Goal: Contribute content: Contribute content

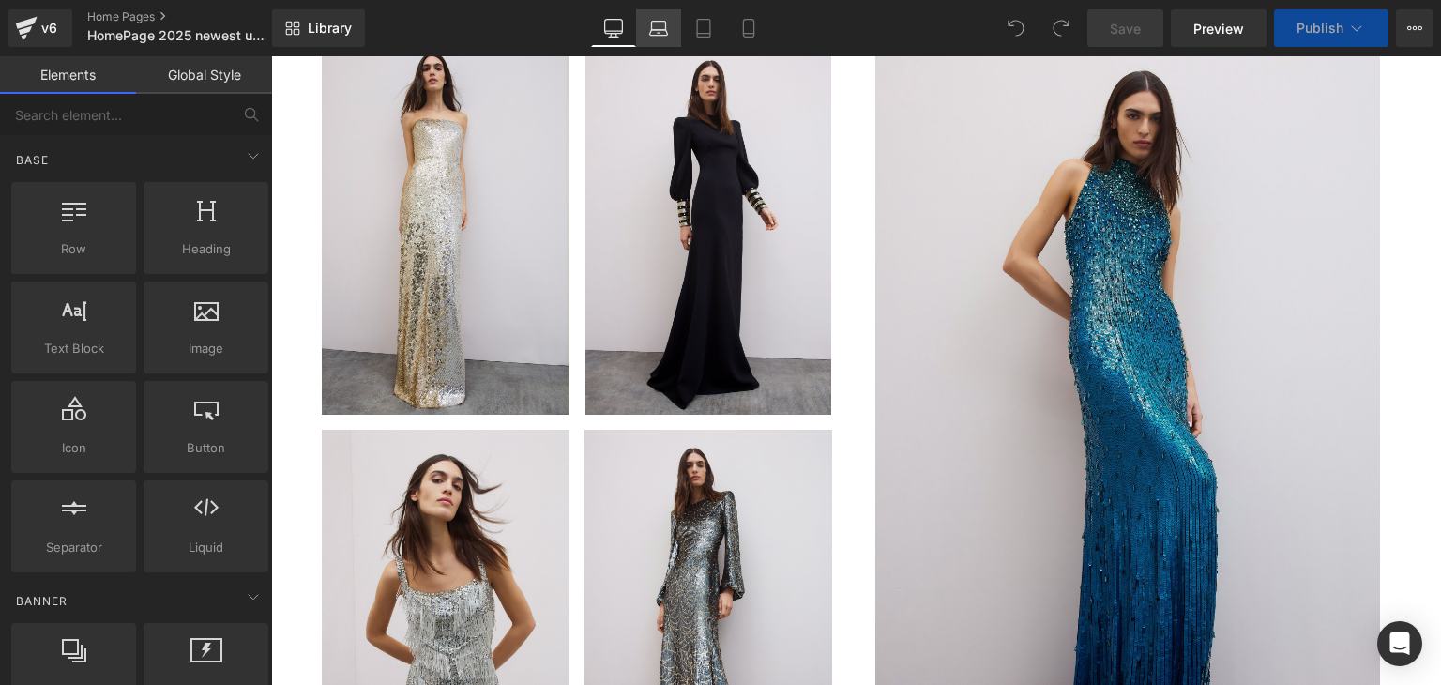
click at [674, 31] on link "Laptop" at bounding box center [658, 28] width 45 height 38
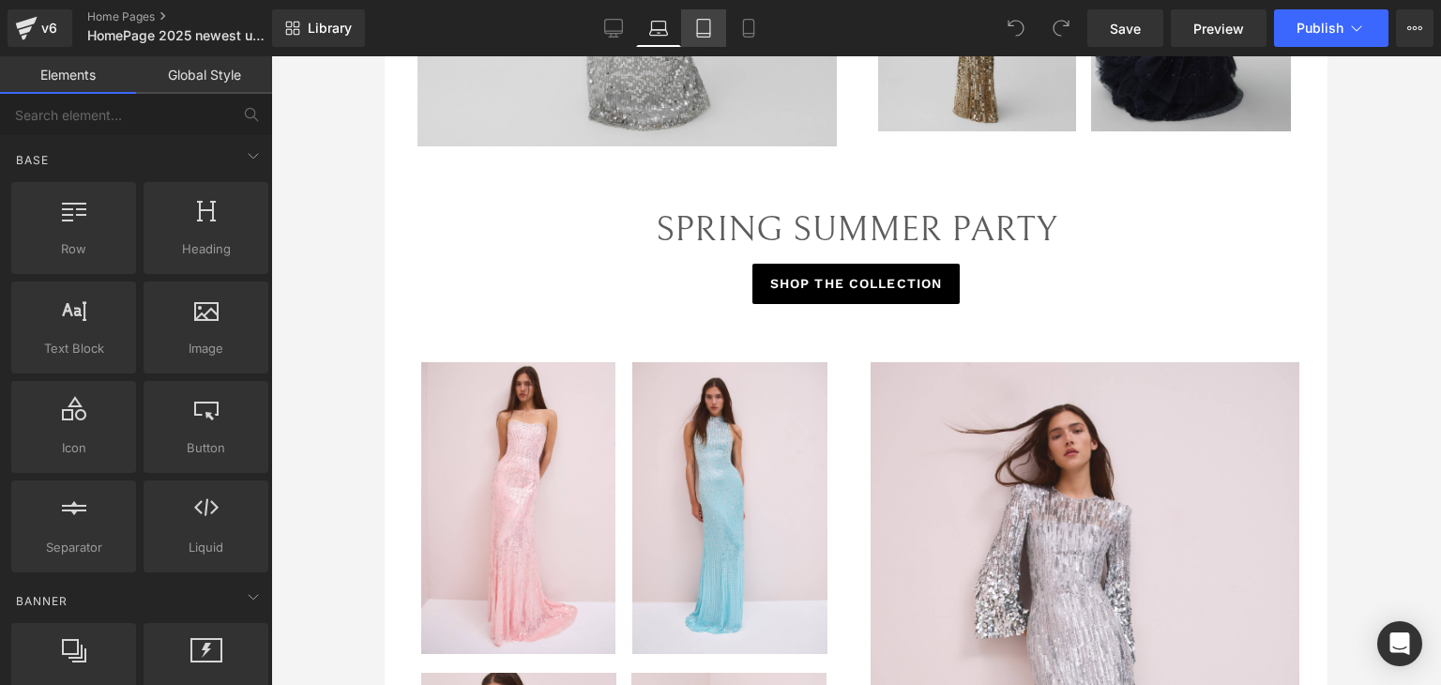
click at [699, 30] on icon at bounding box center [703, 28] width 19 height 19
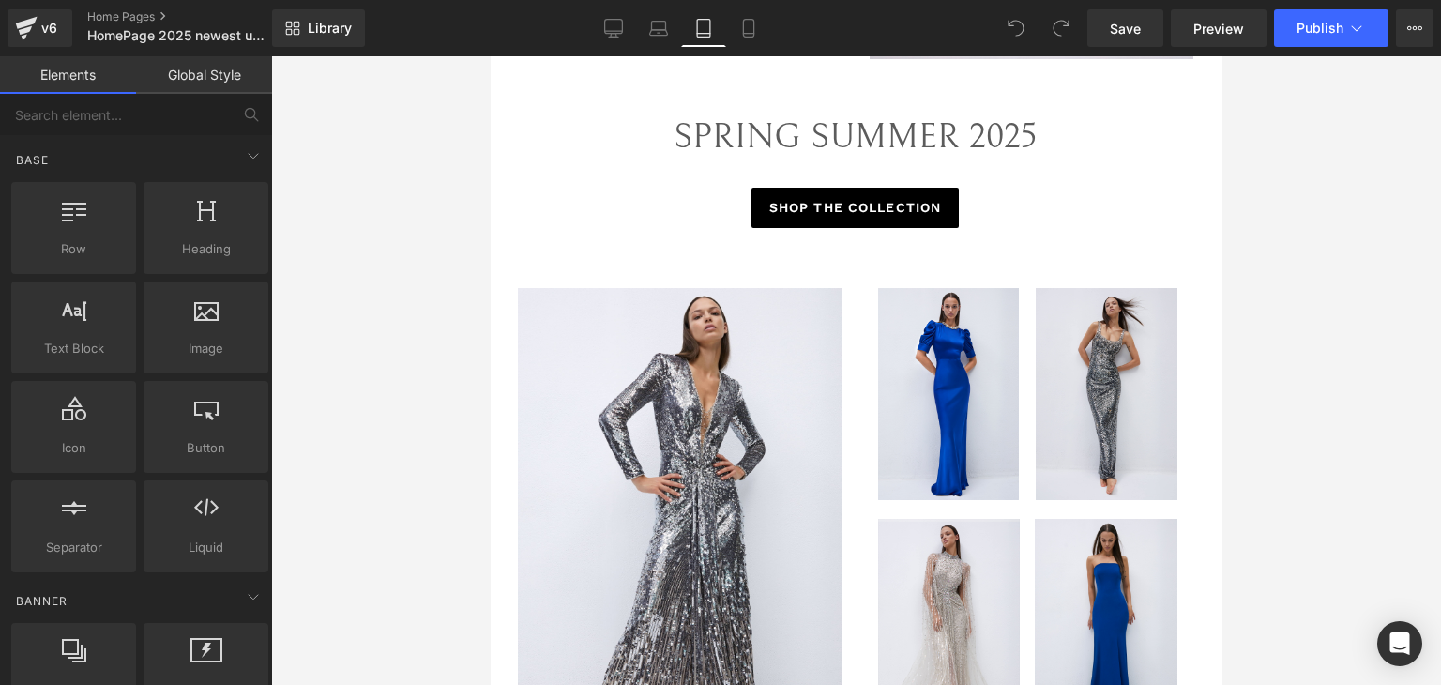
scroll to position [3274, 0]
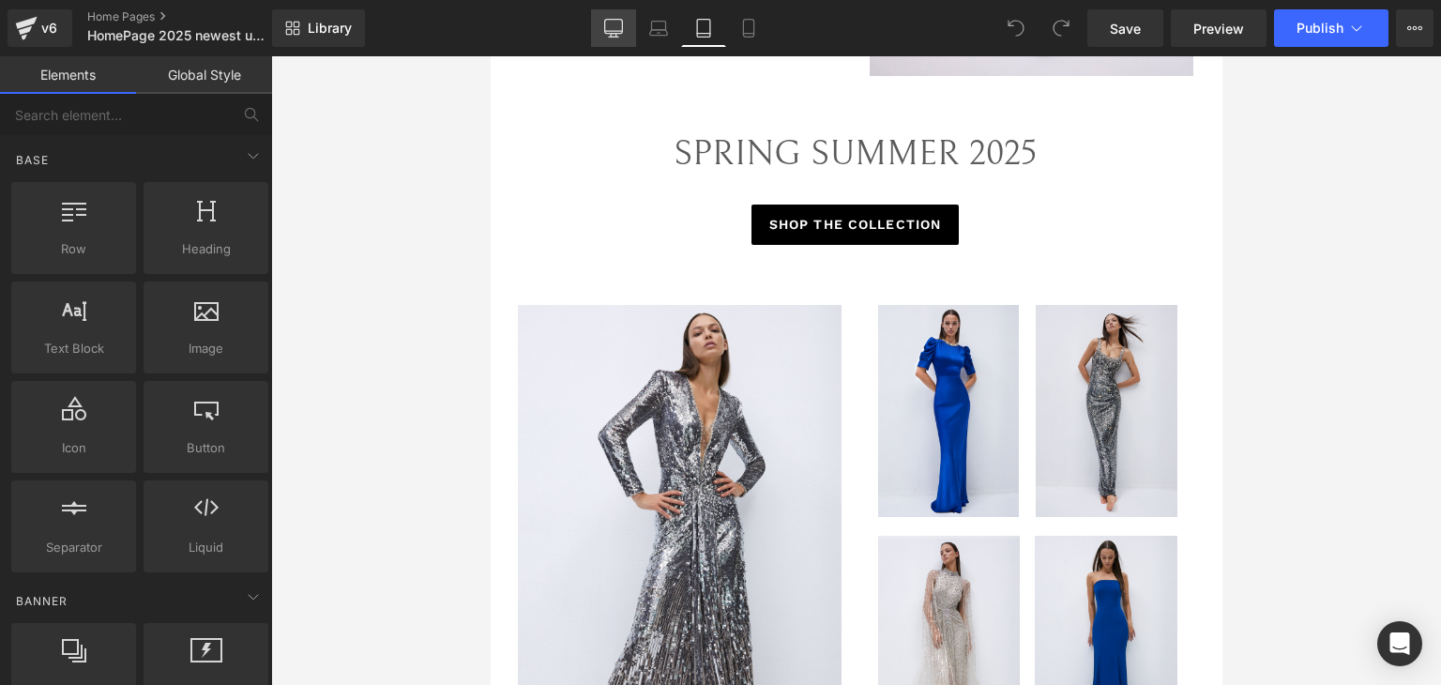
click at [618, 40] on link "Desktop" at bounding box center [613, 28] width 45 height 38
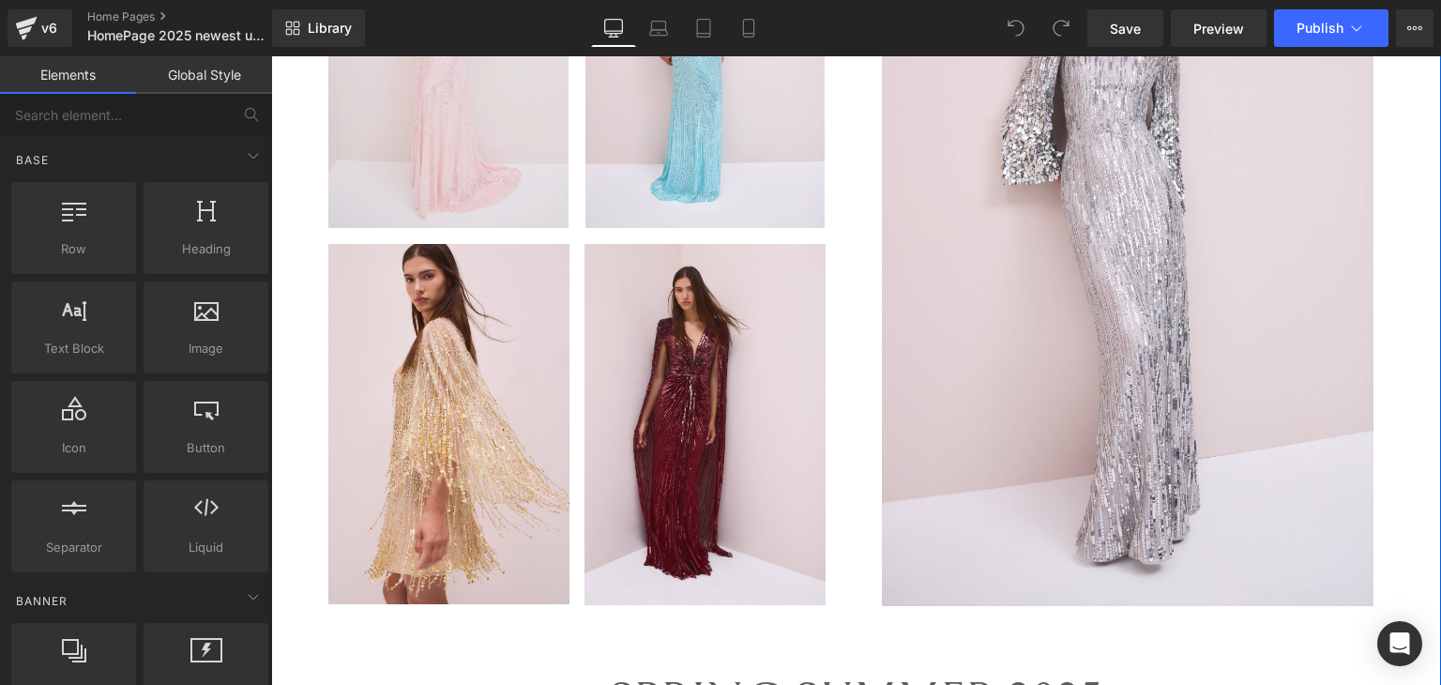
scroll to position [3283, 0]
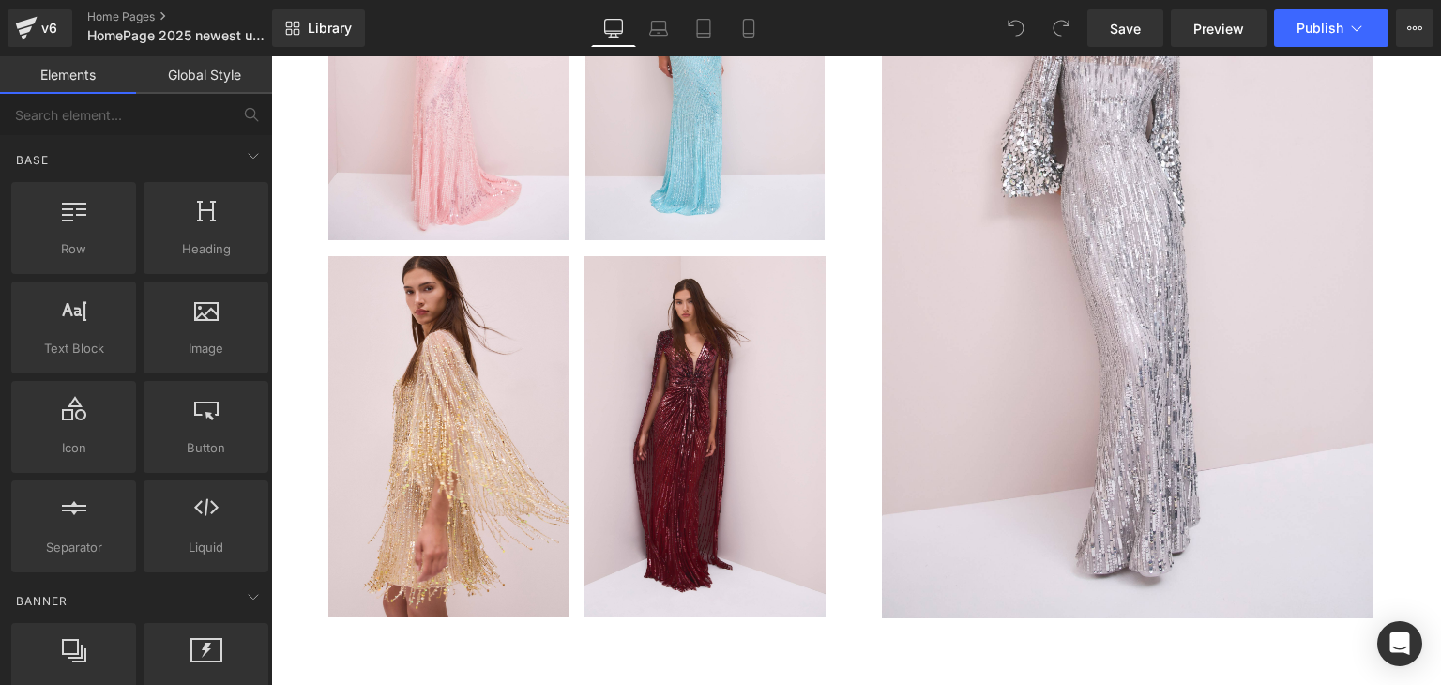
click at [443, 20] on div "Library Desktop Desktop Laptop Tablet Mobile Save Preview Publish Scheduled Vie…" at bounding box center [856, 28] width 1169 height 38
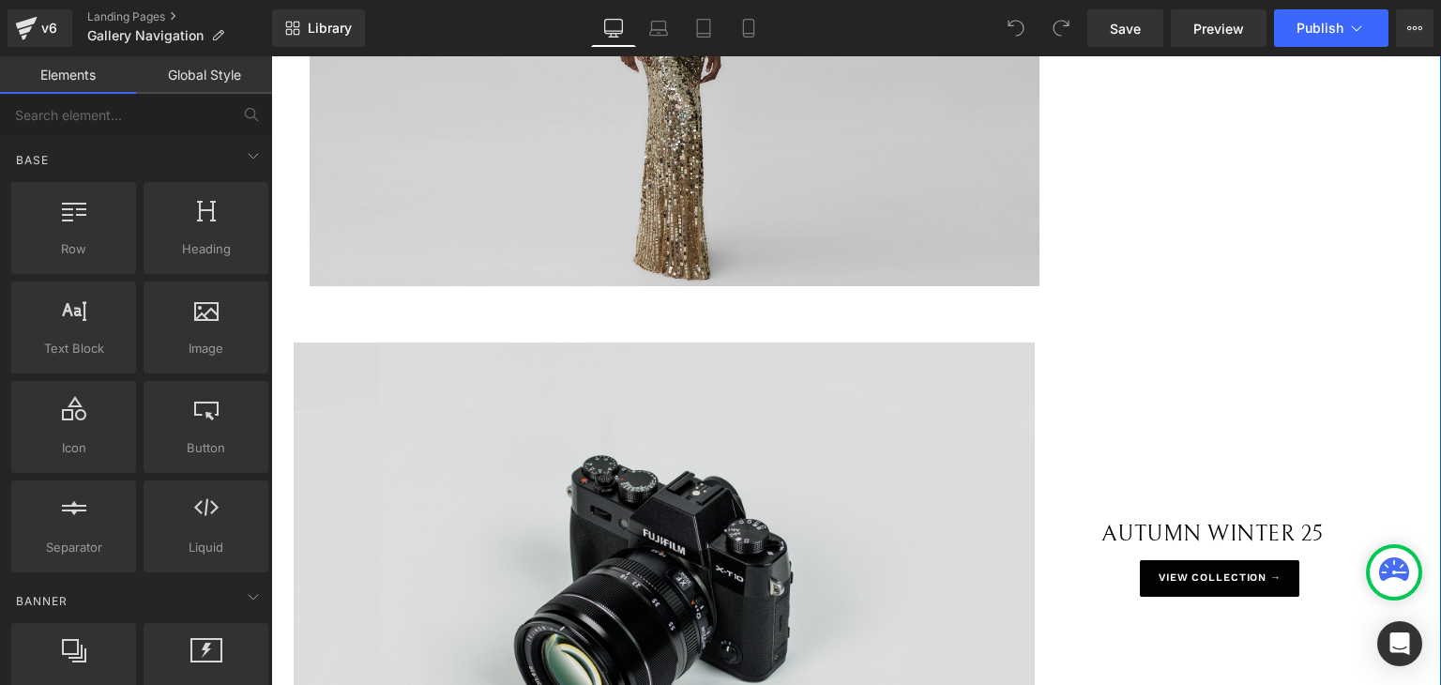
scroll to position [1407, 0]
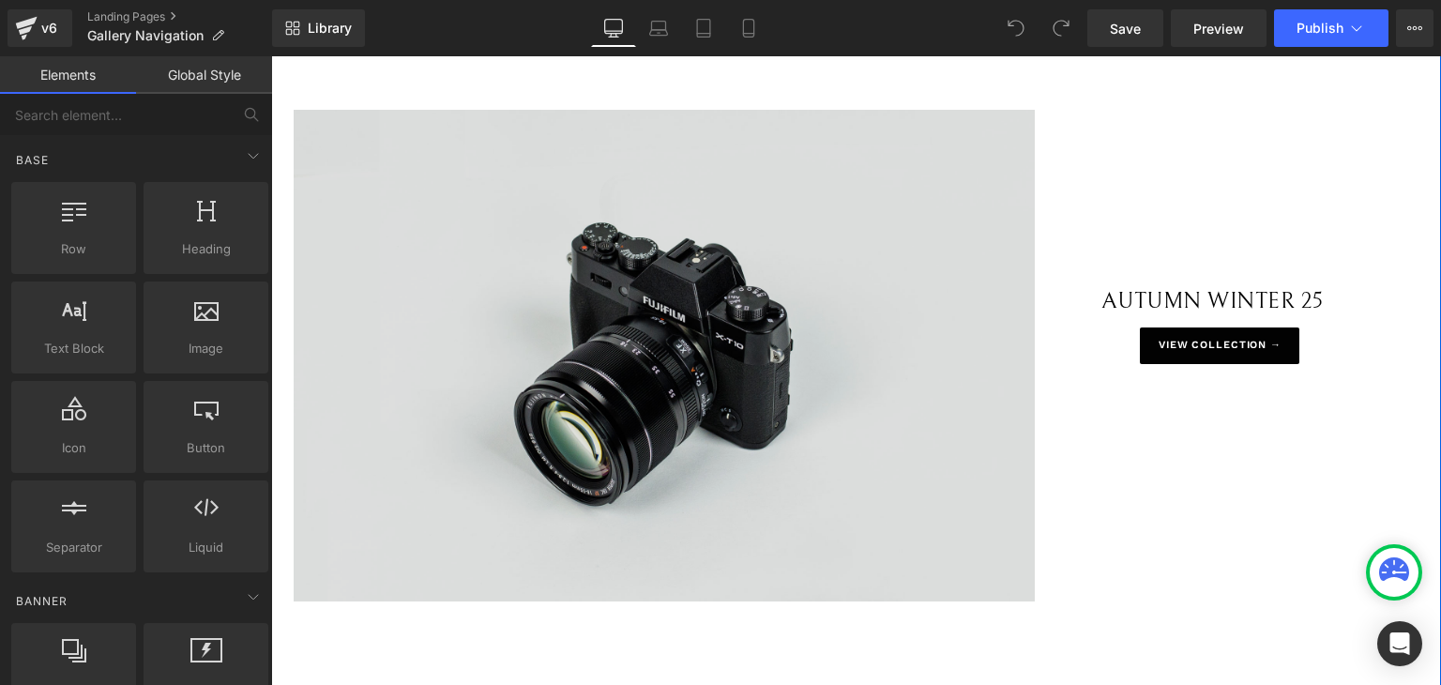
click at [793, 388] on img at bounding box center [664, 355] width 741 height 491
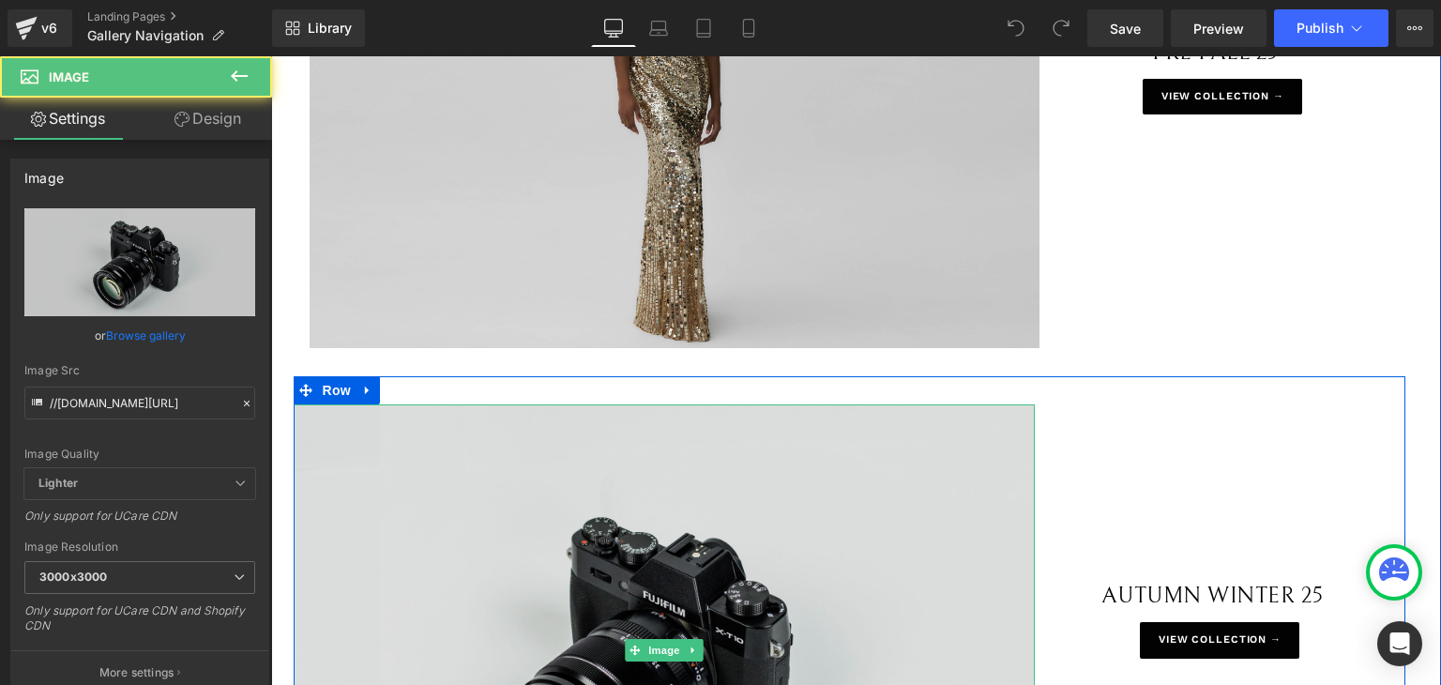
scroll to position [938, 0]
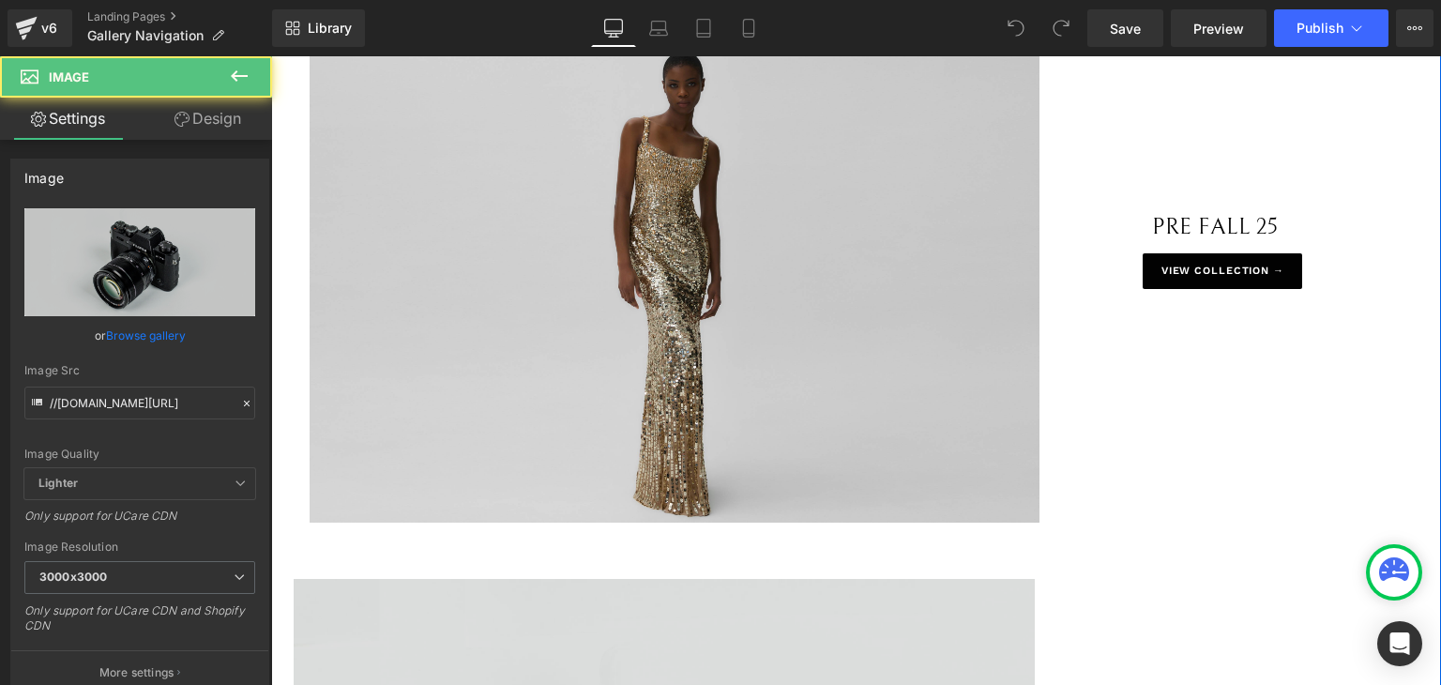
click at [781, 387] on img at bounding box center [675, 279] width 731 height 487
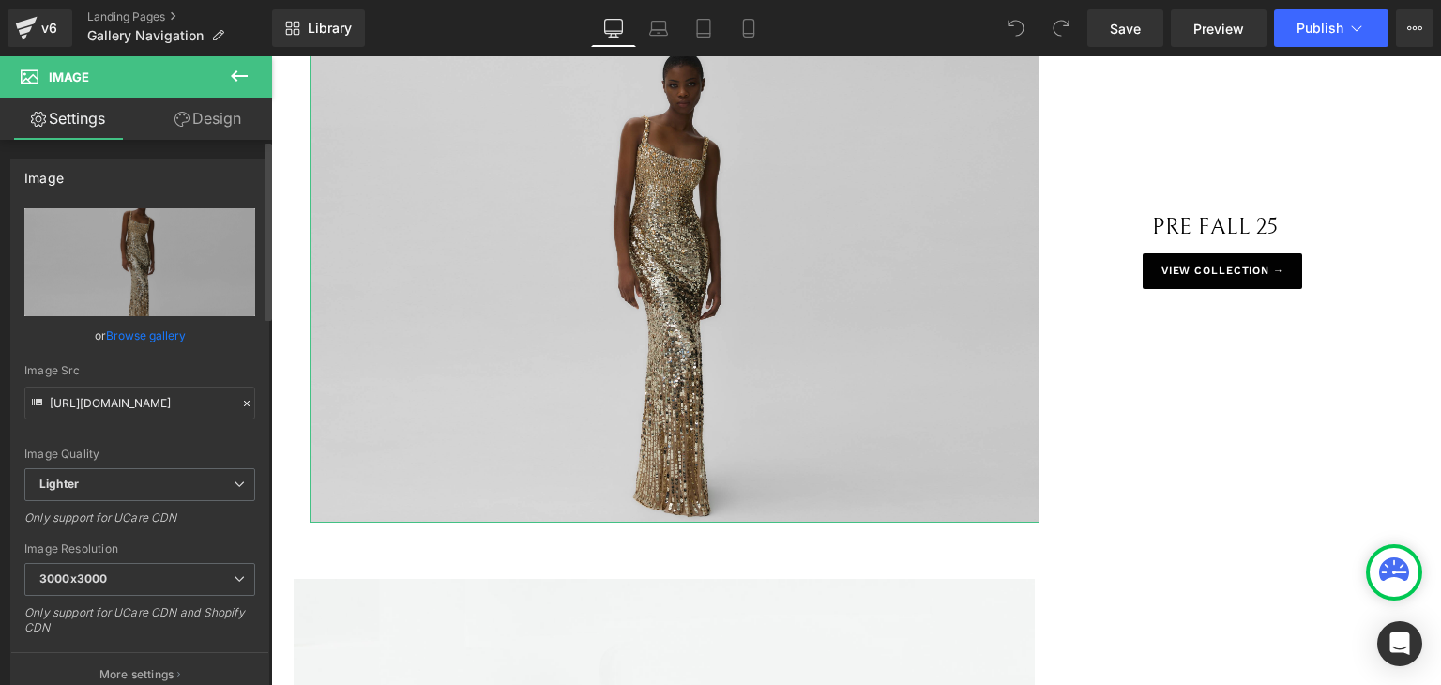
click at [174, 336] on link "Browse gallery" at bounding box center [146, 335] width 80 height 33
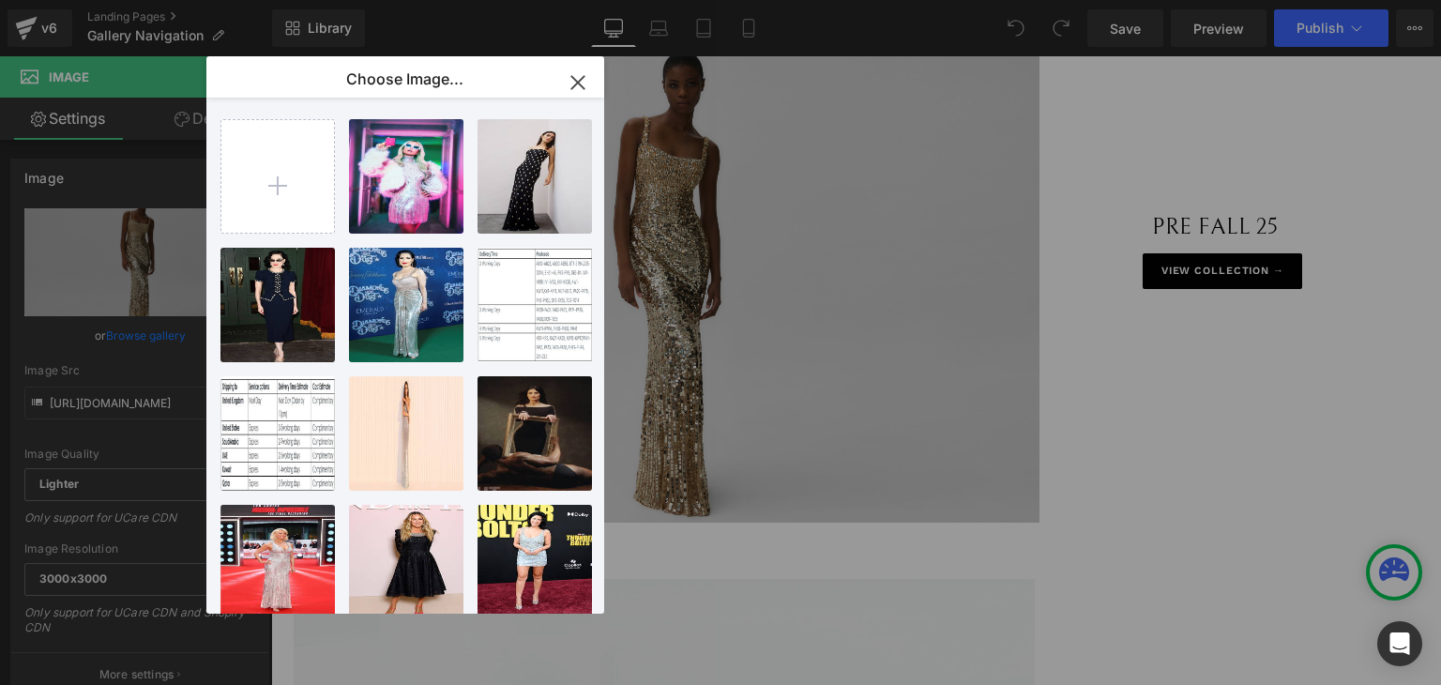
click at [583, 75] on icon "button" at bounding box center [578, 83] width 30 height 30
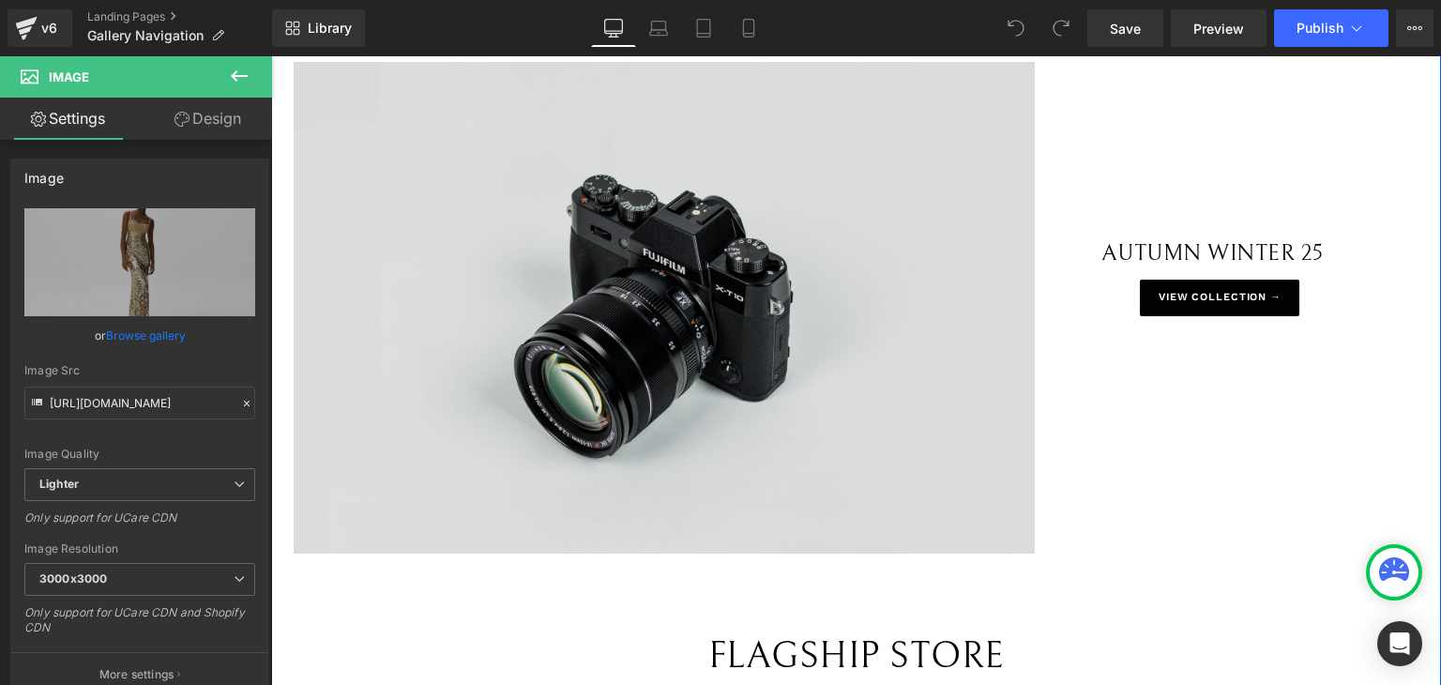
scroll to position [1501, 0]
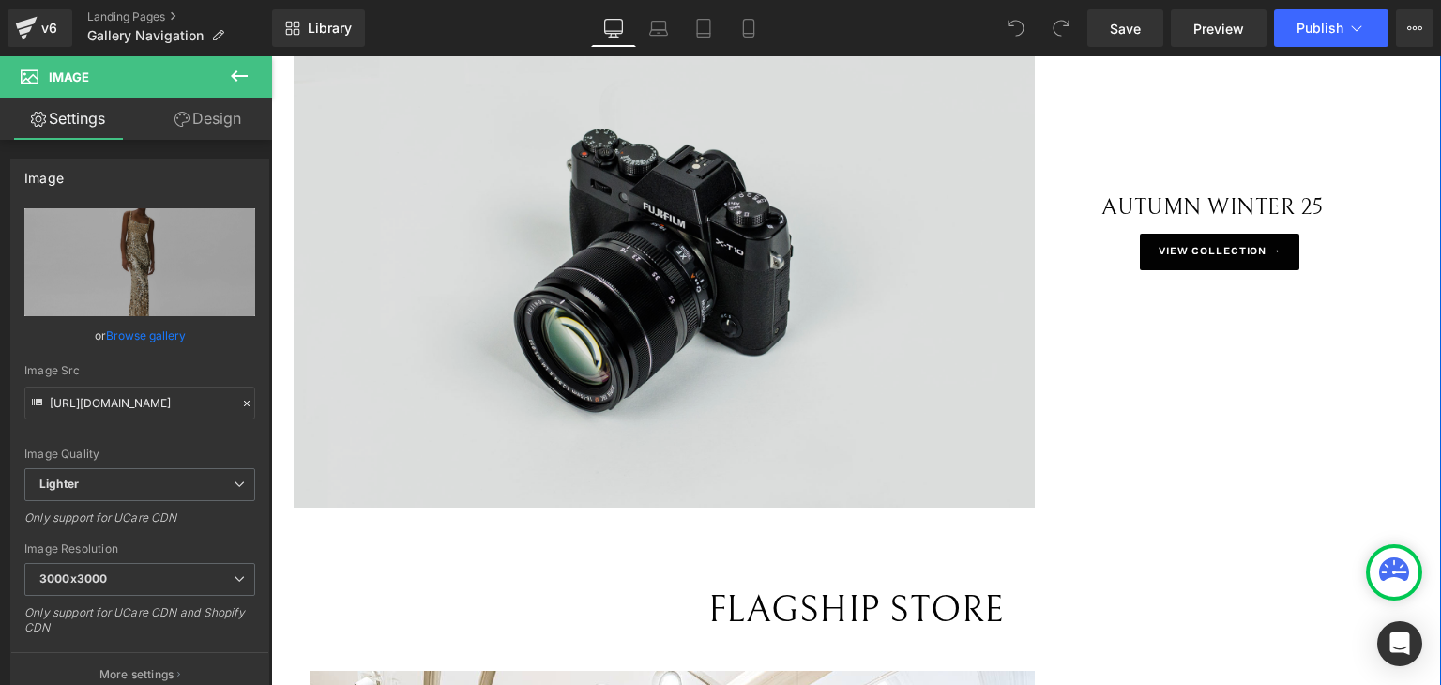
click at [654, 198] on img at bounding box center [664, 261] width 741 height 491
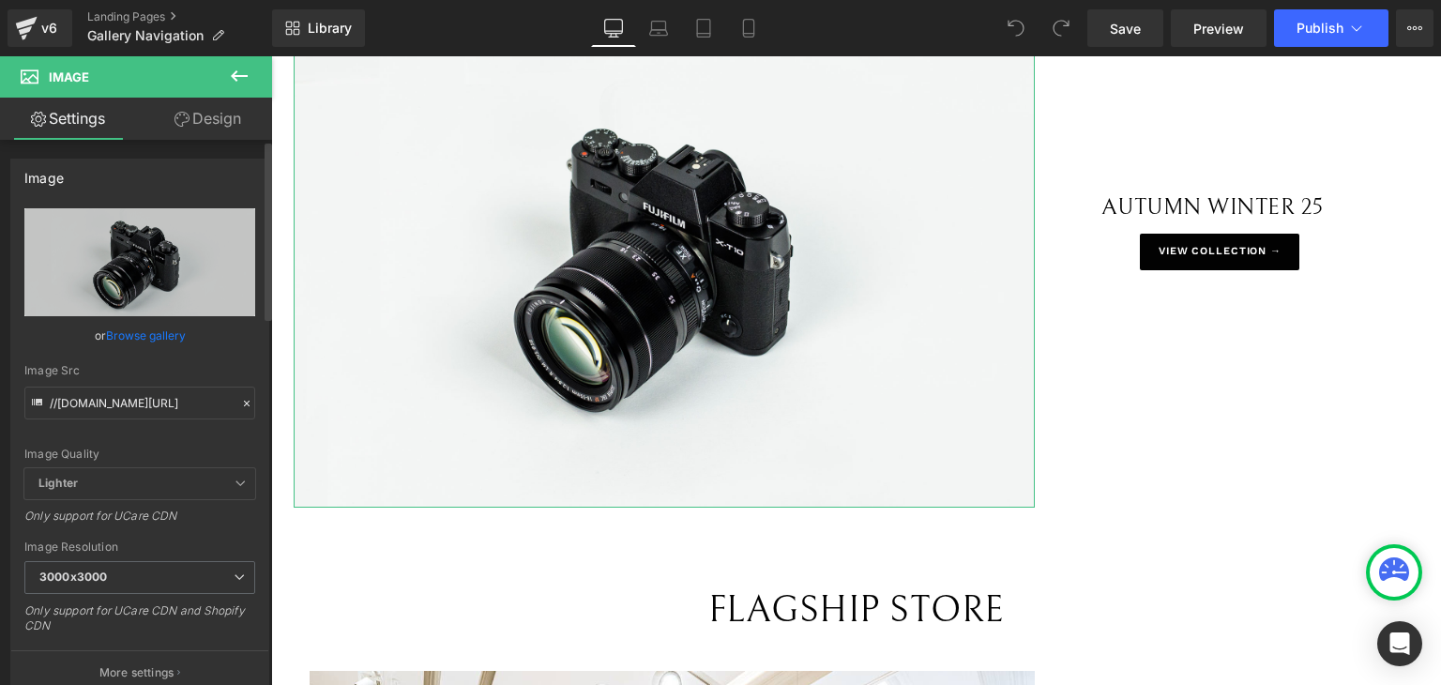
click at [157, 339] on link "Browse gallery" at bounding box center [146, 335] width 80 height 33
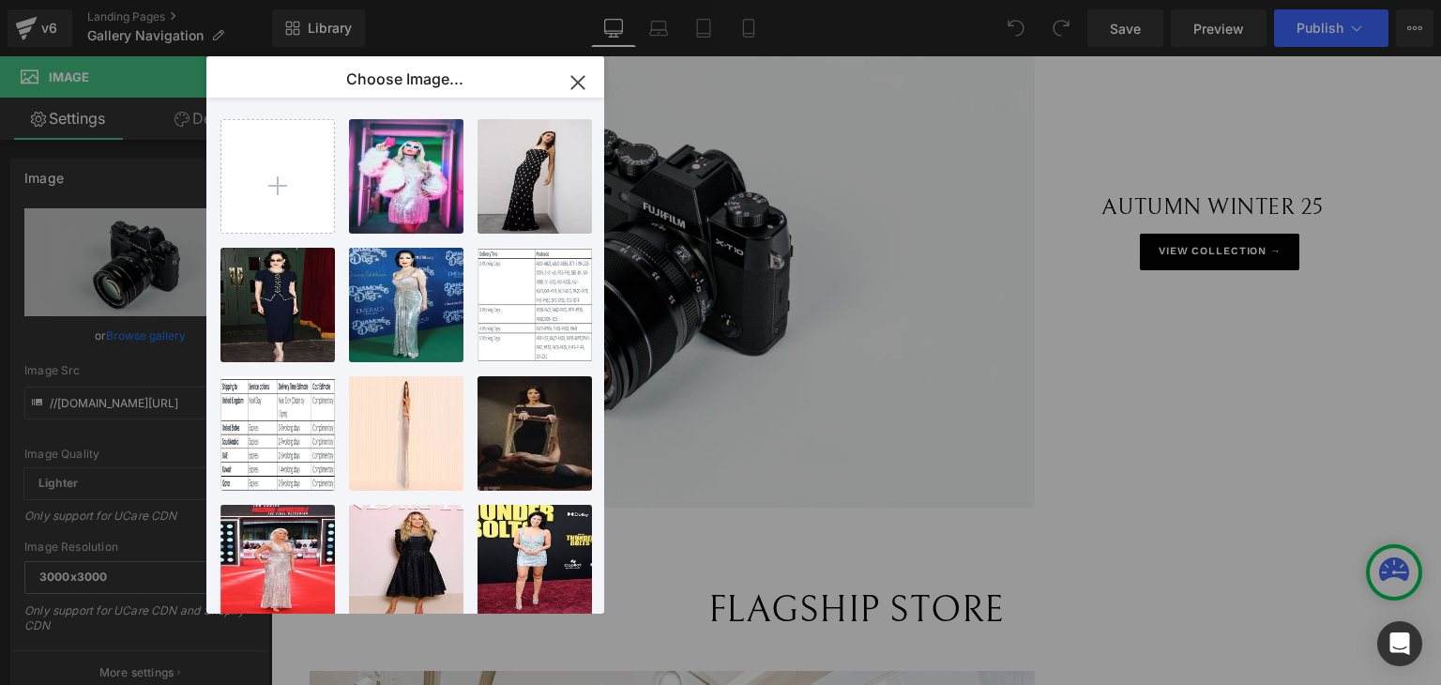
type input "C:\fakepath\18. Precious - ZCD144L.jpg"
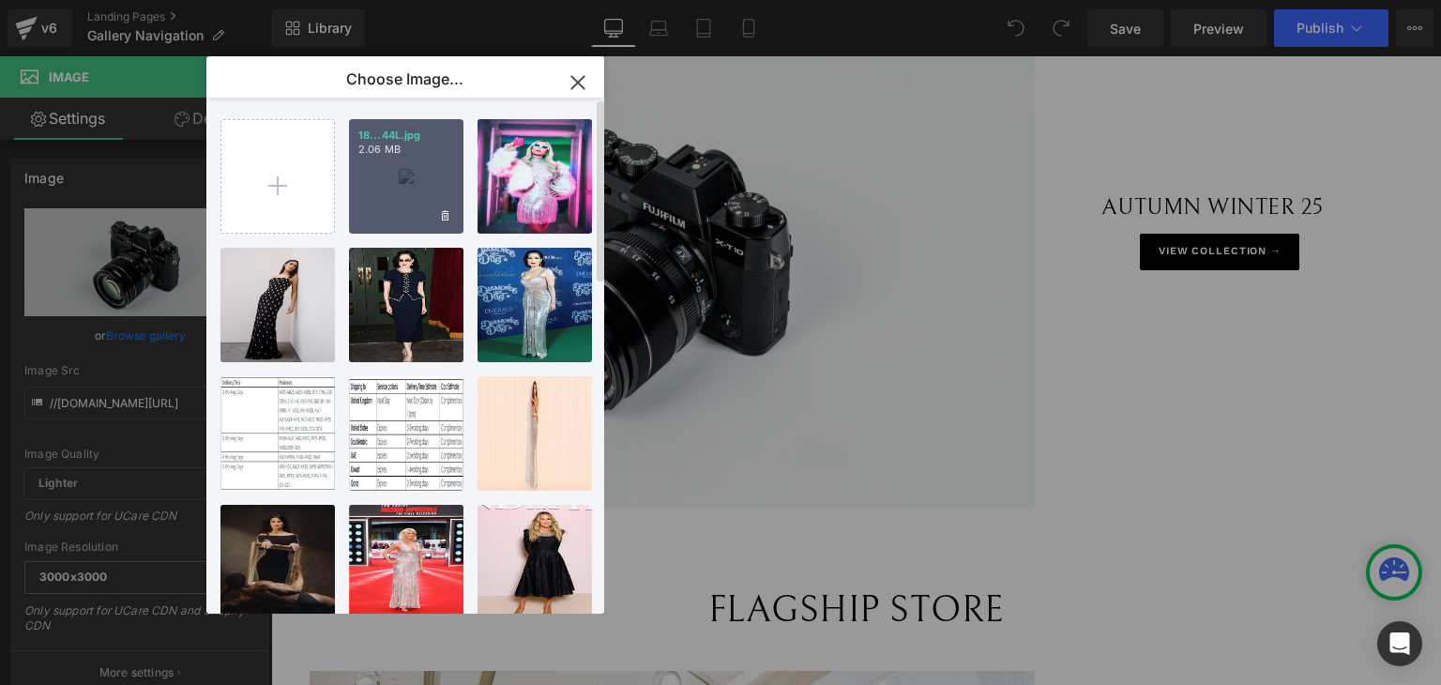
click at [393, 192] on div "18...44L.jpg 2.06 MB" at bounding box center [406, 176] width 114 height 114
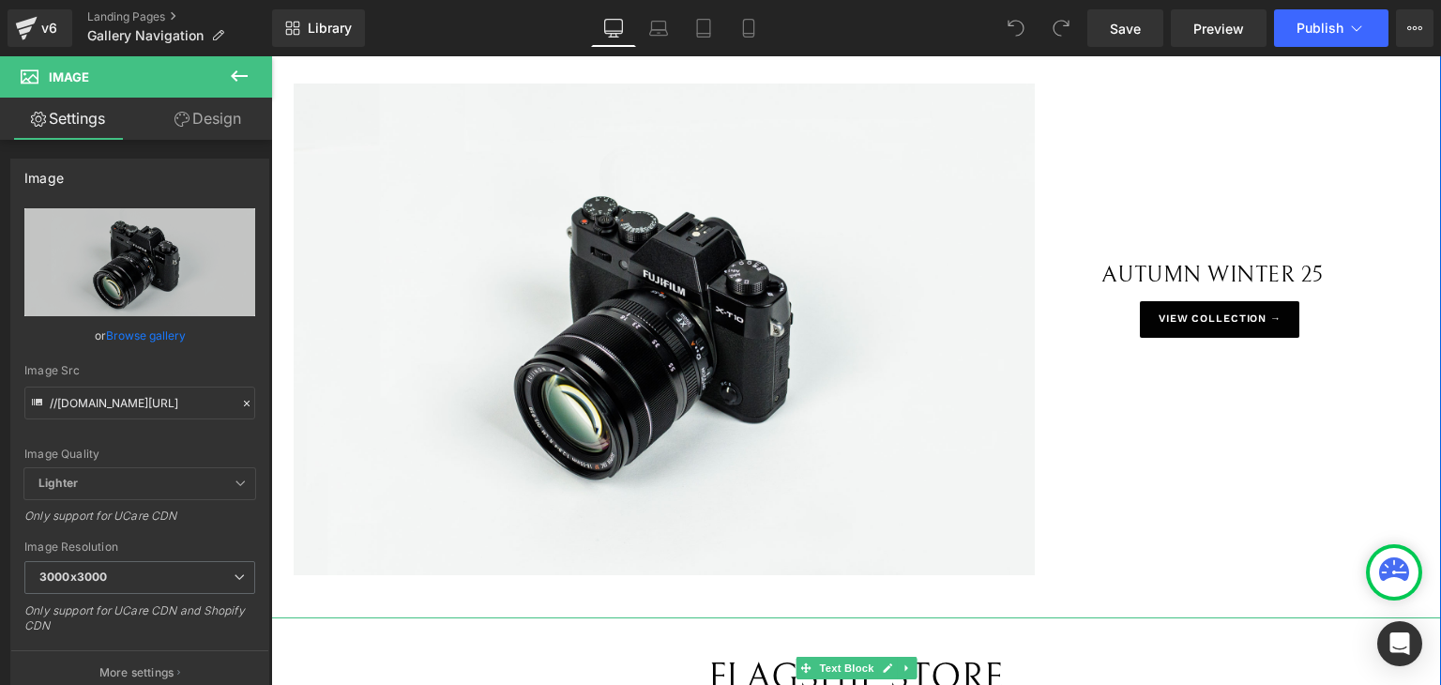
scroll to position [1407, 0]
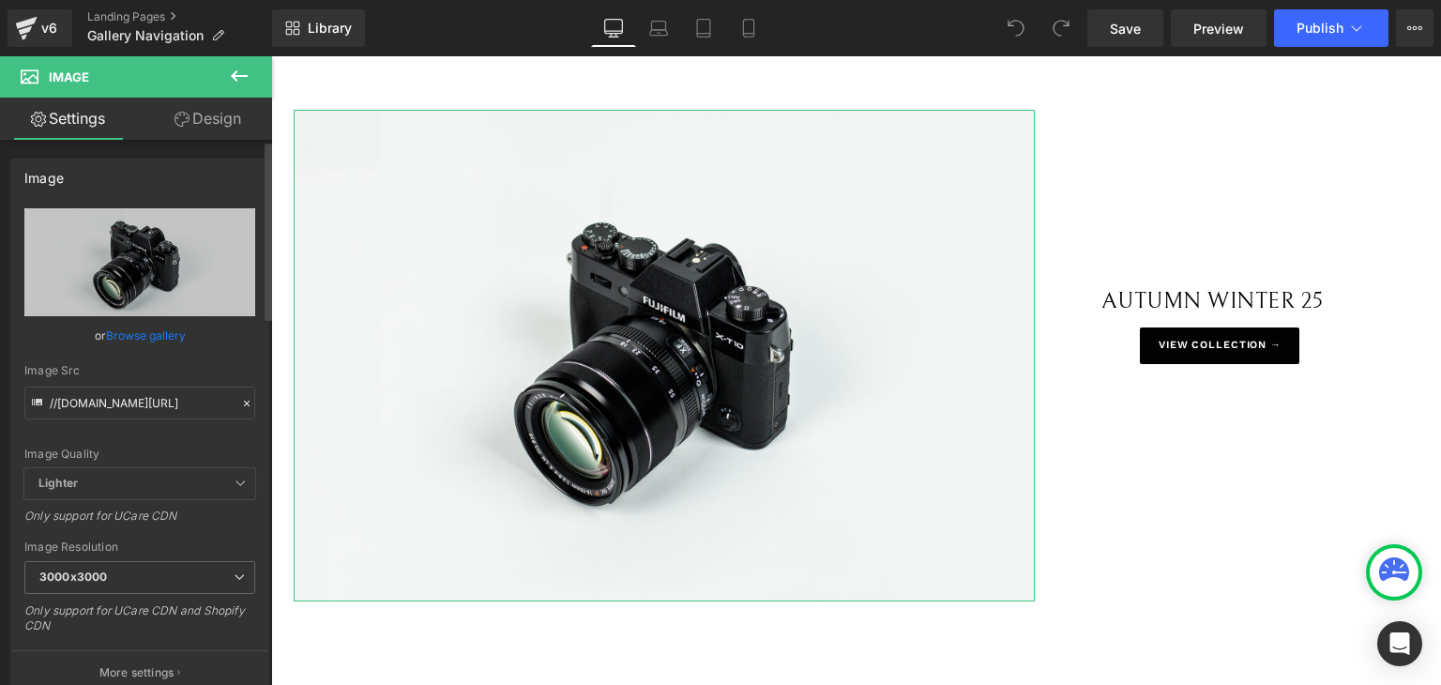
click at [126, 333] on link "Browse gallery" at bounding box center [146, 335] width 80 height 33
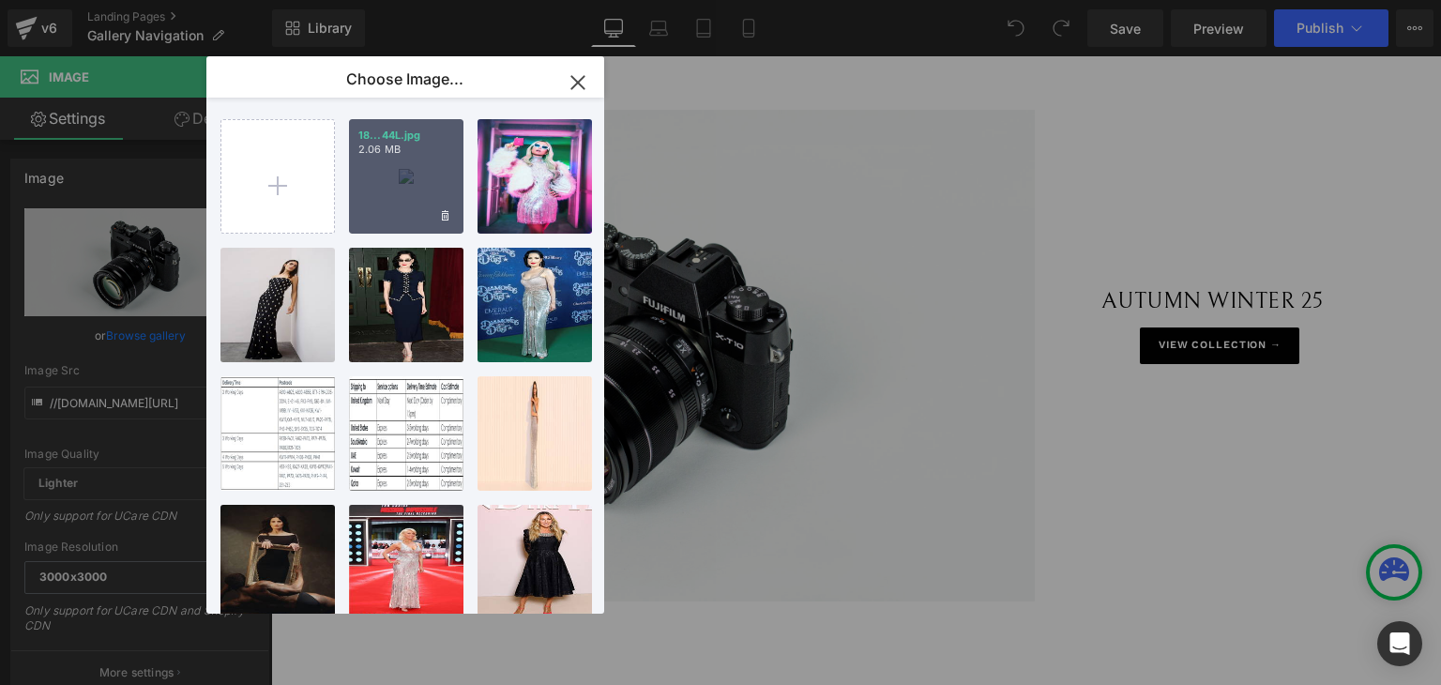
click at [404, 214] on div "18...44L.jpg 2.06 MB" at bounding box center [406, 176] width 114 height 114
type input "https://ucarecdn.com/15daaf0c-218e-4f91-977b-f8b2ce4049e2/-/format/auto/-/previ…"
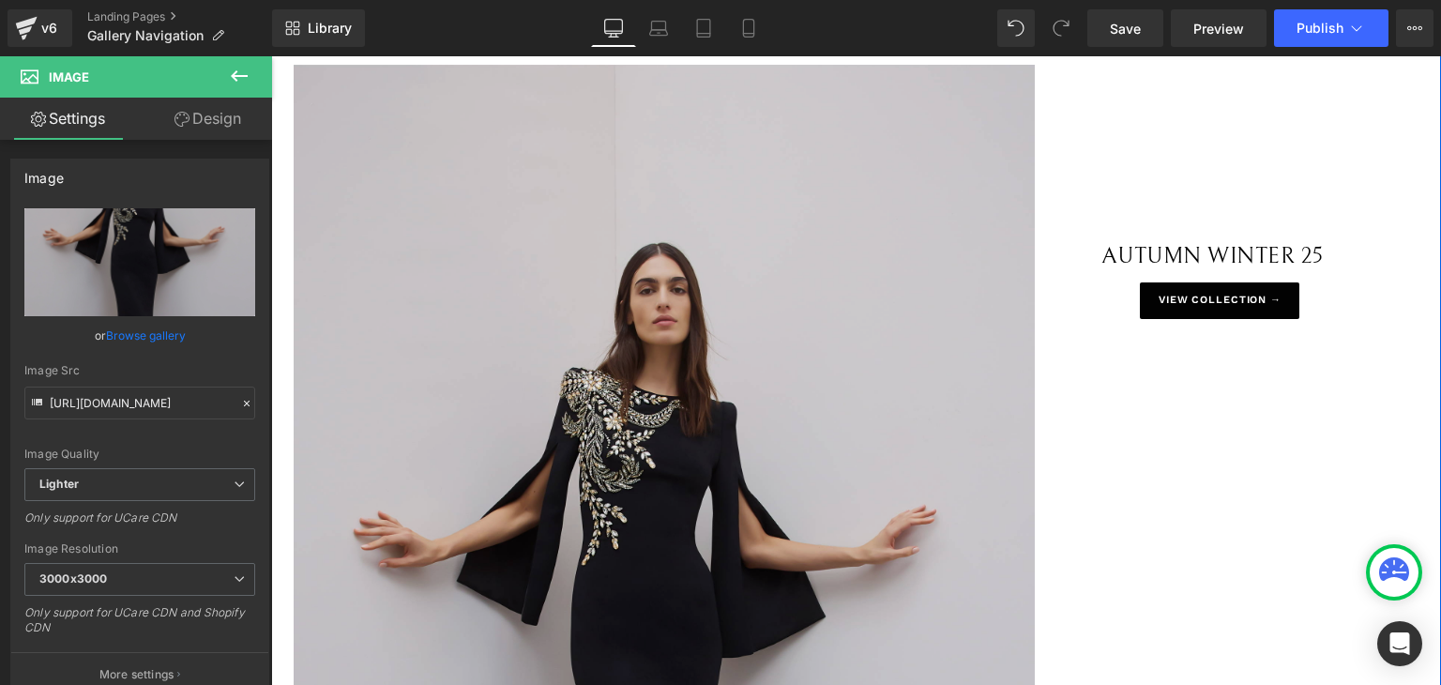
scroll to position [1501, 0]
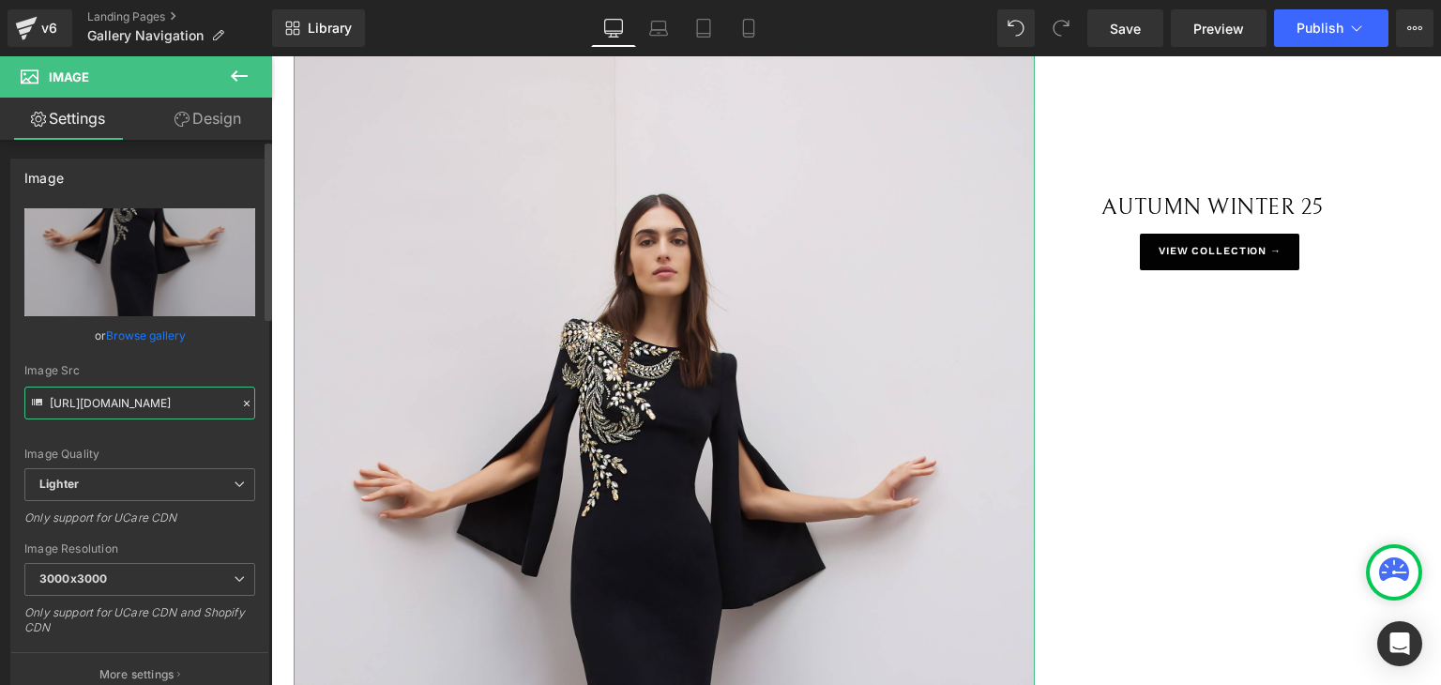
click at [175, 413] on input "https://ucarecdn.com/15daaf0c-218e-4f91-977b-f8b2ce4049e2/-/format/auto/-/previ…" at bounding box center [139, 402] width 231 height 33
click at [175, 412] on input "https://ucarecdn.com/15daaf0c-218e-4f91-977b-f8b2ce4049e2/-/format/auto/-/previ…" at bounding box center [139, 402] width 231 height 33
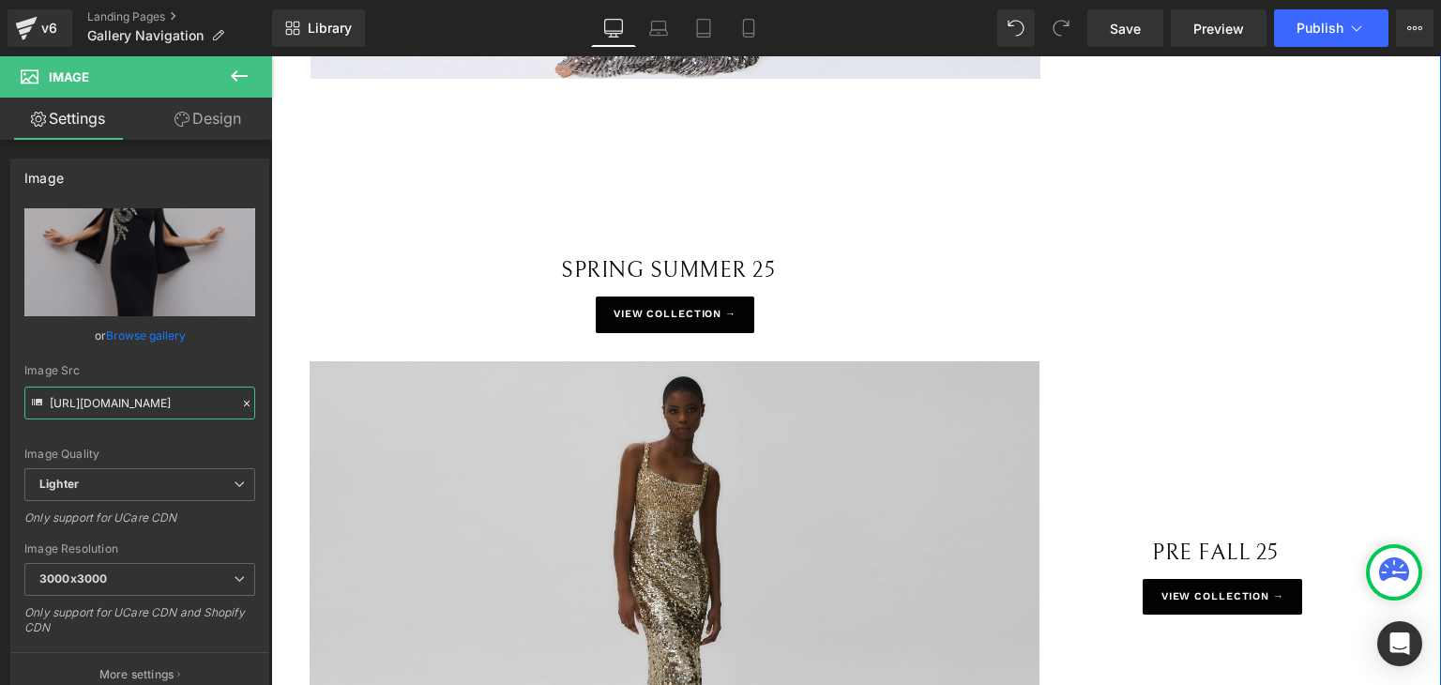
scroll to position [563, 0]
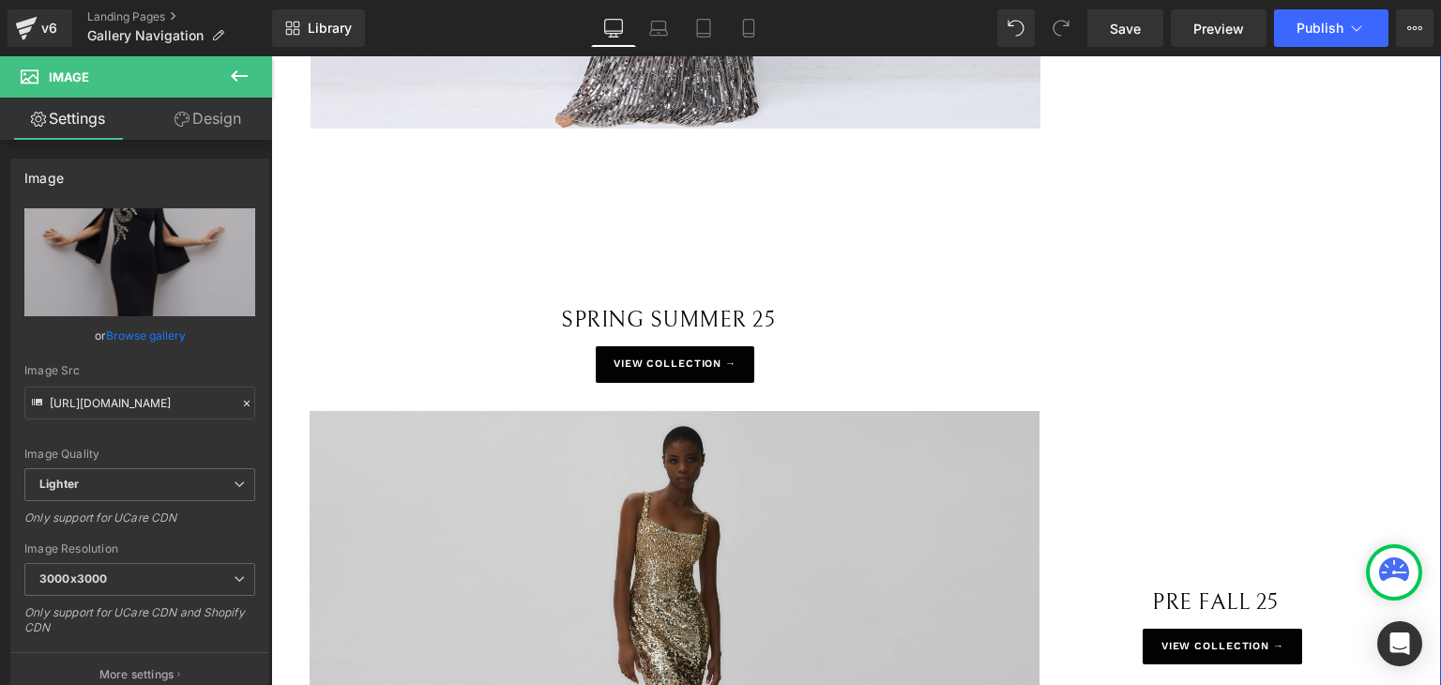
click at [826, 311] on p "SPRING SUMMER 25" at bounding box center [669, 320] width 716 height 34
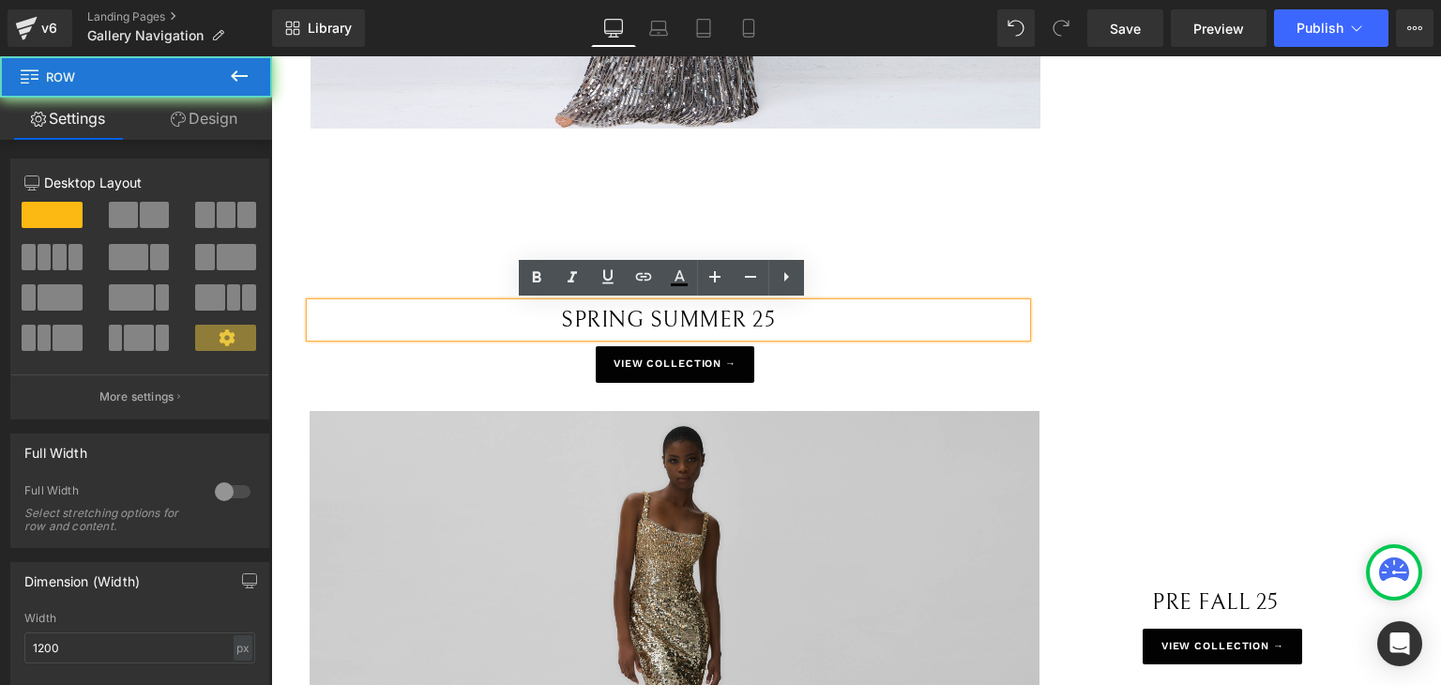
click at [874, 207] on div "SPRING SUMMER 25 Text Block Row" at bounding box center [676, 238] width 730 height 218
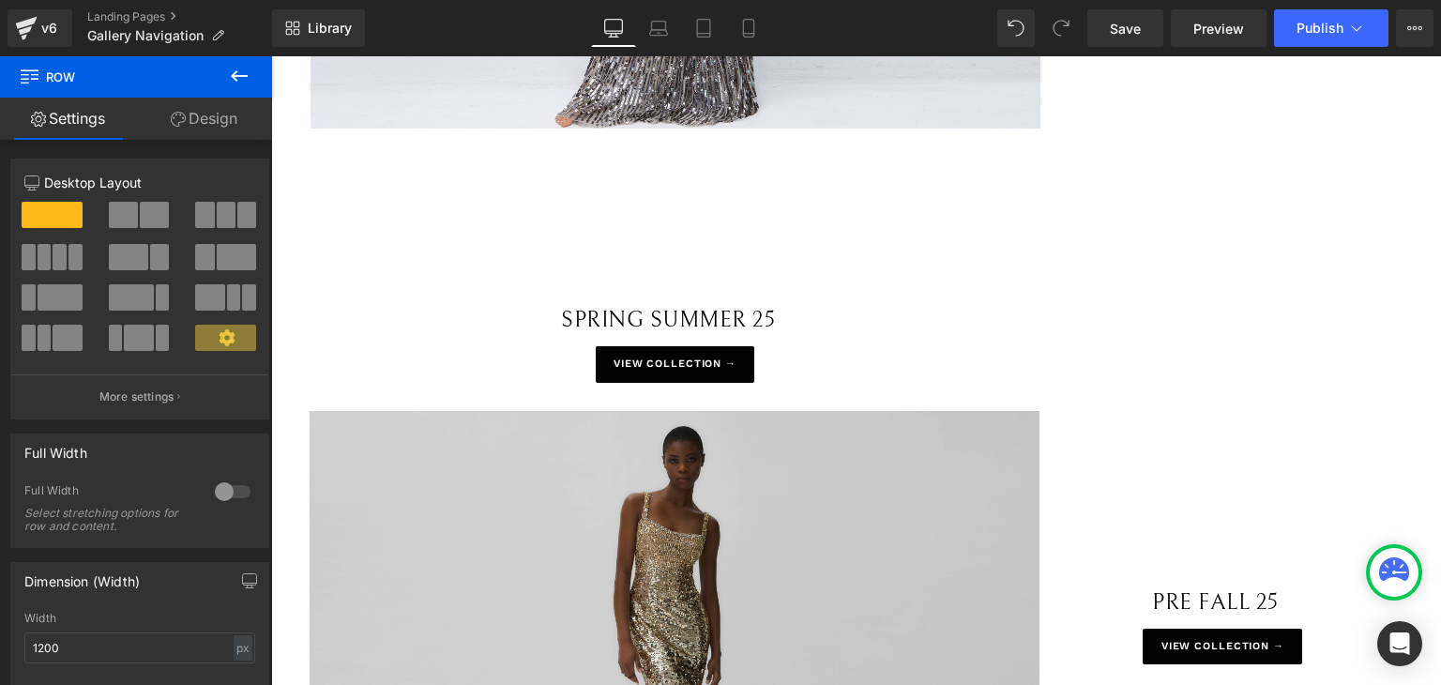
drag, startPoint x: 889, startPoint y: 135, endPoint x: 876, endPoint y: 149, distance: 19.2
click at [889, 138] on div "SPRING SUMMER 25 Text Block Row" at bounding box center [676, 238] width 730 height 218
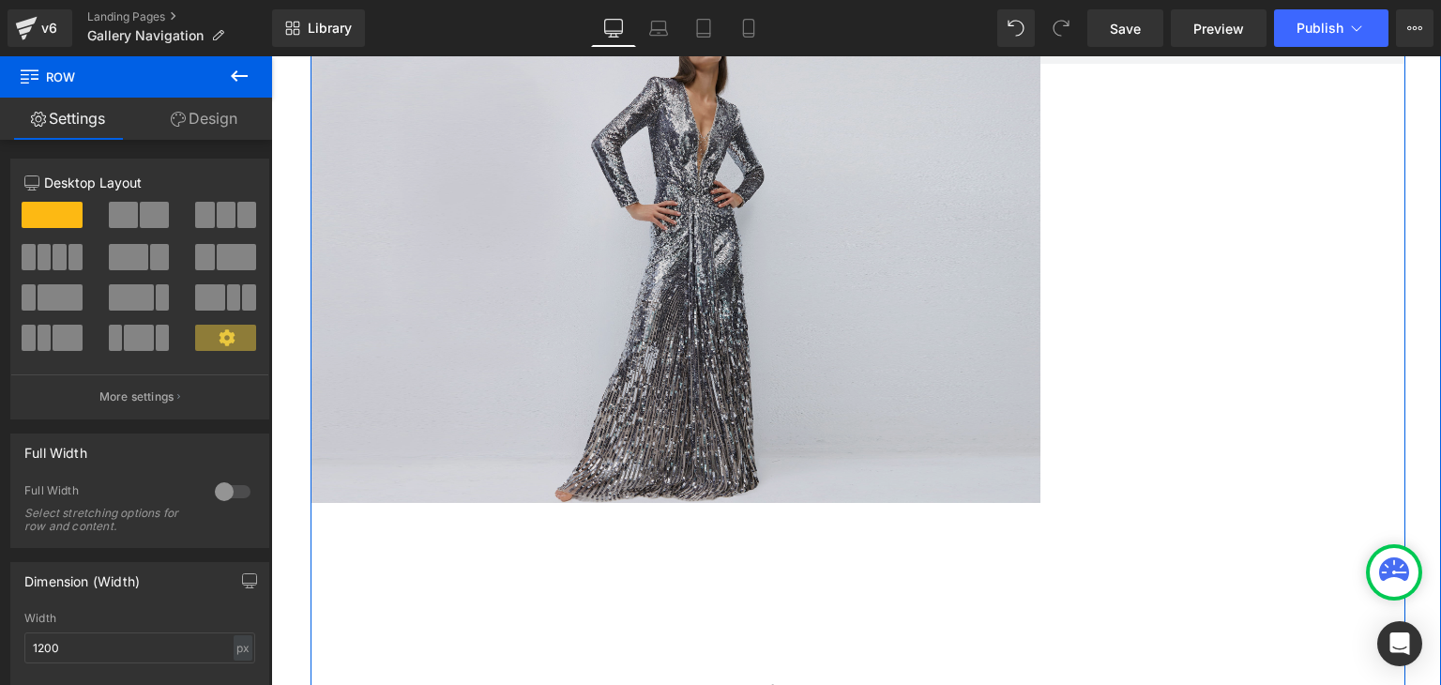
scroll to position [188, 0]
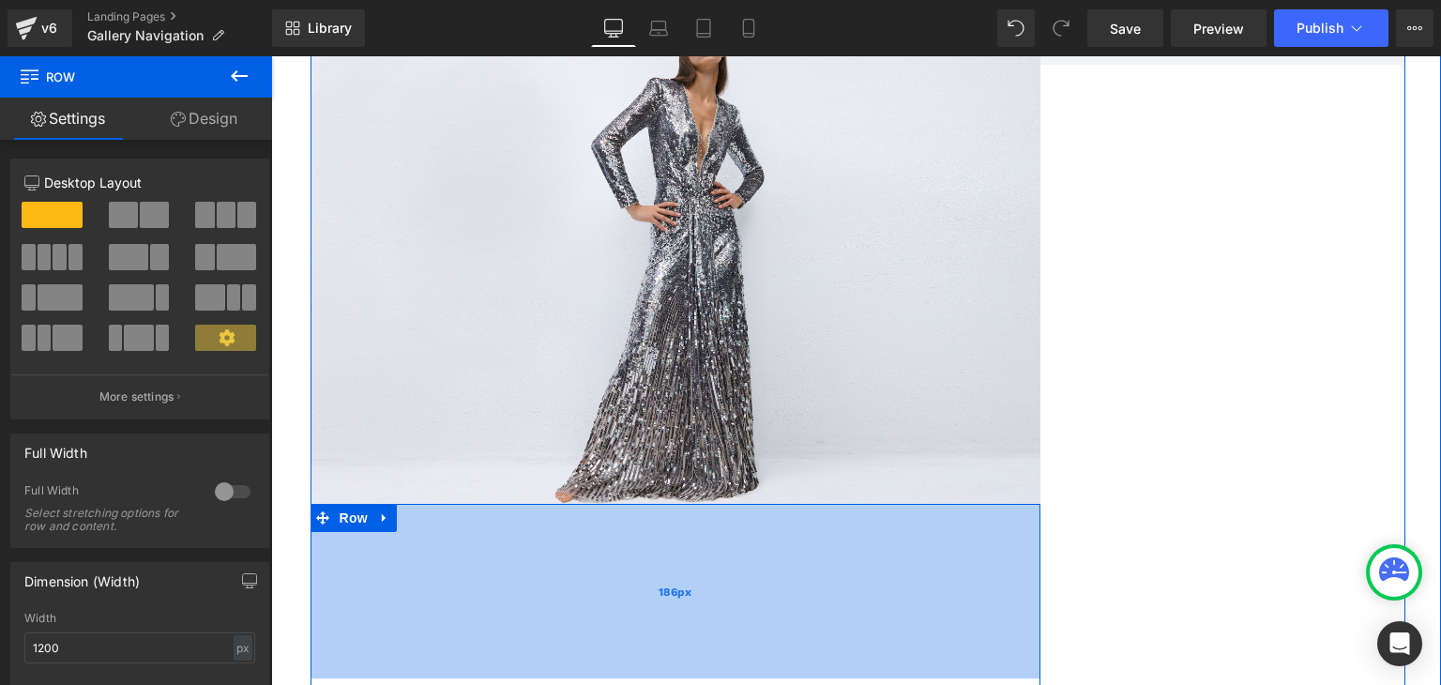
click at [928, 584] on div "186px" at bounding box center [676, 591] width 730 height 174
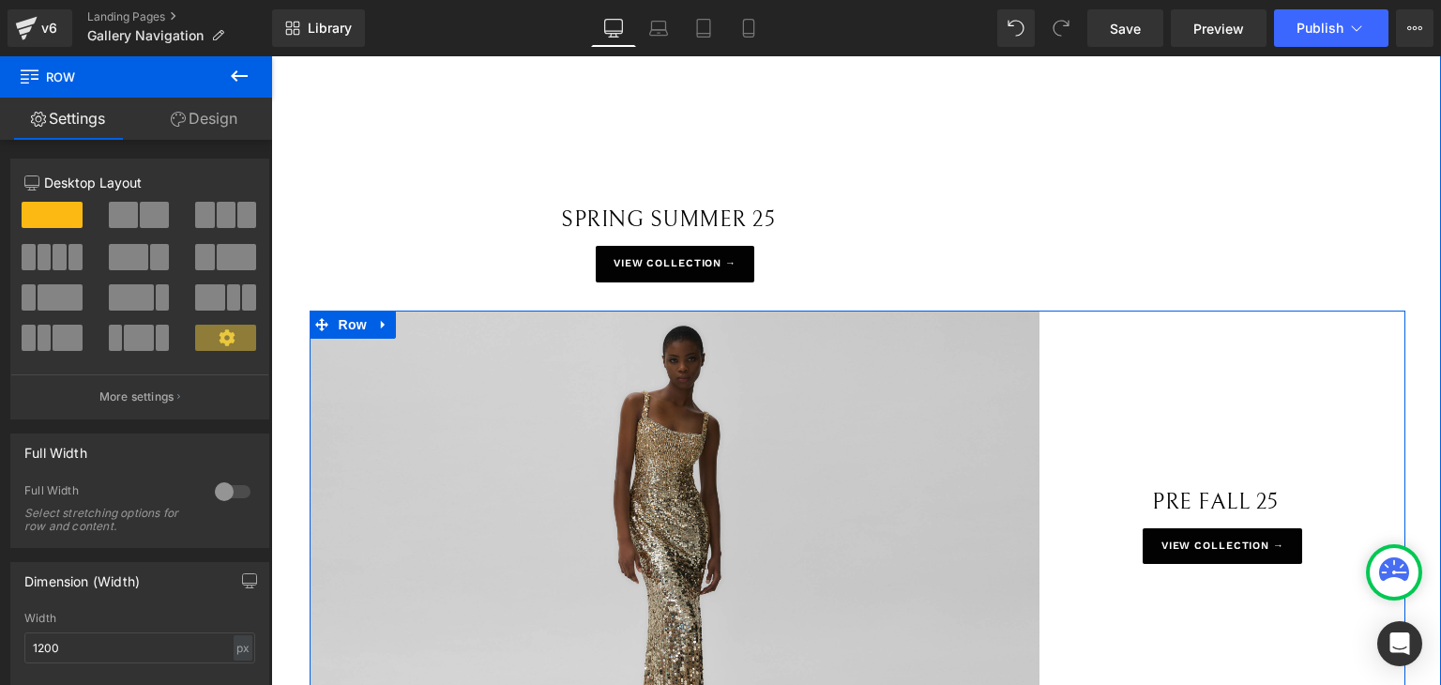
scroll to position [657, 0]
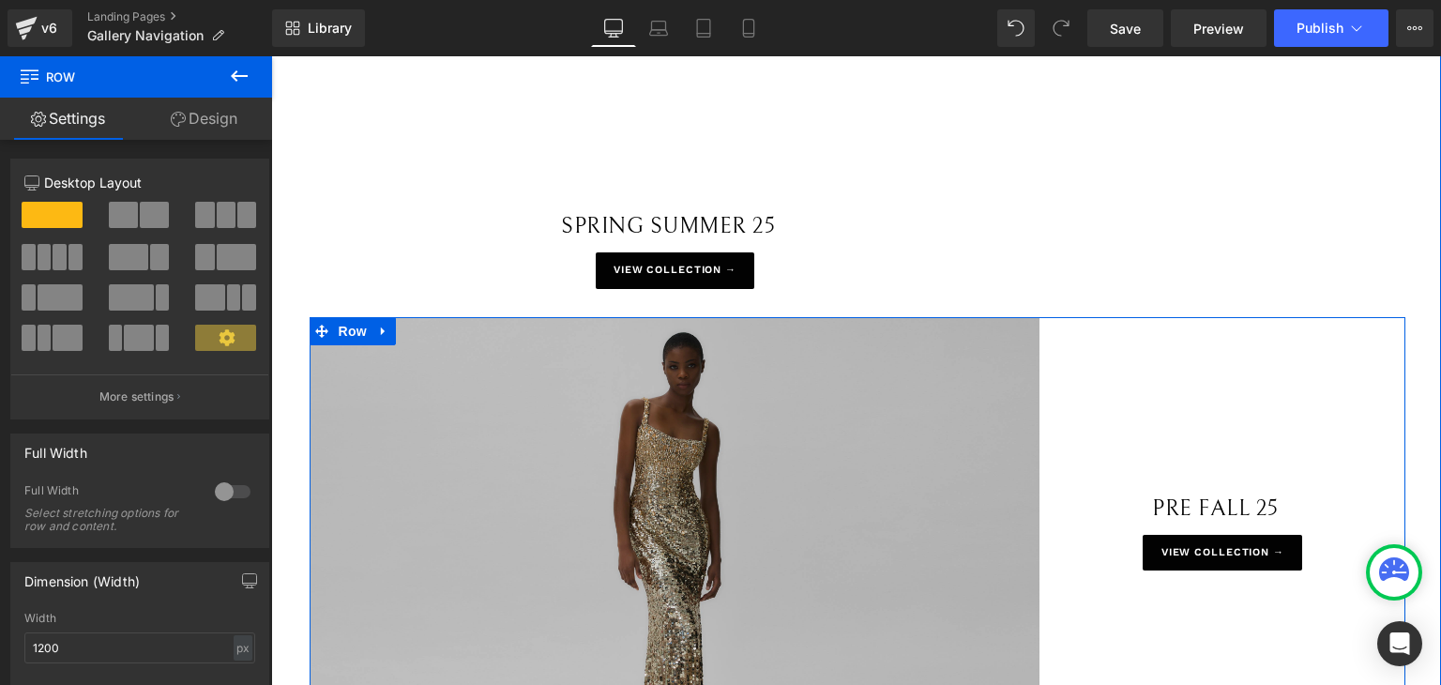
click at [996, 446] on img at bounding box center [675, 560] width 731 height 487
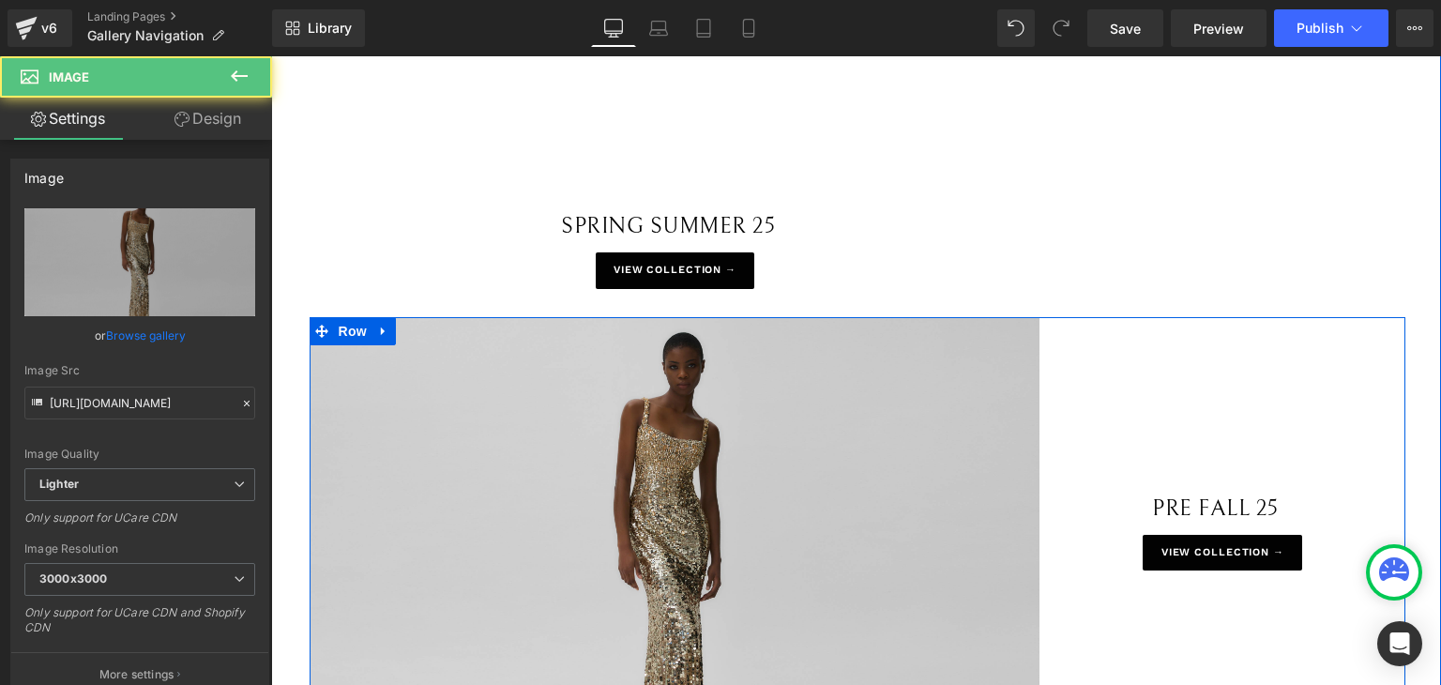
click at [1114, 444] on div "PRE FALL 25 Text Block Row" at bounding box center [1221, 426] width 365 height 218
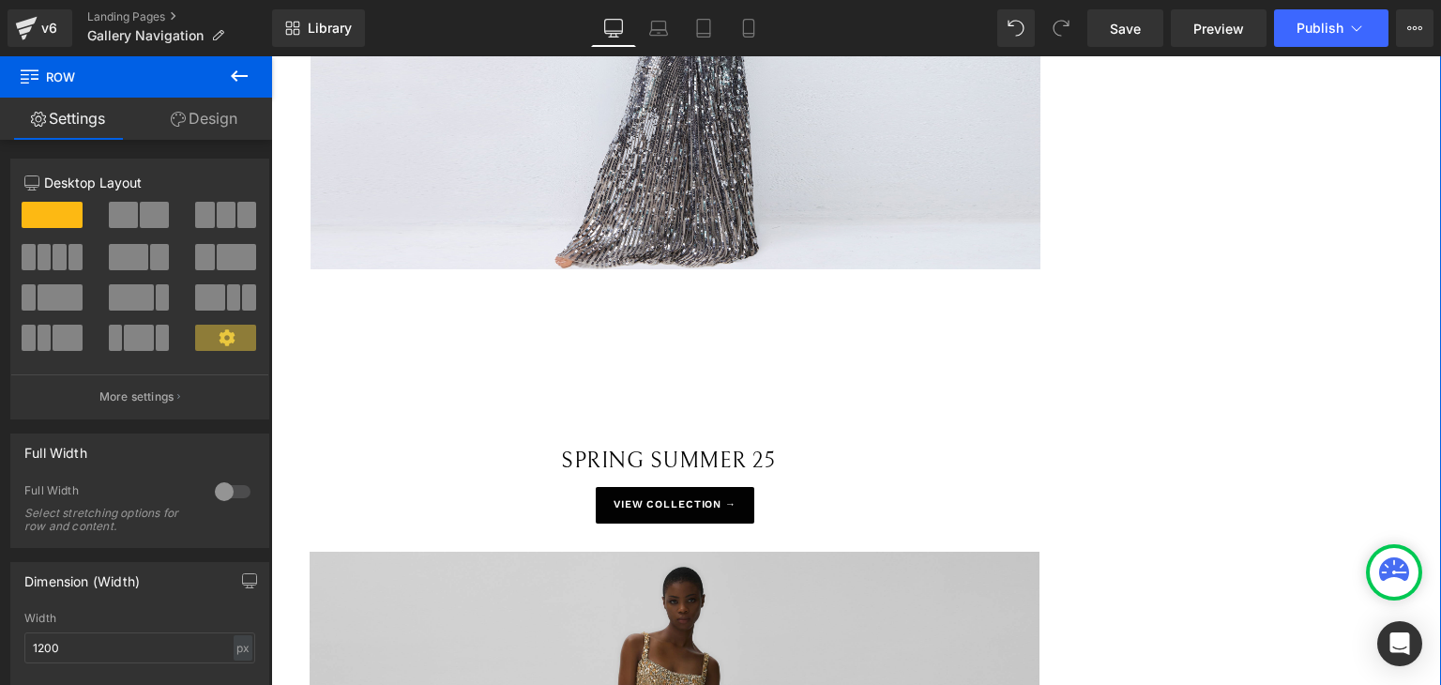
scroll to position [469, 0]
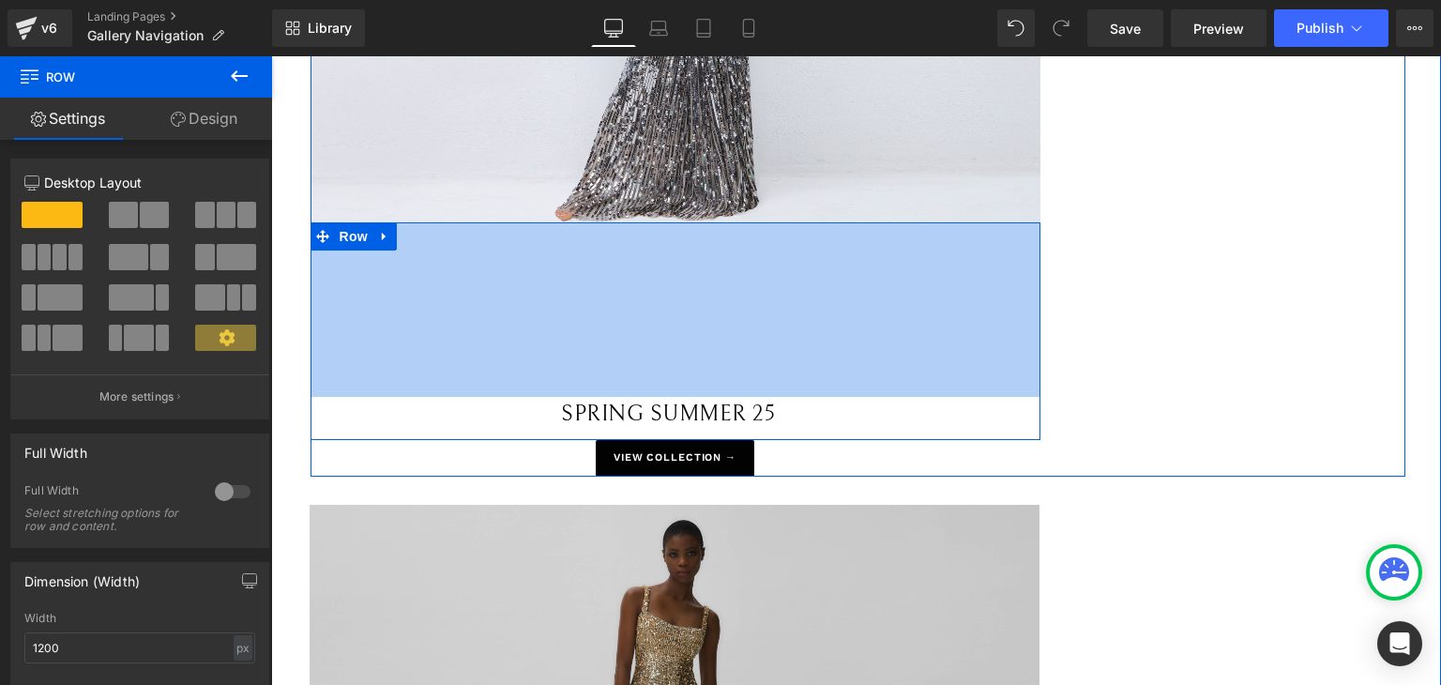
click at [604, 352] on div "SPRING SUMMER 25 Text Block Row 186px" at bounding box center [676, 331] width 730 height 218
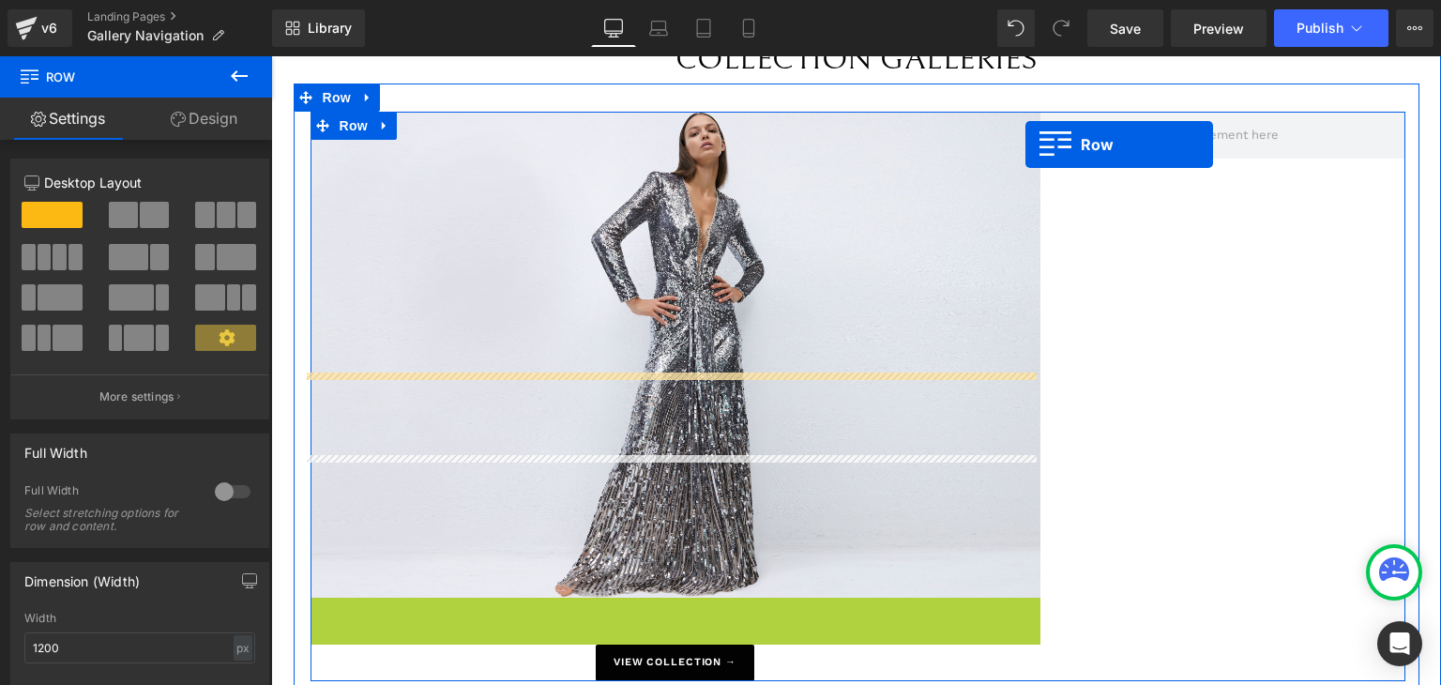
scroll to position [0, 0]
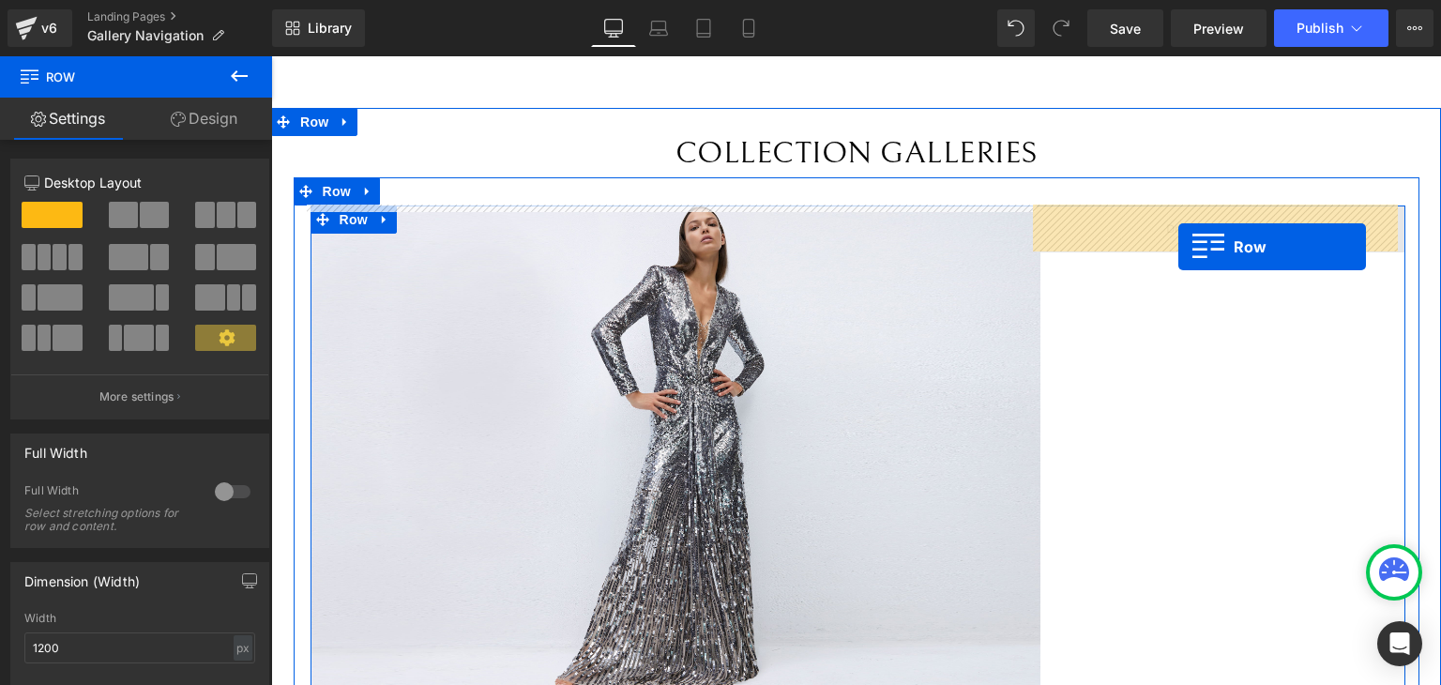
drag, startPoint x: 318, startPoint y: 242, endPoint x: 1178, endPoint y: 247, distance: 860.3
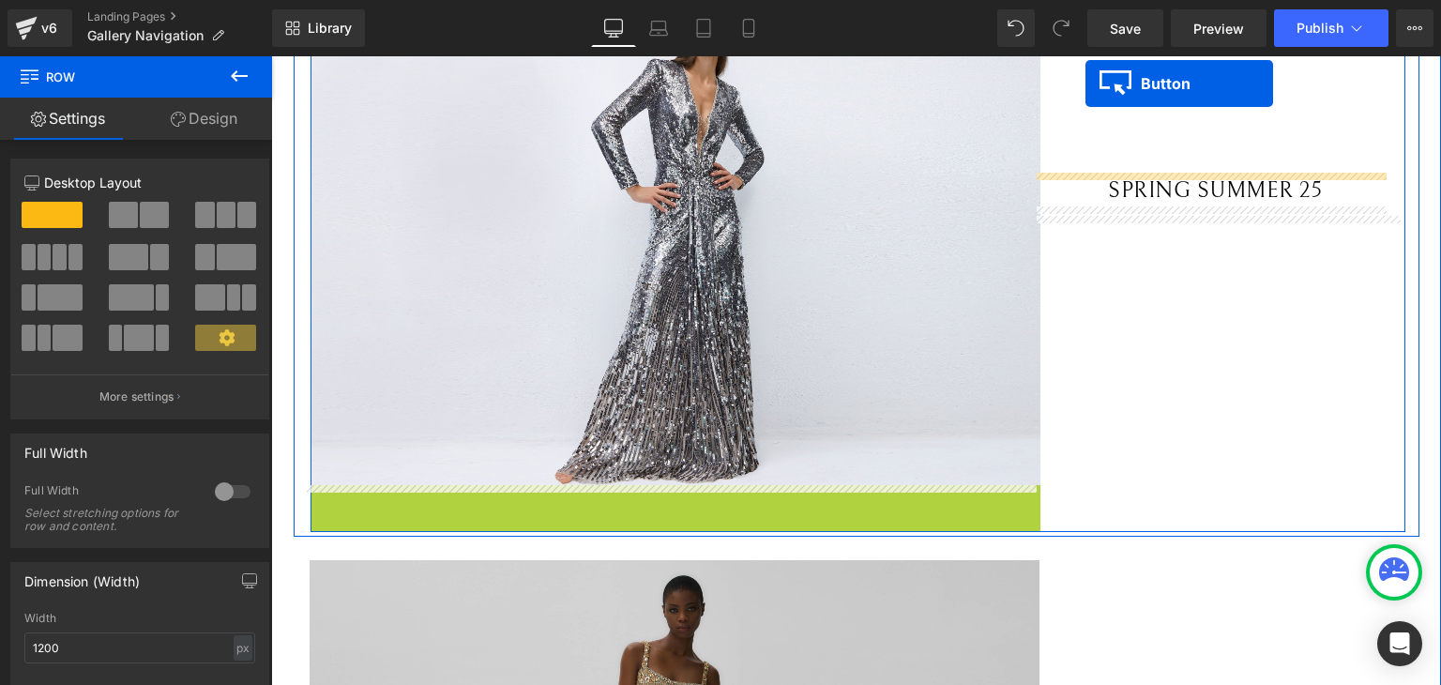
scroll to position [113, 0]
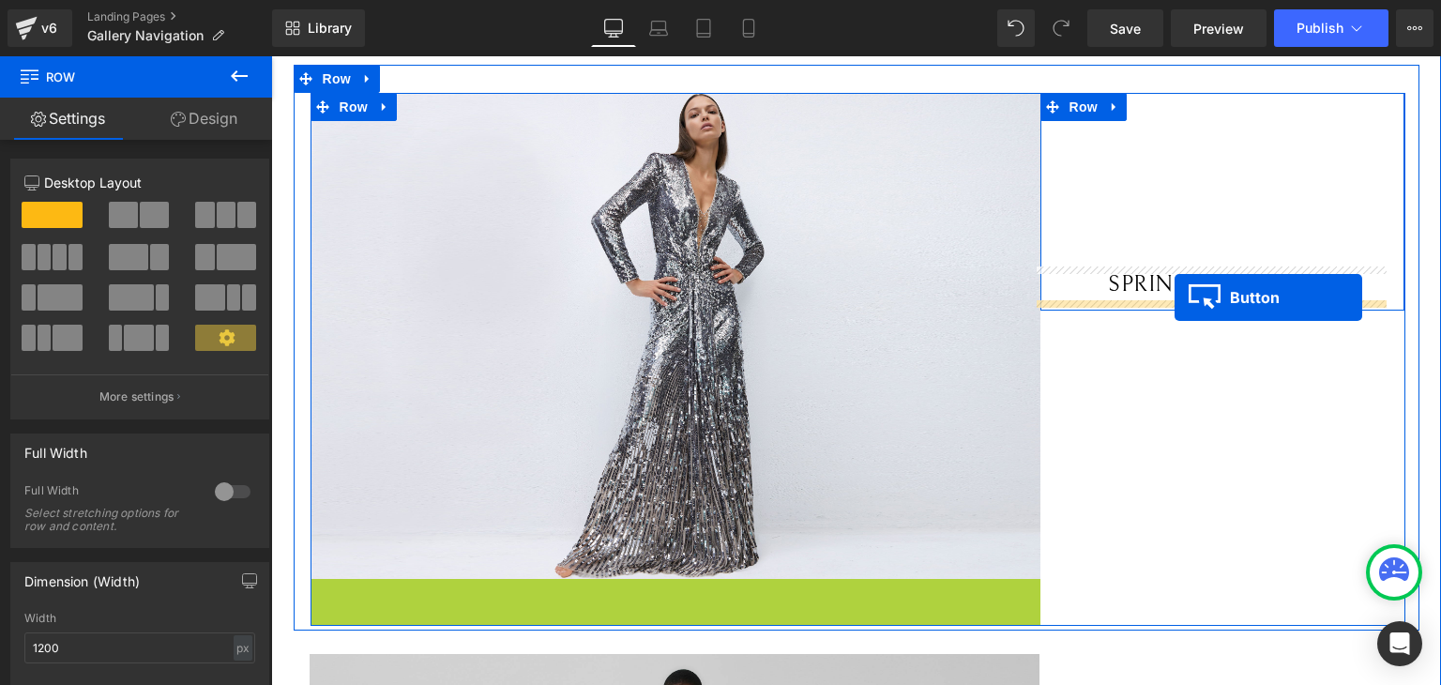
drag, startPoint x: 630, startPoint y: 237, endPoint x: 1175, endPoint y: 297, distance: 547.4
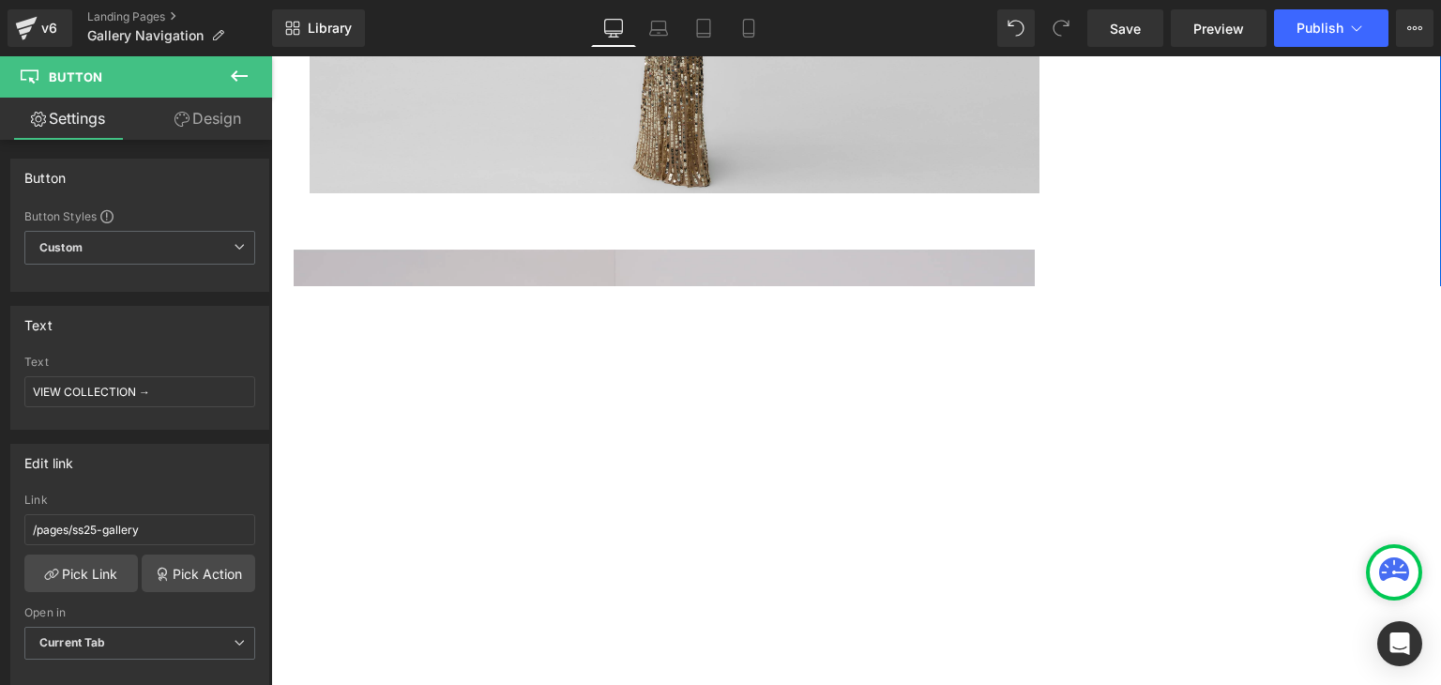
scroll to position [957, 0]
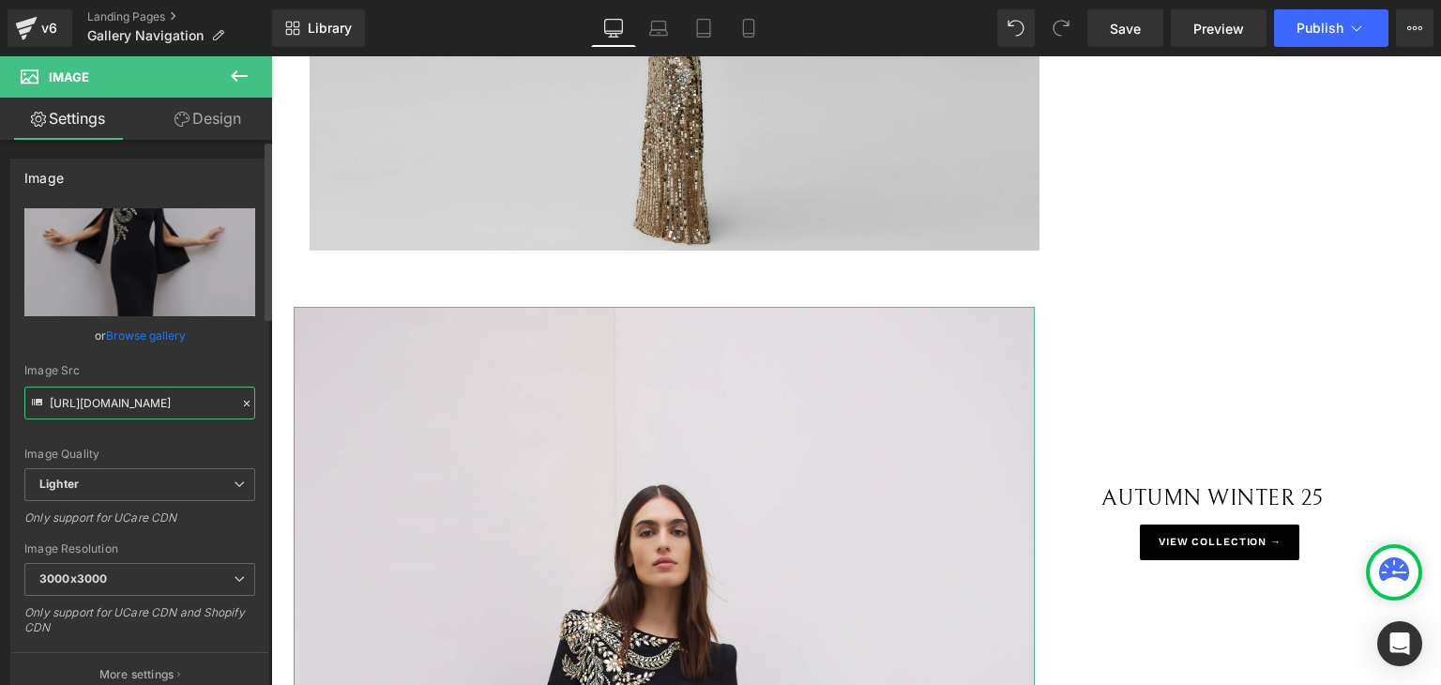
click at [159, 400] on input "https://ucarecdn.com/15daaf0c-218e-4f91-977b-f8b2ce4049e2/-/format/auto/-/previ…" at bounding box center [139, 402] width 231 height 33
click at [165, 341] on link "Browse gallery" at bounding box center [146, 335] width 80 height 33
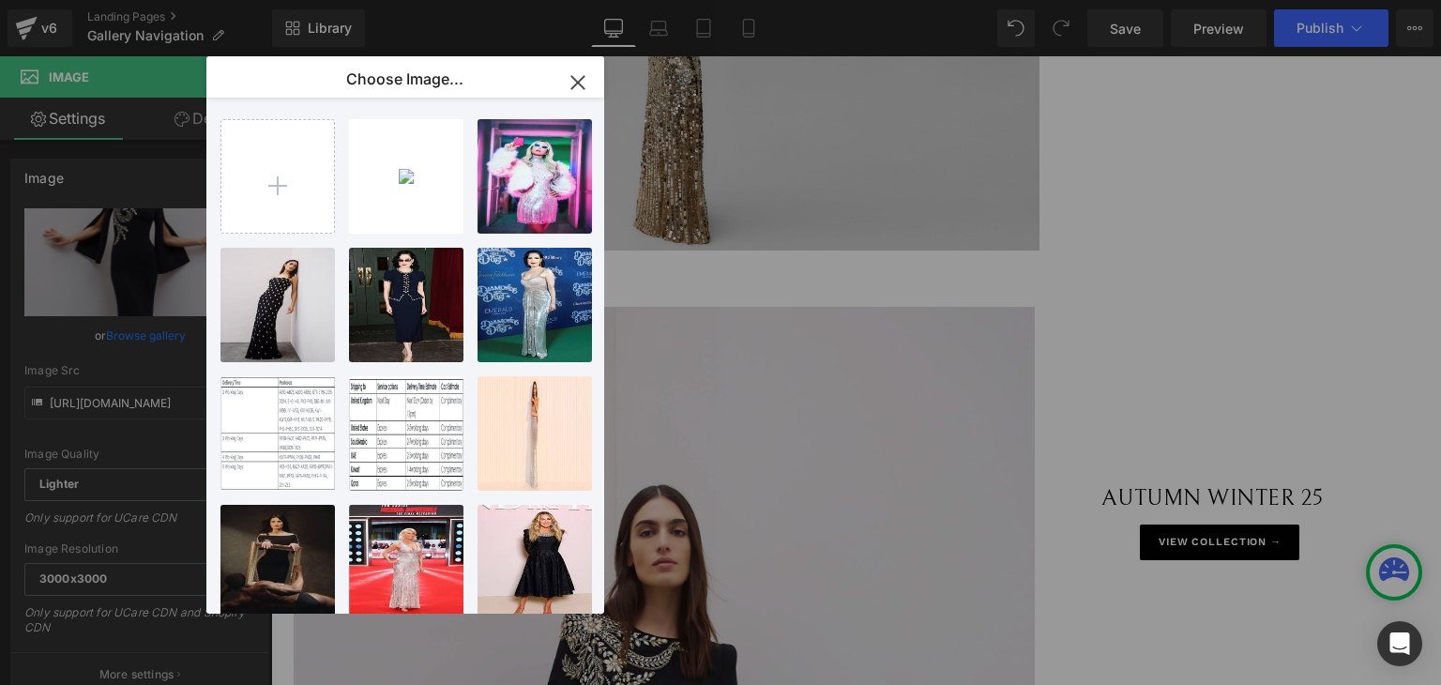
type input "C:\fakepath\New Precious.jpg"
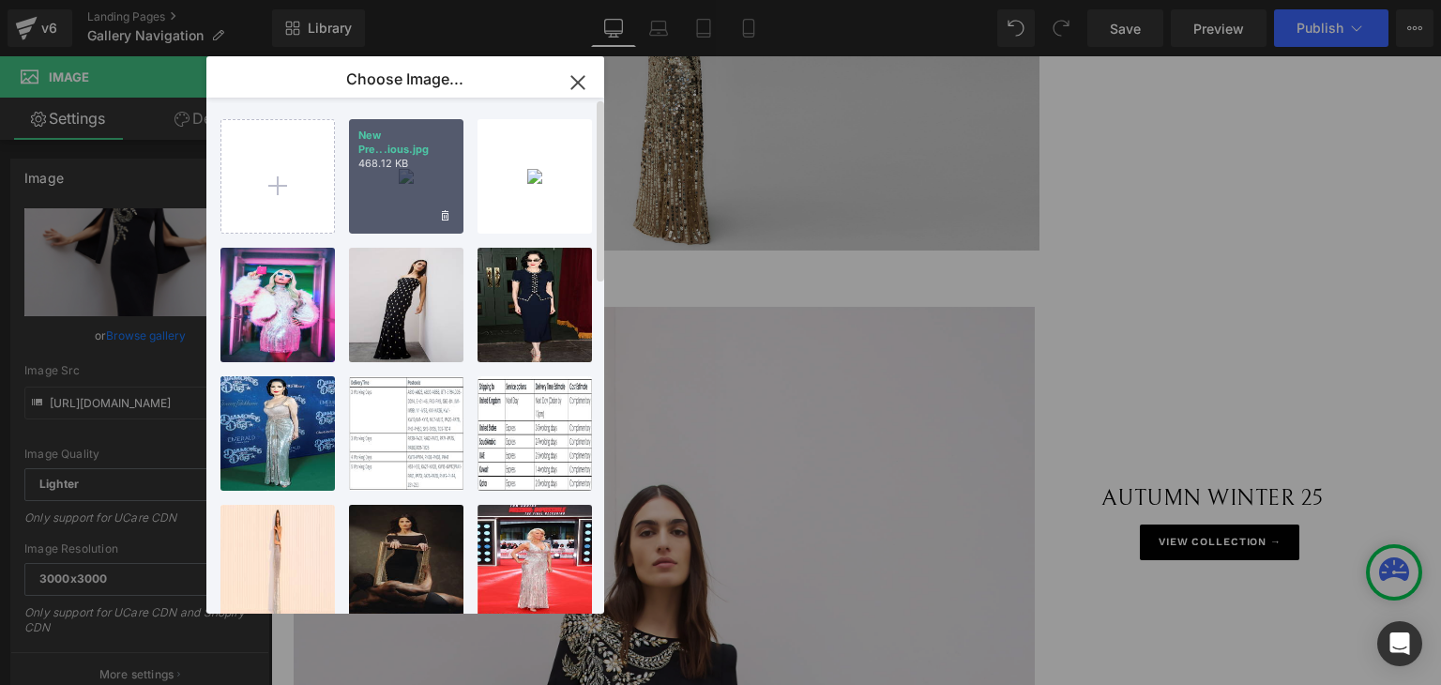
click at [409, 184] on div "New Pre...ious.jpg 468.12 KB" at bounding box center [406, 176] width 114 height 114
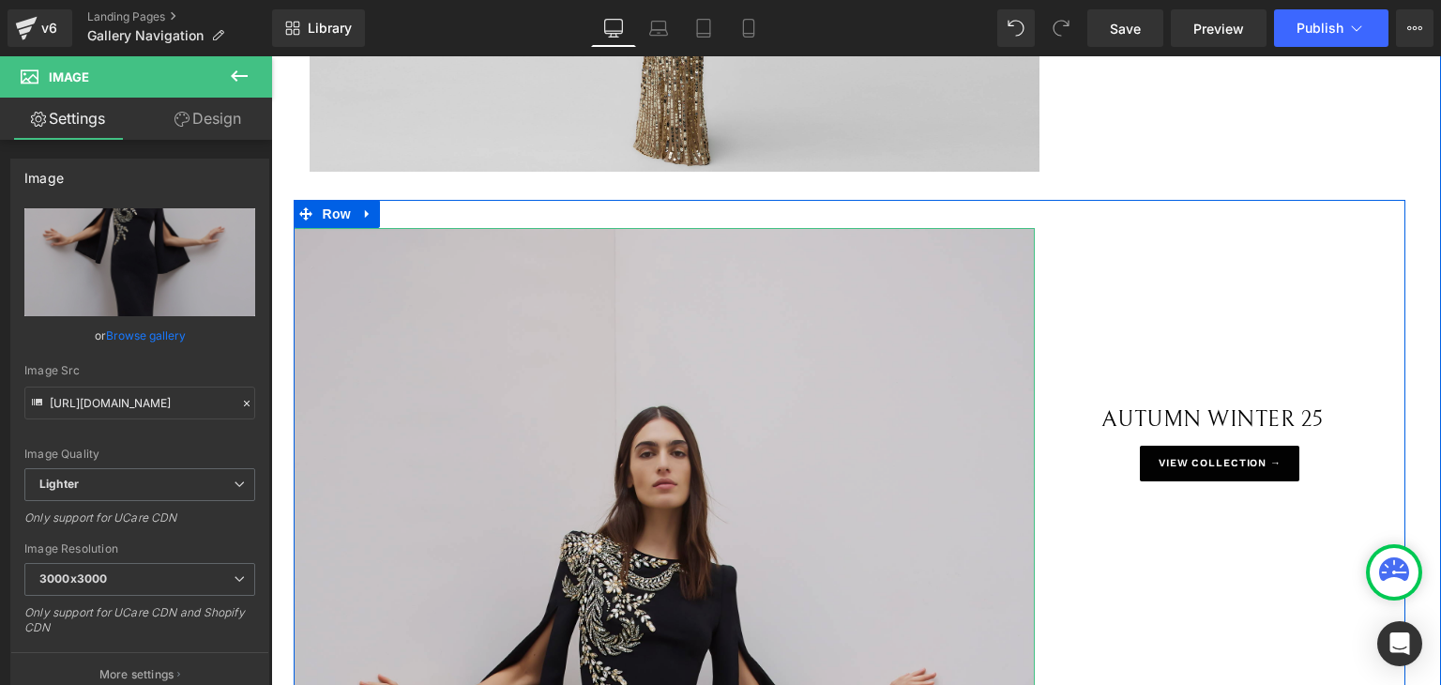
scroll to position [1238, 0]
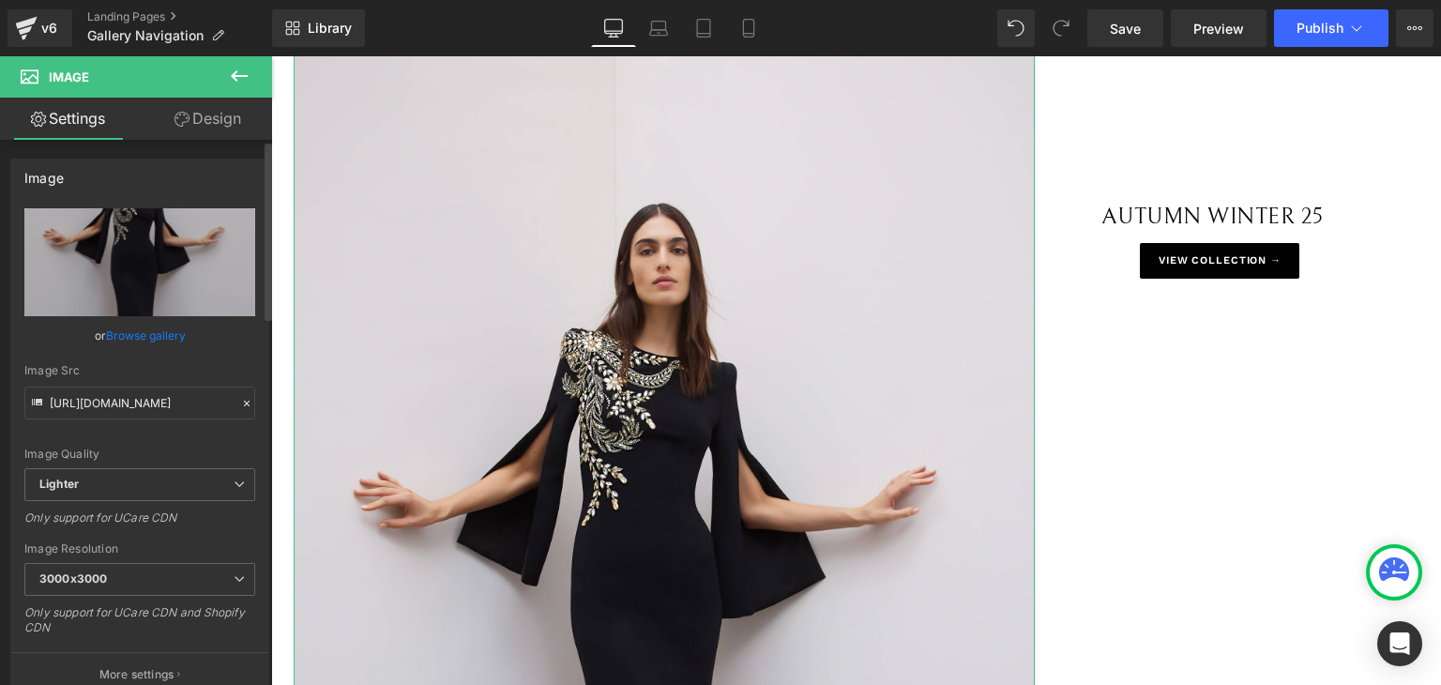
click at [125, 339] on link "Browse gallery" at bounding box center [146, 335] width 80 height 33
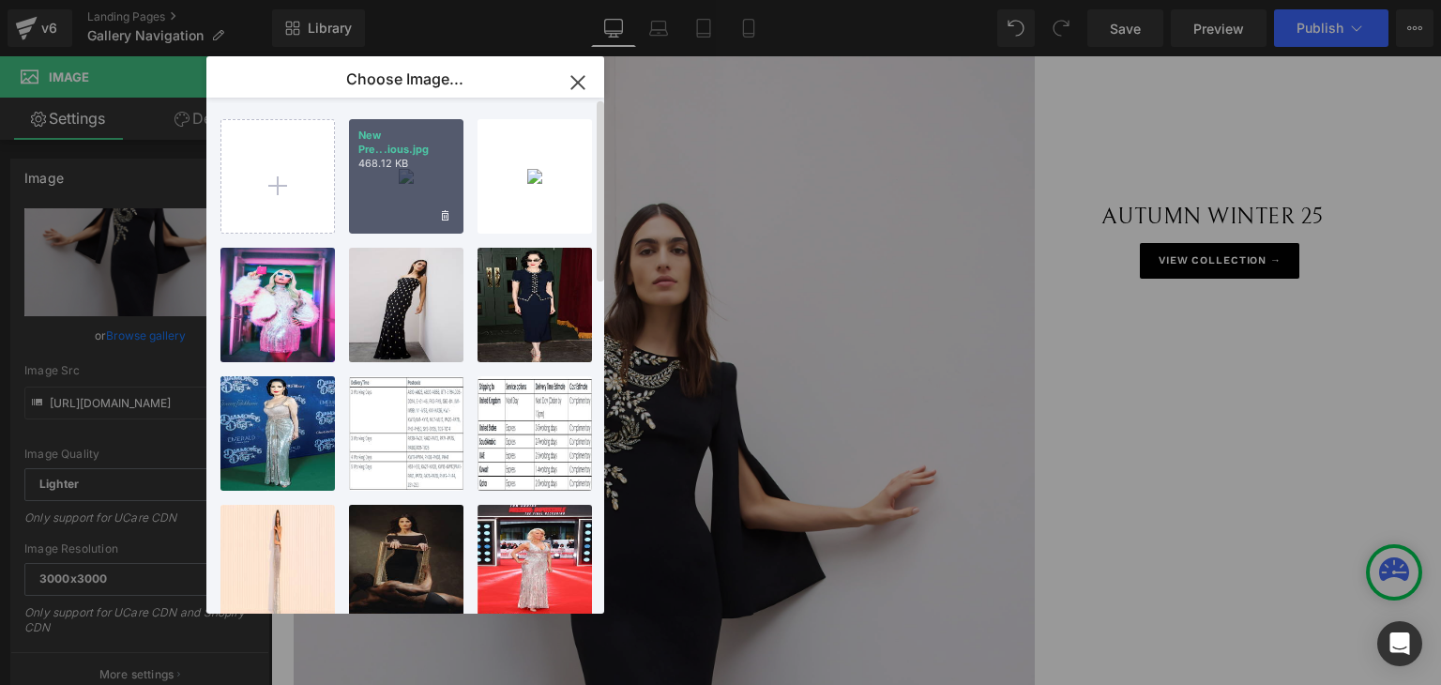
click at [402, 218] on div "New Pre...ious.jpg 468.12 KB" at bounding box center [406, 176] width 114 height 114
type input "https://ucarecdn.com/32d56245-0d47-4f42-aa8b-cd0a5e398b92/-/format/auto/-/previ…"
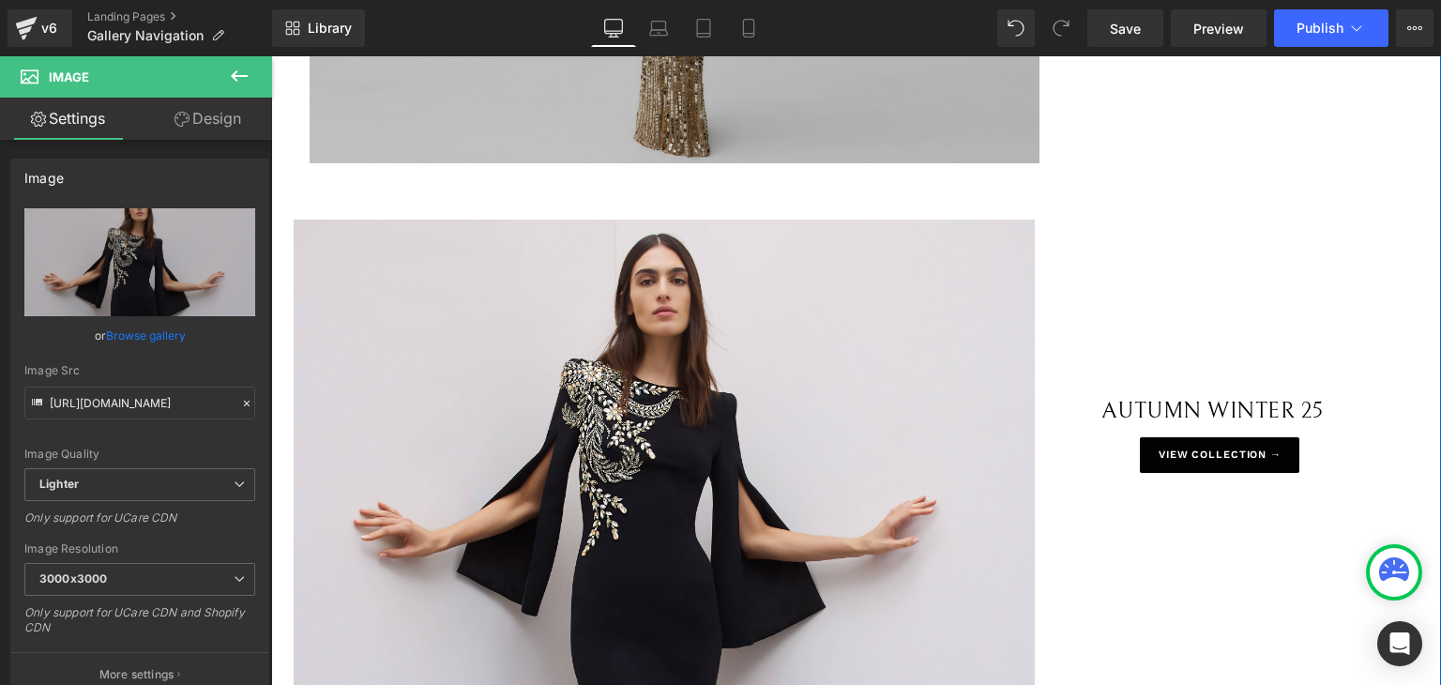
scroll to position [1051, 0]
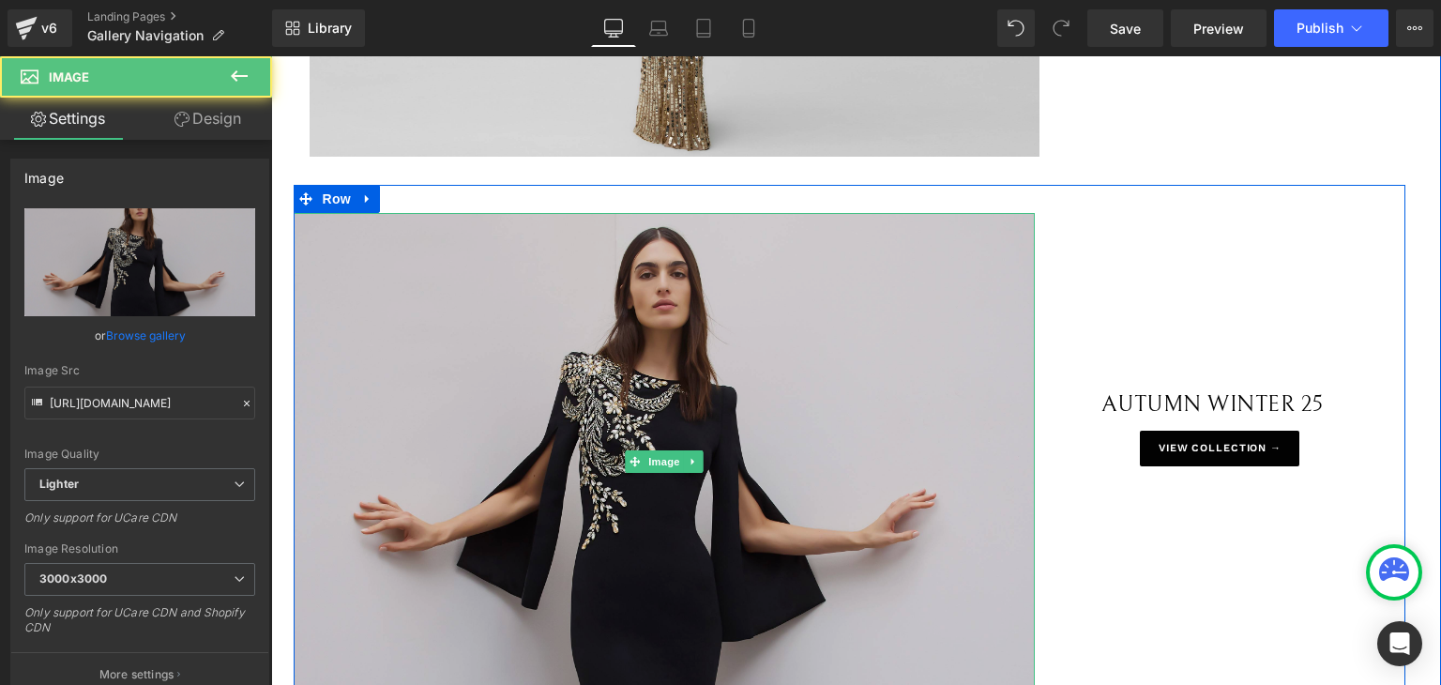
click at [468, 351] on img at bounding box center [664, 462] width 741 height 498
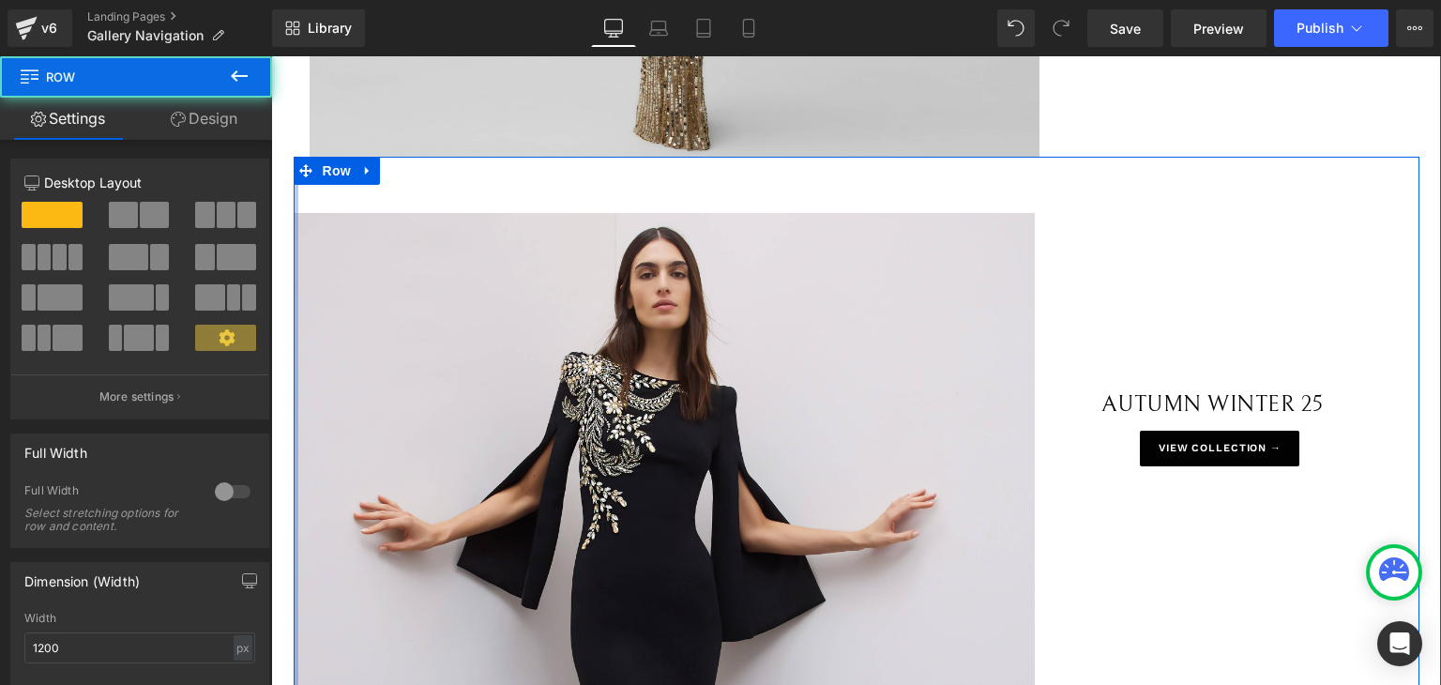
click at [294, 297] on div at bounding box center [296, 443] width 5 height 573
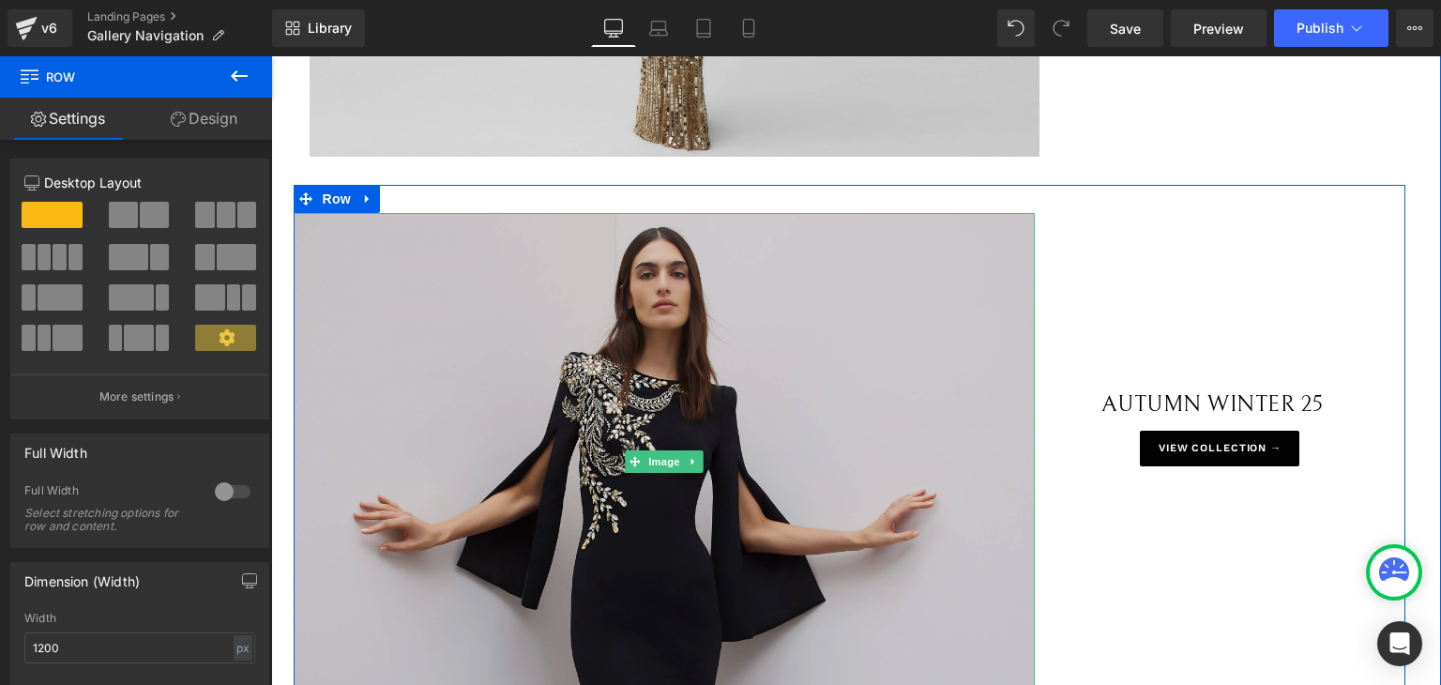
click at [331, 293] on img at bounding box center [664, 462] width 741 height 498
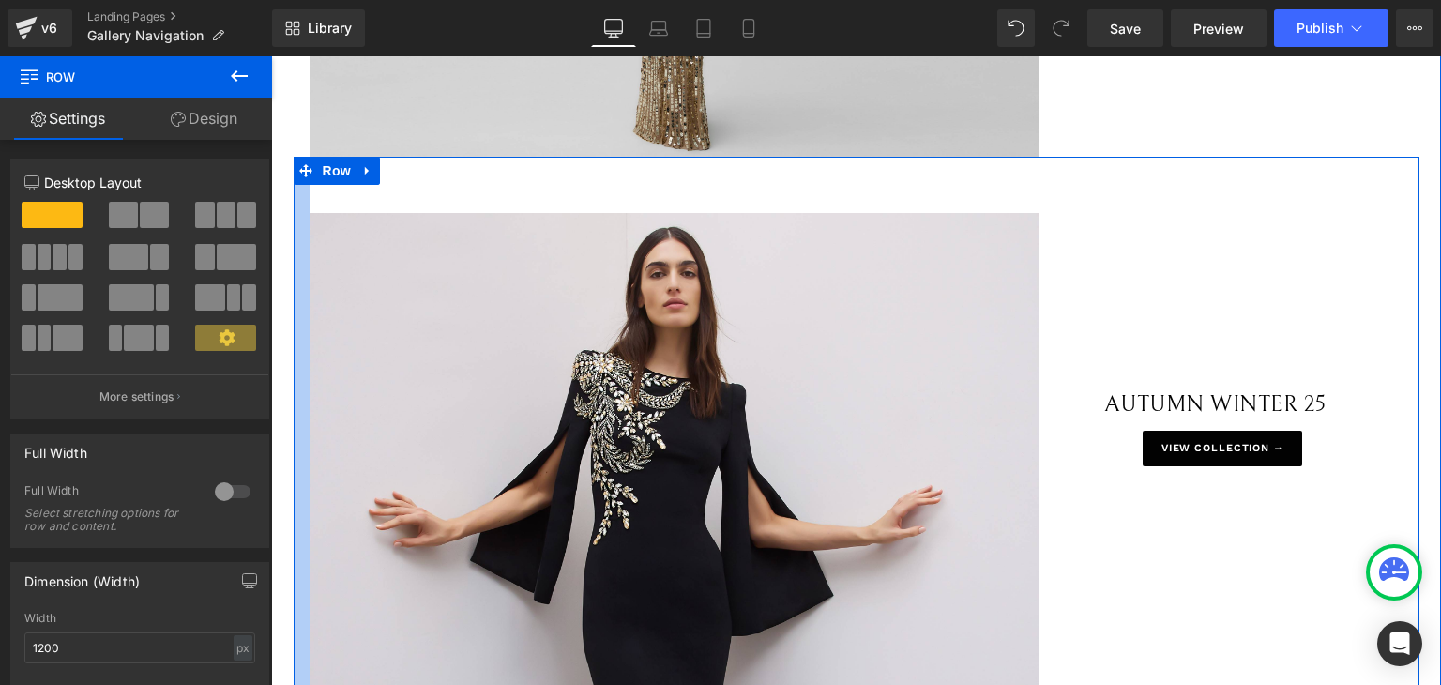
drag, startPoint x: 285, startPoint y: 275, endPoint x: 301, endPoint y: 282, distance: 17.6
click at [301, 282] on div at bounding box center [302, 440] width 16 height 566
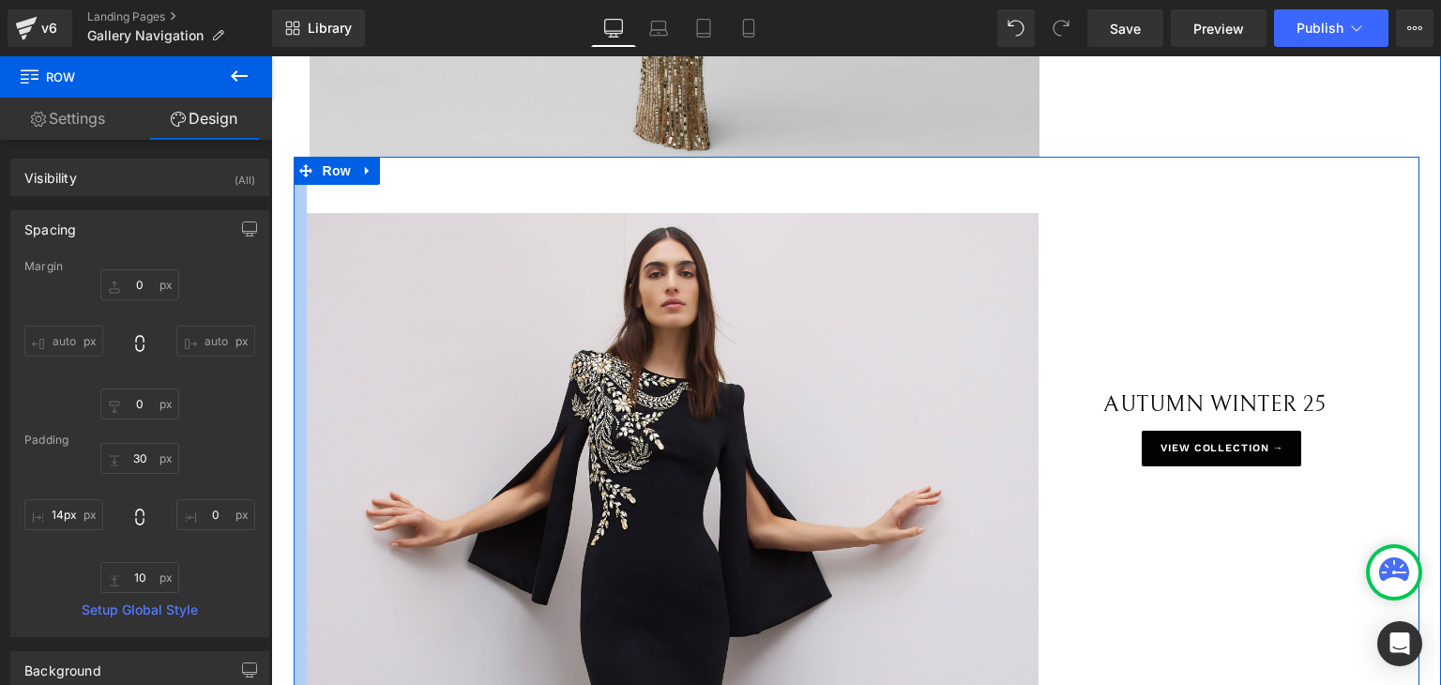
type input "13px"
click at [294, 372] on div at bounding box center [300, 441] width 12 height 568
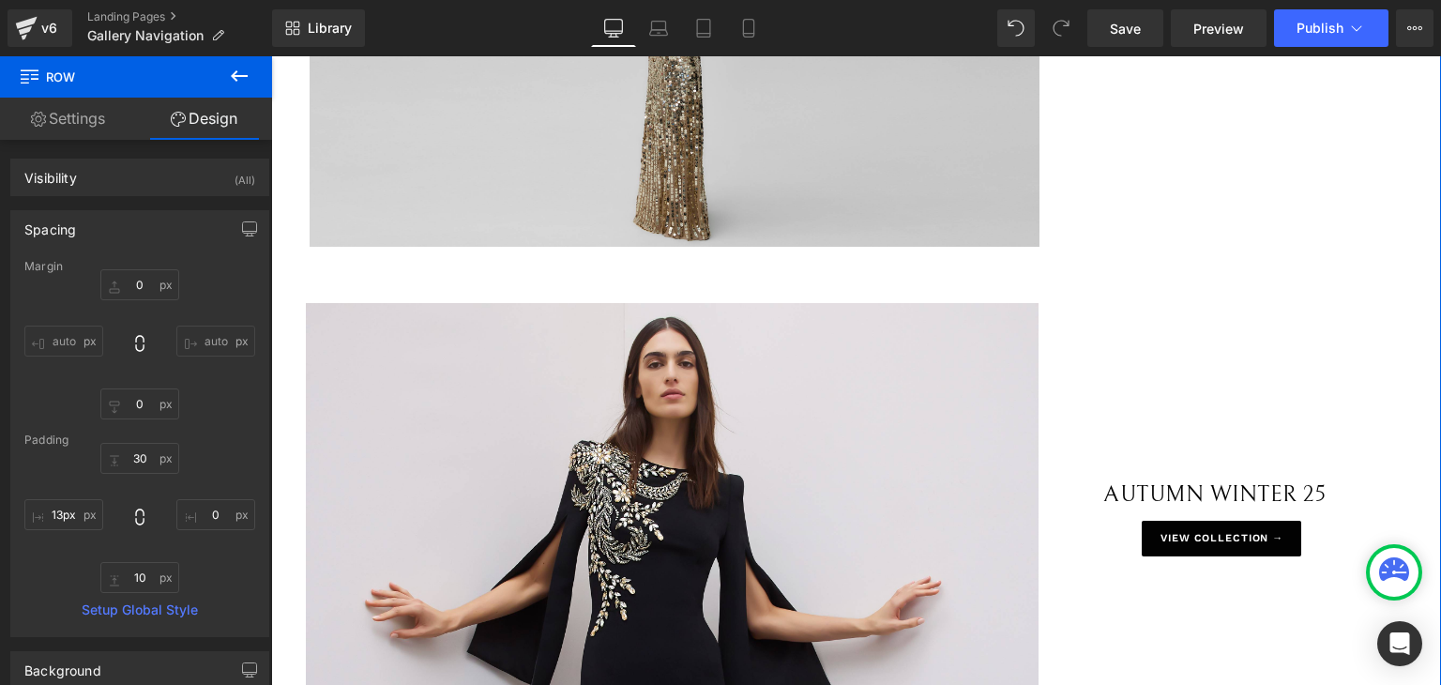
scroll to position [957, 0]
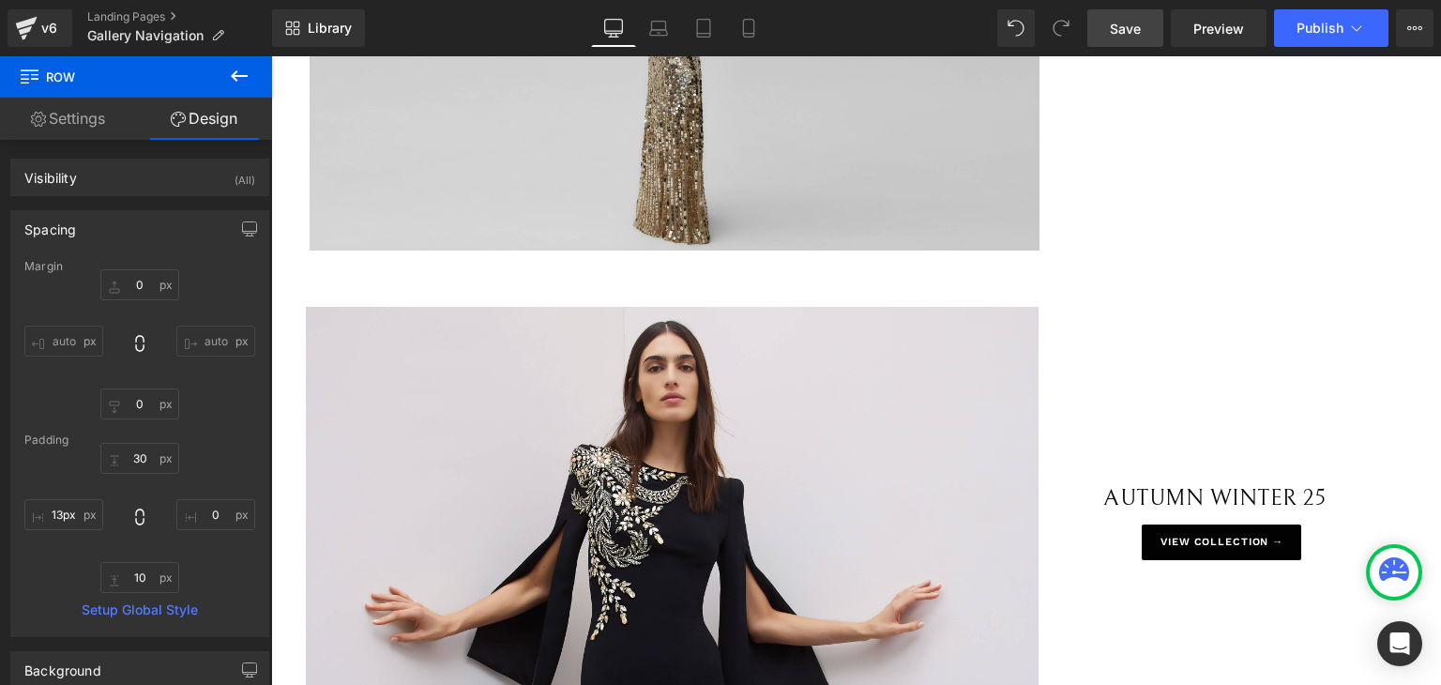
click at [1137, 32] on span "Save" at bounding box center [1125, 29] width 31 height 20
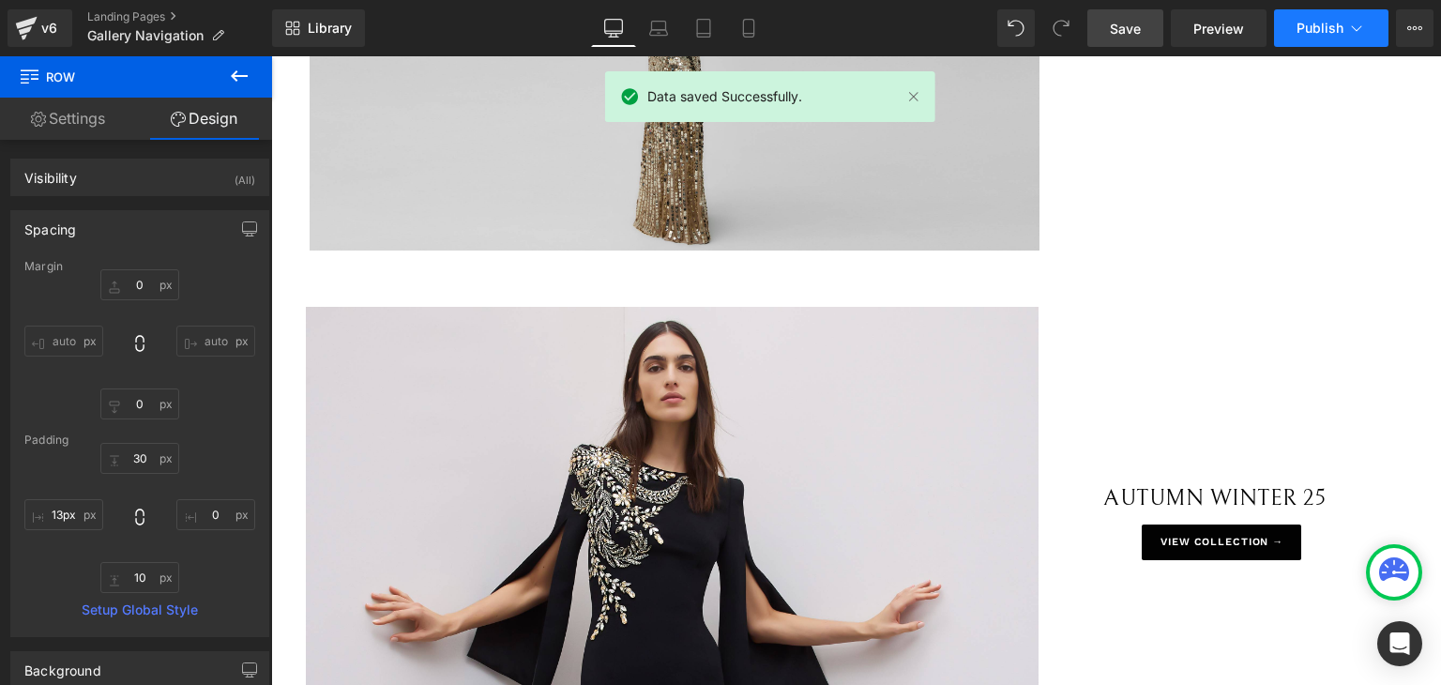
click at [1325, 27] on span "Publish" at bounding box center [1319, 28] width 47 height 15
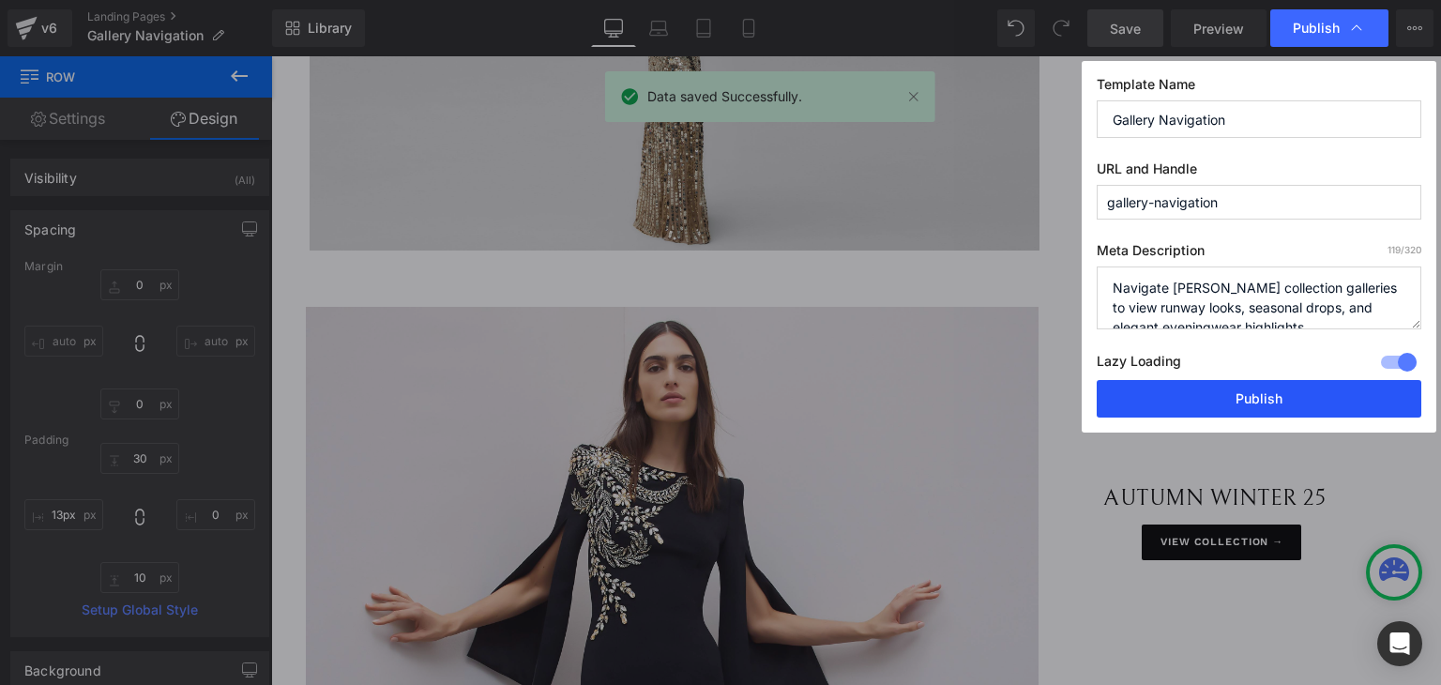
click at [1276, 391] on button "Publish" at bounding box center [1259, 399] width 325 height 38
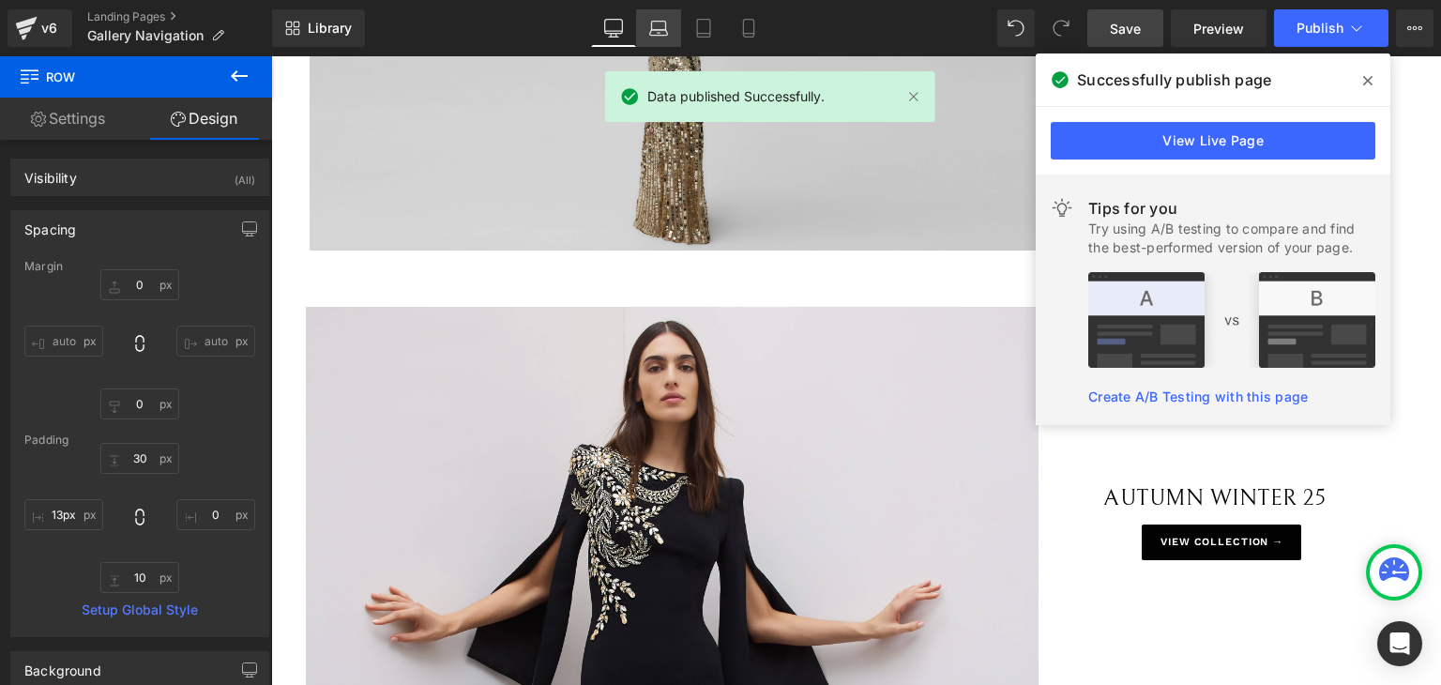
click at [660, 34] on icon at bounding box center [658, 28] width 19 height 19
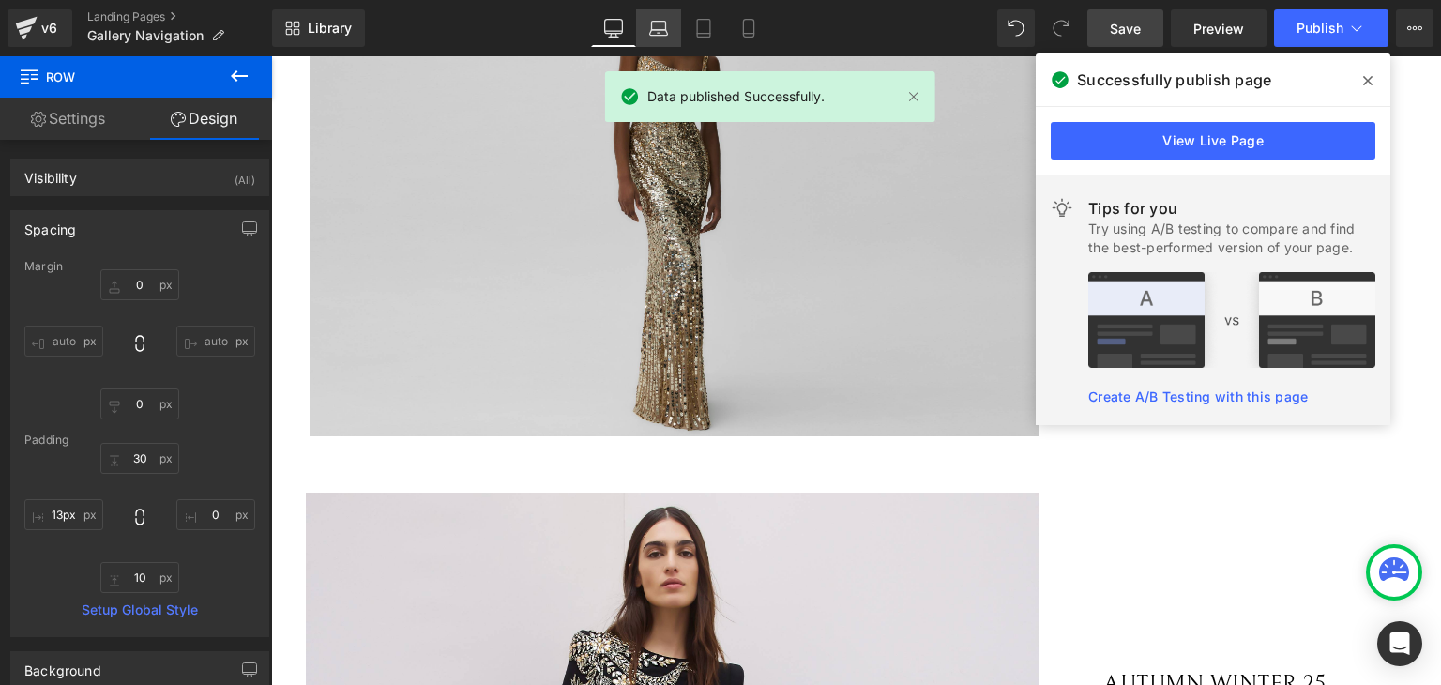
type input "0"
type input "30"
type input "0"
type input "10"
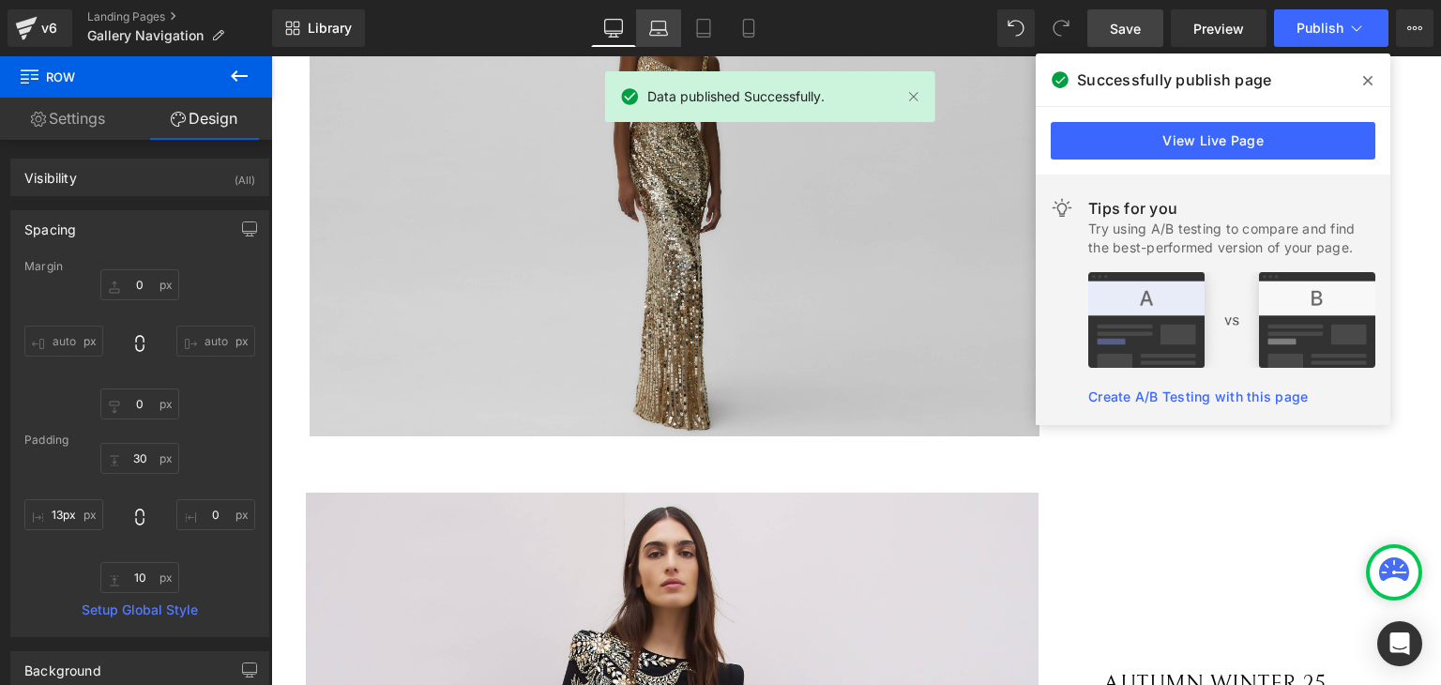
type input "0"
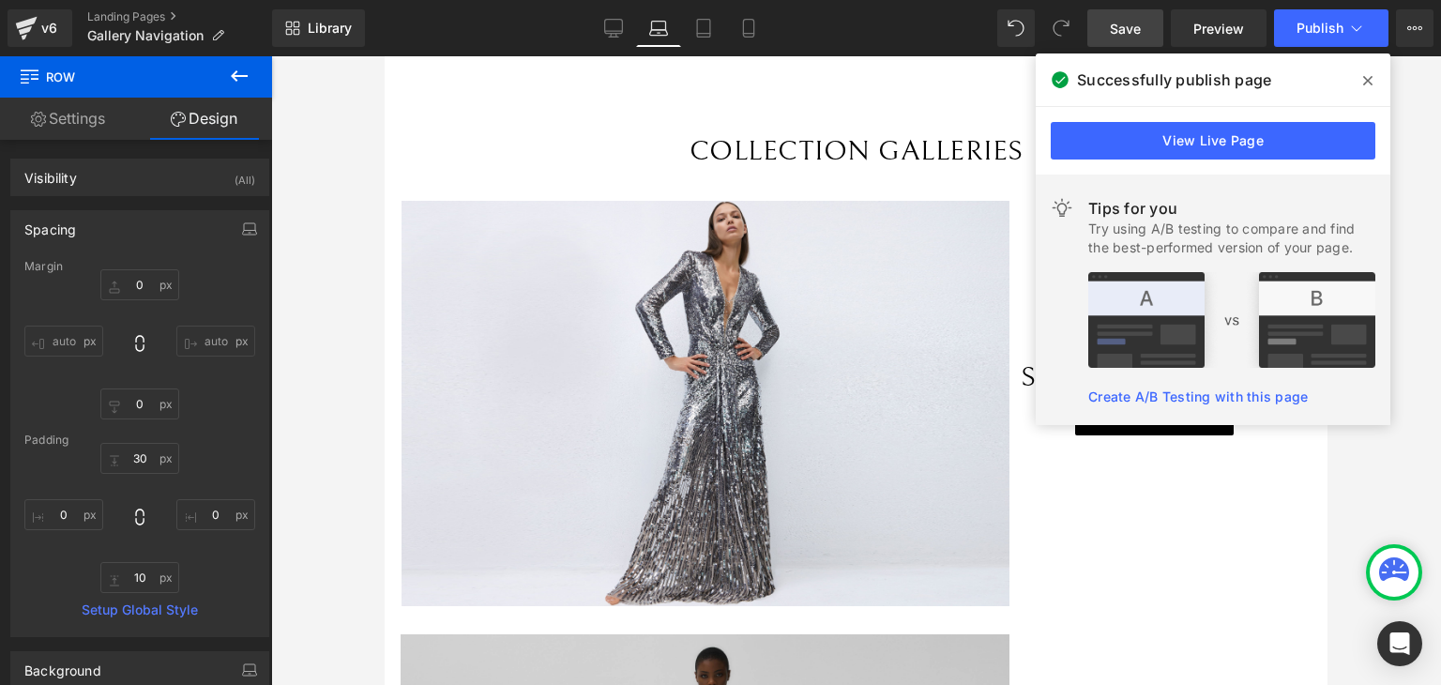
click at [1370, 80] on icon at bounding box center [1367, 80] width 9 height 15
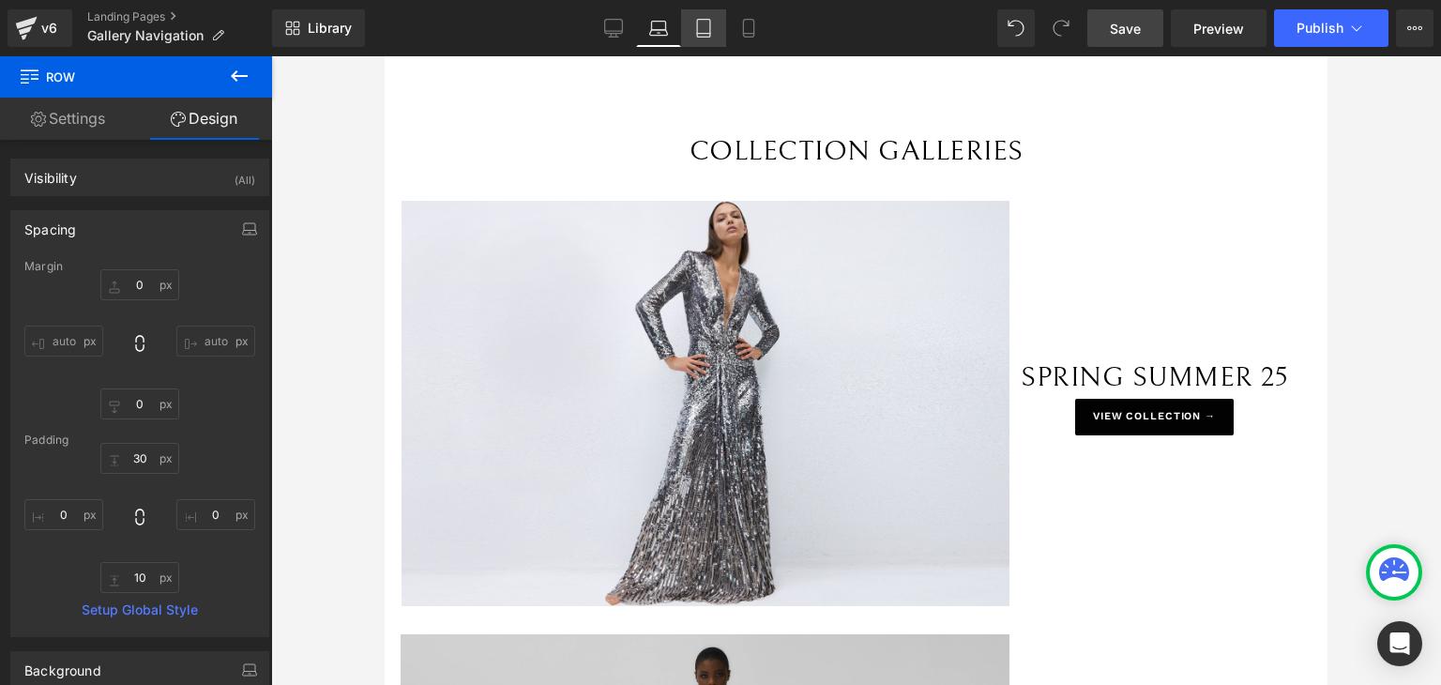
click at [717, 31] on link "Tablet" at bounding box center [703, 28] width 45 height 38
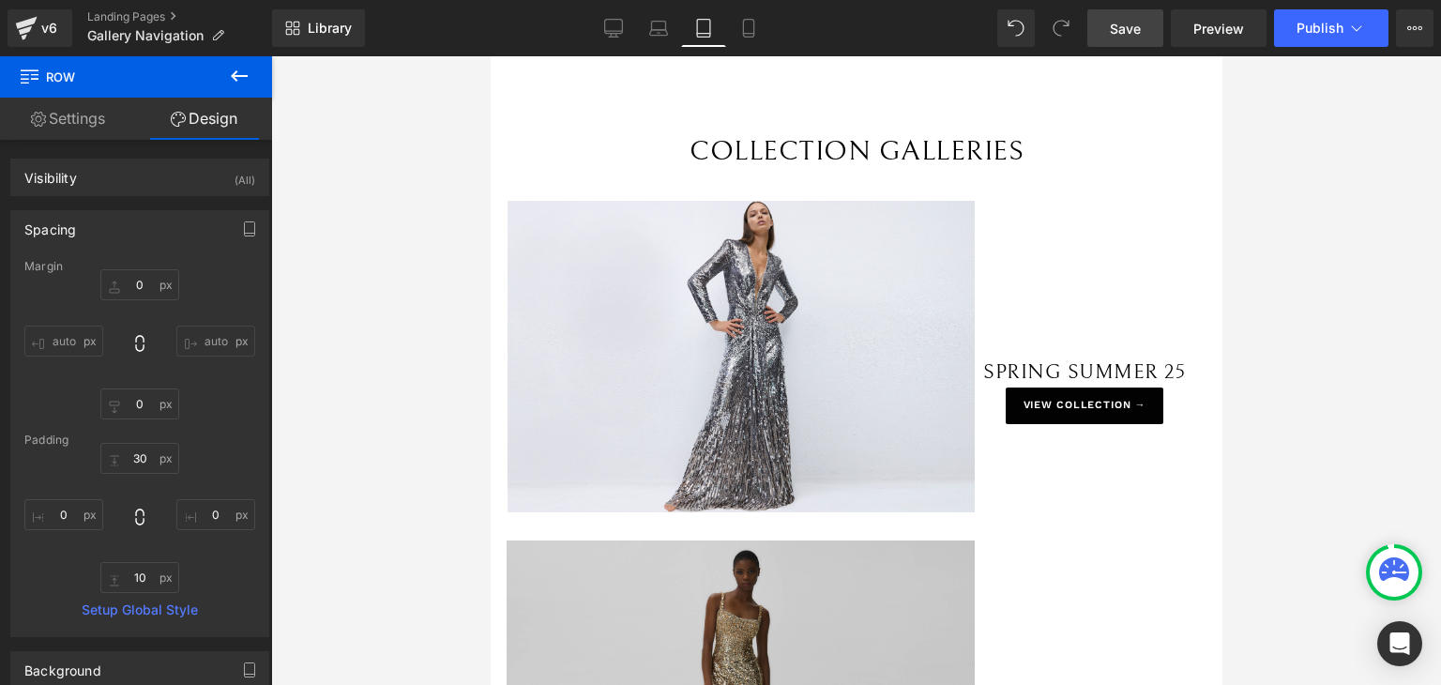
type input "0"
type input "30"
type input "0"
type input "10"
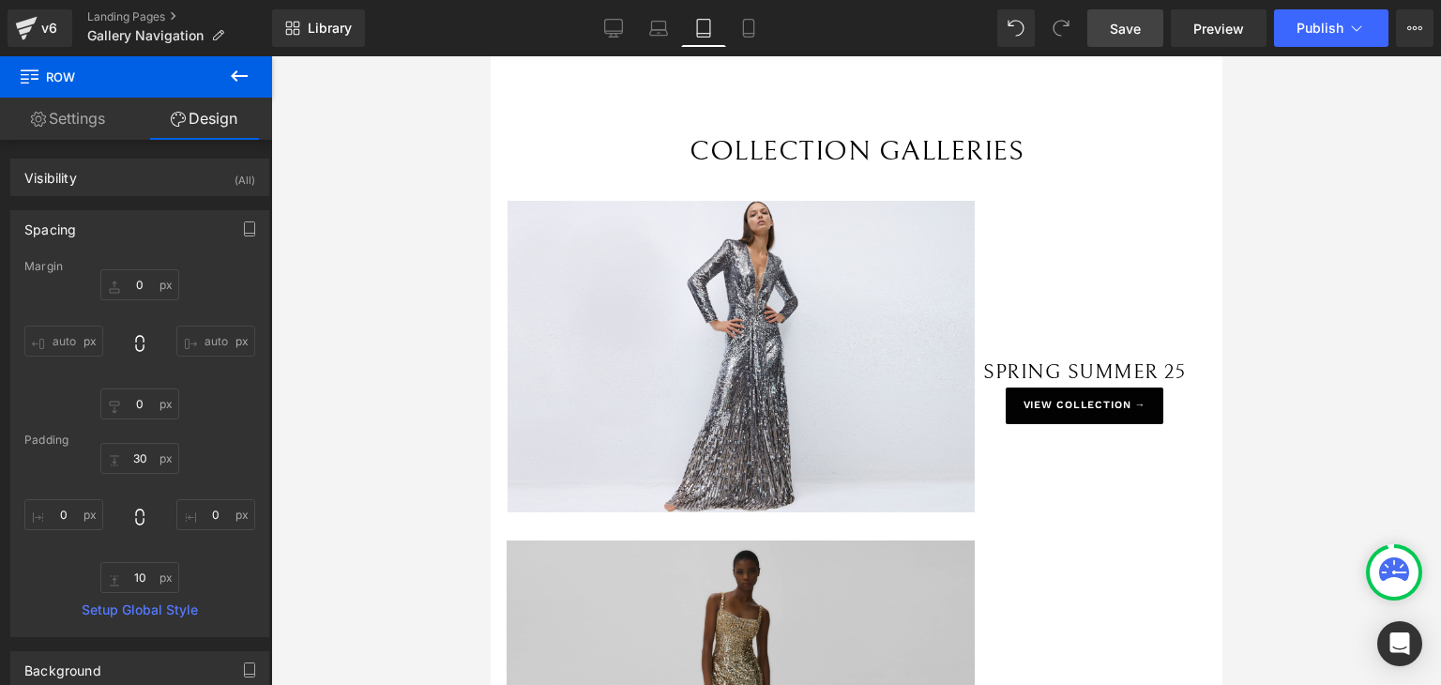
type input "0"
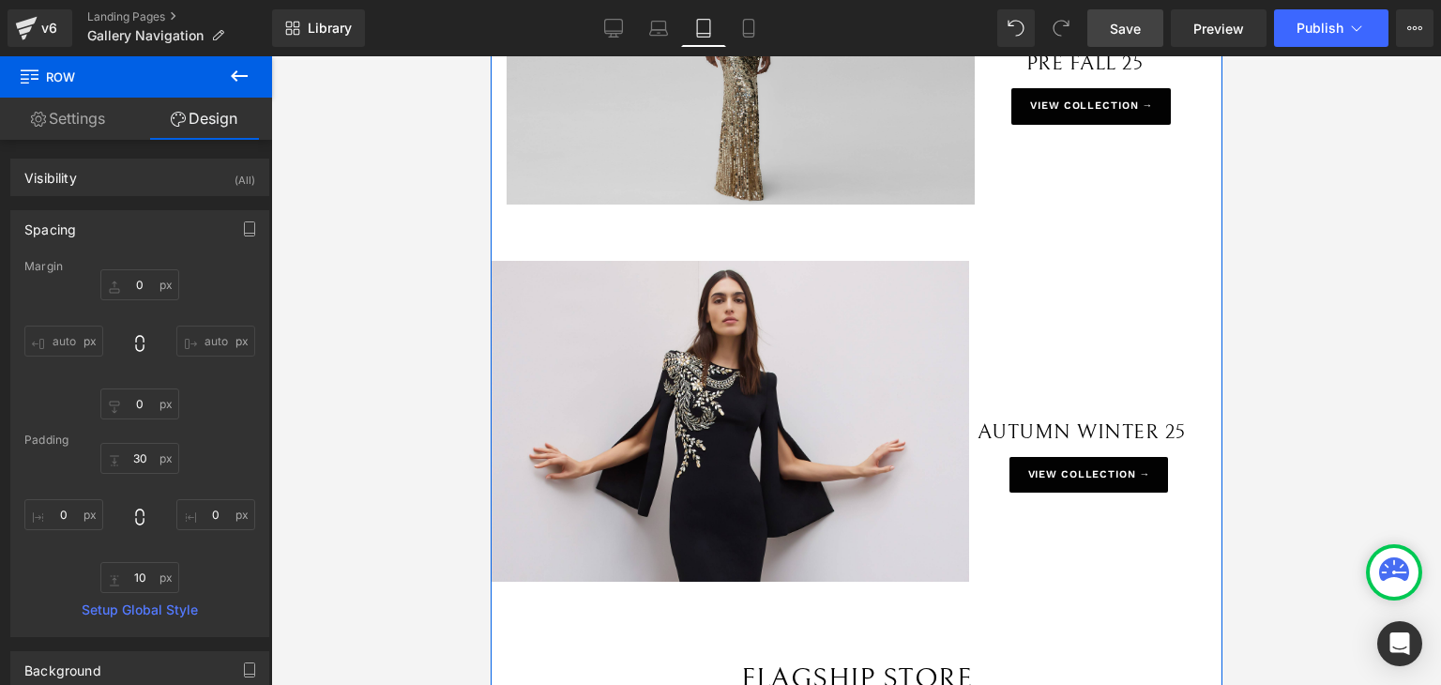
scroll to position [657, 0]
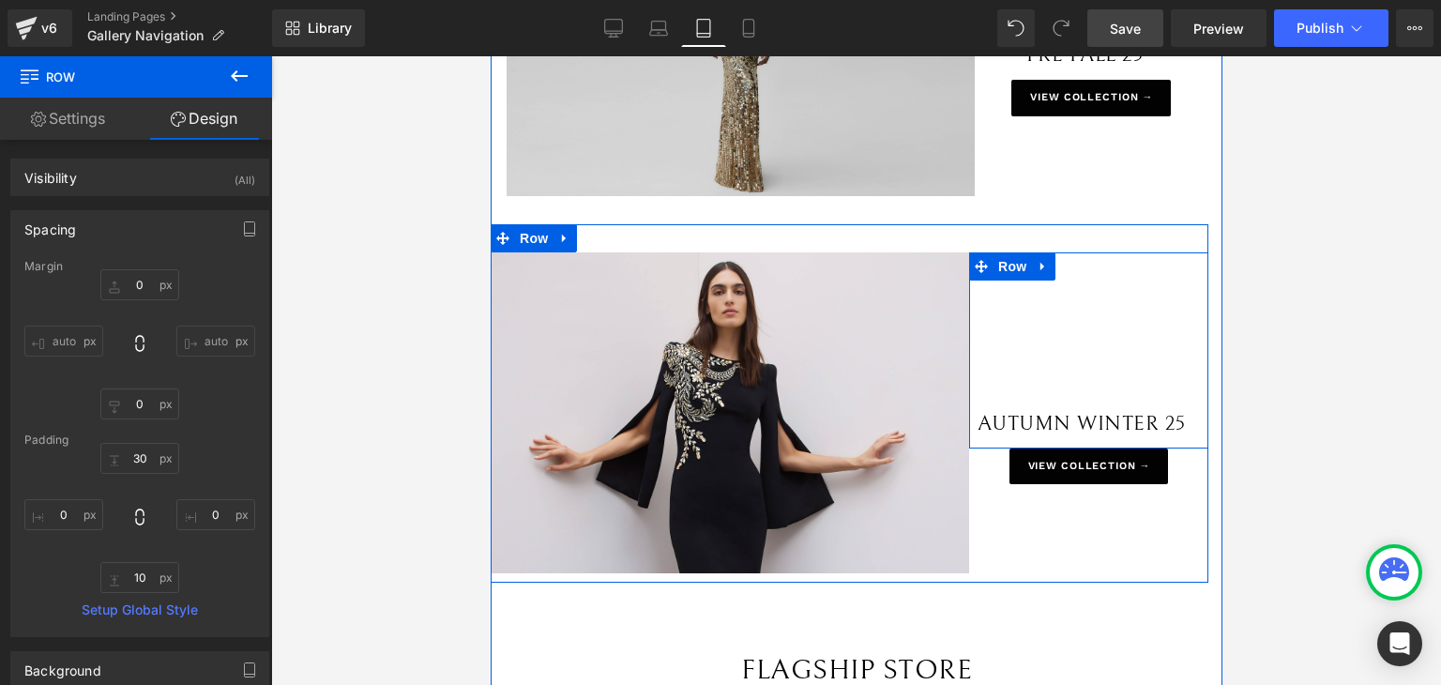
click at [1087, 388] on div "AUTUMN WINTER 25 Text Block Row" at bounding box center [1087, 350] width 239 height 196
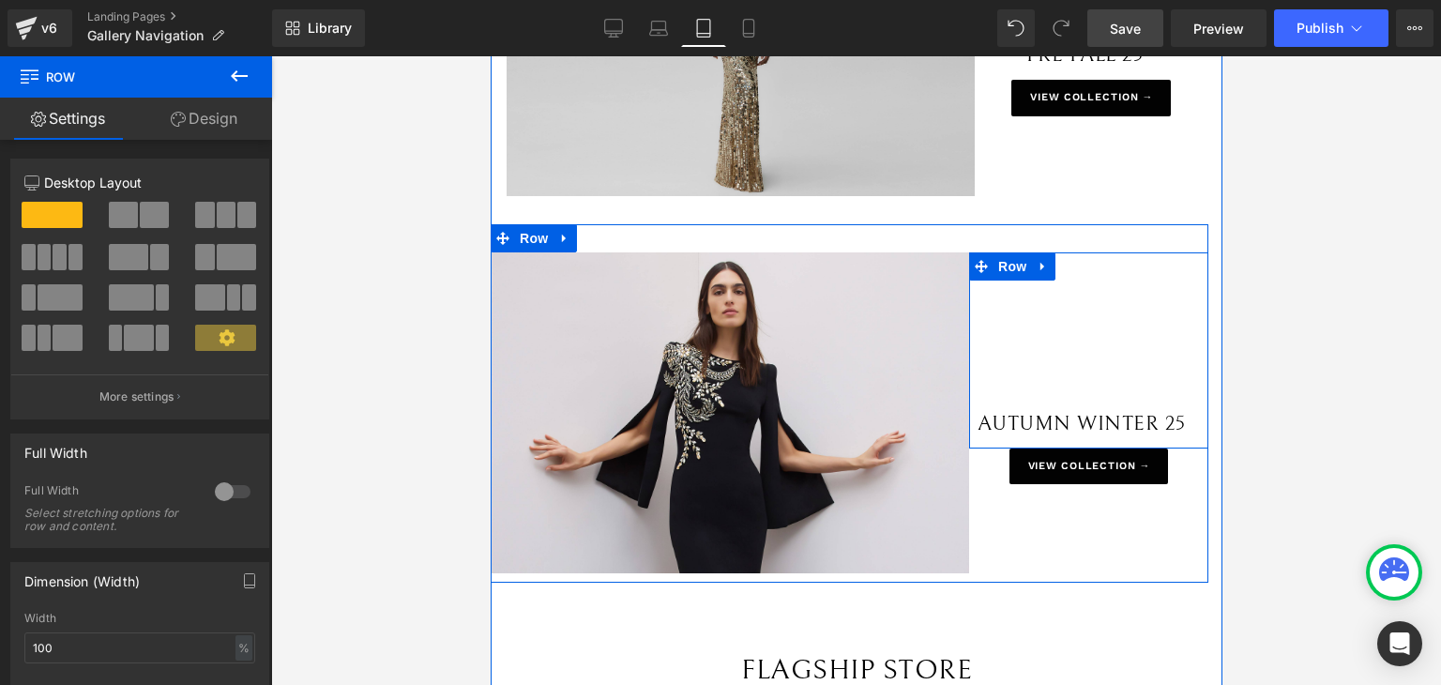
click at [1089, 354] on div "AUTUMN WINTER 25 Text Block Row" at bounding box center [1087, 350] width 239 height 196
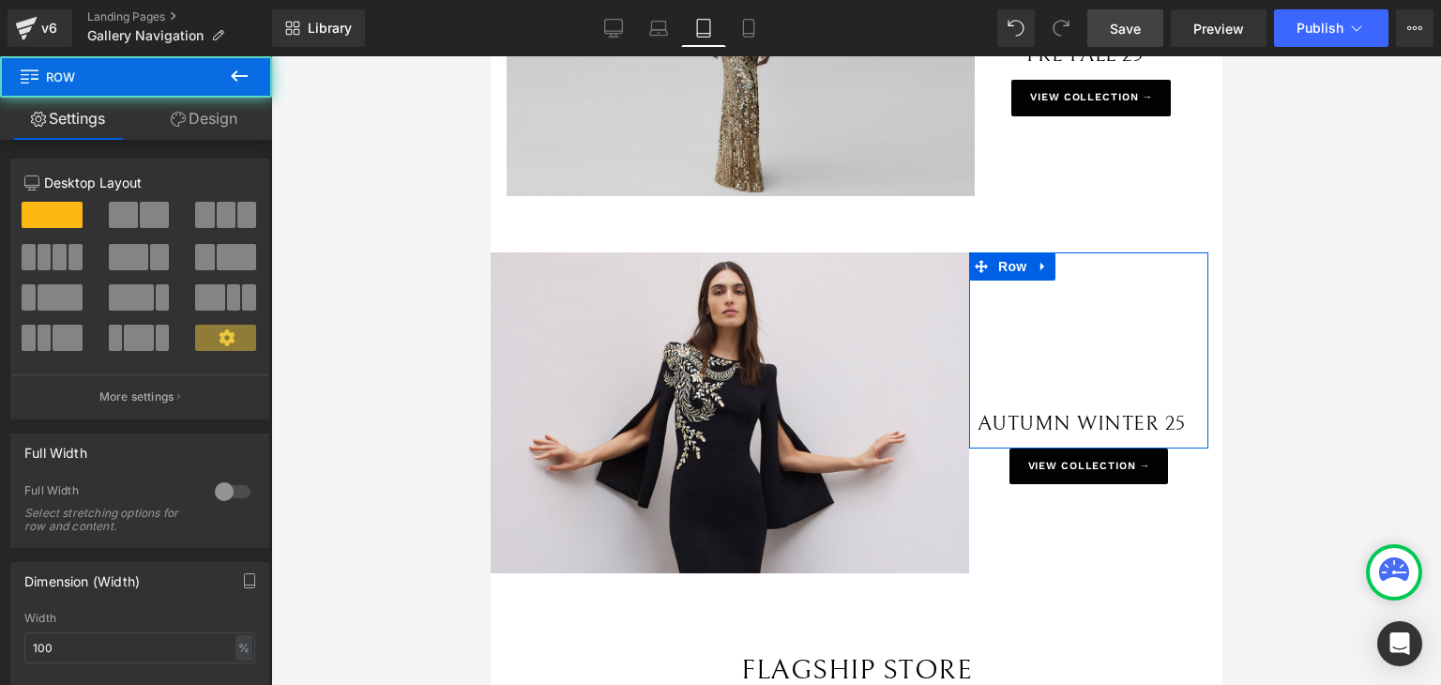
drag, startPoint x: 246, startPoint y: 132, endPoint x: 230, endPoint y: 134, distance: 16.1
click at [246, 132] on link "Design" at bounding box center [204, 119] width 136 height 42
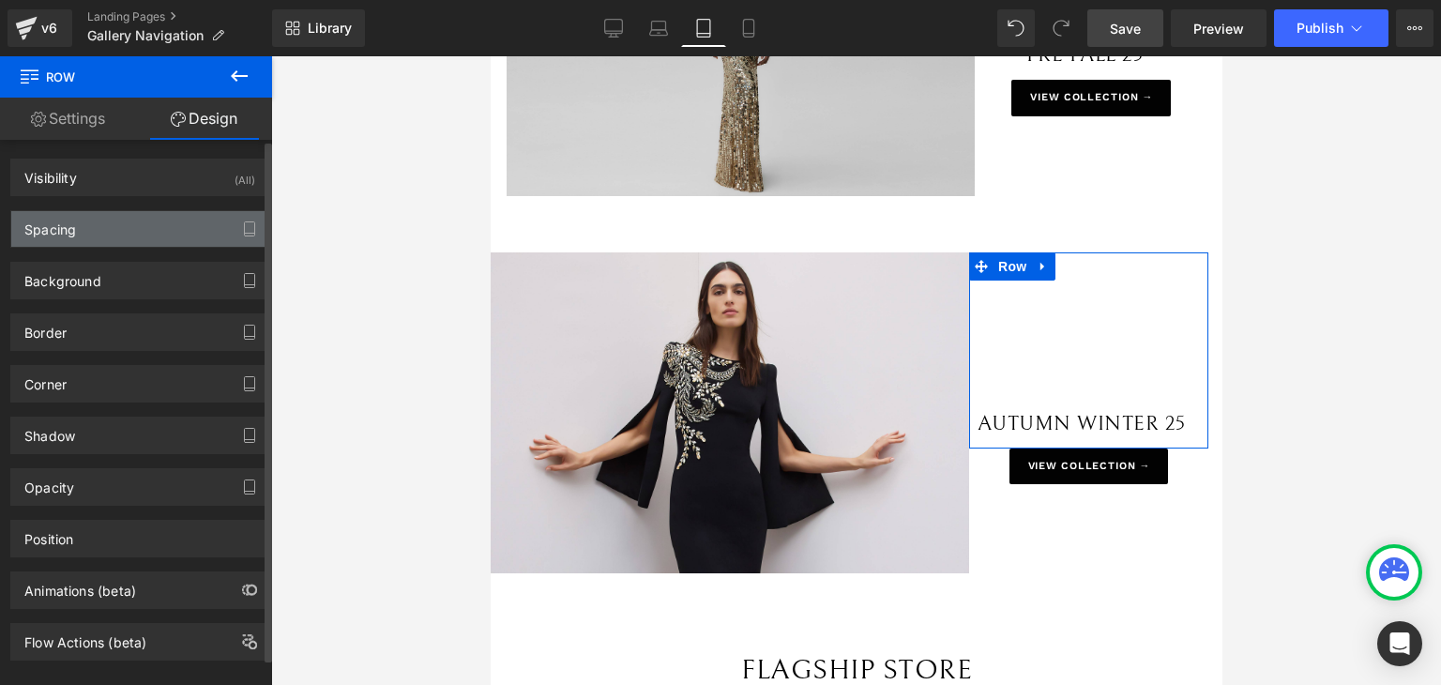
click at [133, 231] on div "Spacing" at bounding box center [139, 229] width 257 height 36
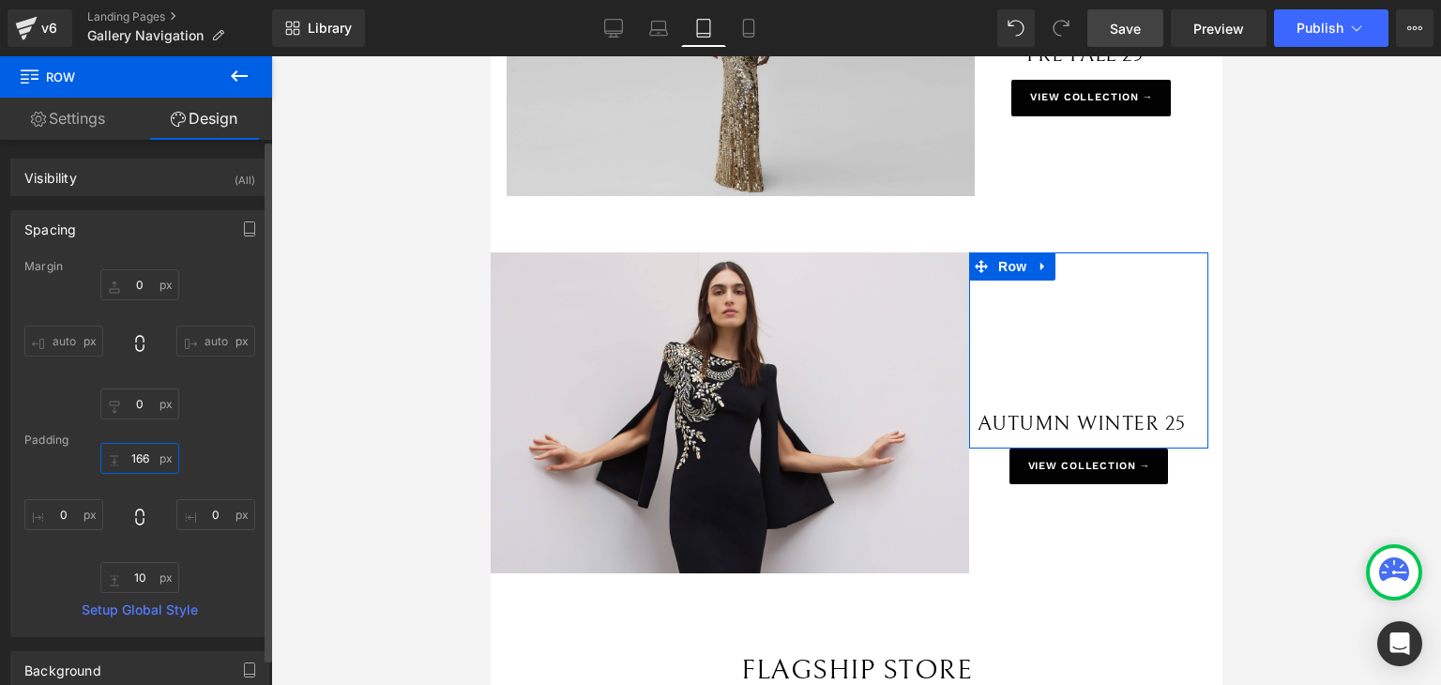
click at [137, 455] on input "166" at bounding box center [139, 458] width 79 height 31
click at [146, 455] on input "166" at bounding box center [139, 458] width 79 height 31
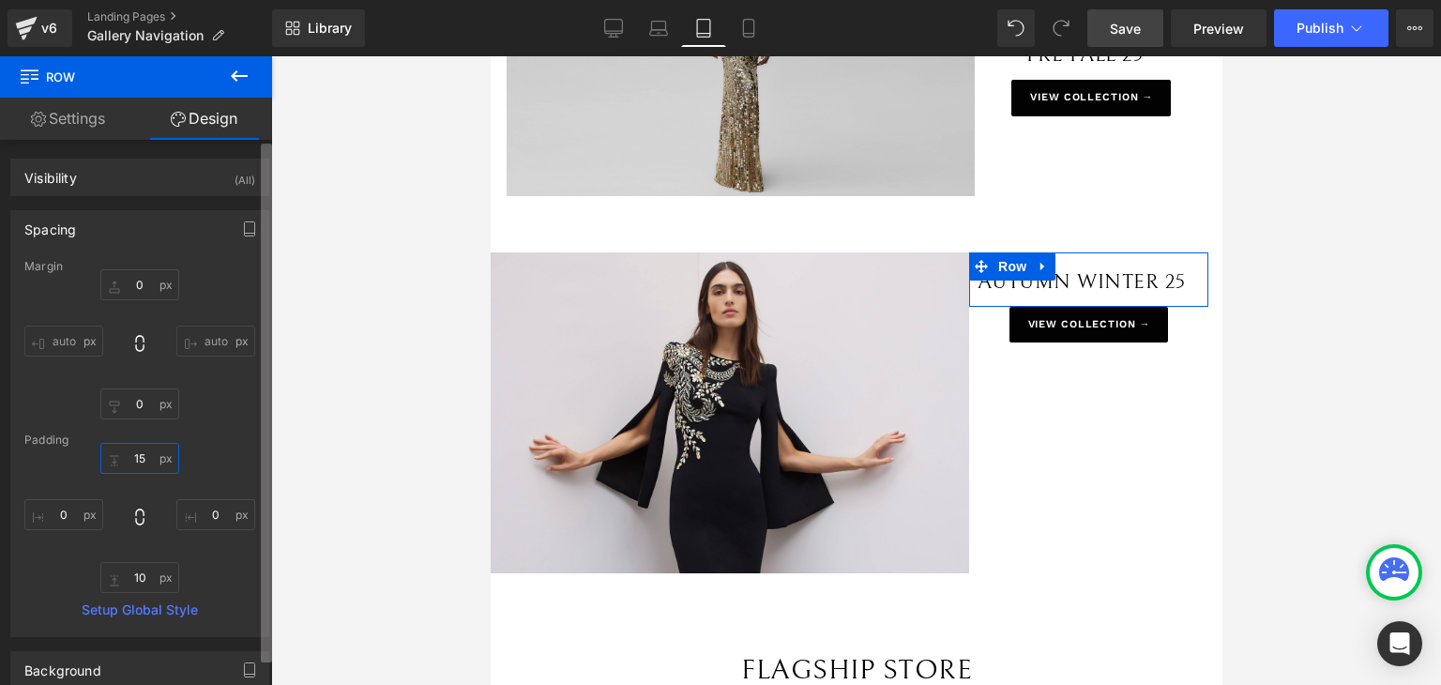
type input "150"
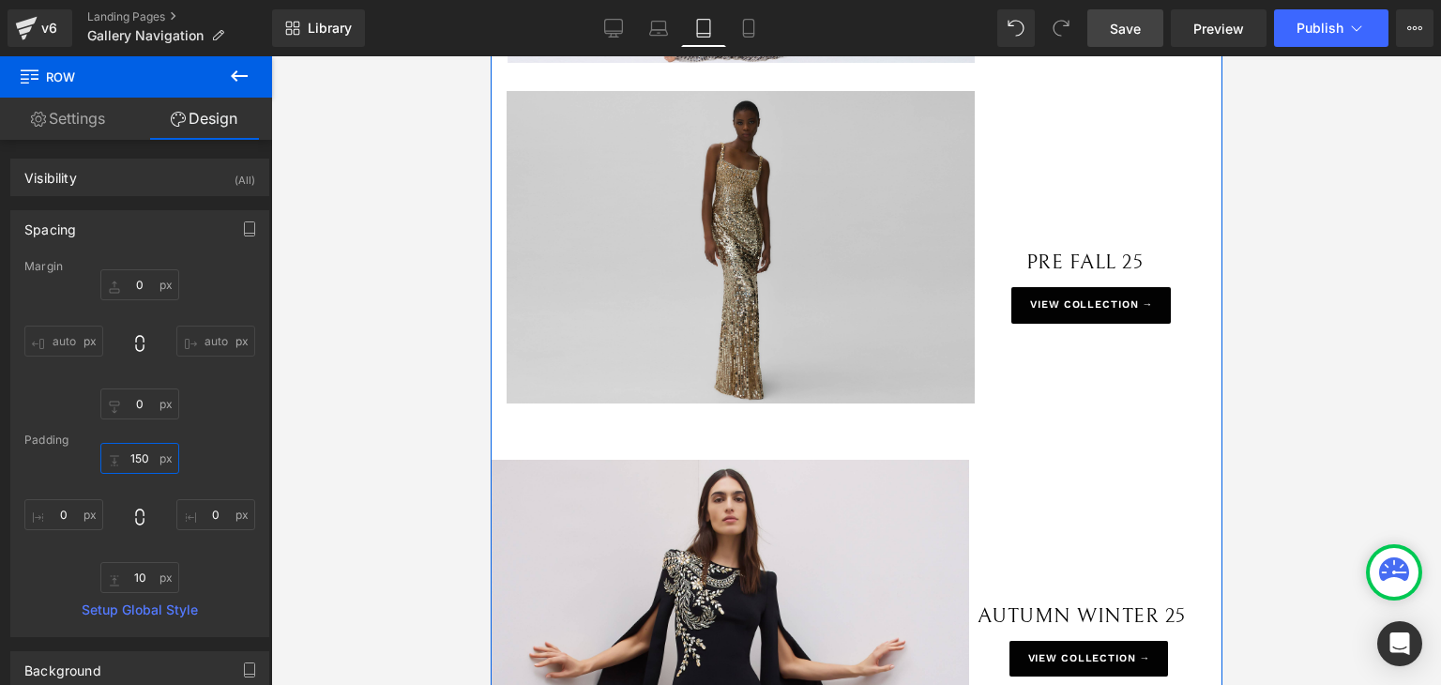
scroll to position [375, 0]
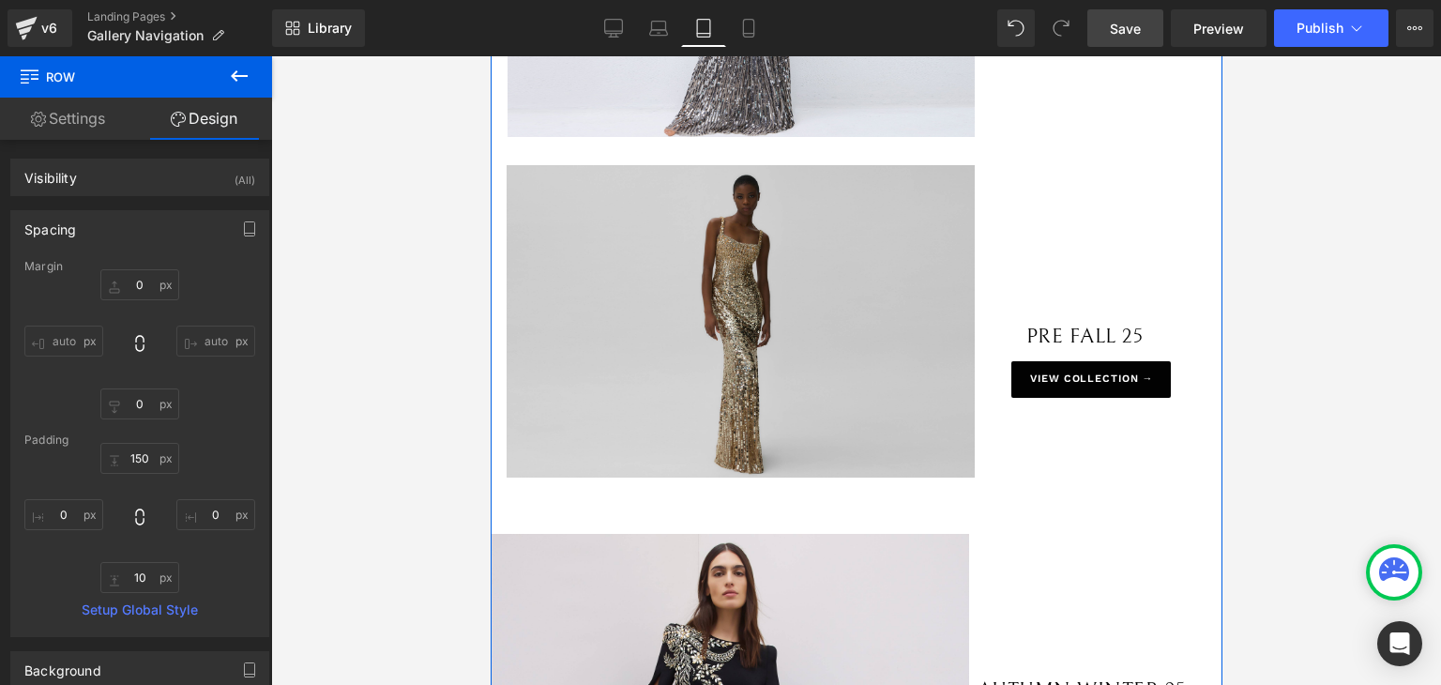
click at [1049, 282] on div "PRE FALL 25 Text Block Row" at bounding box center [1091, 263] width 234 height 196
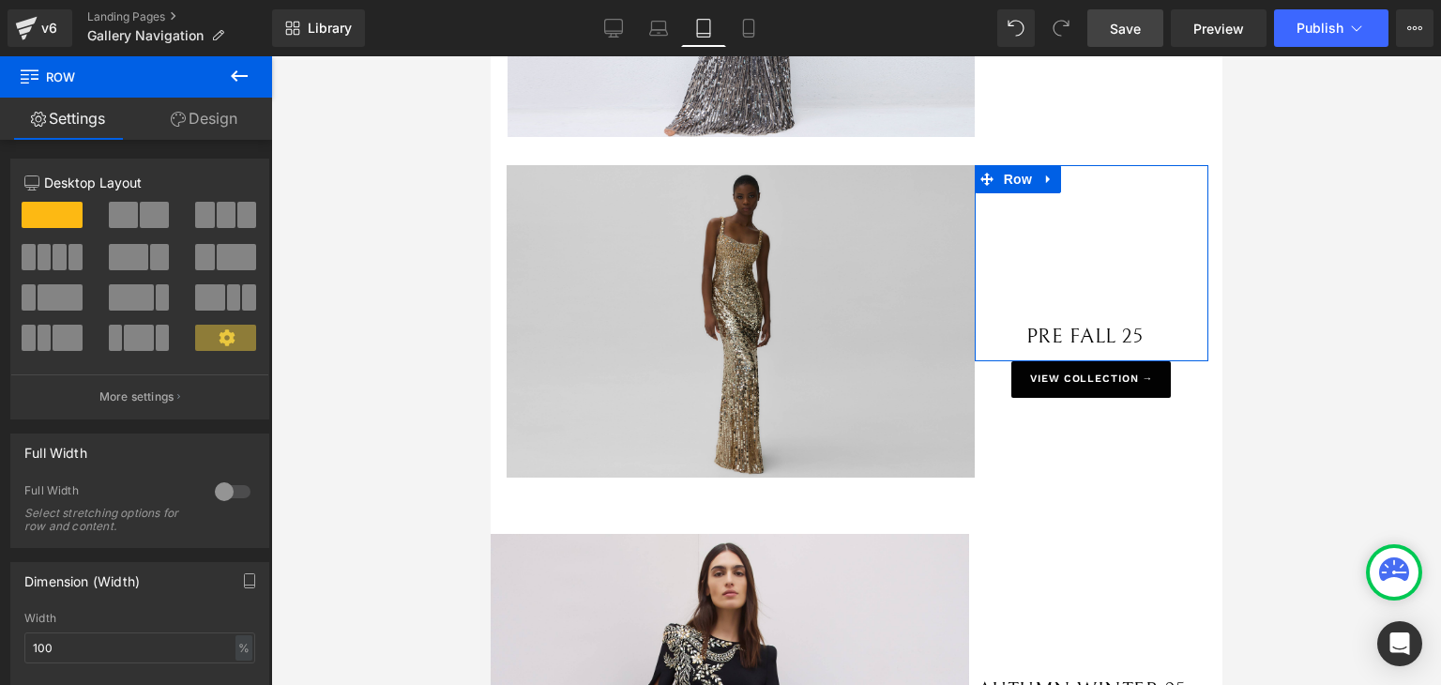
click at [225, 111] on link "Design" at bounding box center [204, 119] width 136 height 42
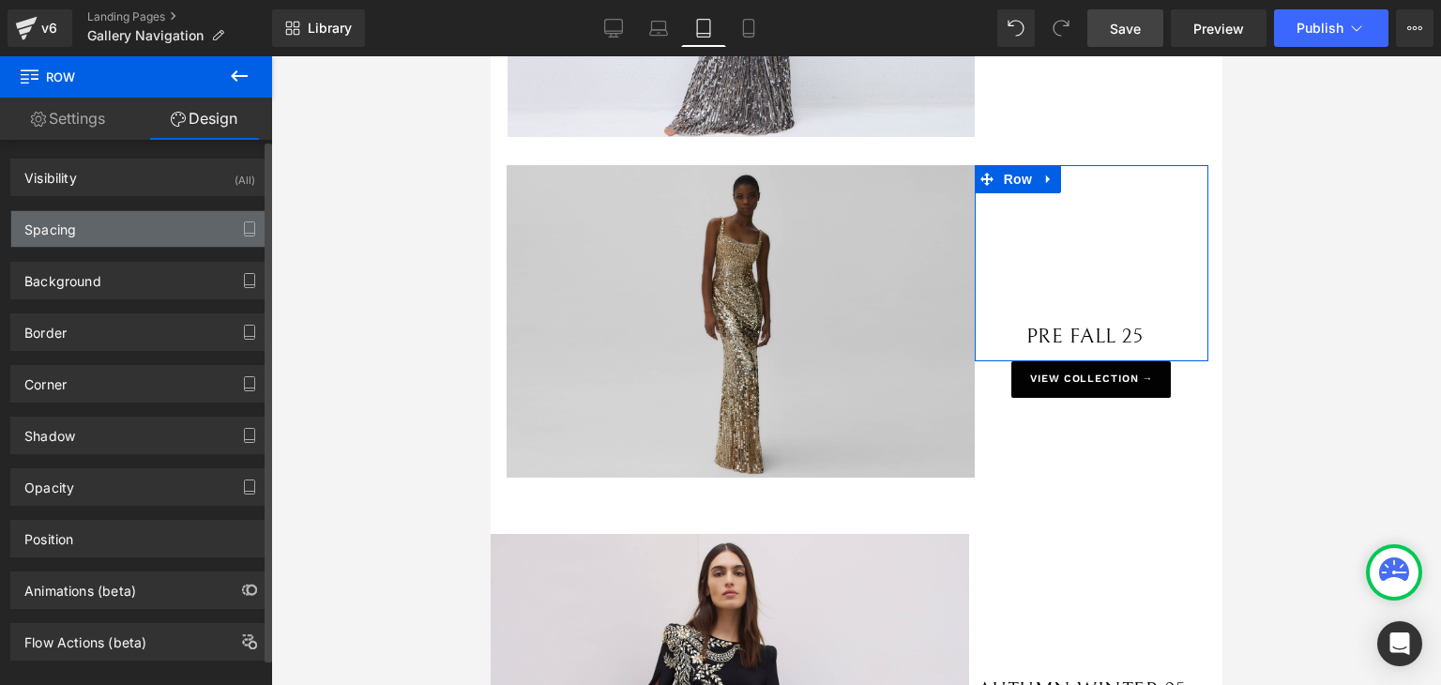
click at [150, 221] on div "Spacing" at bounding box center [139, 229] width 257 height 36
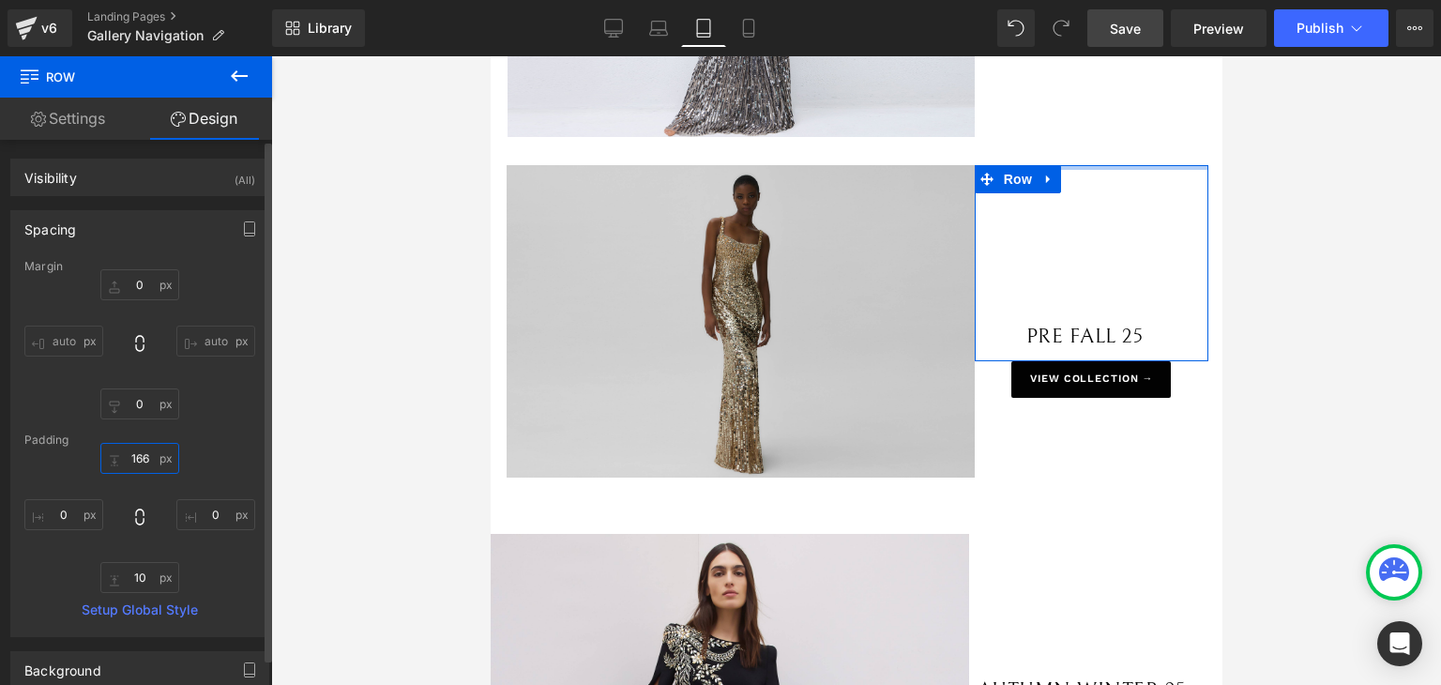
click at [139, 450] on input "166" at bounding box center [139, 458] width 79 height 31
type input "4"
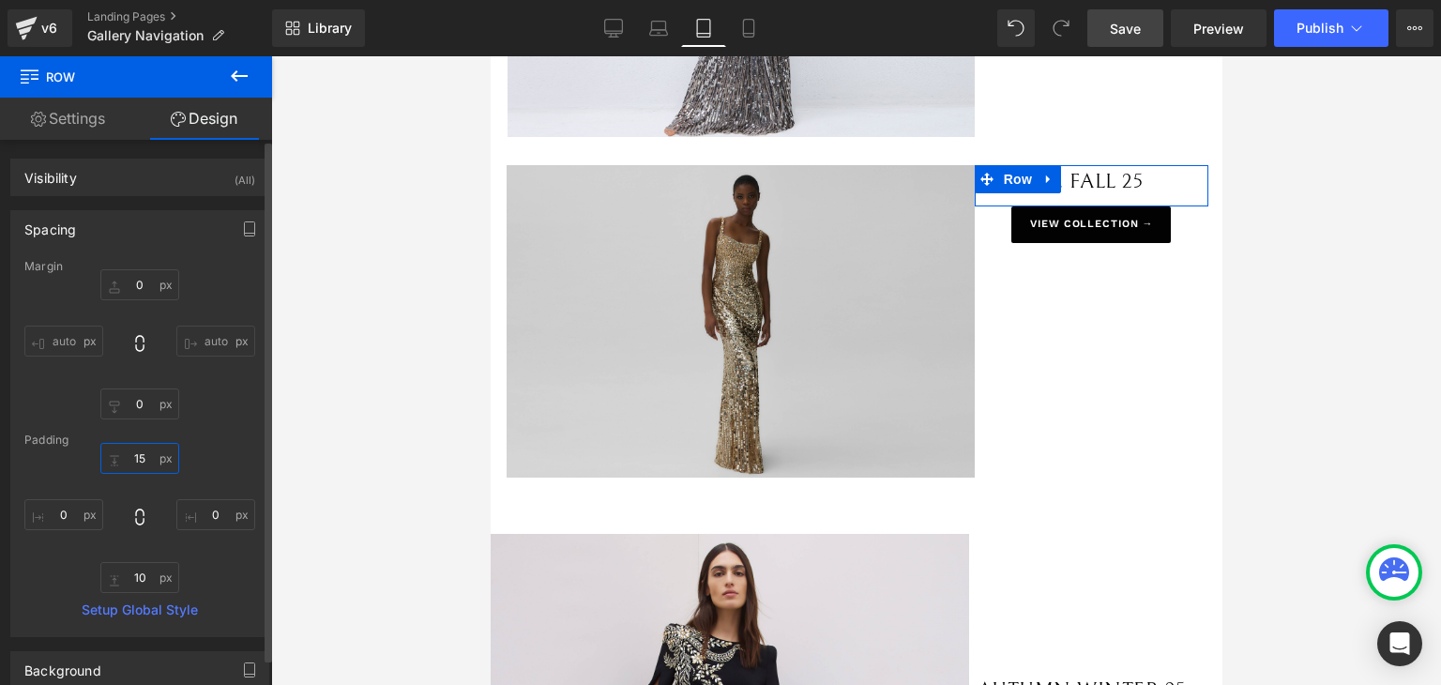
type input "150"
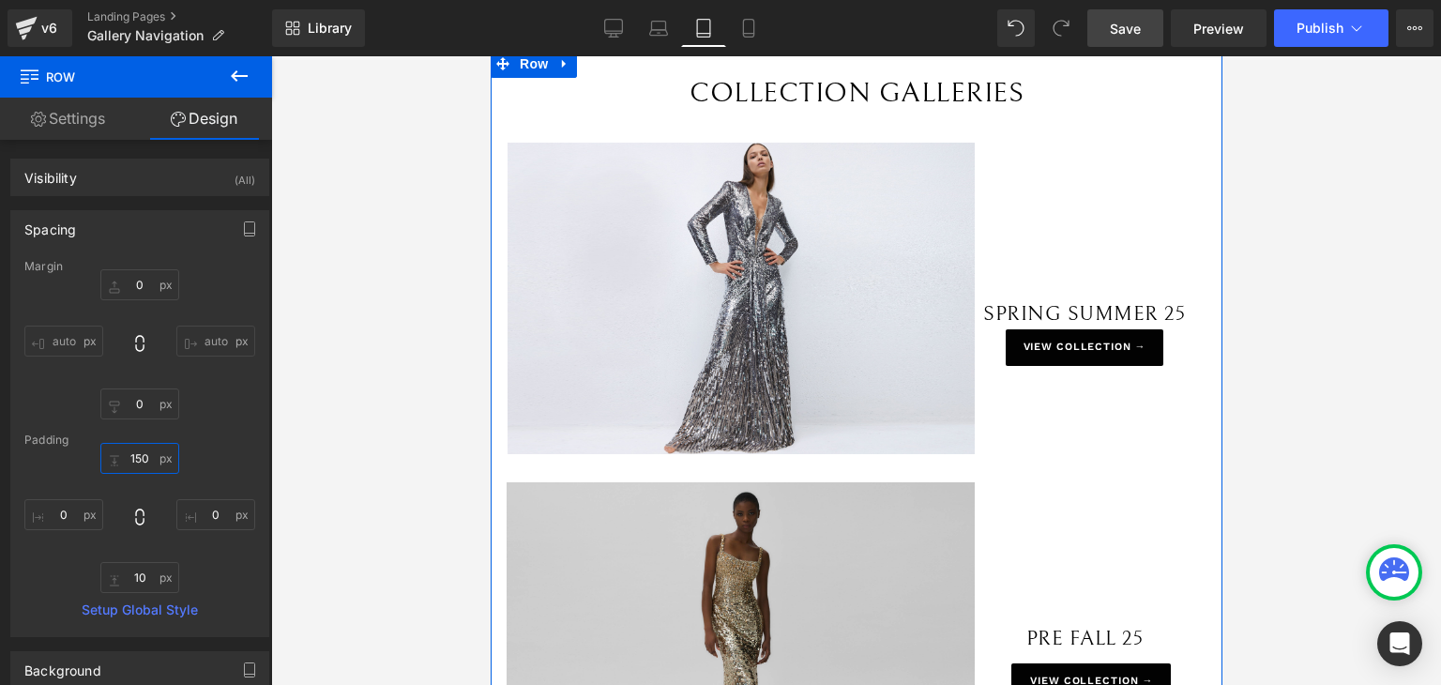
scroll to position [0, 0]
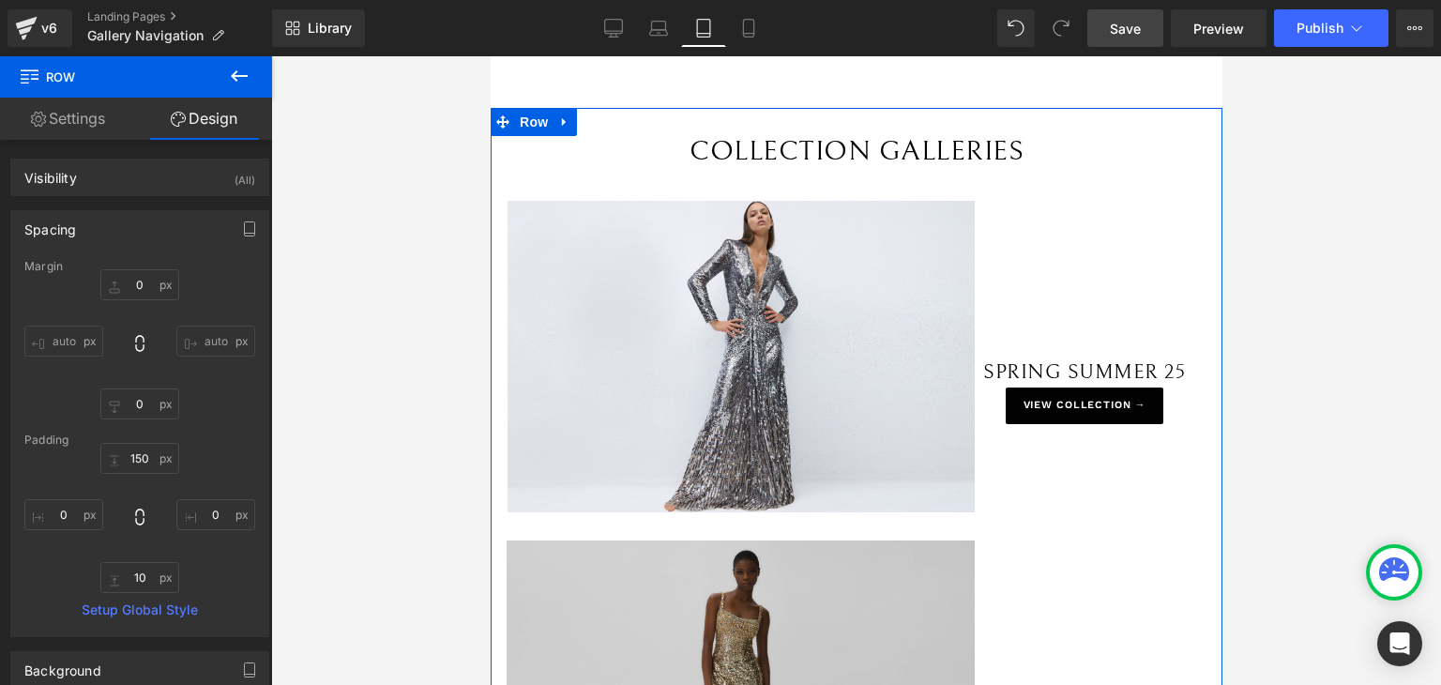
click at [1074, 332] on div "SPRING SUMMER 25 Text Block VIEW COLLECTION → Button Row 166px" at bounding box center [1091, 317] width 234 height 233
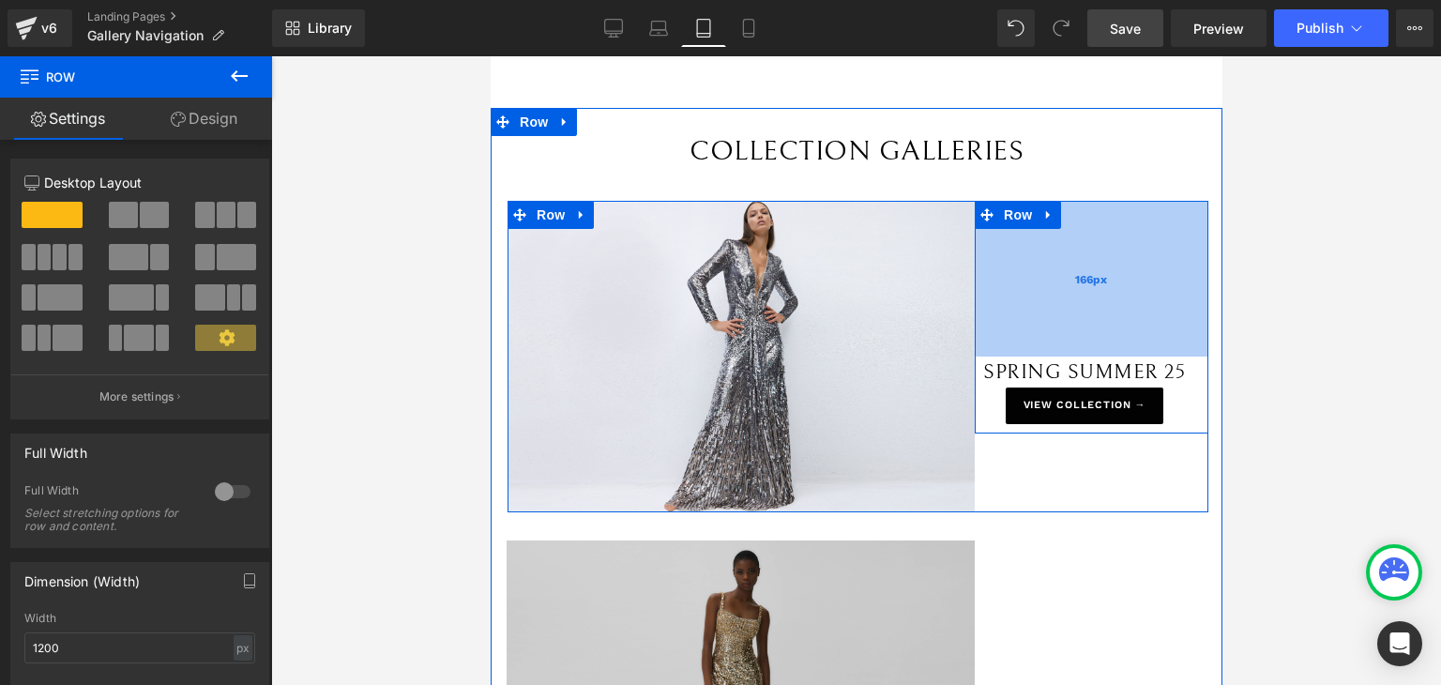
click at [1095, 302] on div "166px" at bounding box center [1091, 279] width 234 height 156
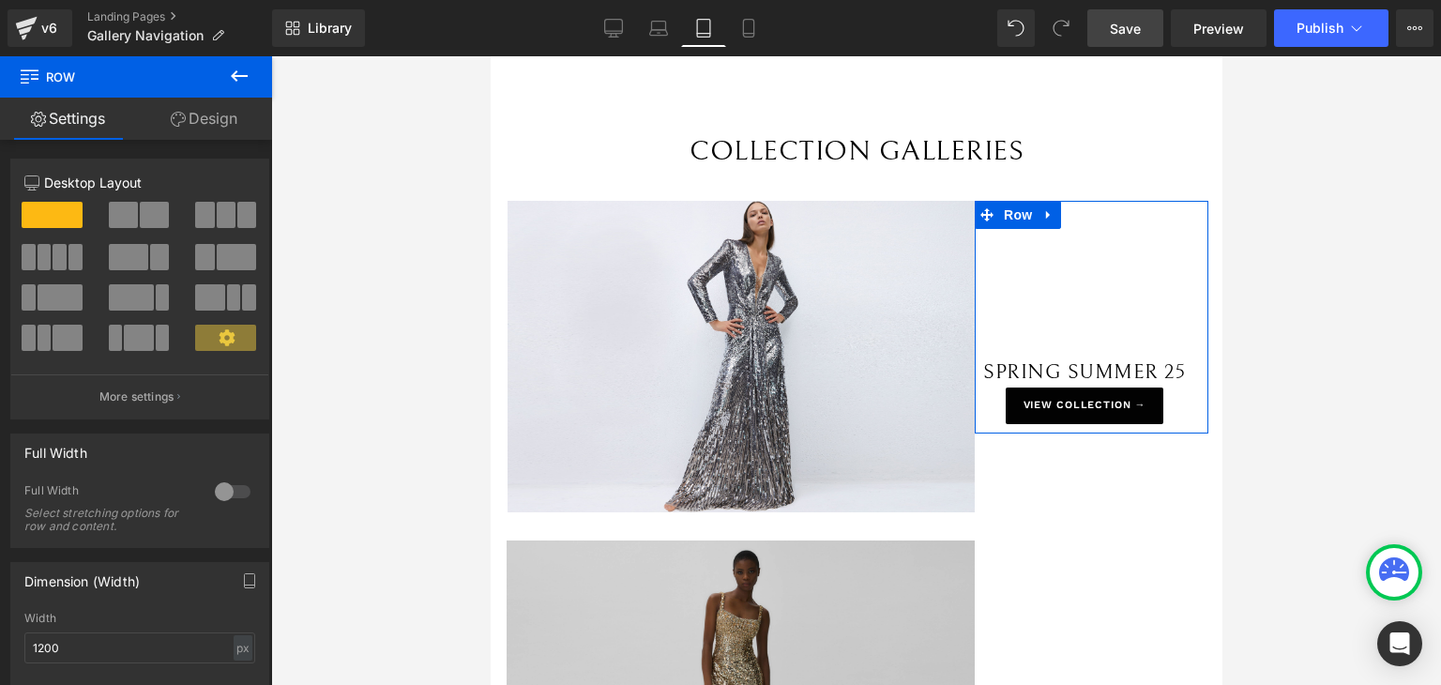
click at [175, 107] on link "Design" at bounding box center [204, 119] width 136 height 42
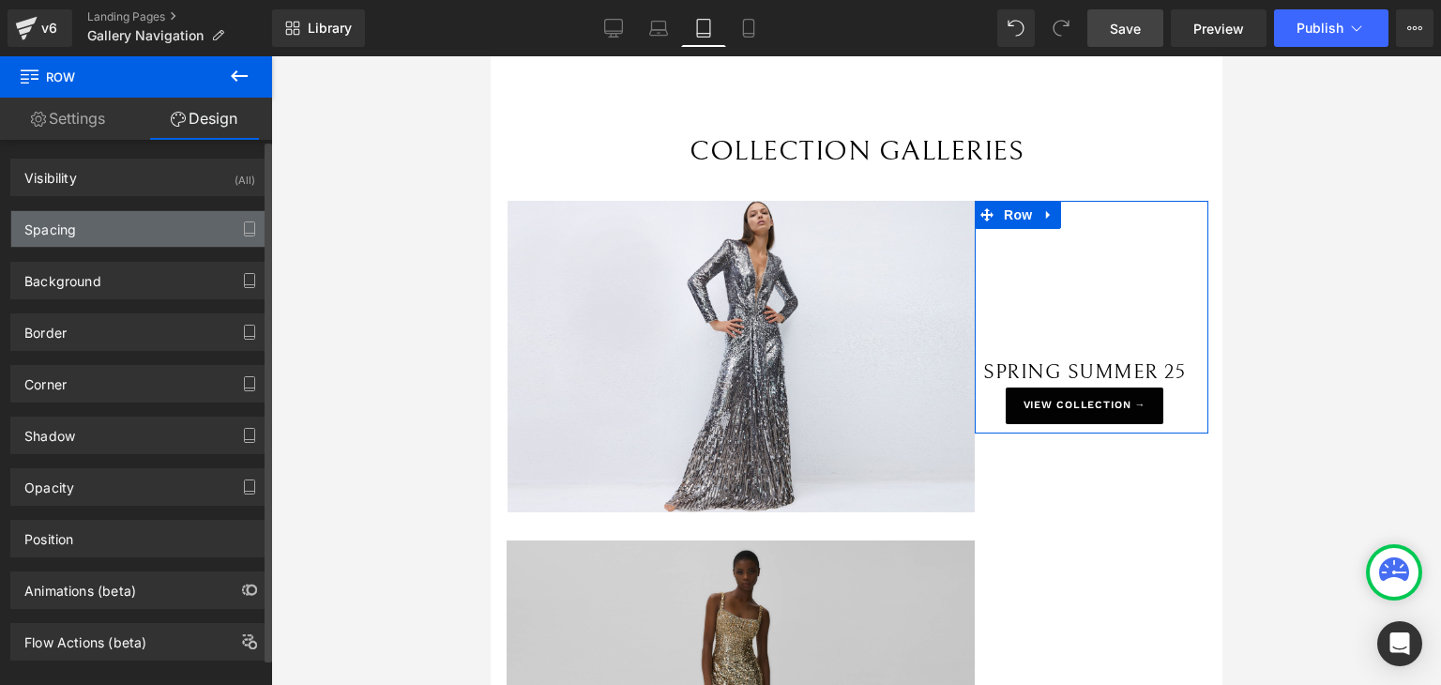
click at [136, 234] on div "Spacing" at bounding box center [139, 229] width 257 height 36
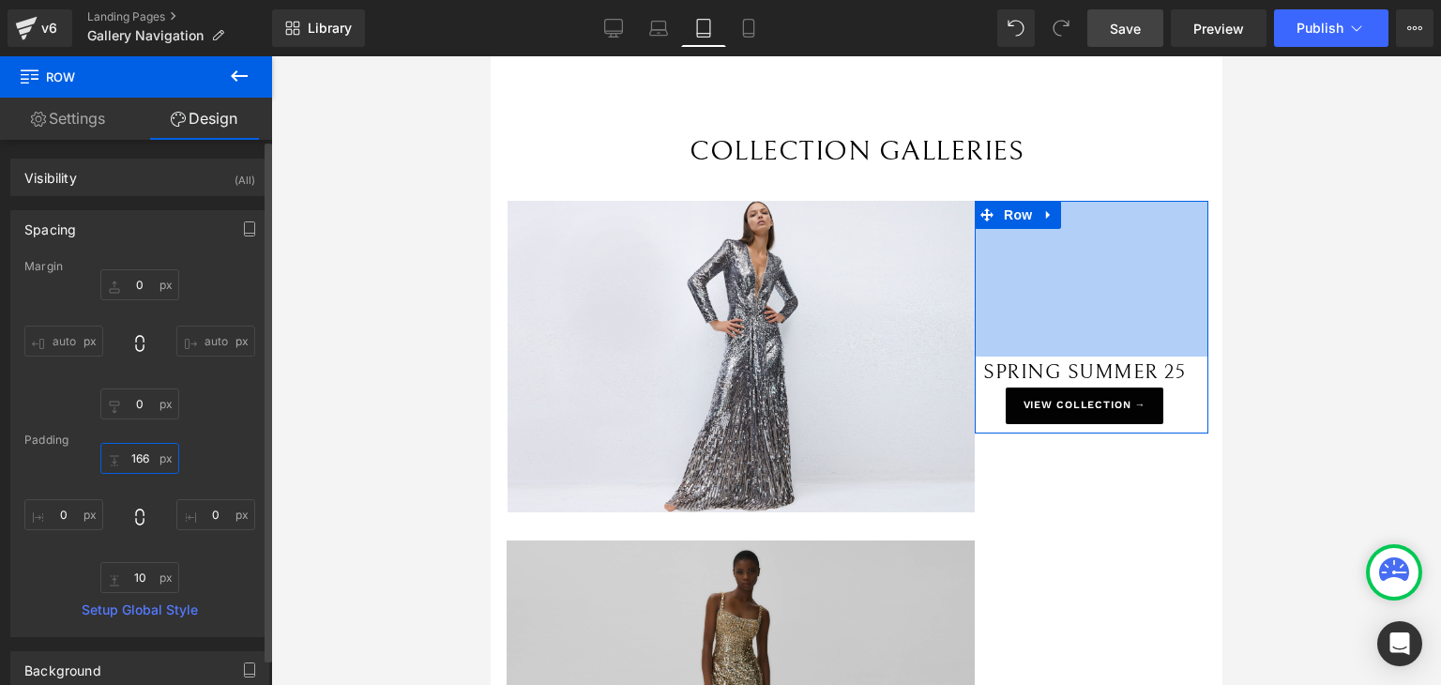
click at [144, 458] on input "166" at bounding box center [139, 458] width 79 height 31
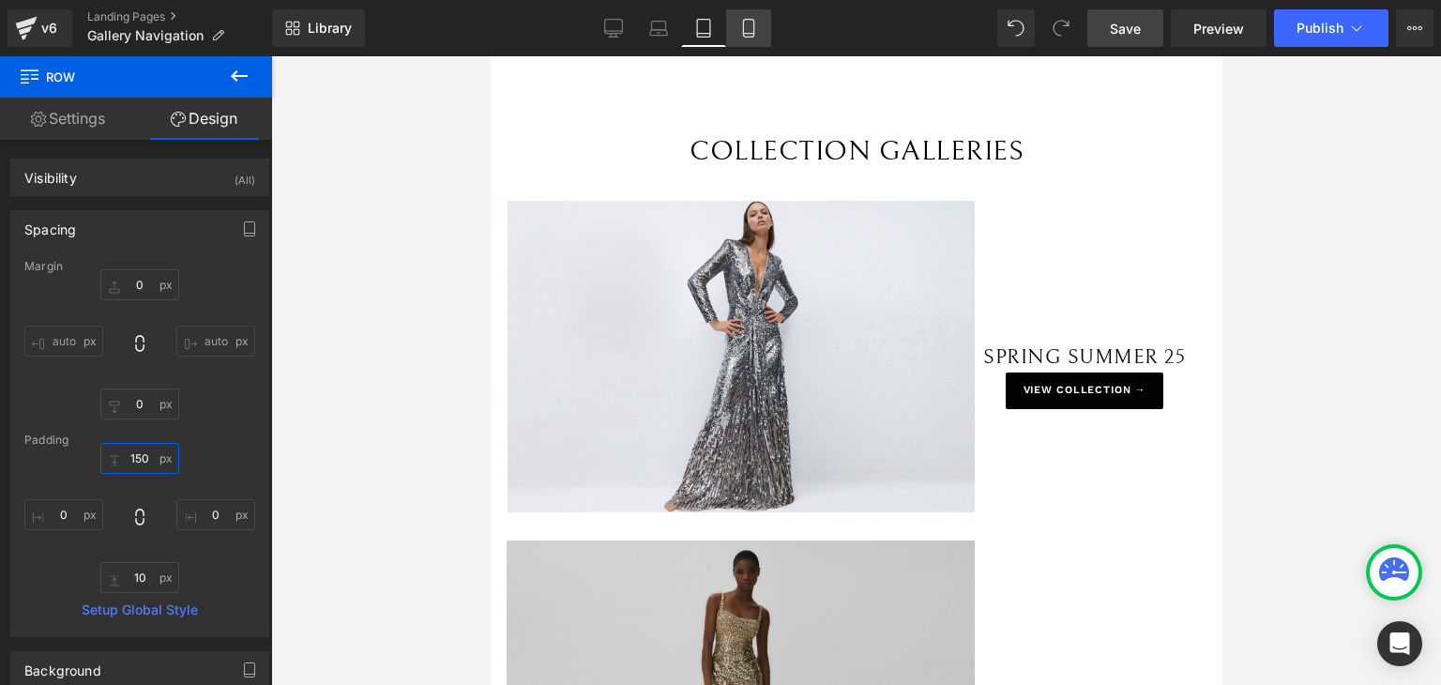
type input "150"
click at [743, 27] on icon at bounding box center [748, 28] width 19 height 19
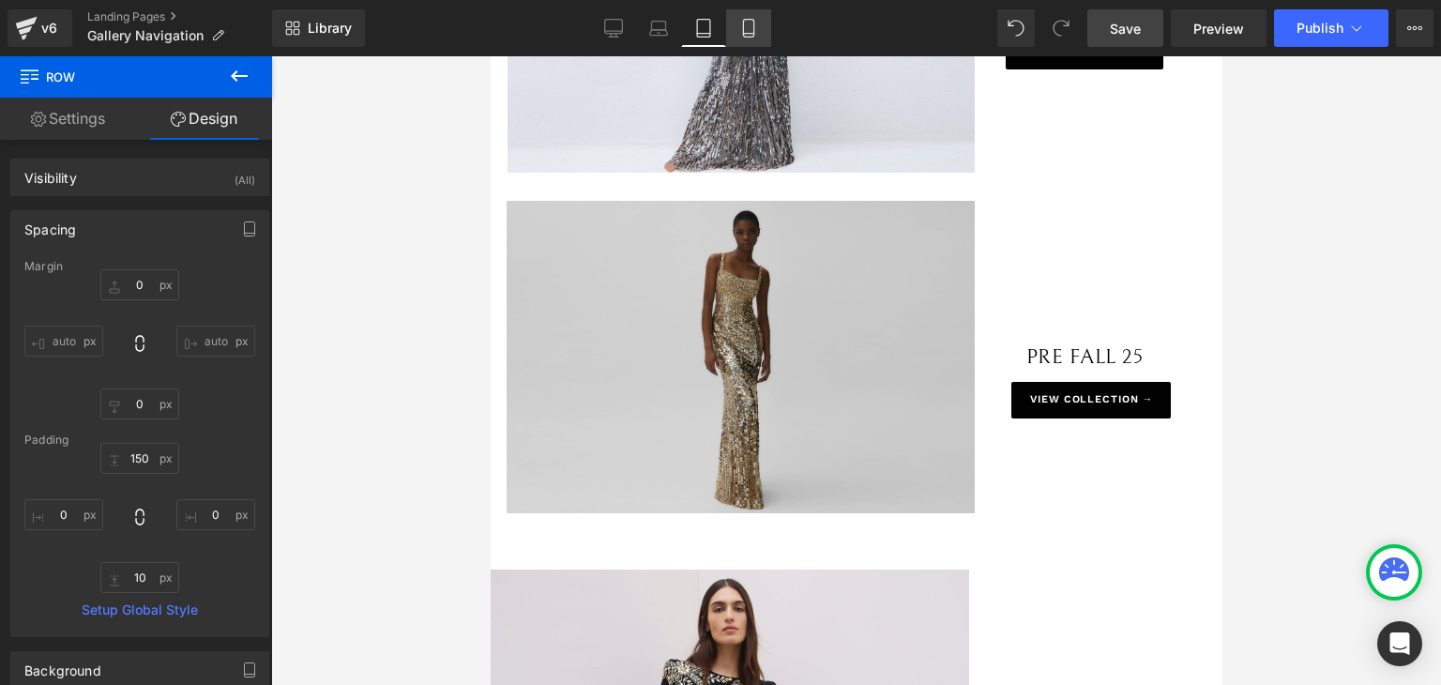
type input "0"
type input "24"
type input "0"
type input "10"
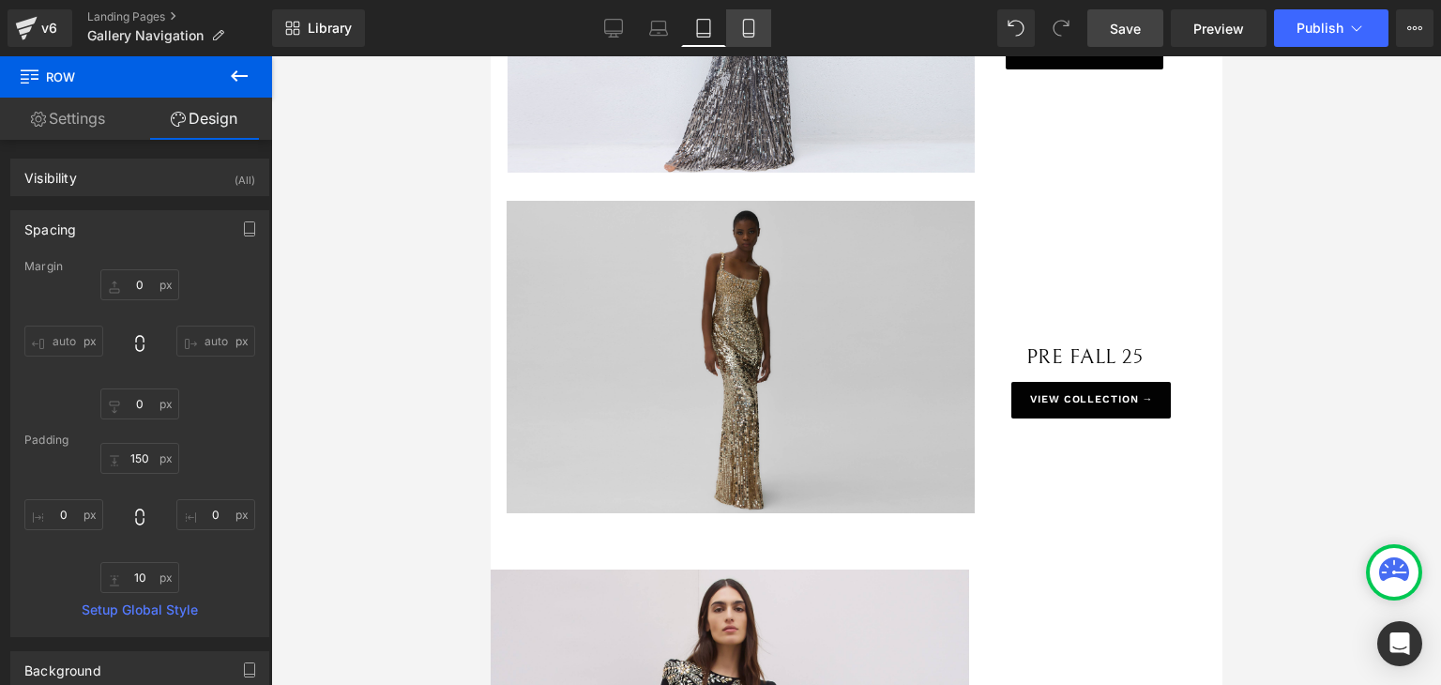
type input "0"
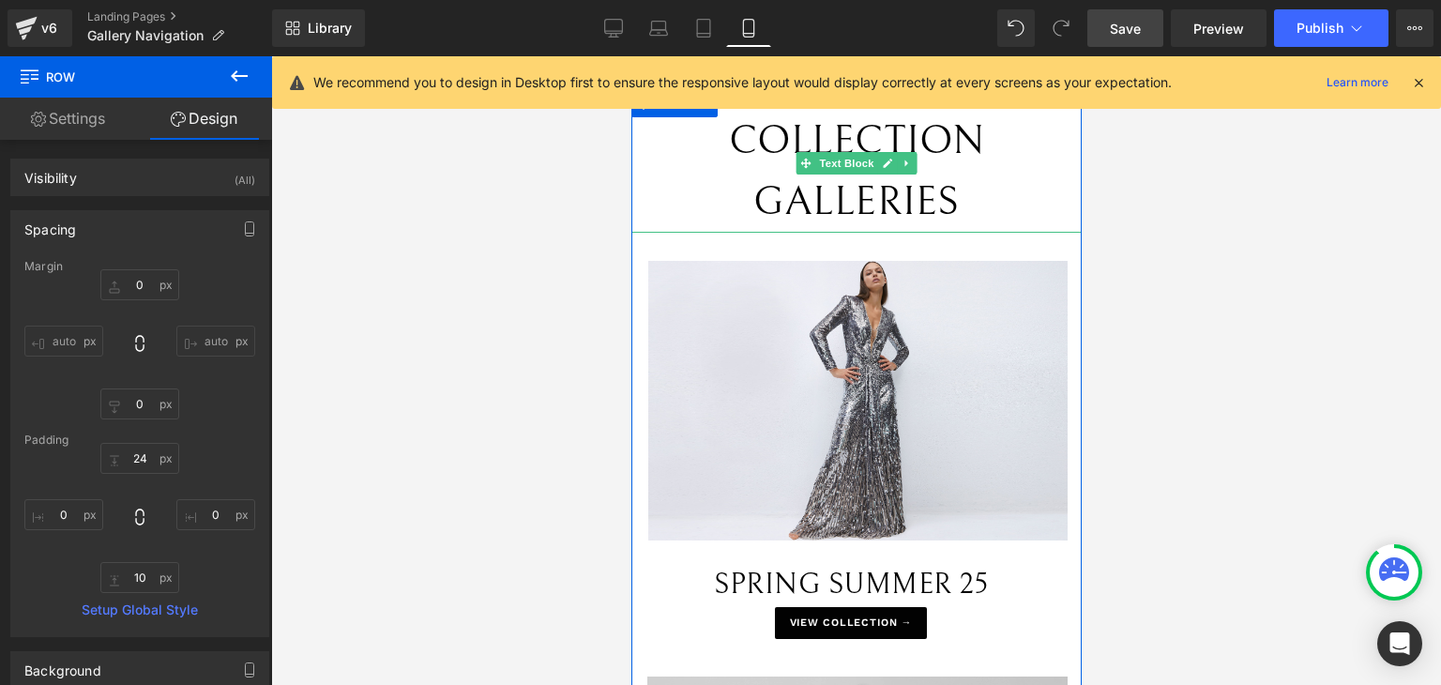
click at [852, 200] on span "COLLECTION GALLERIES" at bounding box center [856, 171] width 256 height 107
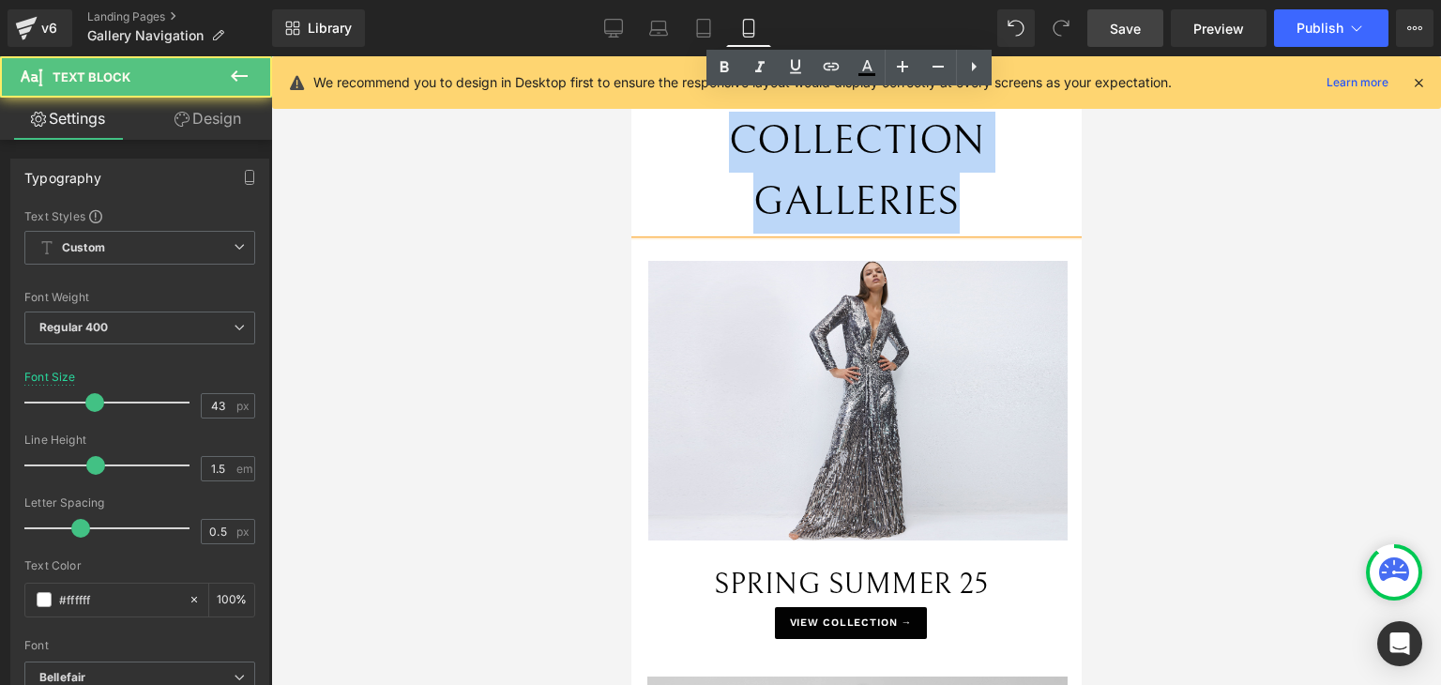
drag, startPoint x: 981, startPoint y: 201, endPoint x: 677, endPoint y: 156, distance: 307.3
click at [677, 156] on p "COLLECTION GALLERIES" at bounding box center [855, 172] width 450 height 121
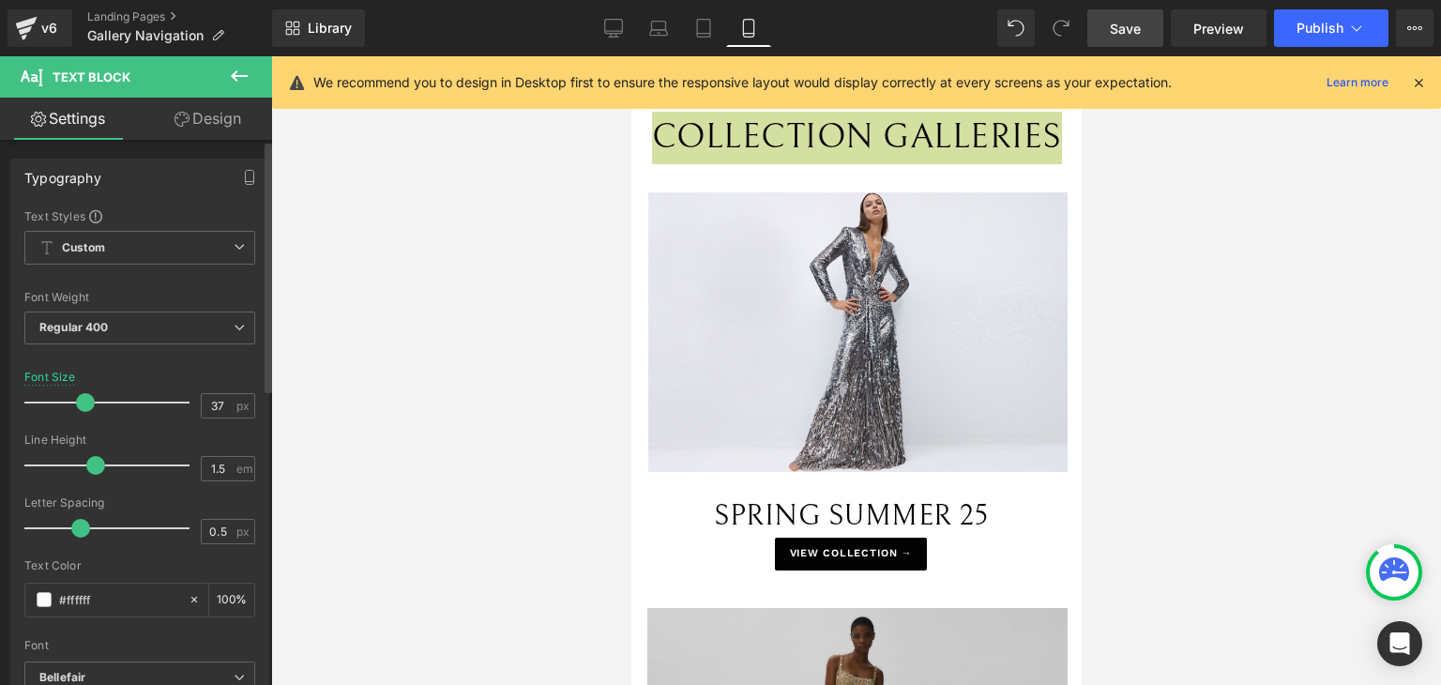
type input "36"
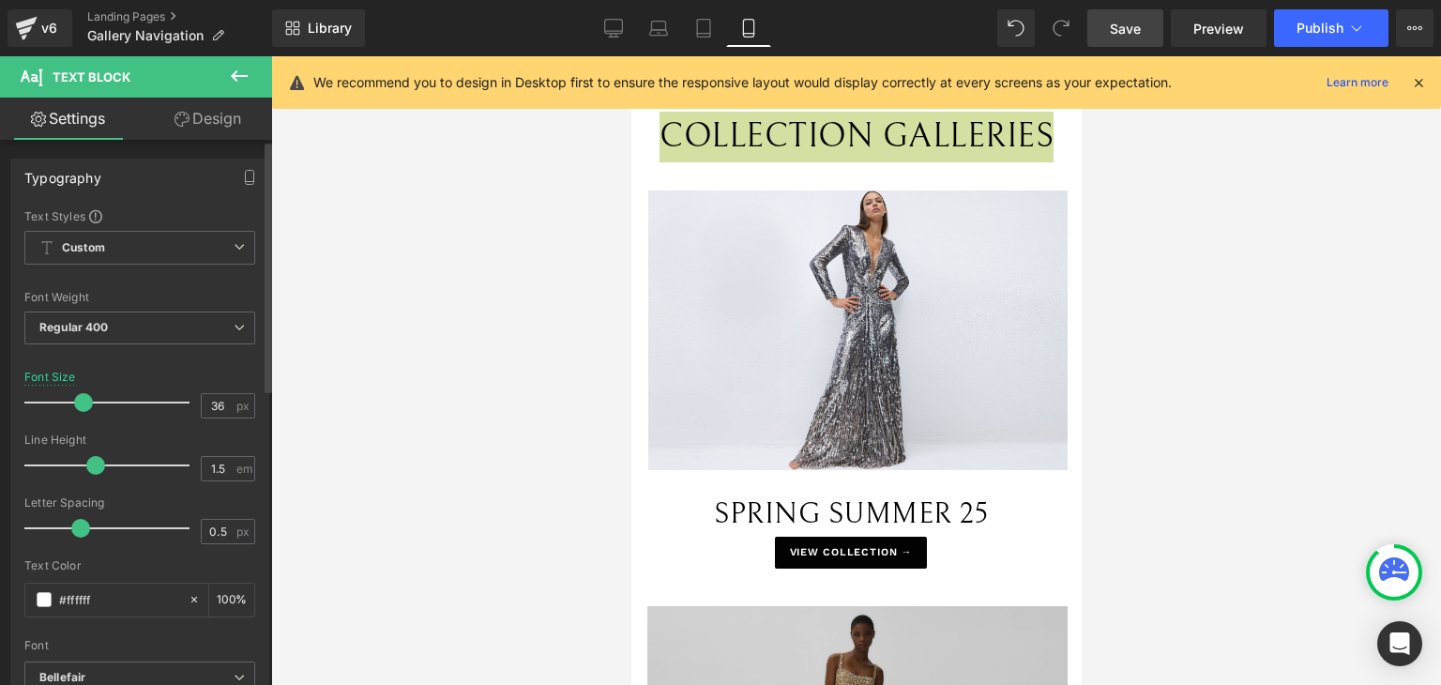
drag, startPoint x: 94, startPoint y: 404, endPoint x: 83, endPoint y: 409, distance: 12.2
click at [83, 409] on span at bounding box center [83, 402] width 19 height 19
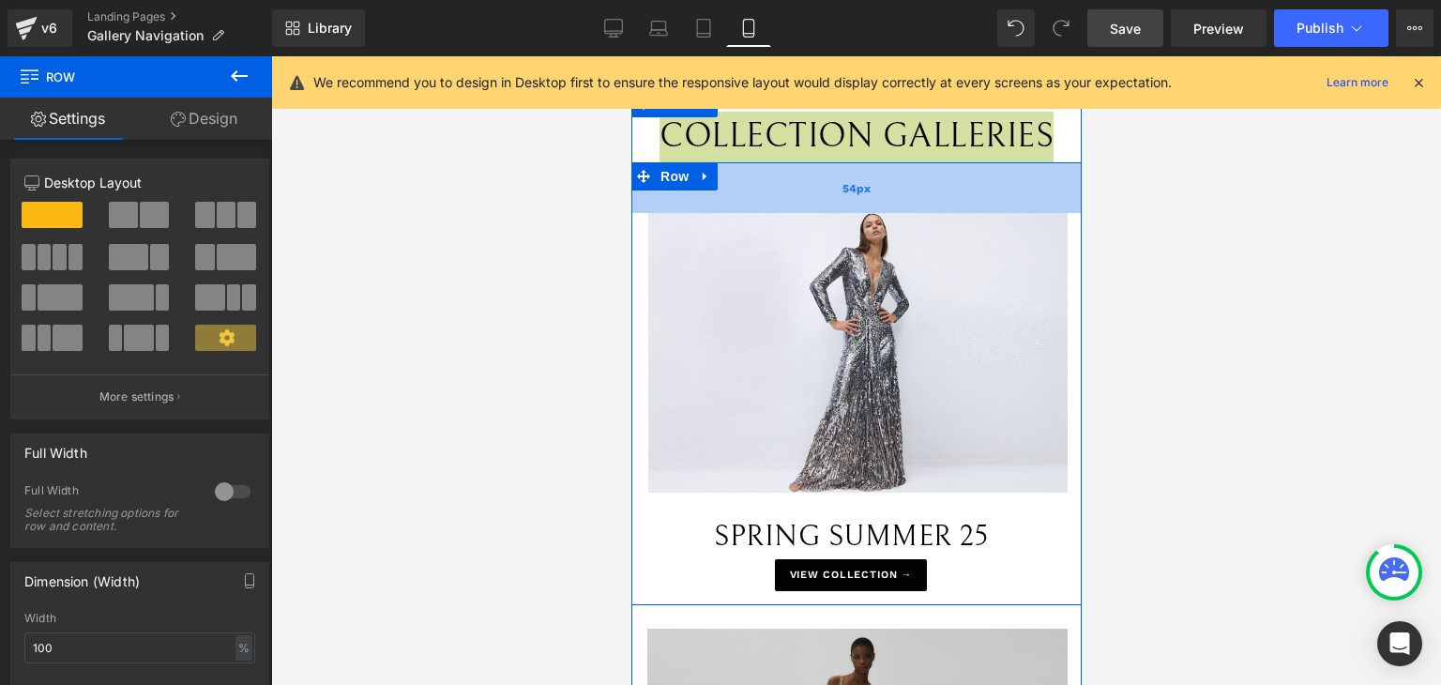
drag, startPoint x: 846, startPoint y: 165, endPoint x: 839, endPoint y: 188, distance: 23.7
click at [839, 188] on div "54px" at bounding box center [855, 187] width 450 height 51
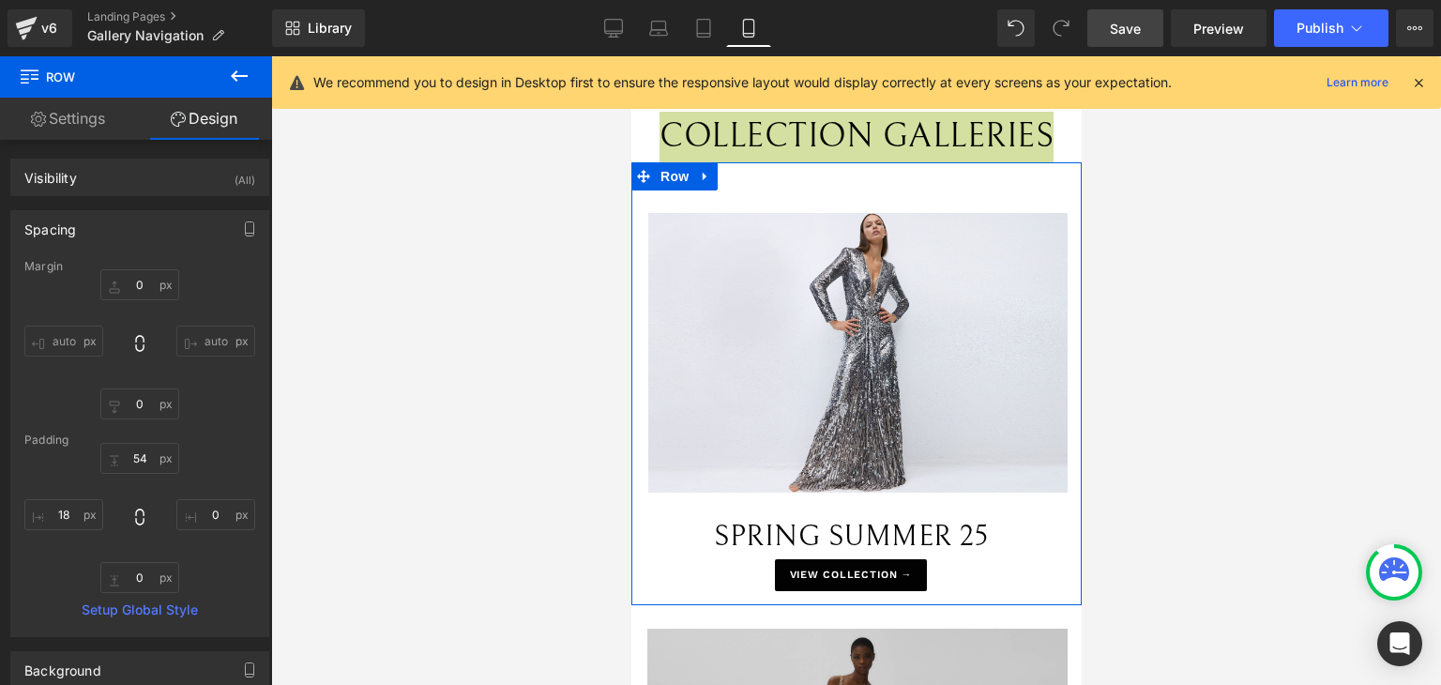
click at [109, 119] on link "Settings" at bounding box center [68, 119] width 136 height 42
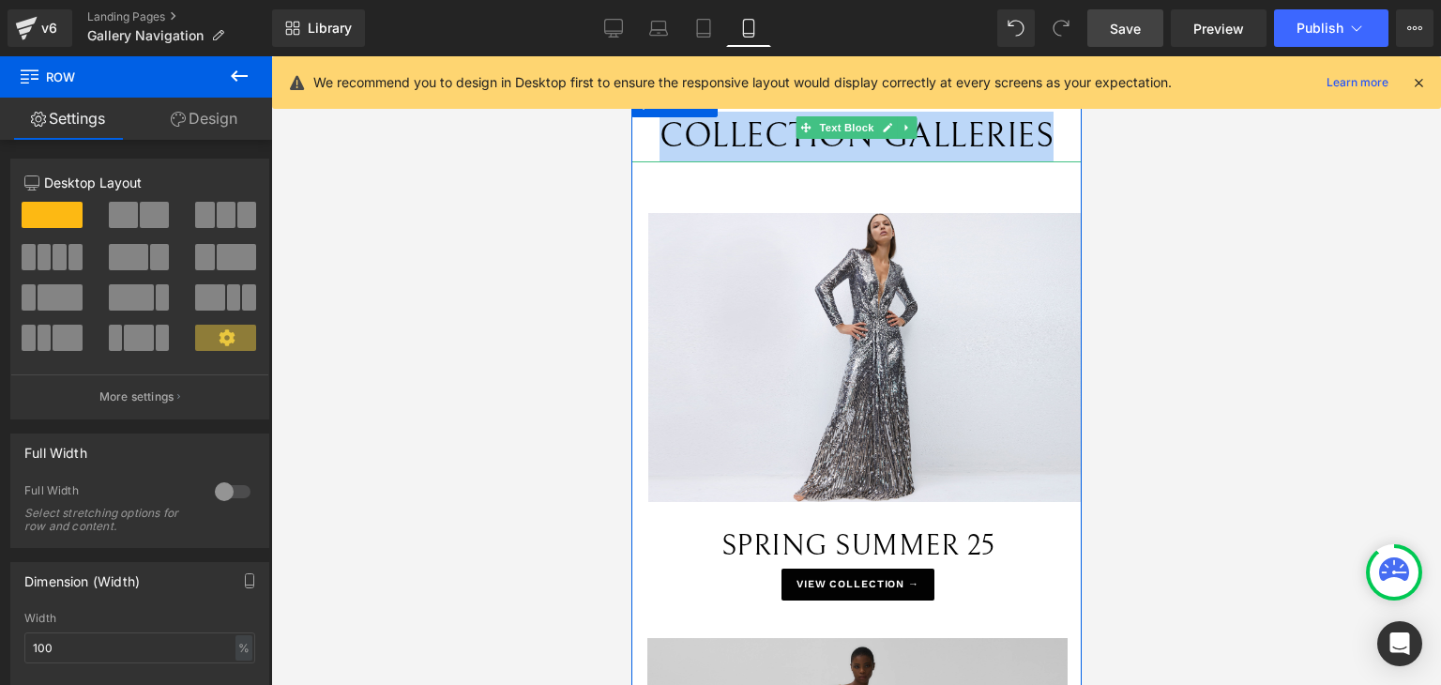
click at [866, 140] on span "COLLECTION GALLERIES" at bounding box center [856, 136] width 394 height 38
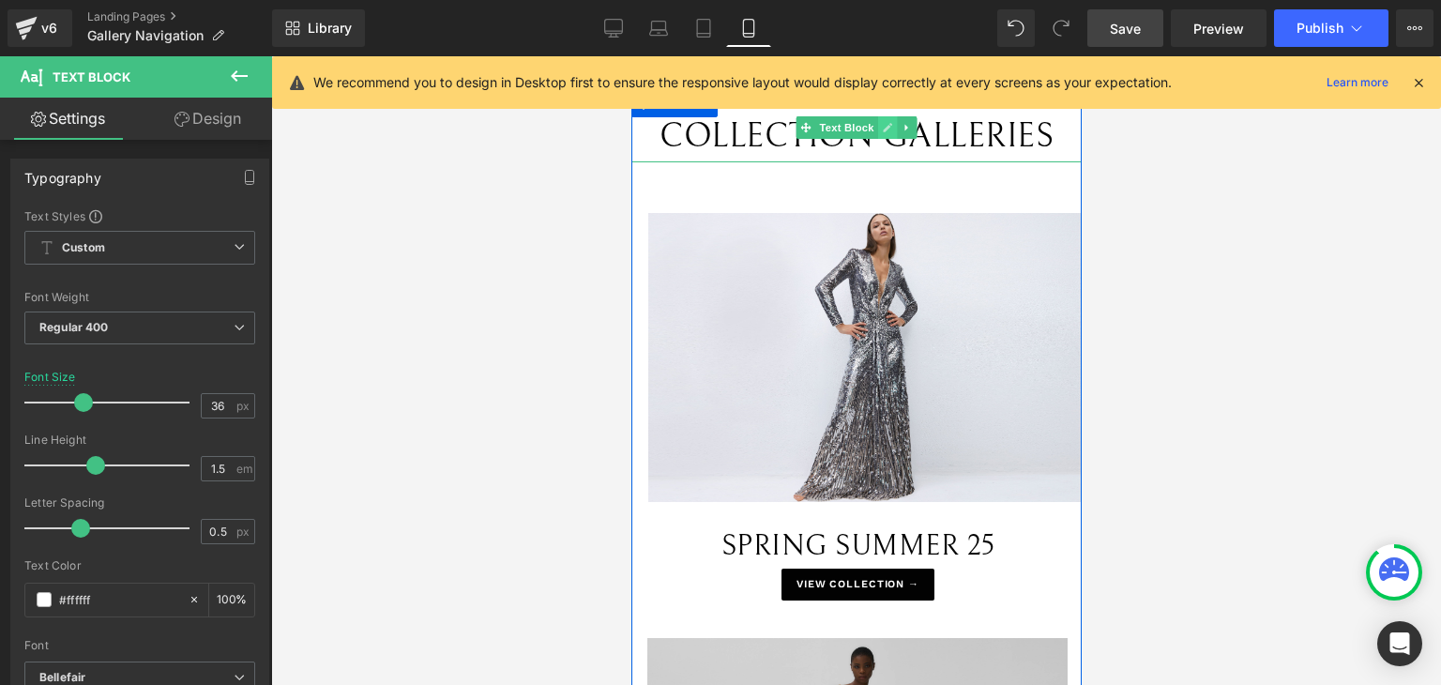
click at [884, 126] on div "COLLECTION GALLERIES Text Block" at bounding box center [855, 127] width 450 height 69
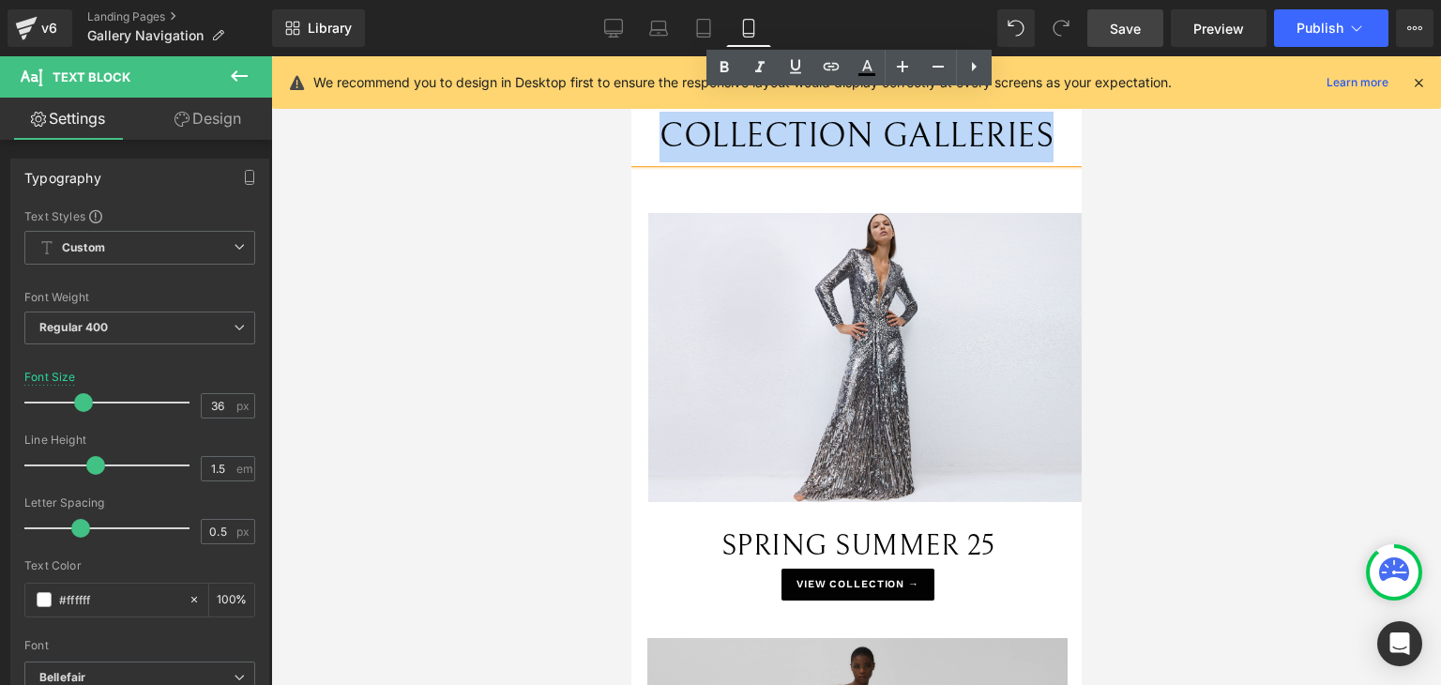
drag, startPoint x: 660, startPoint y: 136, endPoint x: 1043, endPoint y: 119, distance: 383.1
click at [1043, 119] on span "COLLECTION GALLERIES" at bounding box center [856, 136] width 394 height 38
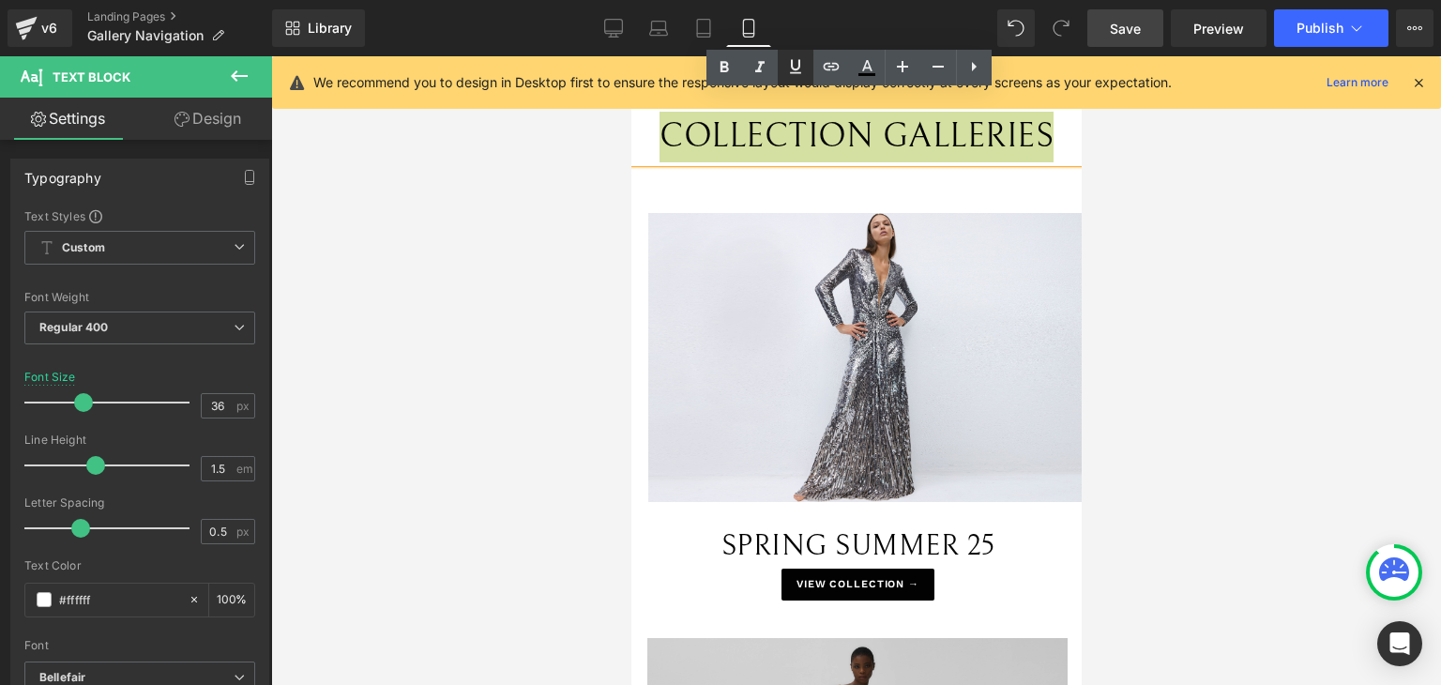
drag, startPoint x: 796, startPoint y: 68, endPoint x: 826, endPoint y: 94, distance: 40.0
click at [0, 0] on icon at bounding box center [0, 0] width 0 height 0
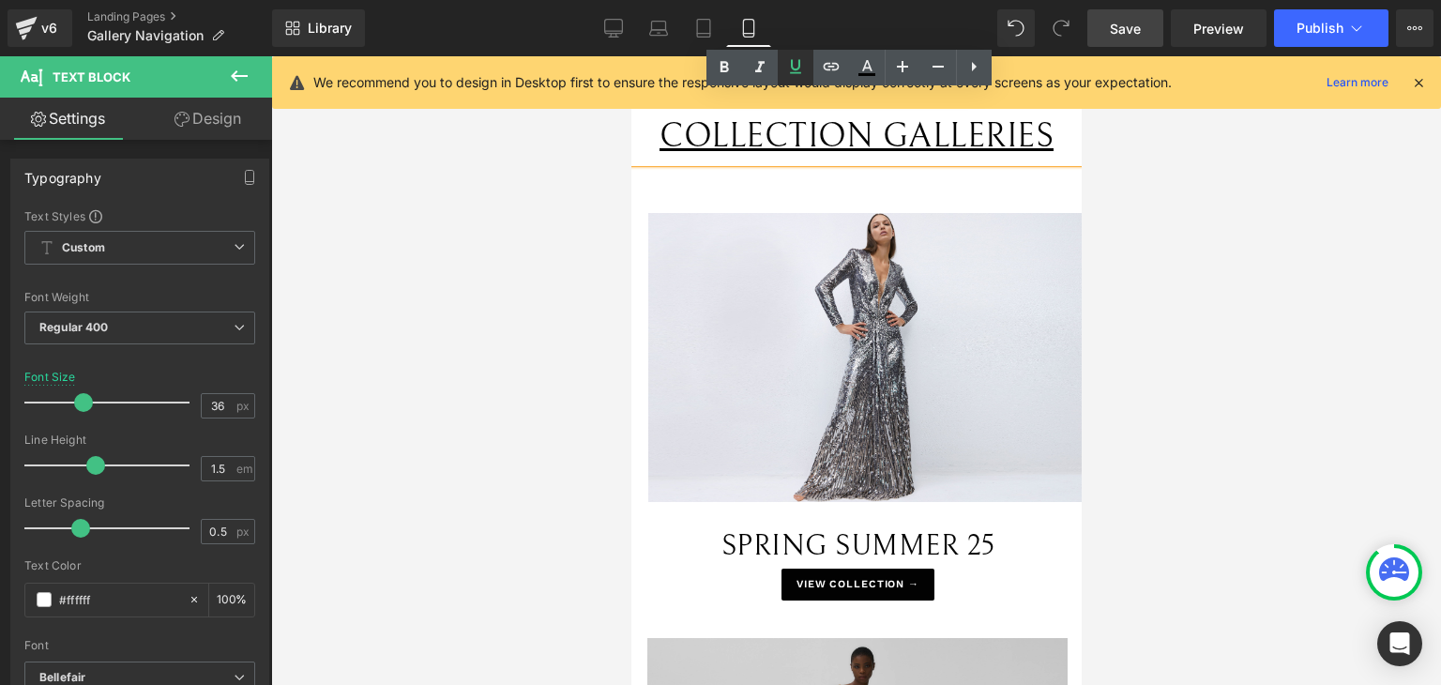
click at [785, 68] on icon at bounding box center [795, 66] width 23 height 23
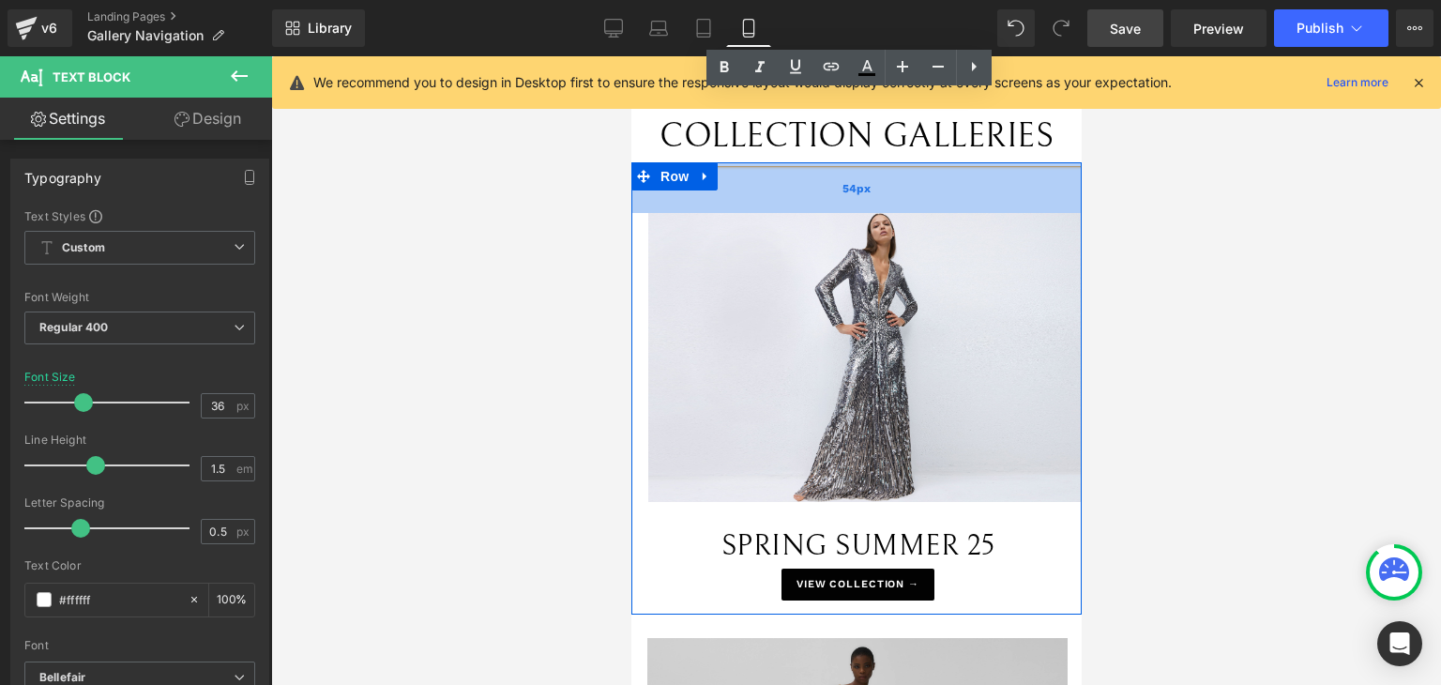
drag, startPoint x: 970, startPoint y: 182, endPoint x: 1016, endPoint y: 182, distance: 46.0
click at [970, 182] on div "54px" at bounding box center [855, 187] width 450 height 51
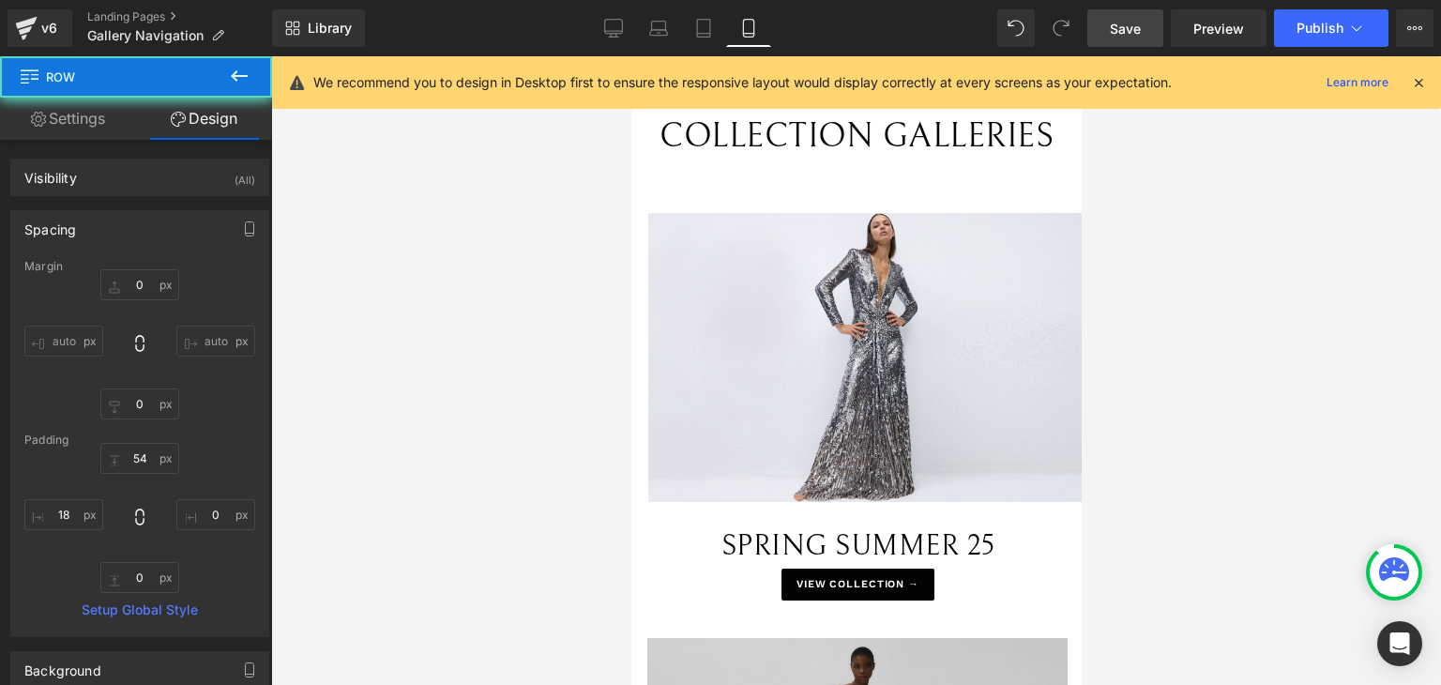
click at [1148, 174] on div at bounding box center [856, 370] width 1170 height 629
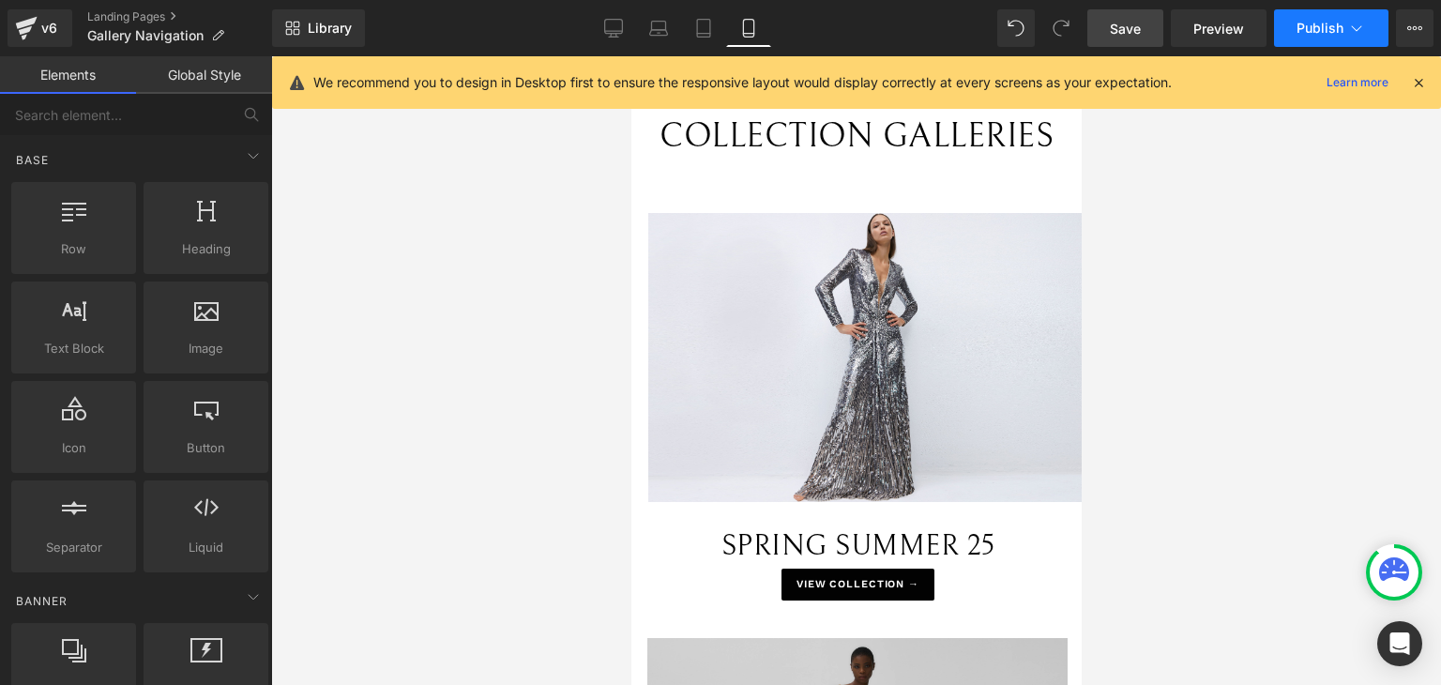
click at [1332, 23] on span "Publish" at bounding box center [1319, 28] width 47 height 15
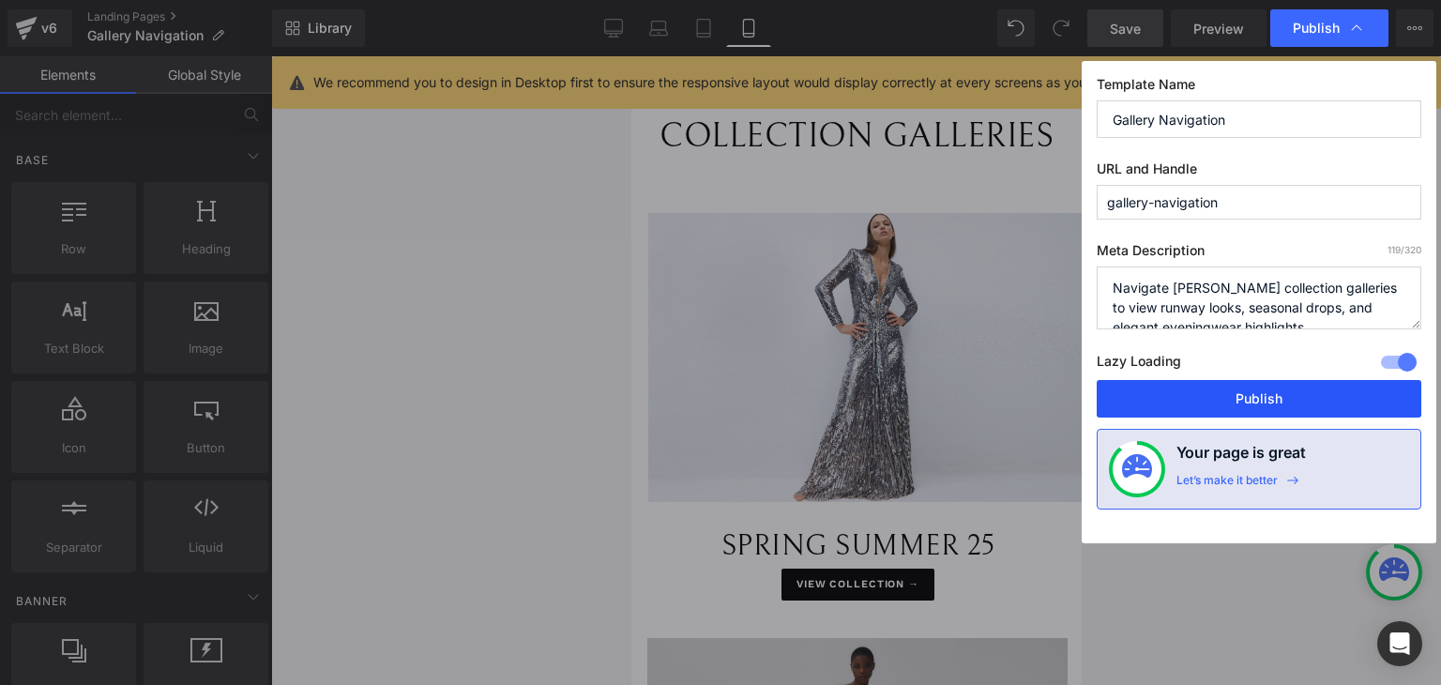
click at [1198, 395] on button "Publish" at bounding box center [1259, 399] width 325 height 38
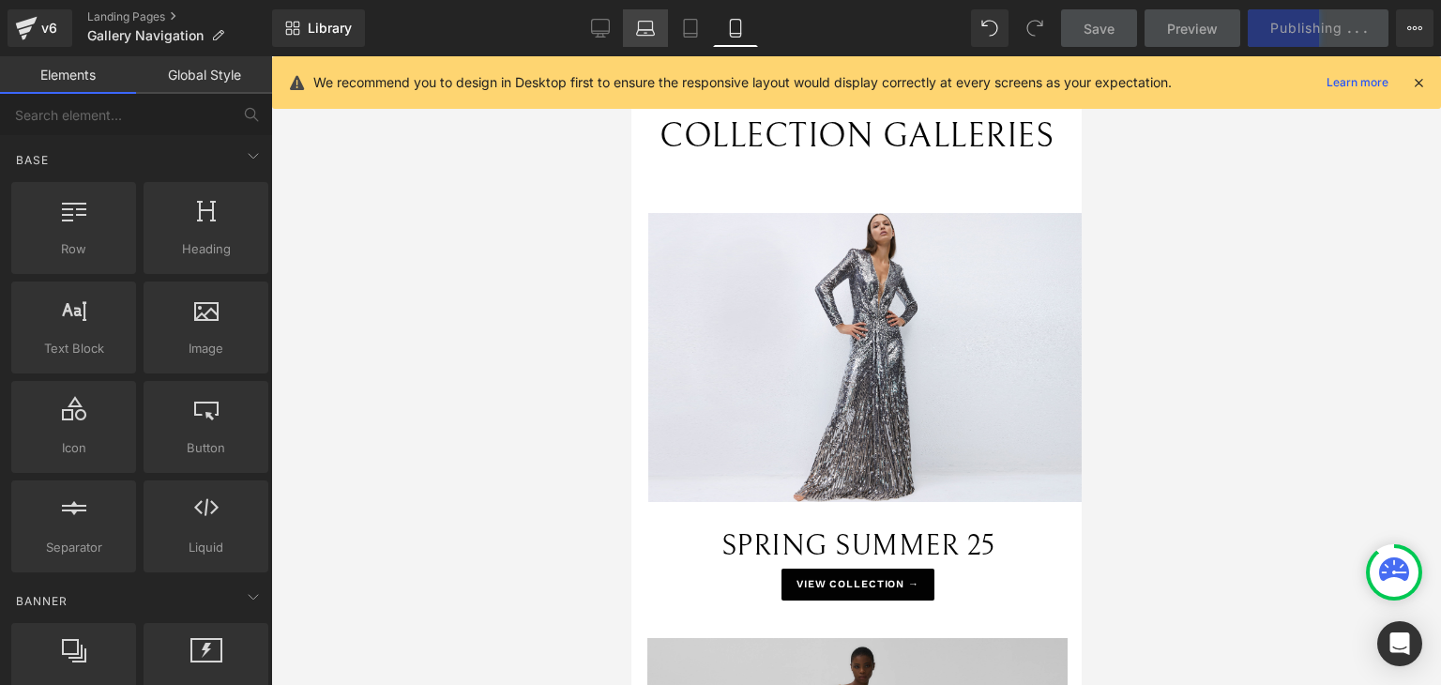
click at [642, 32] on icon at bounding box center [645, 28] width 19 height 19
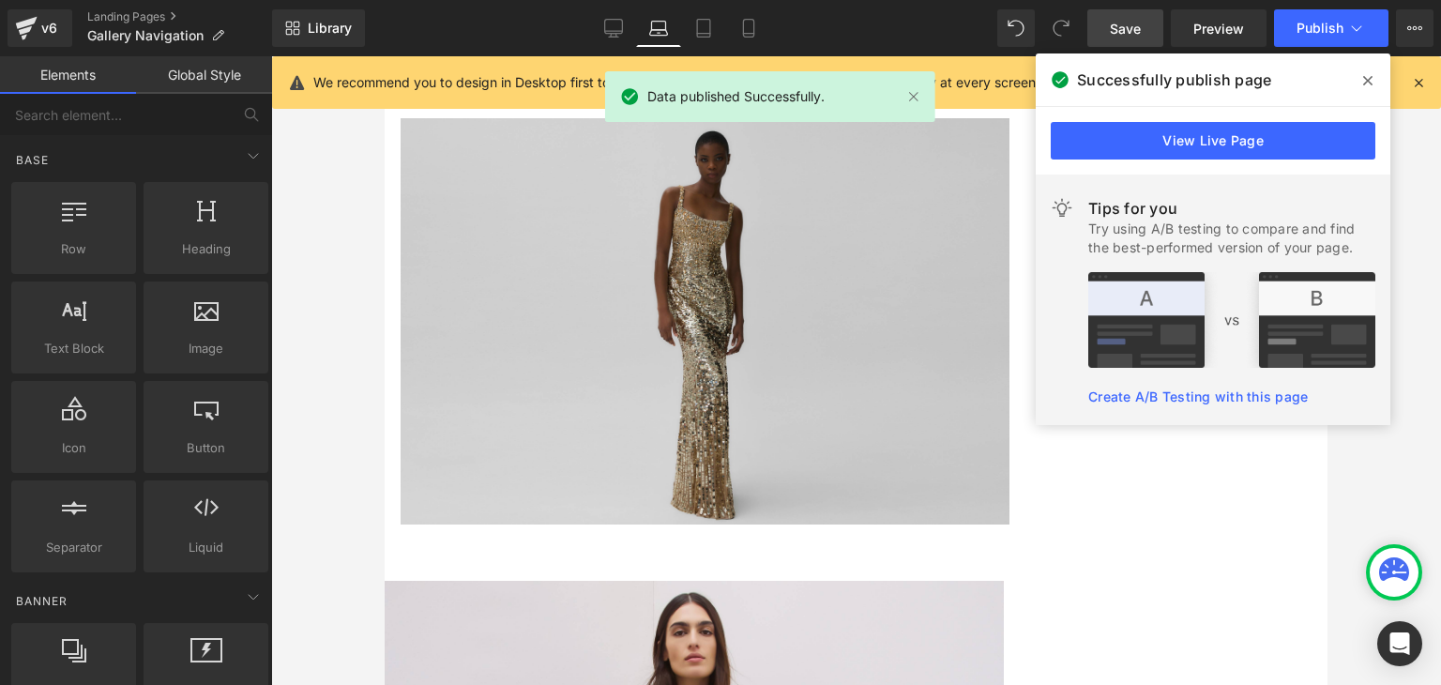
scroll to position [563, 0]
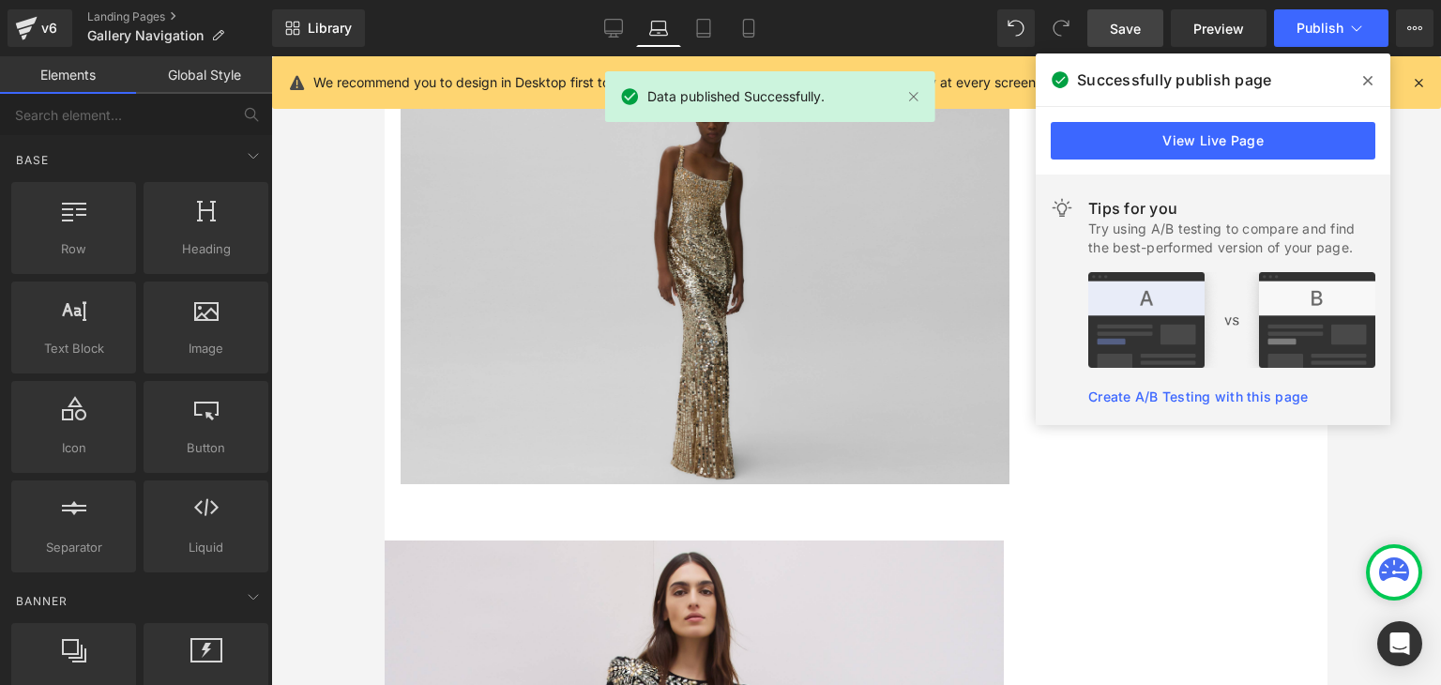
click at [1362, 81] on span at bounding box center [1368, 81] width 30 height 30
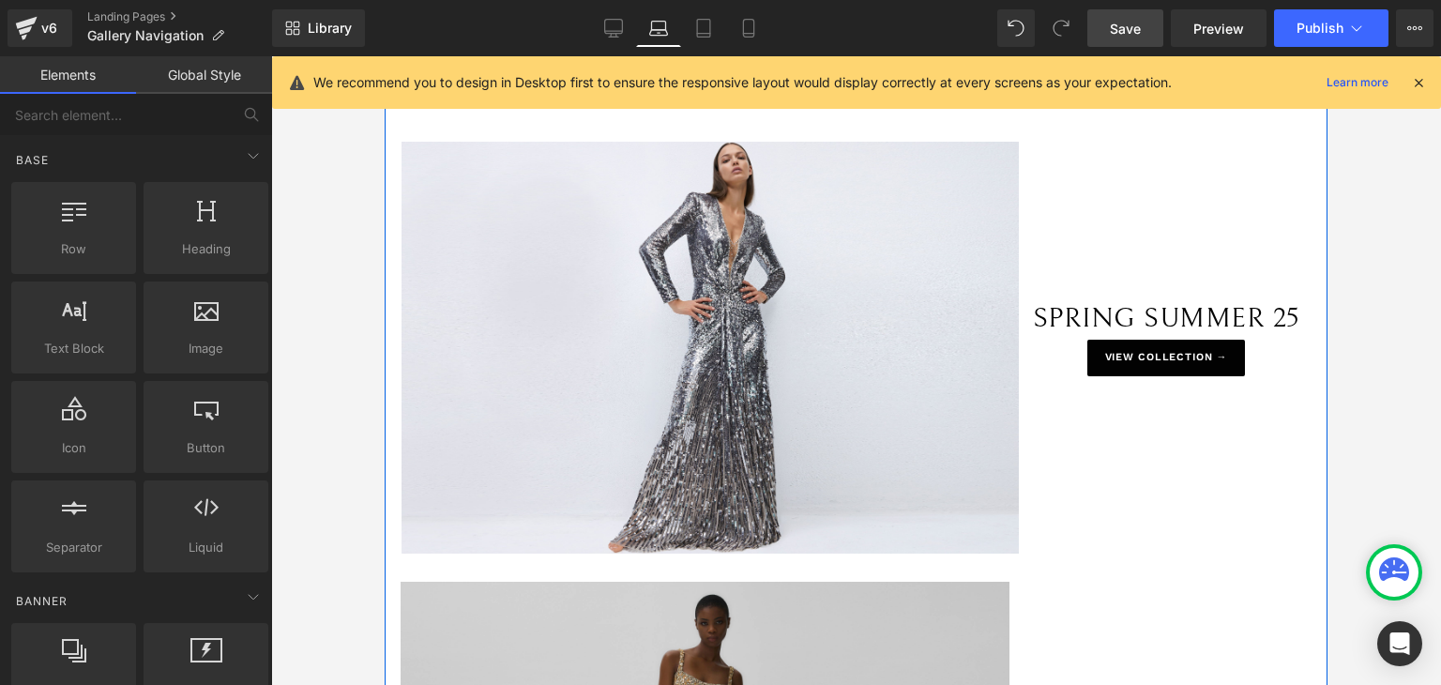
scroll to position [0, 0]
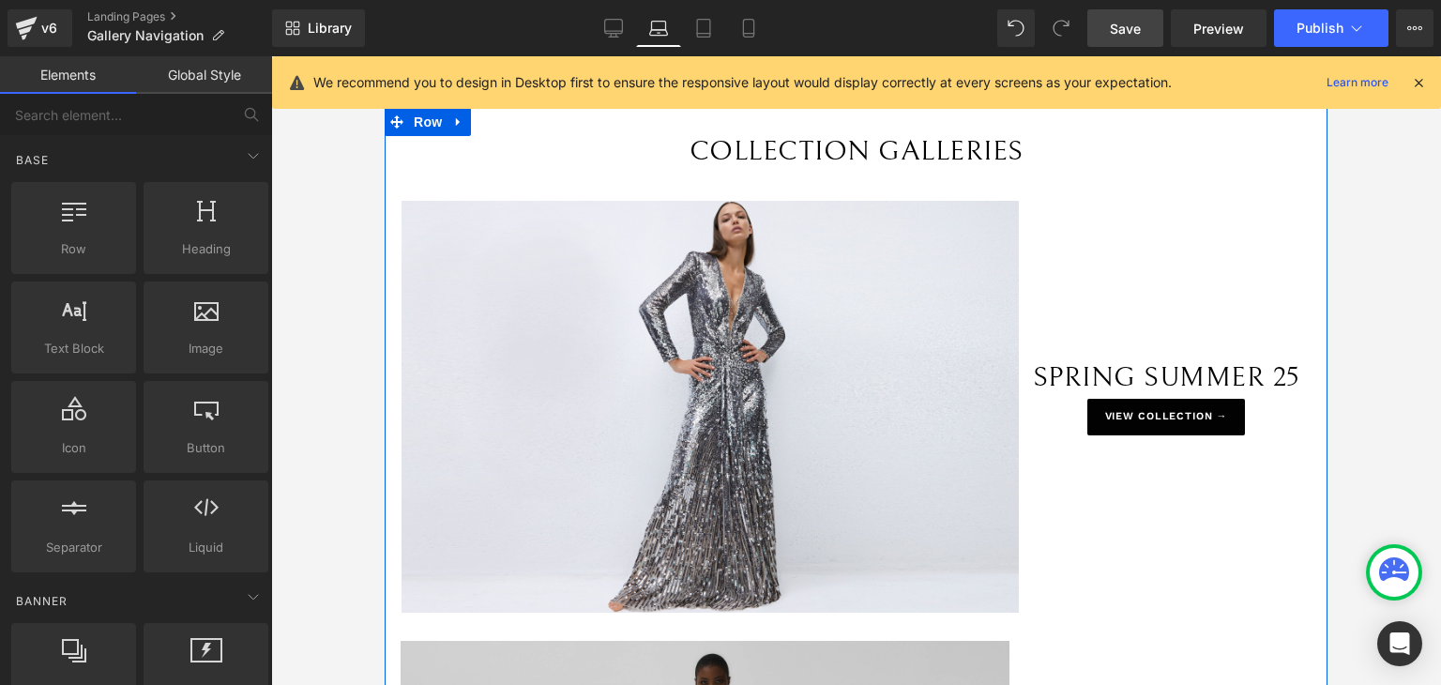
click at [1140, 298] on div "SPRING SUMMER 25 Text Block VIEW COLLECTION → Button Row" at bounding box center [1173, 323] width 309 height 244
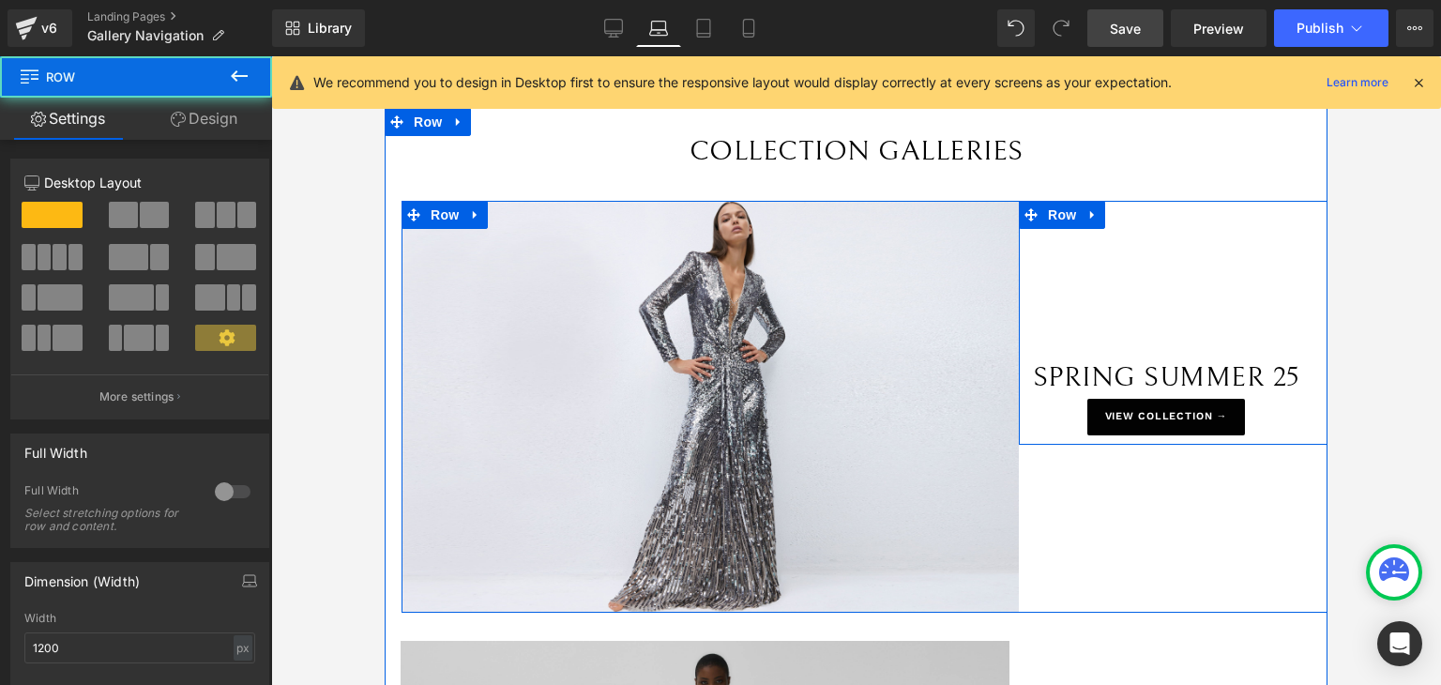
click at [1163, 270] on div "SPRING SUMMER 25 Text Block VIEW COLLECTION → Button Row" at bounding box center [1173, 323] width 309 height 244
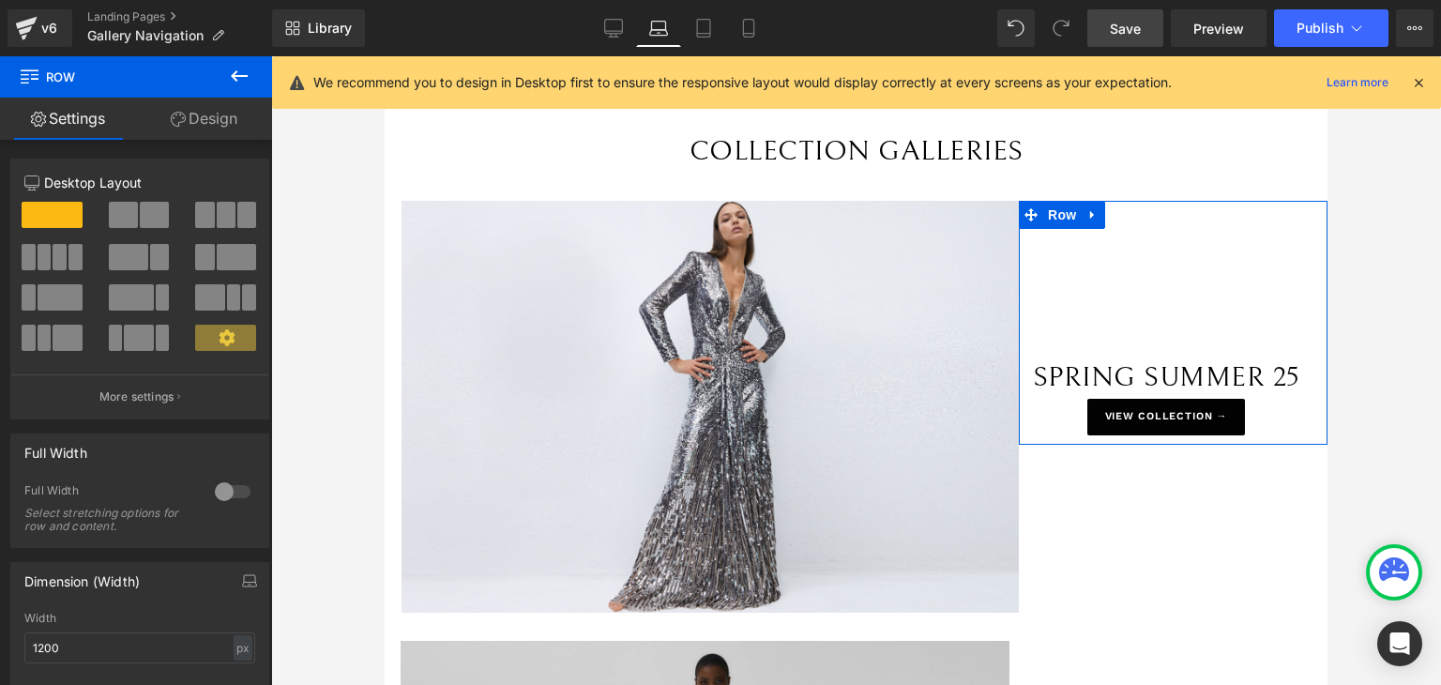
drag, startPoint x: 172, startPoint y: 122, endPoint x: 182, endPoint y: 170, distance: 48.9
click at [173, 121] on icon at bounding box center [178, 119] width 15 height 15
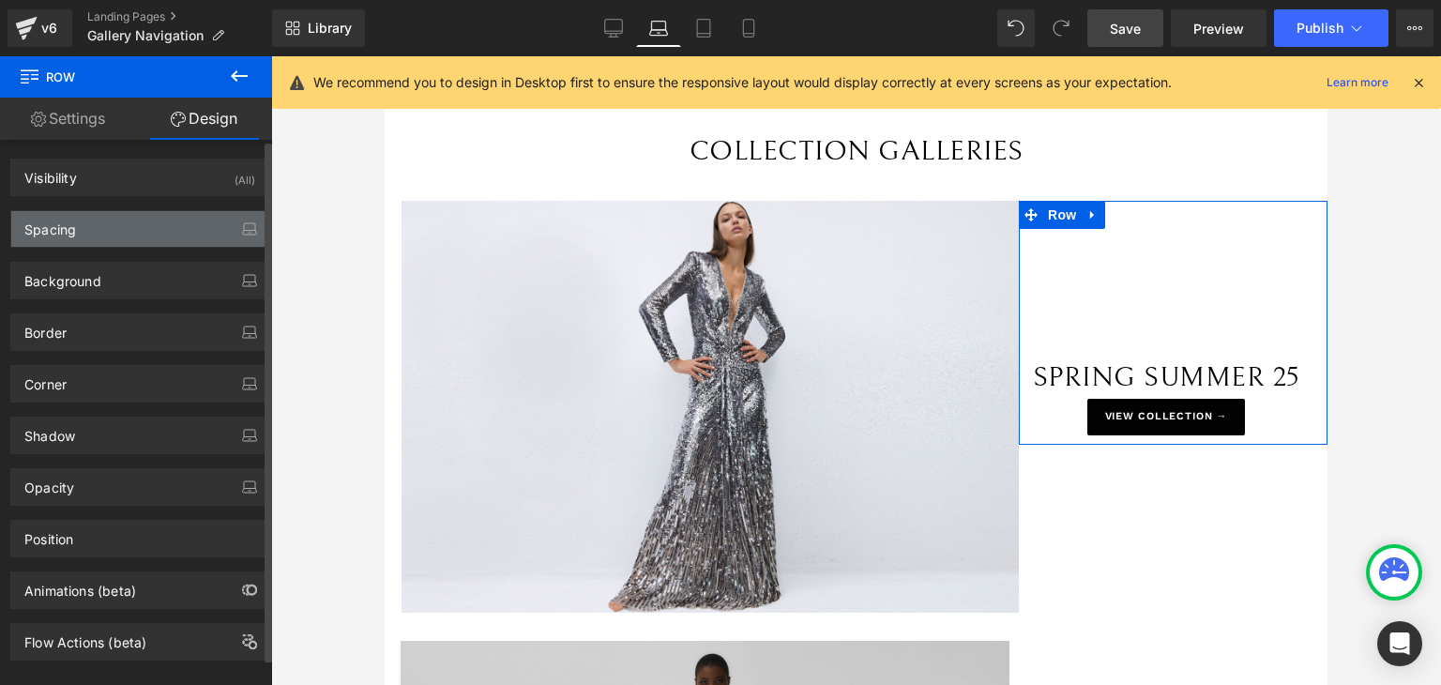
click at [148, 224] on div "Spacing" at bounding box center [139, 229] width 257 height 36
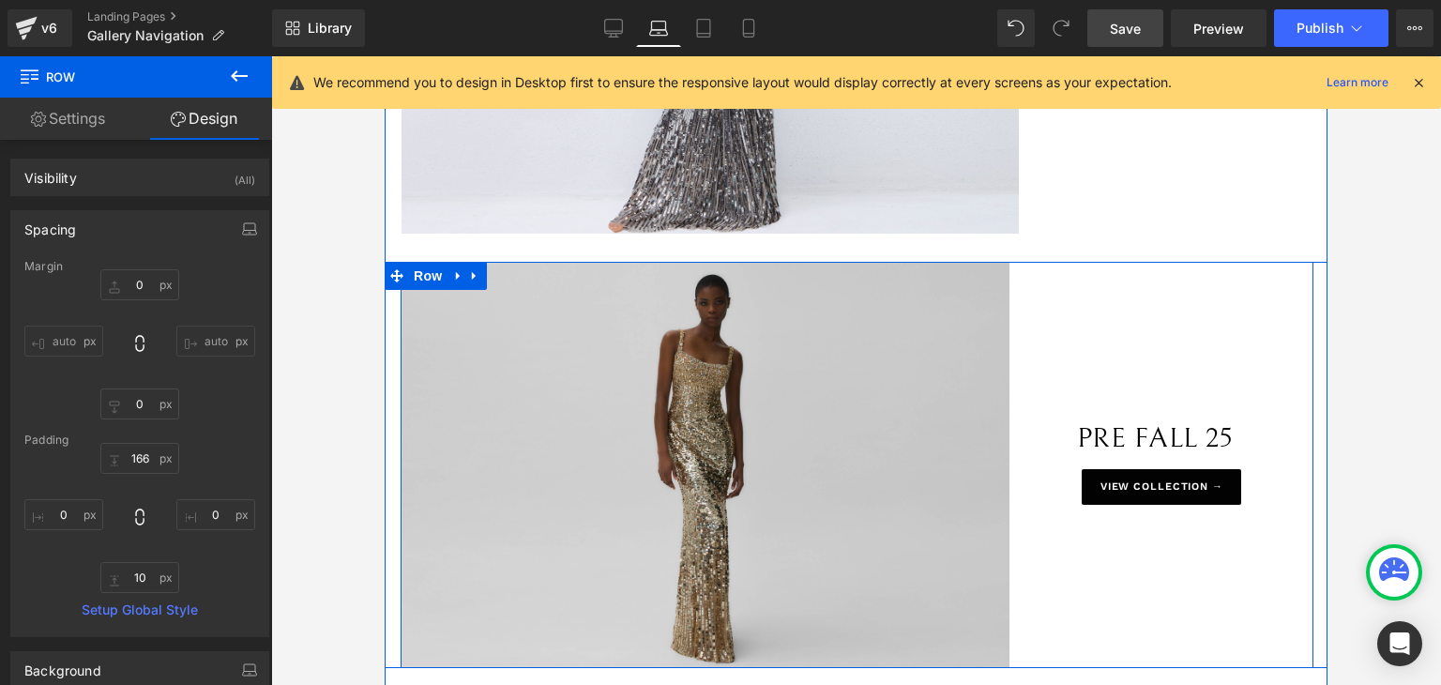
scroll to position [375, 0]
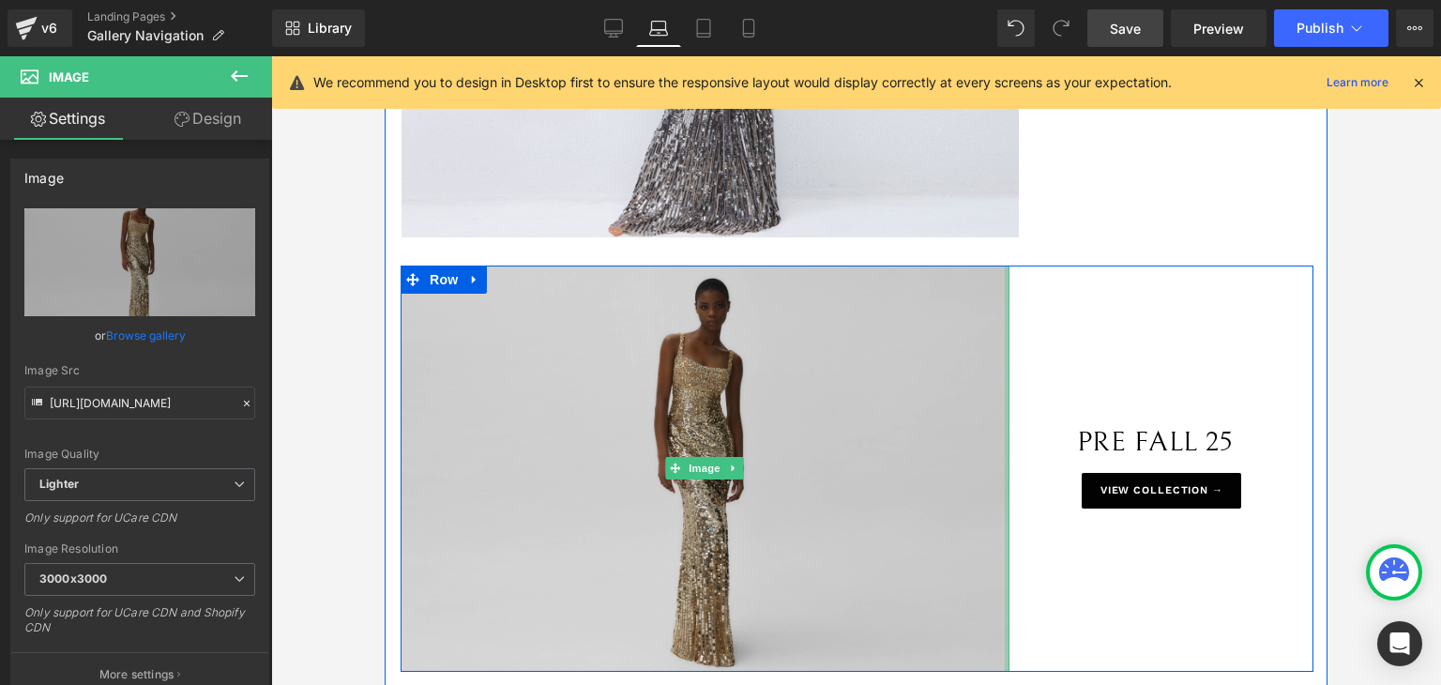
drag, startPoint x: 999, startPoint y: 402, endPoint x: 1024, endPoint y: 402, distance: 25.3
click at [1024, 402] on div "Image PRE FALL 25 Text Block Row 166px VIEW COLLECTION → Button Row" at bounding box center [857, 468] width 913 height 406
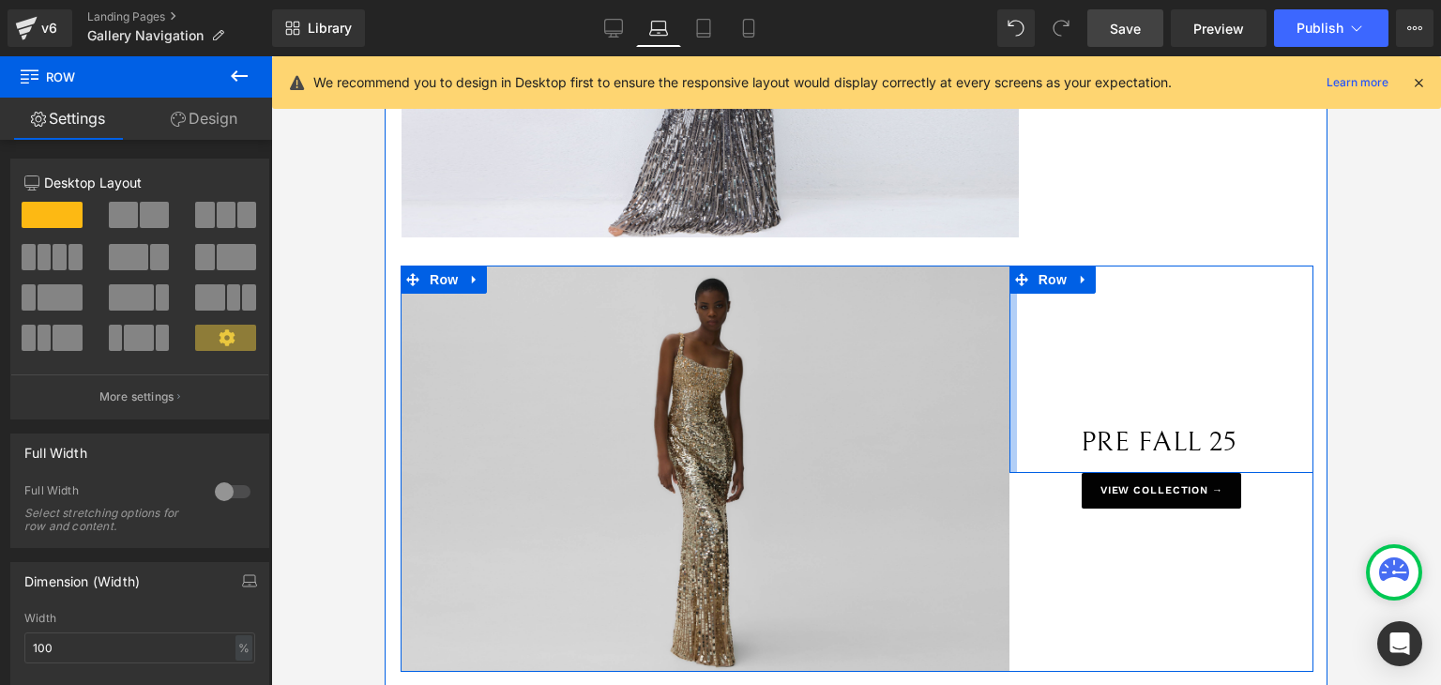
click at [1009, 403] on div "PRE FALL 25 Text Block Row 166px" at bounding box center [1161, 368] width 304 height 207
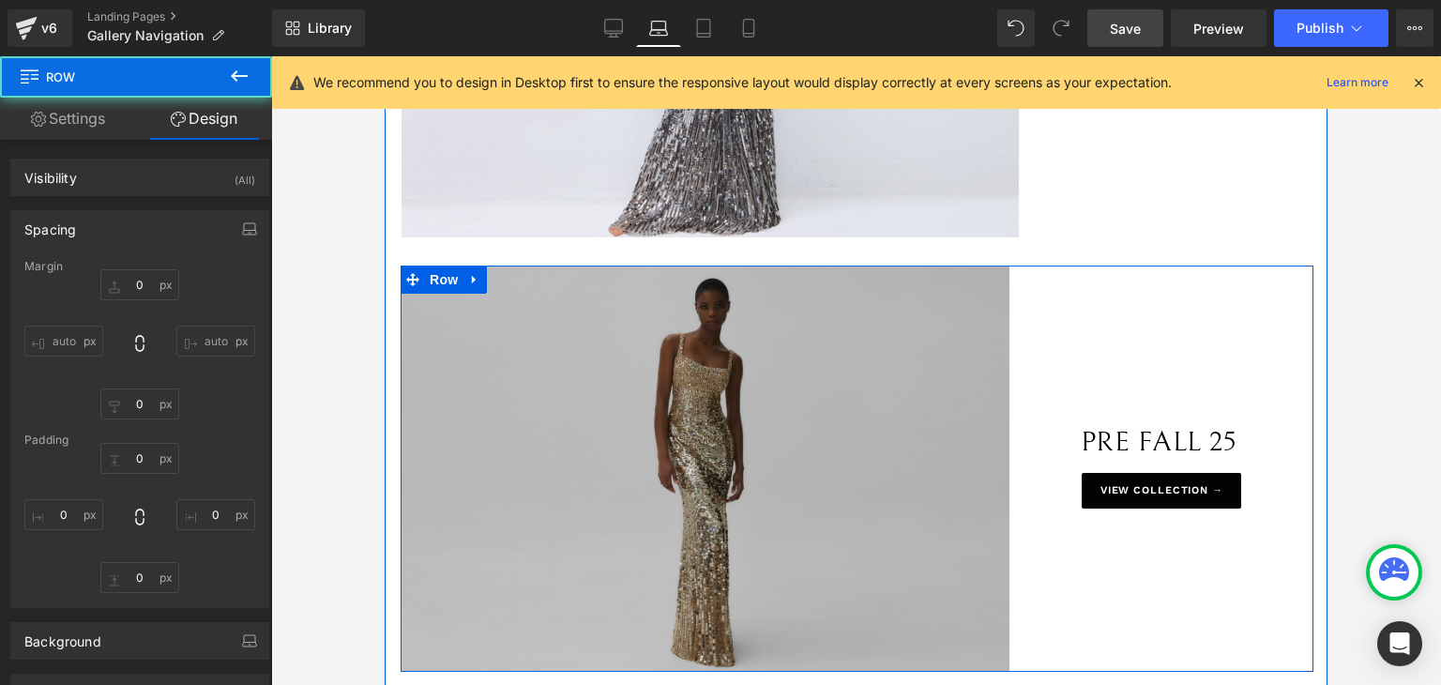
type input "0"
type input "166"
type input "0"
type input "10"
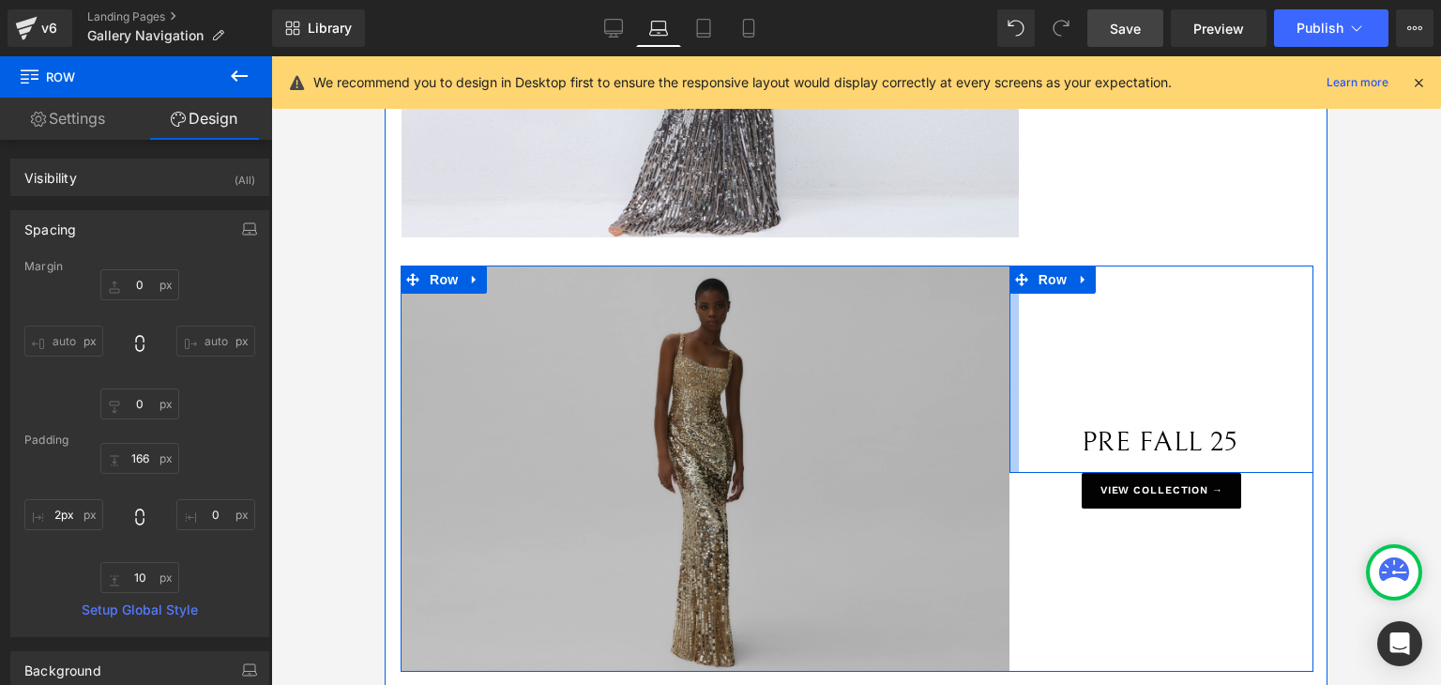
type input "0px"
drag, startPoint x: 1001, startPoint y: 413, endPoint x: 991, endPoint y: 421, distance: 13.3
click at [991, 421] on div "Image PRE FALL 25 Text Block Row 166px VIEW COLLECTION → Button Row" at bounding box center [857, 468] width 913 height 406
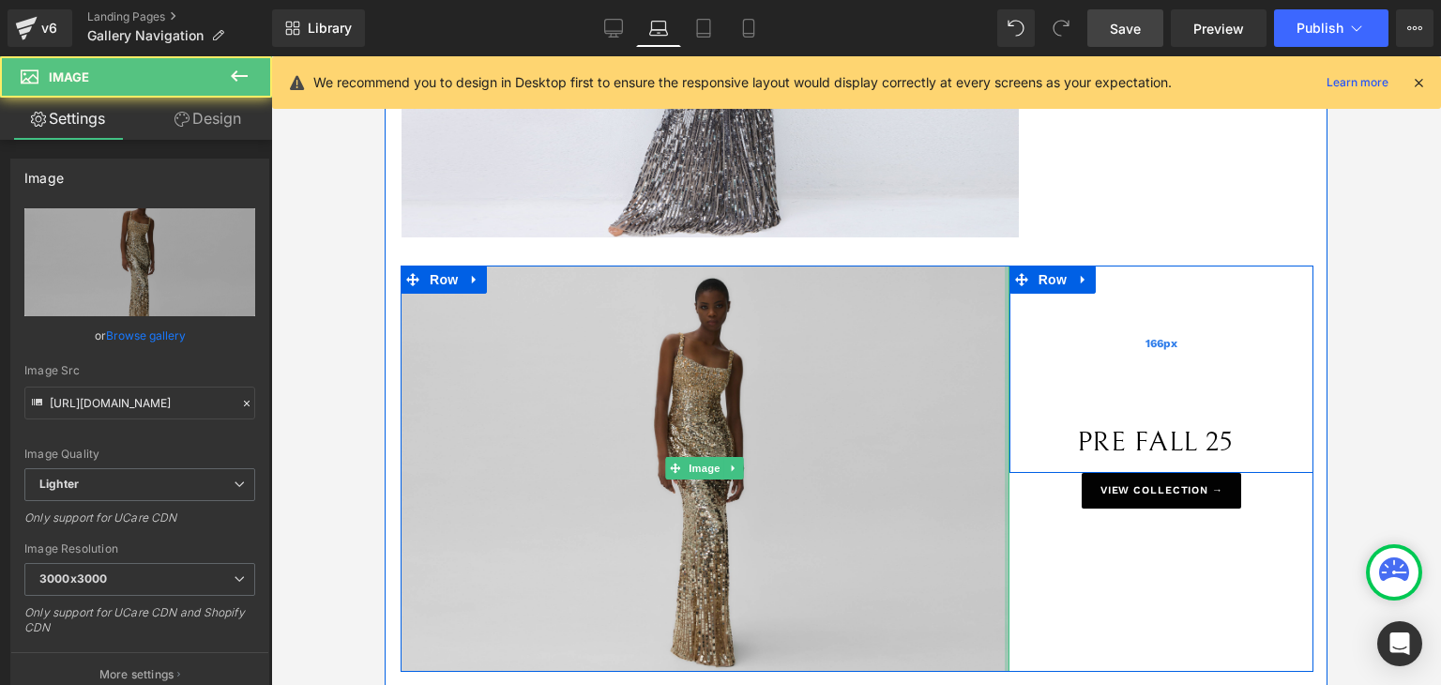
drag, startPoint x: 998, startPoint y: 505, endPoint x: 1012, endPoint y: 418, distance: 87.4
click at [1017, 504] on div "Image PRE FALL 25 Text Block Row 166px VIEW COLLECTION → Button Row" at bounding box center [857, 468] width 913 height 406
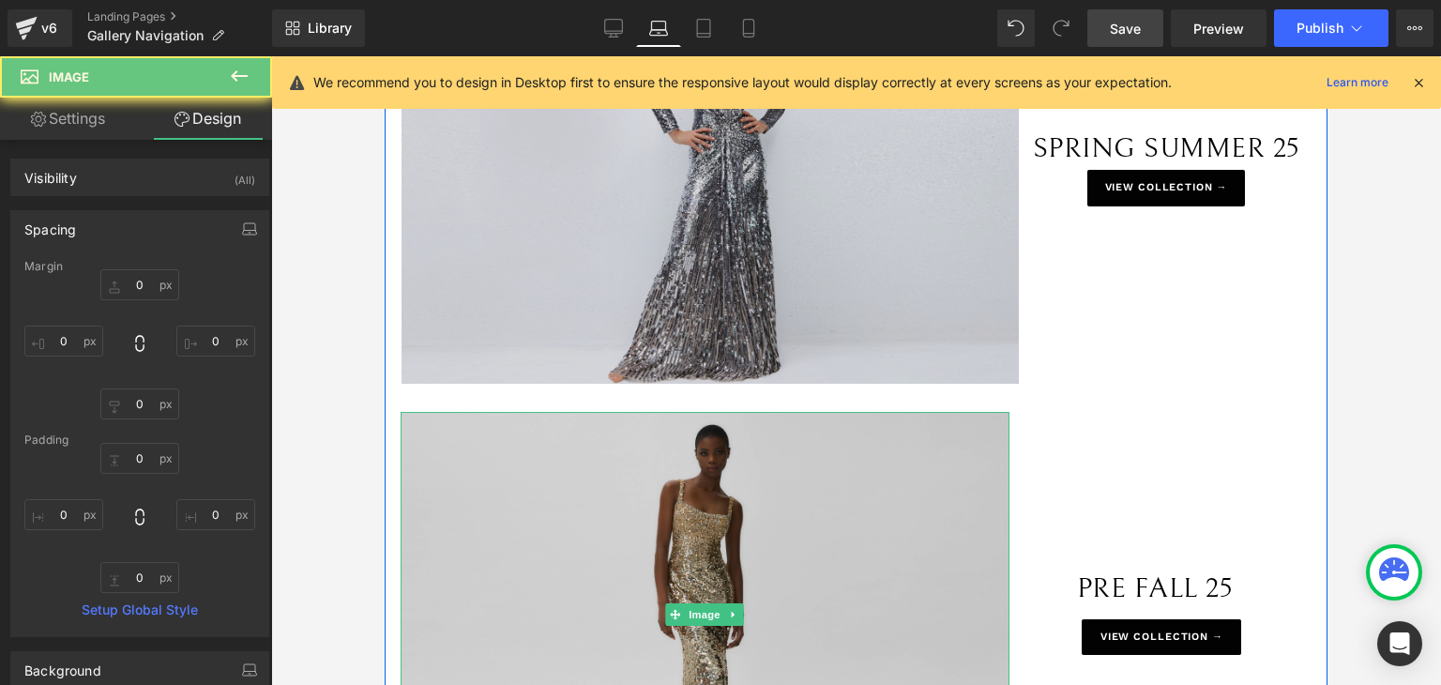
scroll to position [188, 0]
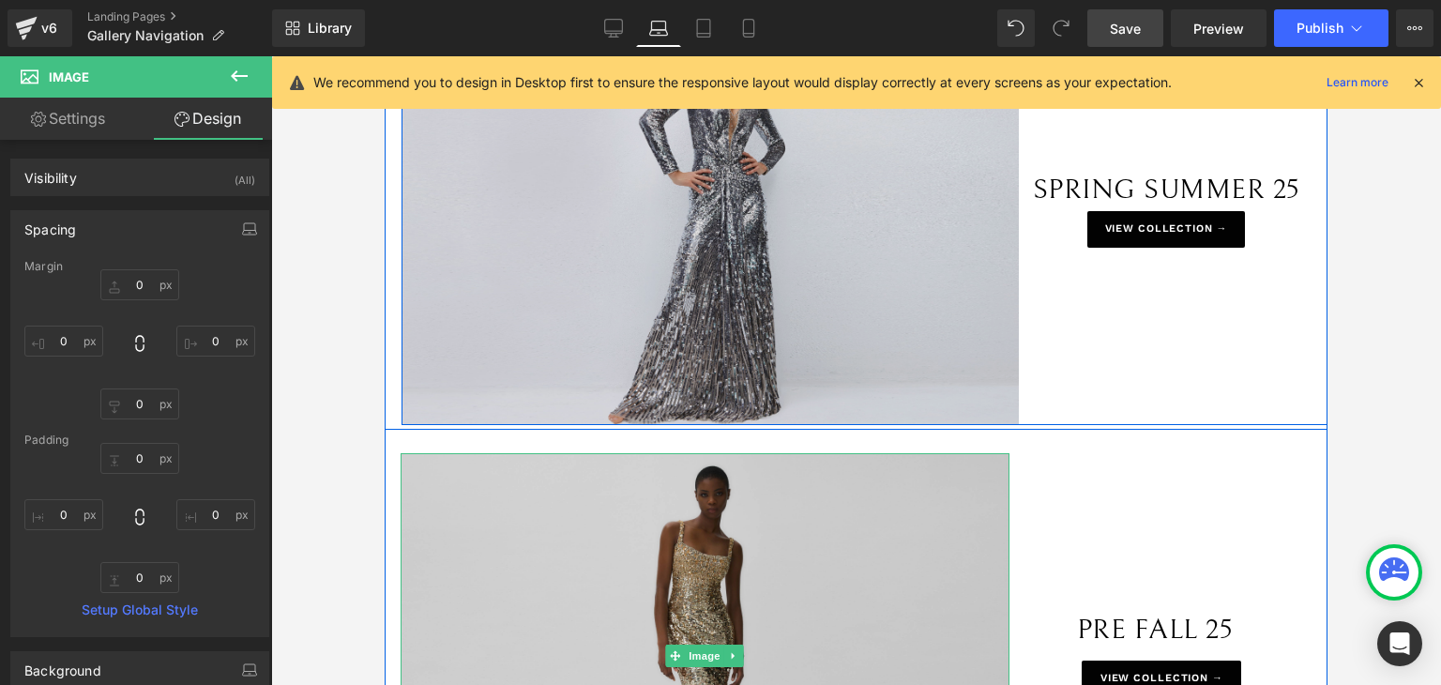
click at [1003, 322] on img at bounding box center [710, 219] width 617 height 412
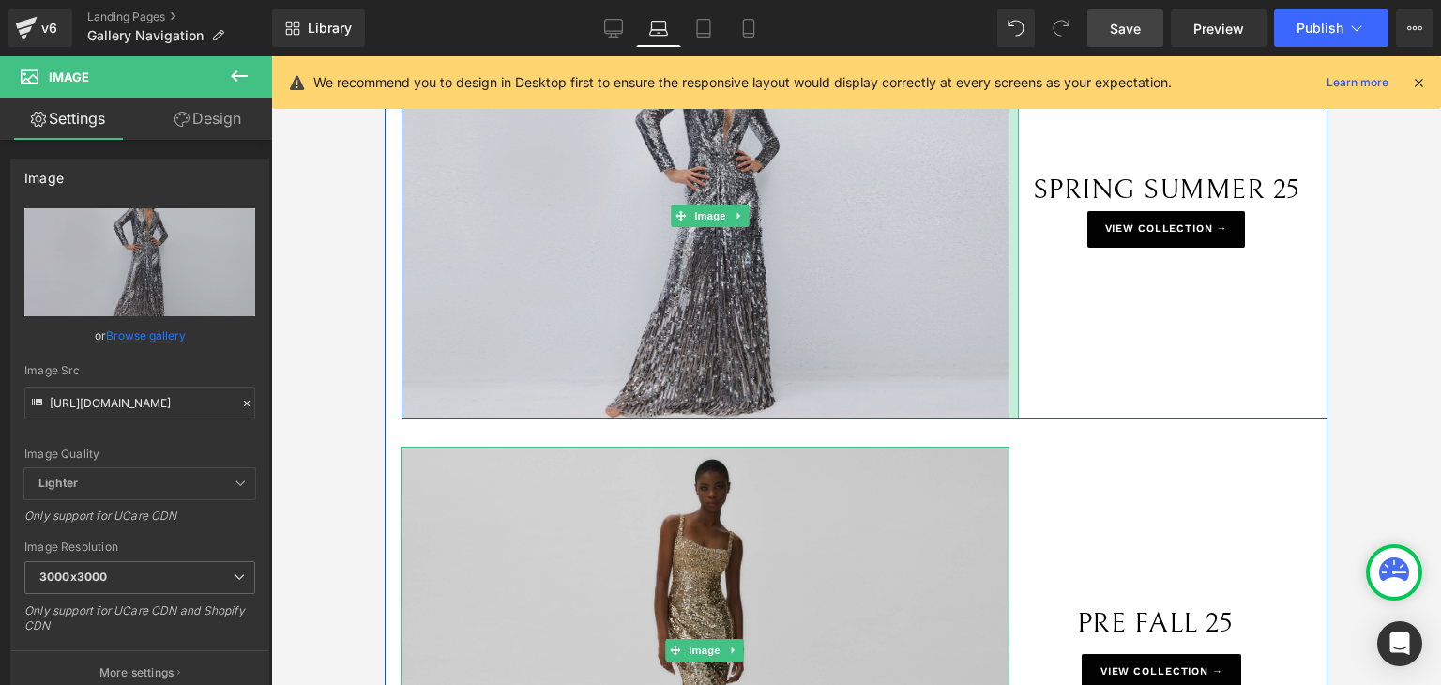
drag, startPoint x: 1009, startPoint y: 322, endPoint x: 1000, endPoint y: 330, distance: 12.6
click at [1000, 330] on div "Image" at bounding box center [710, 215] width 617 height 405
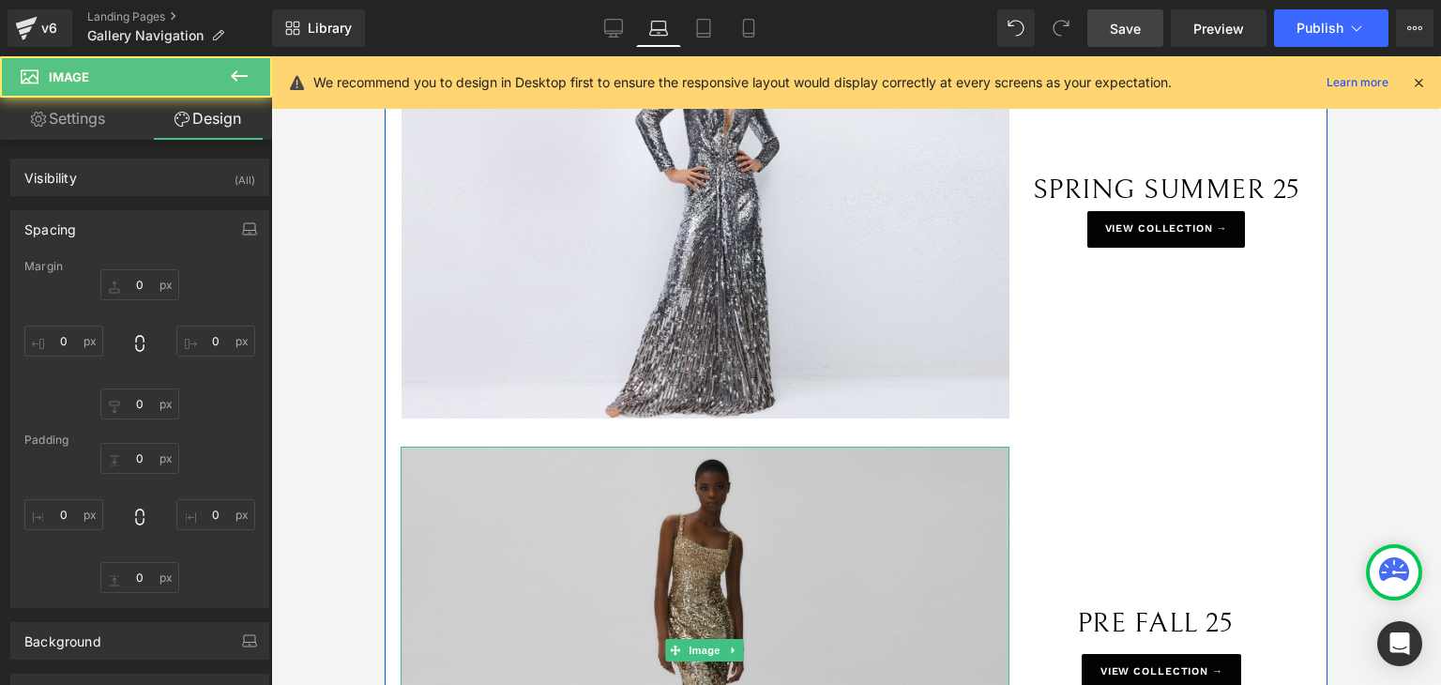
type input "0"
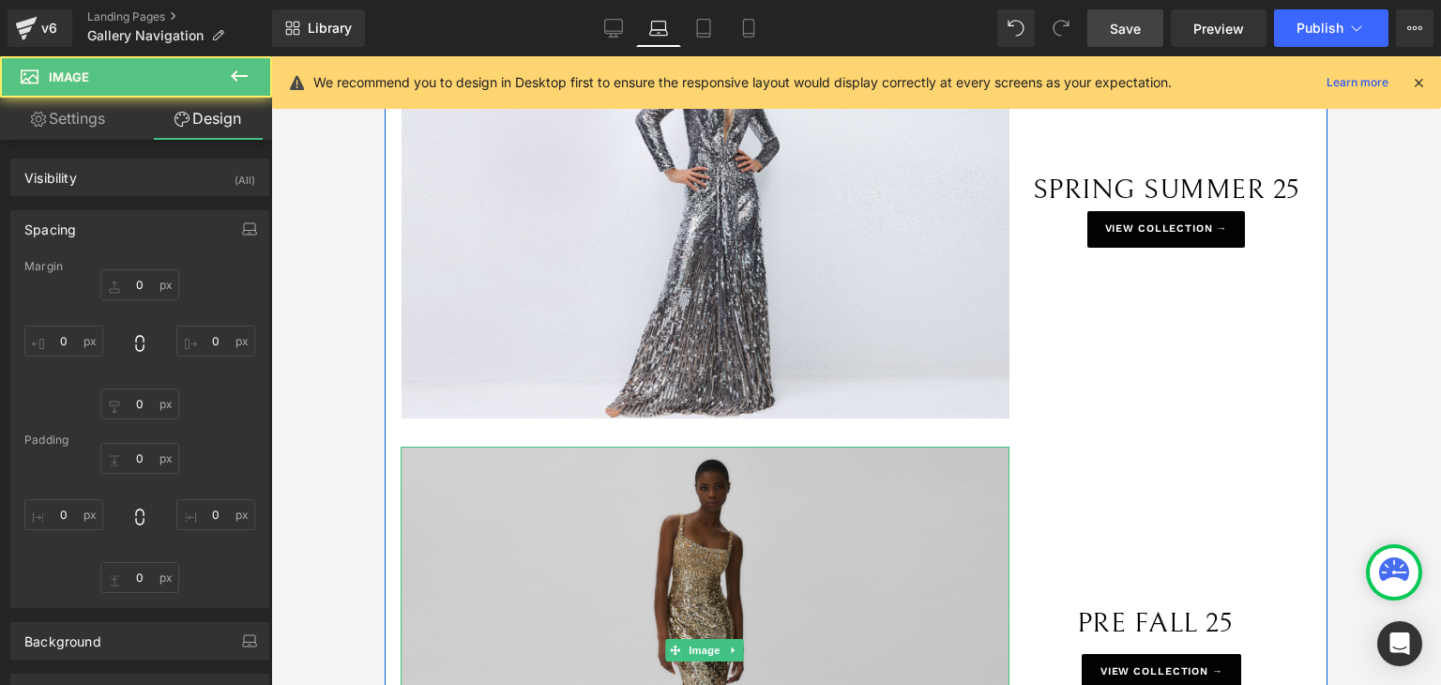
type input "10"
type input "0"
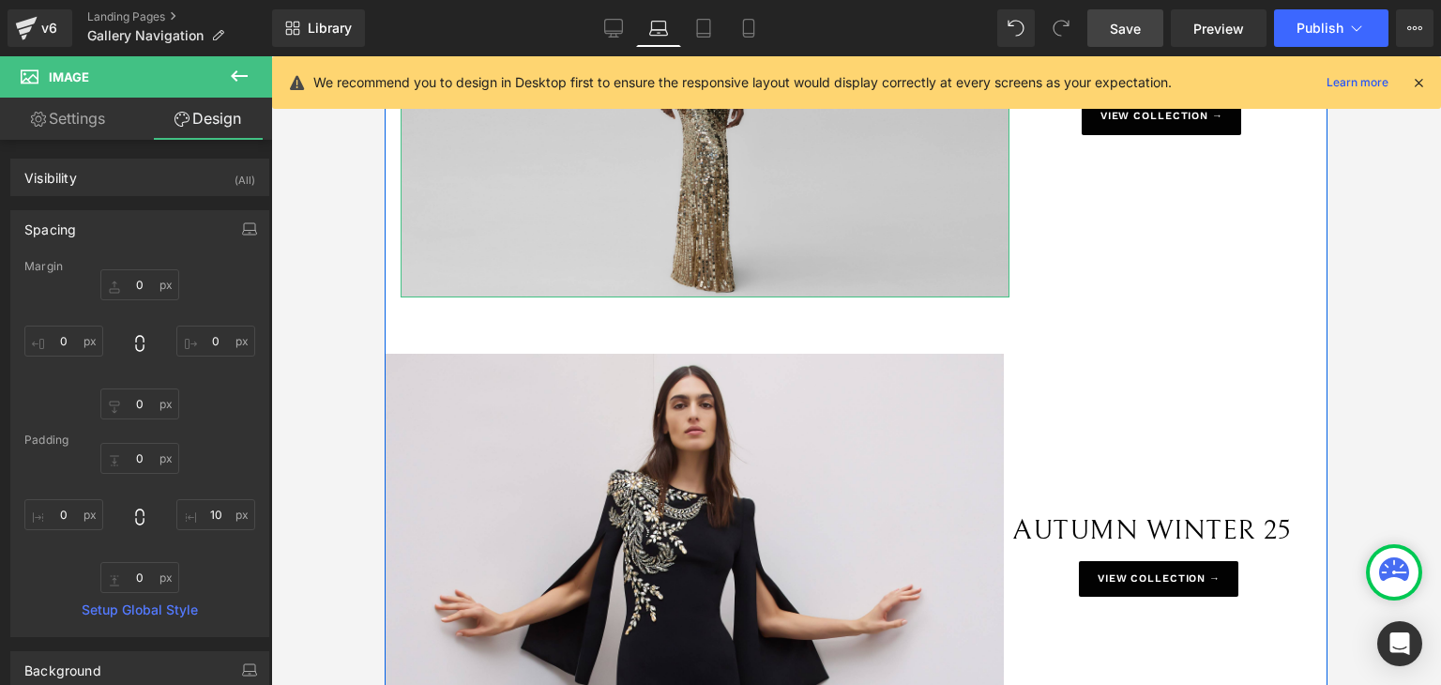
scroll to position [750, 0]
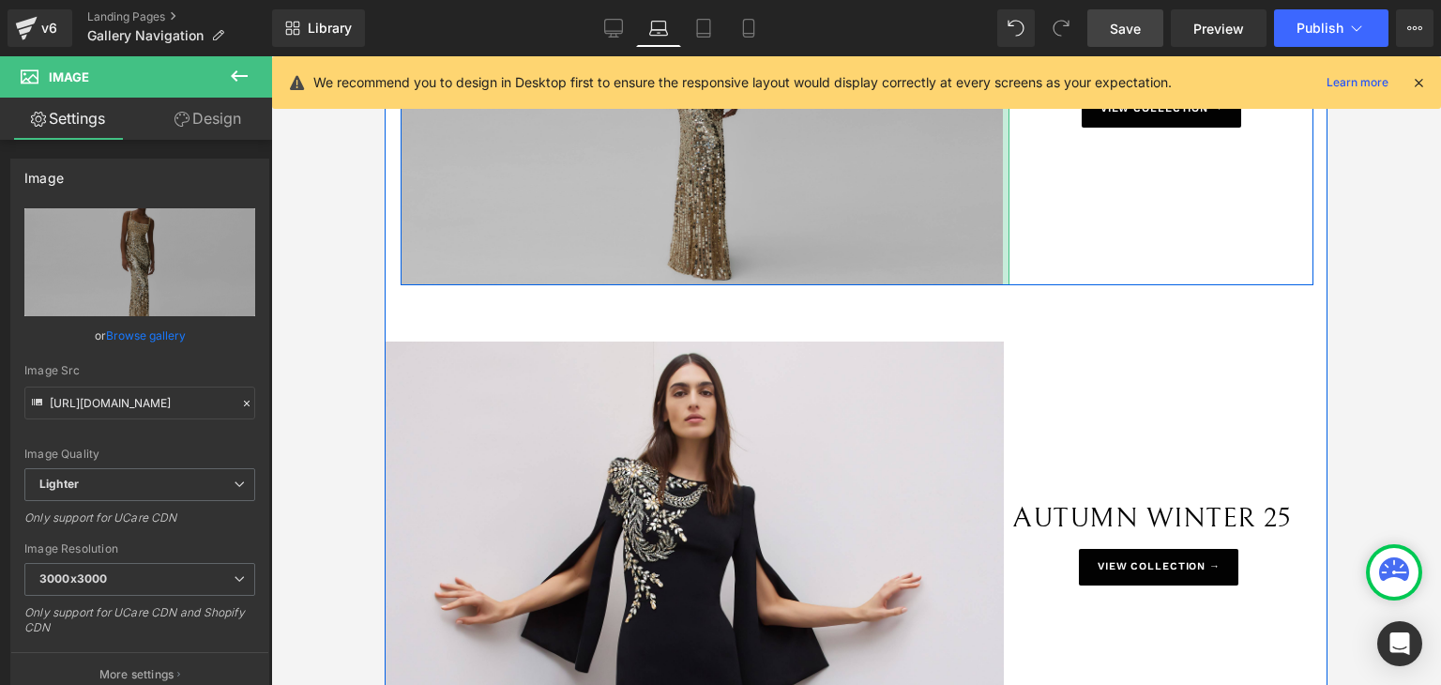
click at [992, 269] on div "Image" at bounding box center [705, 85] width 609 height 402
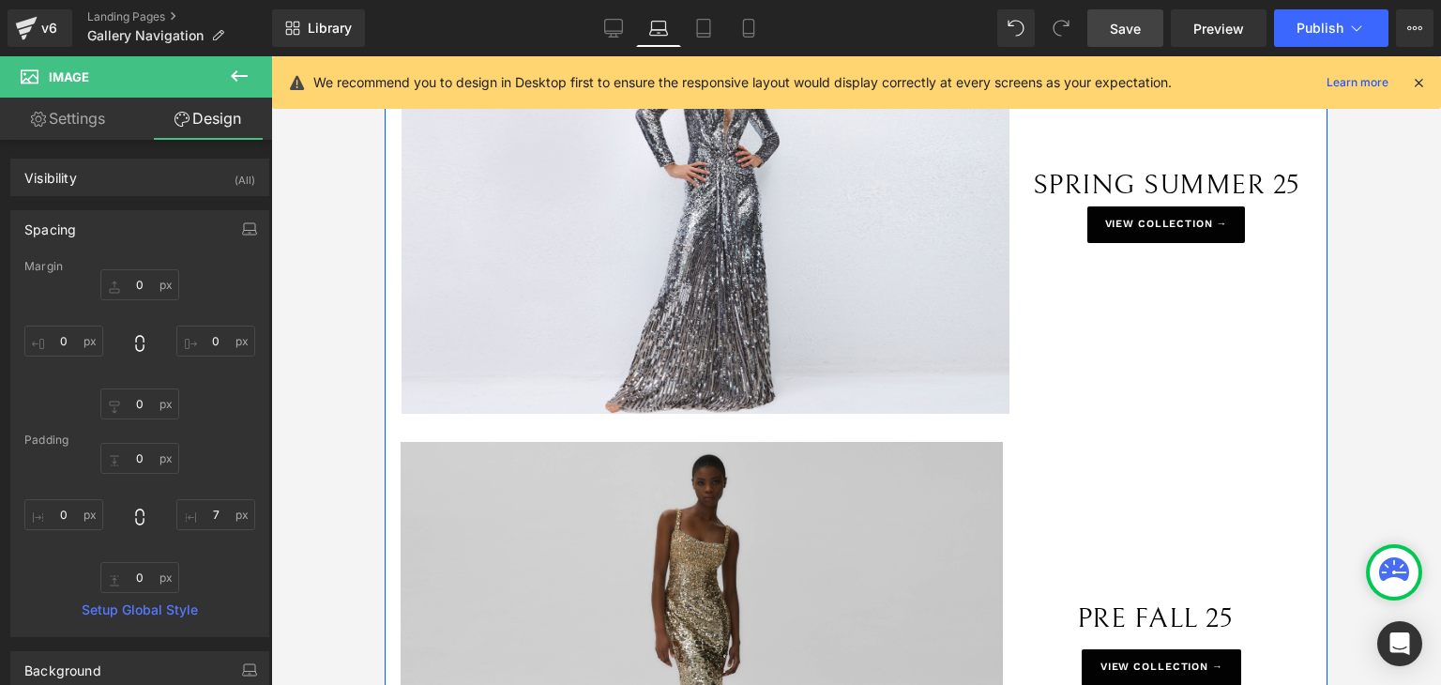
scroll to position [188, 0]
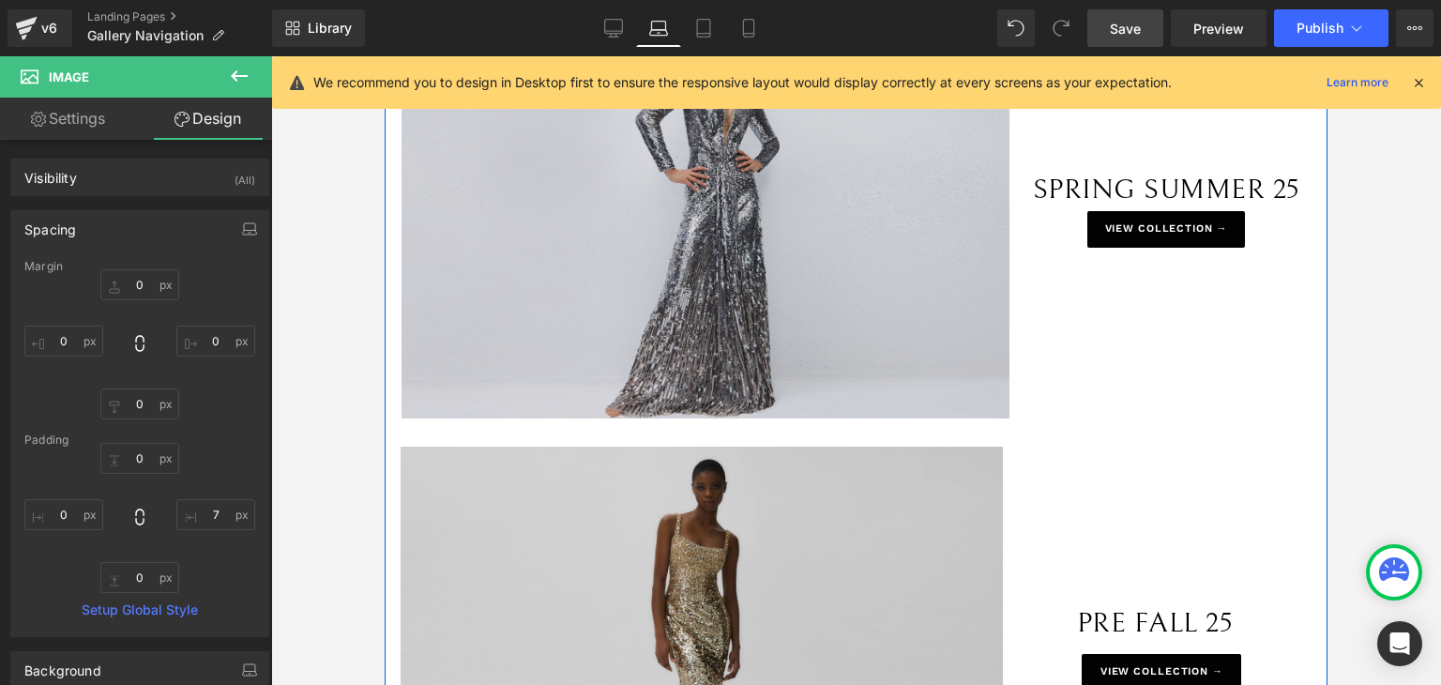
click at [985, 337] on img at bounding box center [710, 215] width 617 height 405
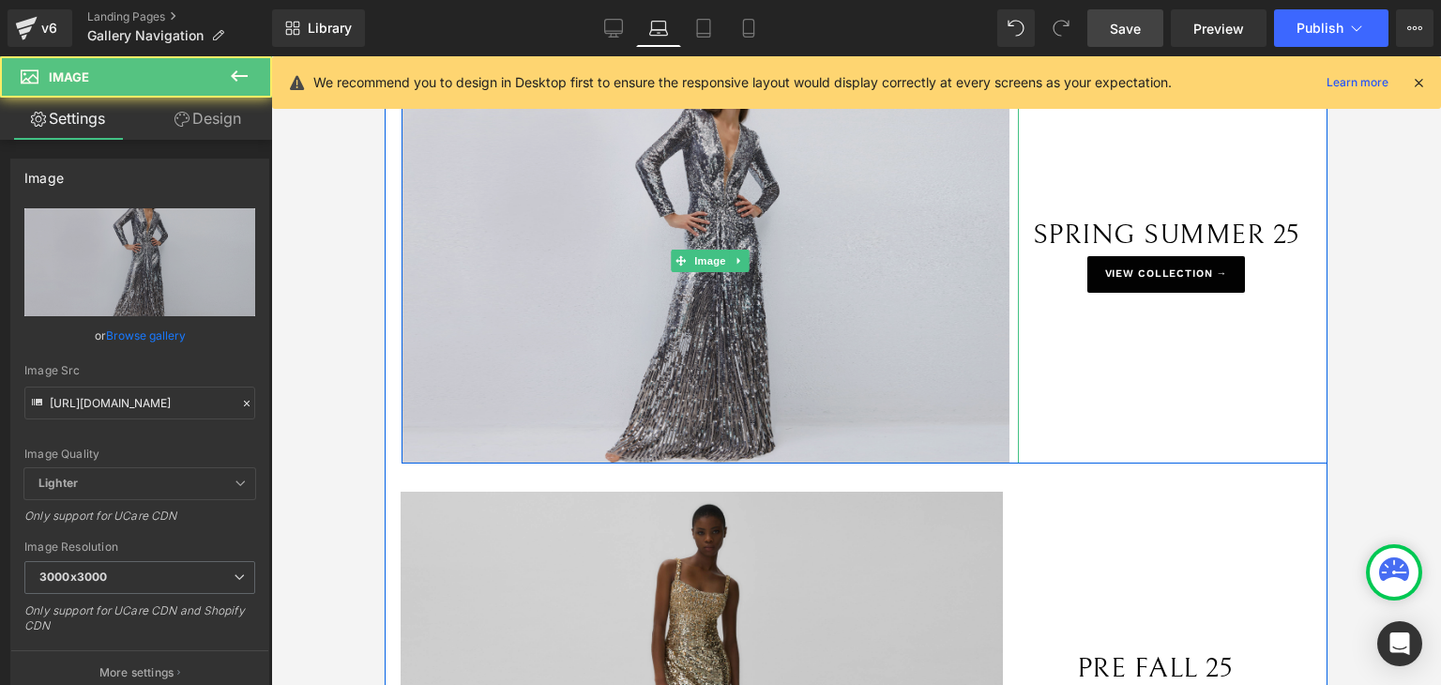
scroll to position [0, 0]
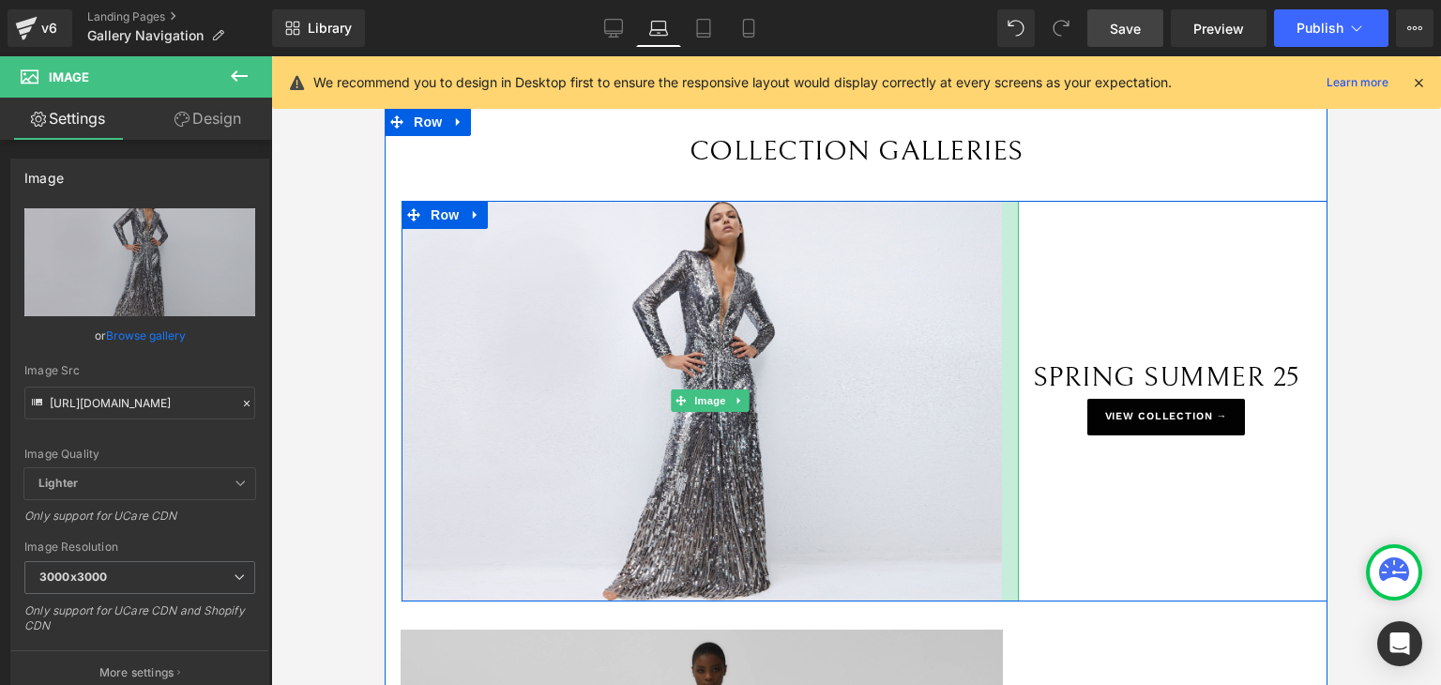
drag, startPoint x: 1006, startPoint y: 383, endPoint x: 998, endPoint y: 398, distance: 16.8
click at [1002, 398] on div at bounding box center [1010, 401] width 17 height 401
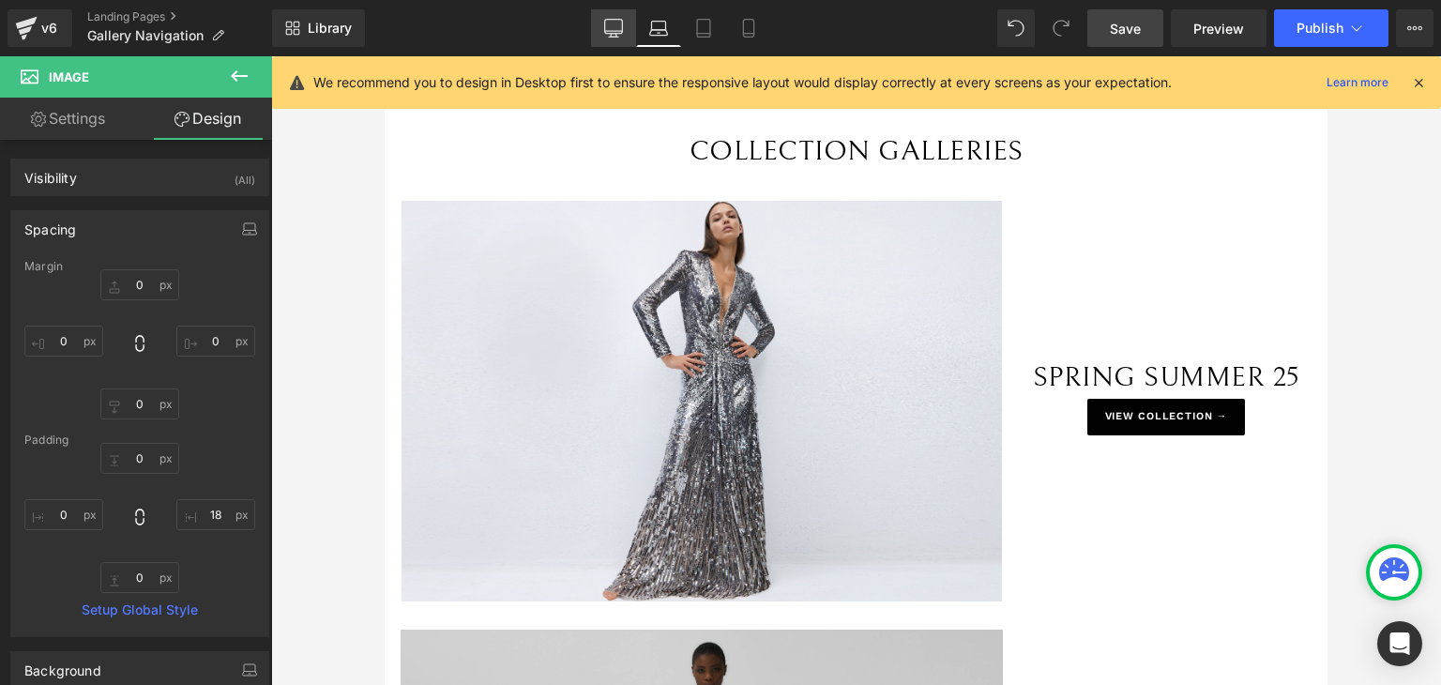
click at [608, 23] on icon at bounding box center [613, 28] width 19 height 19
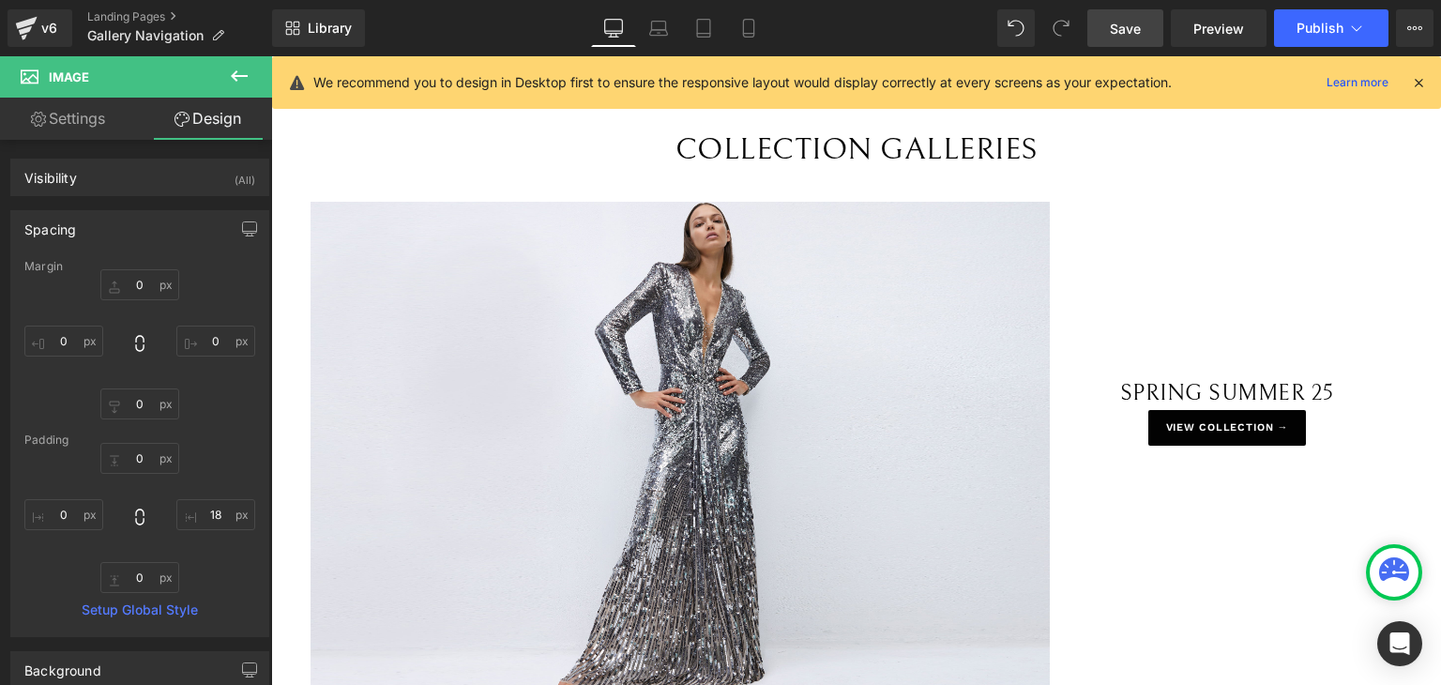
type input "0"
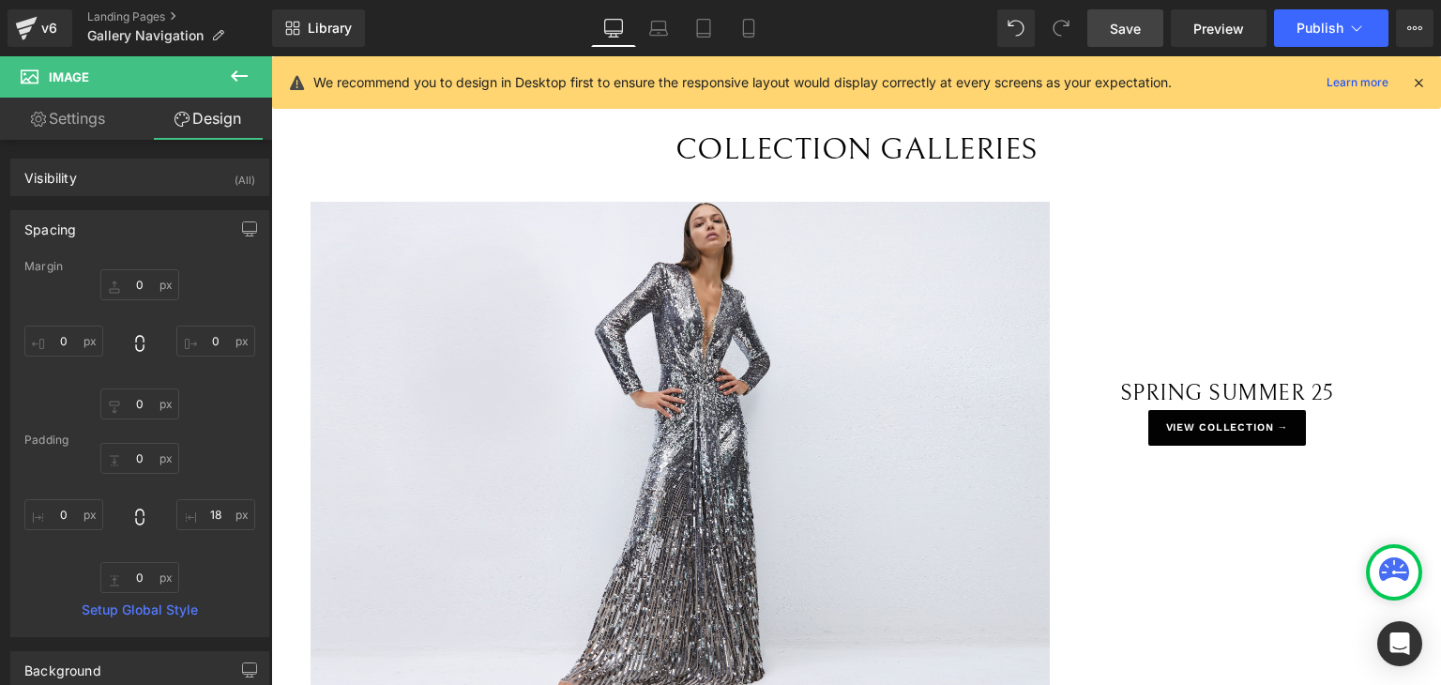
type input "8.72493"
type input "0"
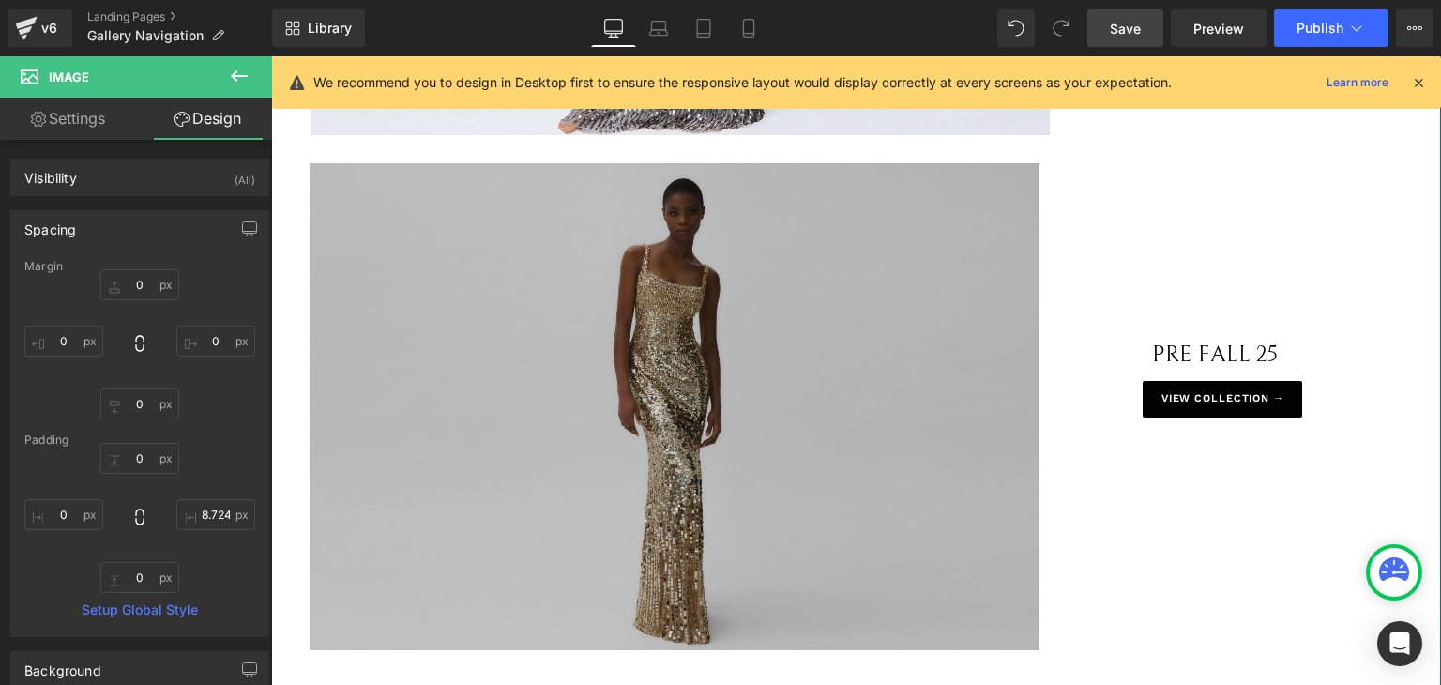
scroll to position [567, 0]
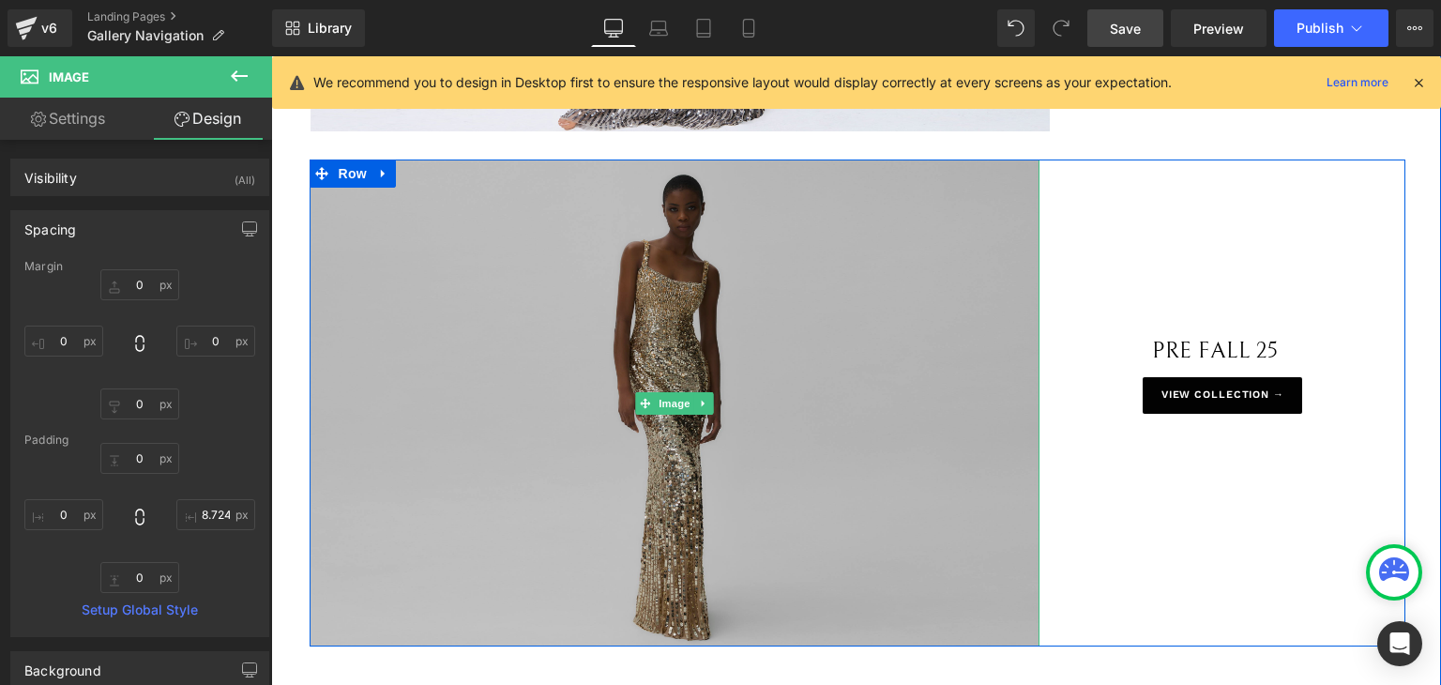
click at [1020, 322] on img at bounding box center [675, 402] width 731 height 487
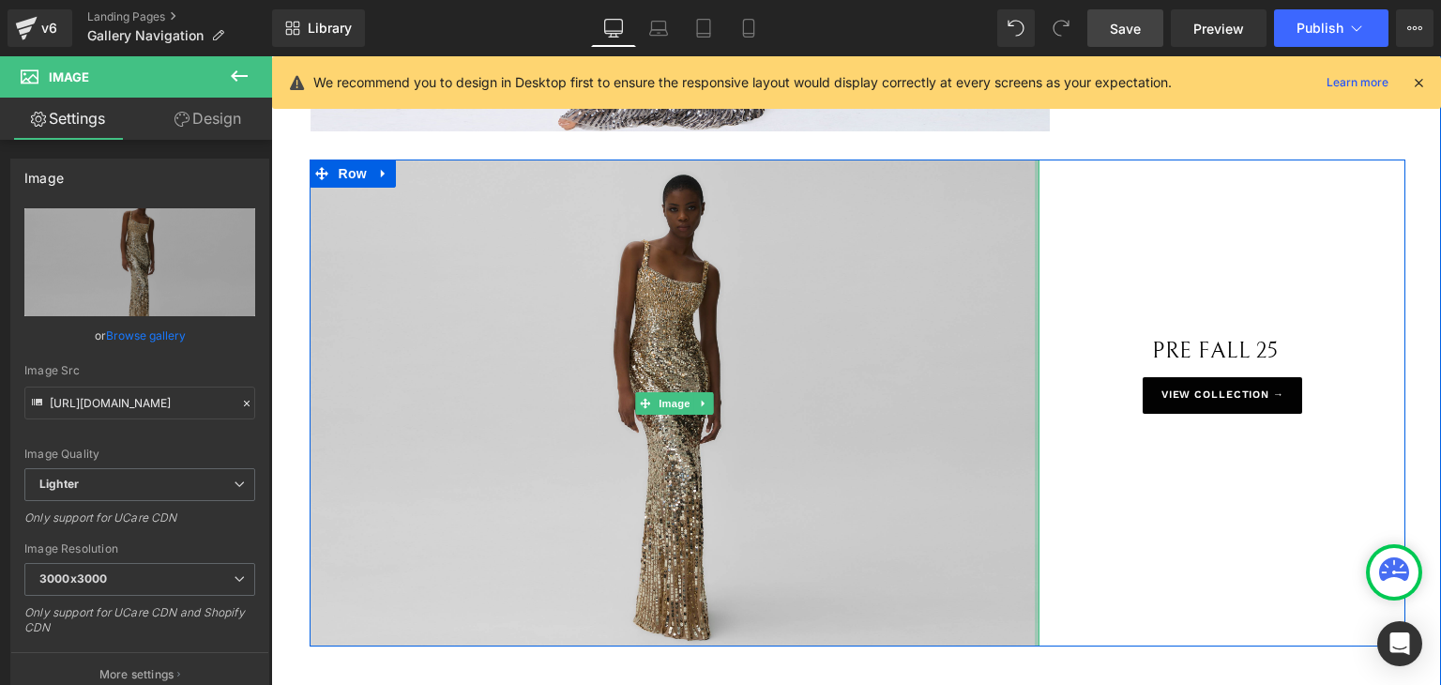
drag, startPoint x: 1029, startPoint y: 325, endPoint x: 1051, endPoint y: 330, distance: 22.3
click at [1051, 330] on div "Image PRE FALL 25 Text Block Row 166px VIEW COLLECTION → Button Row" at bounding box center [858, 402] width 1096 height 487
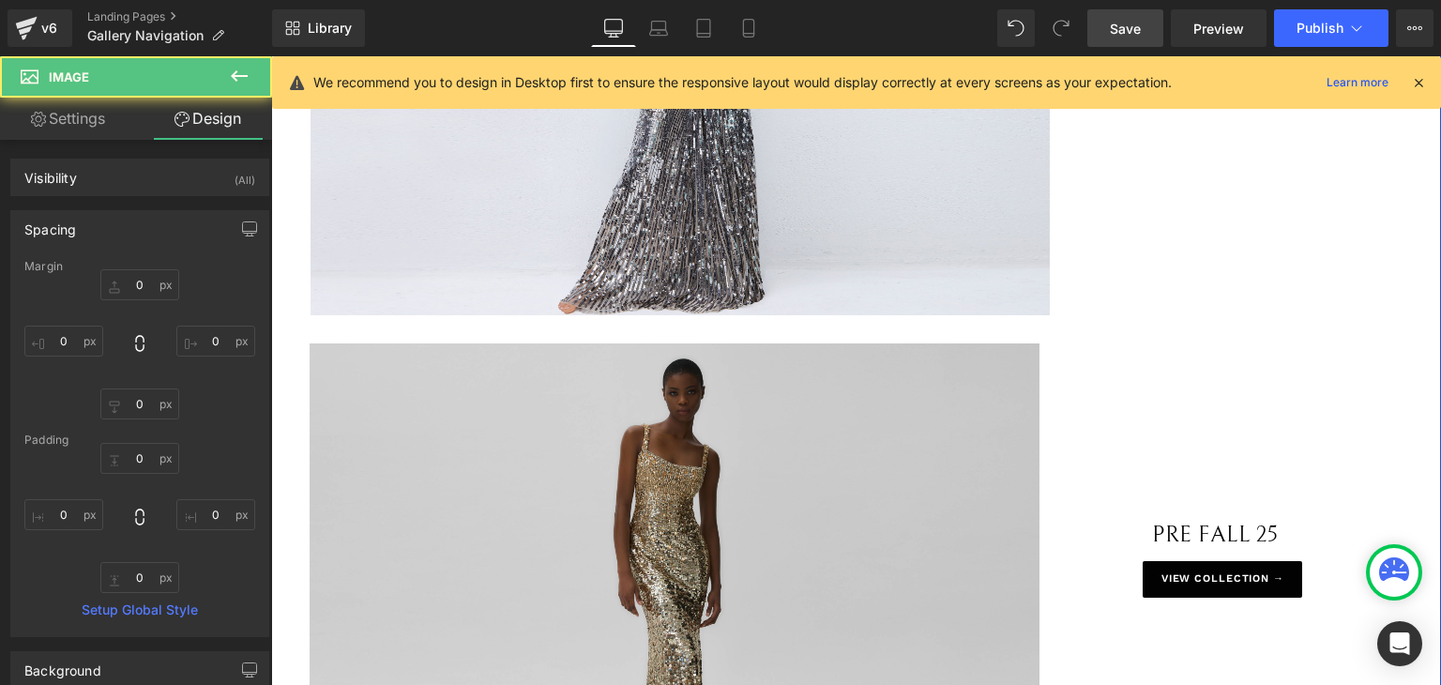
scroll to position [285, 0]
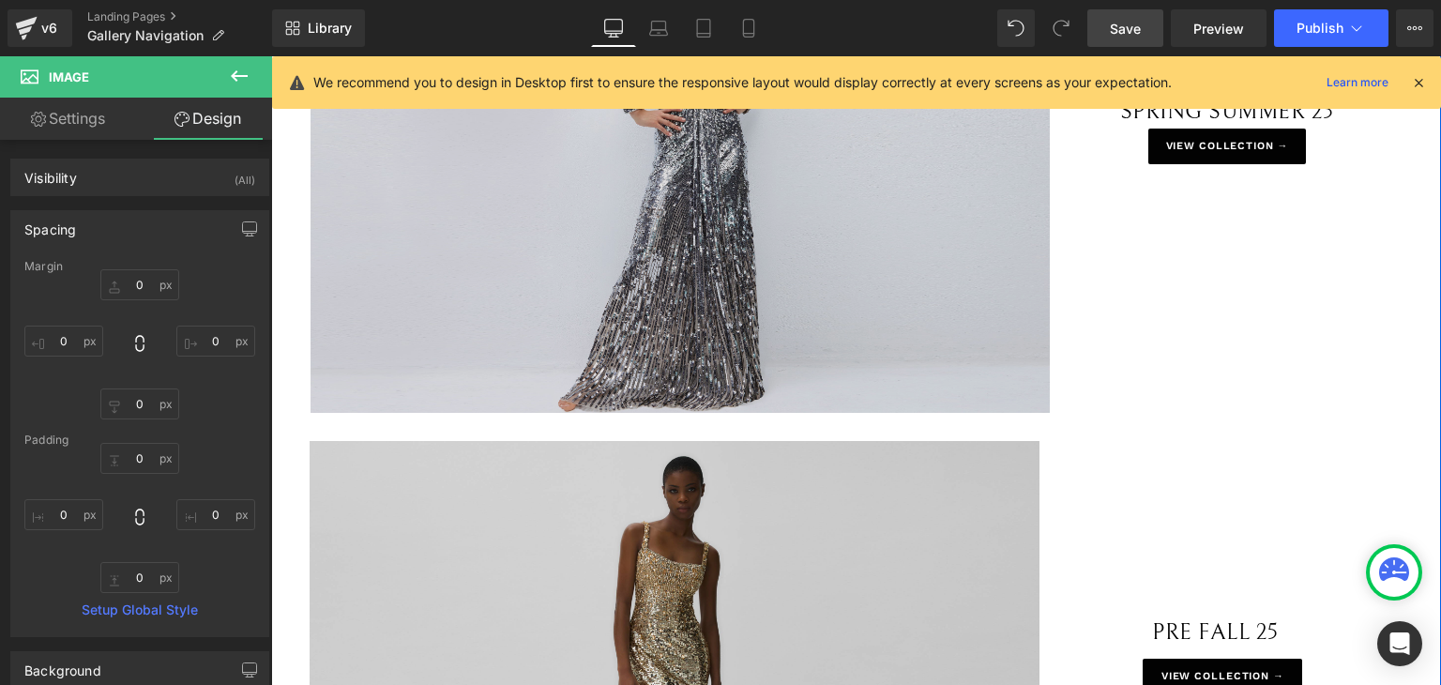
click at [1037, 281] on div "Image" at bounding box center [680, 166] width 739 height 493
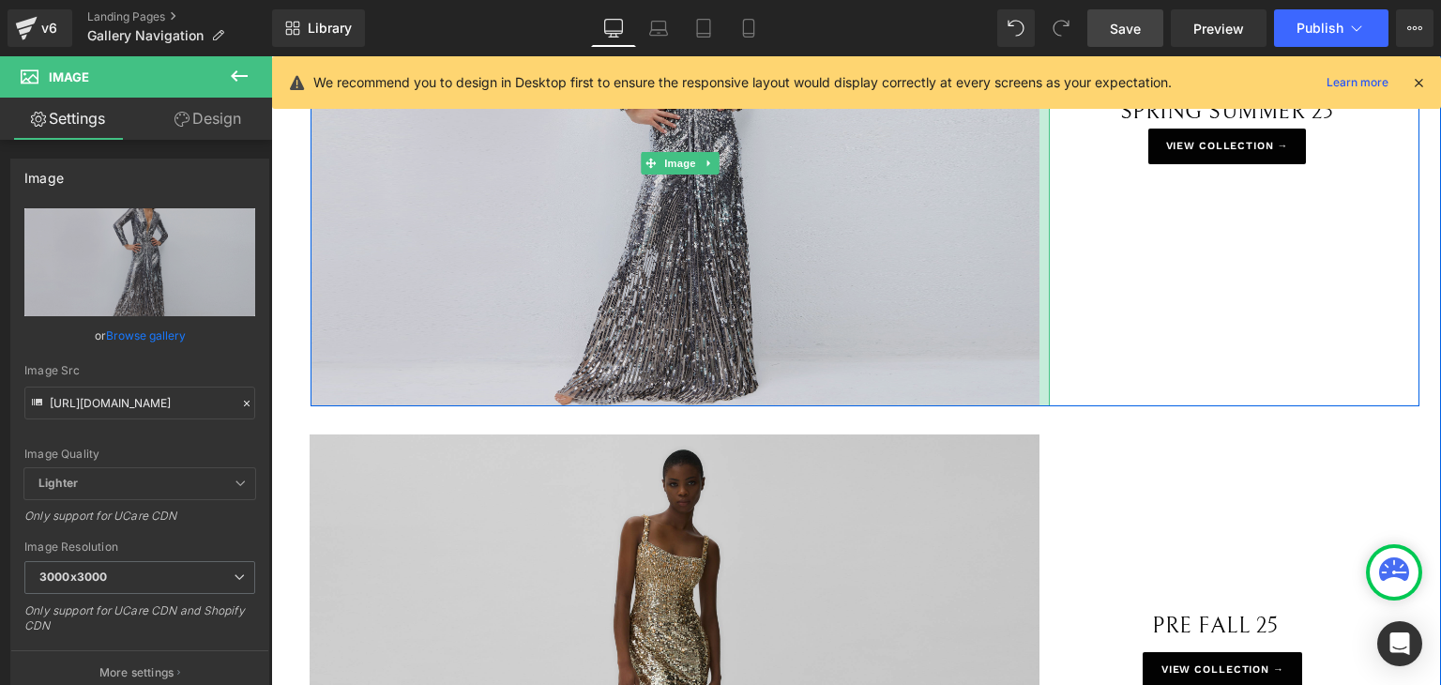
drag, startPoint x: 1041, startPoint y: 281, endPoint x: 1031, endPoint y: 304, distance: 24.8
click at [1031, 304] on div "Image" at bounding box center [680, 163] width 739 height 486
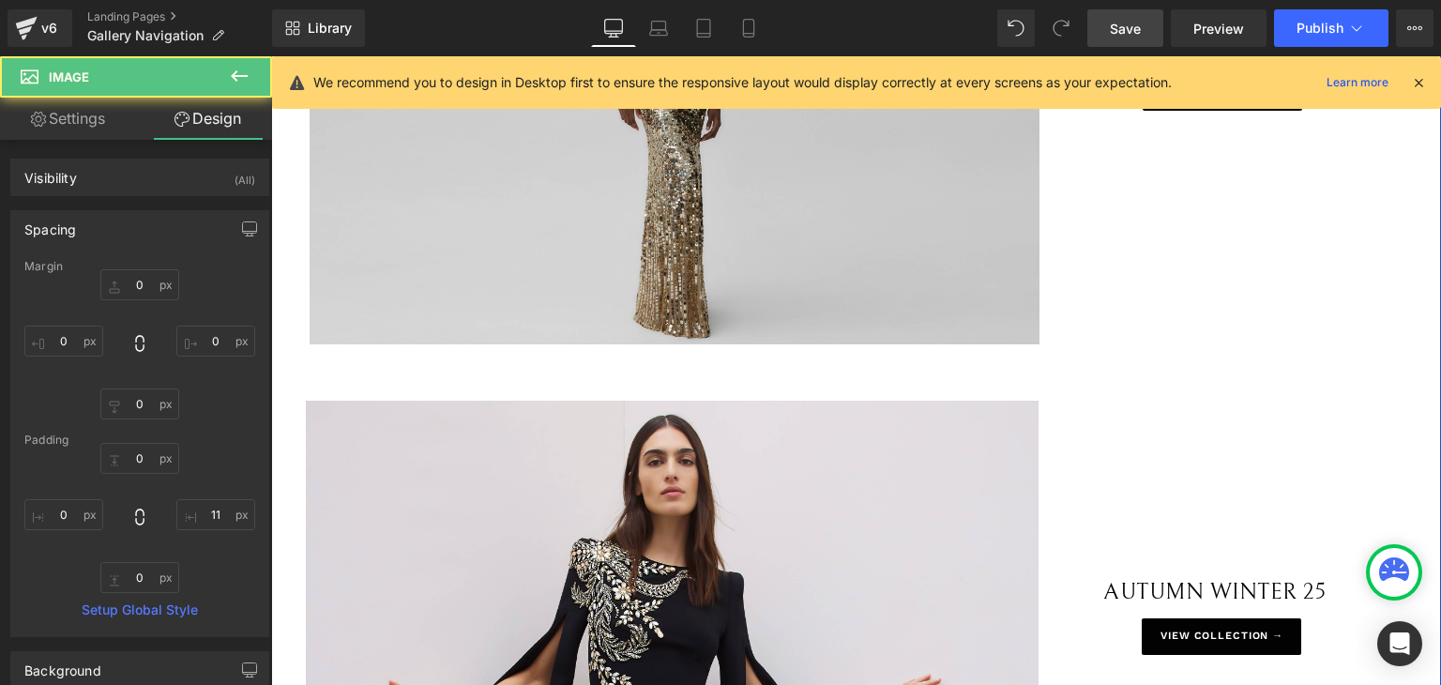
scroll to position [1036, 0]
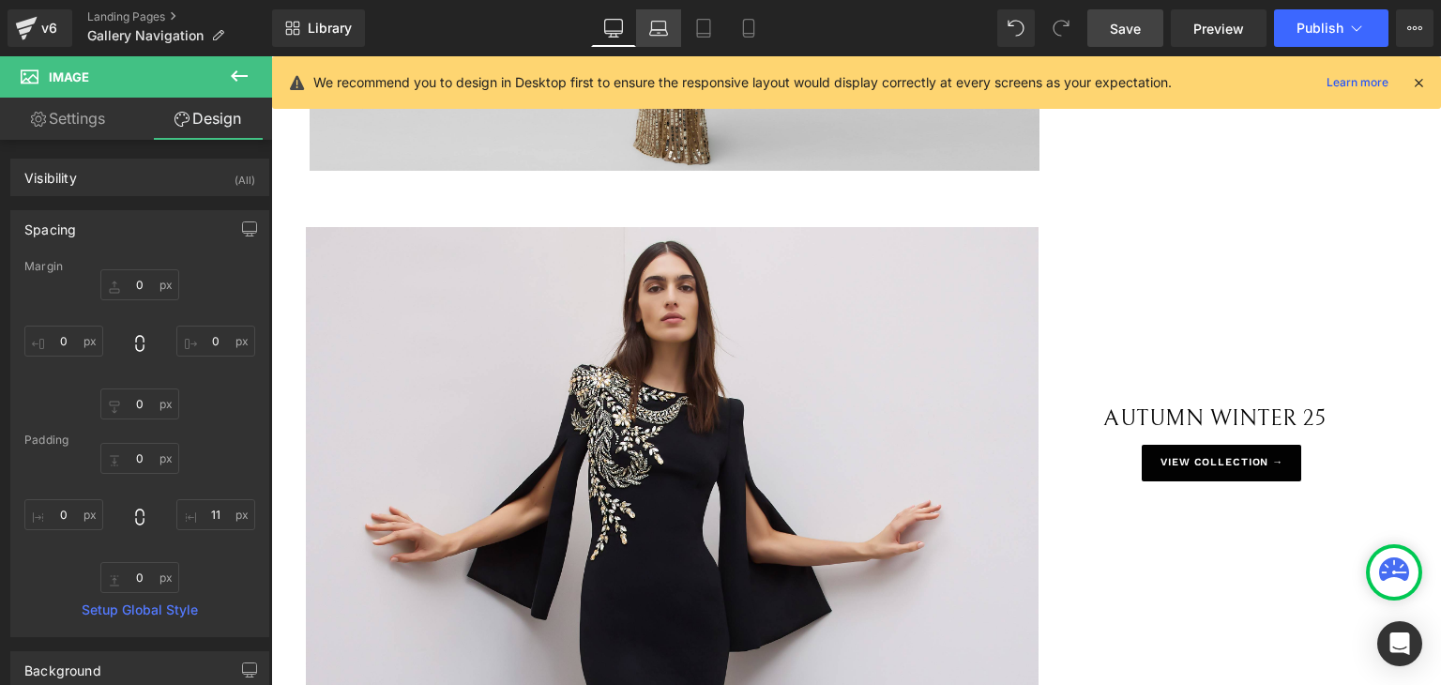
click at [660, 33] on icon at bounding box center [659, 33] width 3 height 0
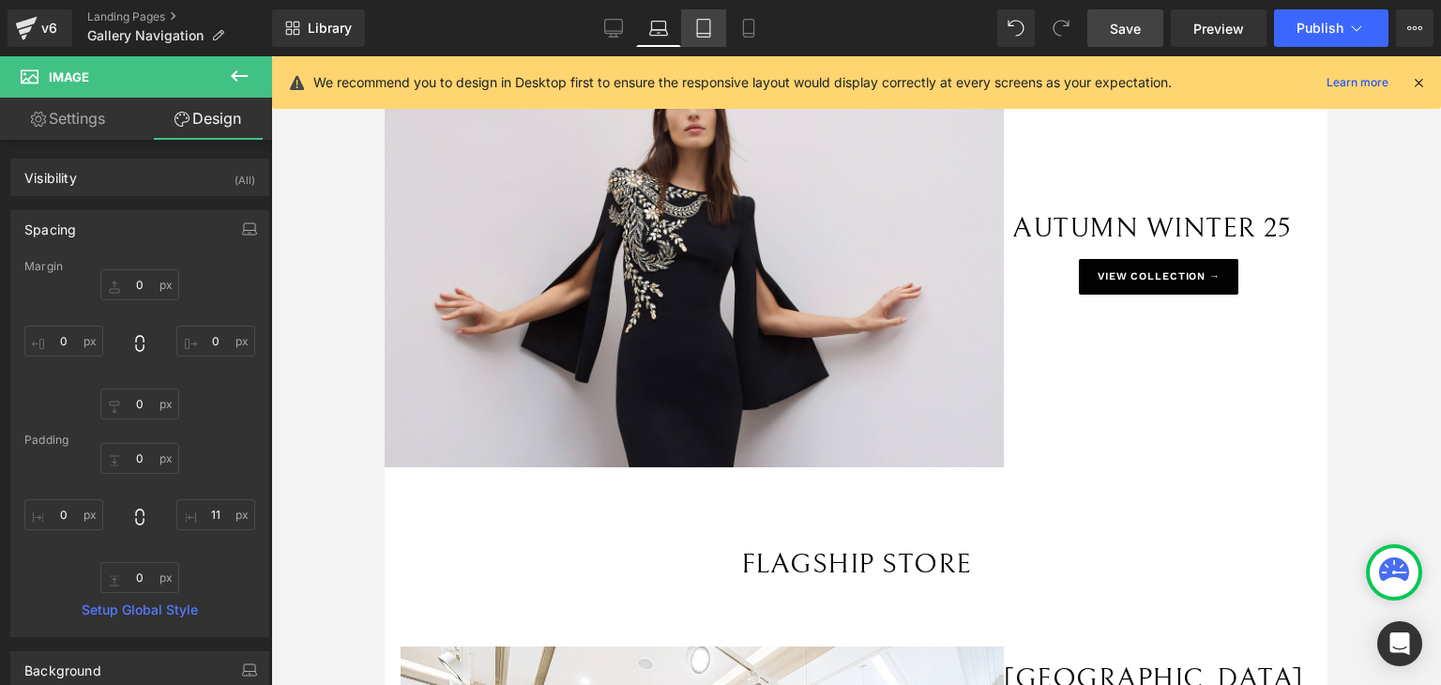
scroll to position [0, 0]
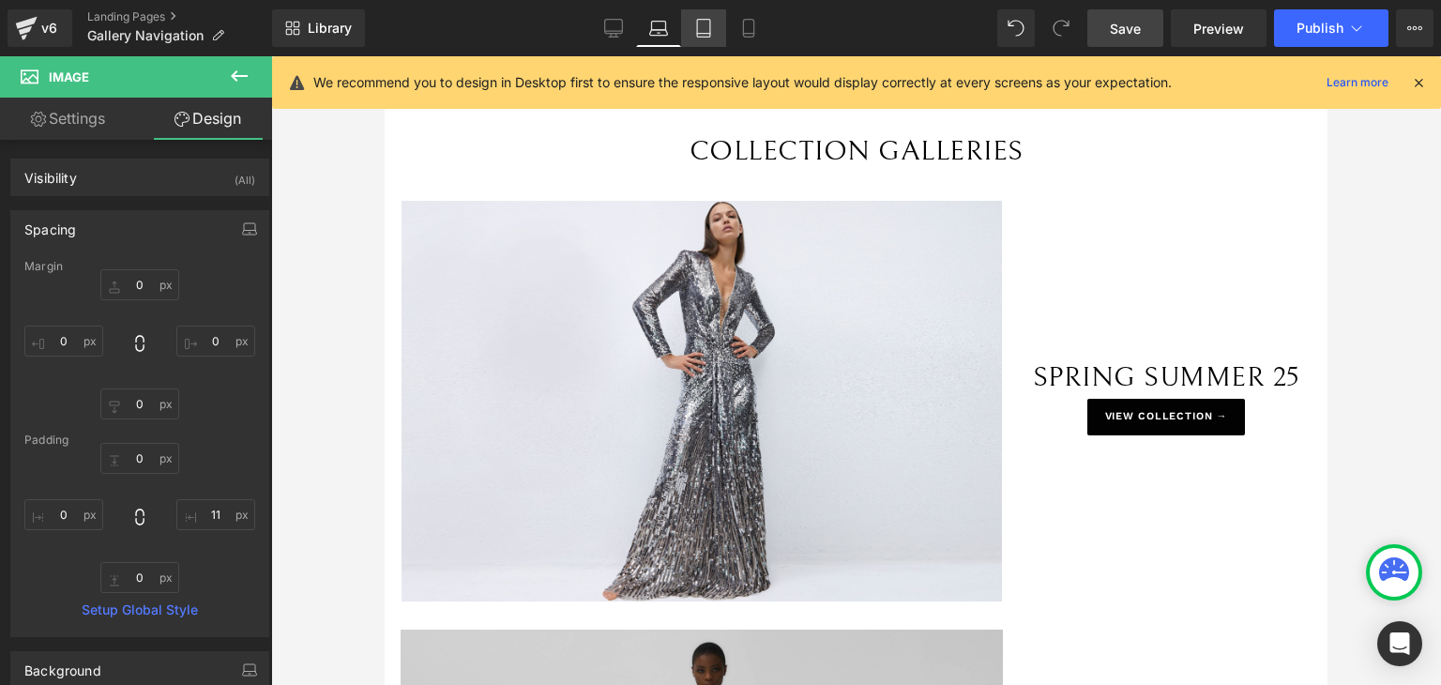
type input "0"
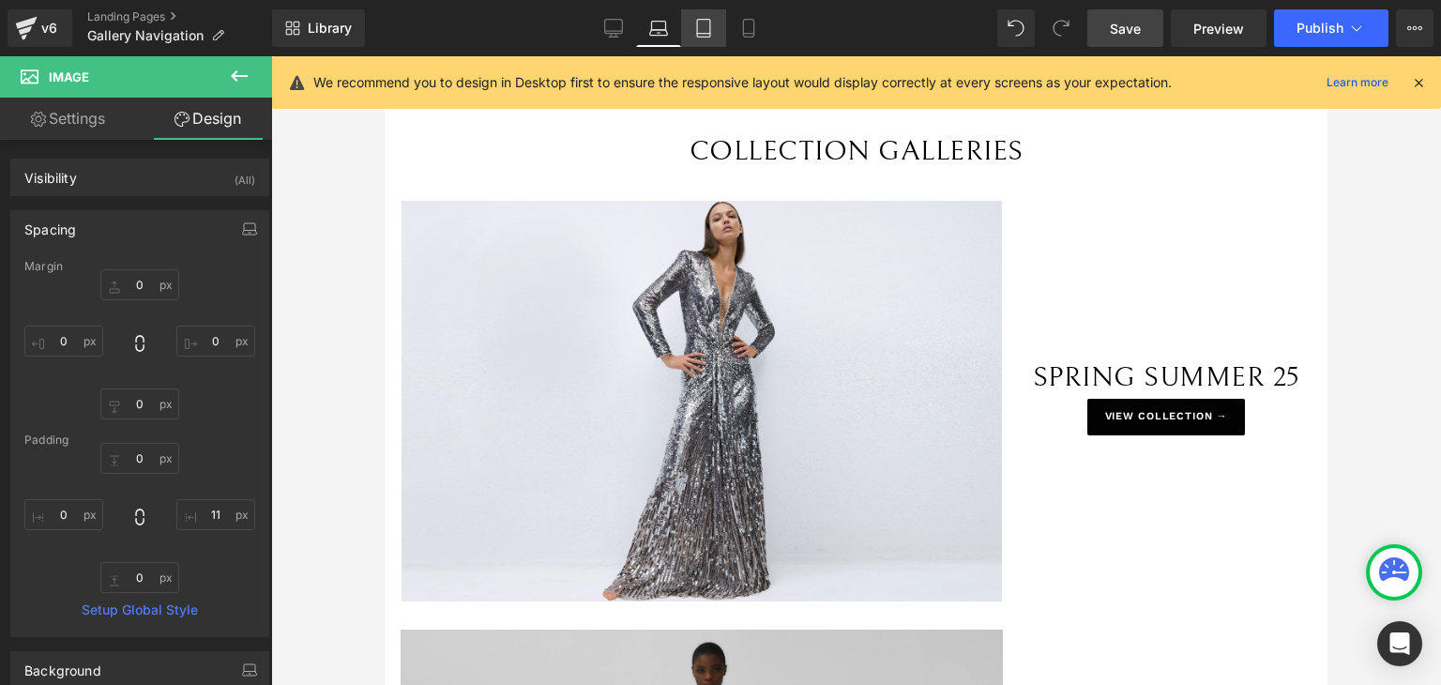
type input "14.9214"
type input "0"
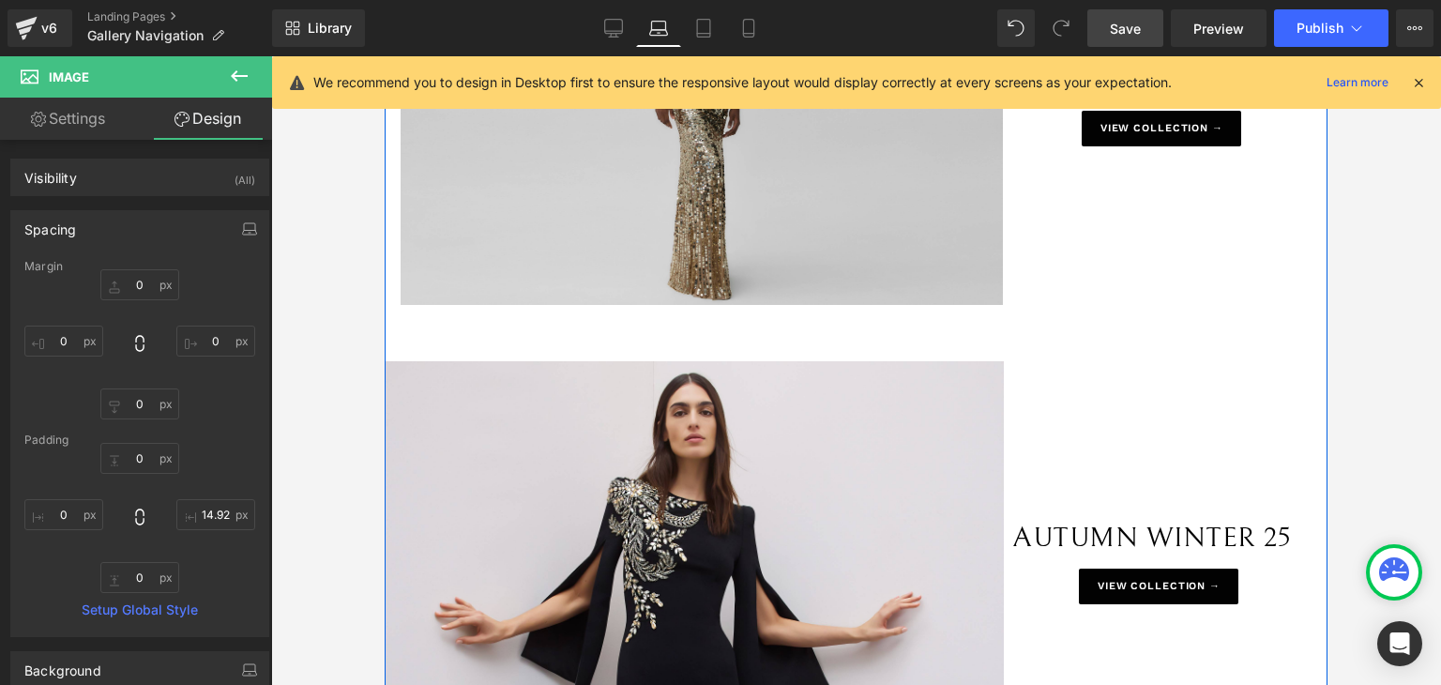
scroll to position [750, 0]
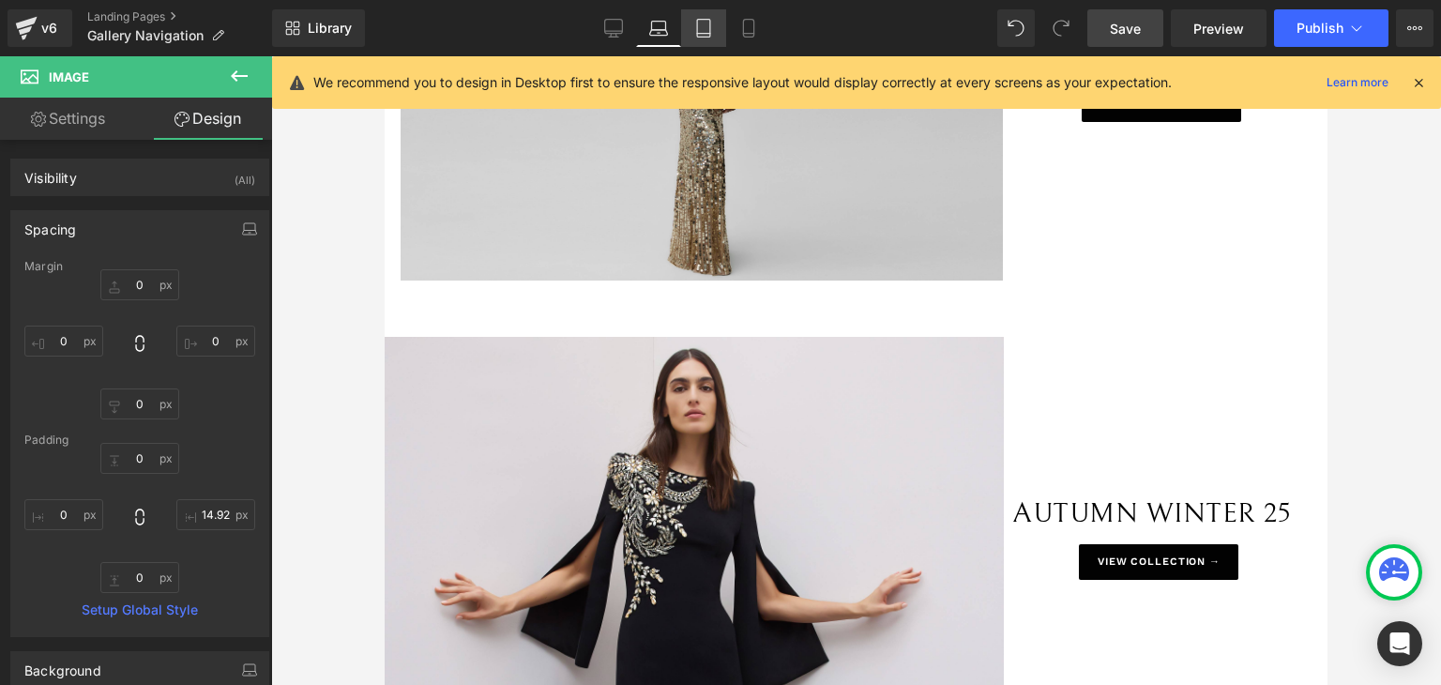
click at [715, 27] on link "Tablet" at bounding box center [703, 28] width 45 height 38
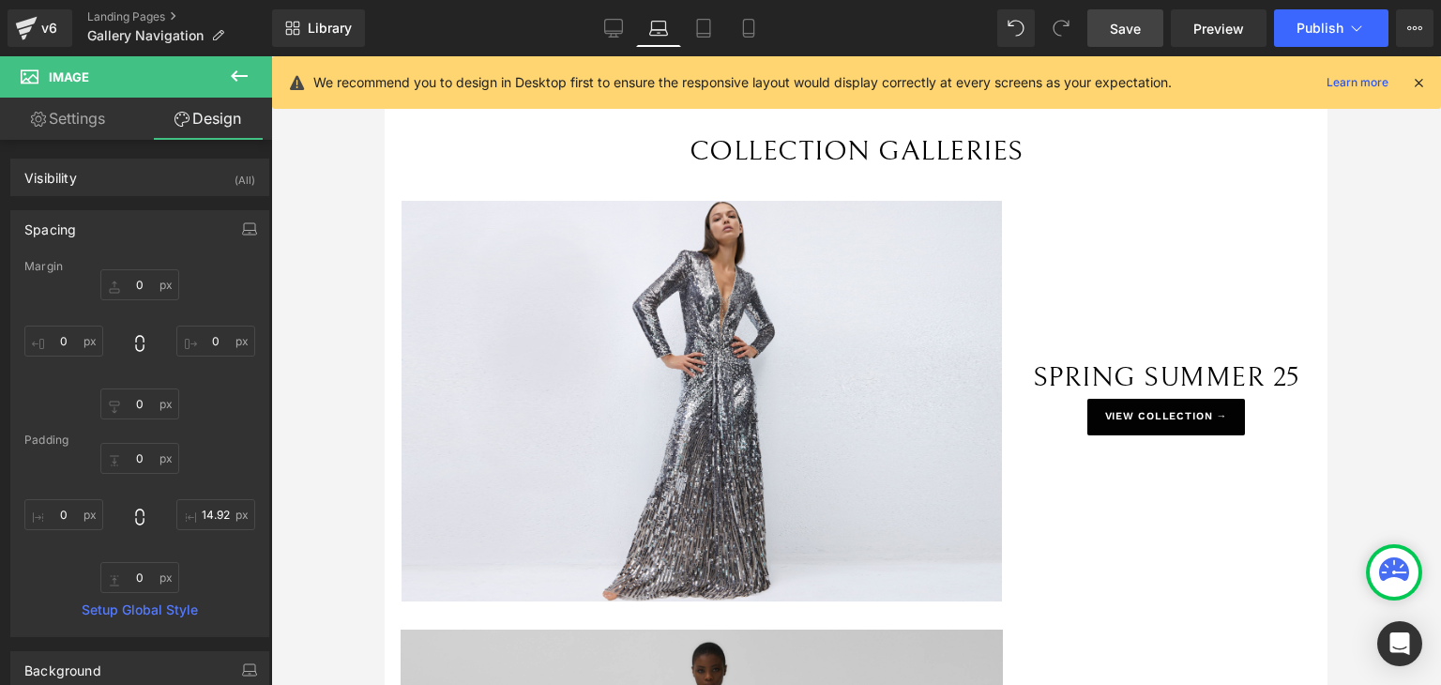
type input "0"
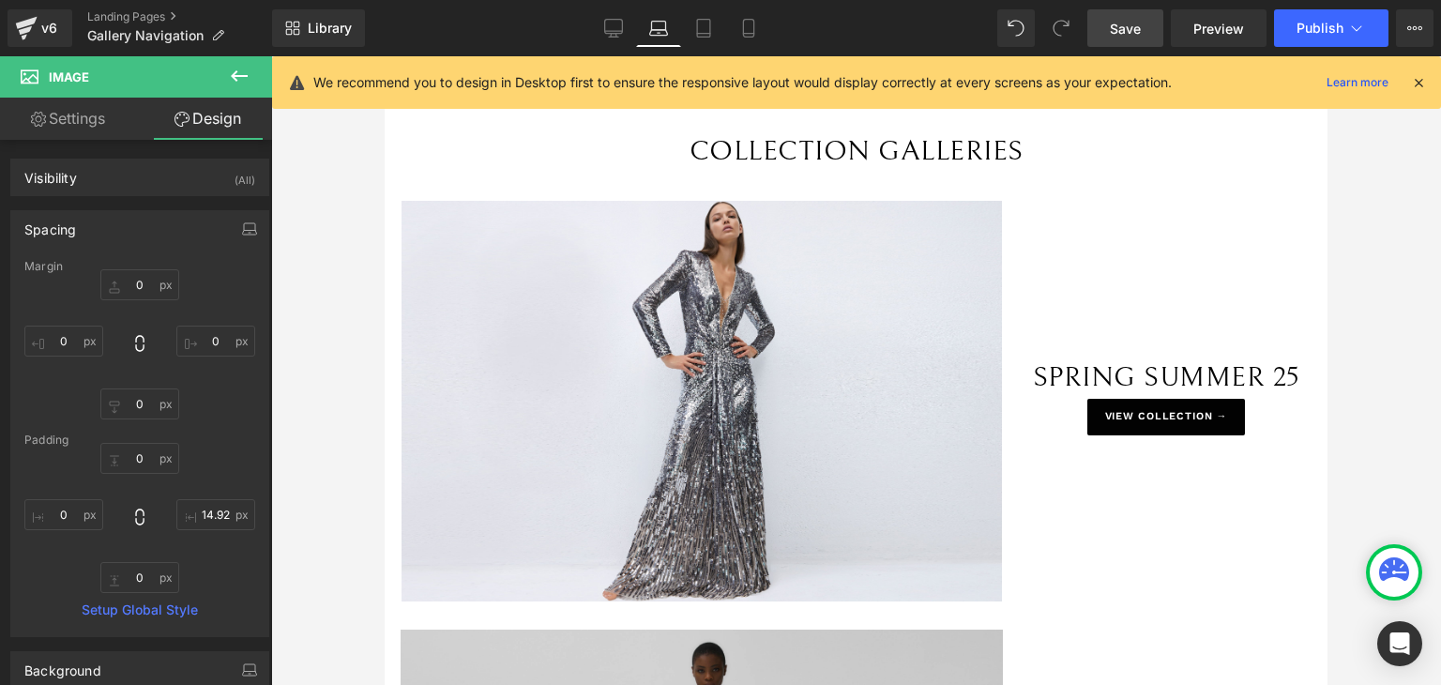
type input "7.91639"
type input "0"
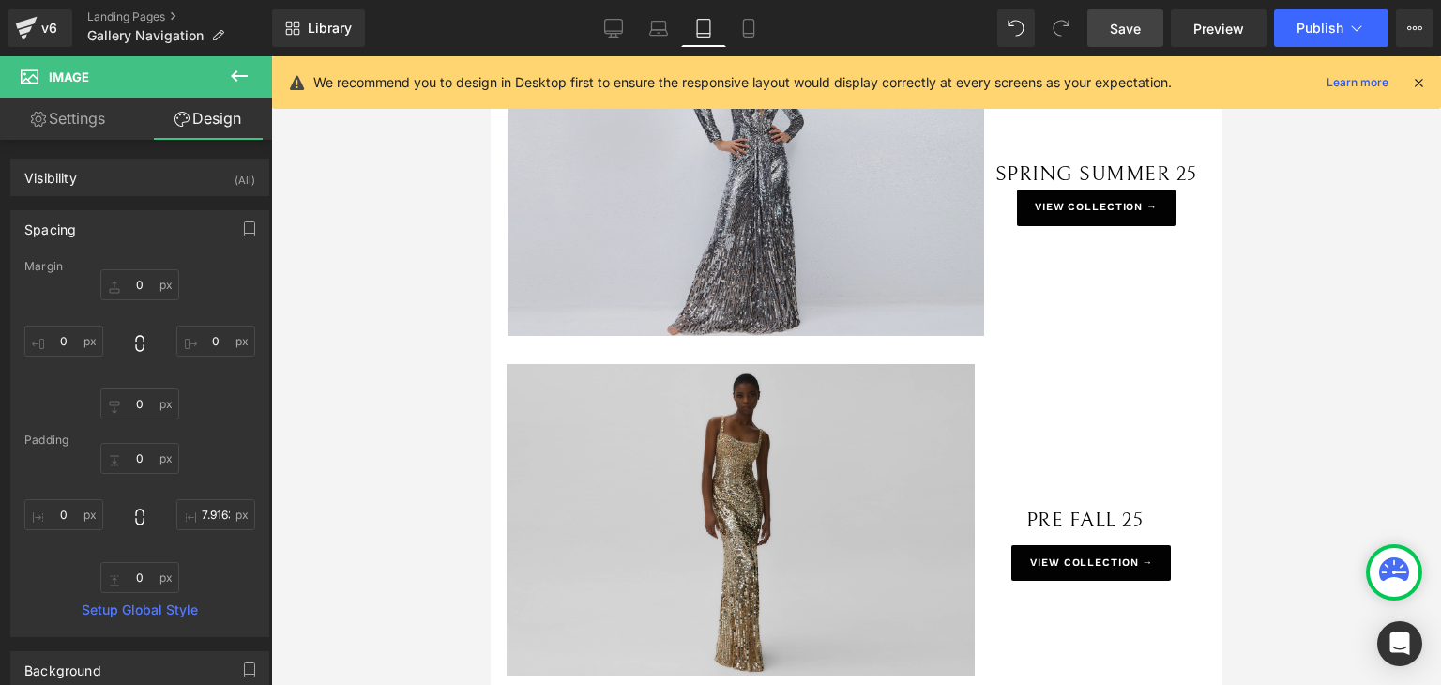
scroll to position [188, 0]
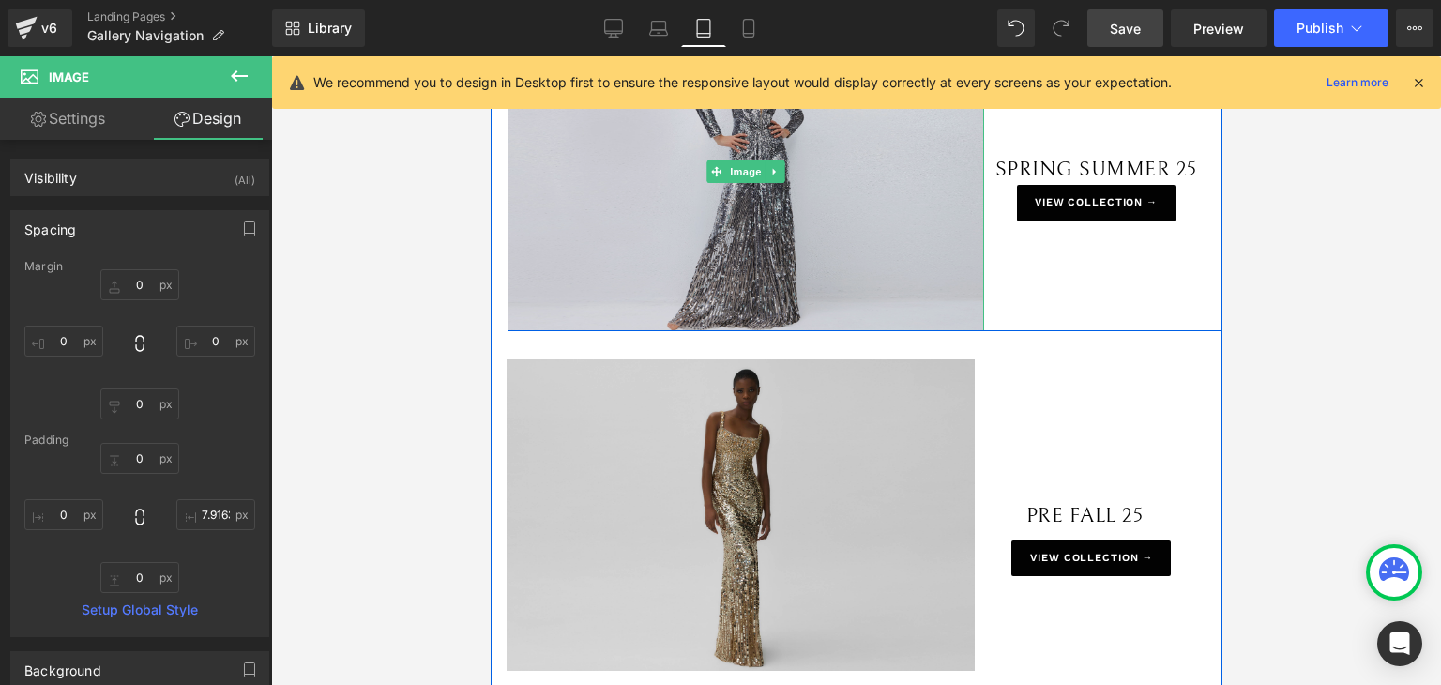
click at [955, 255] on img at bounding box center [745, 172] width 477 height 318
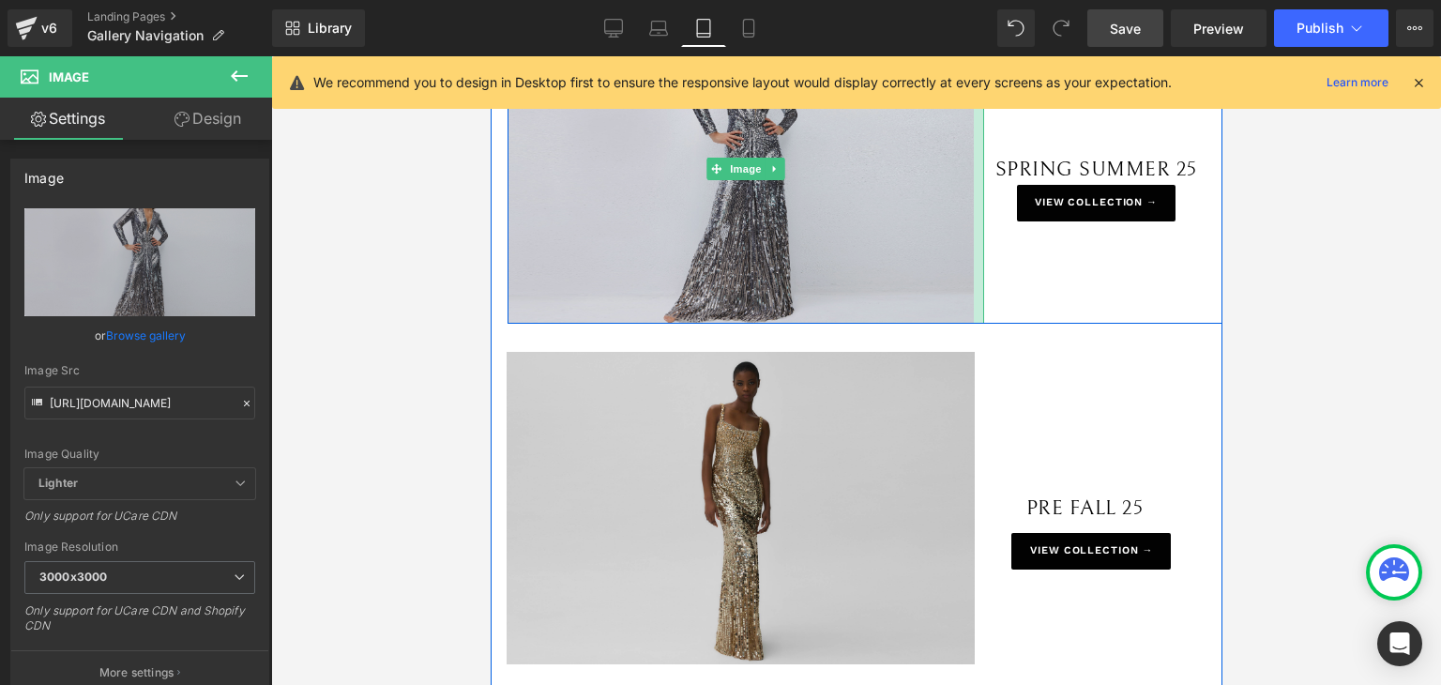
drag, startPoint x: 973, startPoint y: 247, endPoint x: 962, endPoint y: 267, distance: 23.1
click at [962, 267] on div "Image" at bounding box center [745, 168] width 477 height 311
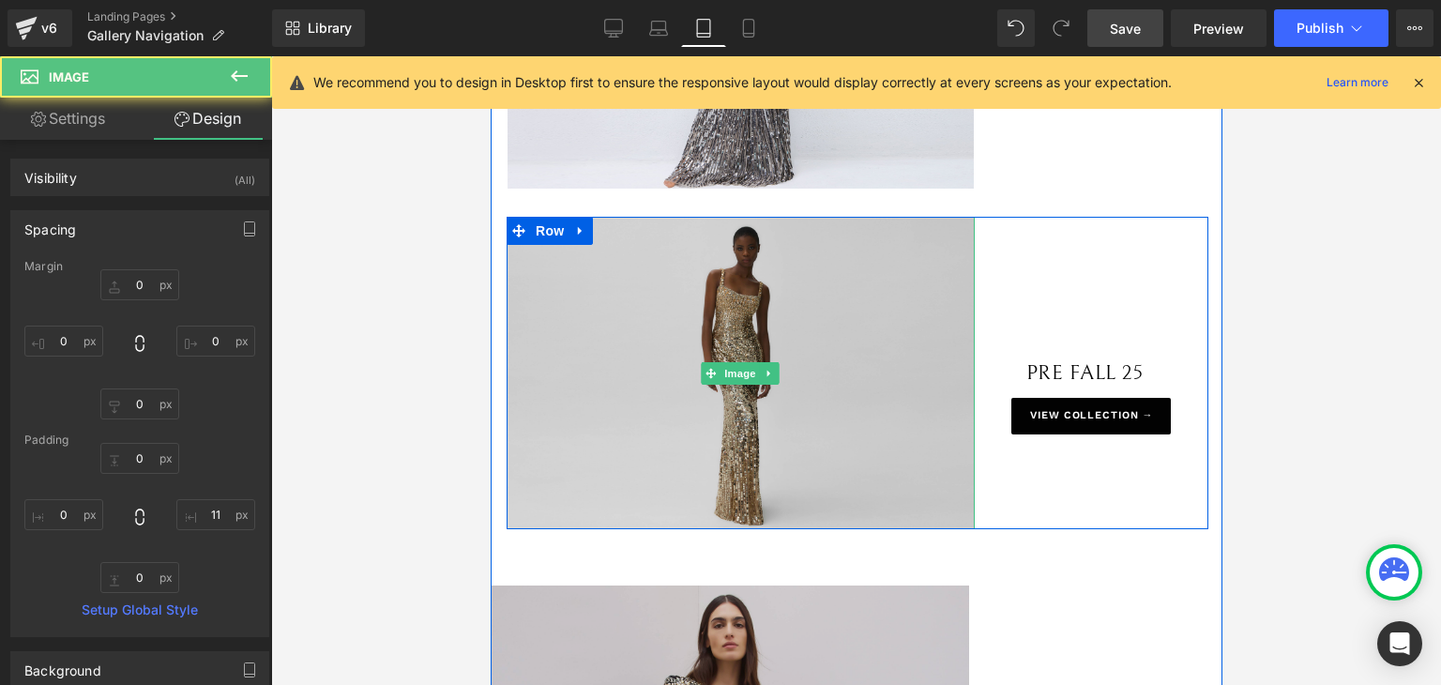
scroll to position [469, 0]
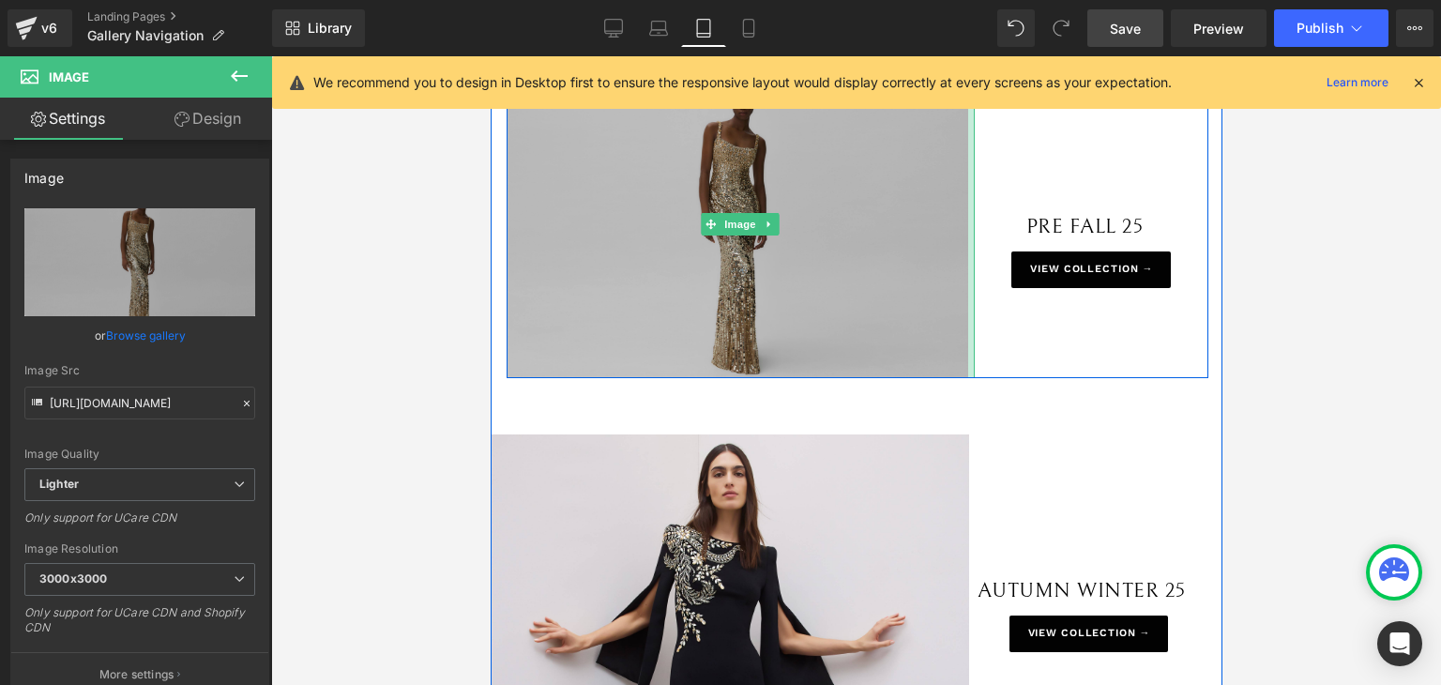
drag, startPoint x: 965, startPoint y: 319, endPoint x: 959, endPoint y: 341, distance: 23.5
click at [967, 341] on div at bounding box center [970, 224] width 7 height 308
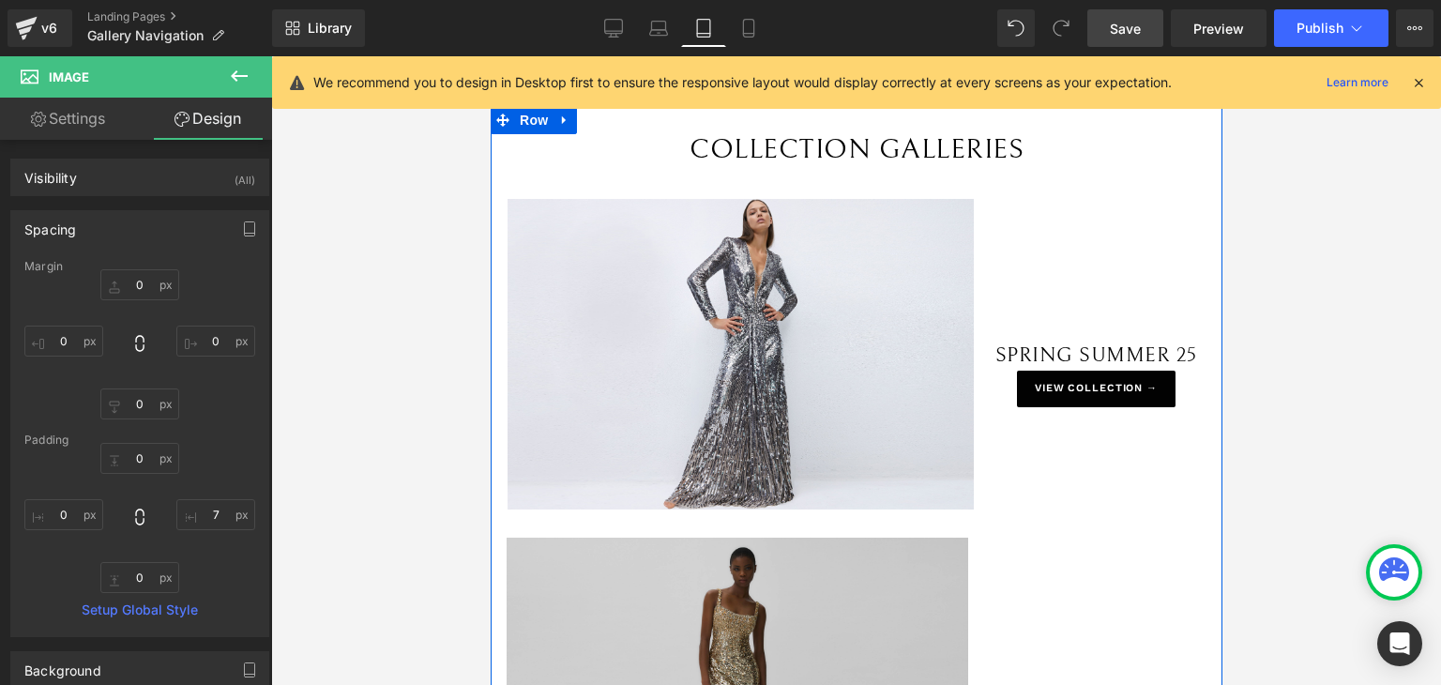
scroll to position [0, 0]
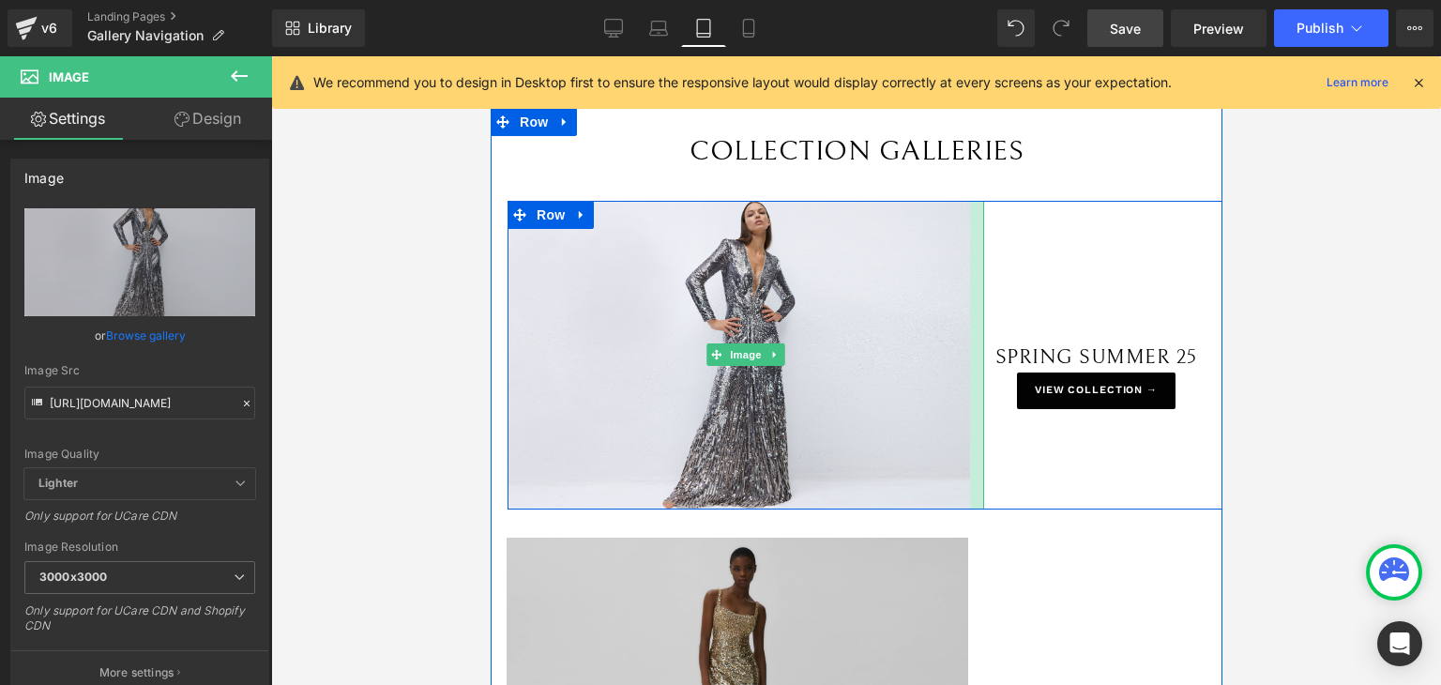
drag, startPoint x: 966, startPoint y: 413, endPoint x: 962, endPoint y: 429, distance: 16.4
click at [969, 429] on div at bounding box center [976, 355] width 14 height 309
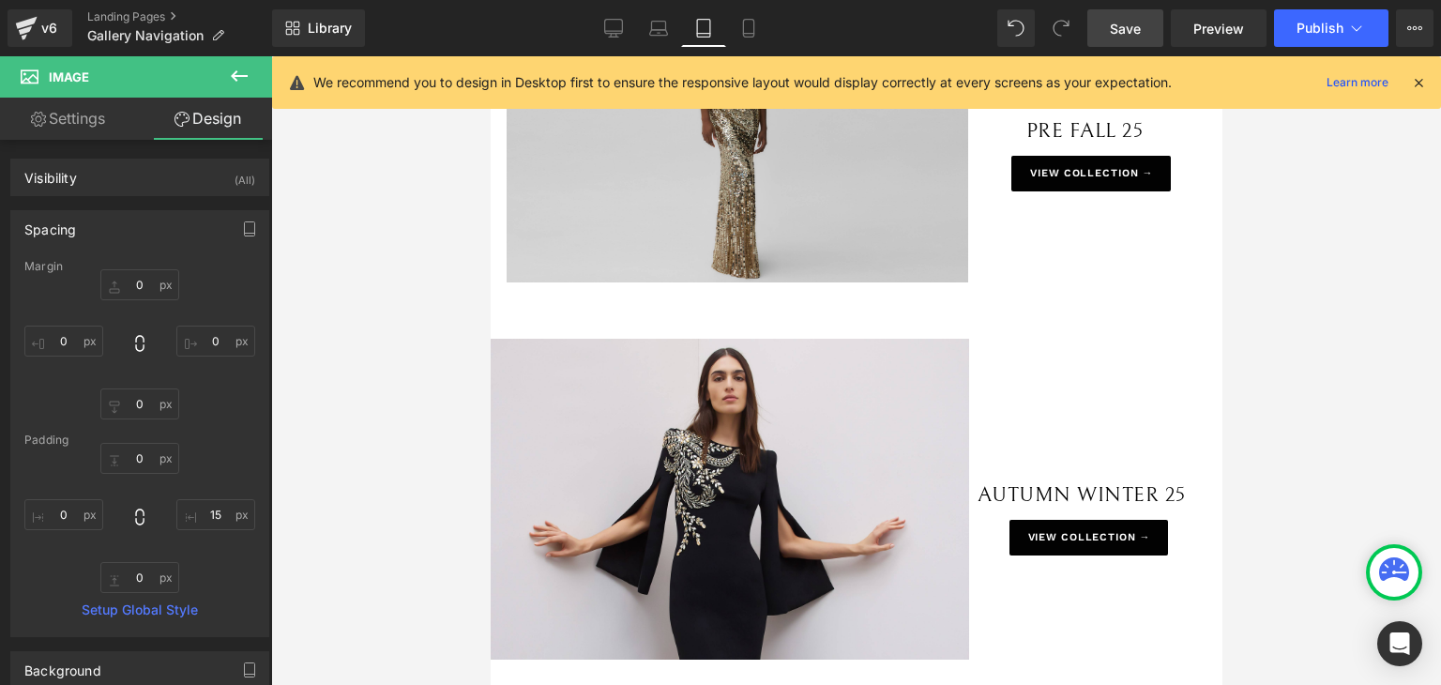
scroll to position [563, 0]
click at [1105, 21] on link "Save" at bounding box center [1125, 28] width 76 height 38
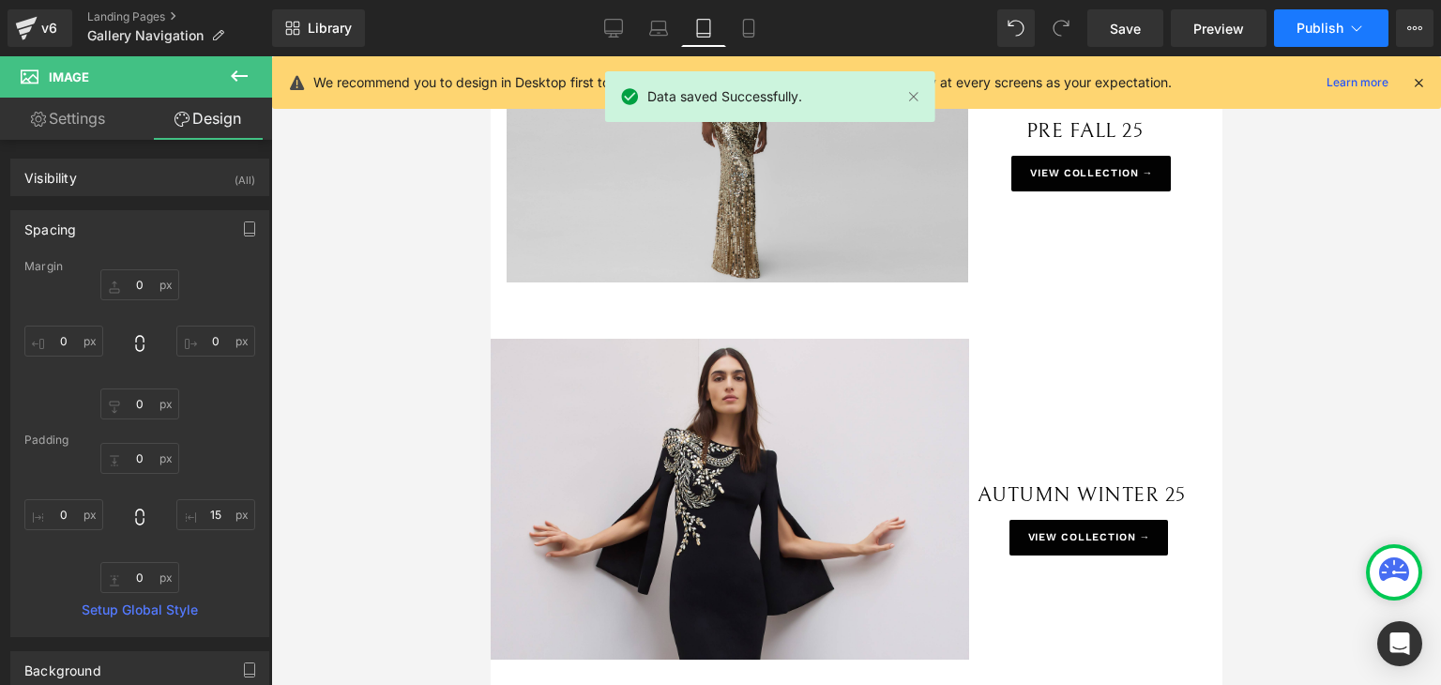
click at [1310, 17] on button "Publish" at bounding box center [1331, 28] width 114 height 38
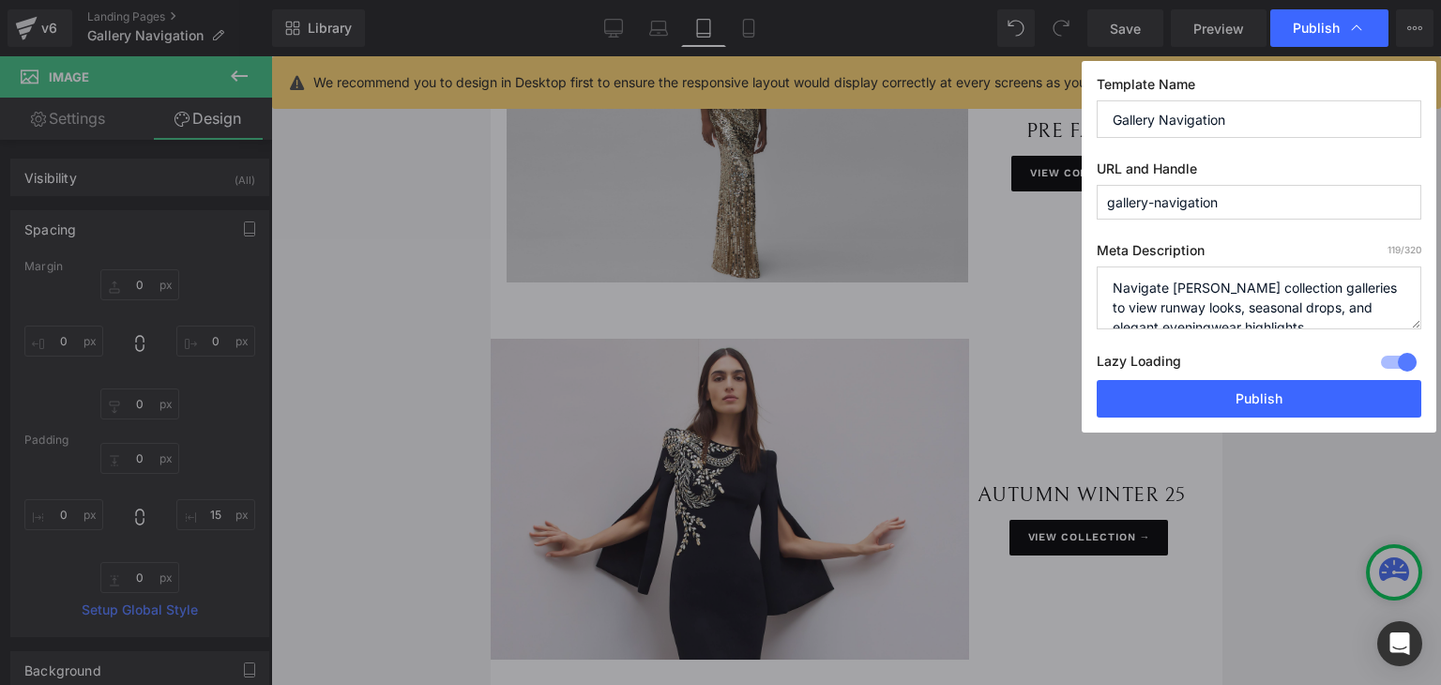
click at [1308, 403] on button "Publish" at bounding box center [1259, 399] width 325 height 38
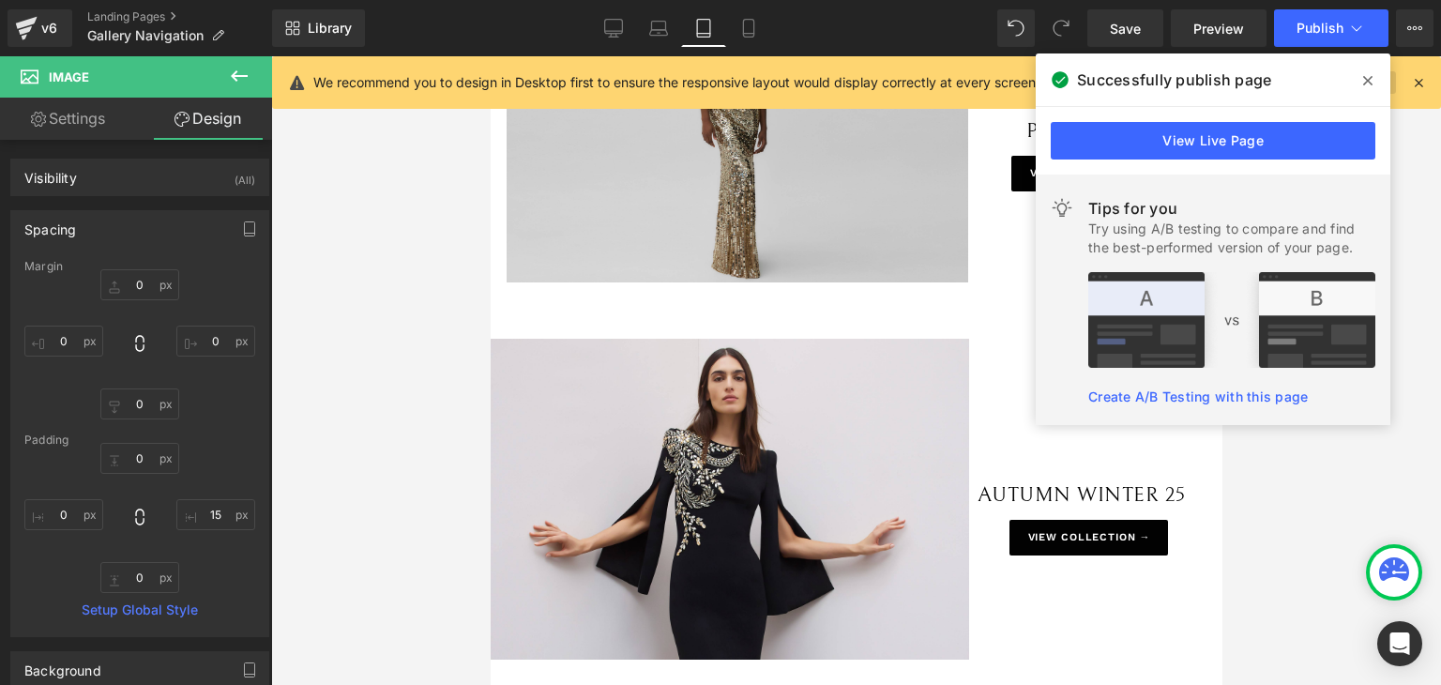
drag, startPoint x: 1365, startPoint y: 78, endPoint x: 1375, endPoint y: 72, distance: 11.8
click at [1365, 78] on icon at bounding box center [1367, 80] width 9 height 9
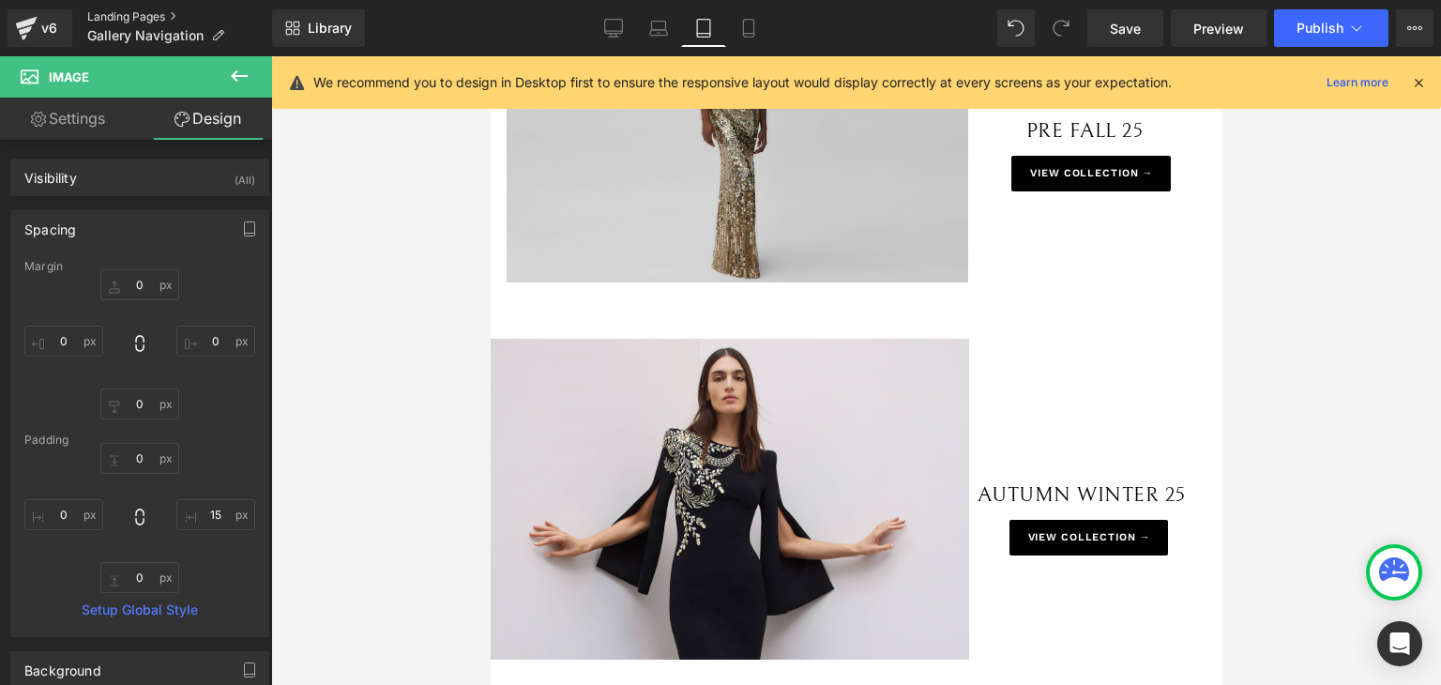
click at [134, 16] on link "Landing Pages" at bounding box center [179, 16] width 185 height 15
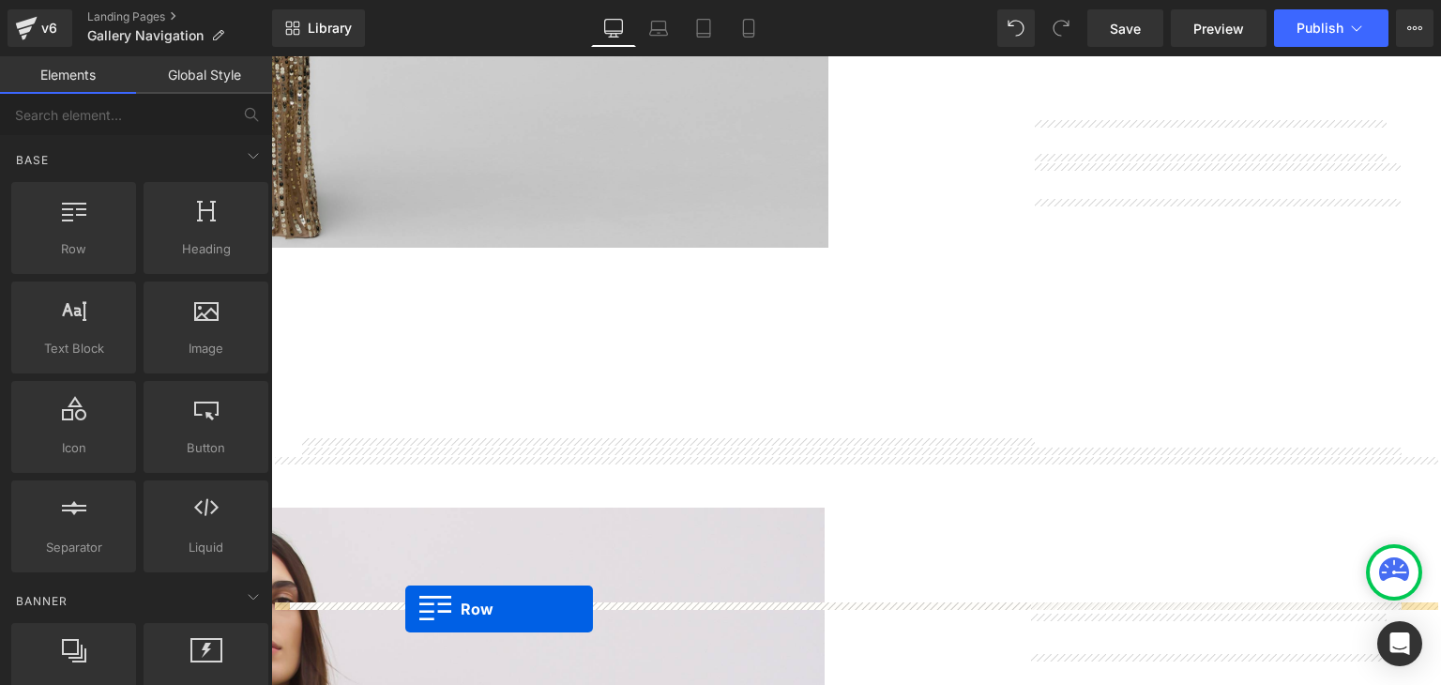
scroll to position [901, 0]
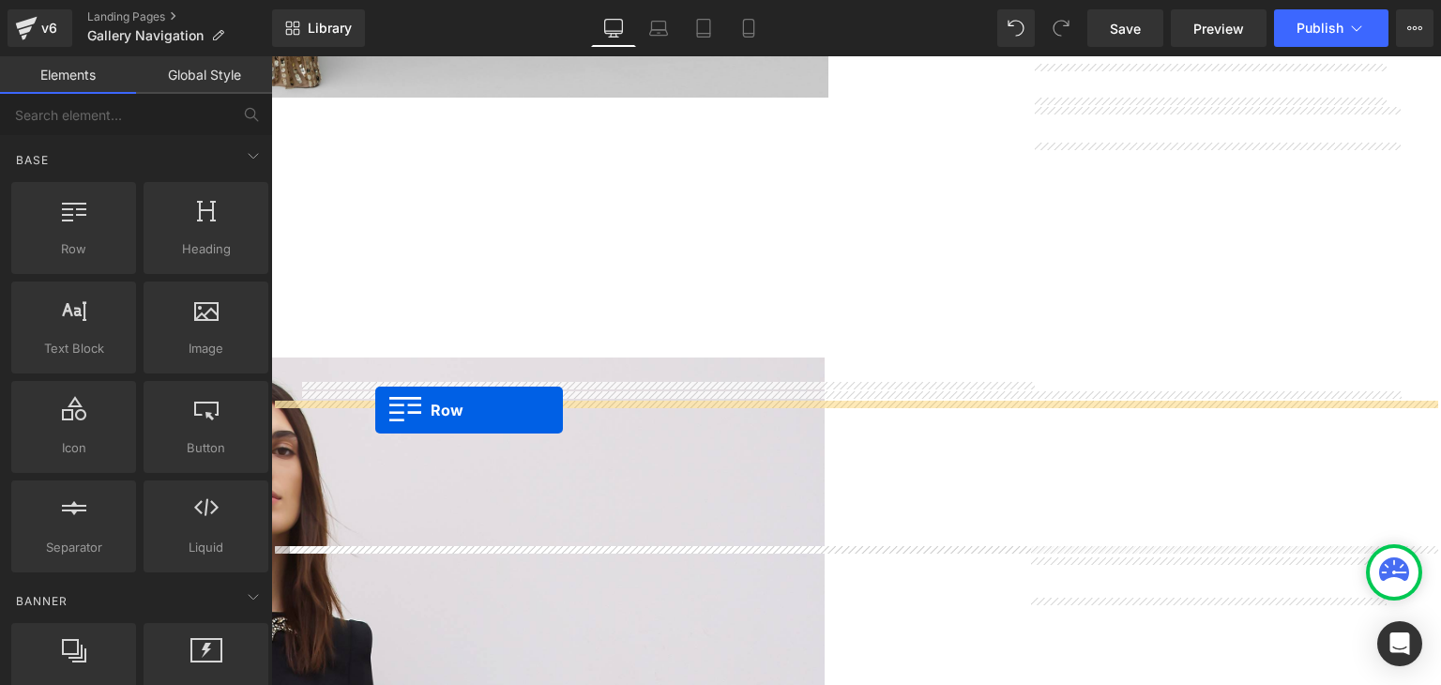
drag, startPoint x: 303, startPoint y: 189, endPoint x: 375, endPoint y: 410, distance: 232.9
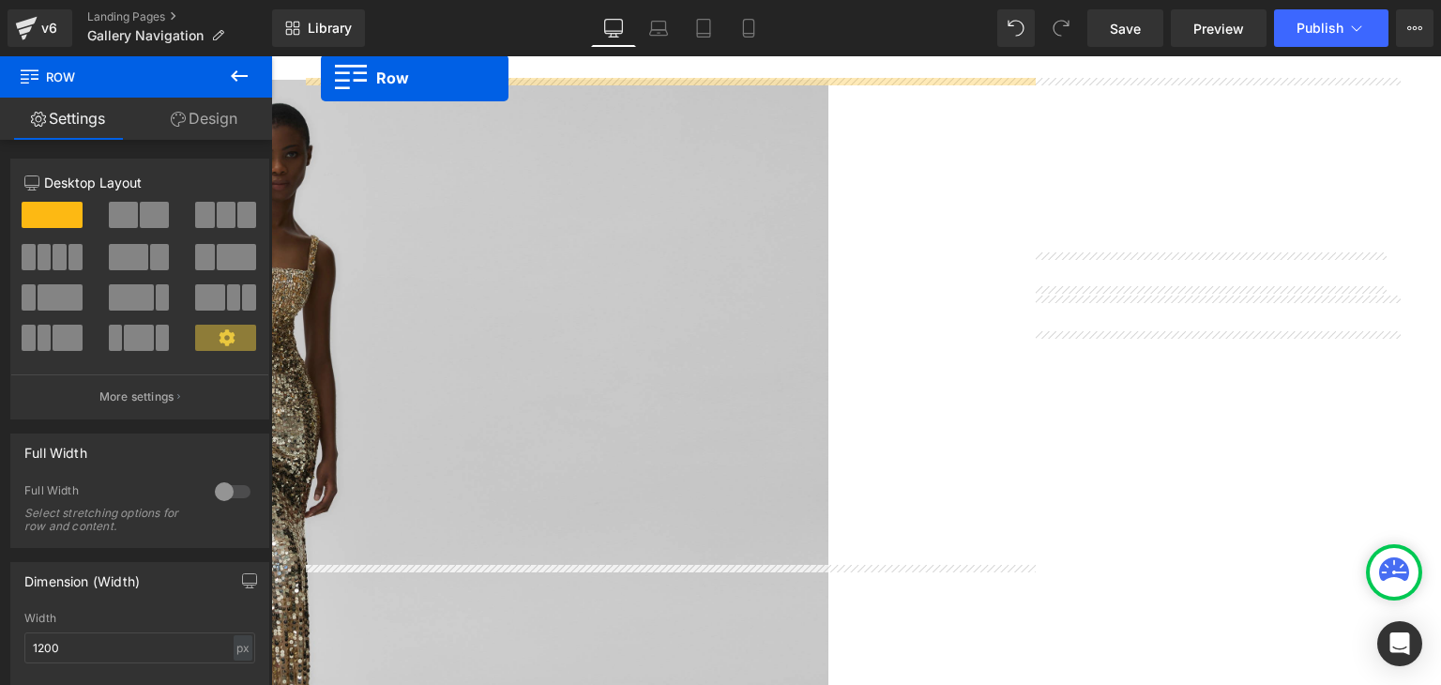
scroll to position [0, 0]
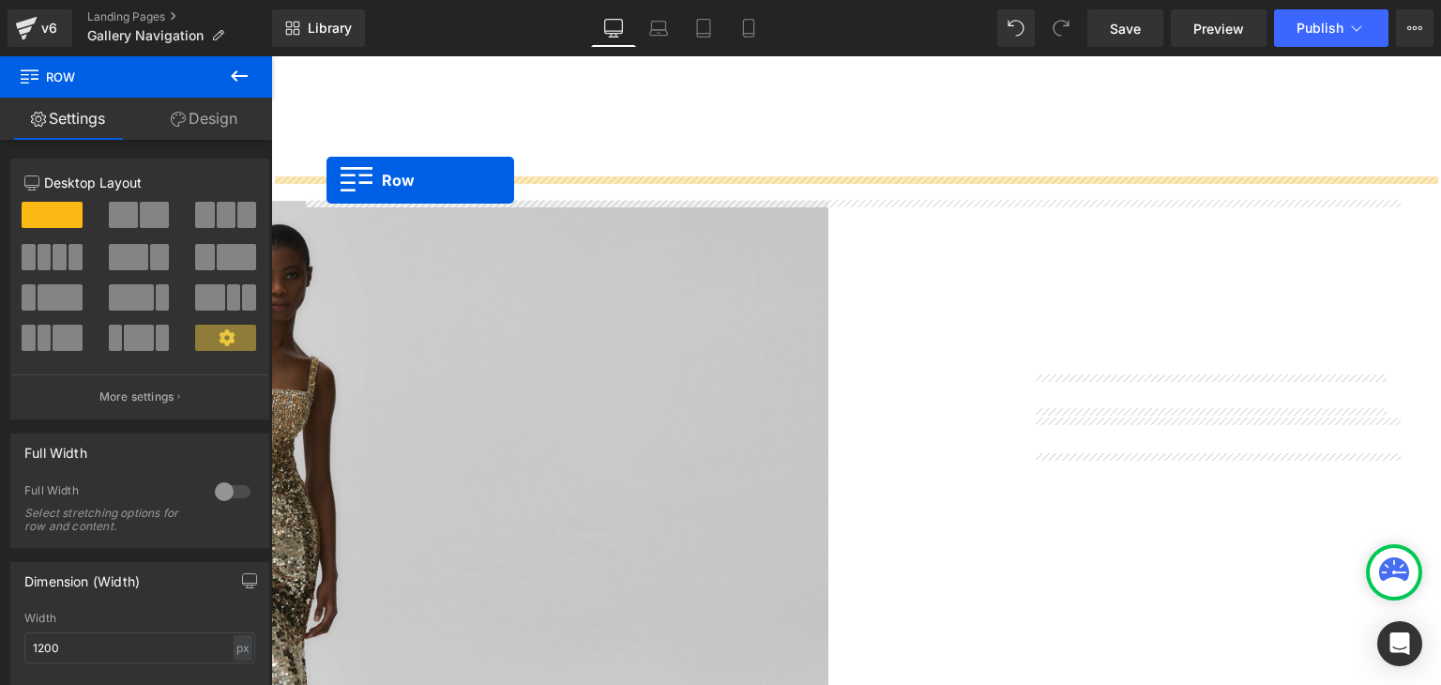
drag, startPoint x: 308, startPoint y: 350, endPoint x: 326, endPoint y: 180, distance: 170.8
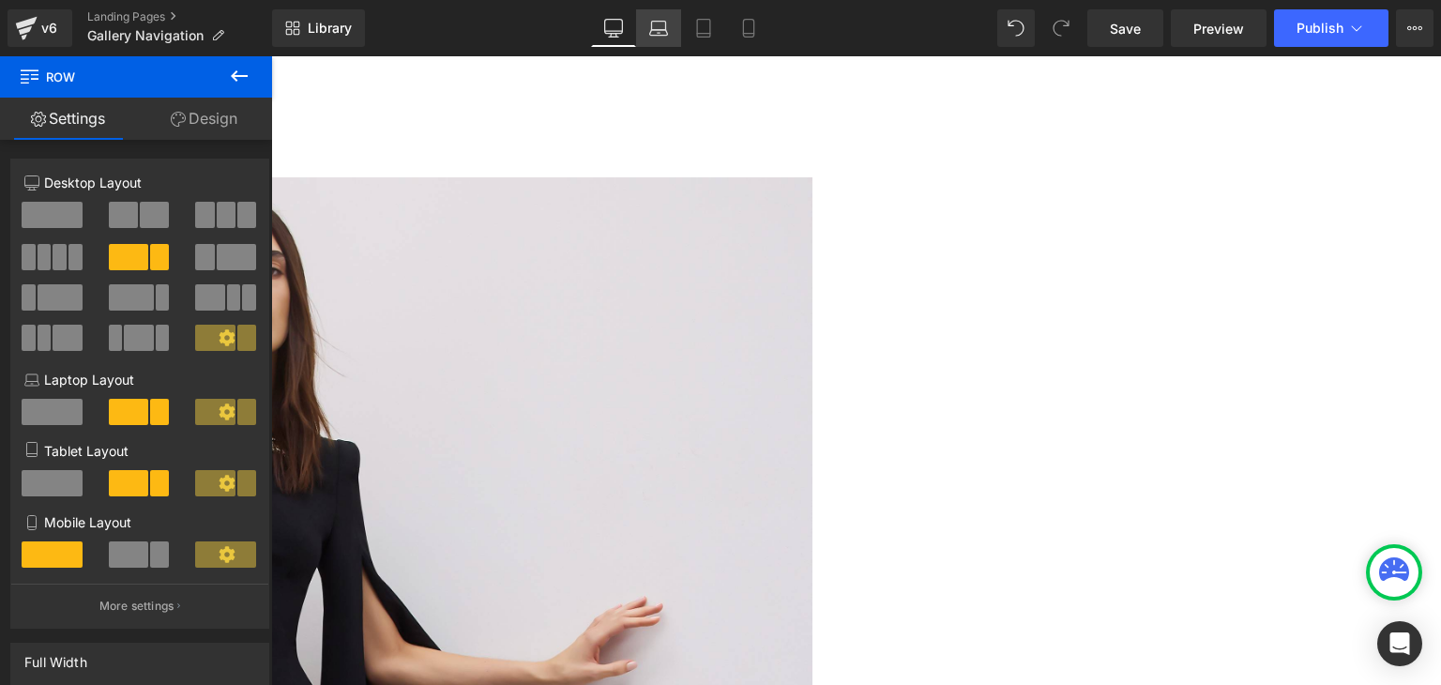
click at [642, 20] on link "Laptop" at bounding box center [658, 28] width 45 height 38
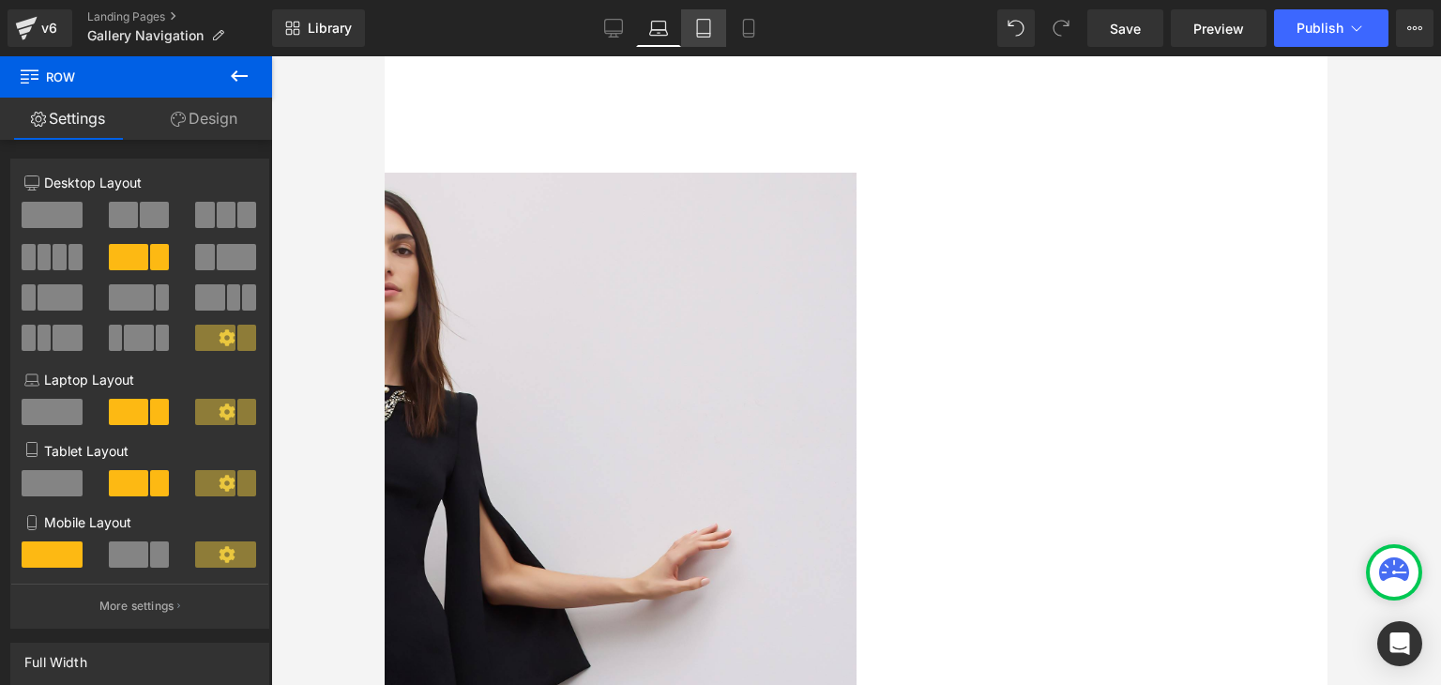
click at [705, 26] on icon at bounding box center [703, 28] width 19 height 19
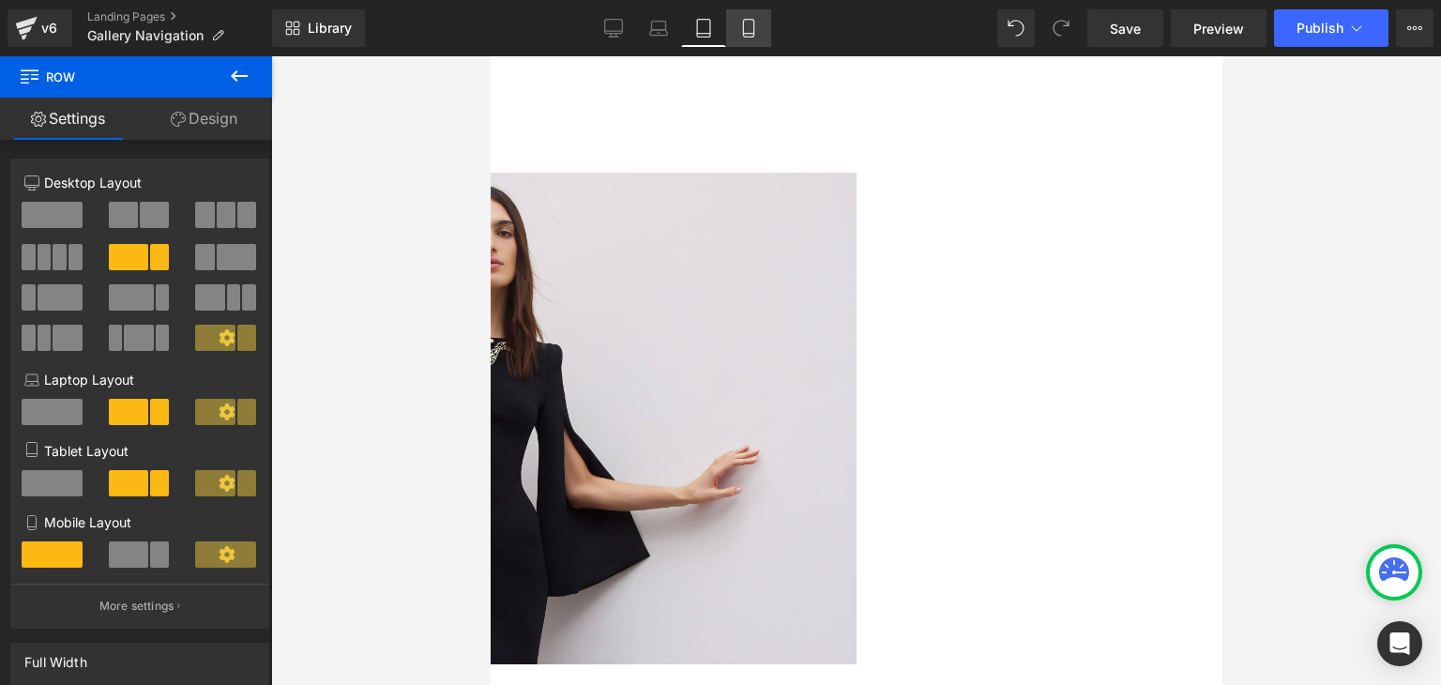
click at [736, 31] on link "Mobile" at bounding box center [748, 28] width 45 height 38
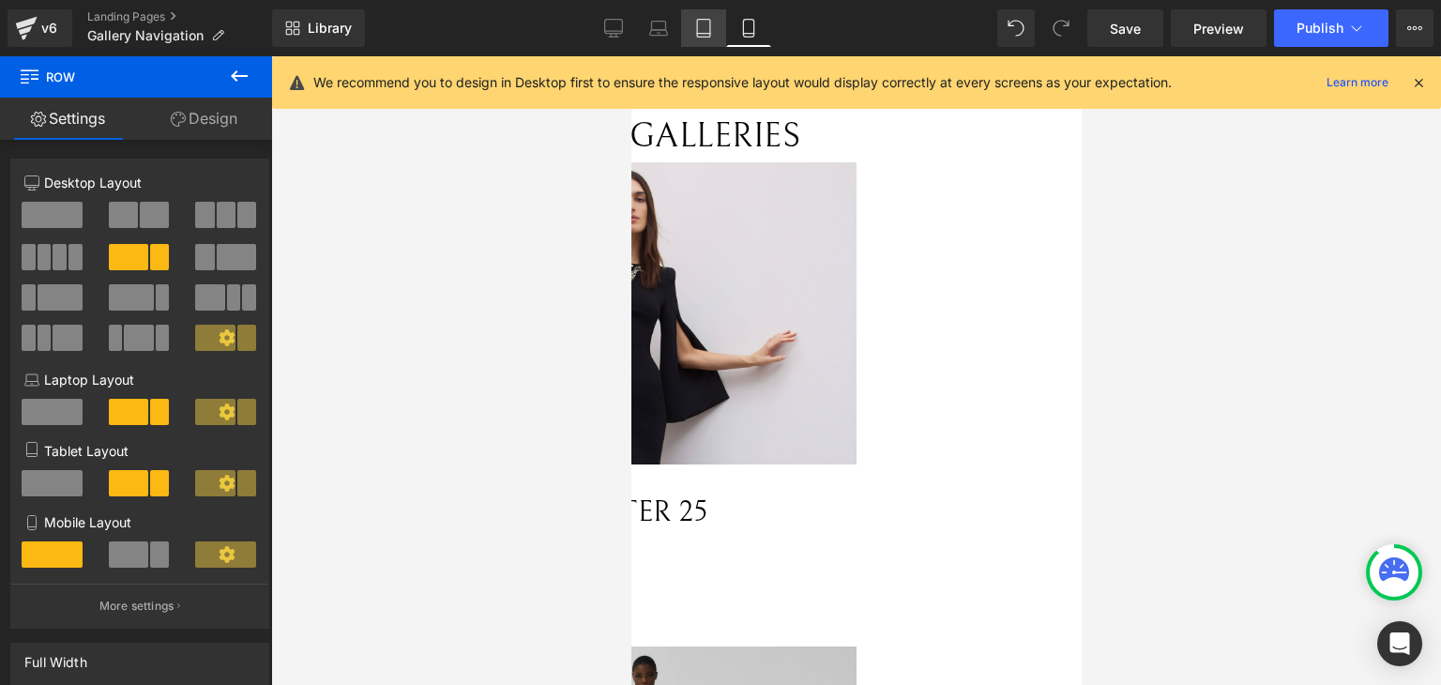
click at [698, 20] on icon at bounding box center [703, 29] width 13 height 18
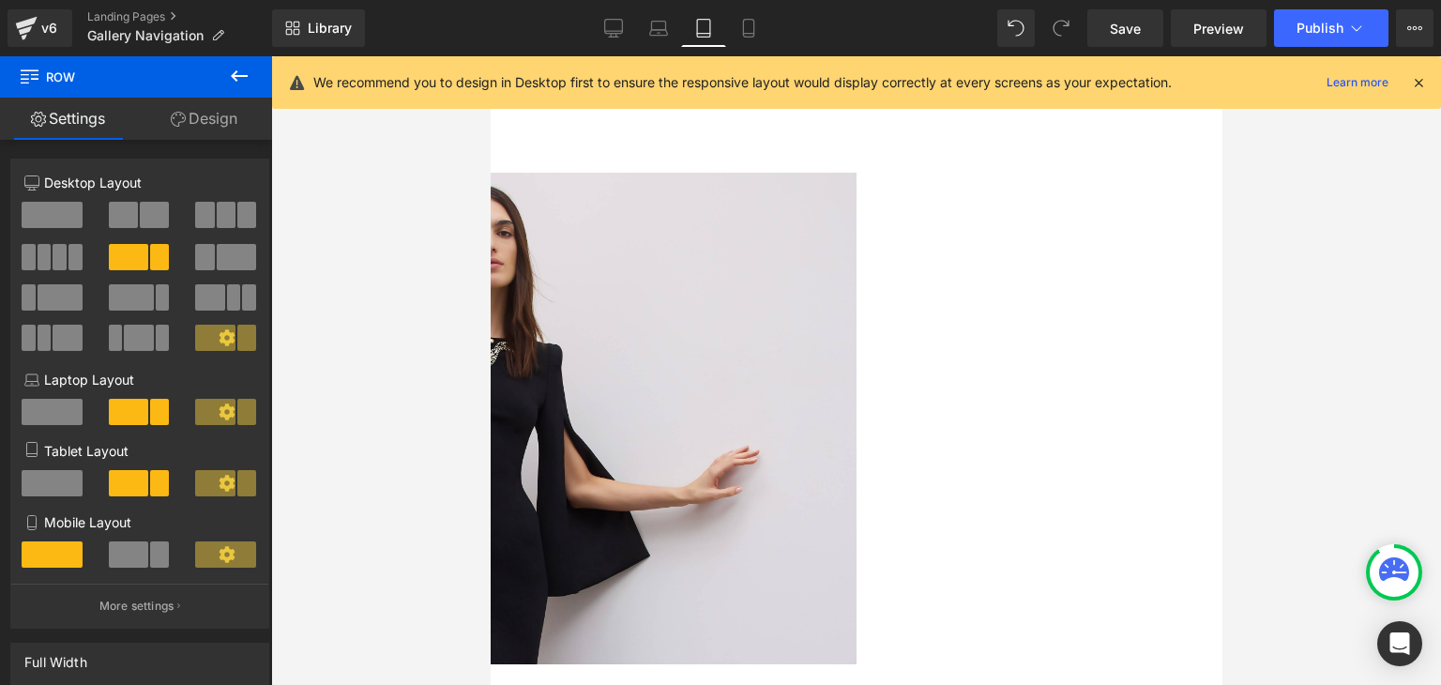
scroll to position [10, 0]
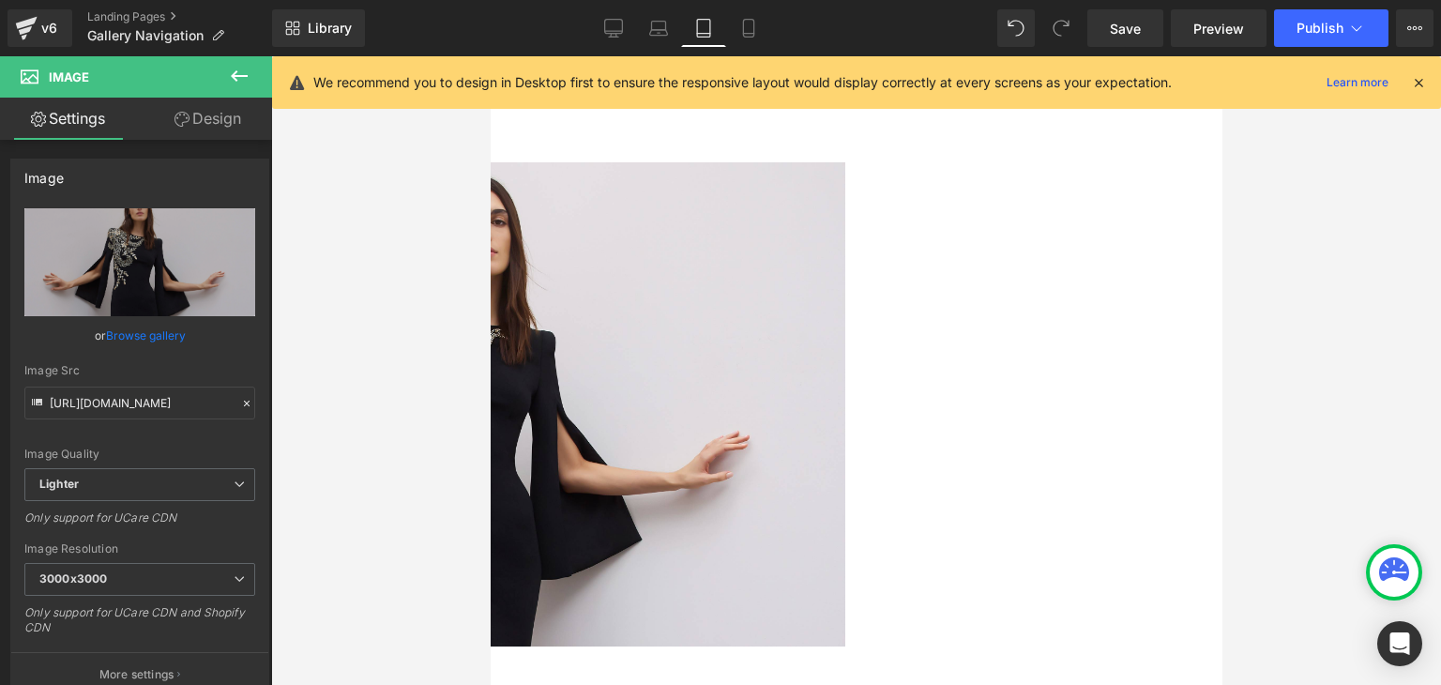
drag, startPoint x: 966, startPoint y: 344, endPoint x: 955, endPoint y: 373, distance: 31.2
click at [856, 373] on div "Image" at bounding box center [490, 409] width 732 height 495
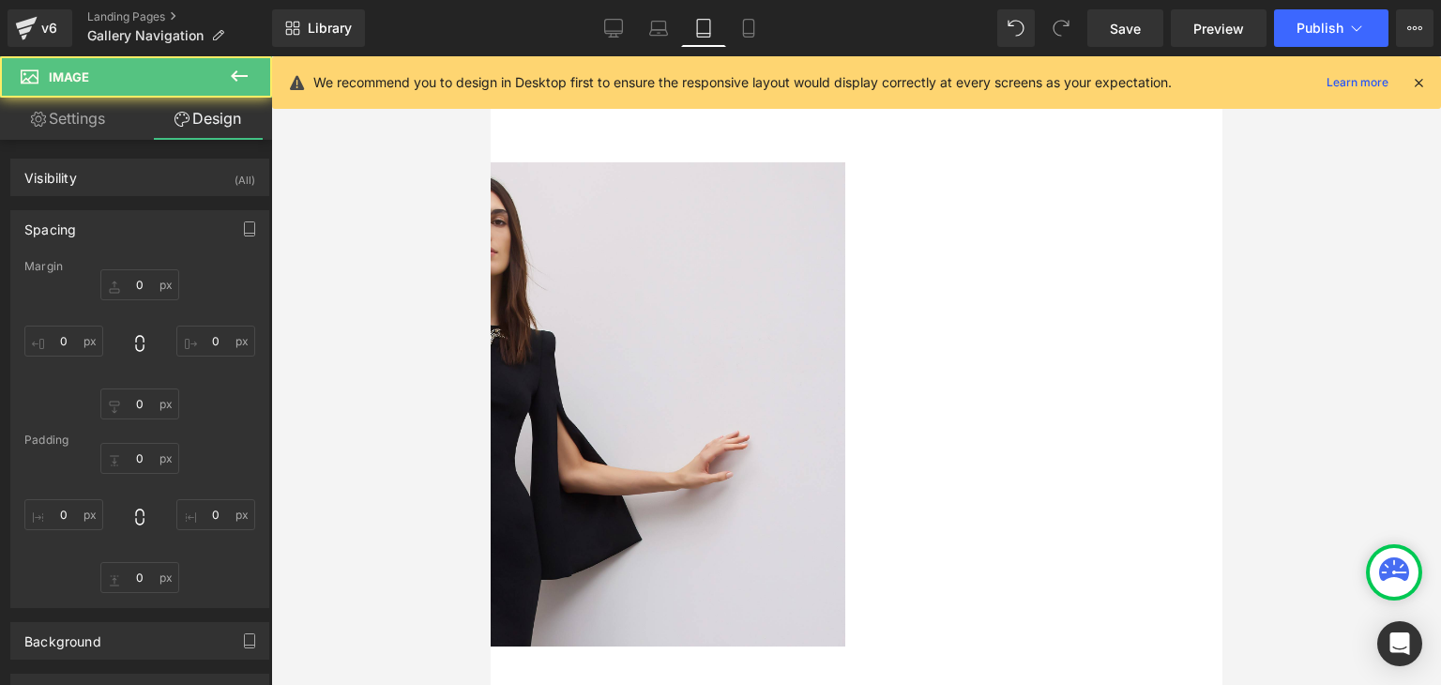
type input "0"
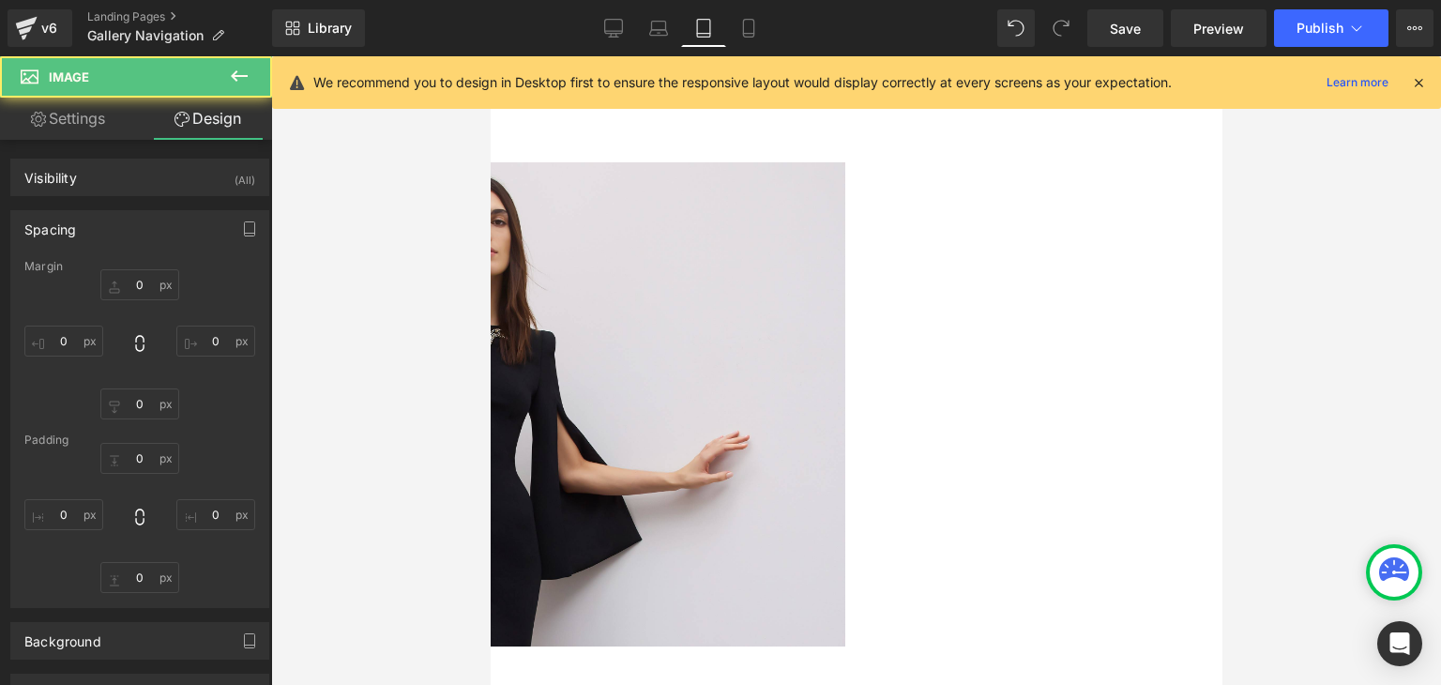
type input "12"
type input "0"
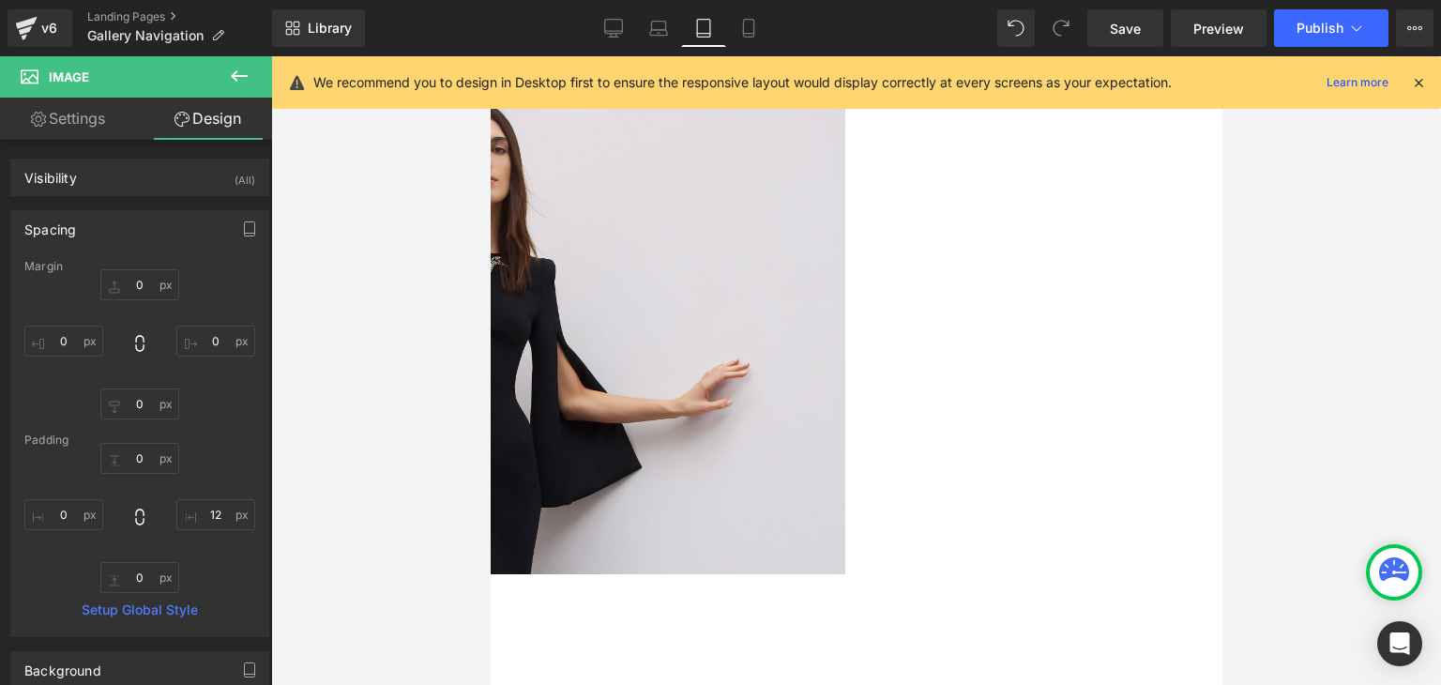
scroll to position [0, 0]
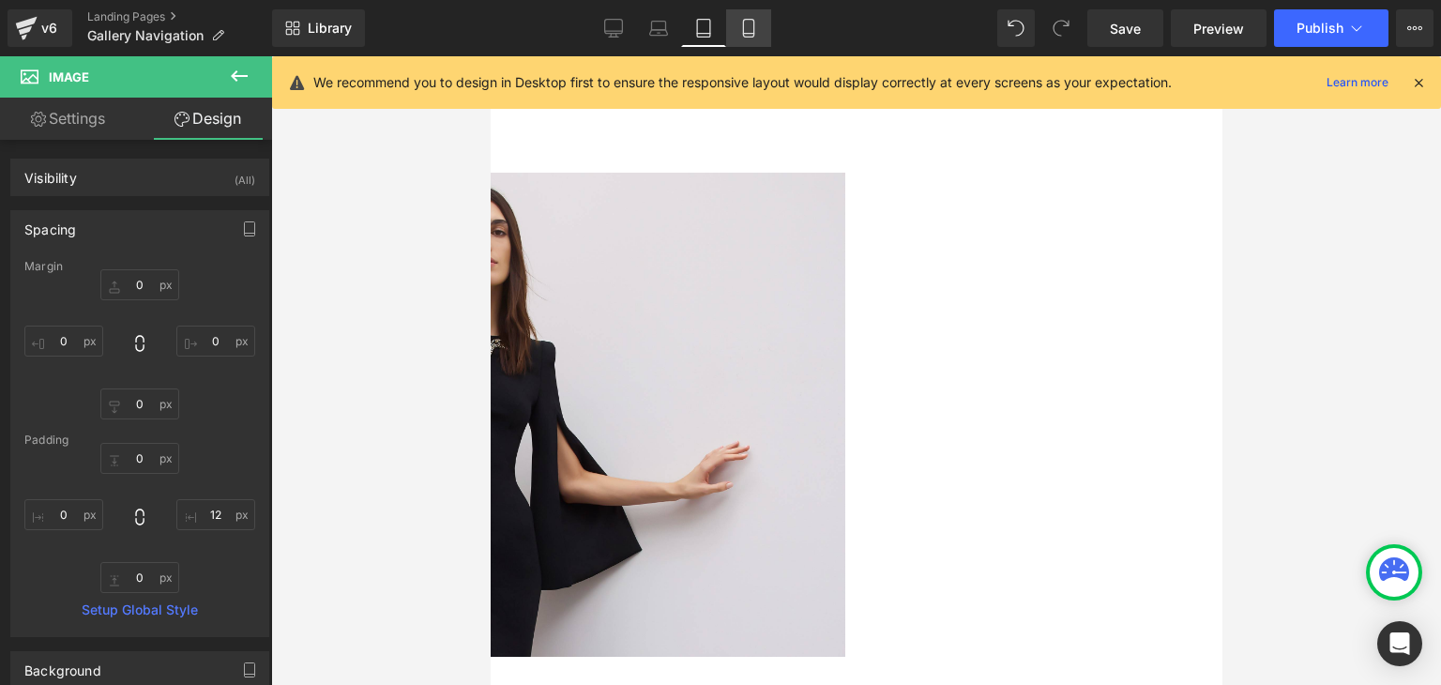
click at [747, 26] on icon at bounding box center [748, 28] width 19 height 19
type input "0"
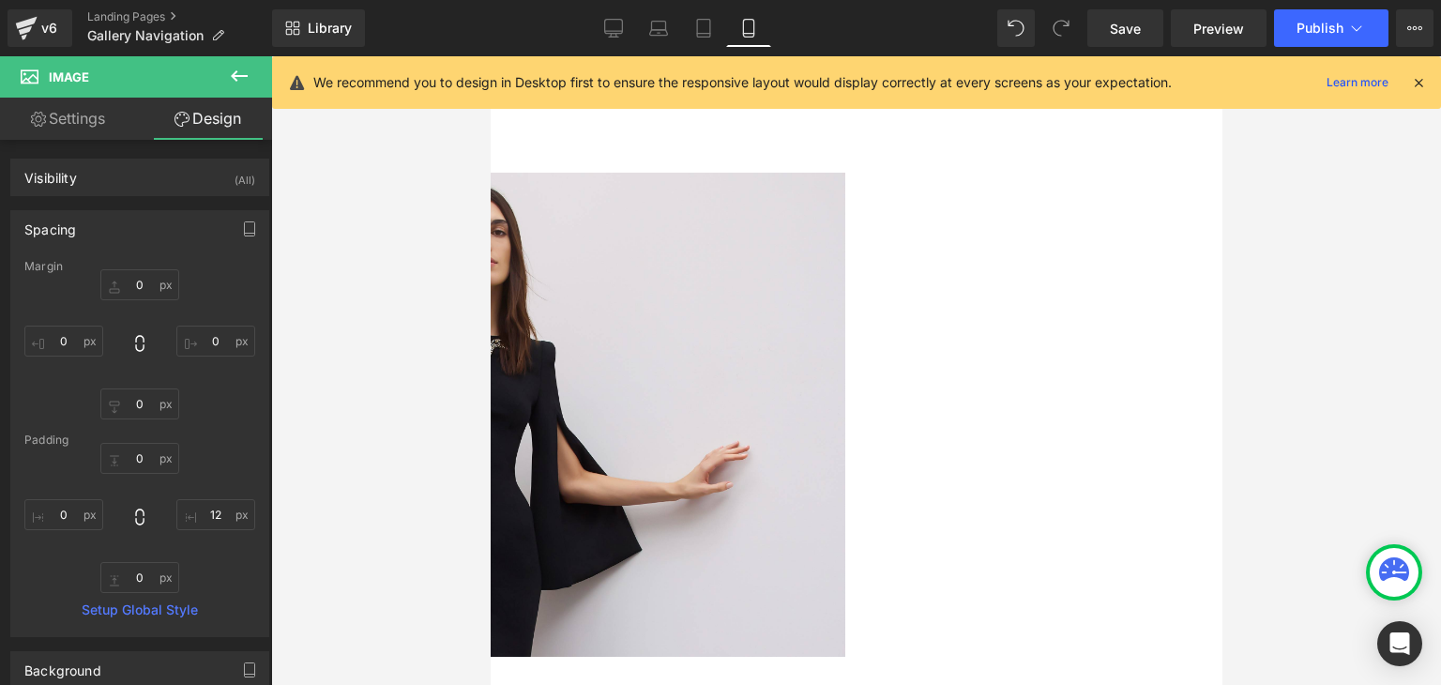
type input "0"
type input "6.9587"
type input "0"
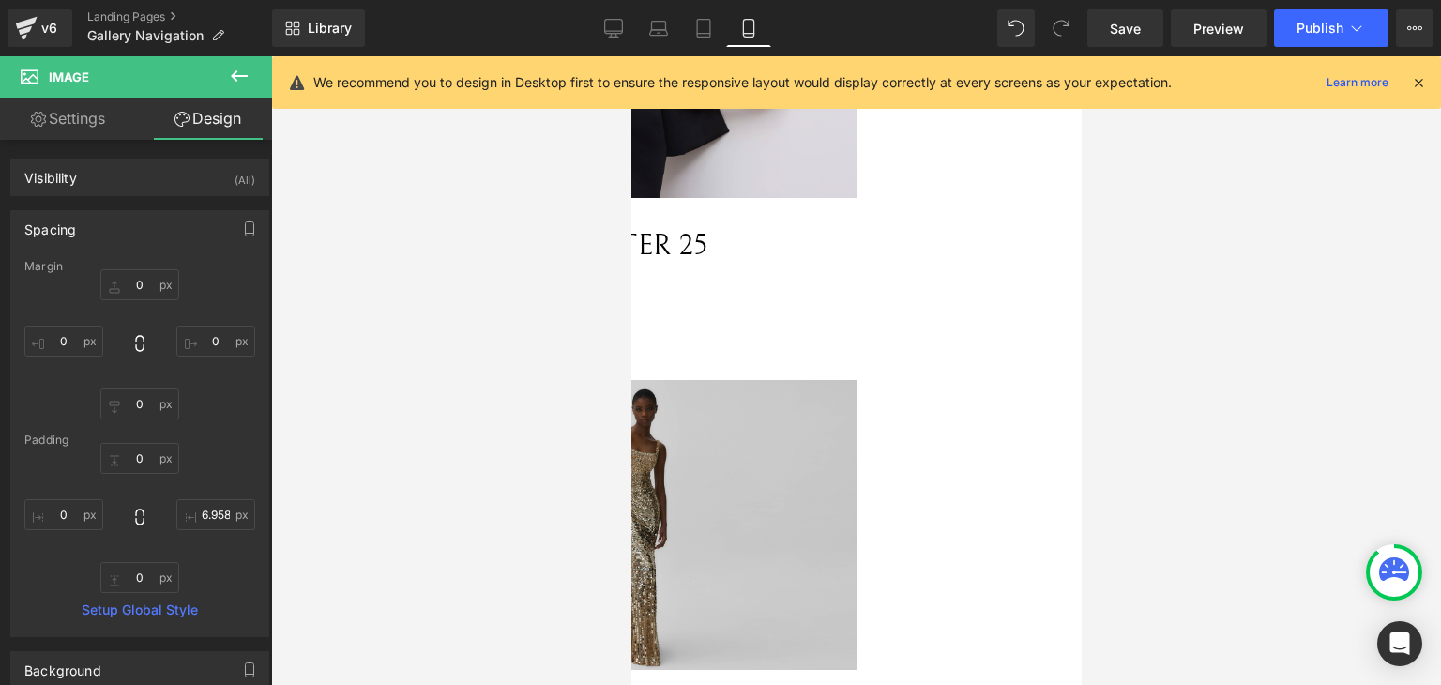
scroll to position [281, 0]
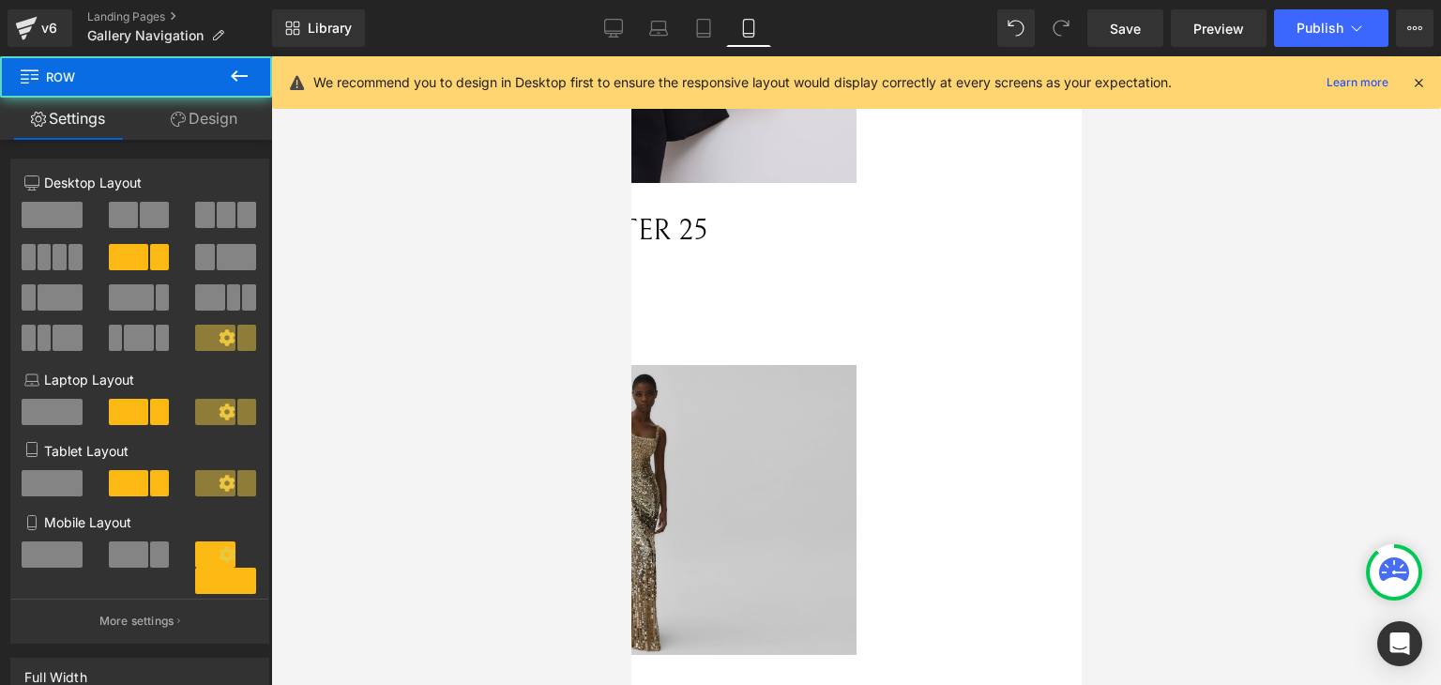
drag, startPoint x: 1058, startPoint y: 444, endPoint x: 1081, endPoint y: 444, distance: 22.5
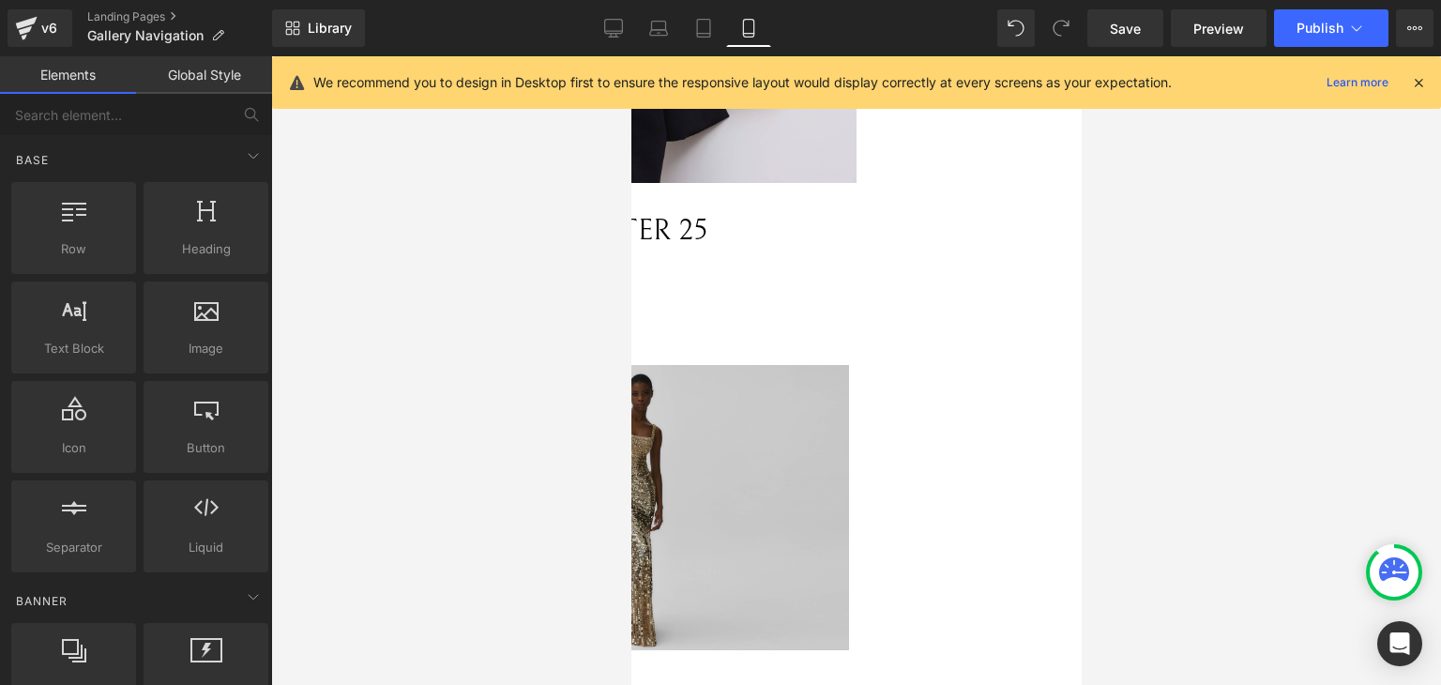
click at [1242, 649] on div at bounding box center [856, 370] width 1170 height 629
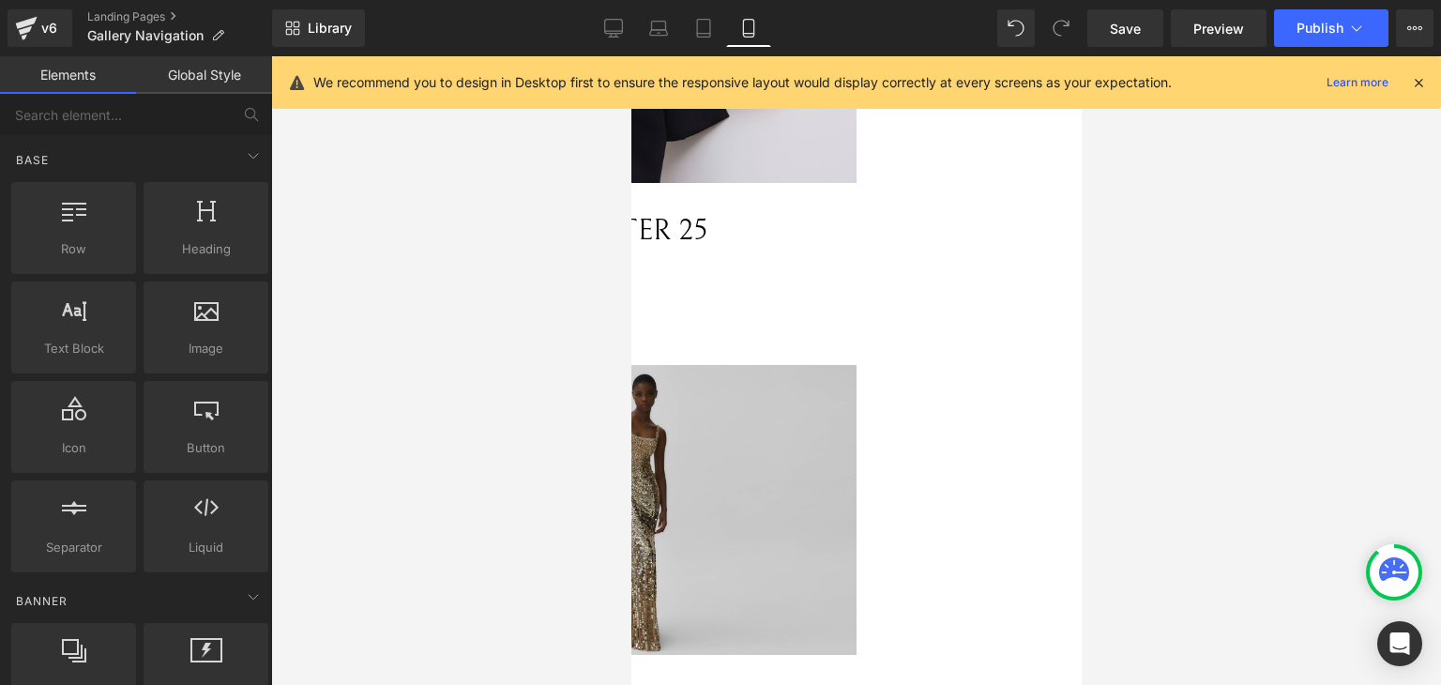
click at [1133, 536] on div at bounding box center [856, 370] width 1170 height 629
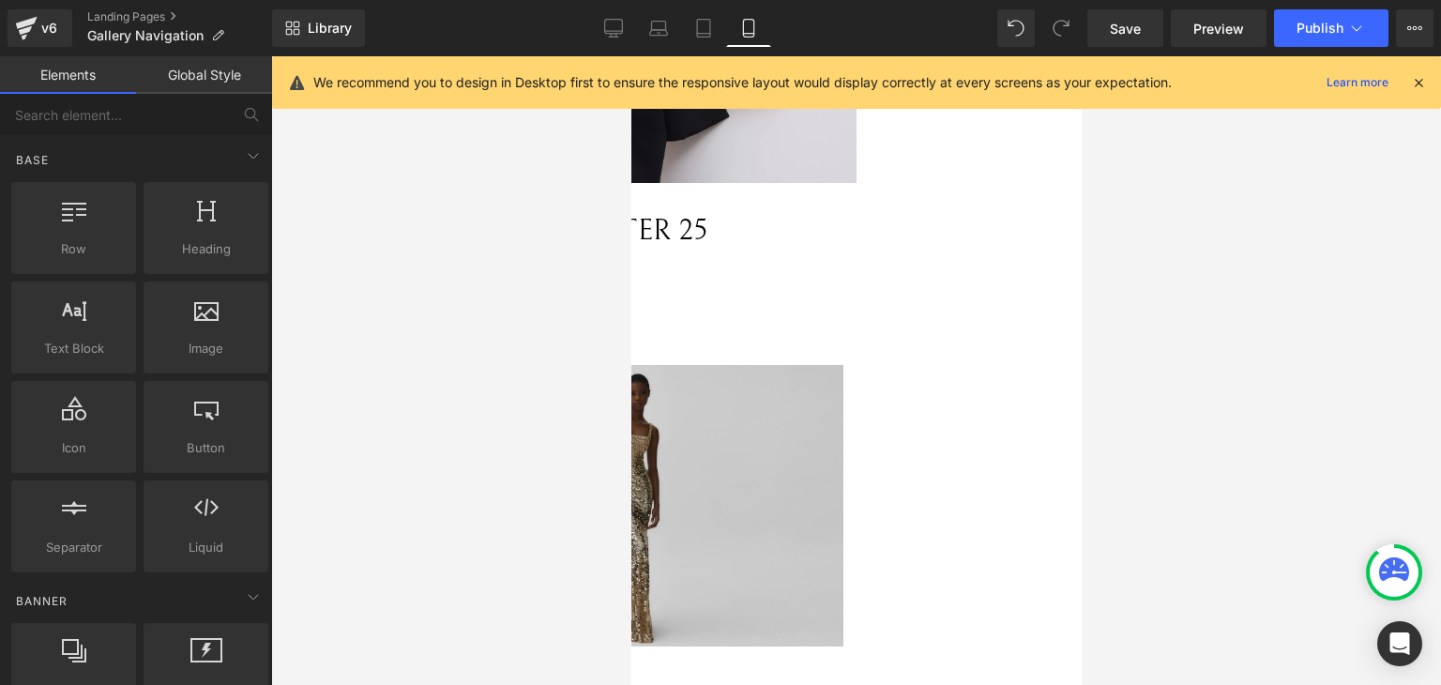
click at [842, 552] on div "Image" at bounding box center [631, 508] width 421 height 287
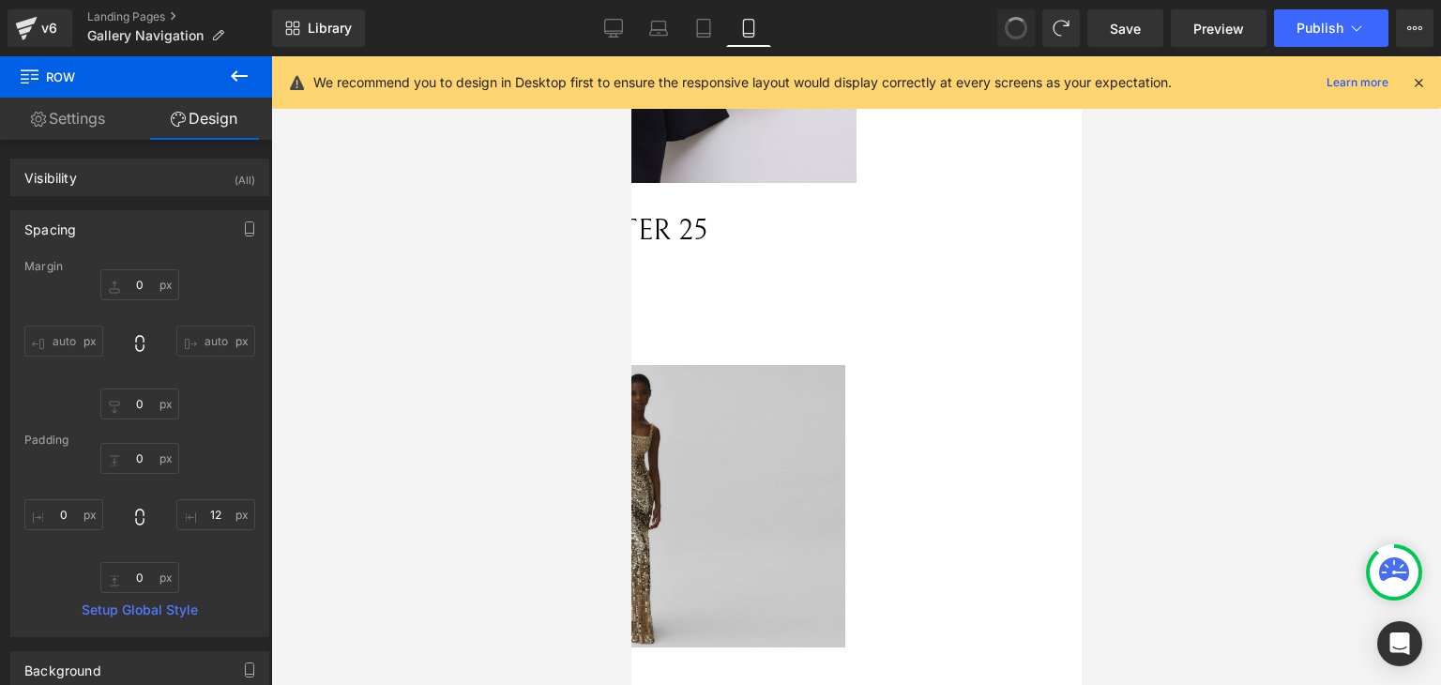
type input "0"
type input "12"
type input "0"
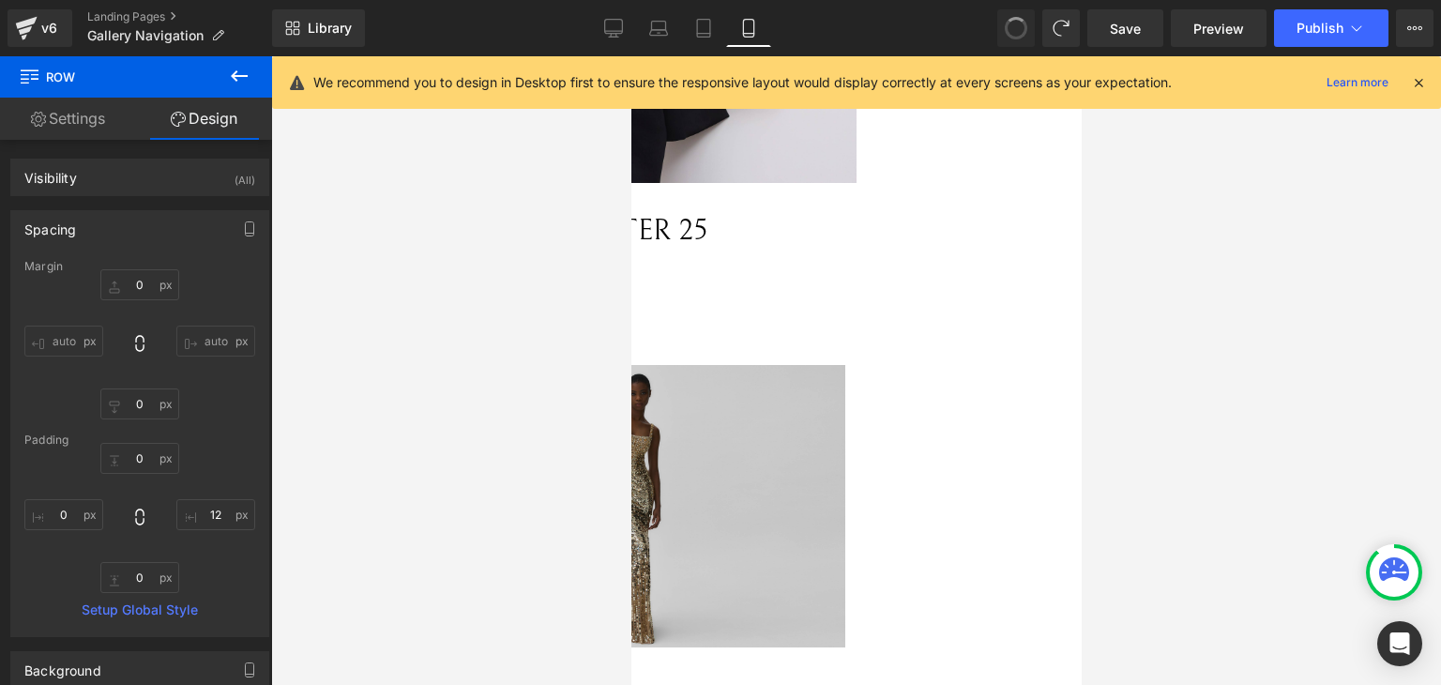
type input "0"
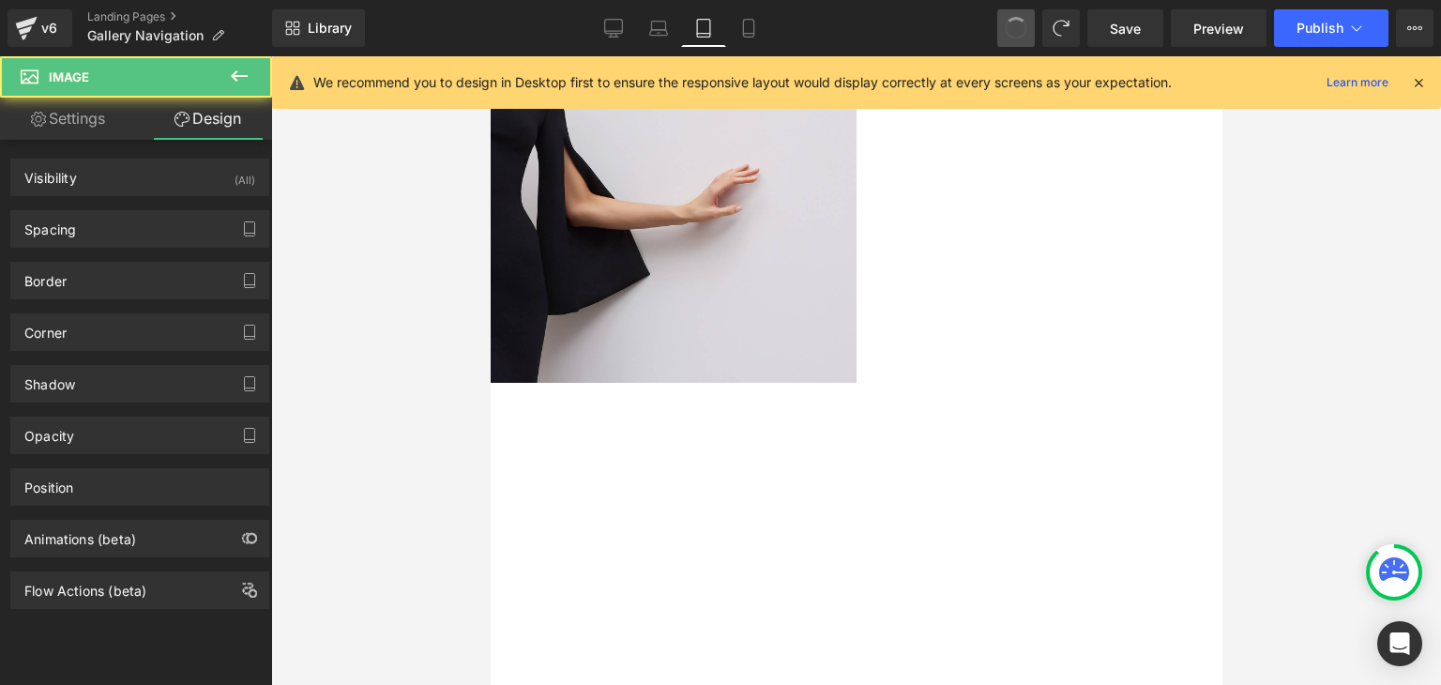
scroll to position [0, 0]
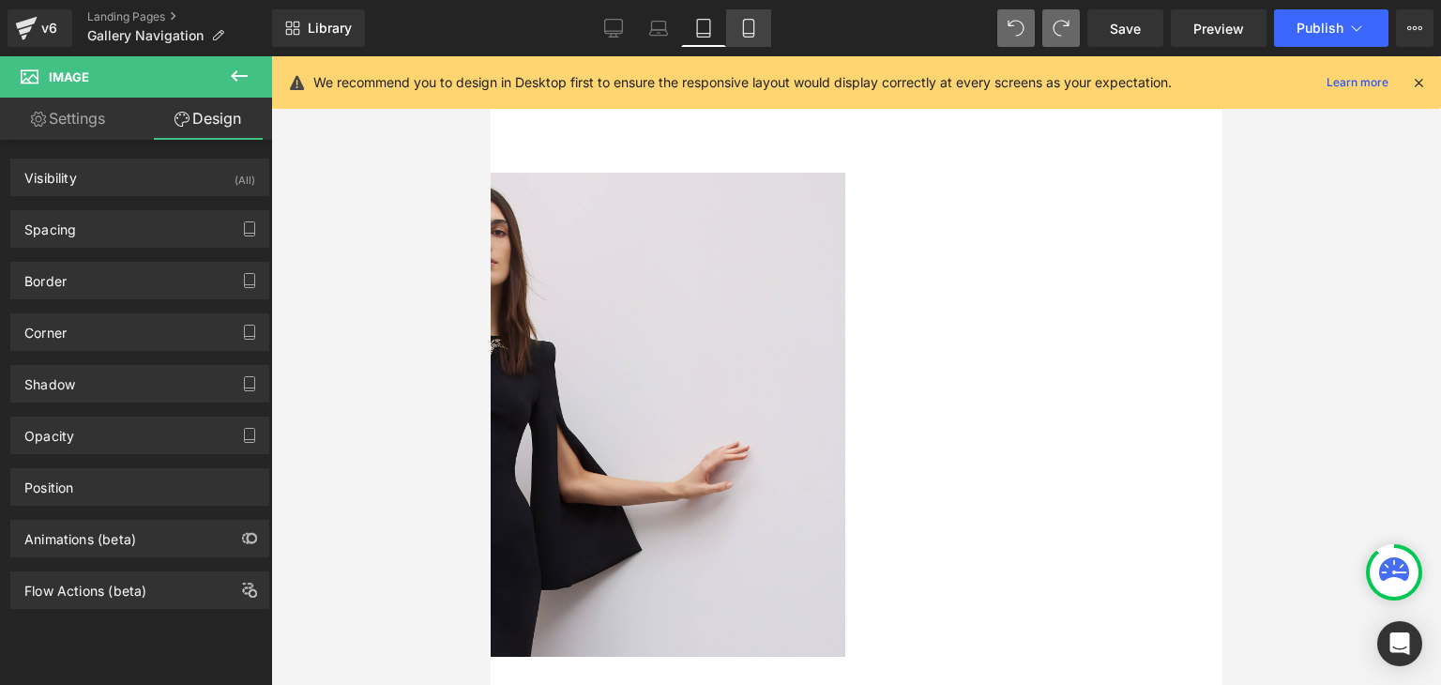
click at [769, 31] on link "Mobile" at bounding box center [748, 28] width 45 height 38
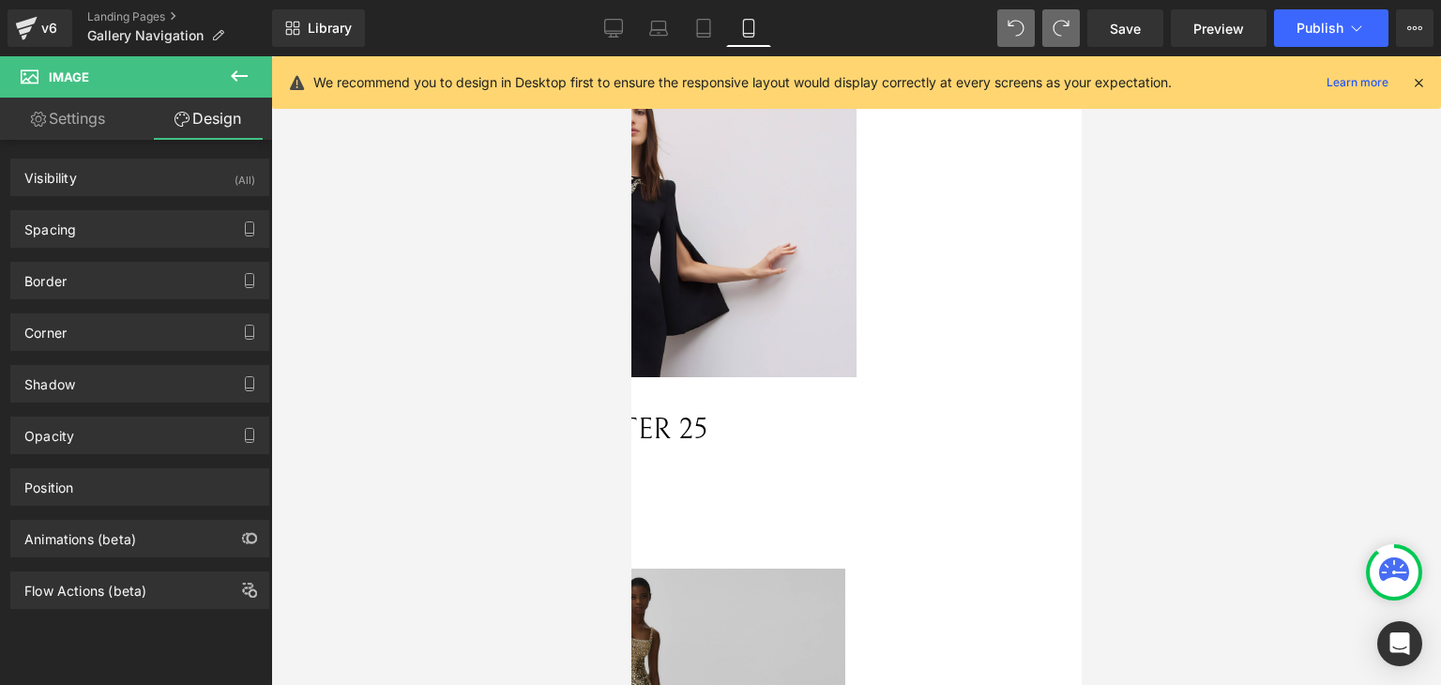
scroll to position [94, 0]
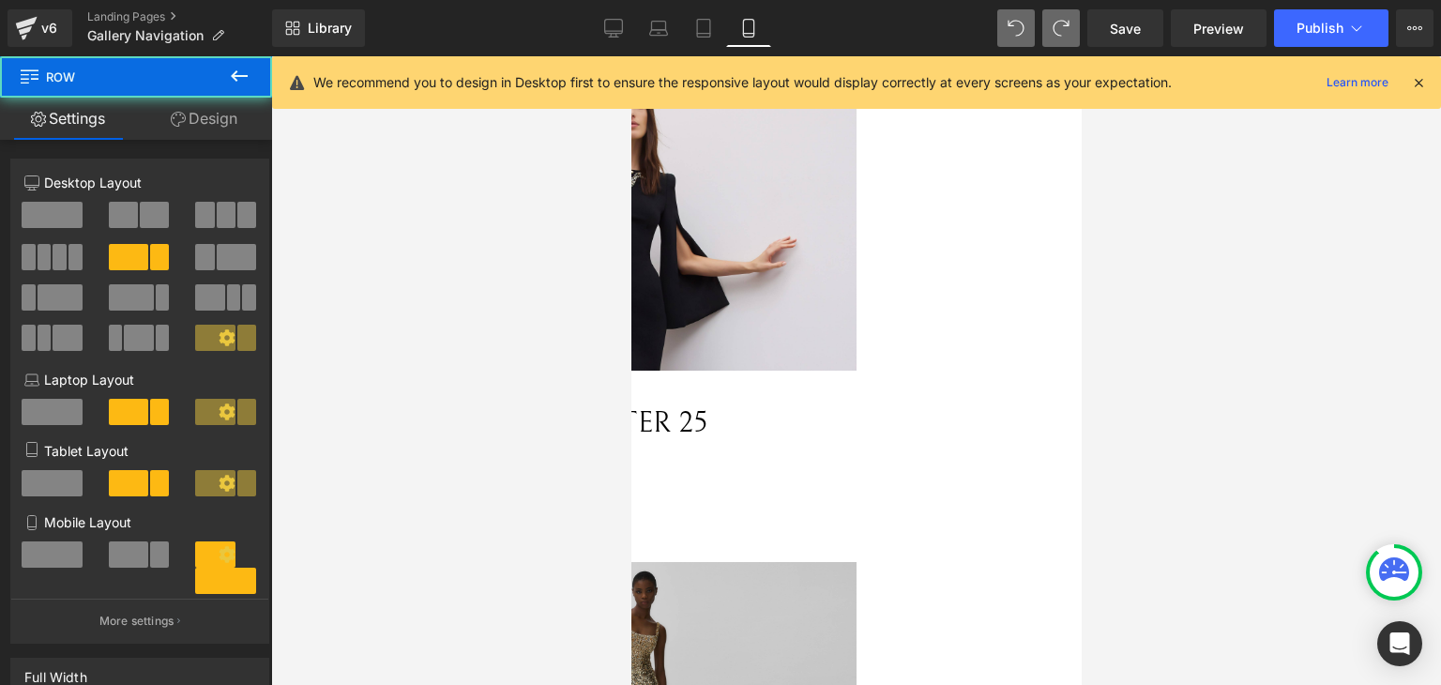
drag, startPoint x: 1048, startPoint y: 584, endPoint x: 1155, endPoint y: 582, distance: 107.0
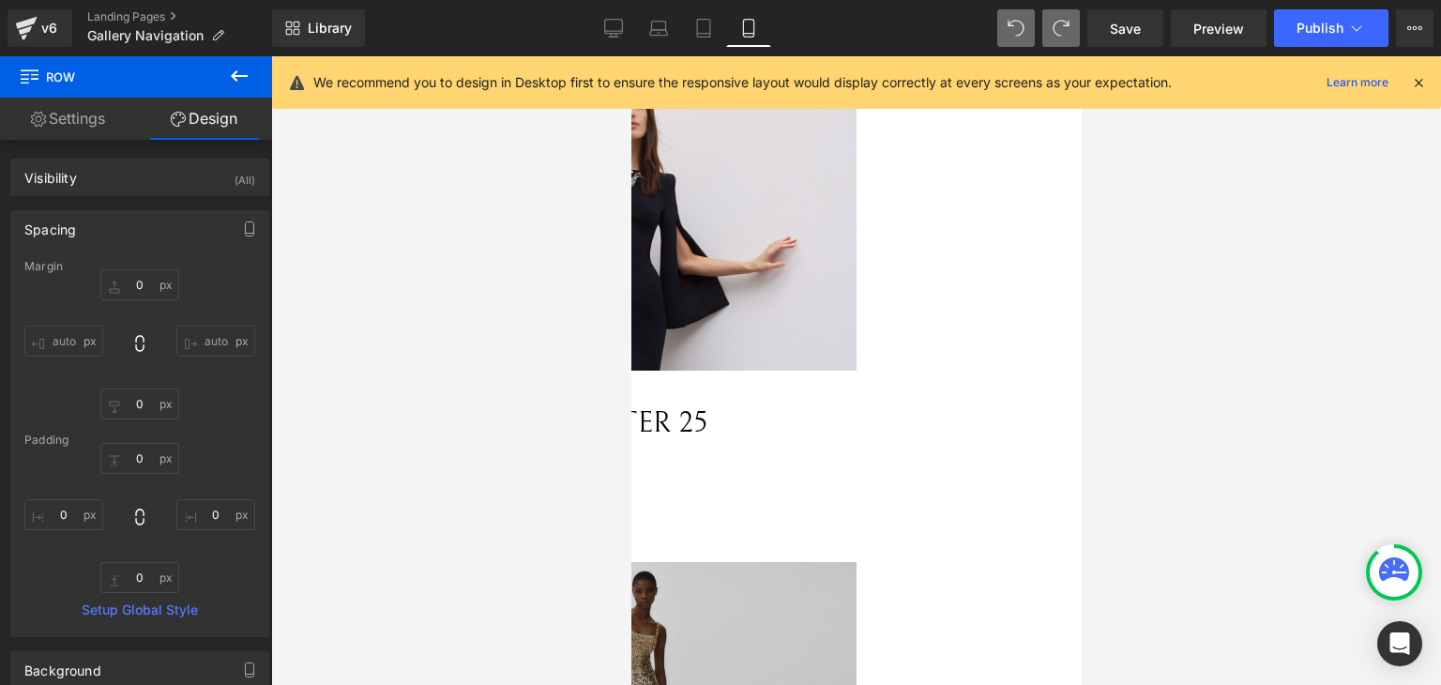
type input "0px"
drag, startPoint x: 1059, startPoint y: 609, endPoint x: 1719, endPoint y: 666, distance: 662.0
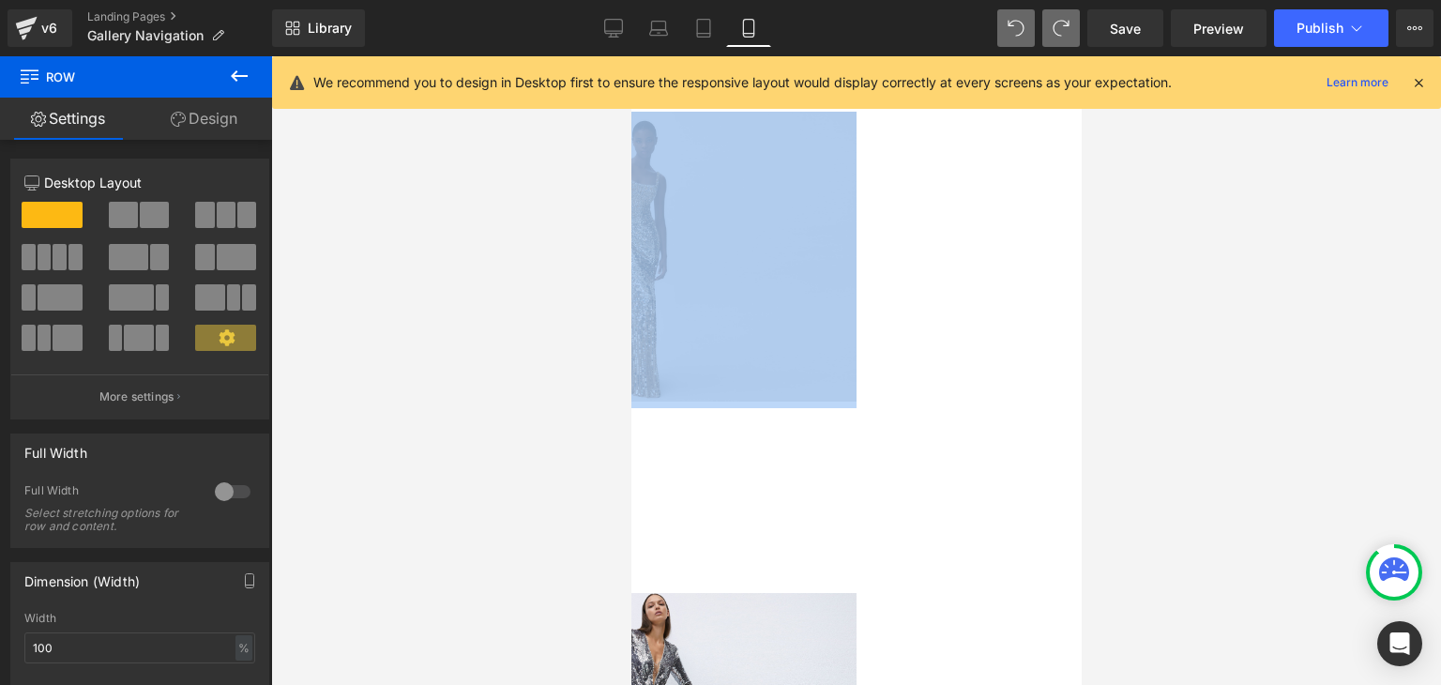
scroll to position [563, 0]
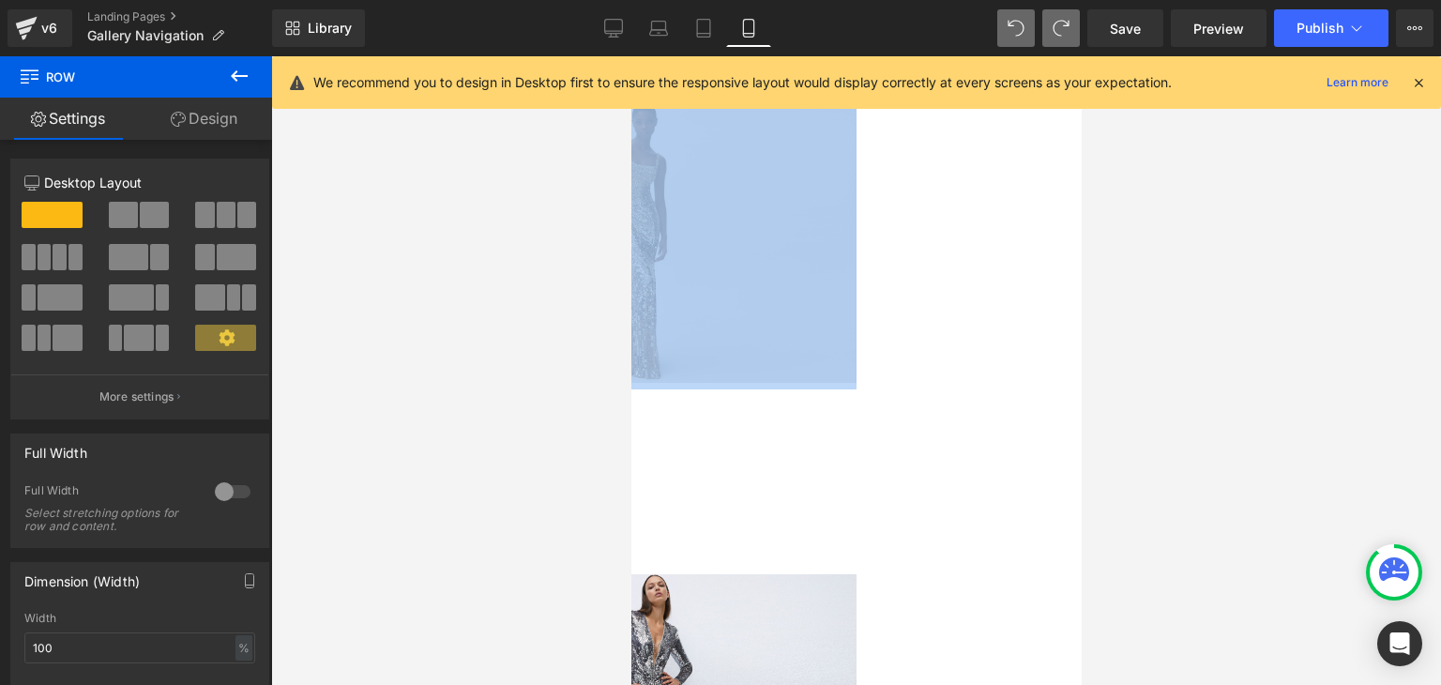
click at [856, 222] on img at bounding box center [638, 238] width 434 height 290
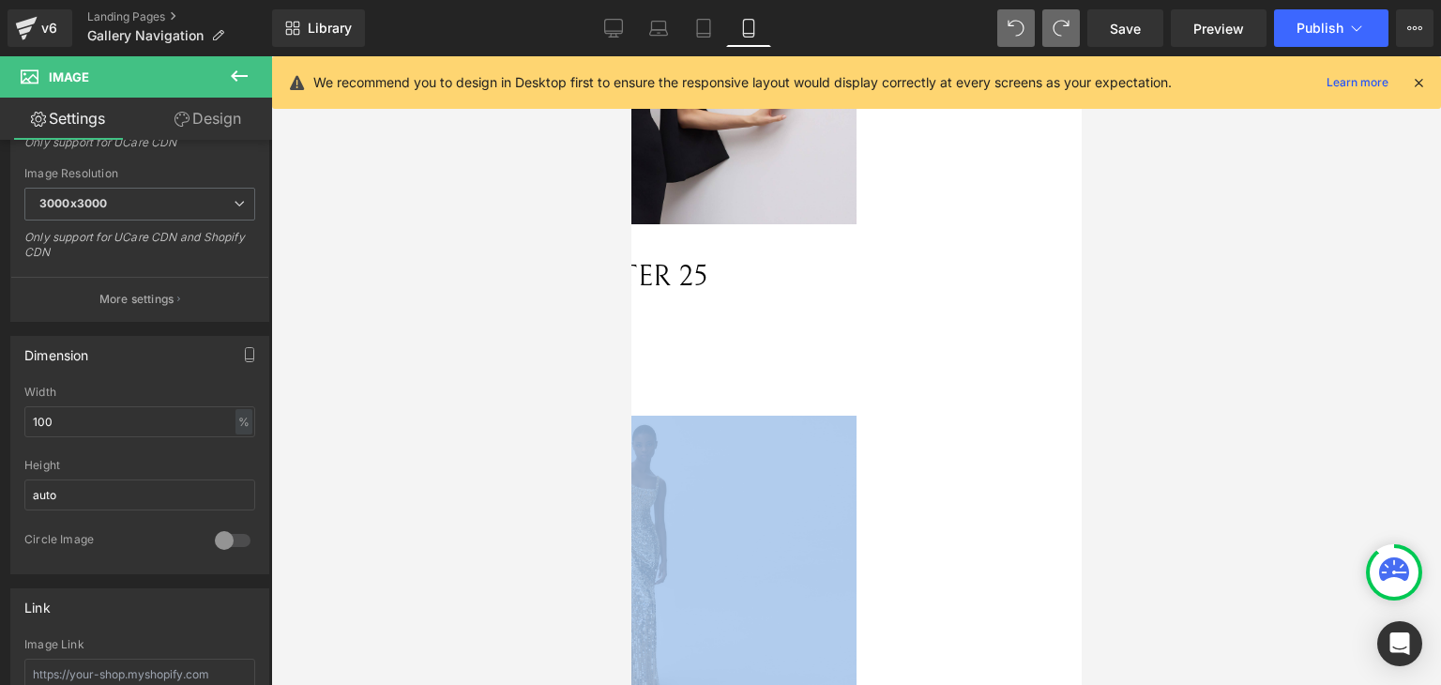
scroll to position [94, 0]
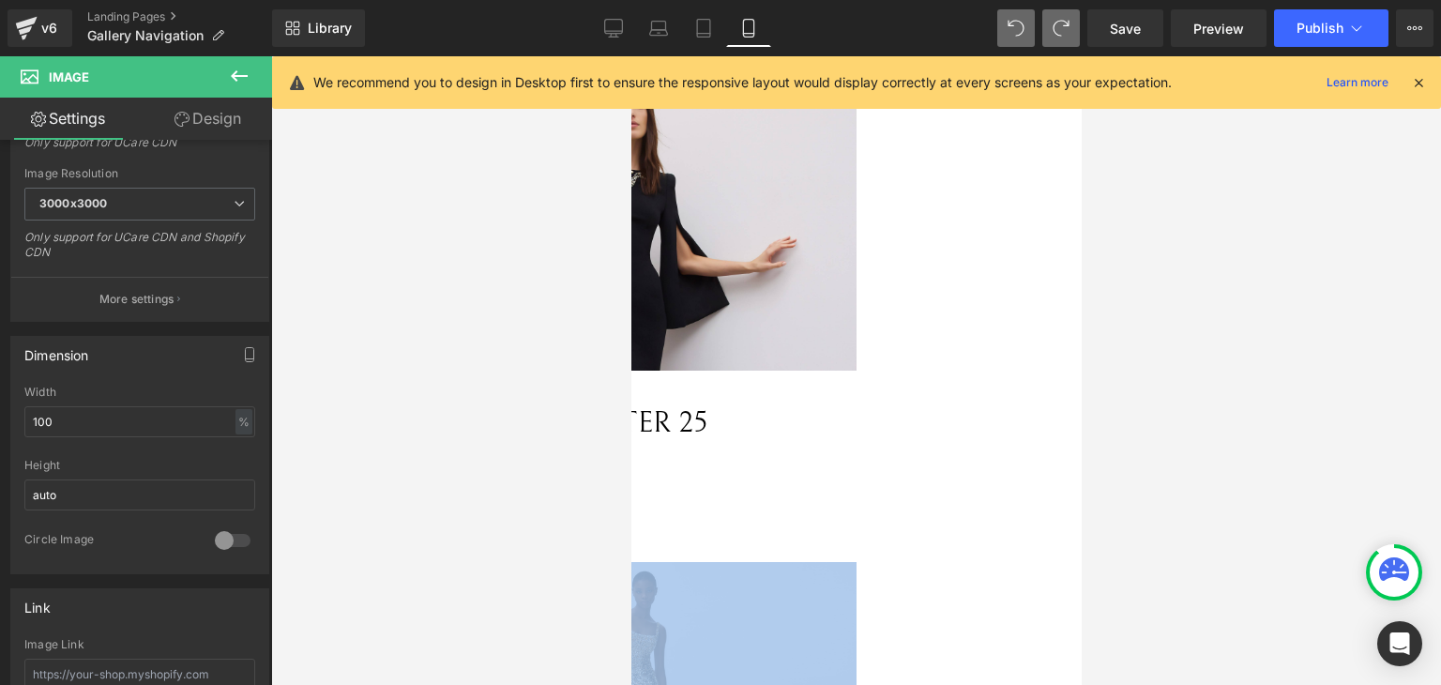
click at [856, 304] on img at bounding box center [630, 219] width 450 height 302
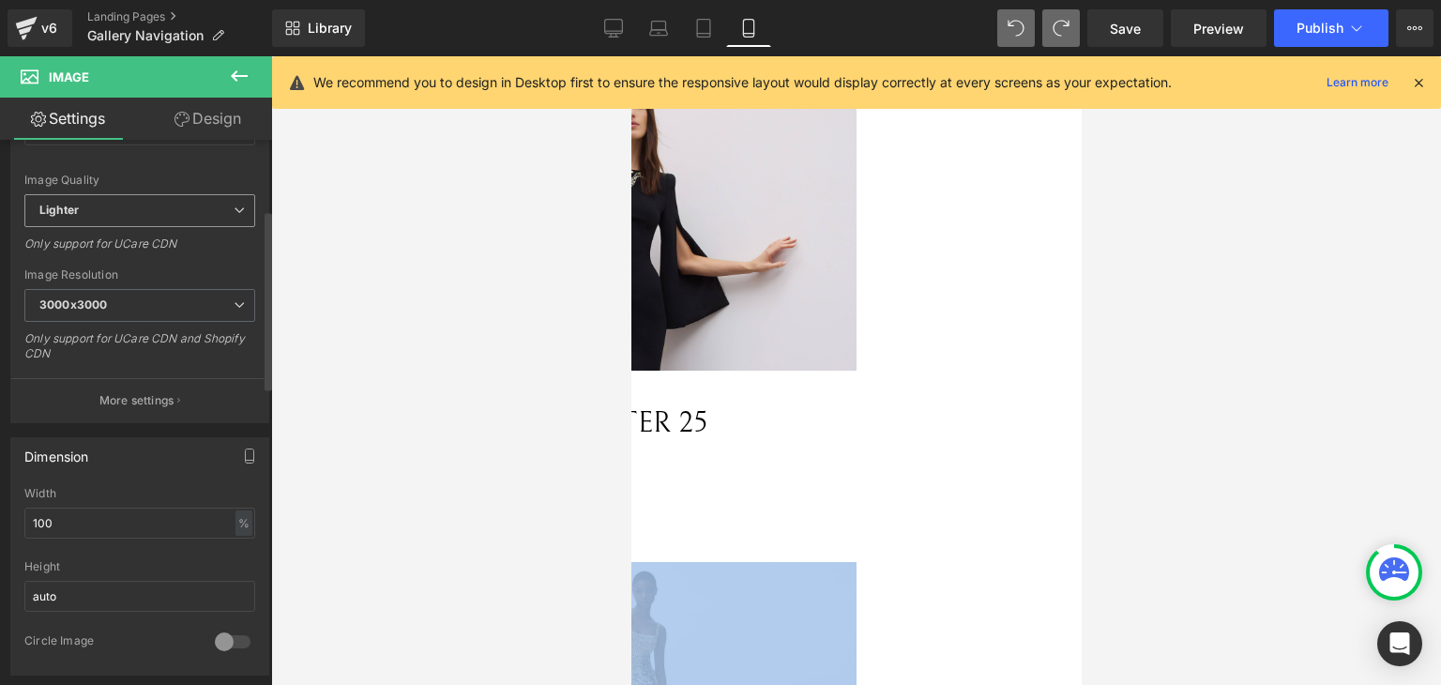
scroll to position [281, 0]
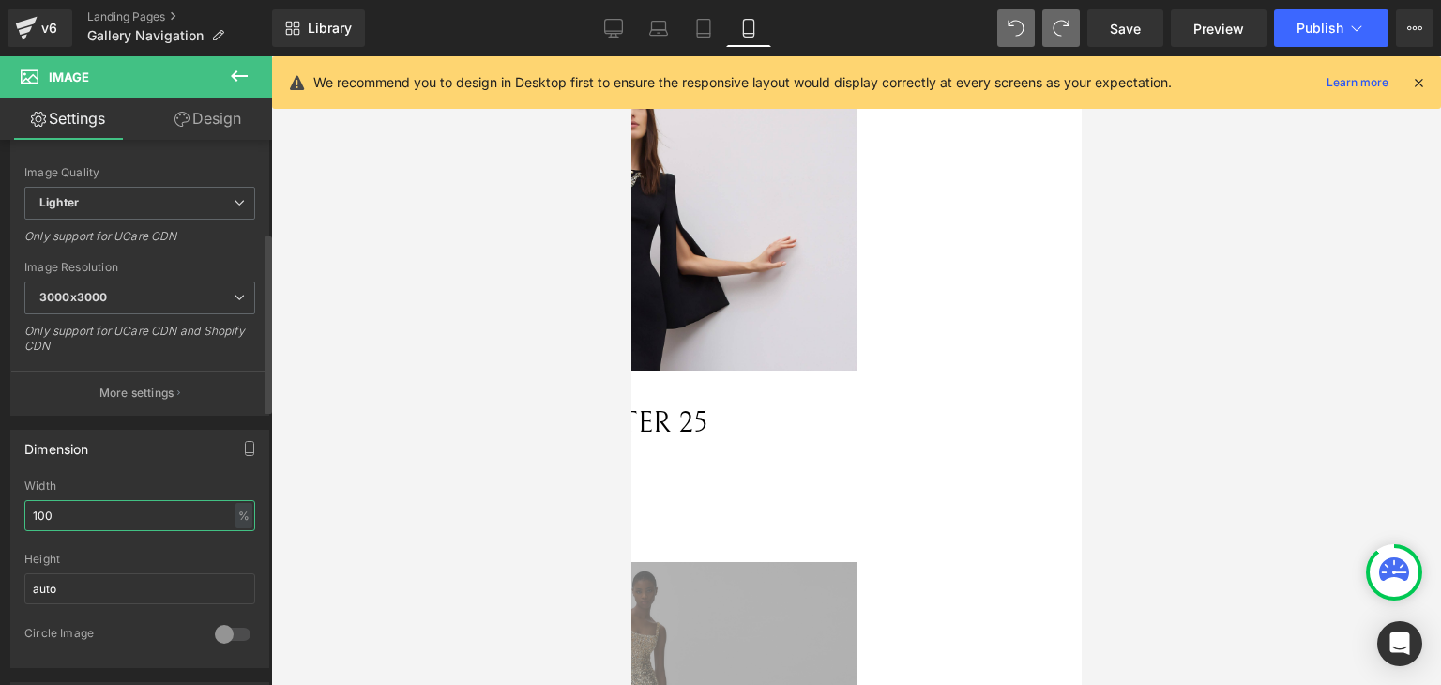
click at [106, 504] on input "100" at bounding box center [139, 515] width 231 height 31
type input "1"
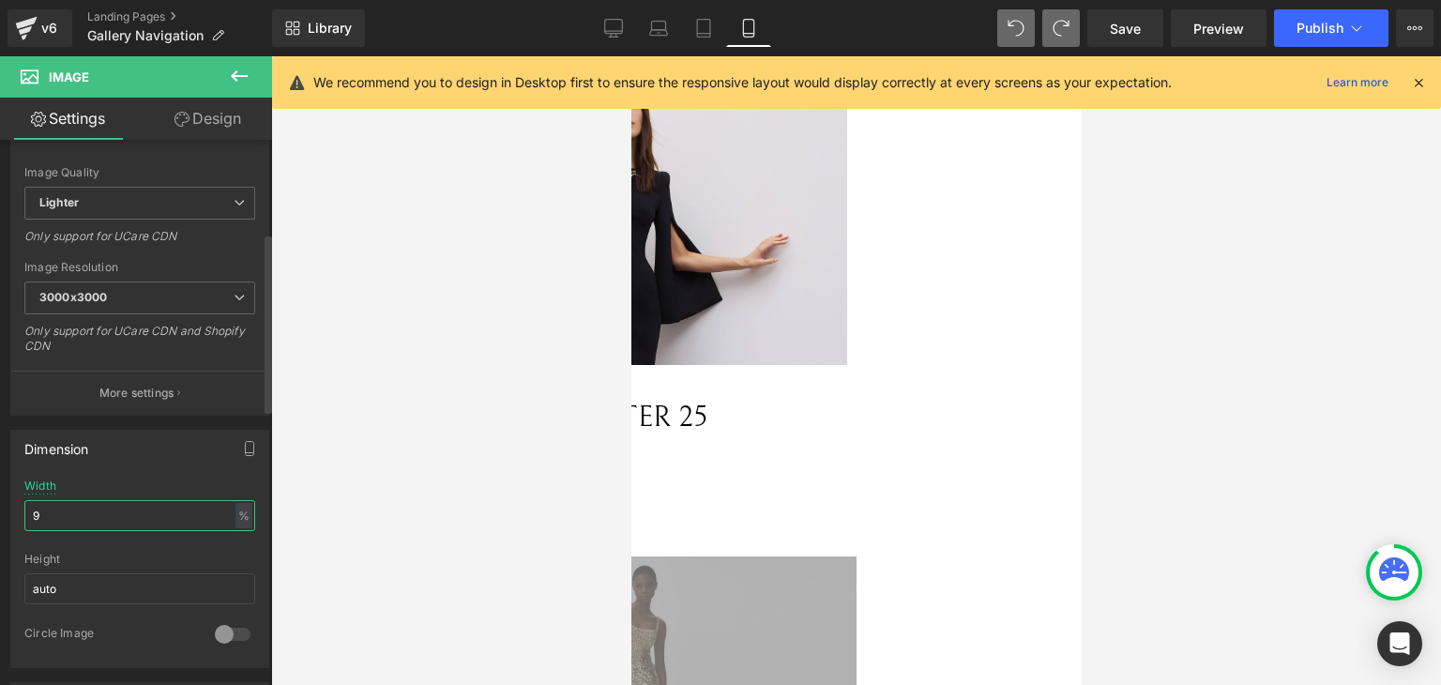
type input "95"
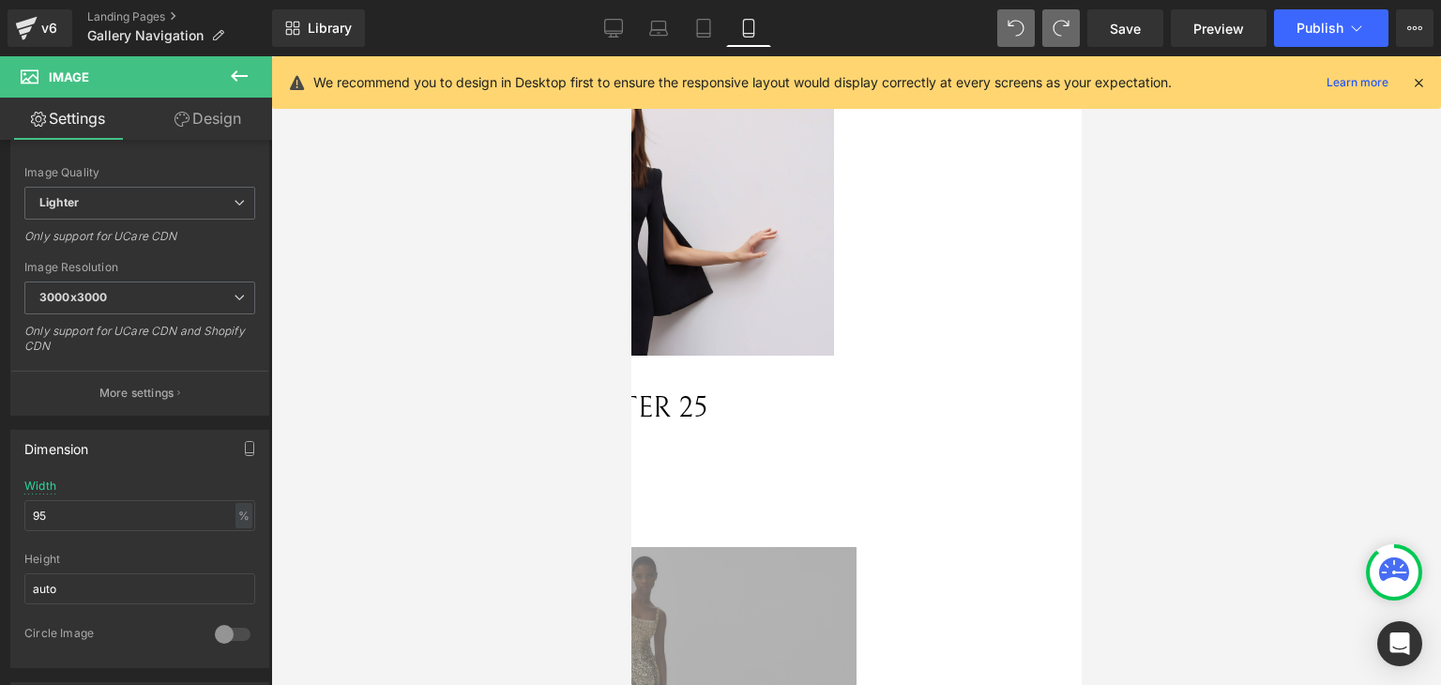
click at [1126, 382] on div at bounding box center [856, 370] width 1170 height 629
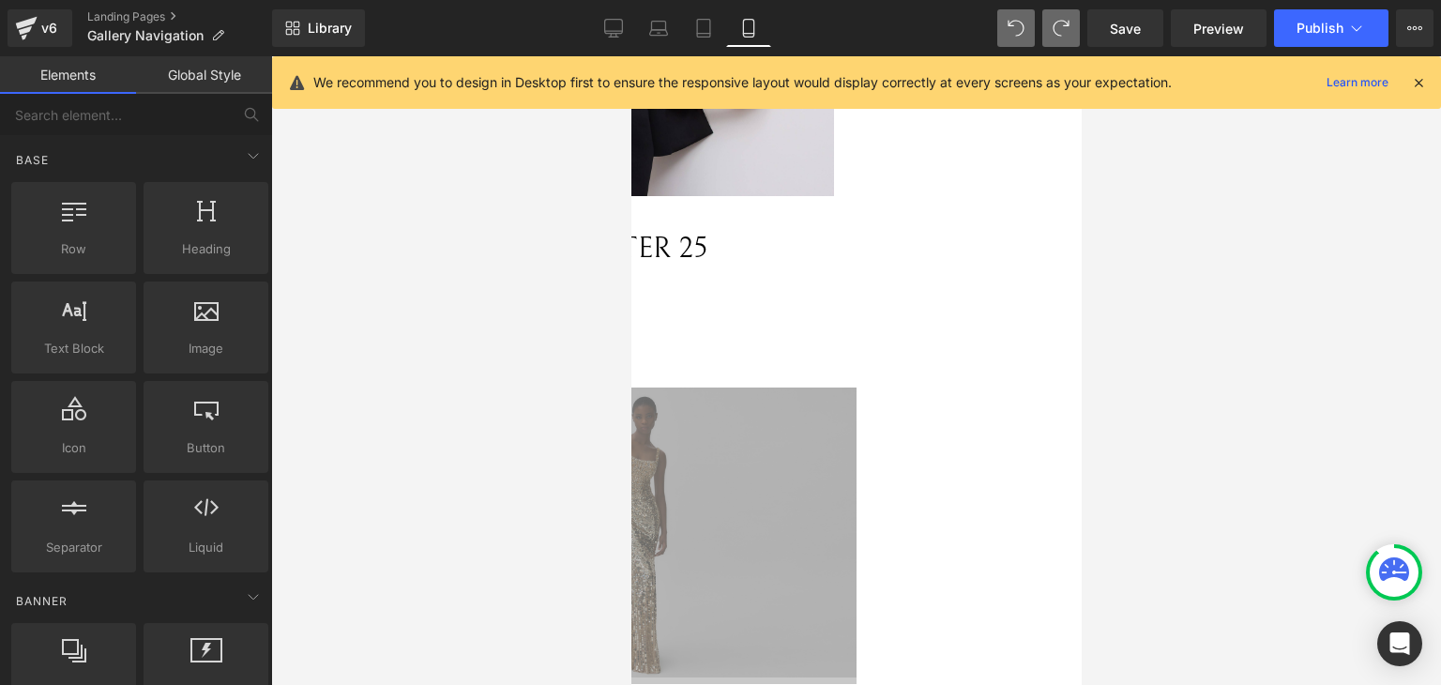
scroll to position [0, 0]
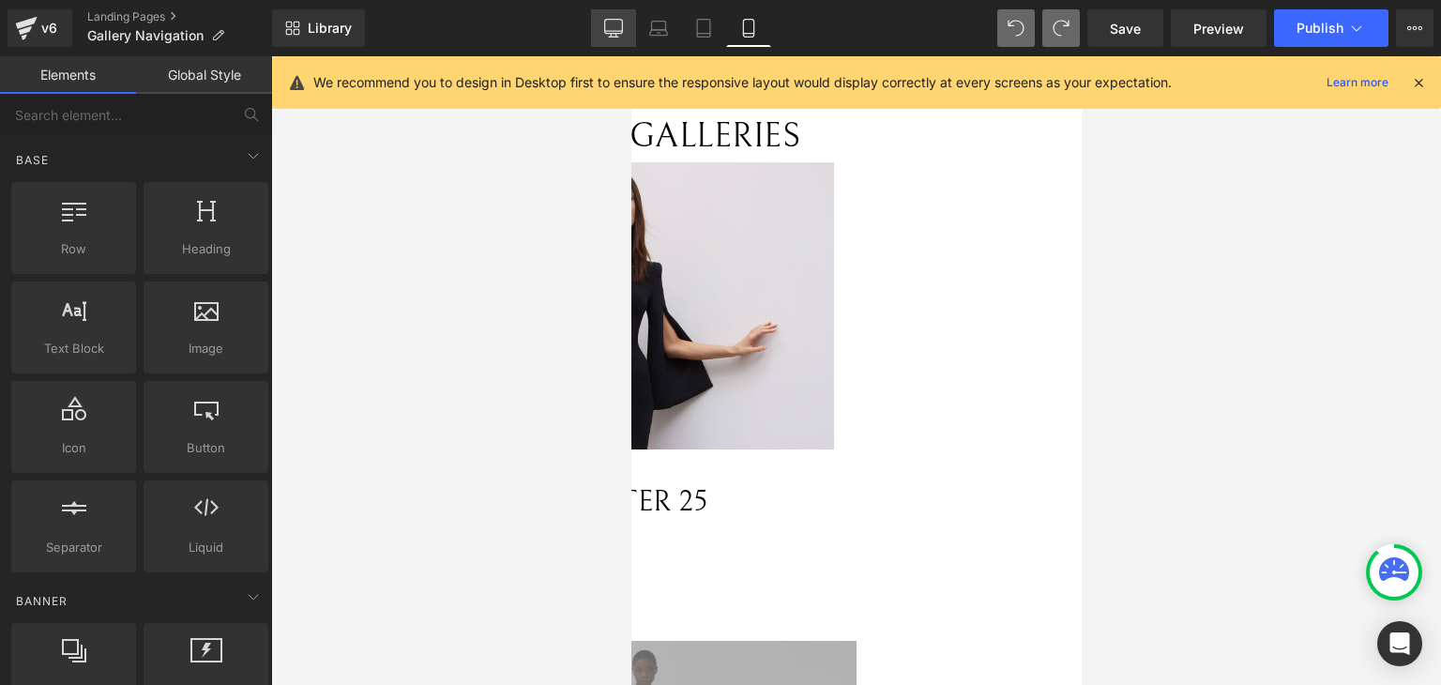
click at [631, 25] on link "Desktop" at bounding box center [613, 28] width 45 height 38
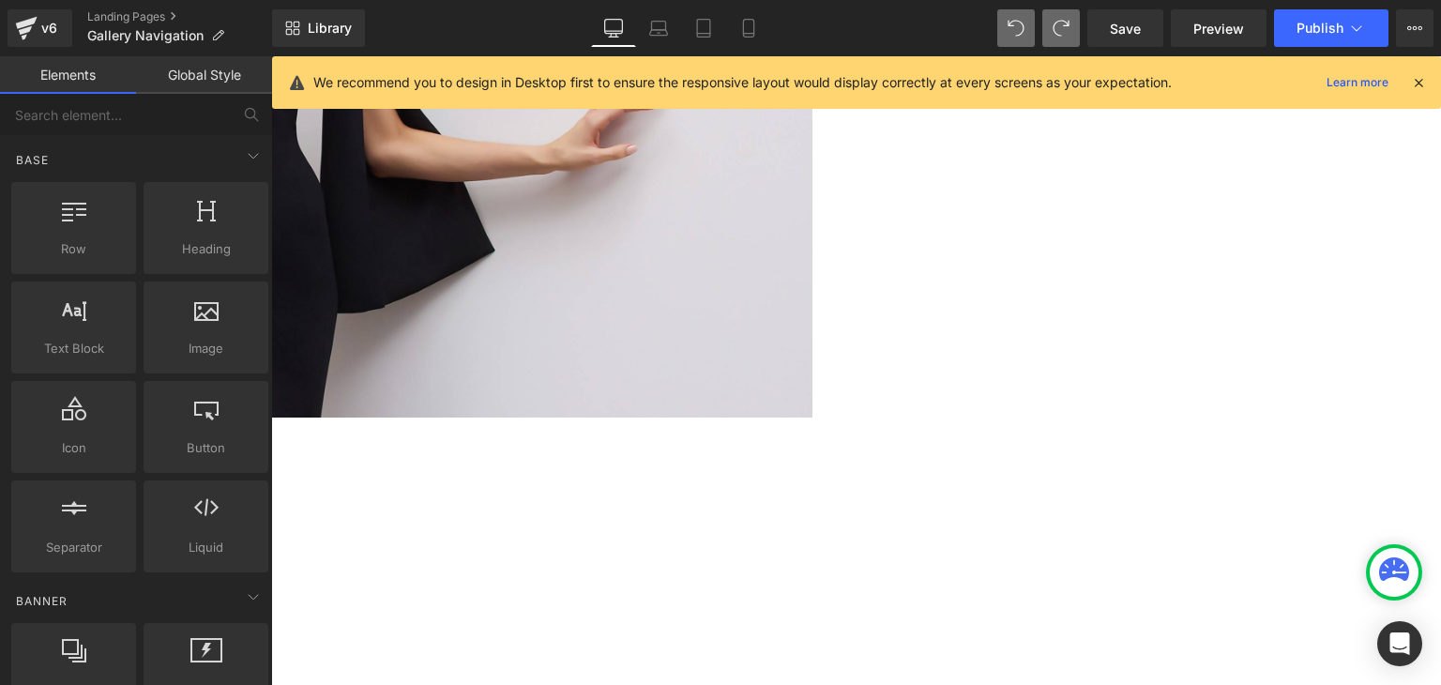
scroll to position [521, 0]
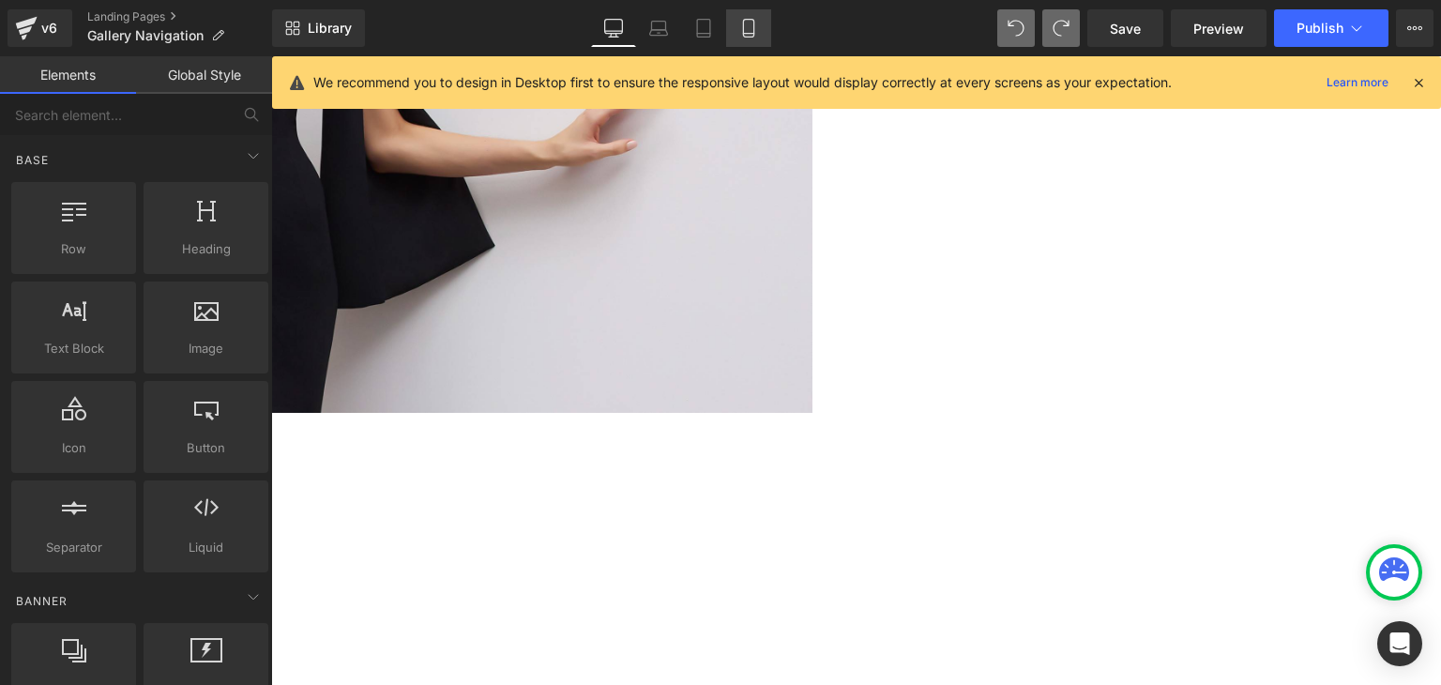
click at [739, 36] on icon at bounding box center [748, 28] width 19 height 19
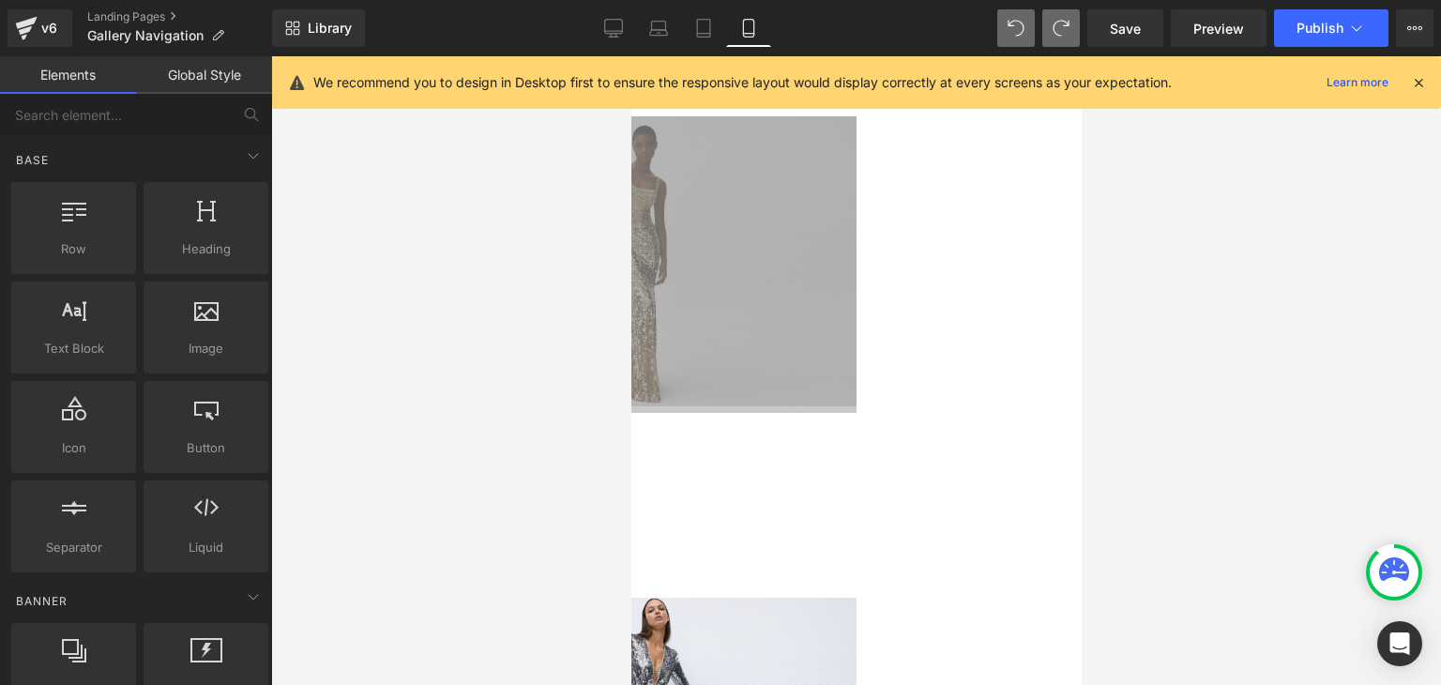
scroll to position [657, 0]
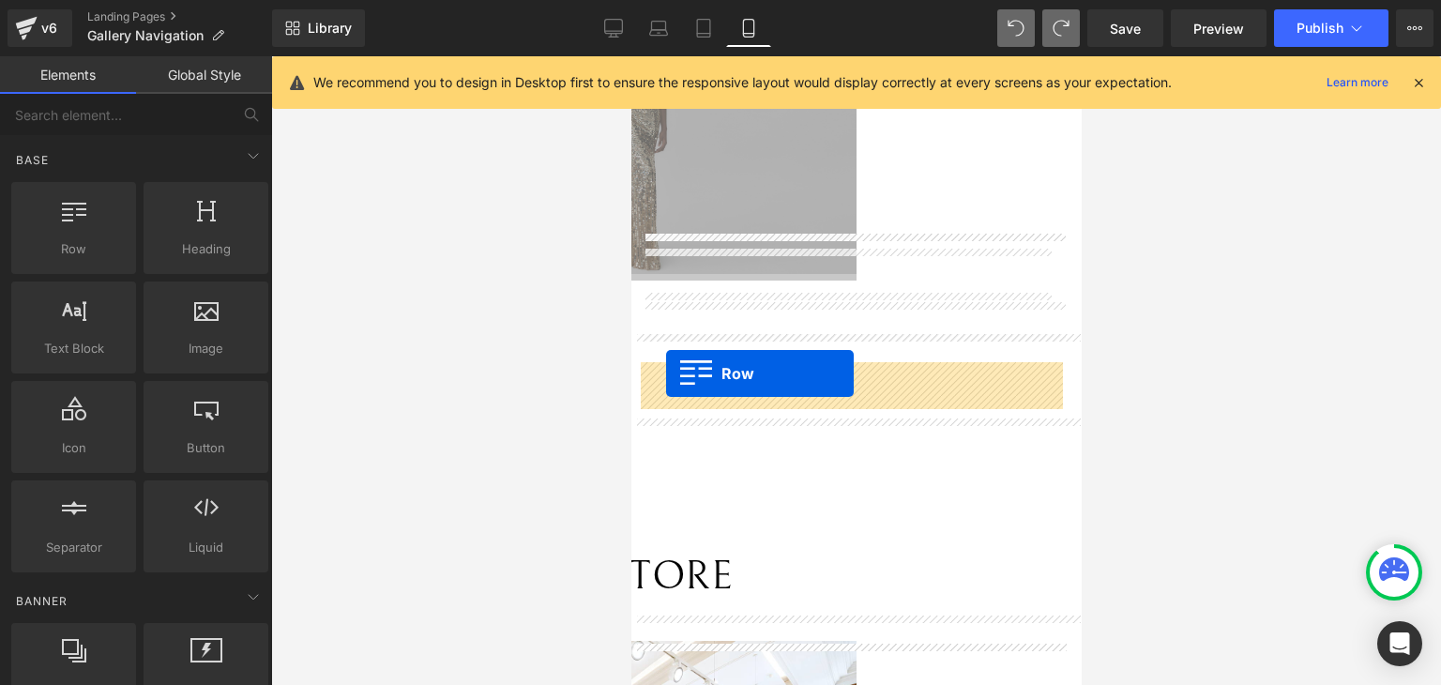
drag, startPoint x: 642, startPoint y: 427, endPoint x: 665, endPoint y: 373, distance: 58.4
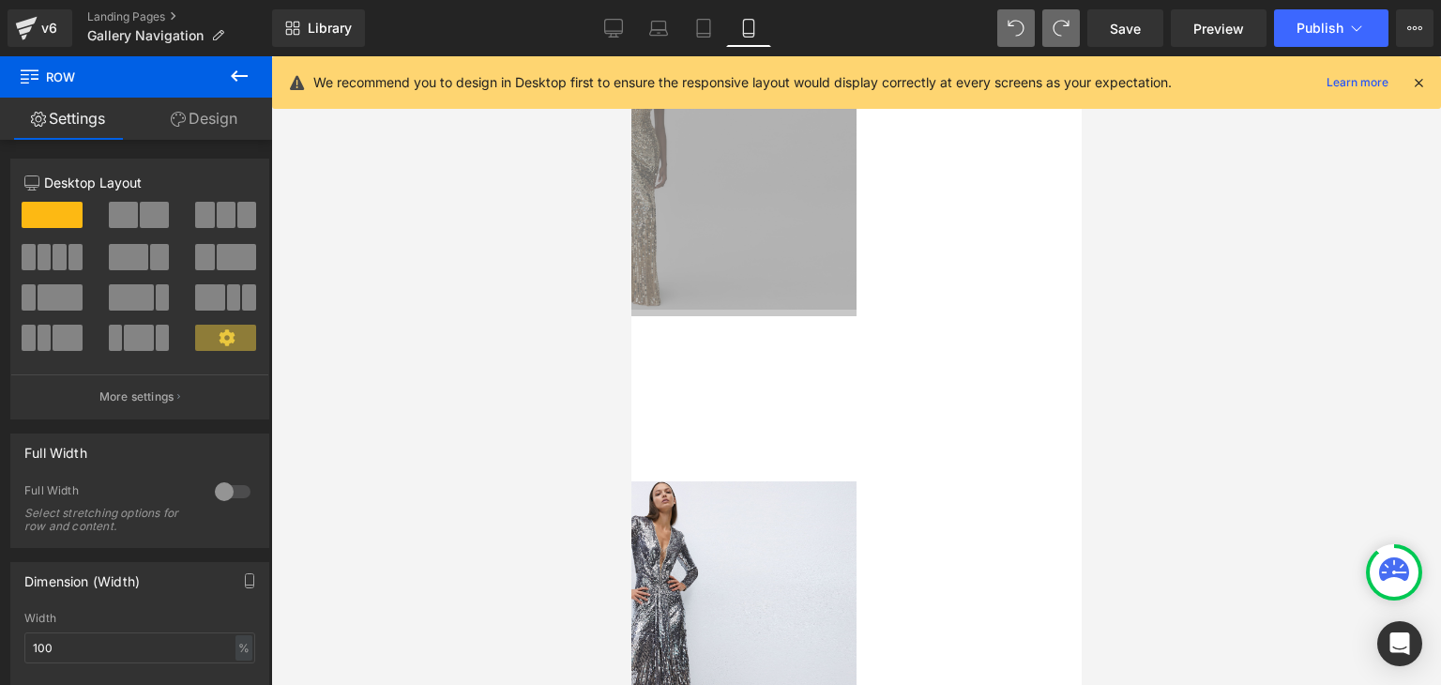
scroll to position [563, 0]
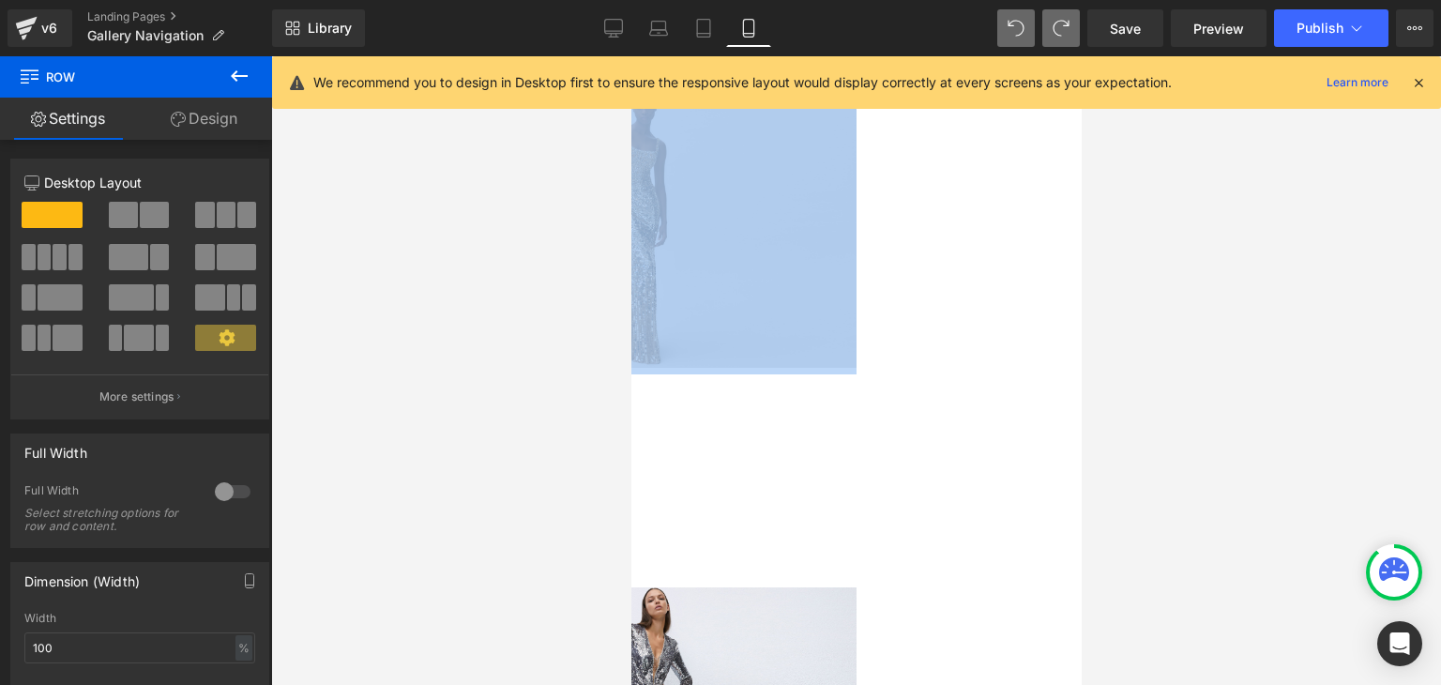
click at [630, 56] on icon at bounding box center [630, 56] width 0 height 0
click at [630, 56] on link at bounding box center [630, 56] width 0 height 0
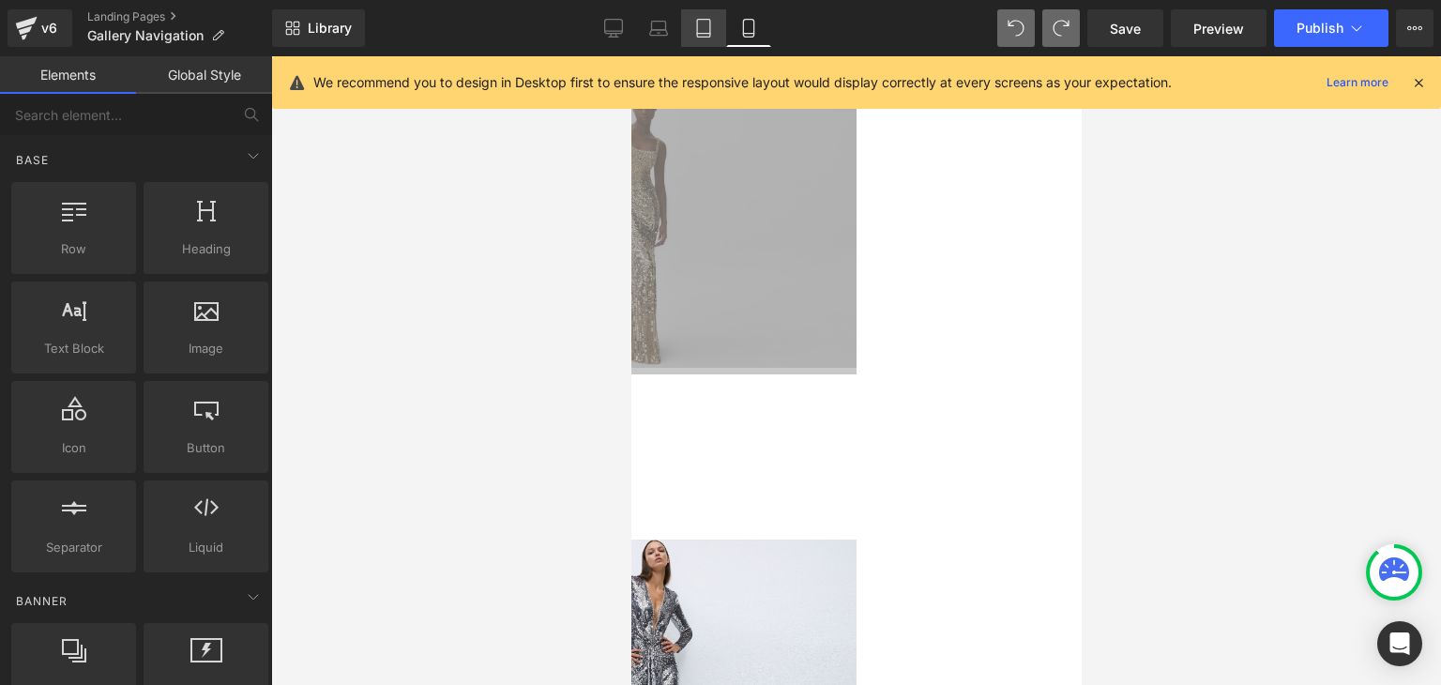
click at [699, 23] on icon at bounding box center [703, 28] width 19 height 19
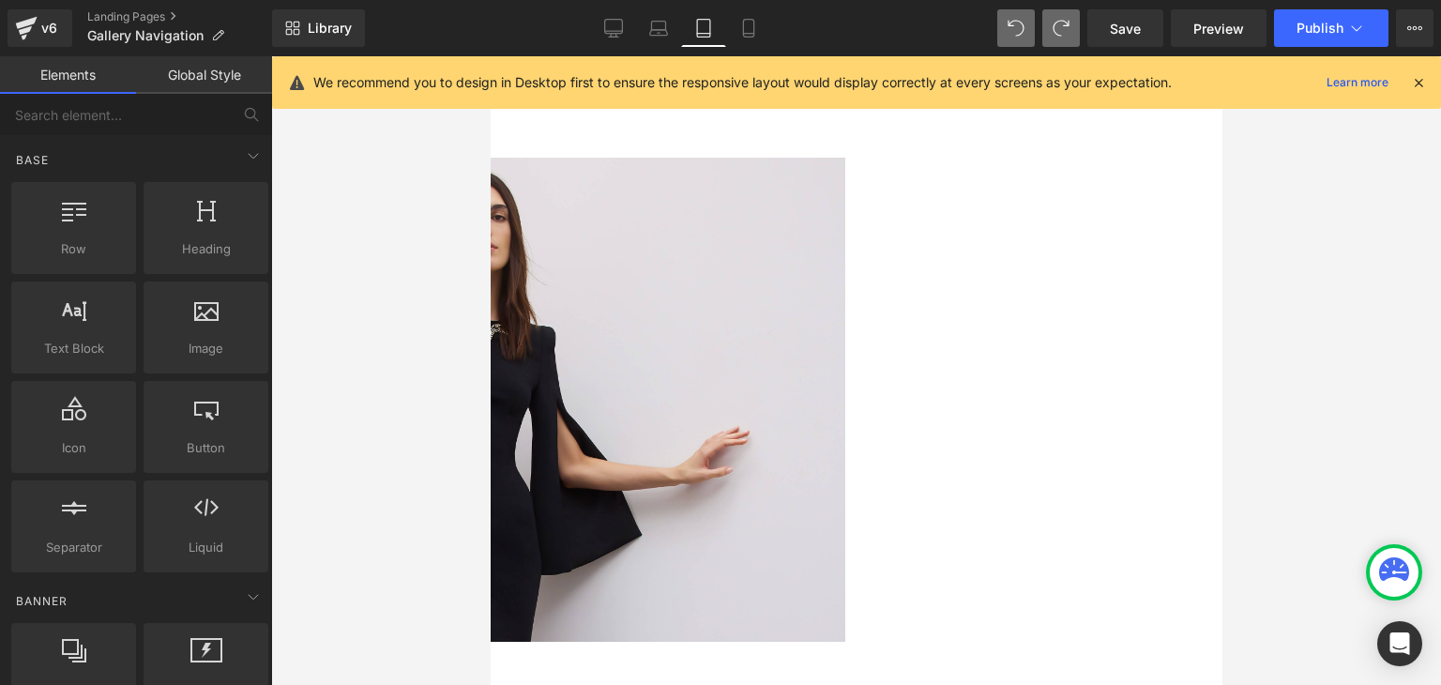
scroll to position [0, 0]
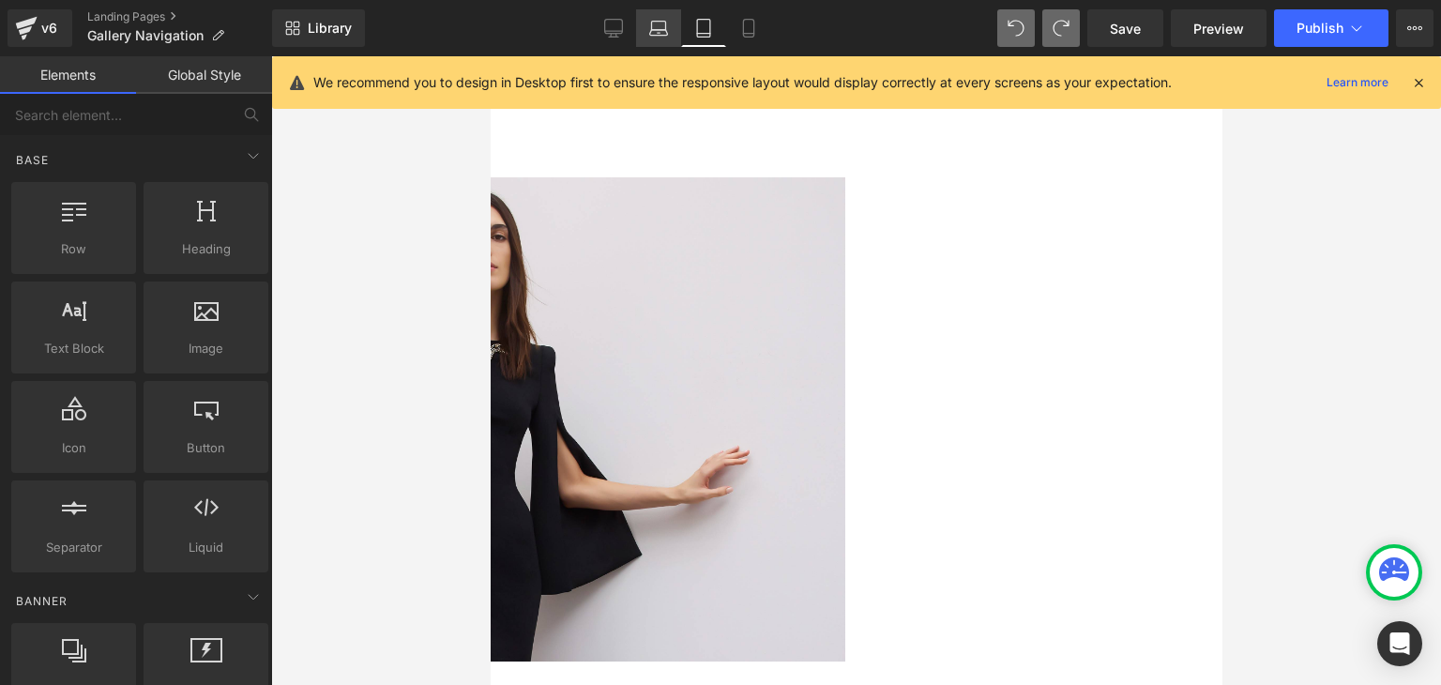
click at [670, 34] on link "Laptop" at bounding box center [658, 28] width 45 height 38
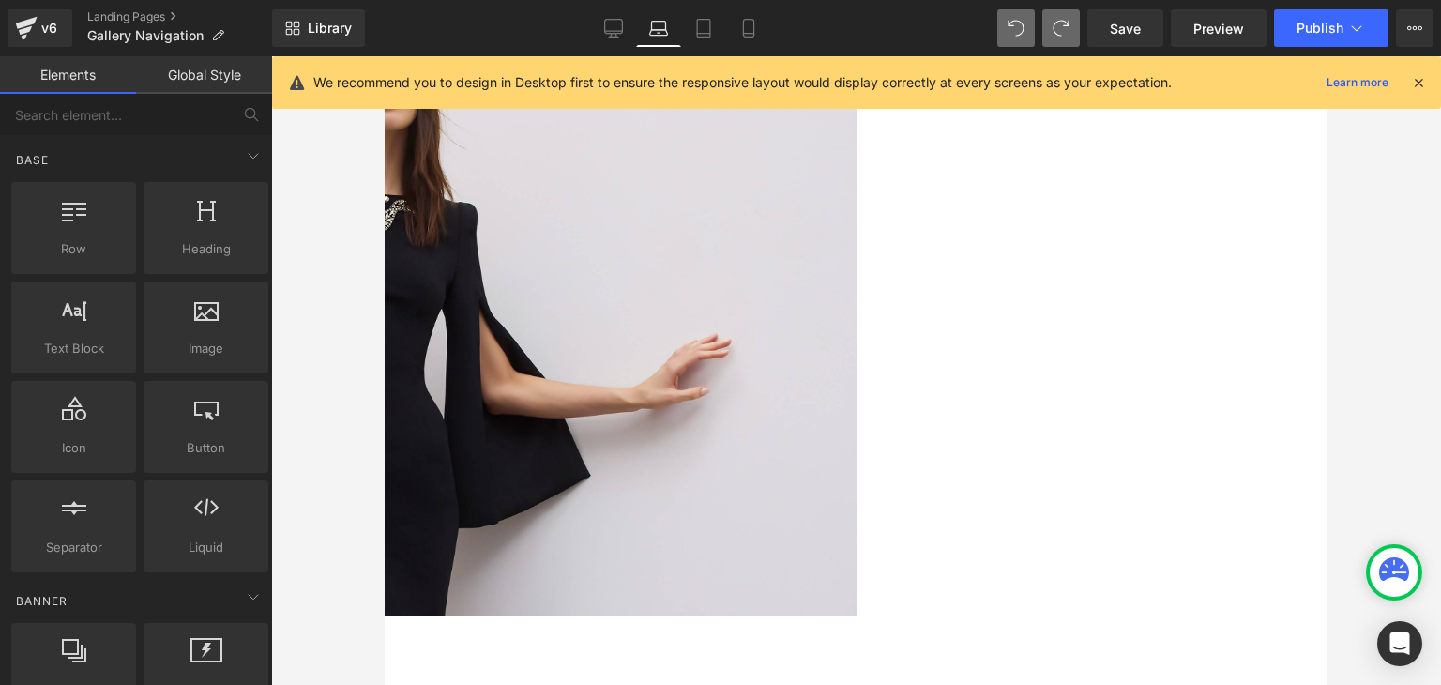
scroll to position [188, 0]
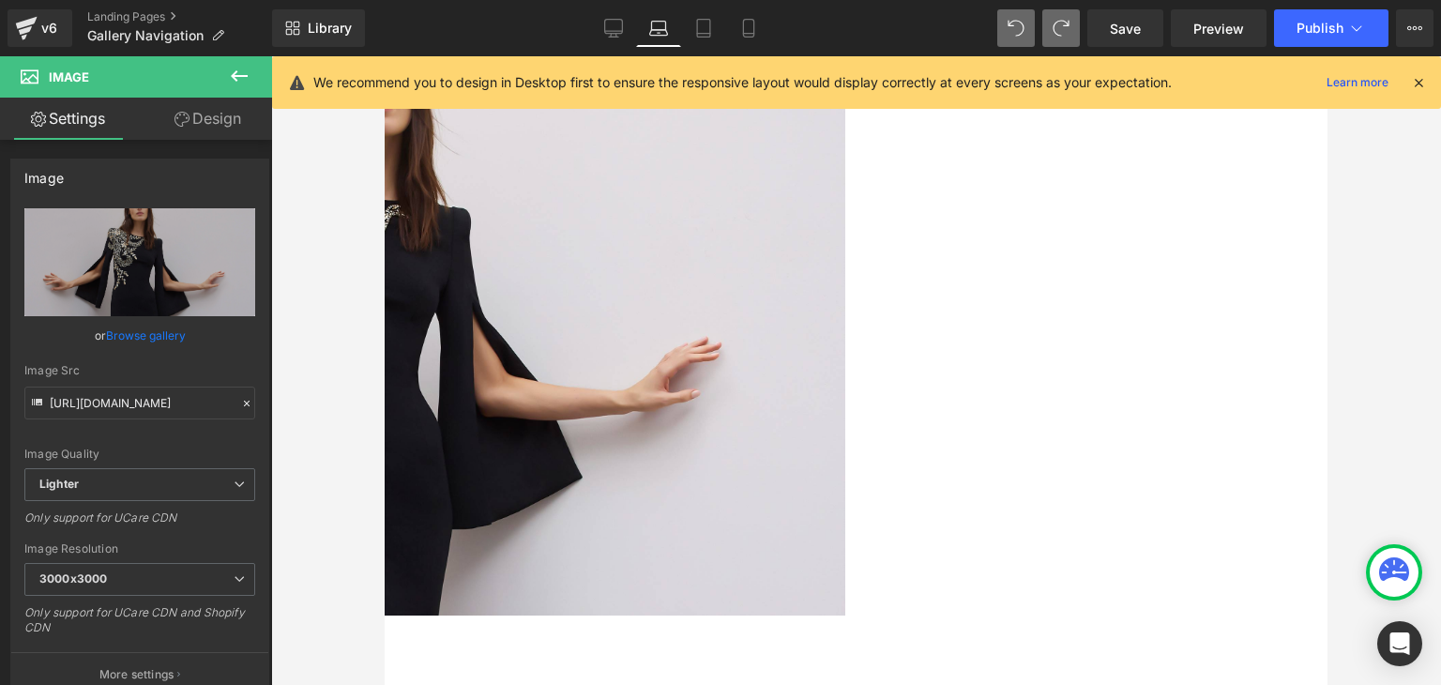
drag, startPoint x: 1004, startPoint y: 385, endPoint x: 993, endPoint y: 401, distance: 19.5
click at [856, 401] on div "Image" at bounding box center [385, 311] width 943 height 642
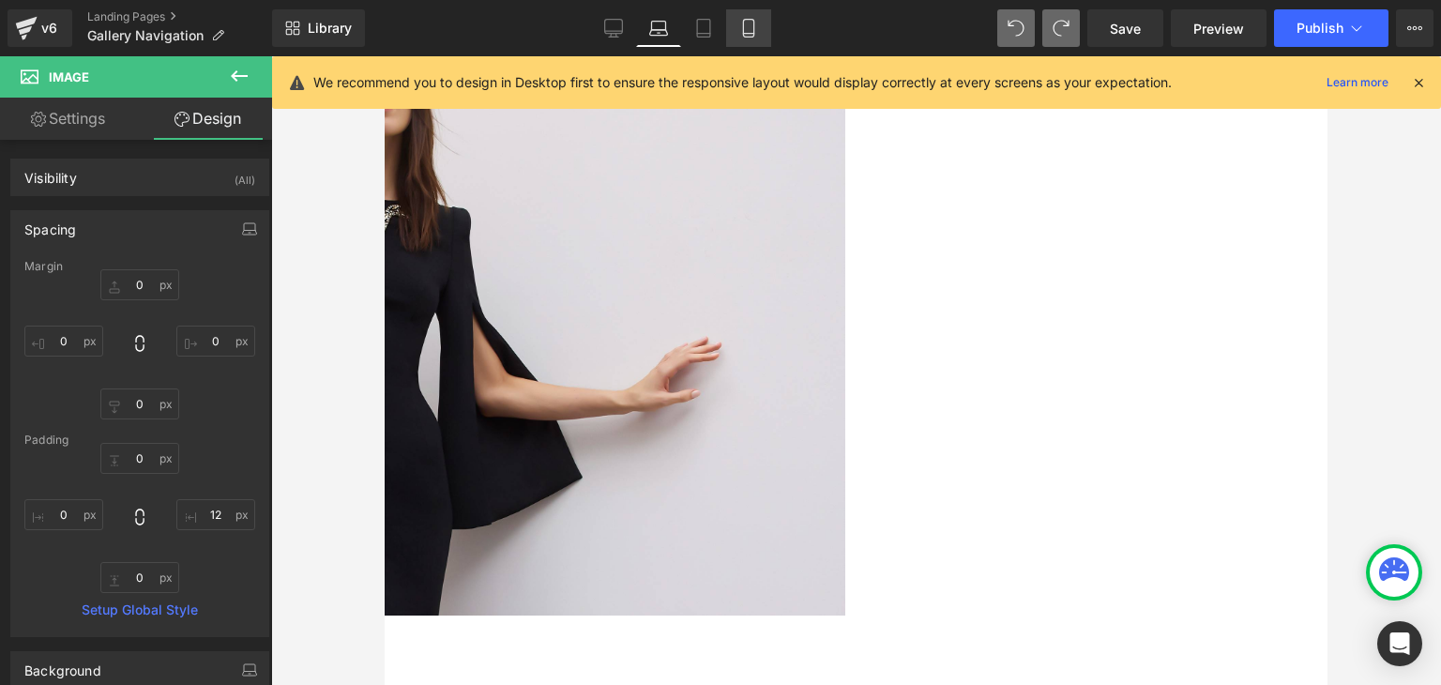
click at [741, 25] on icon at bounding box center [748, 28] width 19 height 19
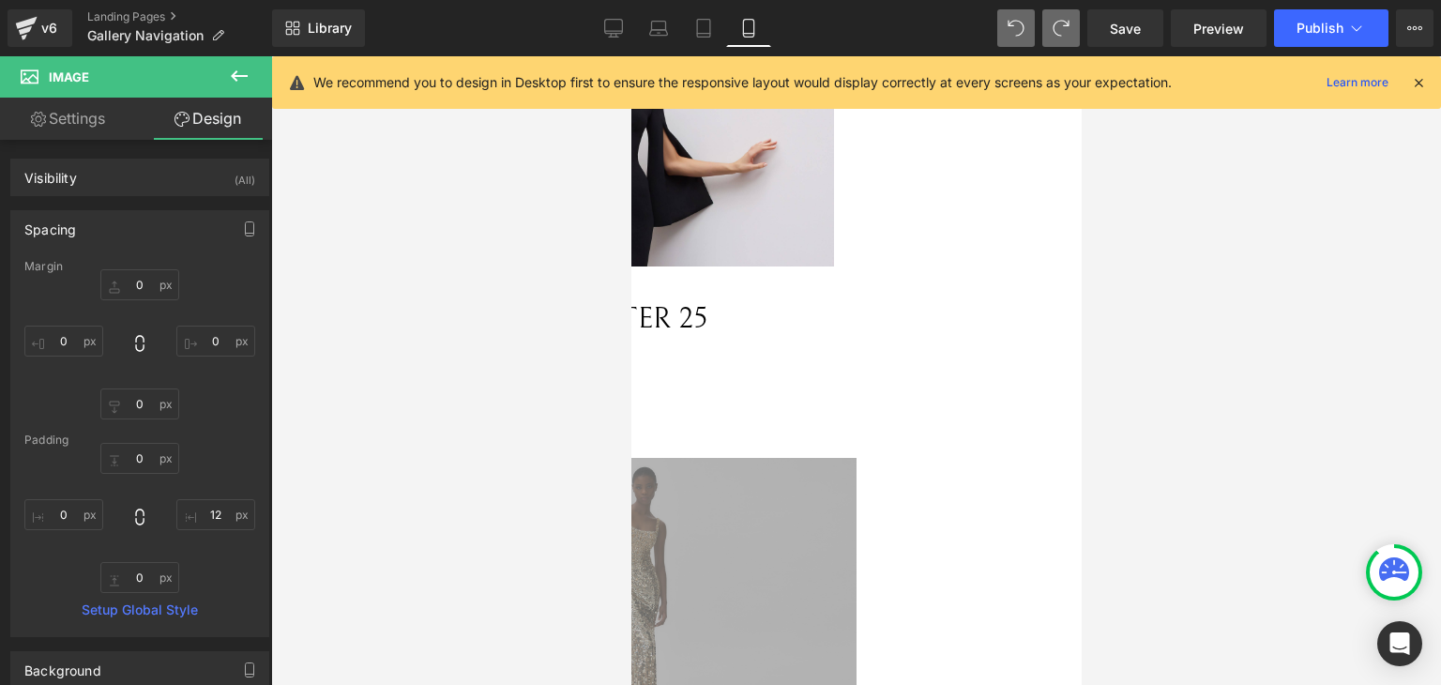
scroll to position [0, 0]
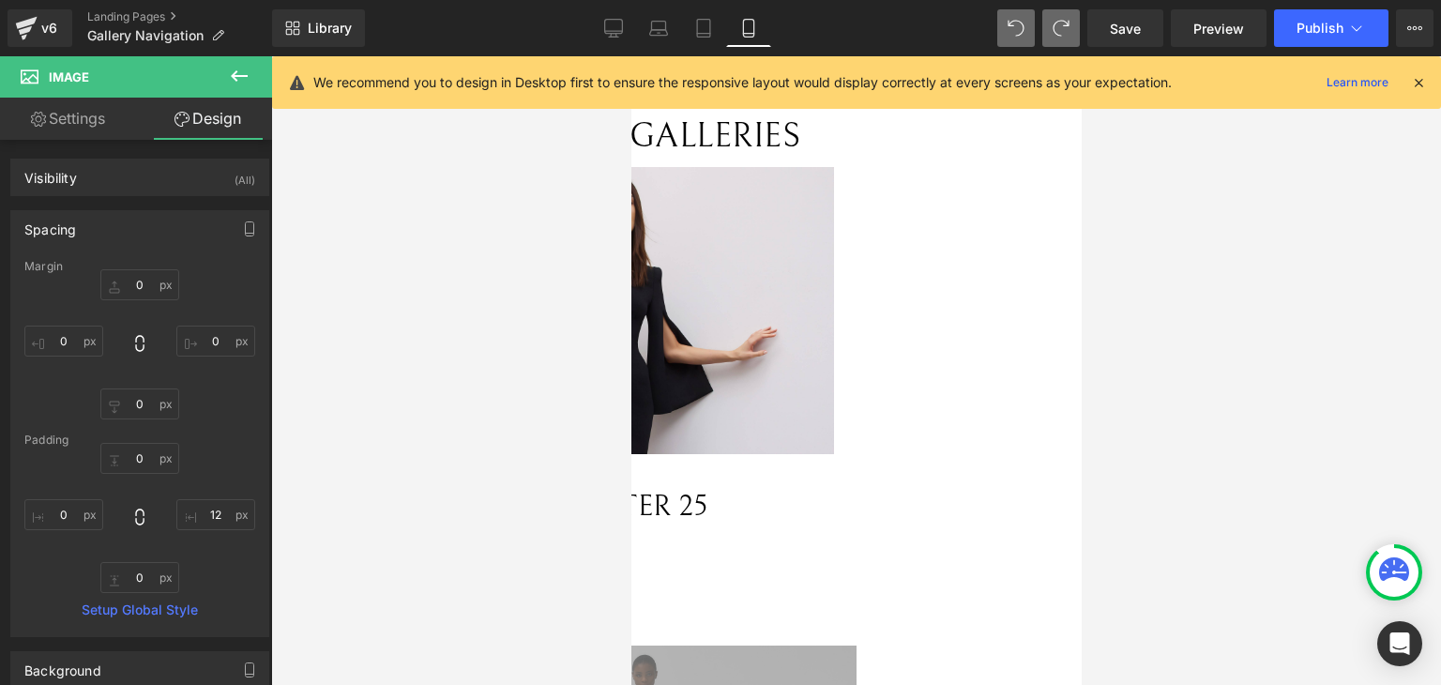
type input "0"
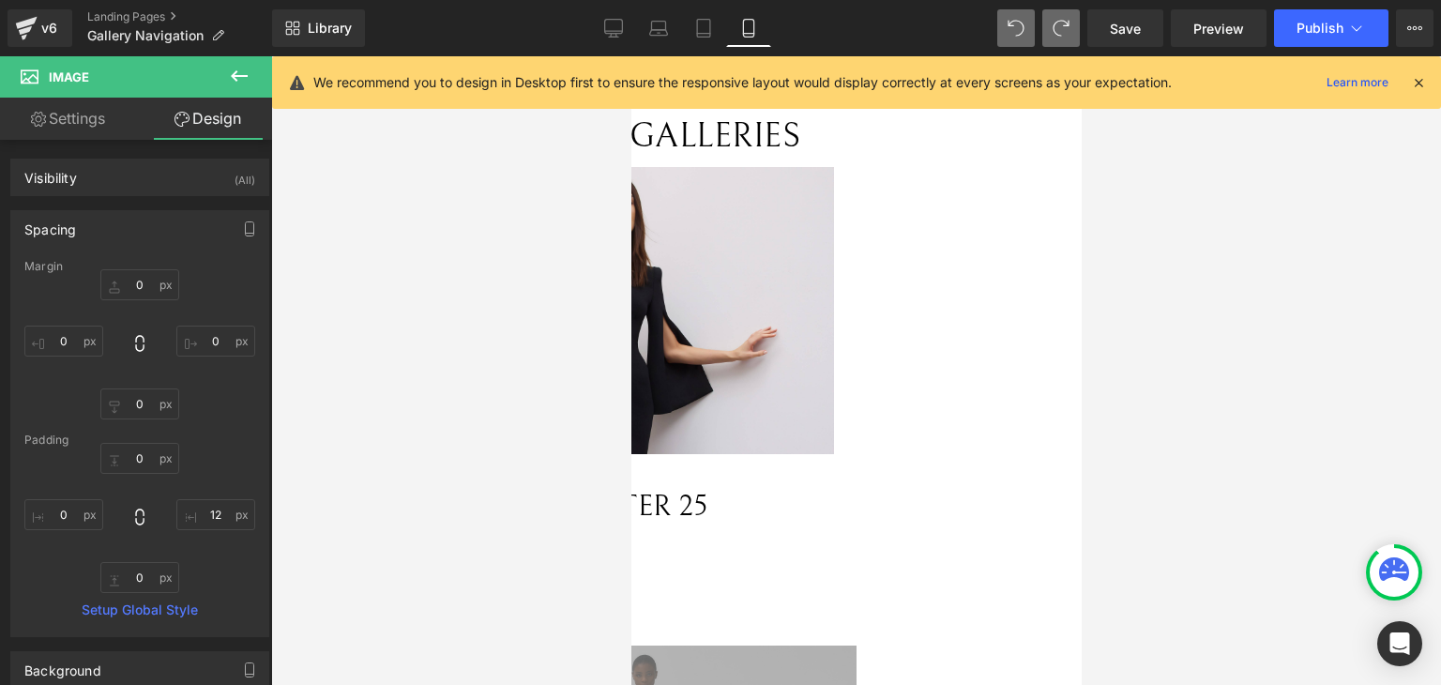
type input "6.9713"
type input "0"
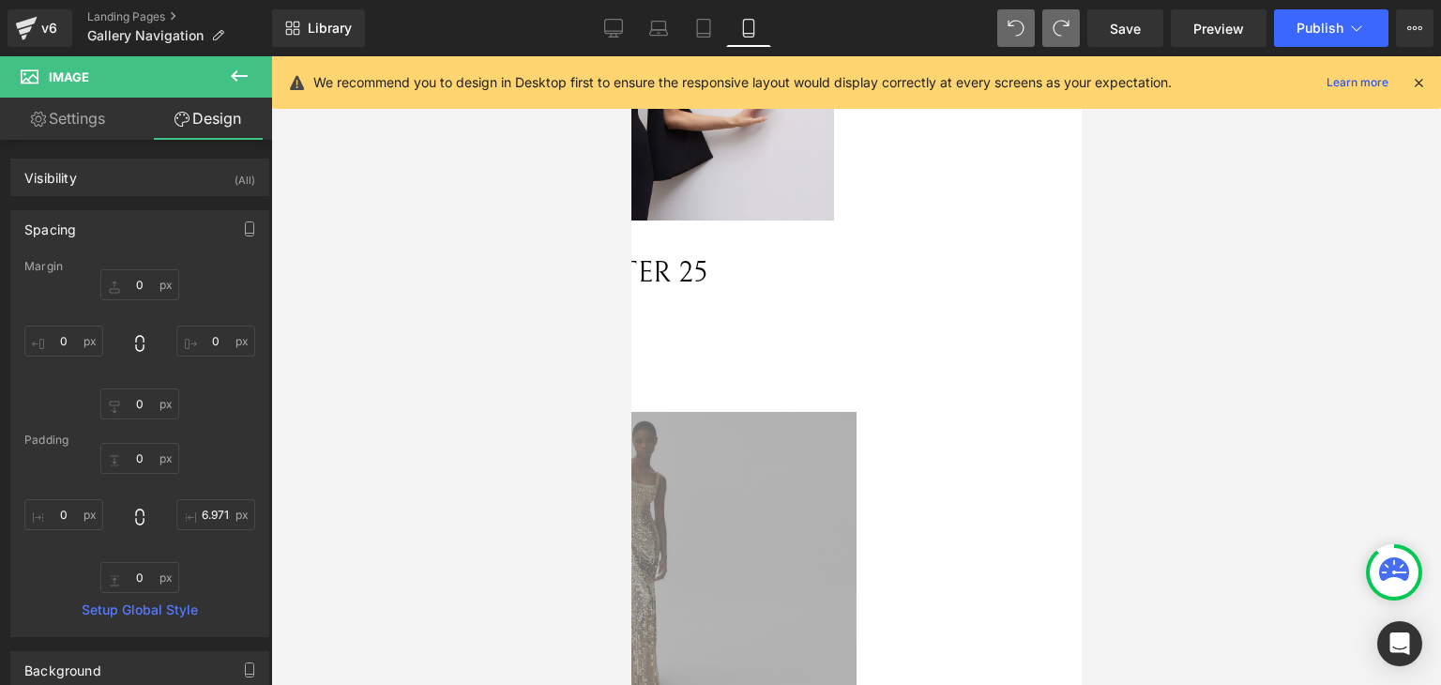
scroll to position [281, 0]
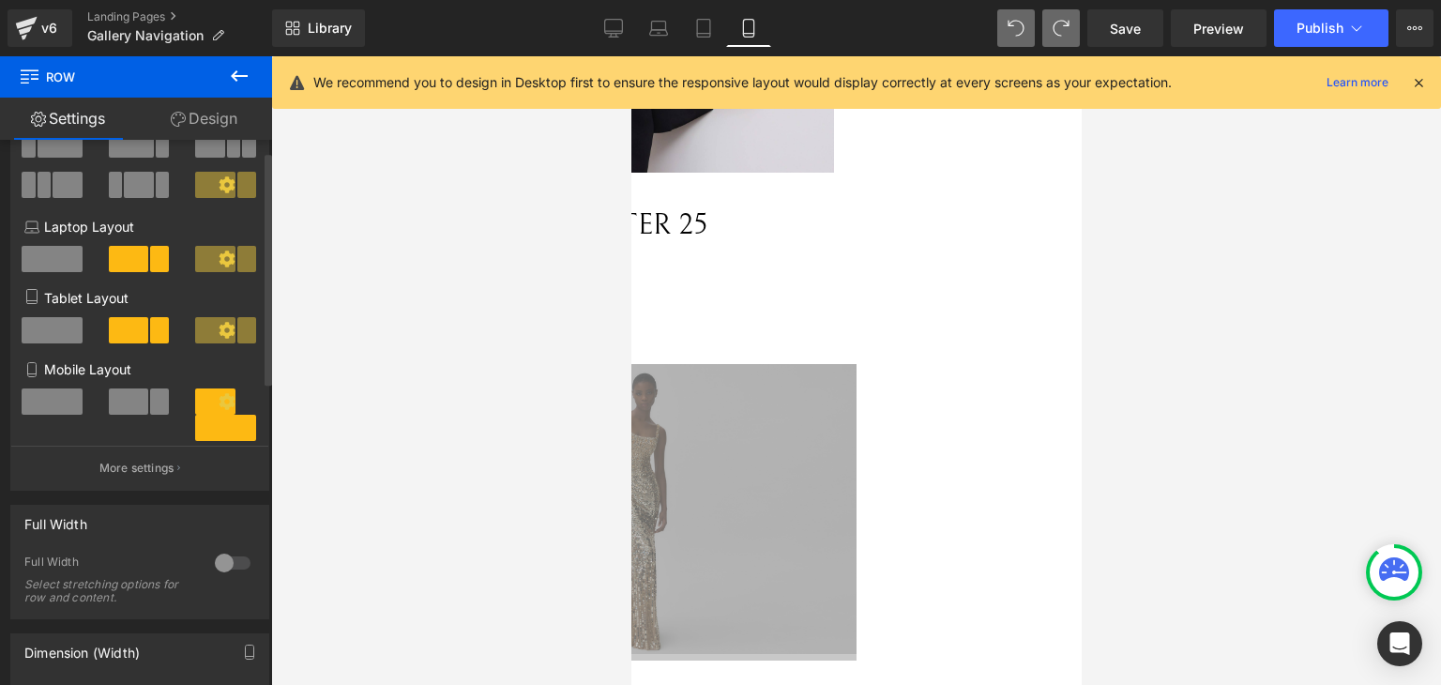
scroll to position [188, 0]
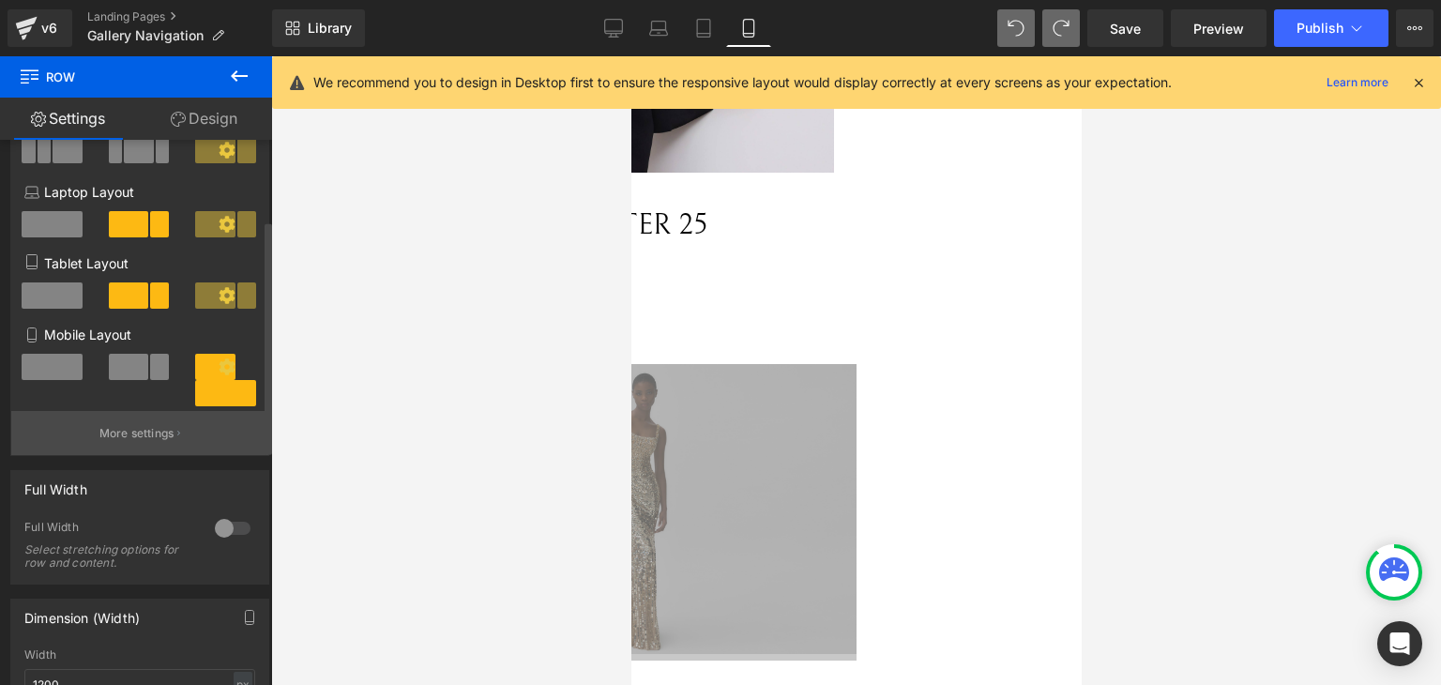
click at [157, 422] on button "More settings" at bounding box center [139, 433] width 257 height 44
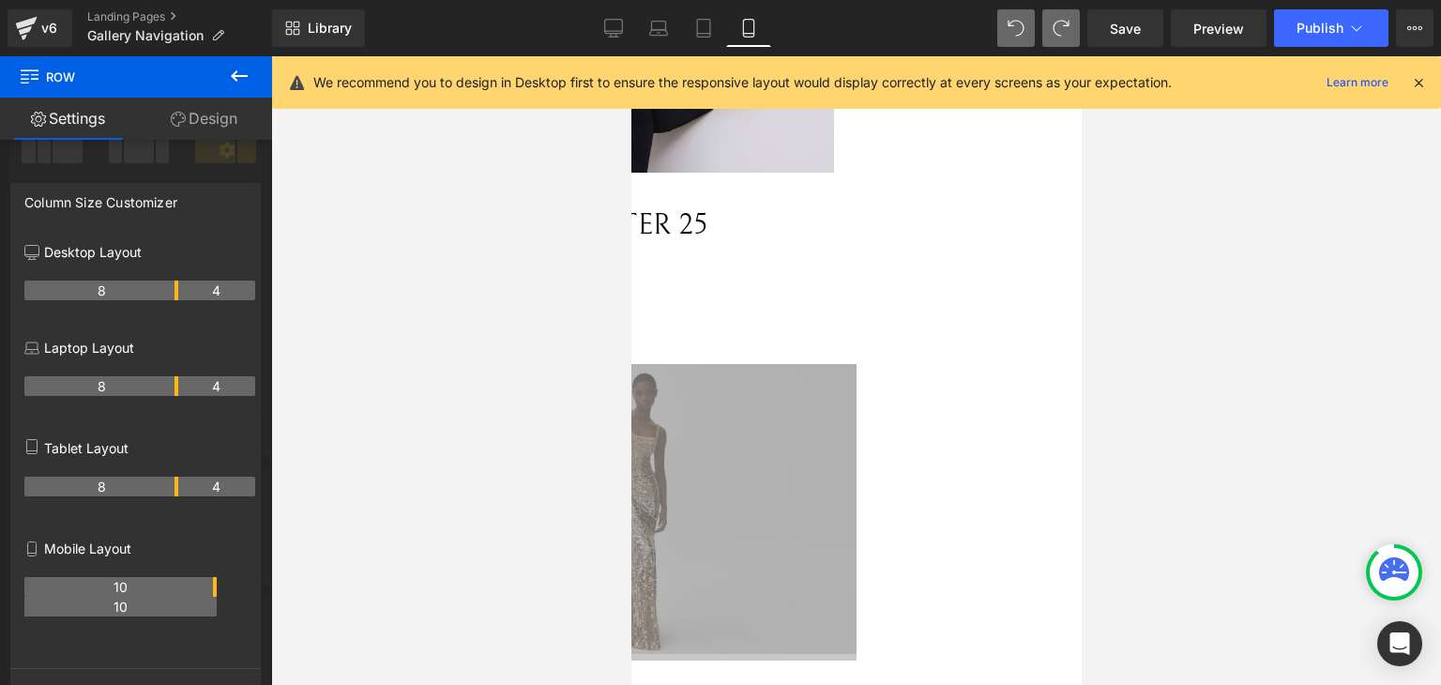
drag, startPoint x: 176, startPoint y: 588, endPoint x: 207, endPoint y: 588, distance: 31.0
click at [207, 588] on th "10" at bounding box center [120, 587] width 192 height 20
drag, startPoint x: 207, startPoint y: 588, endPoint x: 210, endPoint y: 598, distance: 9.8
click at [295, 598] on div "Row You are previewing how the will restyle your page. You can not edit Element…" at bounding box center [720, 358] width 1441 height 717
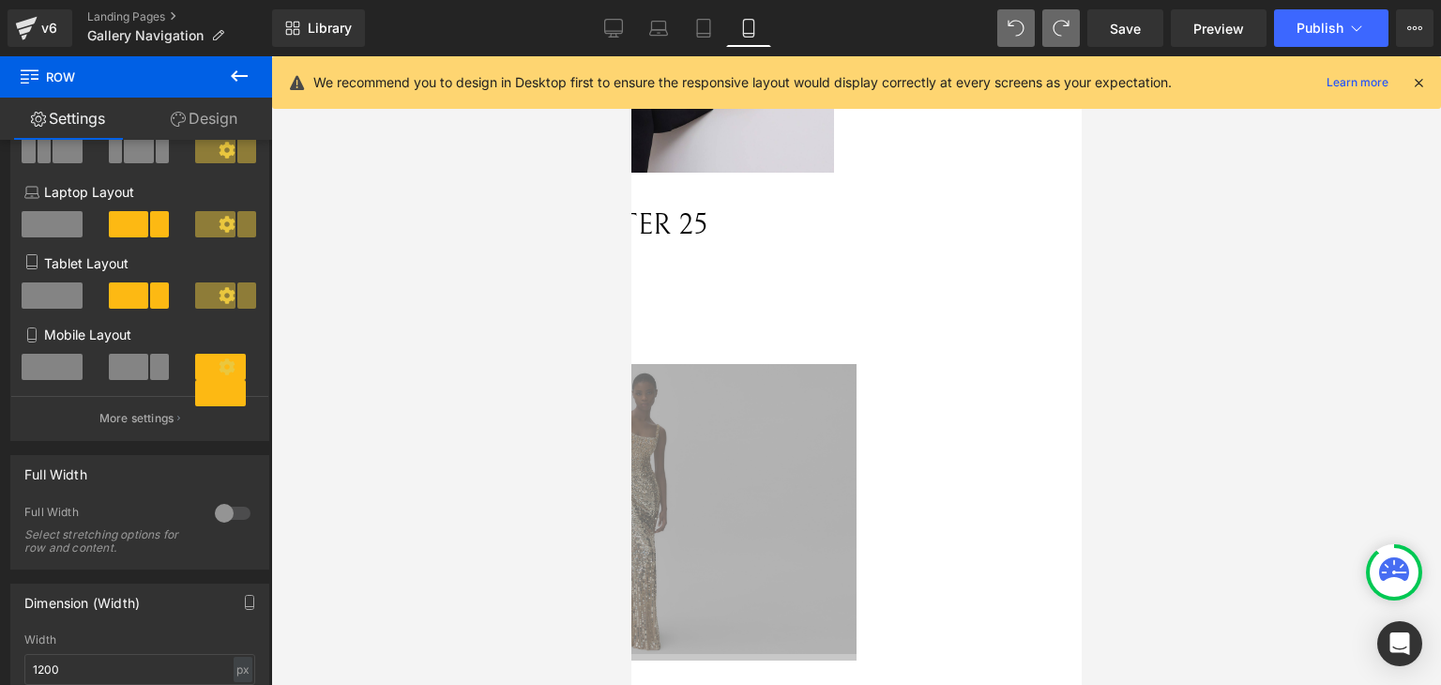
click at [273, 593] on div at bounding box center [720, 342] width 1441 height 685
click at [158, 427] on p "More settings" at bounding box center [136, 418] width 75 height 17
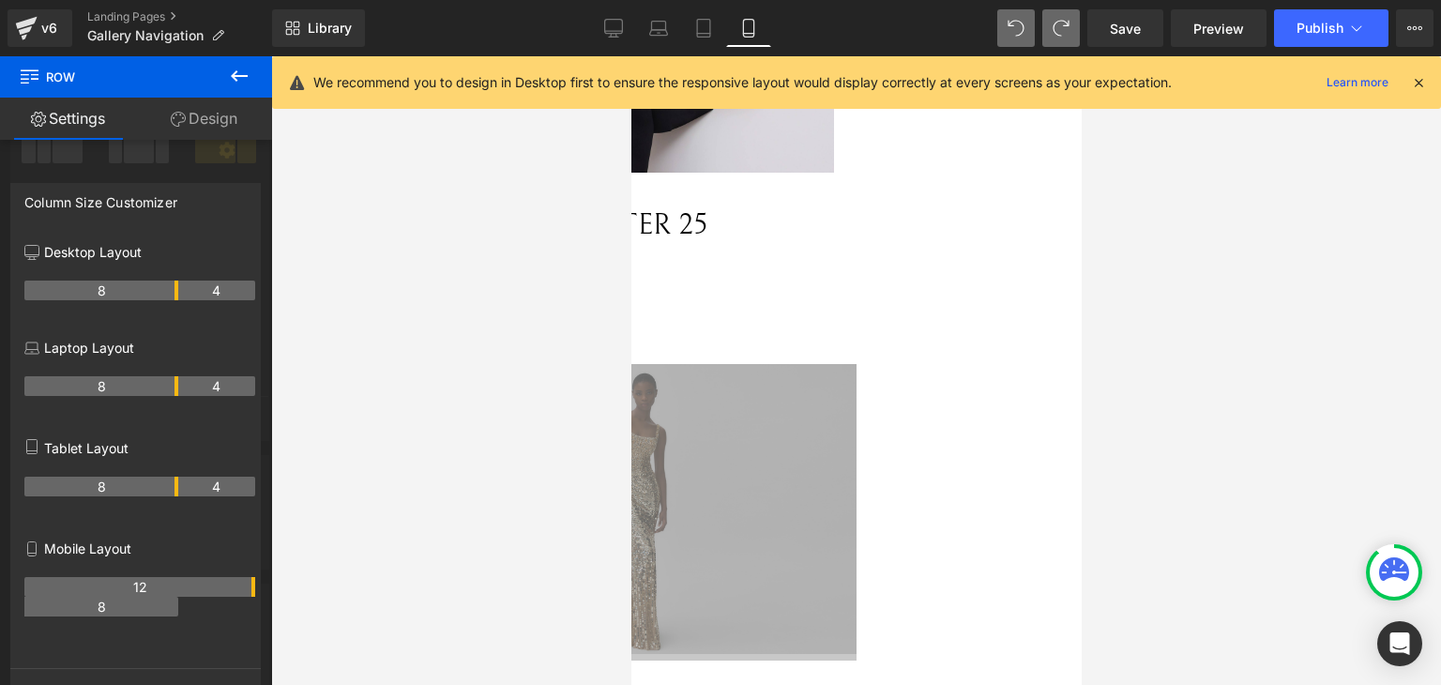
click at [301, 605] on div at bounding box center [720, 342] width 1441 height 685
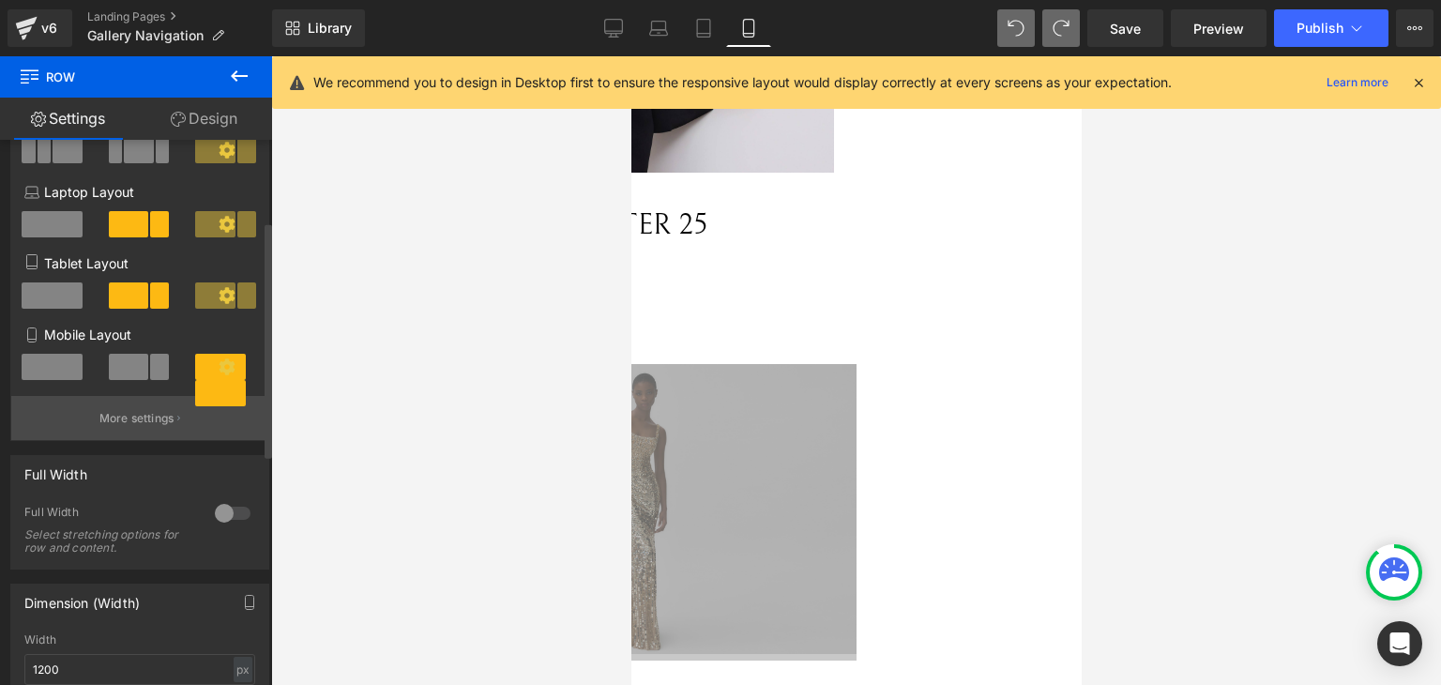
click at [166, 433] on button "More settings" at bounding box center [139, 418] width 257 height 44
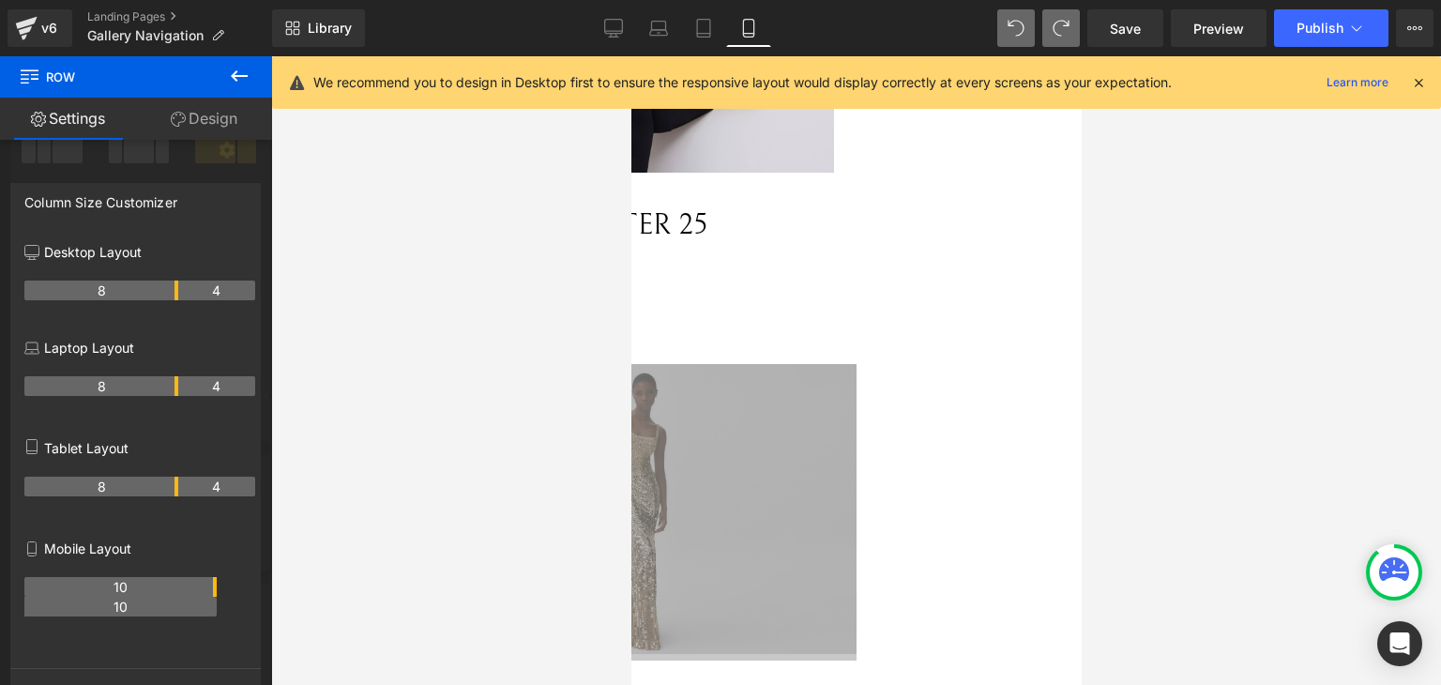
click at [217, 597] on th "10" at bounding box center [120, 587] width 192 height 20
drag, startPoint x: 183, startPoint y: 610, endPoint x: 208, endPoint y: 610, distance: 25.3
click at [208, 610] on tr "11 9" at bounding box center [139, 596] width 231 height 39
click at [186, 609] on th "9" at bounding box center [111, 607] width 174 height 20
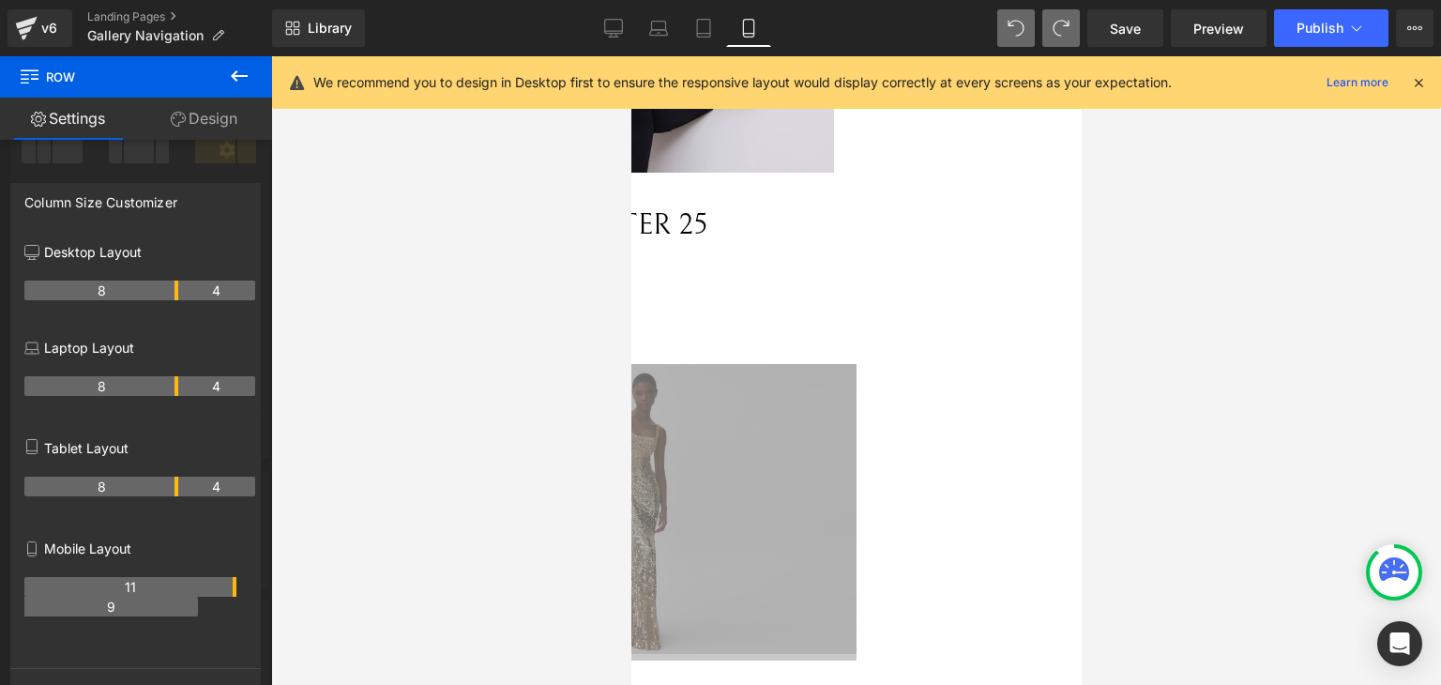
drag, startPoint x: 190, startPoint y: 607, endPoint x: 179, endPoint y: 613, distance: 12.6
click at [179, 613] on th "9" at bounding box center [111, 607] width 174 height 20
drag, startPoint x: 188, startPoint y: 606, endPoint x: 106, endPoint y: 615, distance: 82.2
click at [106, 615] on th "9" at bounding box center [111, 607] width 174 height 20
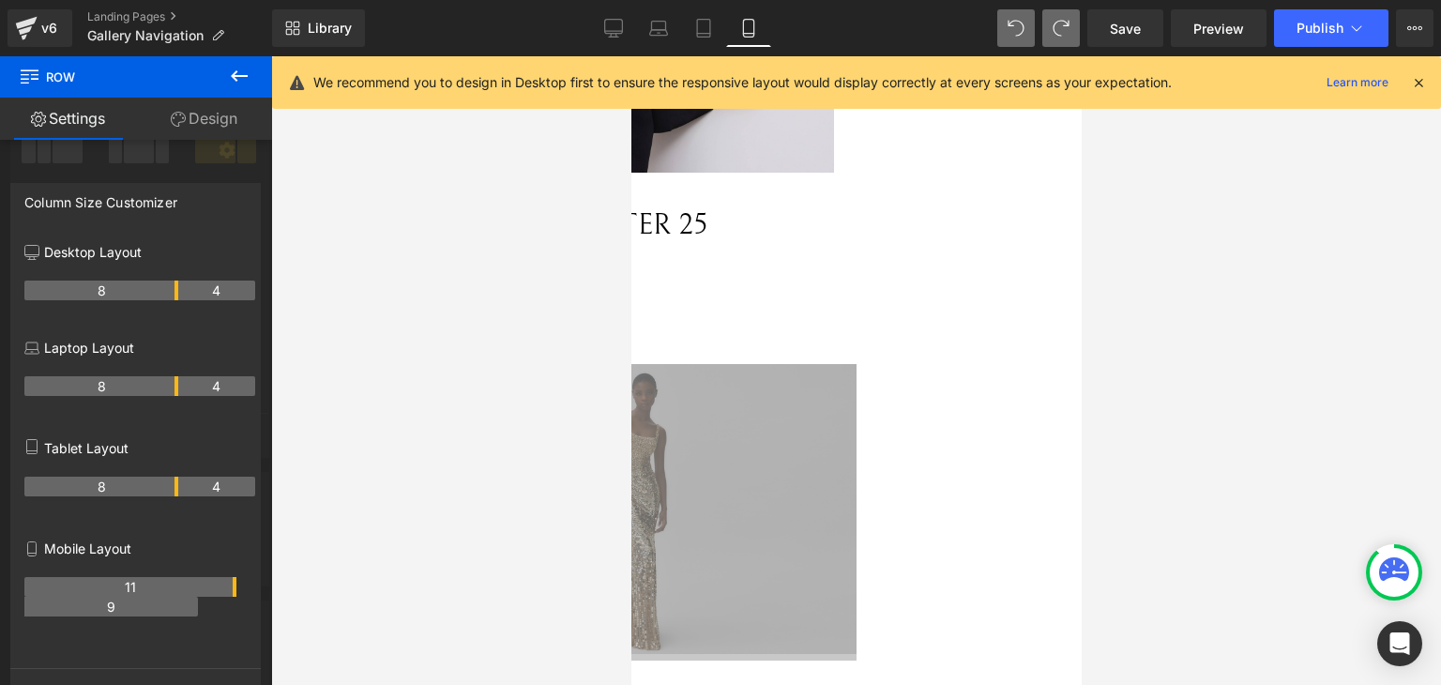
drag, startPoint x: 106, startPoint y: 615, endPoint x: 226, endPoint y: 610, distance: 120.2
click at [162, 610] on th "9" at bounding box center [111, 607] width 174 height 20
drag, startPoint x: 235, startPoint y: 590, endPoint x: 282, endPoint y: 590, distance: 47.8
click at [282, 590] on div "Row You are previewing how the will restyle your page. You can not edit Element…" at bounding box center [720, 358] width 1441 height 717
click at [255, 592] on th "12" at bounding box center [139, 587] width 231 height 20
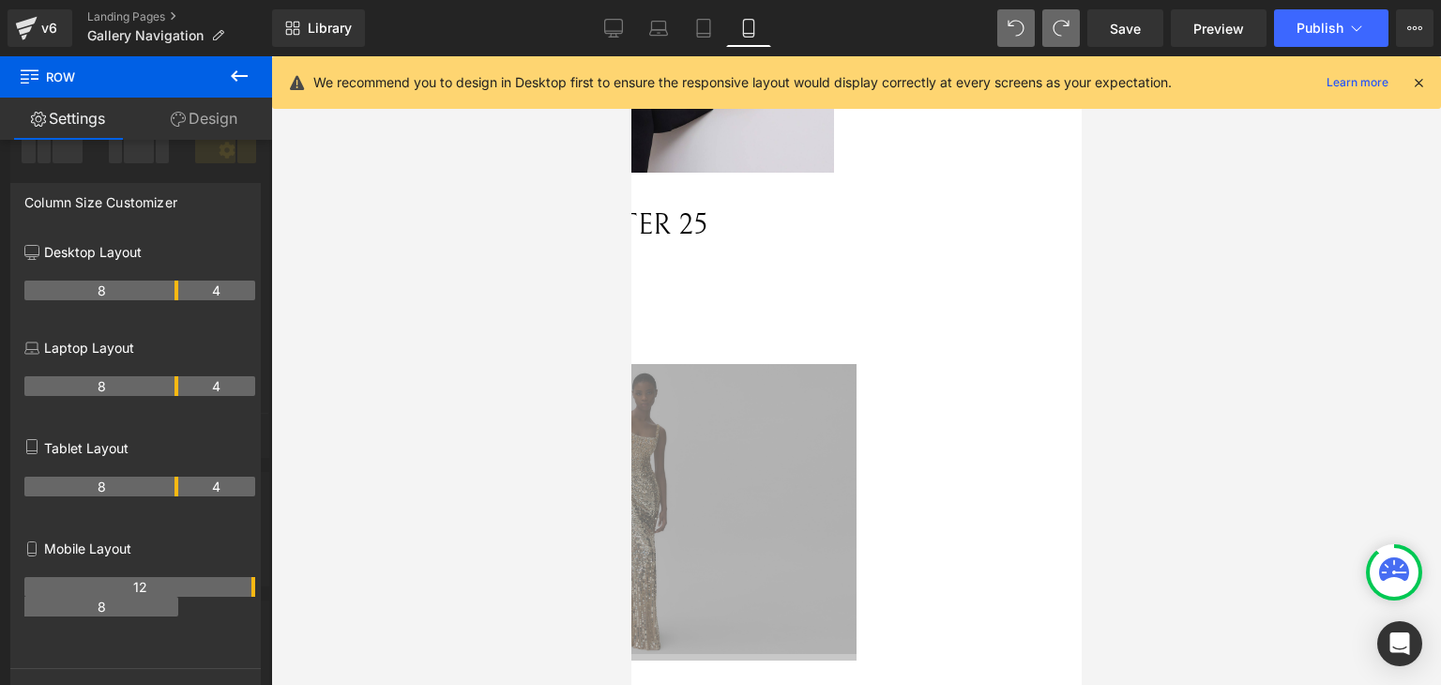
drag, startPoint x: 173, startPoint y: 612, endPoint x: 134, endPoint y: 605, distance: 39.0
click at [124, 609] on th "8" at bounding box center [101, 607] width 154 height 20
drag, startPoint x: 151, startPoint y: 603, endPoint x: 194, endPoint y: 603, distance: 43.2
click at [192, 603] on tr "12 8" at bounding box center [139, 596] width 231 height 39
click at [173, 605] on tr "12 8" at bounding box center [139, 596] width 231 height 39
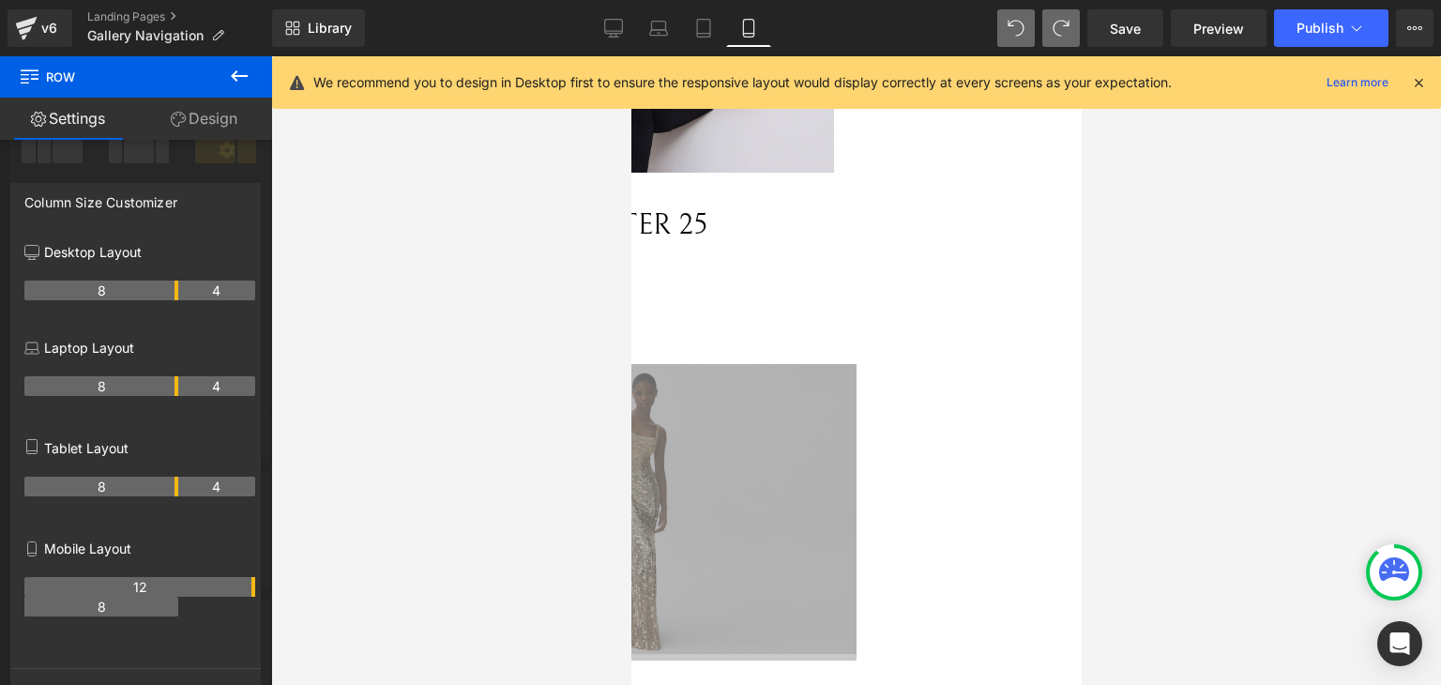
drag, startPoint x: 195, startPoint y: 588, endPoint x: 207, endPoint y: 585, distance: 12.5
click at [207, 585] on tr "12 8" at bounding box center [139, 596] width 231 height 39
drag, startPoint x: 175, startPoint y: 590, endPoint x: 203, endPoint y: 592, distance: 27.3
click at [208, 591] on th "7" at bounding box center [197, 587] width 47 height 20
drag, startPoint x: 169, startPoint y: 589, endPoint x: 232, endPoint y: 585, distance: 63.0
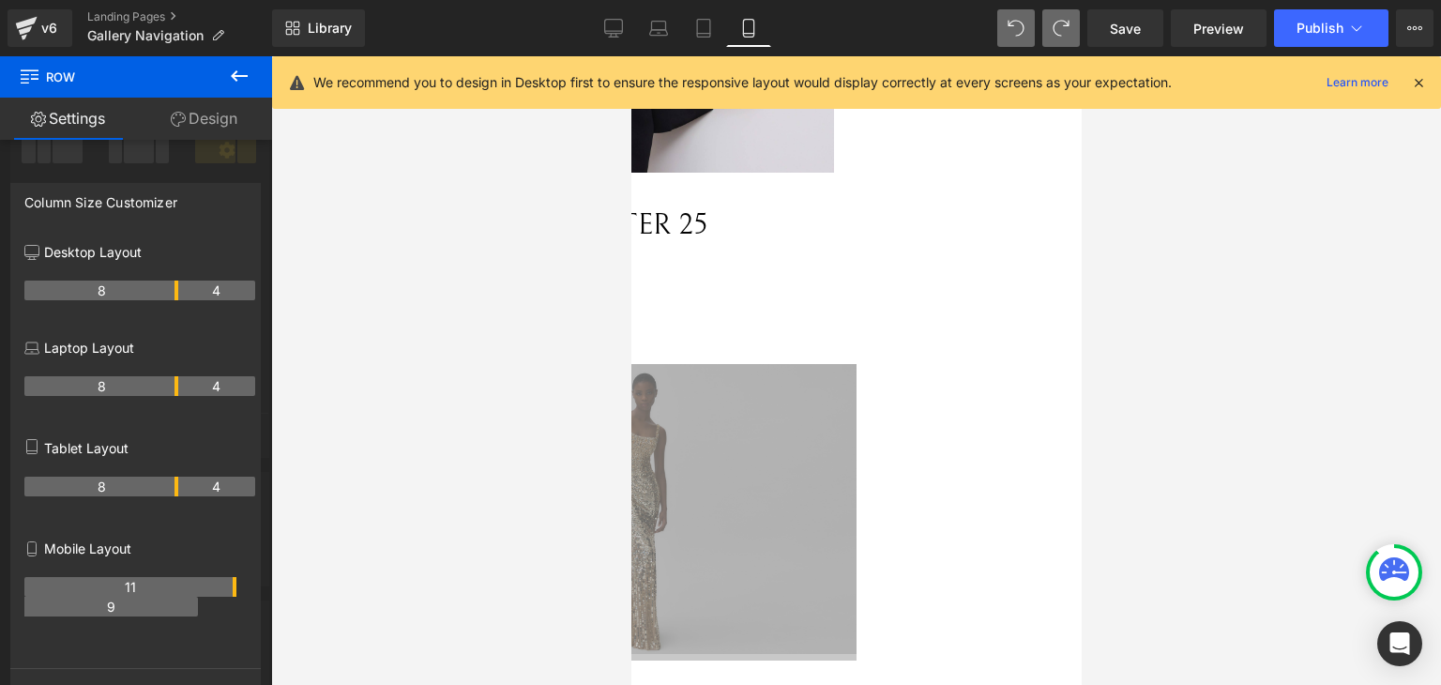
click at [232, 585] on th "11" at bounding box center [130, 587] width 212 height 20
drag, startPoint x: 229, startPoint y: 585, endPoint x: 241, endPoint y: 585, distance: 12.2
click at [236, 585] on th "11" at bounding box center [130, 587] width 212 height 20
drag, startPoint x: 251, startPoint y: 583, endPoint x: 275, endPoint y: 583, distance: 23.5
click at [275, 583] on div "Row You are previewing how the will restyle your page. You can not edit Element…" at bounding box center [720, 358] width 1441 height 717
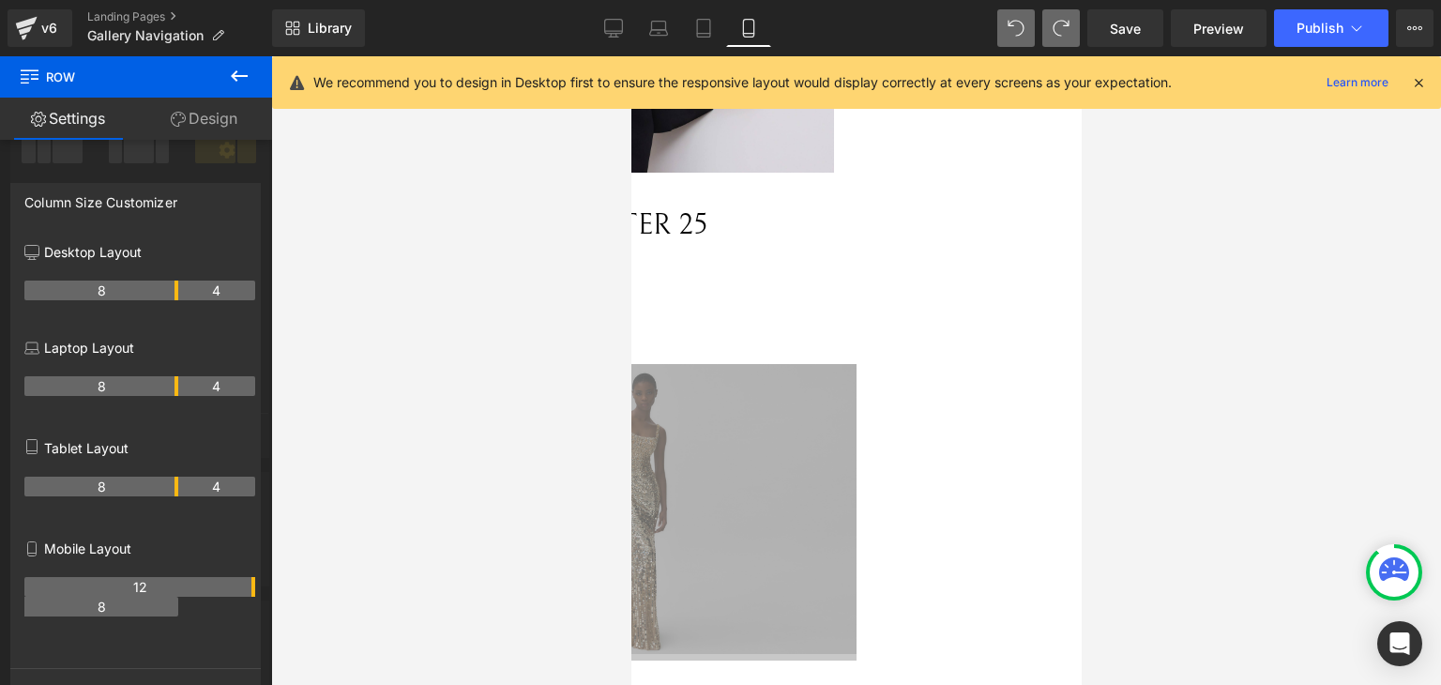
click at [249, 592] on th "12" at bounding box center [139, 587] width 231 height 20
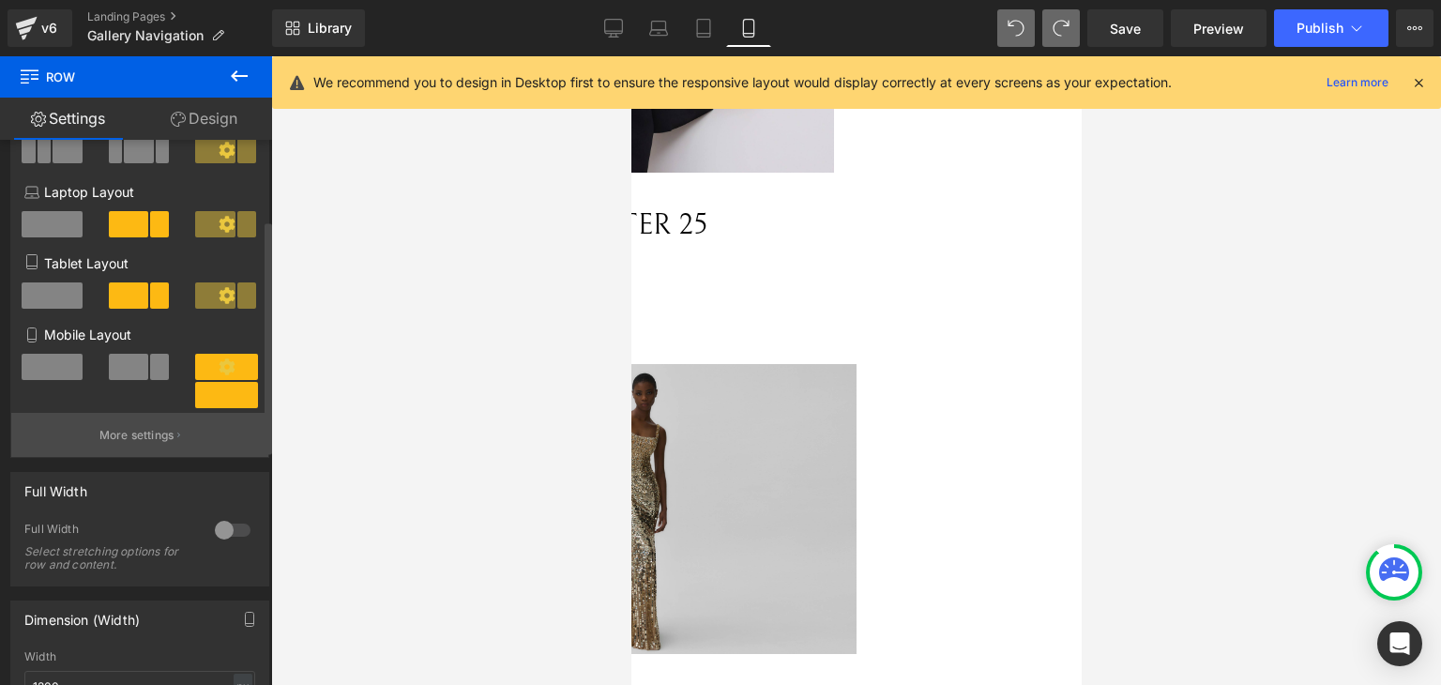
click at [177, 437] on icon "button" at bounding box center [178, 434] width 3 height 5
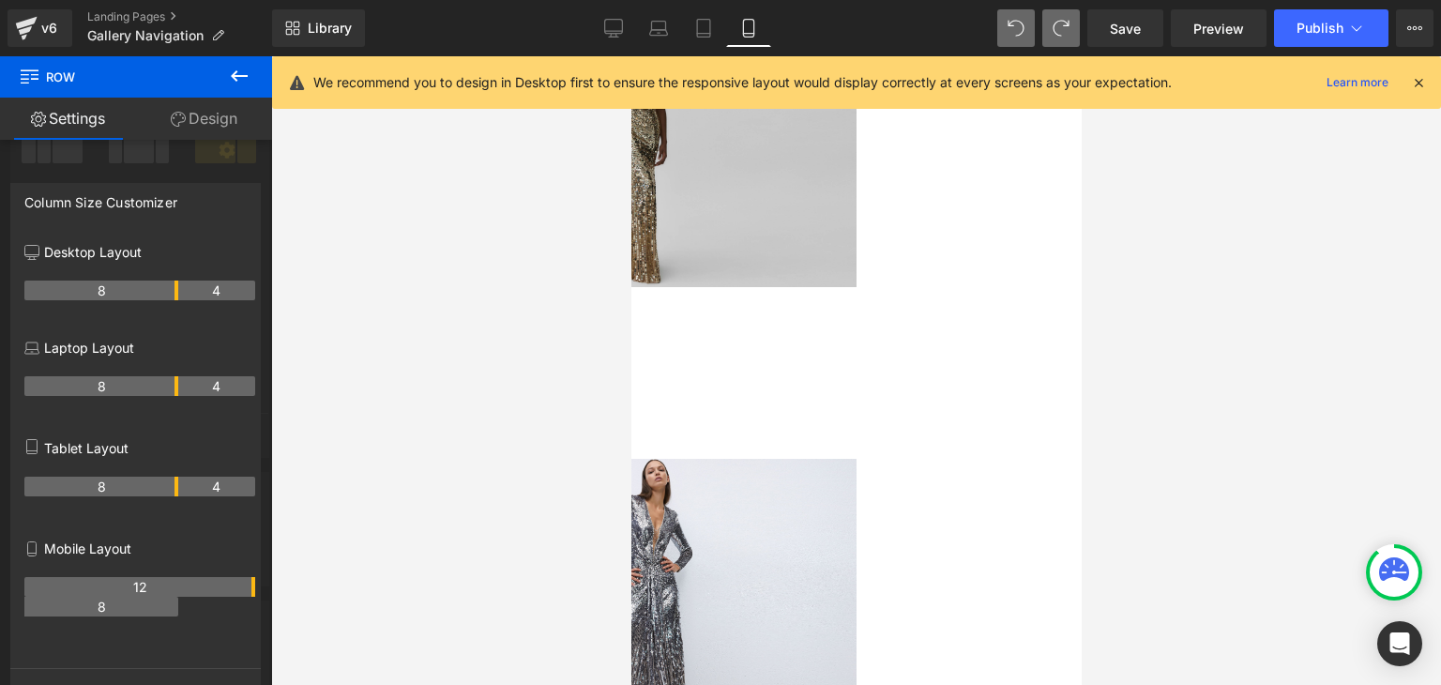
scroll to position [657, 0]
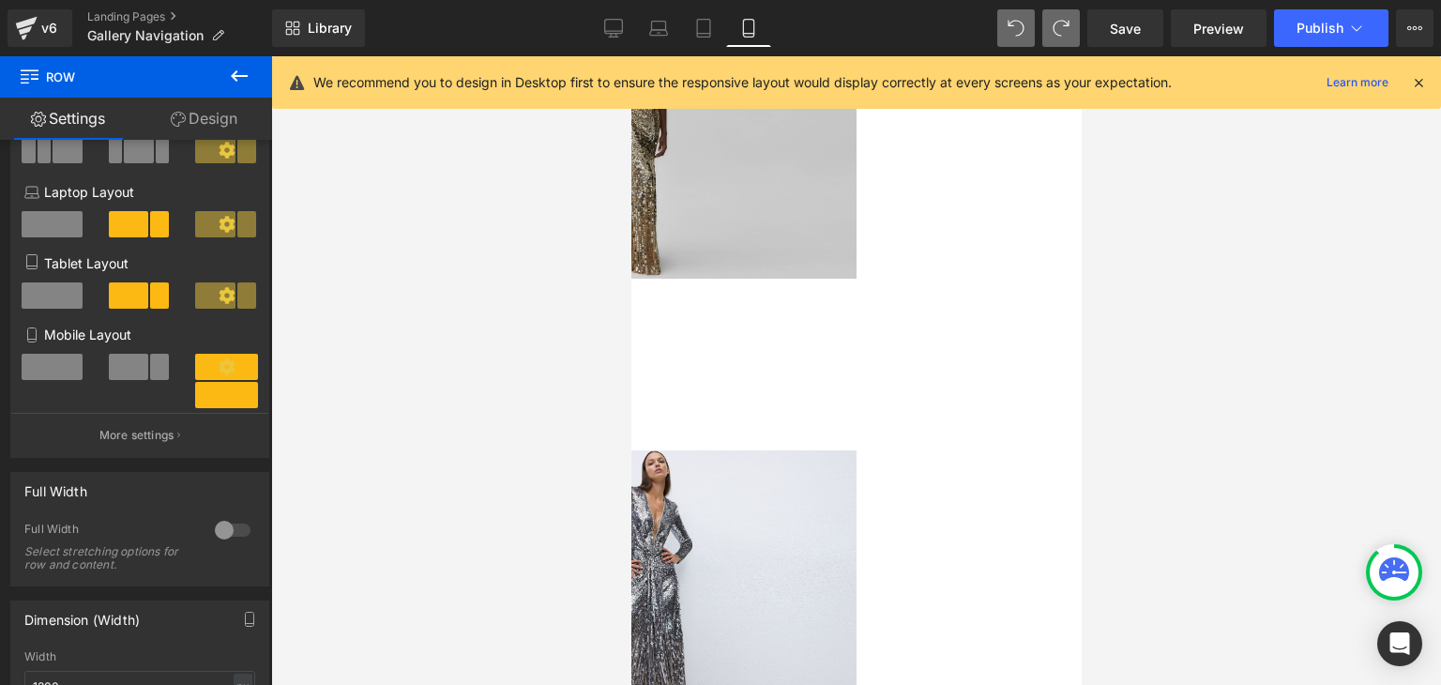
click at [946, 469] on body "Skip to content Submit Close search Home Catalog COLLECTION GALLERIES Text Bloc…" at bounding box center [855, 696] width 450 height 2593
click at [199, 444] on button "More settings" at bounding box center [139, 435] width 257 height 44
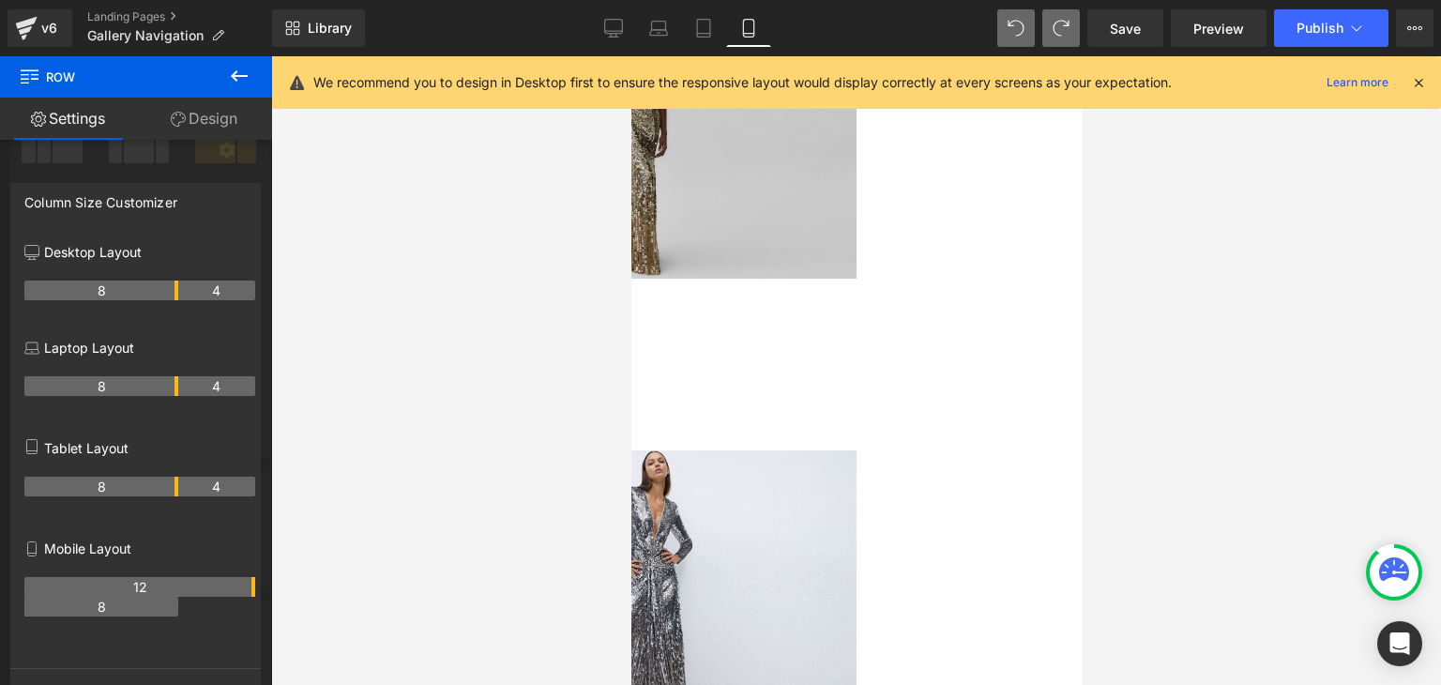
click at [1205, 387] on div at bounding box center [856, 370] width 1170 height 629
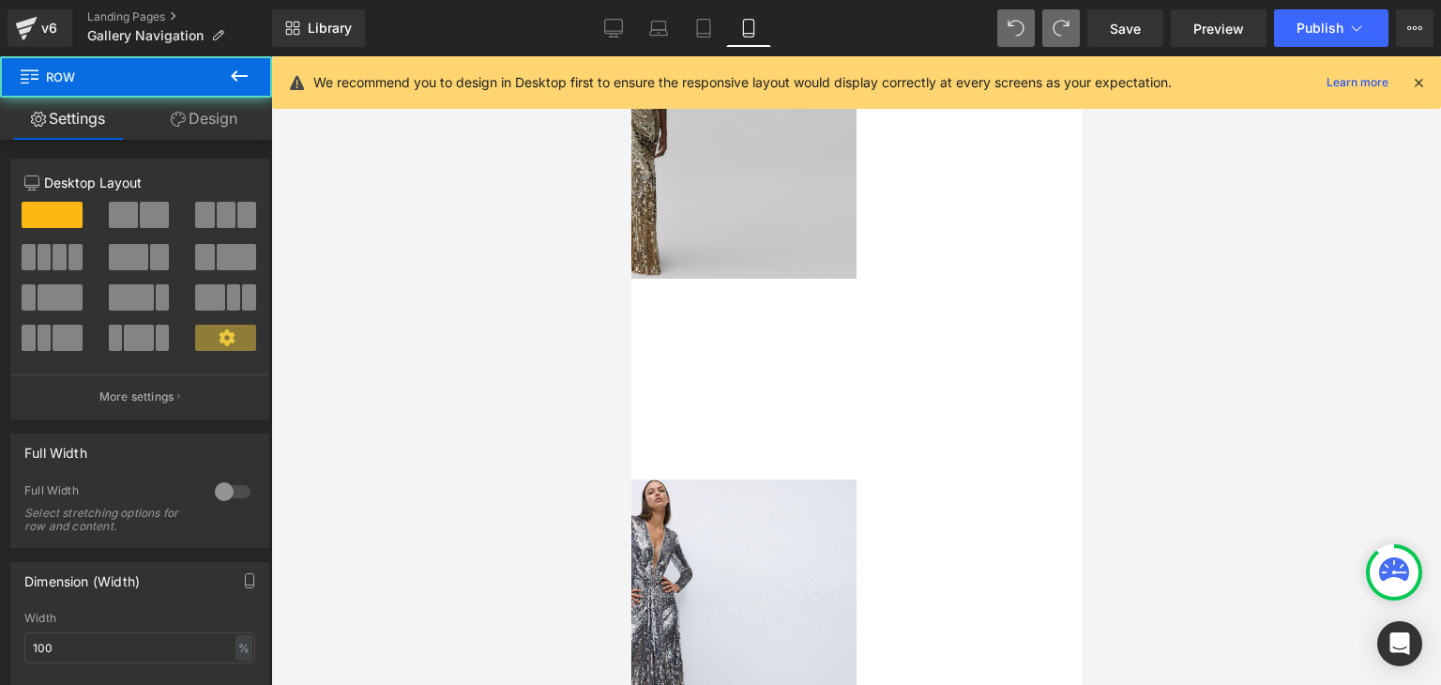
click at [856, 358] on div at bounding box center [638, 365] width 434 height 15
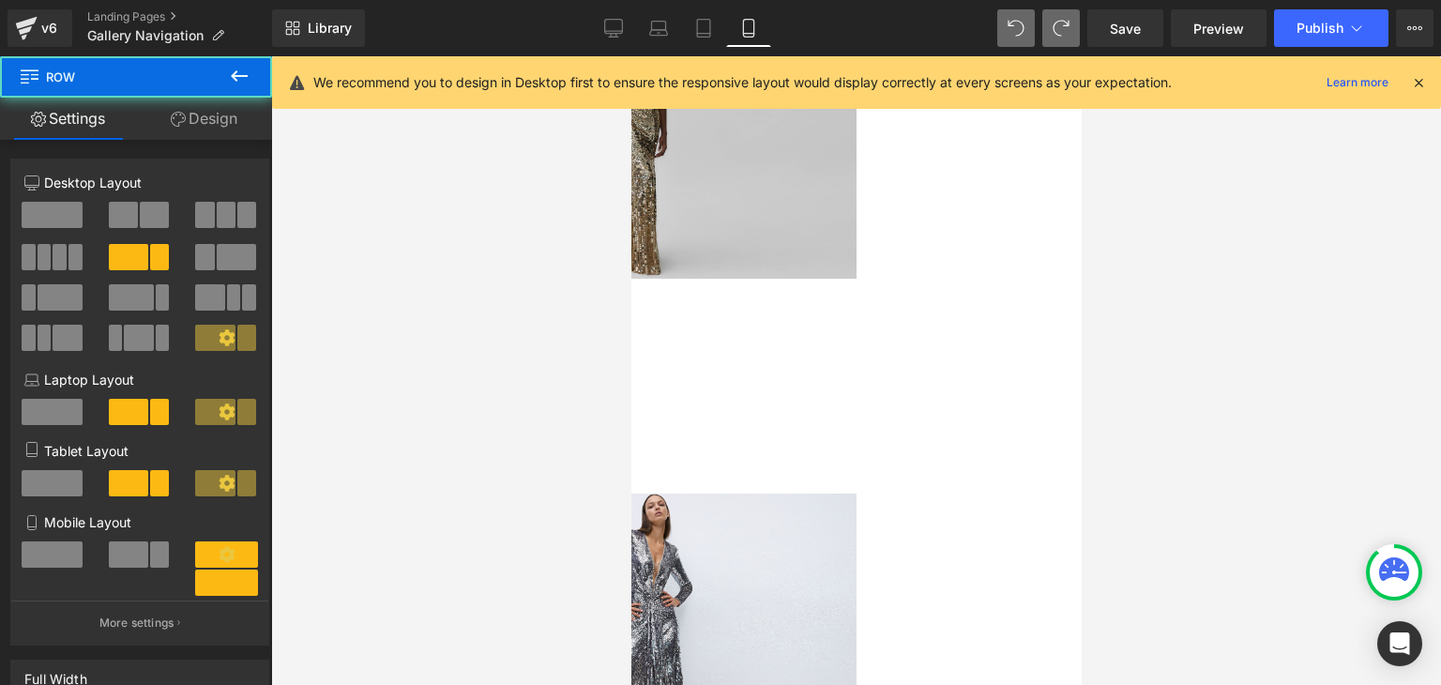
click at [426, 438] on div at bounding box center [423, 438] width 5 height 0
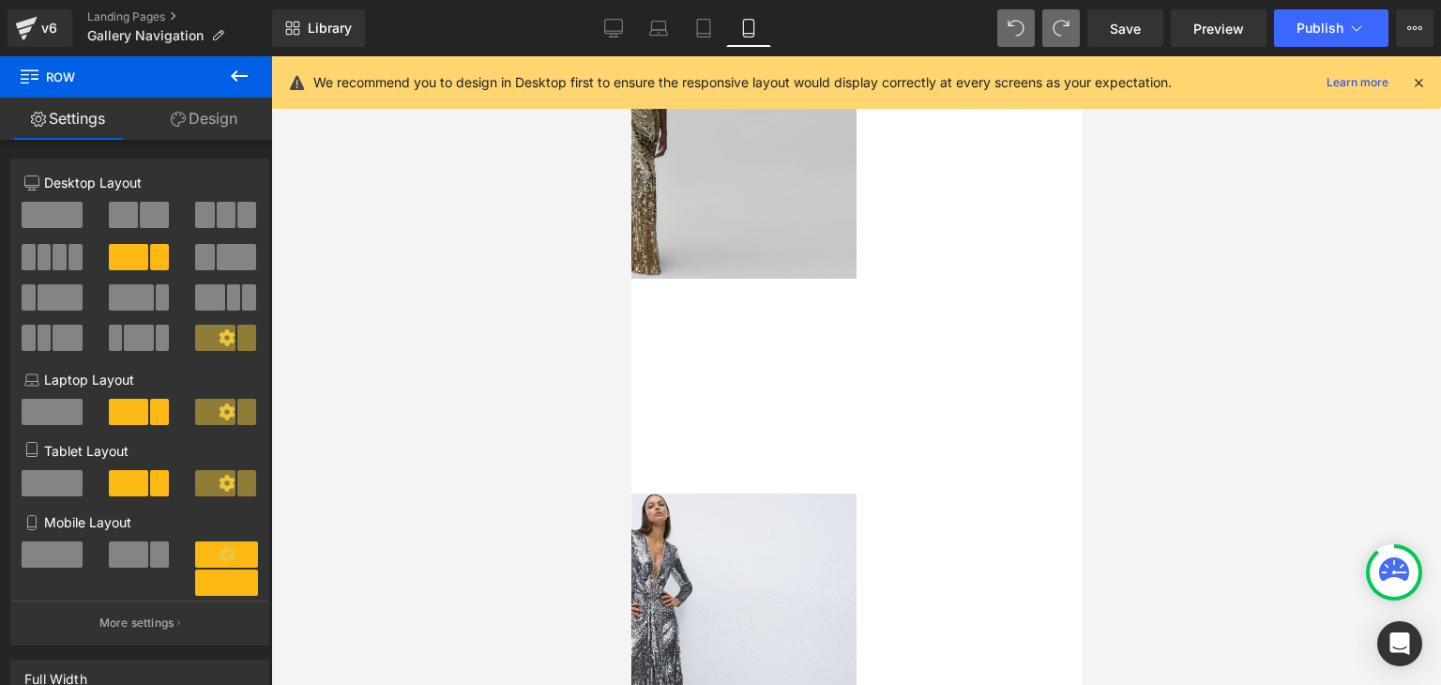
click at [426, 438] on div at bounding box center [423, 438] width 5 height 0
click at [856, 373] on div at bounding box center [638, 377] width 434 height 9
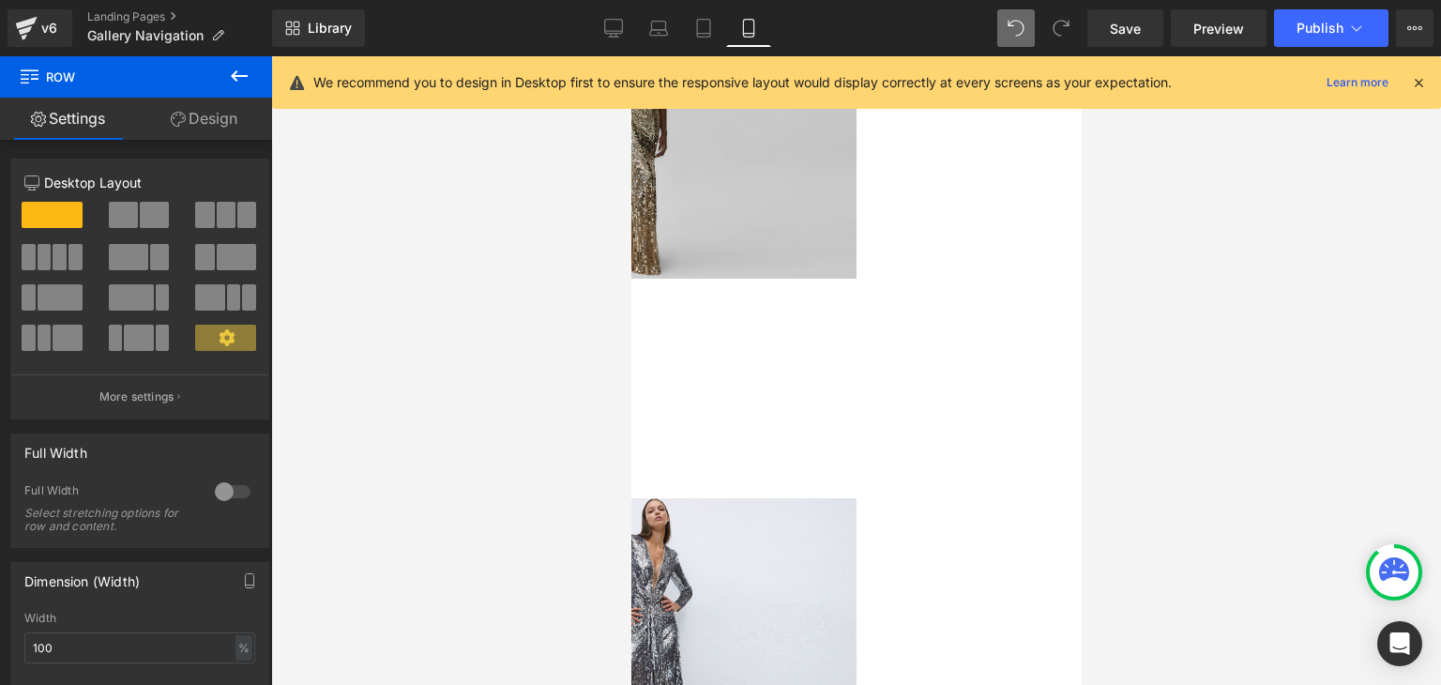
click at [236, 114] on link "Design" at bounding box center [204, 119] width 136 height 42
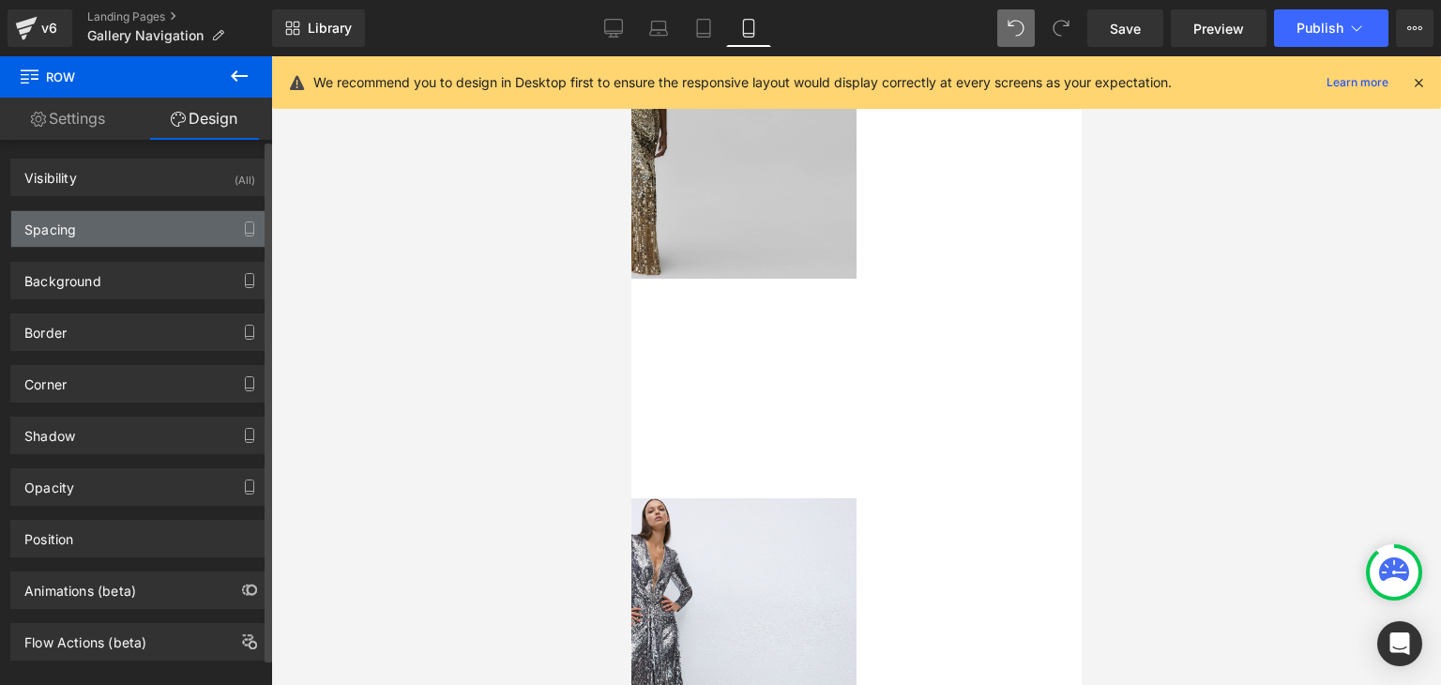
click at [158, 237] on div "Spacing" at bounding box center [139, 229] width 257 height 36
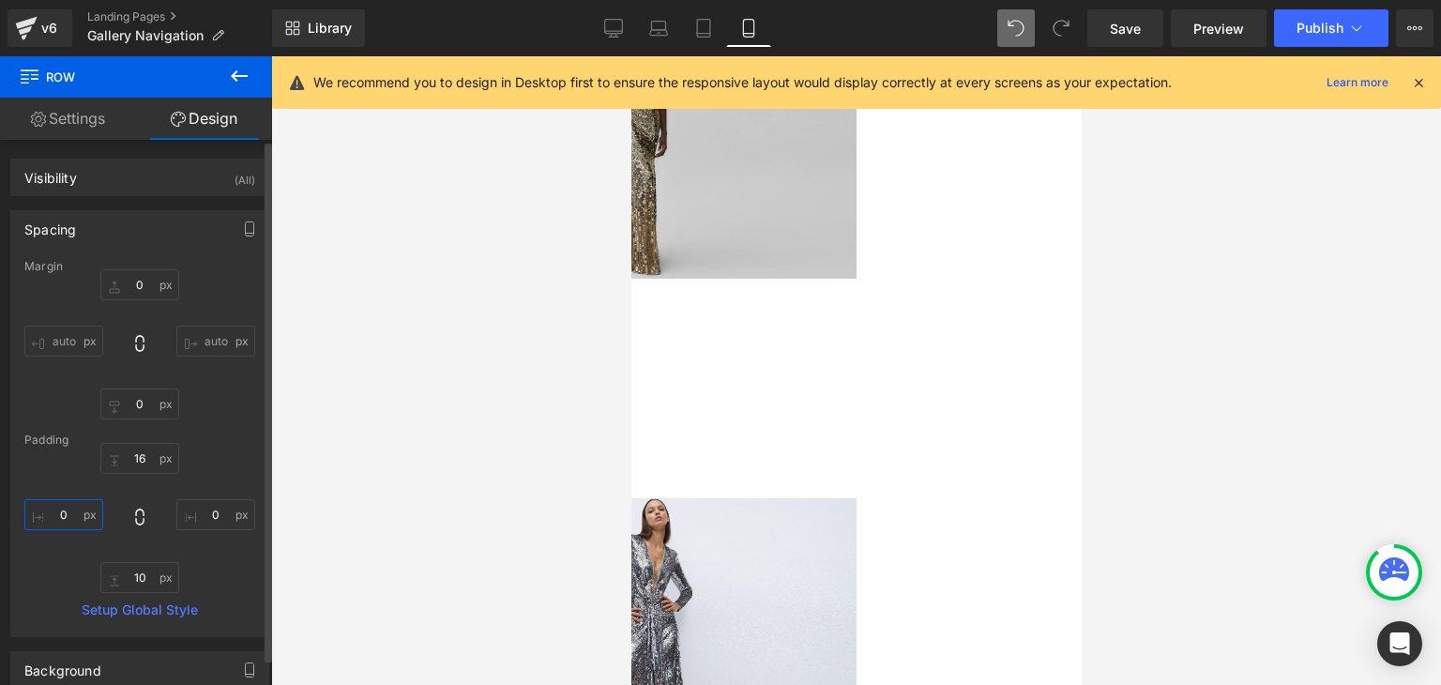
click at [59, 510] on input "0" at bounding box center [63, 514] width 79 height 31
type input "1"
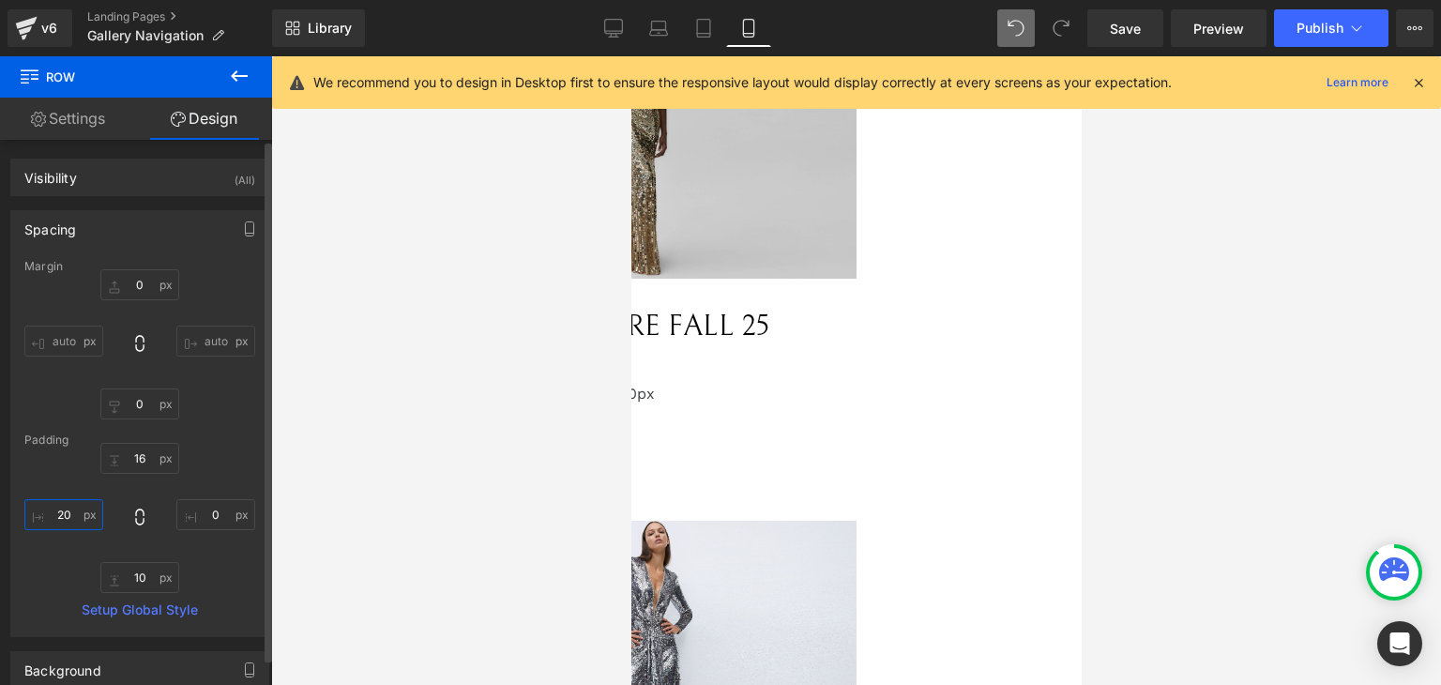
type input "2"
click at [200, 337] on input "auto" at bounding box center [215, 341] width 79 height 31
click at [856, 305] on p "PRE FALL 25" at bounding box center [638, 327] width 434 height 44
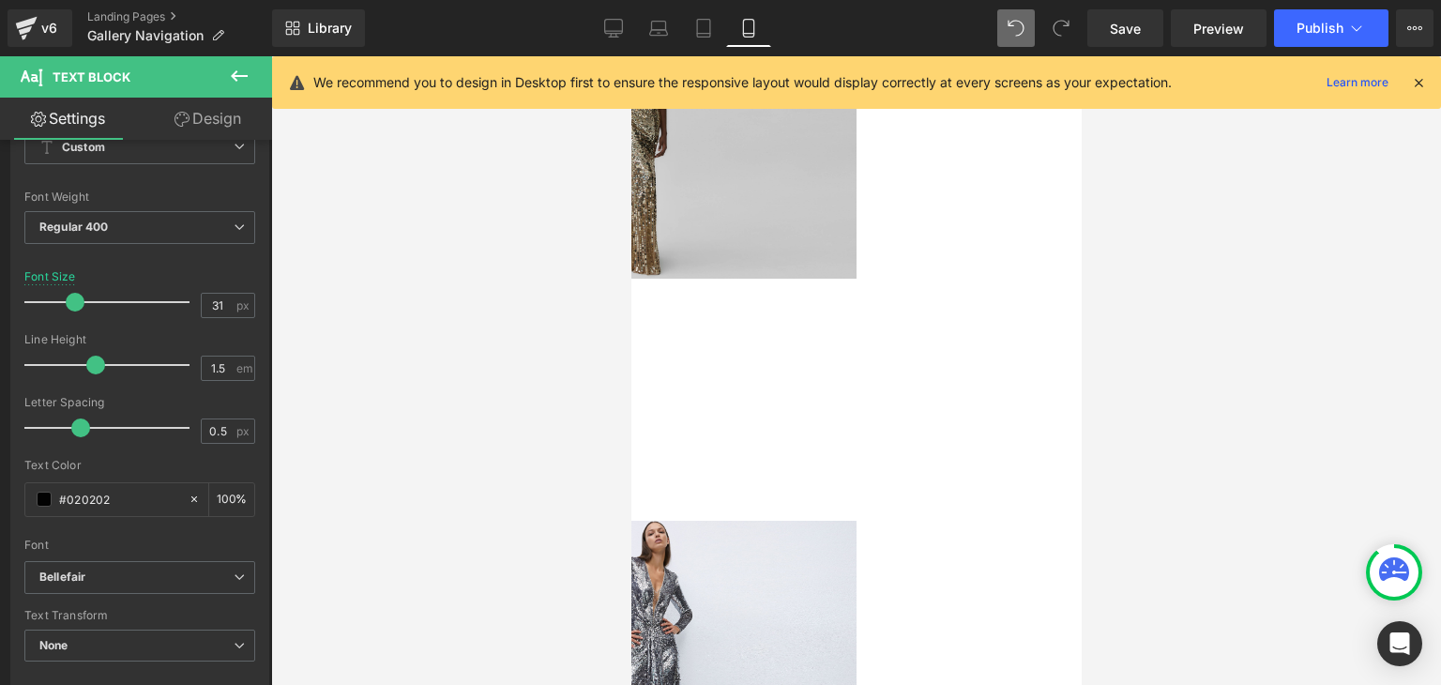
scroll to position [188, 0]
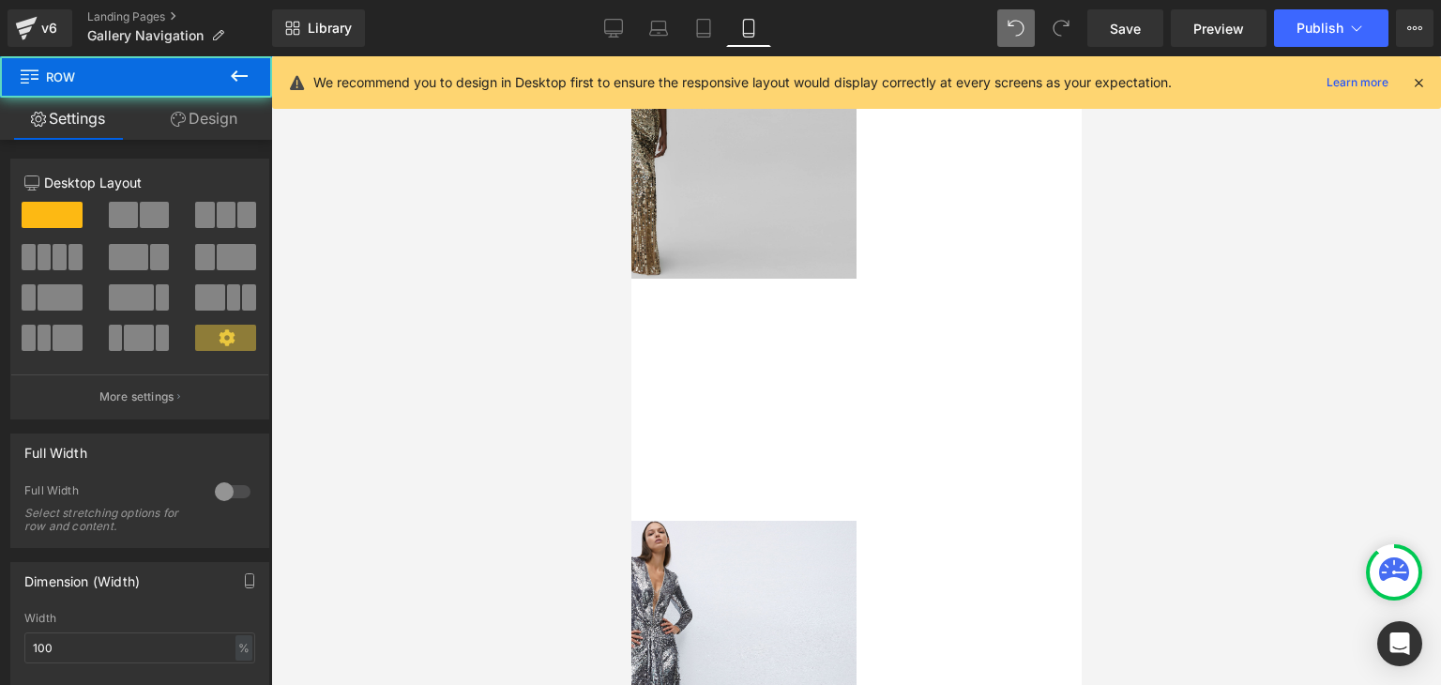
click at [856, 305] on div "PRE FALL 25 Text Block" at bounding box center [638, 331] width 434 height 53
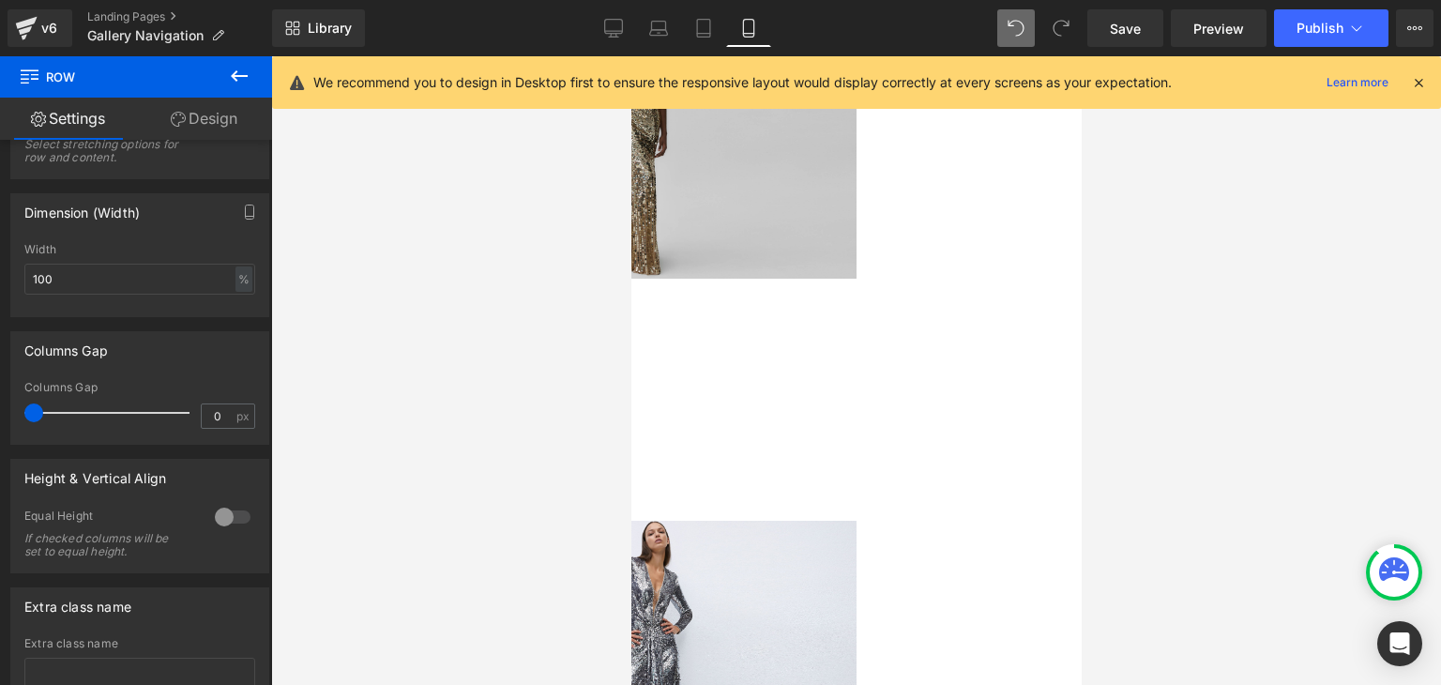
scroll to position [375, 0]
click at [209, 115] on link "Design" at bounding box center [204, 119] width 136 height 42
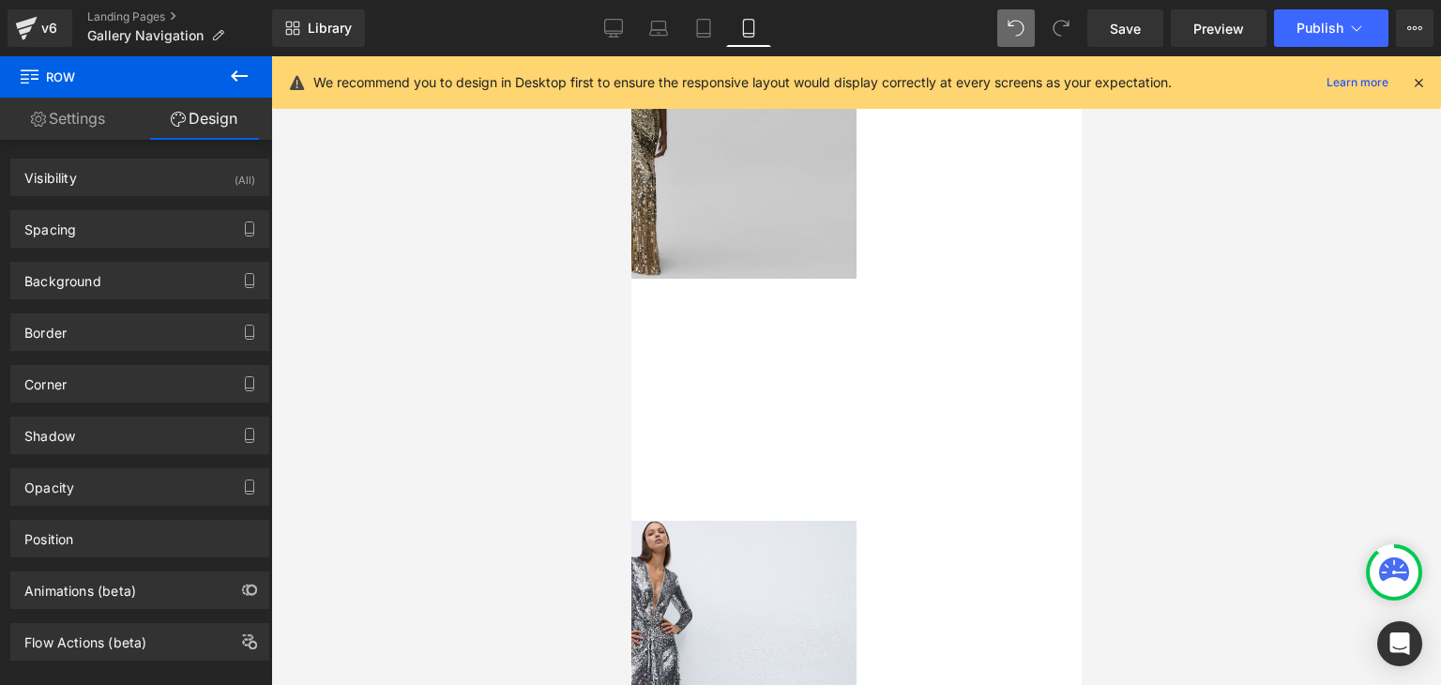
click at [104, 125] on link "Settings" at bounding box center [68, 119] width 136 height 42
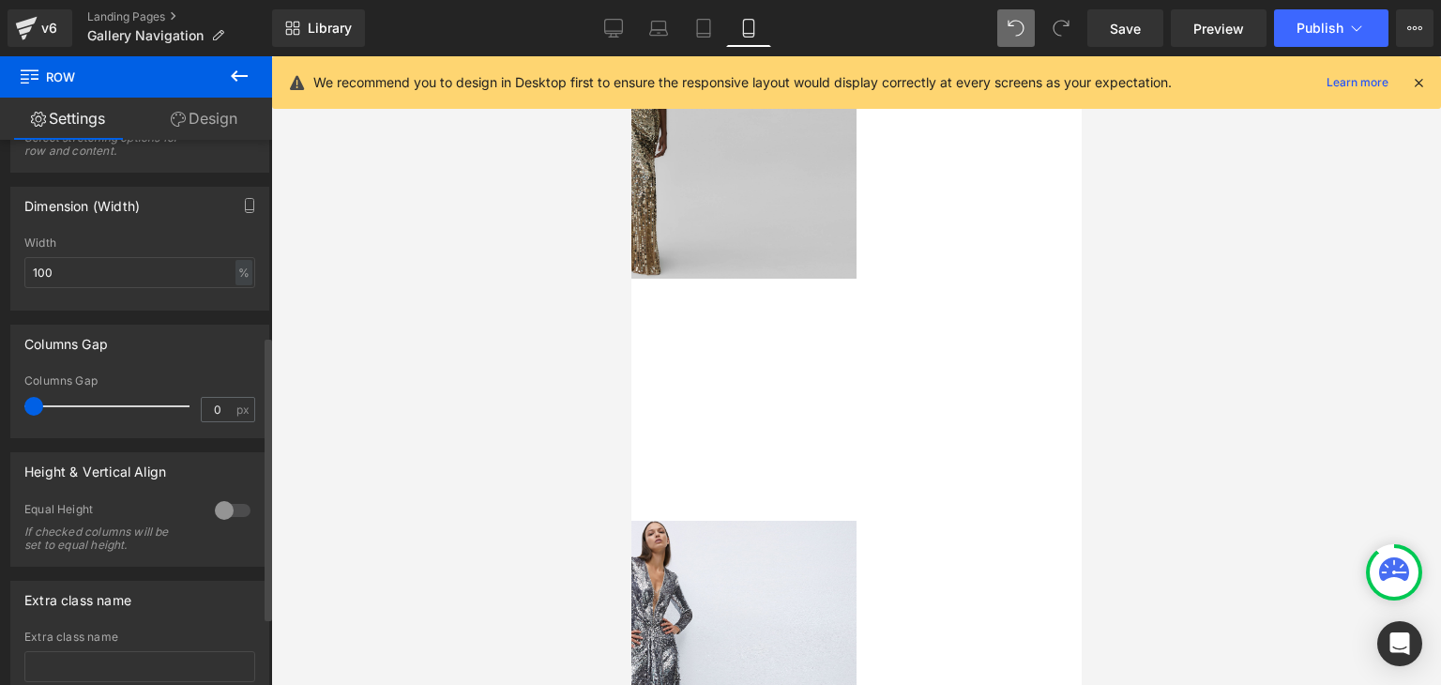
click at [212, 515] on div at bounding box center [232, 510] width 45 height 30
click at [247, 126] on link "Design" at bounding box center [204, 119] width 136 height 42
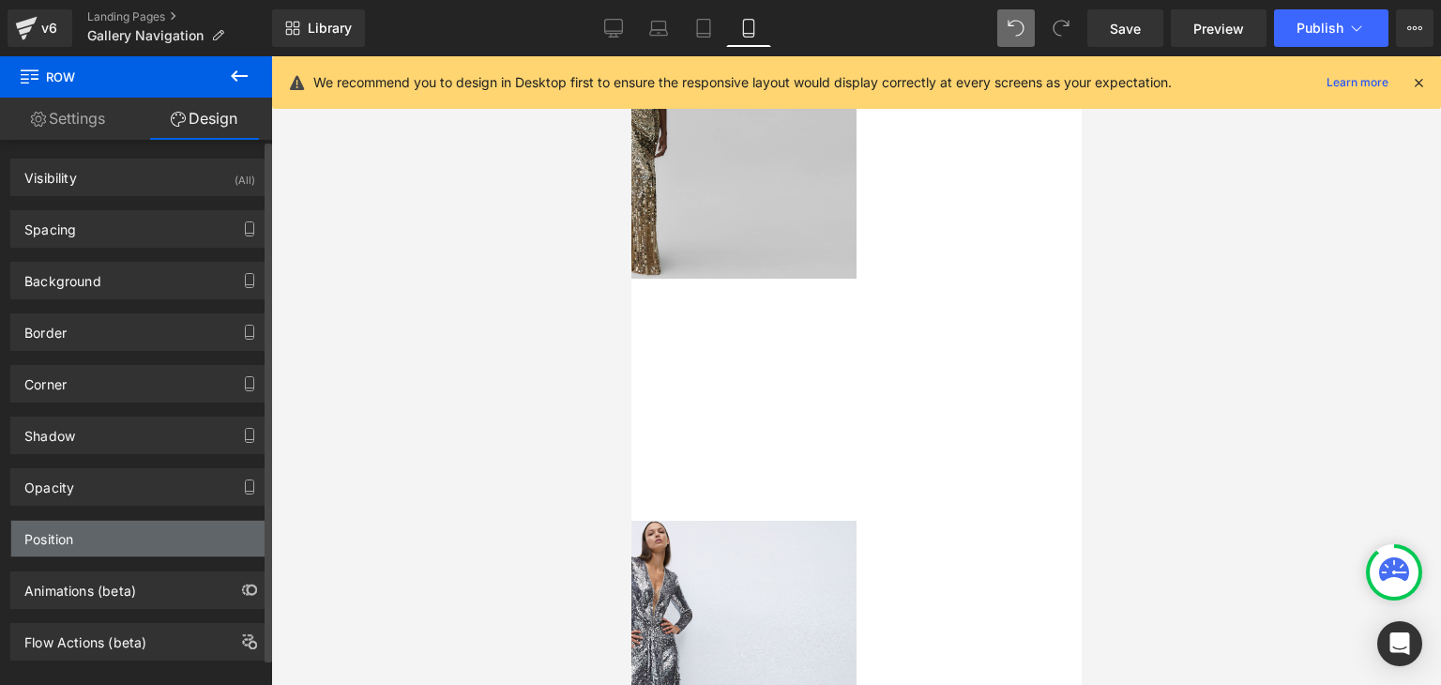
click at [153, 537] on div "Position" at bounding box center [139, 539] width 257 height 36
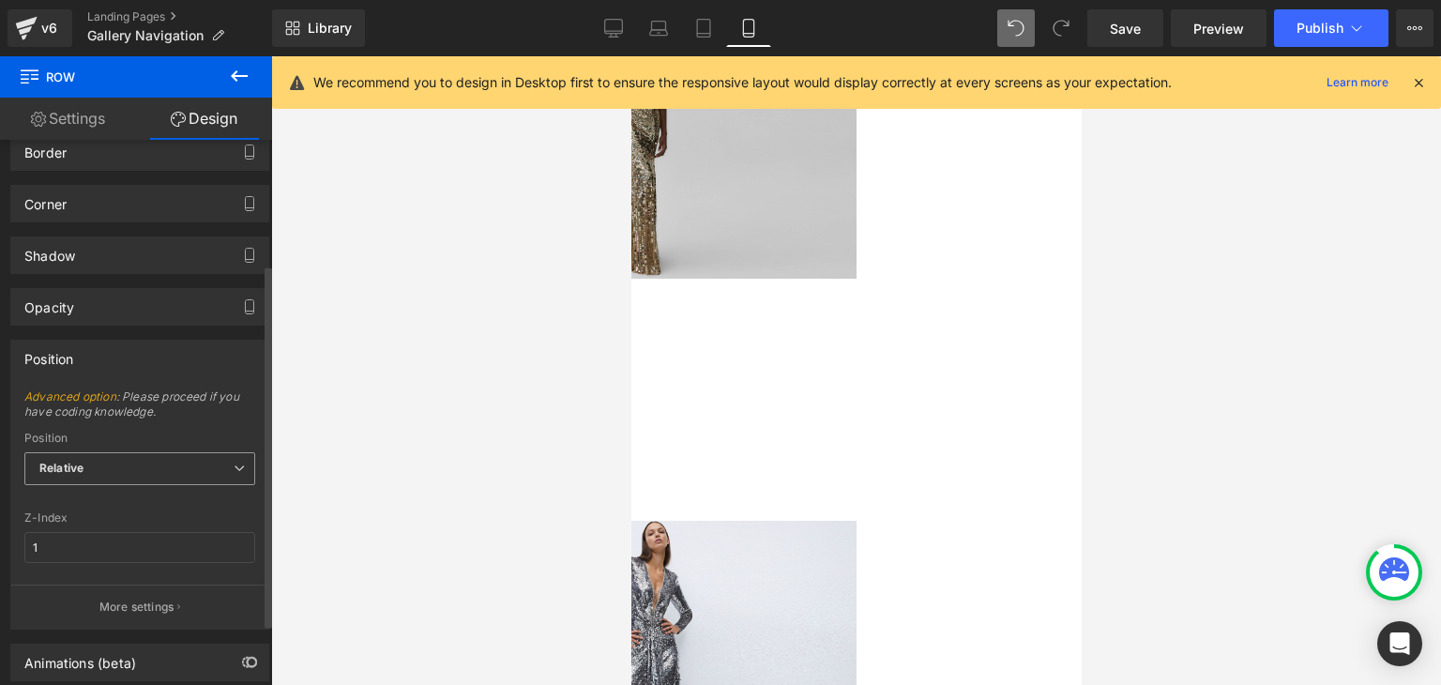
scroll to position [188, 0]
click at [161, 447] on span "Relative" at bounding box center [139, 461] width 231 height 33
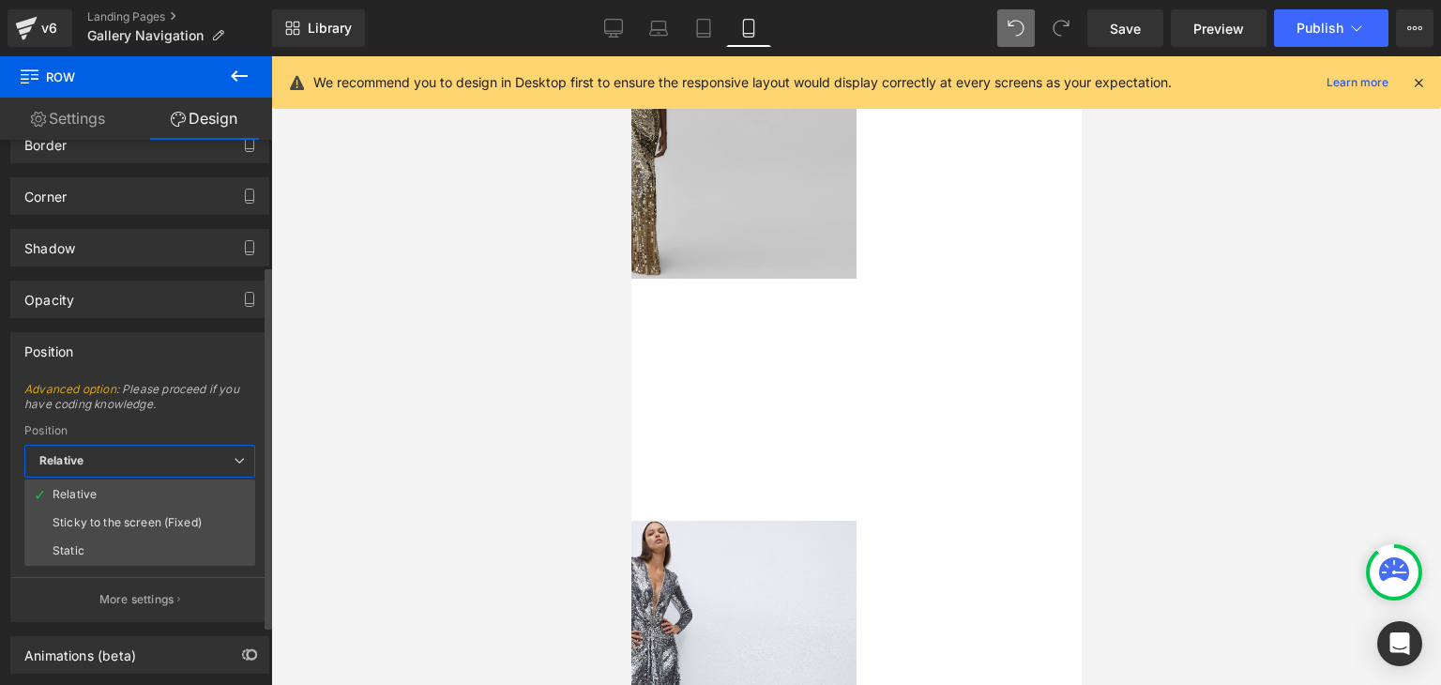
click at [161, 449] on span "Relative" at bounding box center [139, 461] width 231 height 33
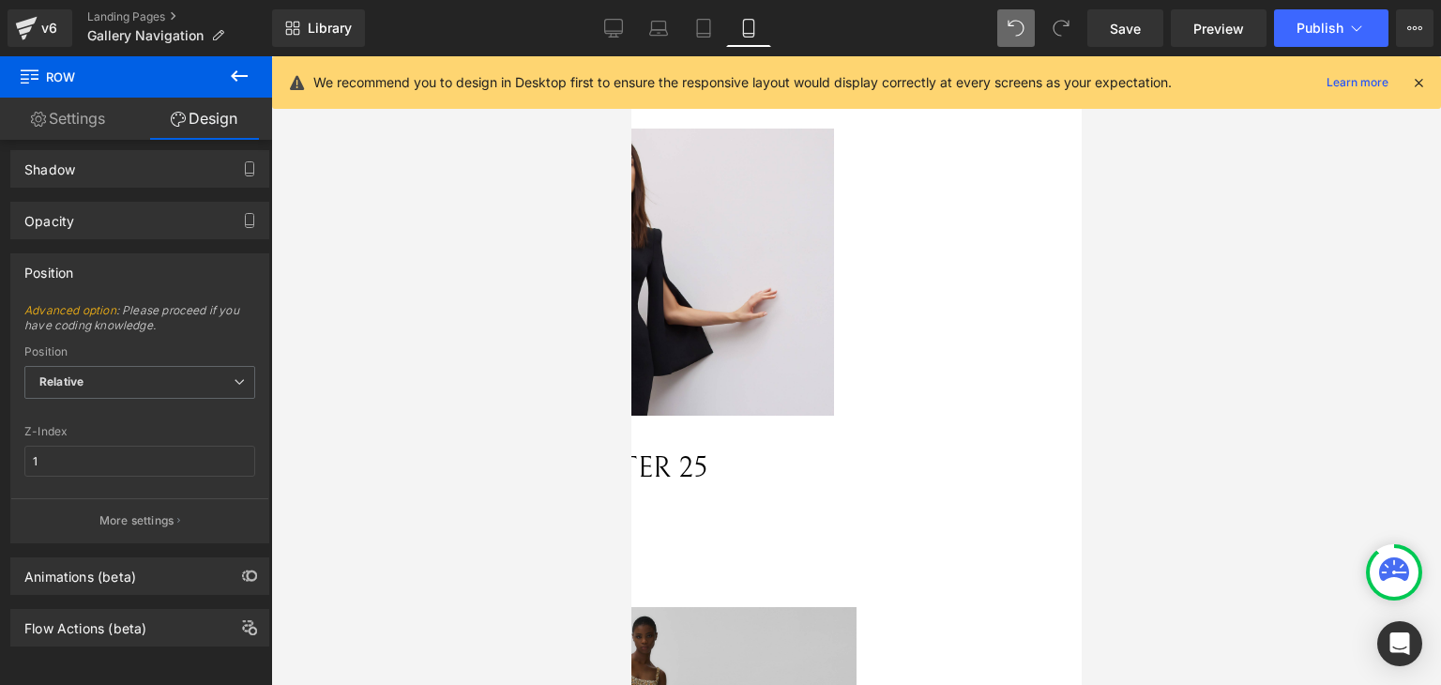
scroll to position [0, 0]
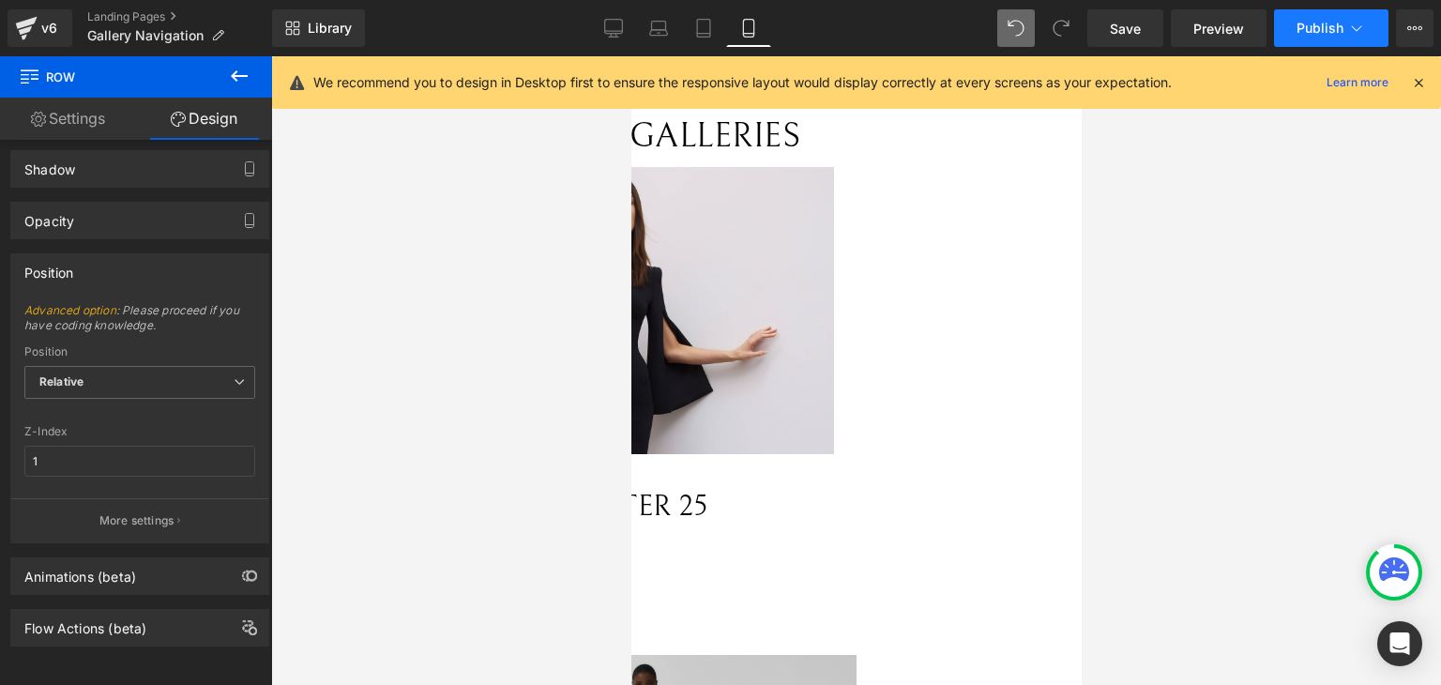
click at [1283, 25] on button "Publish" at bounding box center [1331, 28] width 114 height 38
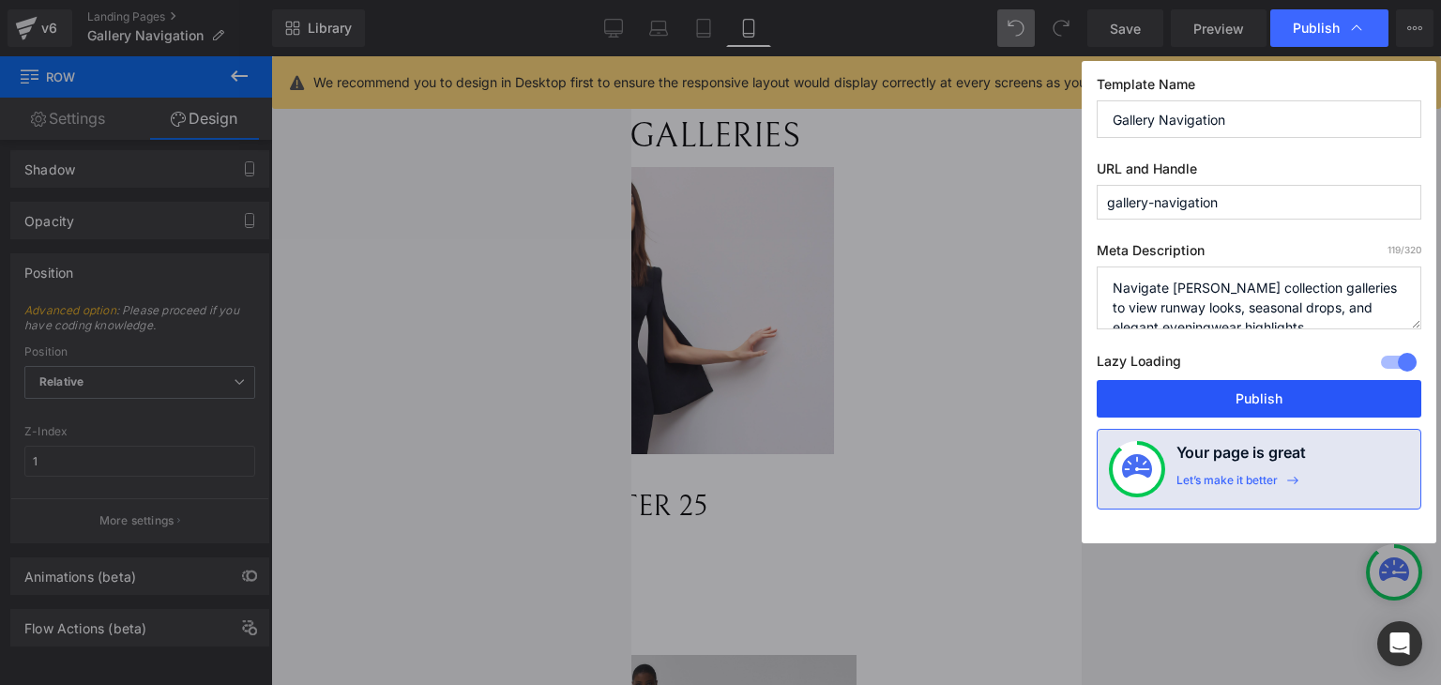
click at [1219, 384] on button "Publish" at bounding box center [1259, 399] width 325 height 38
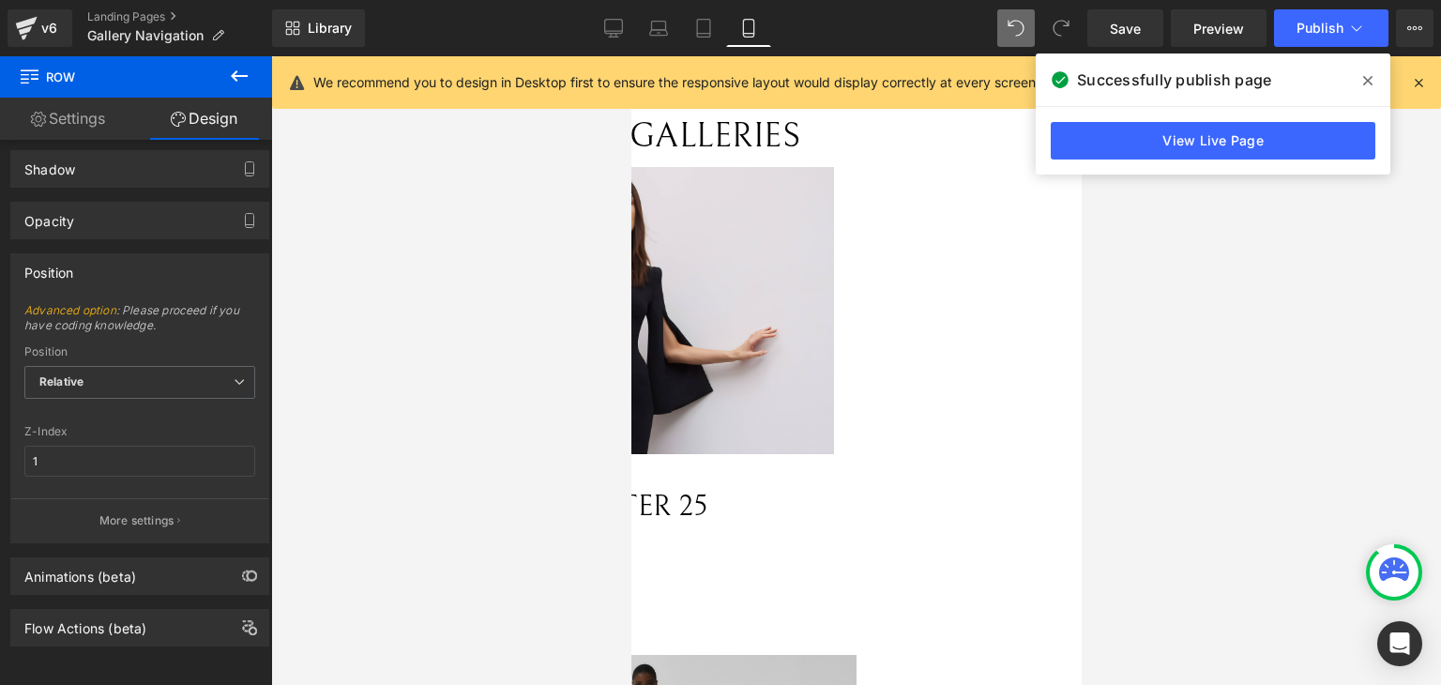
click at [732, 267] on img at bounding box center [619, 310] width 428 height 287
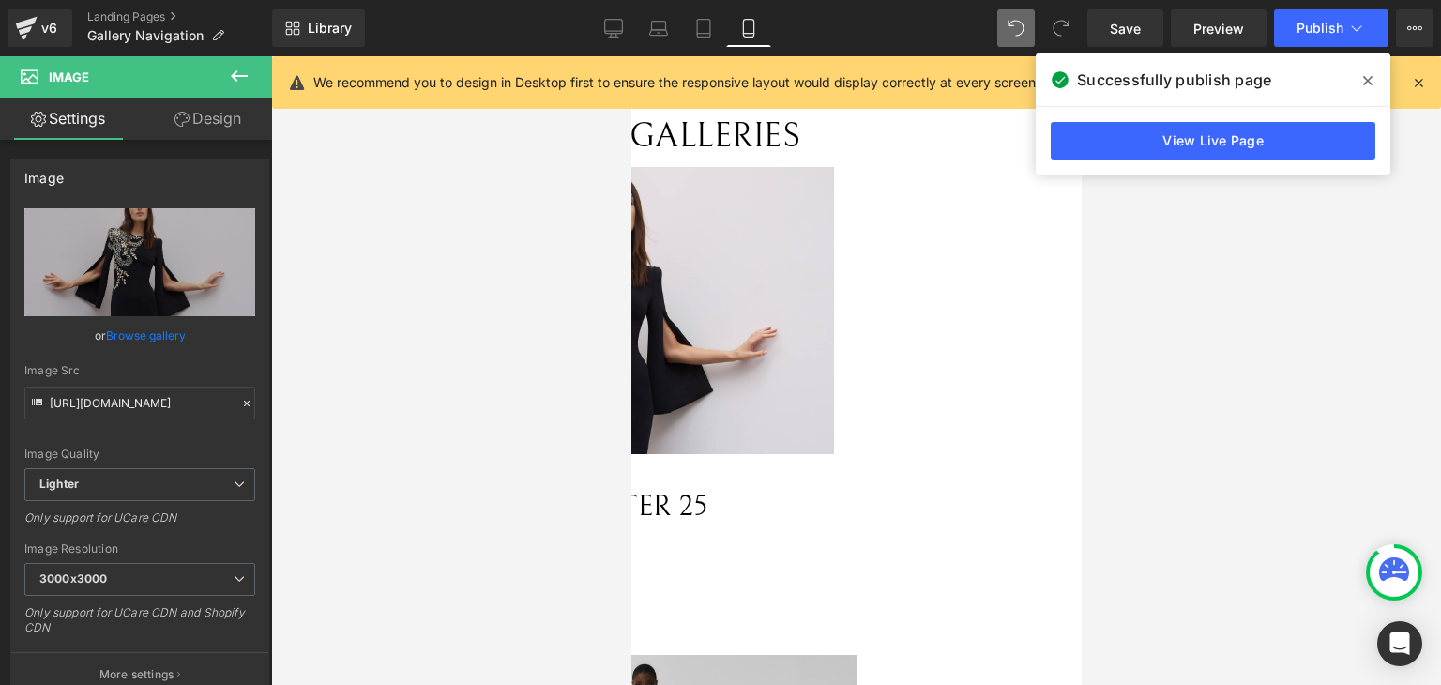
click at [1365, 79] on icon at bounding box center [1367, 80] width 9 height 9
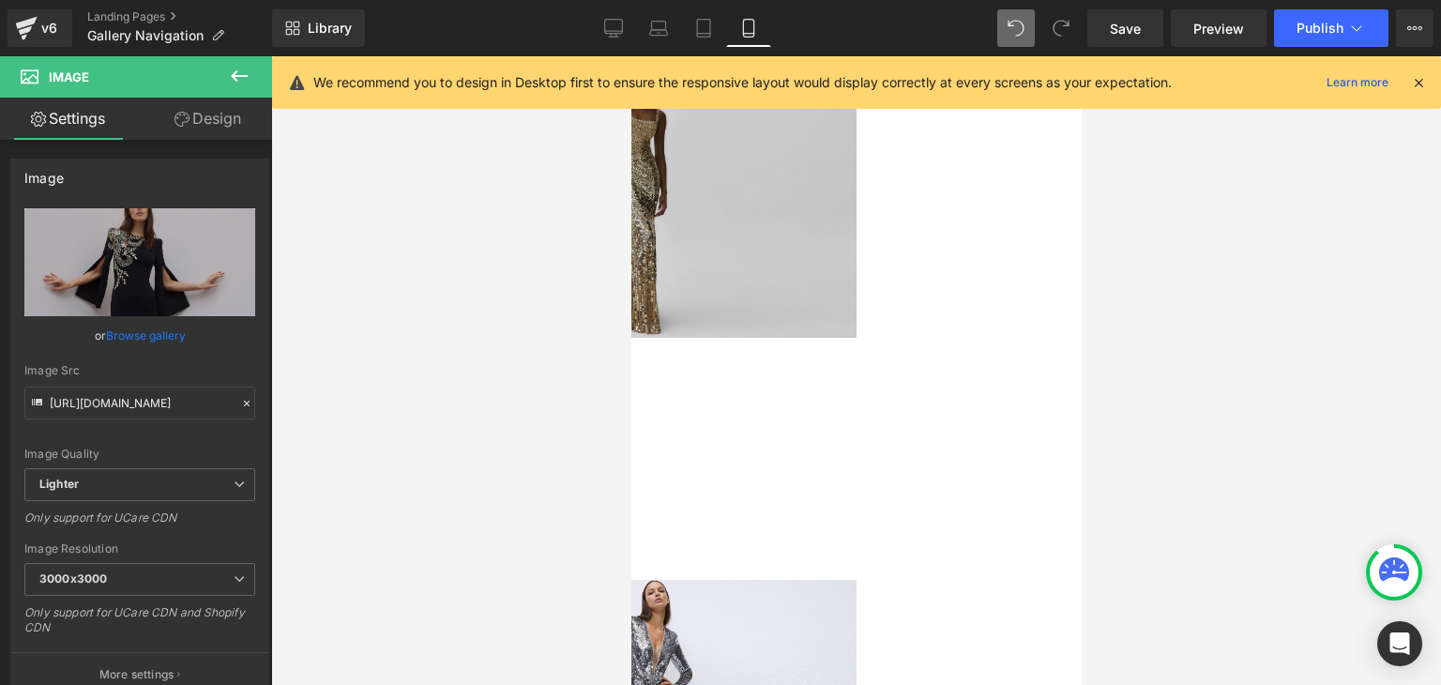
scroll to position [563, 0]
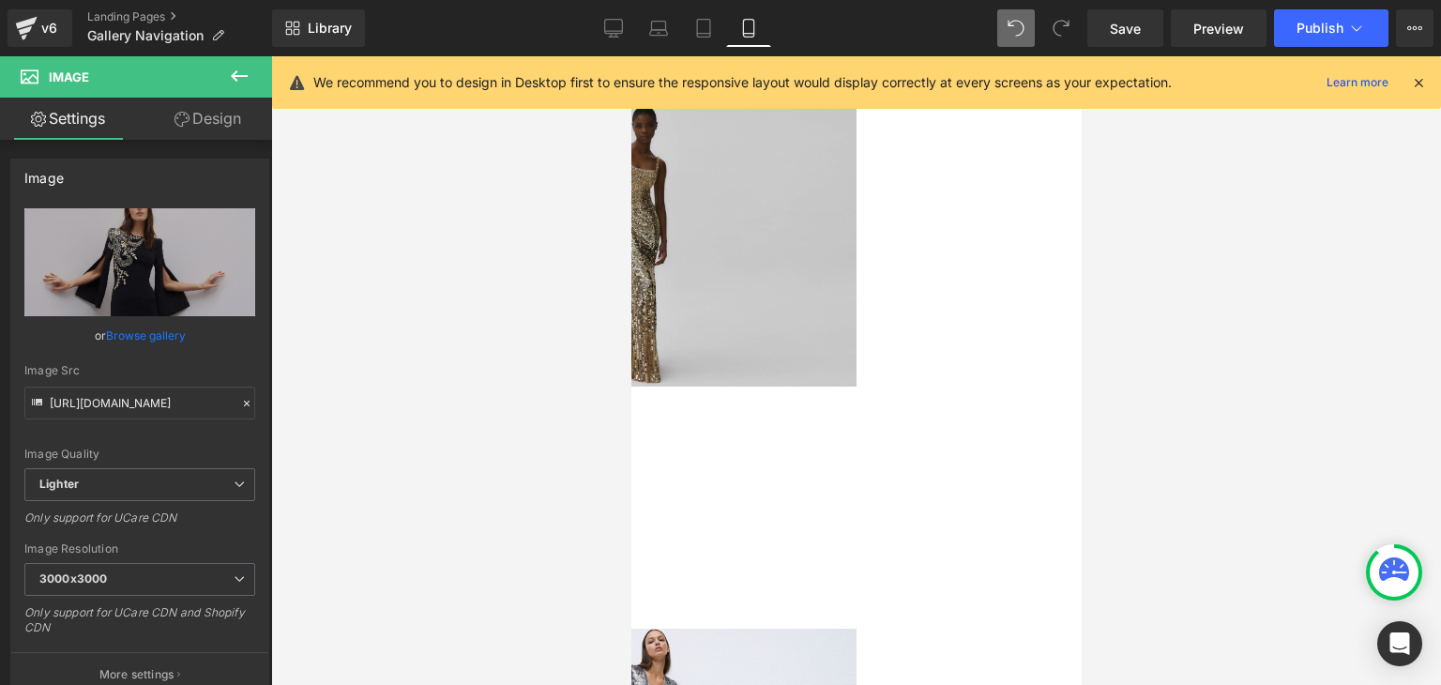
click at [689, 523] on div "VIEW COLLECTION →" at bounding box center [638, 539] width 434 height 33
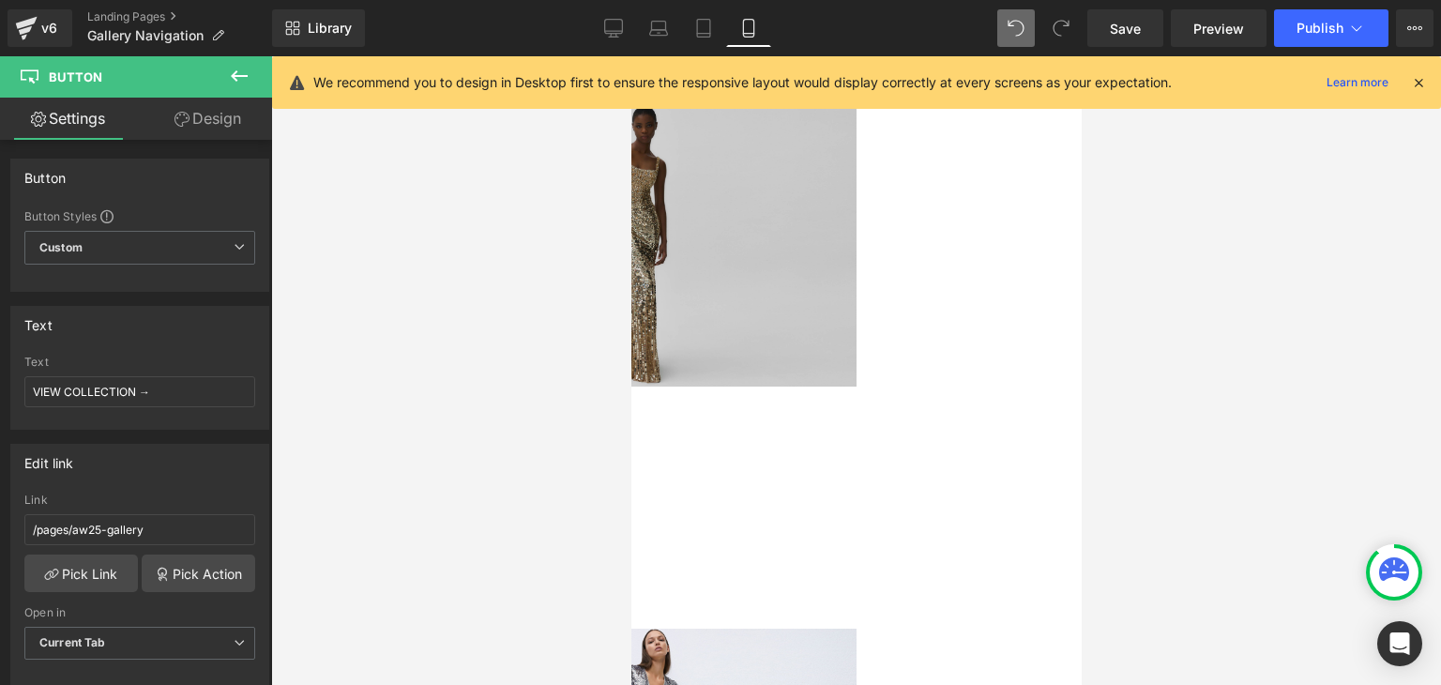
click at [654, 523] on div "VIEW COLLECTION →" at bounding box center [638, 539] width 434 height 33
click at [199, 114] on link "Design" at bounding box center [208, 119] width 136 height 42
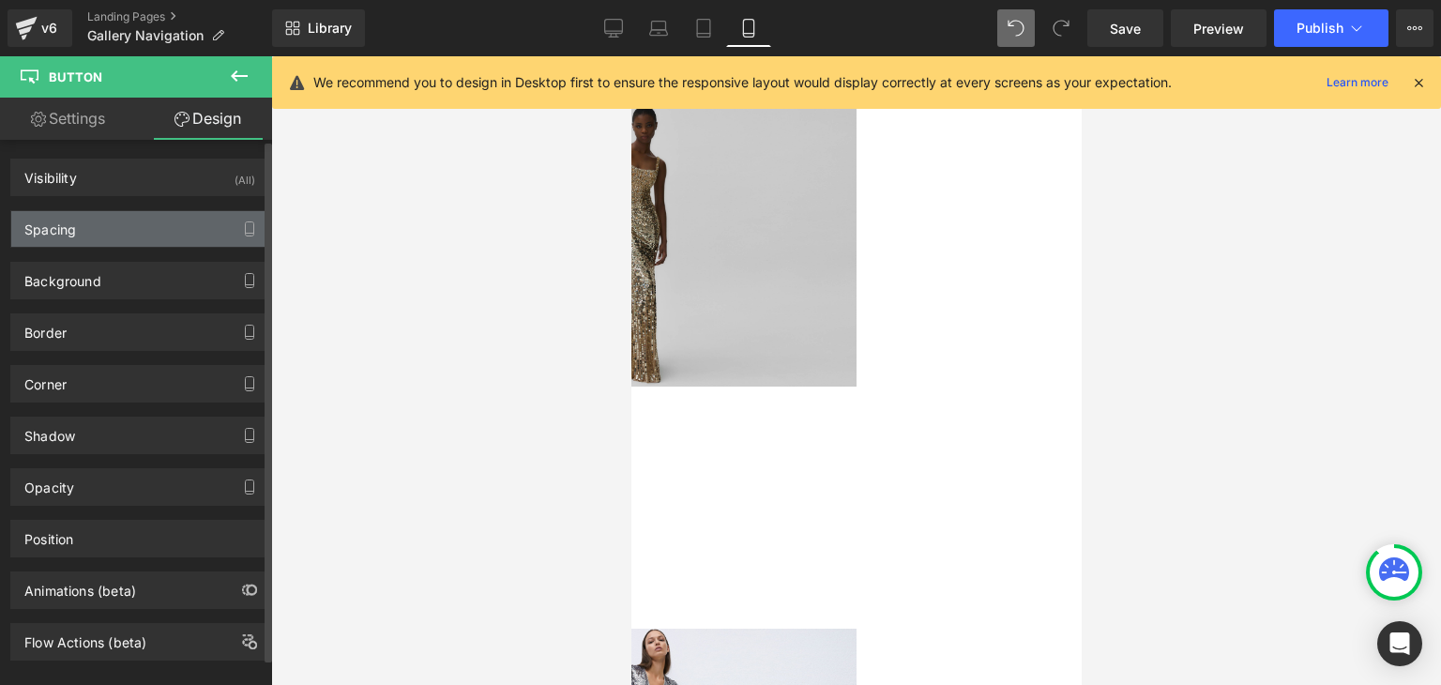
click at [165, 215] on div "Spacing" at bounding box center [139, 229] width 257 height 36
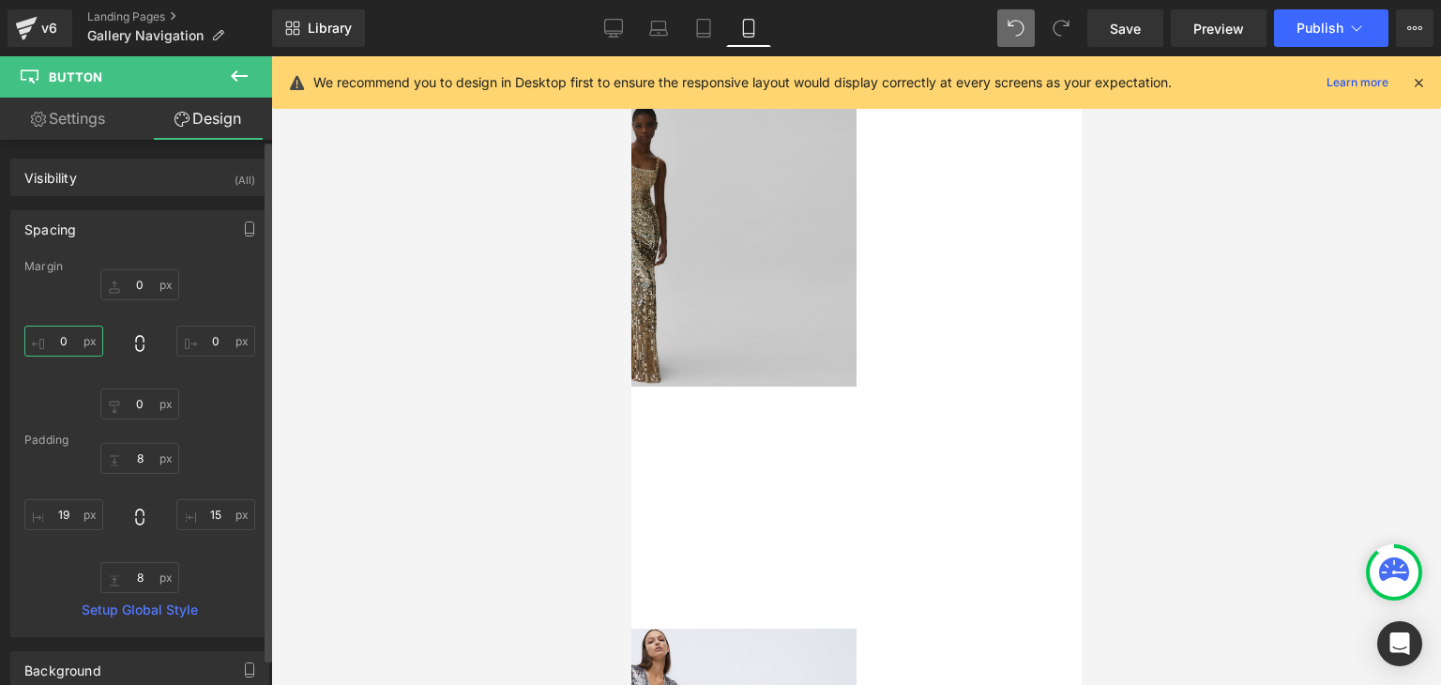
click at [61, 341] on input "0" at bounding box center [63, 341] width 79 height 31
click at [66, 515] on input "19" at bounding box center [63, 514] width 79 height 31
click at [856, 403] on div "Image PRE FALL 25 Text Block Row NaNpx VIEW COLLECTION → Button Row" at bounding box center [638, 333] width 434 height 472
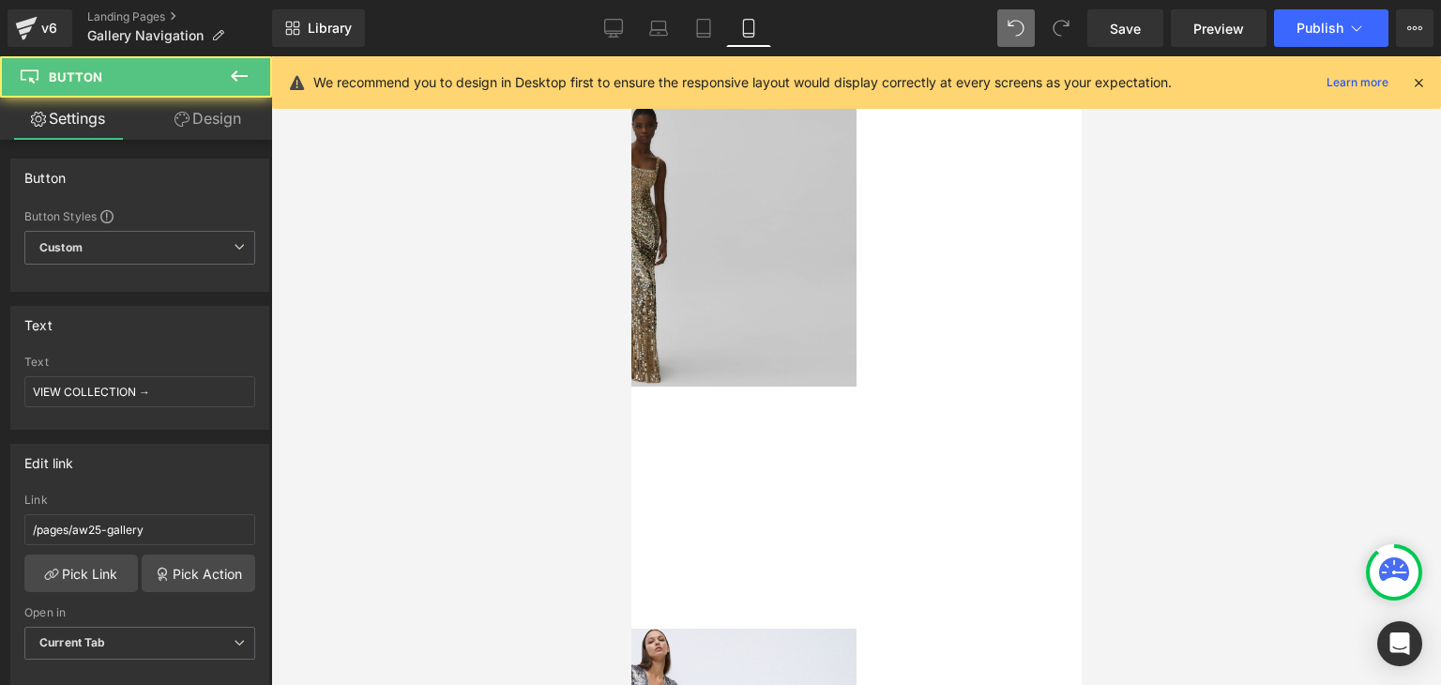
drag, startPoint x: 917, startPoint y: 410, endPoint x: 1204, endPoint y: 481, distance: 295.8
click at [856, 410] on div "Image PRE FALL 25 Text Block Row NaNpx VIEW COLLECTION → Button Row" at bounding box center [638, 333] width 434 height 472
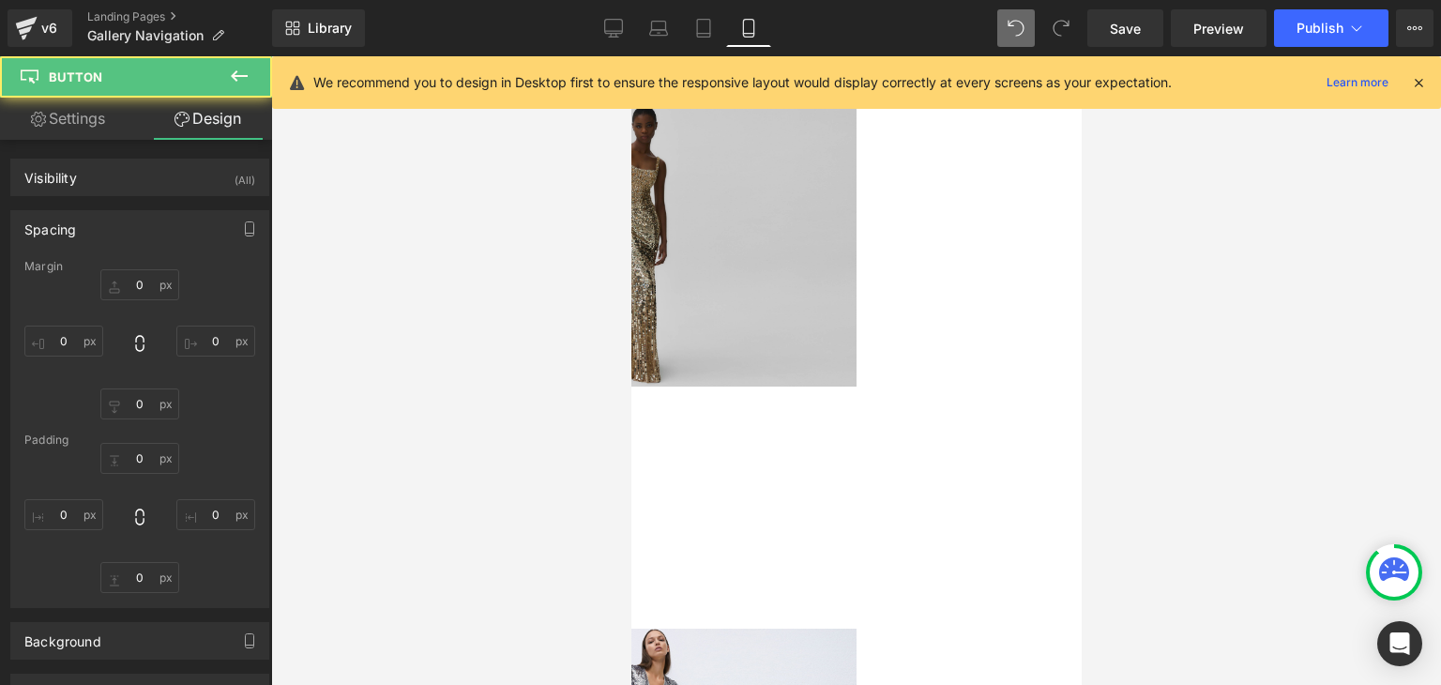
type input "0"
type input "8"
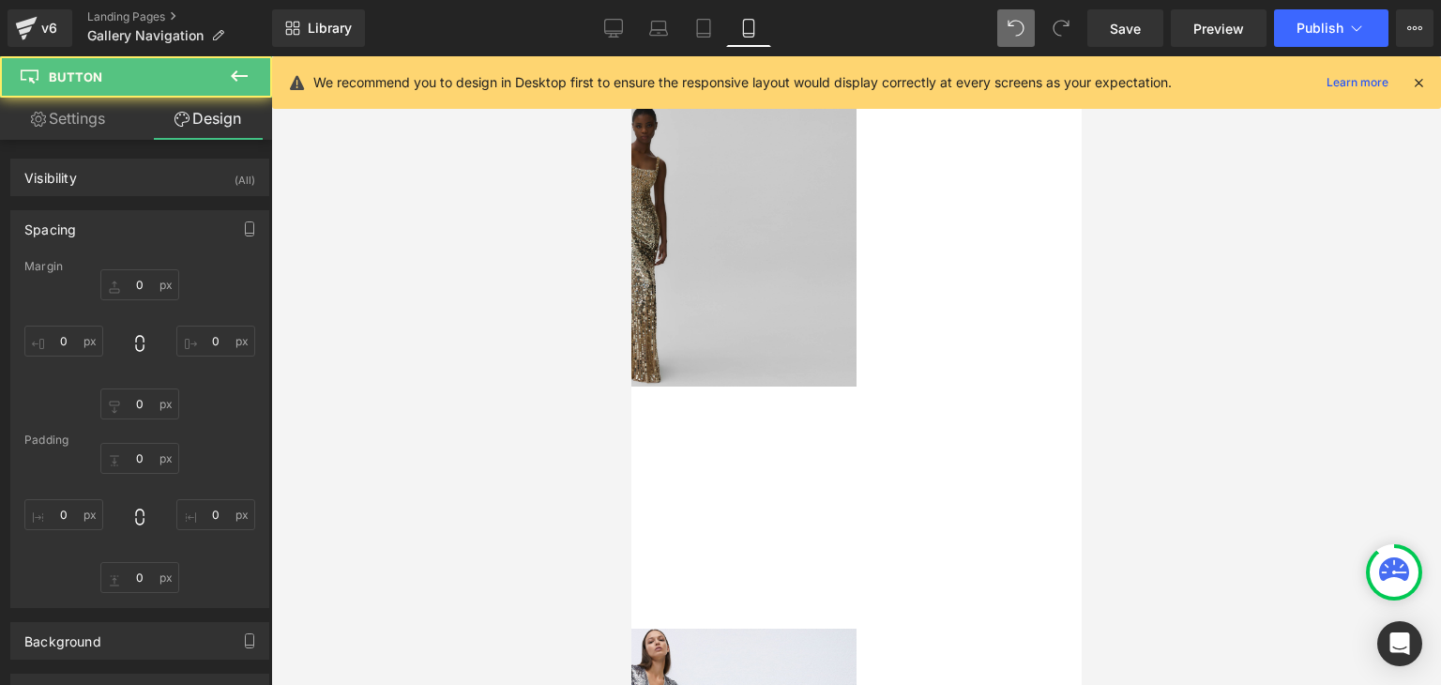
type input "0"
type input "8"
type input "19"
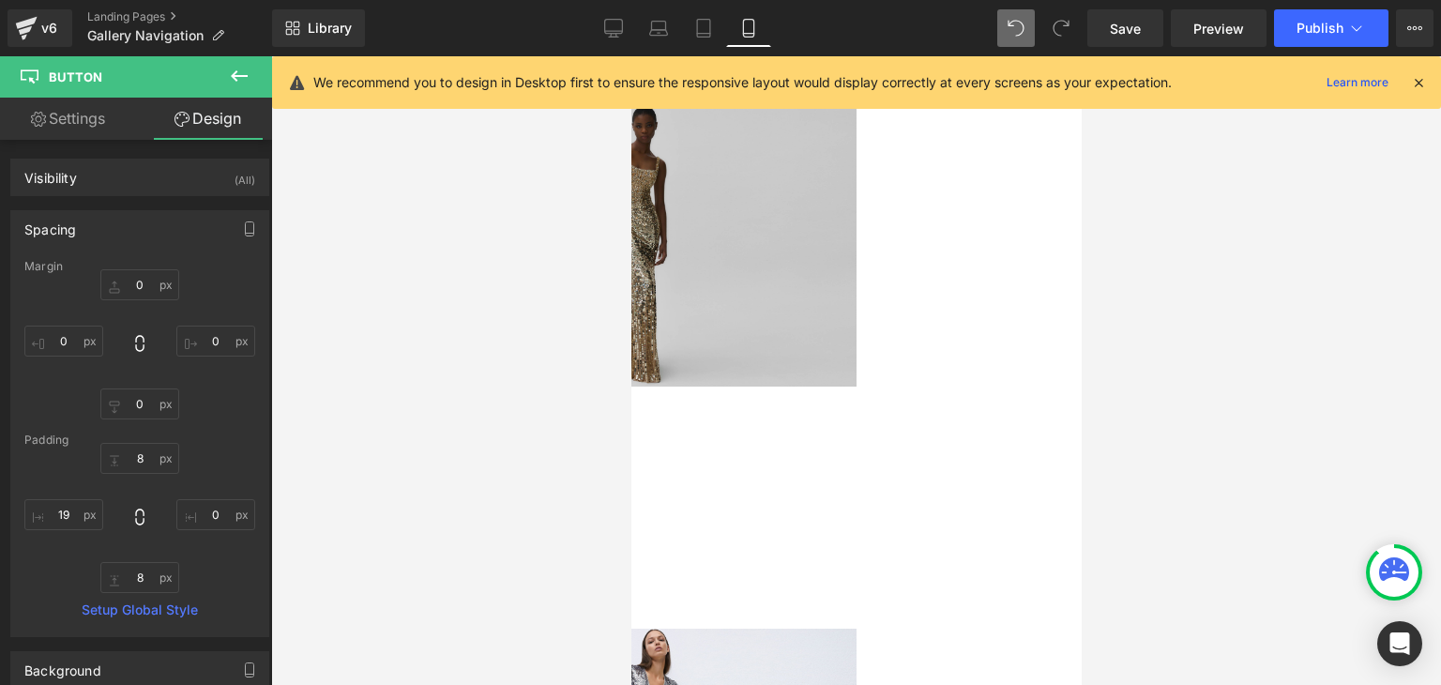
click at [630, 56] on icon at bounding box center [630, 56] width 0 height 0
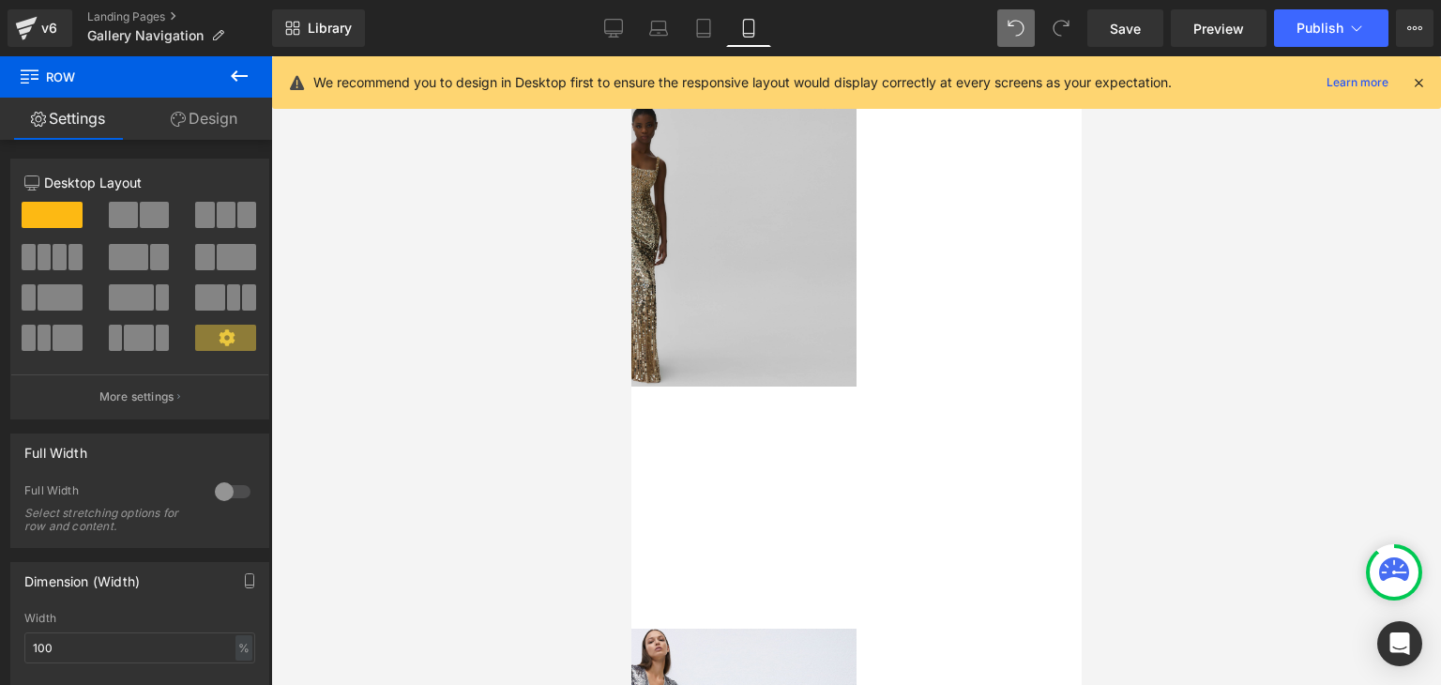
click at [856, 357] on div "Image PRE FALL 25 Text Block Row NaNpx VIEW COLLECTION → Button Row" at bounding box center [638, 333] width 434 height 472
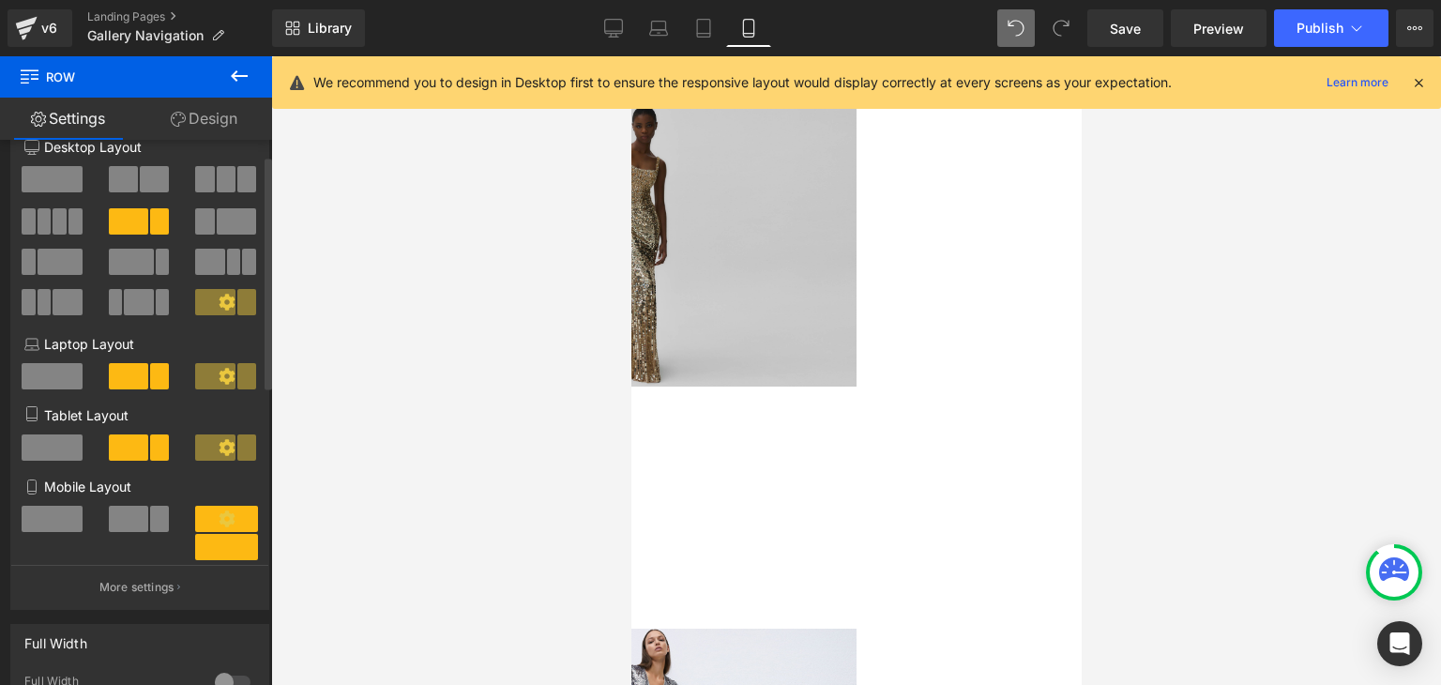
scroll to position [0, 0]
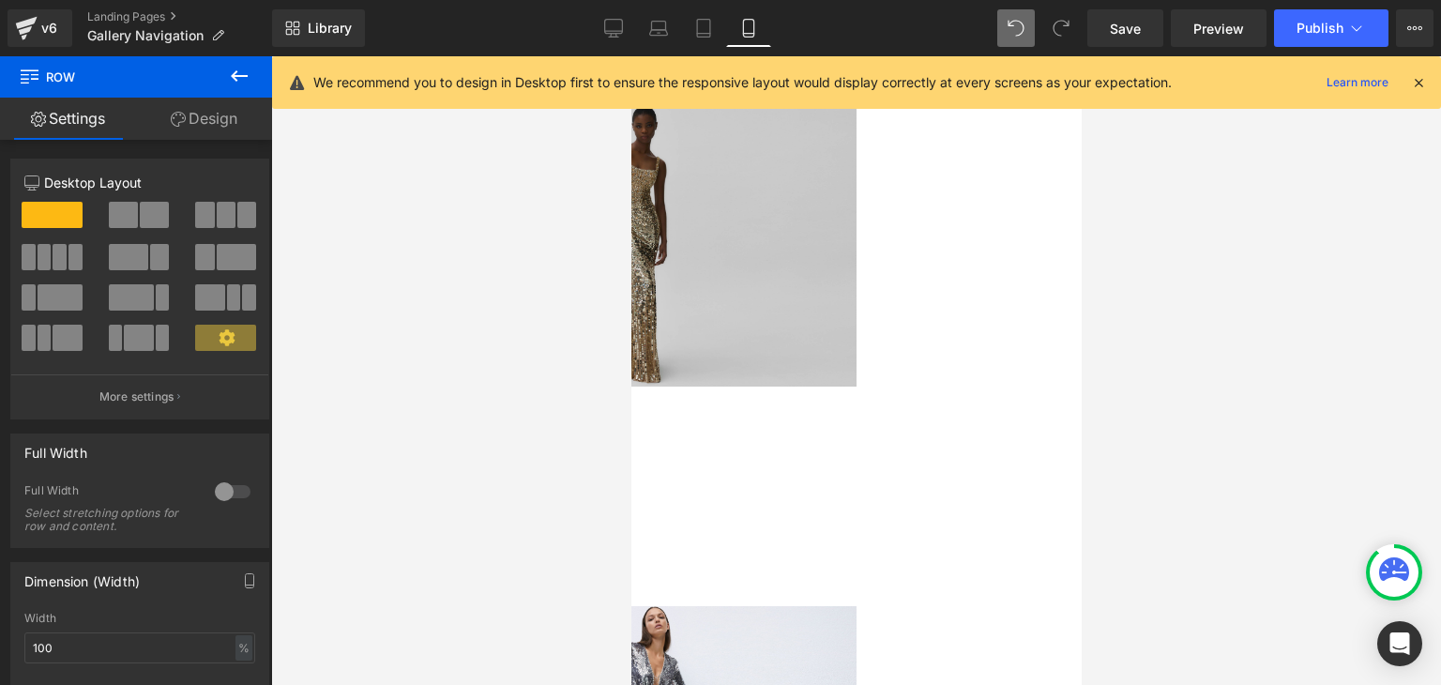
drag, startPoint x: 650, startPoint y: 368, endPoint x: 1153, endPoint y: 449, distance: 509.4
click at [634, 374] on div "Image PRE FALL 25 Text Block Row VIEW COLLECTION → Button Row Row" at bounding box center [630, 326] width 450 height 459
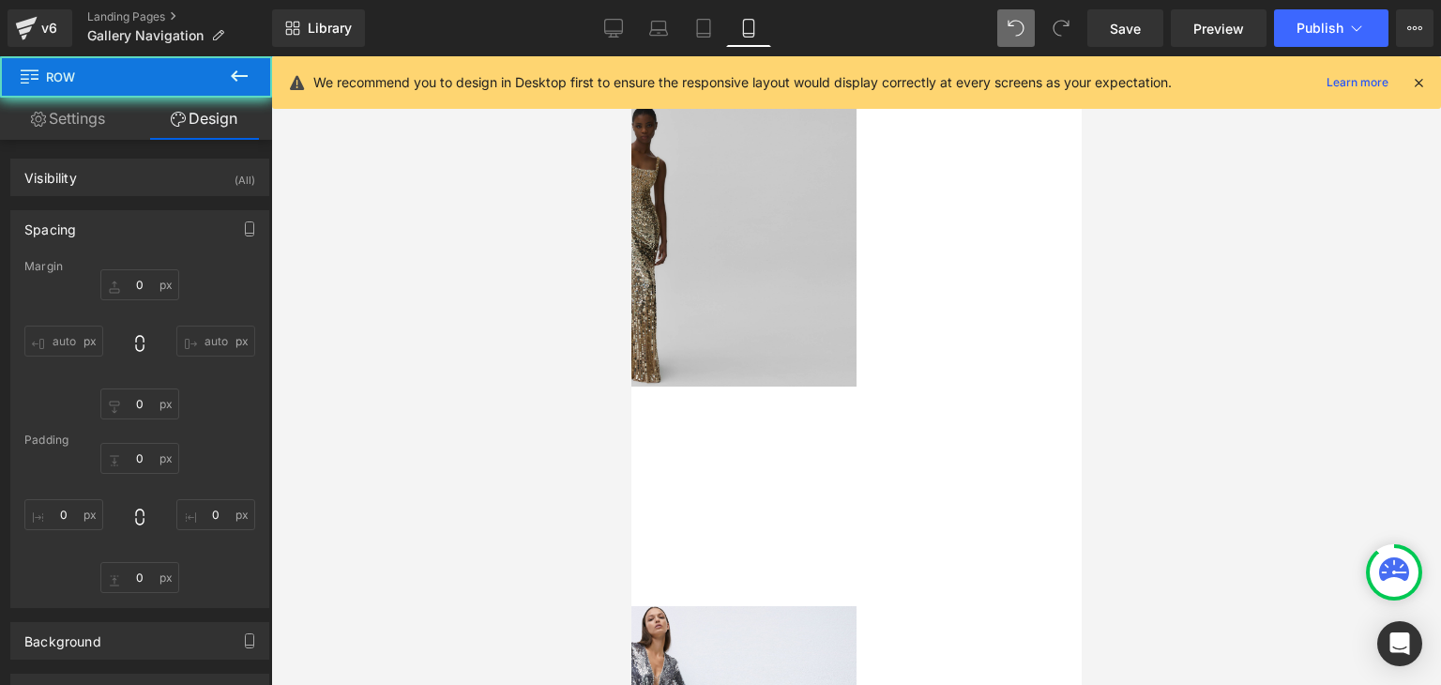
type input "0"
type input "16"
type input "0"
type input "10"
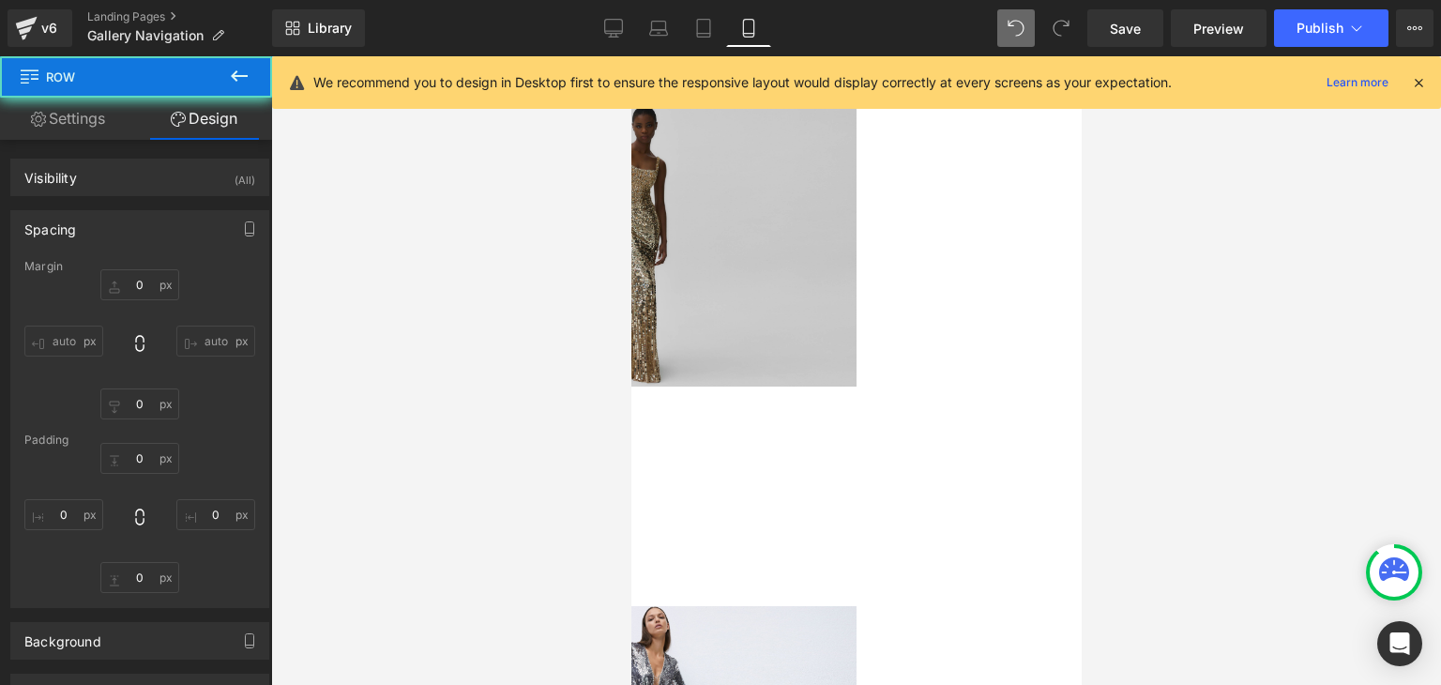
type input "0"
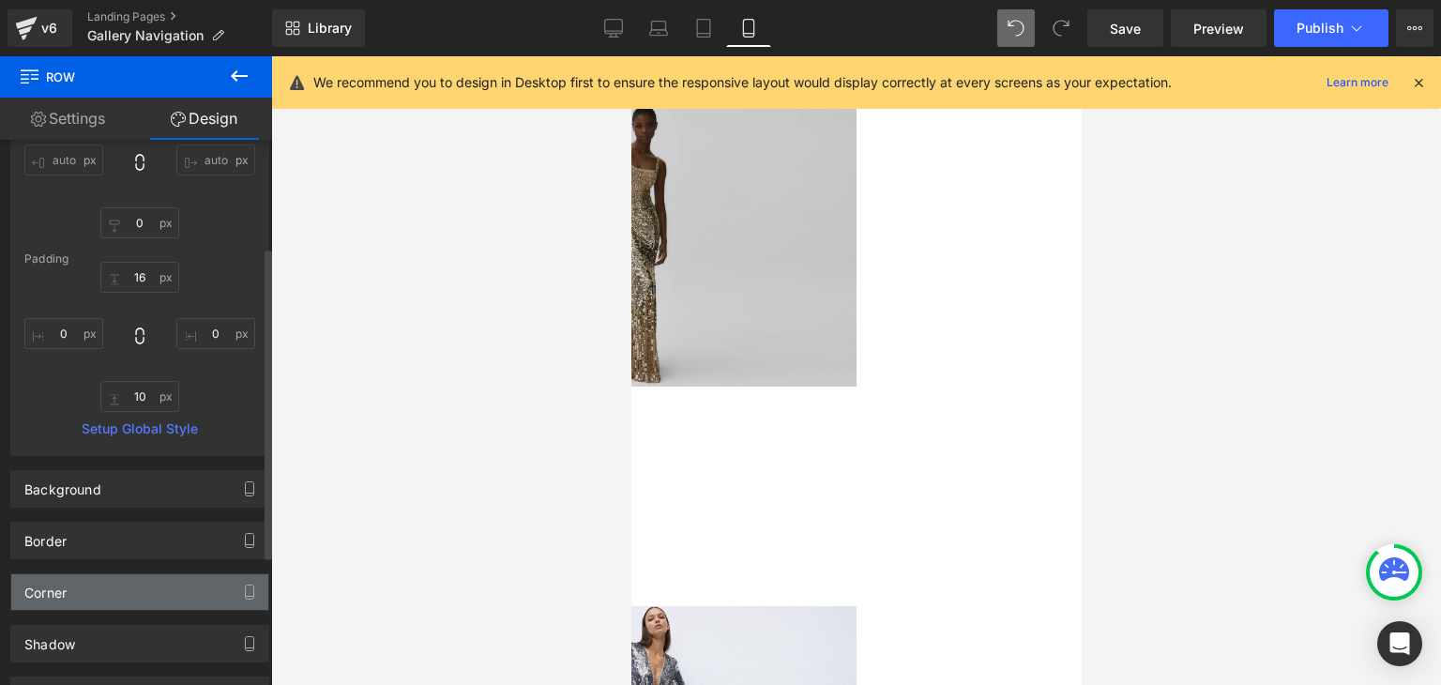
scroll to position [188, 0]
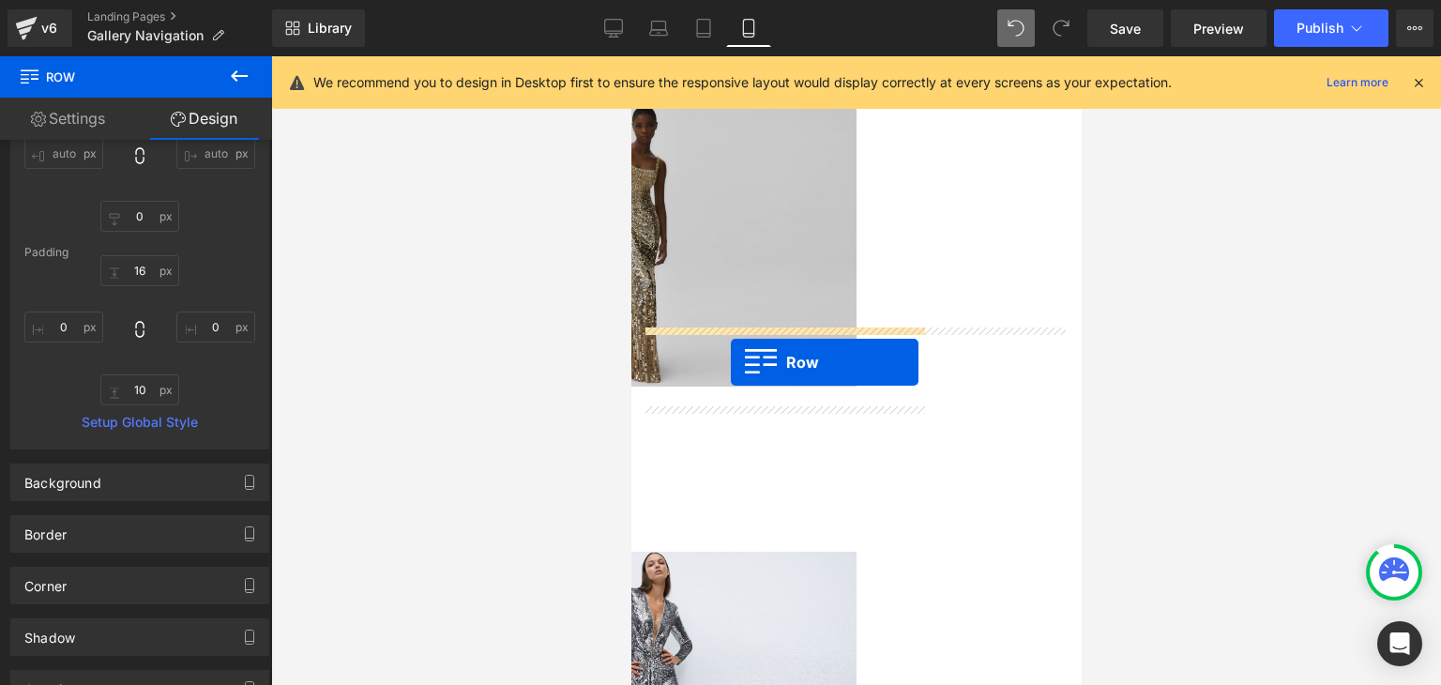
drag, startPoint x: 649, startPoint y: 352, endPoint x: 730, endPoint y: 362, distance: 81.3
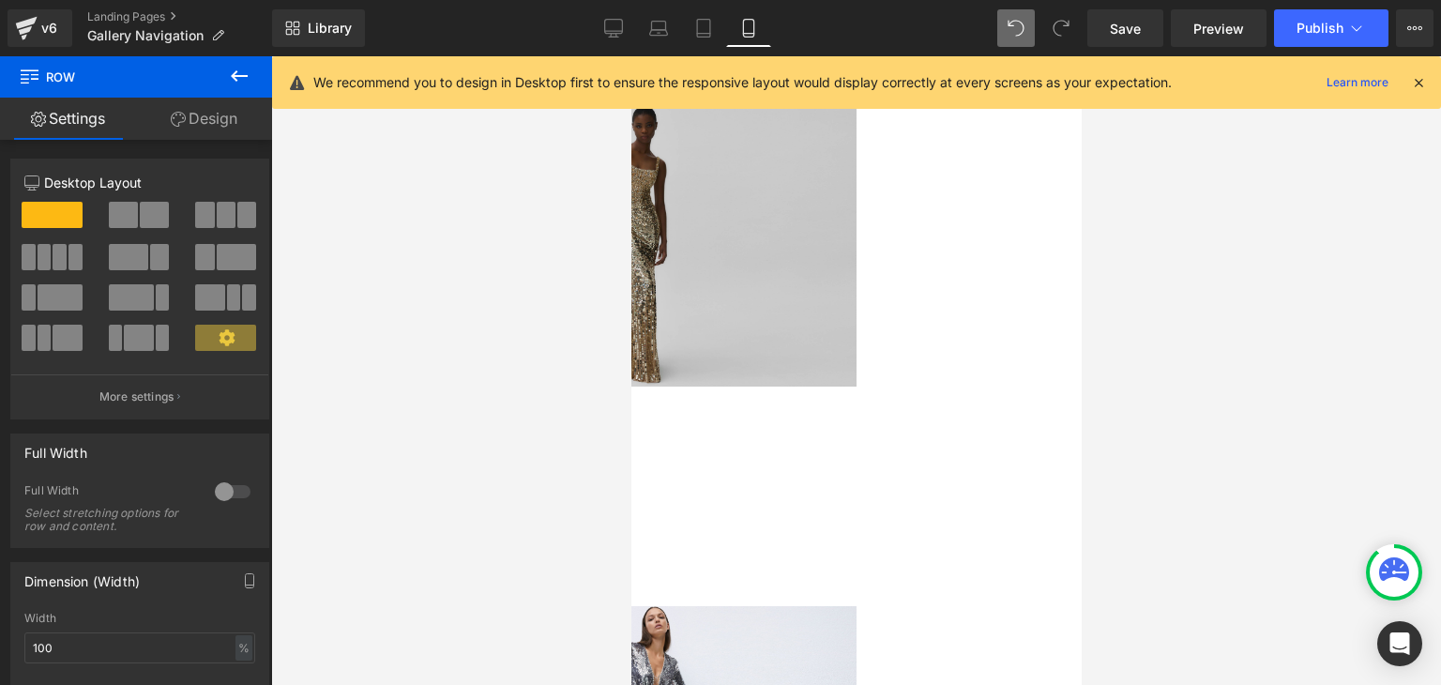
click at [257, 77] on button at bounding box center [239, 76] width 66 height 41
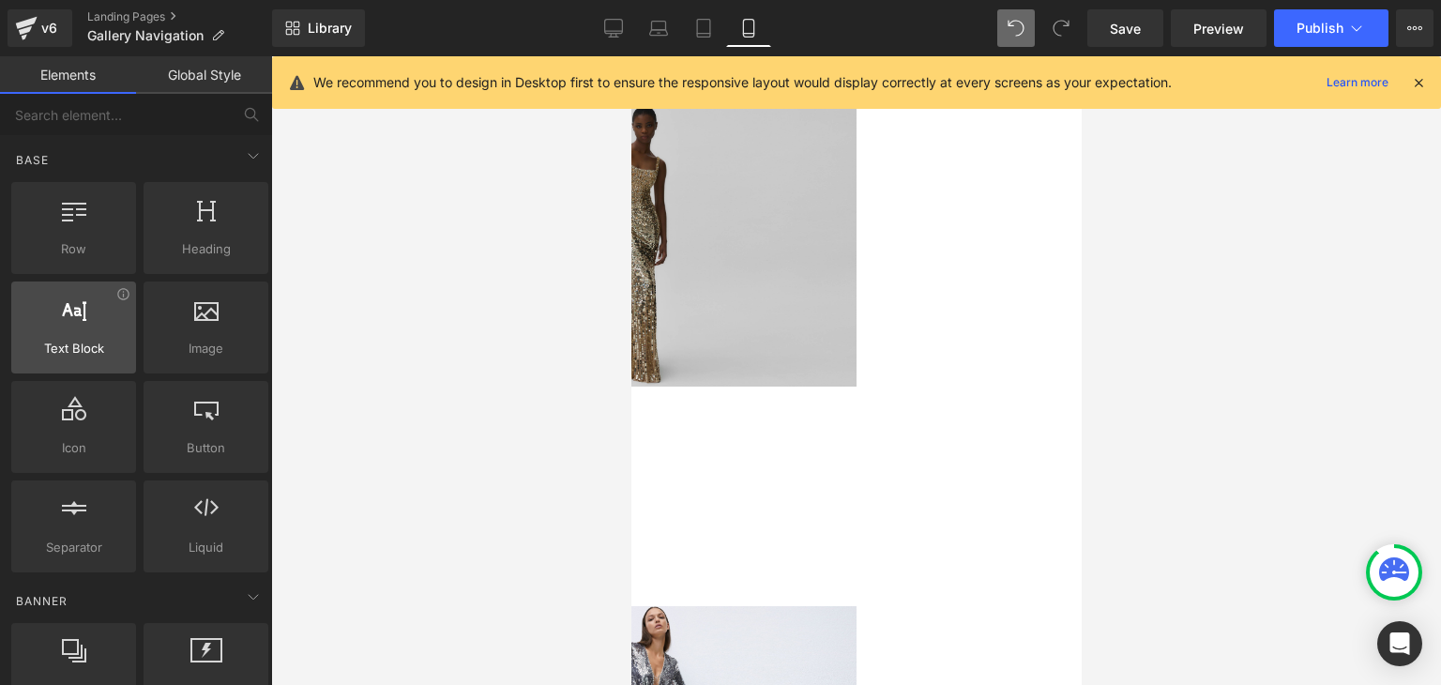
click at [91, 350] on span "Text Block" at bounding box center [74, 349] width 114 height 20
click at [238, 142] on span at bounding box center [253, 156] width 30 height 30
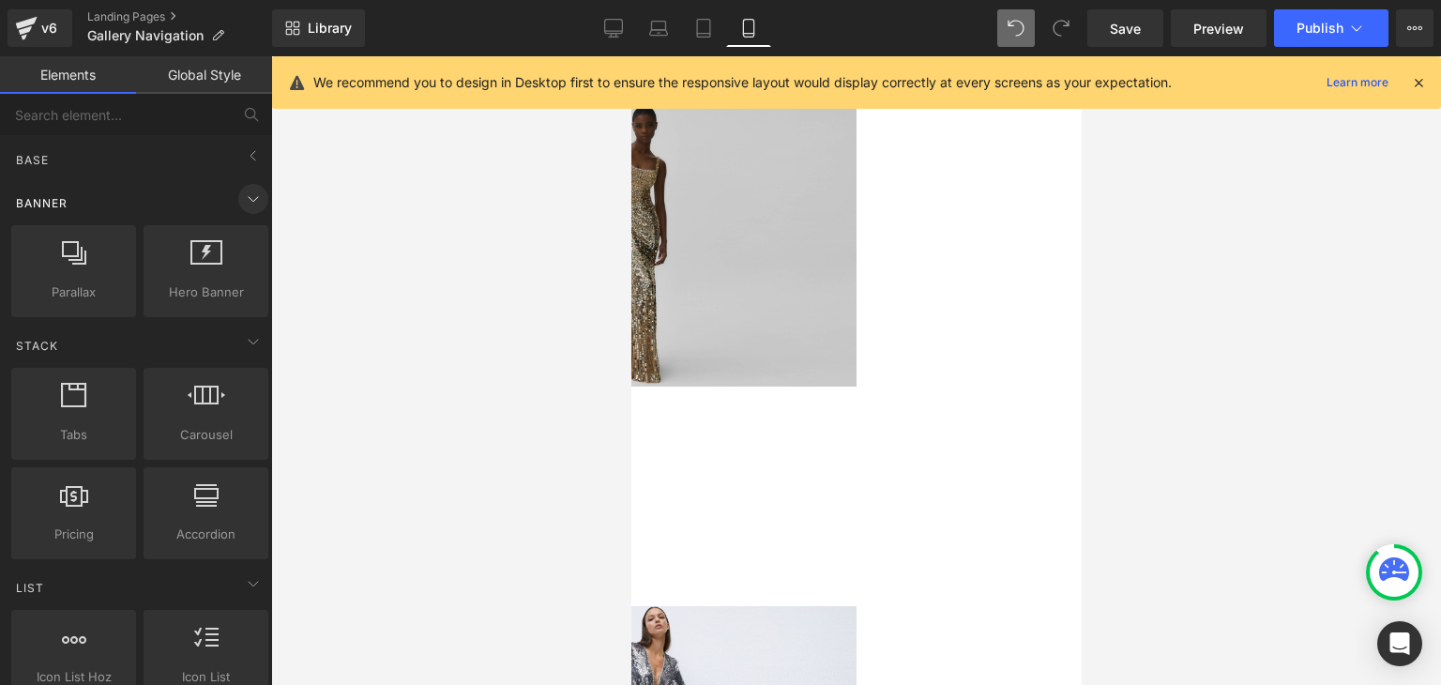
click at [244, 204] on icon at bounding box center [253, 199] width 23 height 23
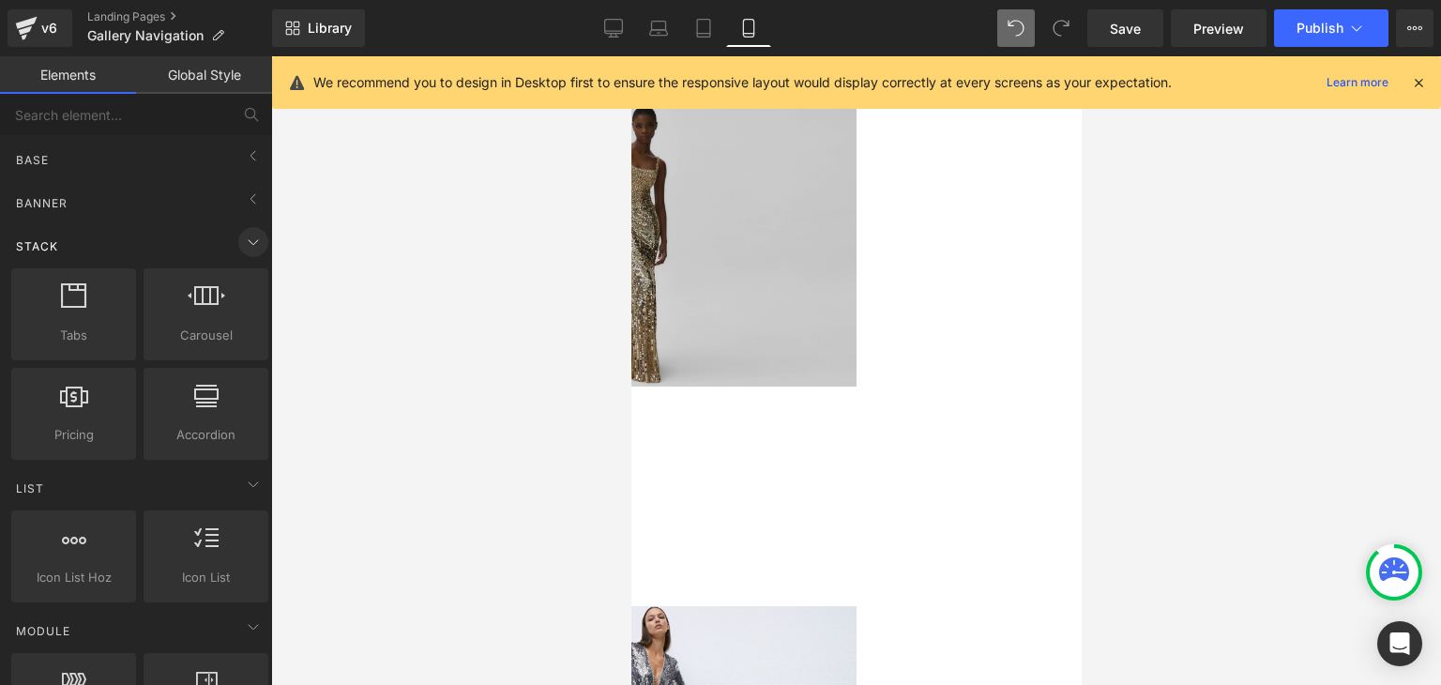
click at [242, 233] on icon at bounding box center [253, 242] width 23 height 23
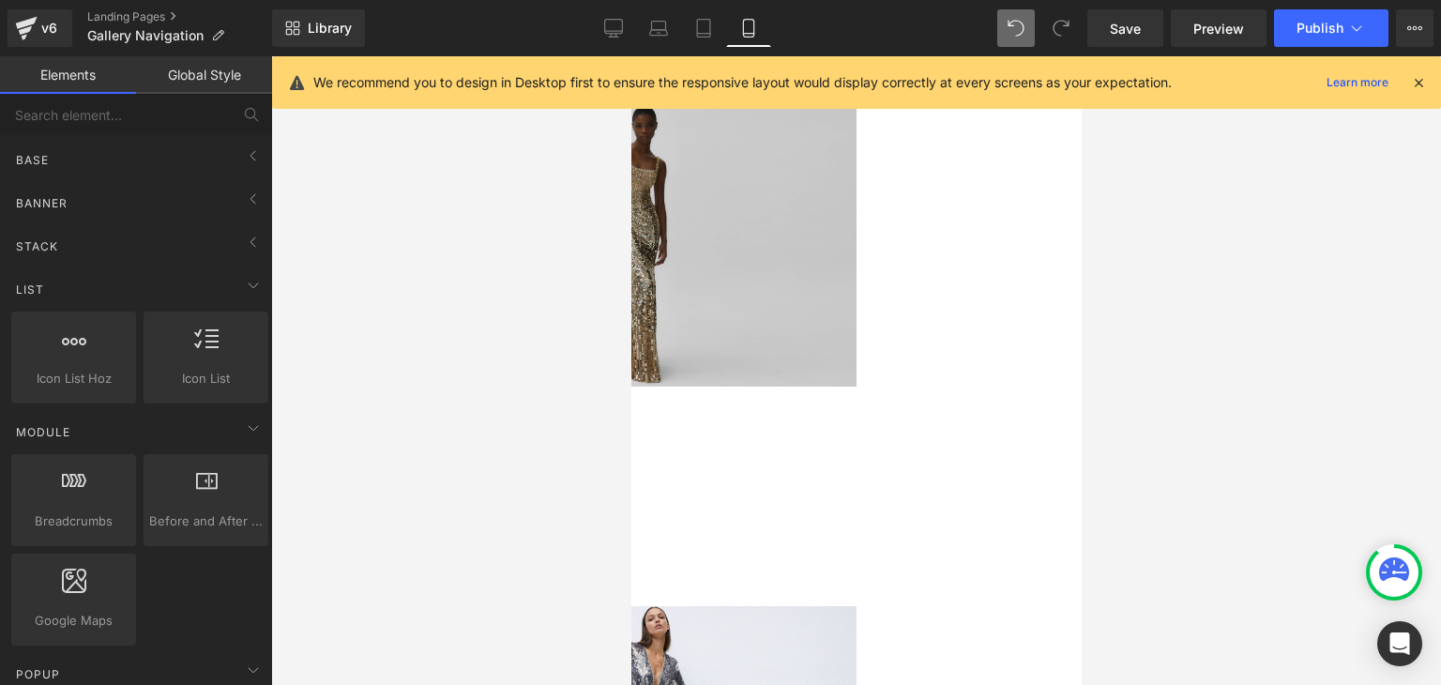
click at [674, 413] on p "PRE FALL 25" at bounding box center [638, 435] width 434 height 44
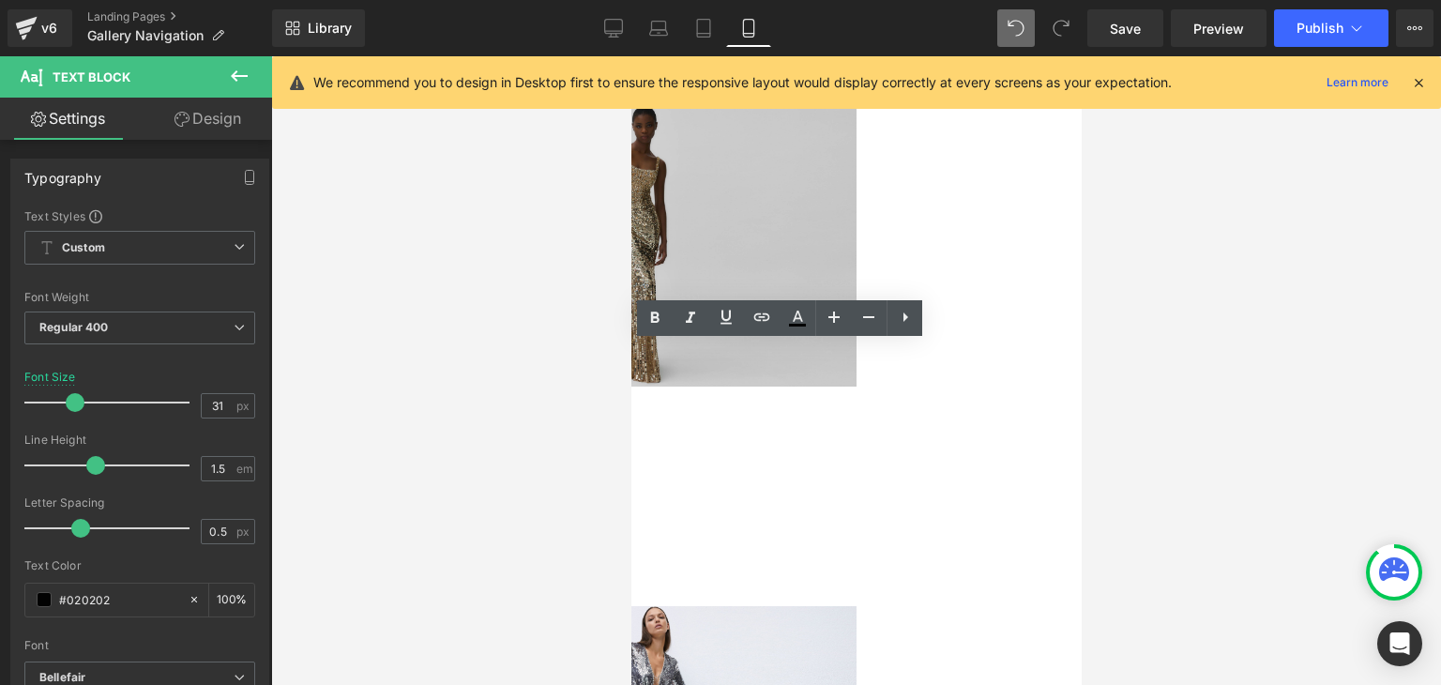
click at [856, 500] on div "VIEW COLLECTION →" at bounding box center [638, 516] width 434 height 33
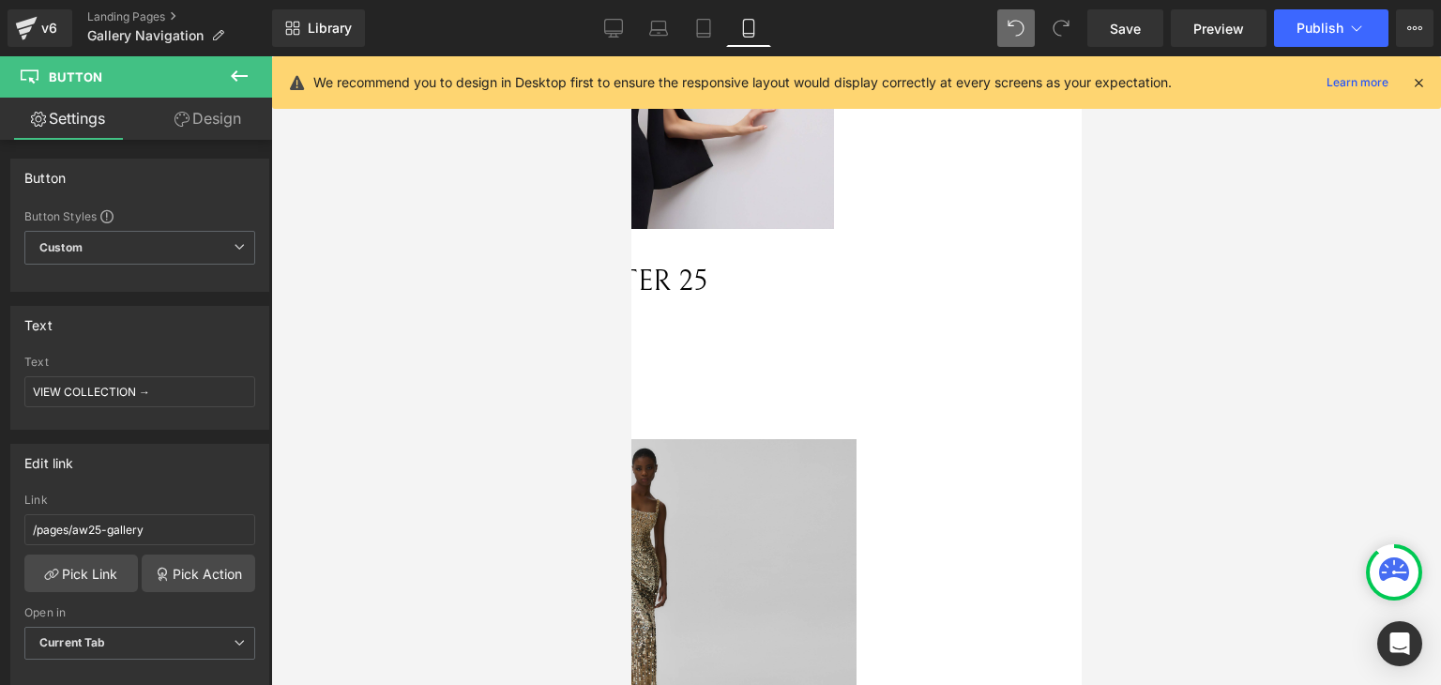
scroll to position [375, 0]
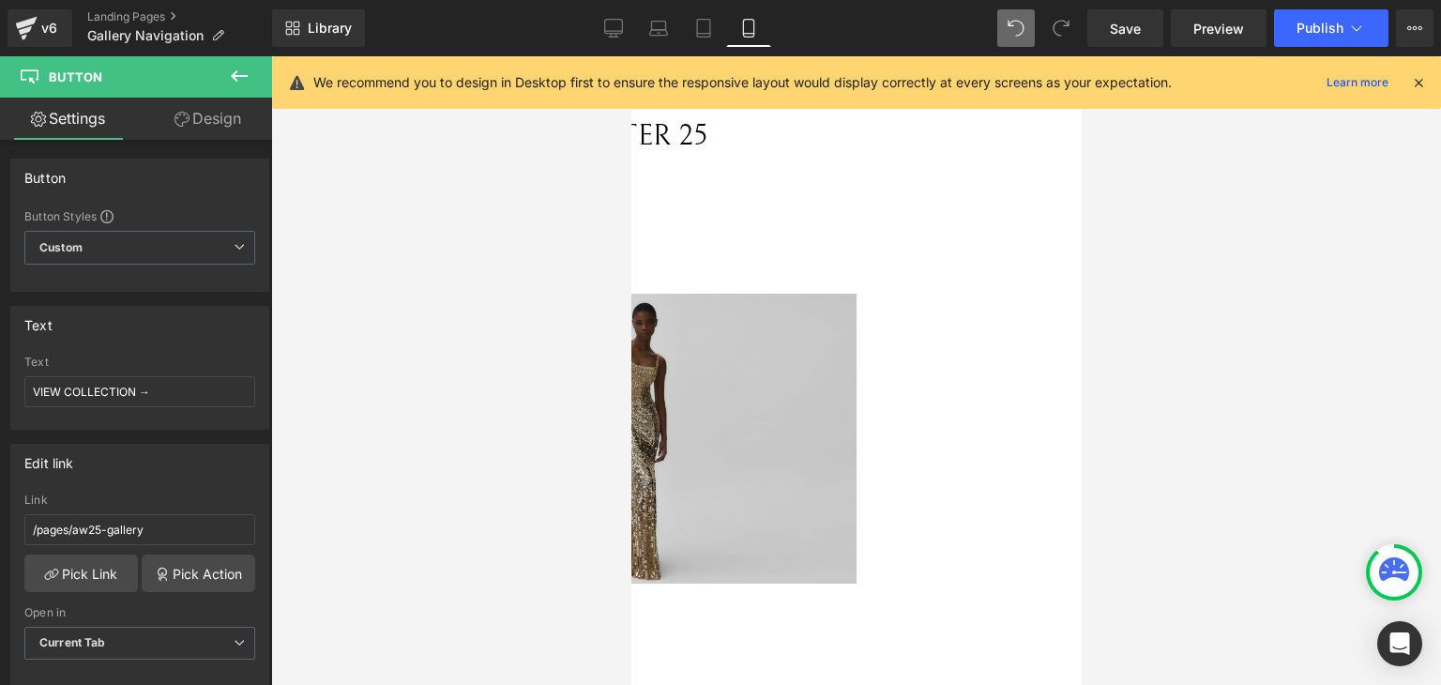
click at [630, 56] on span "Text Block" at bounding box center [630, 56] width 0 height 0
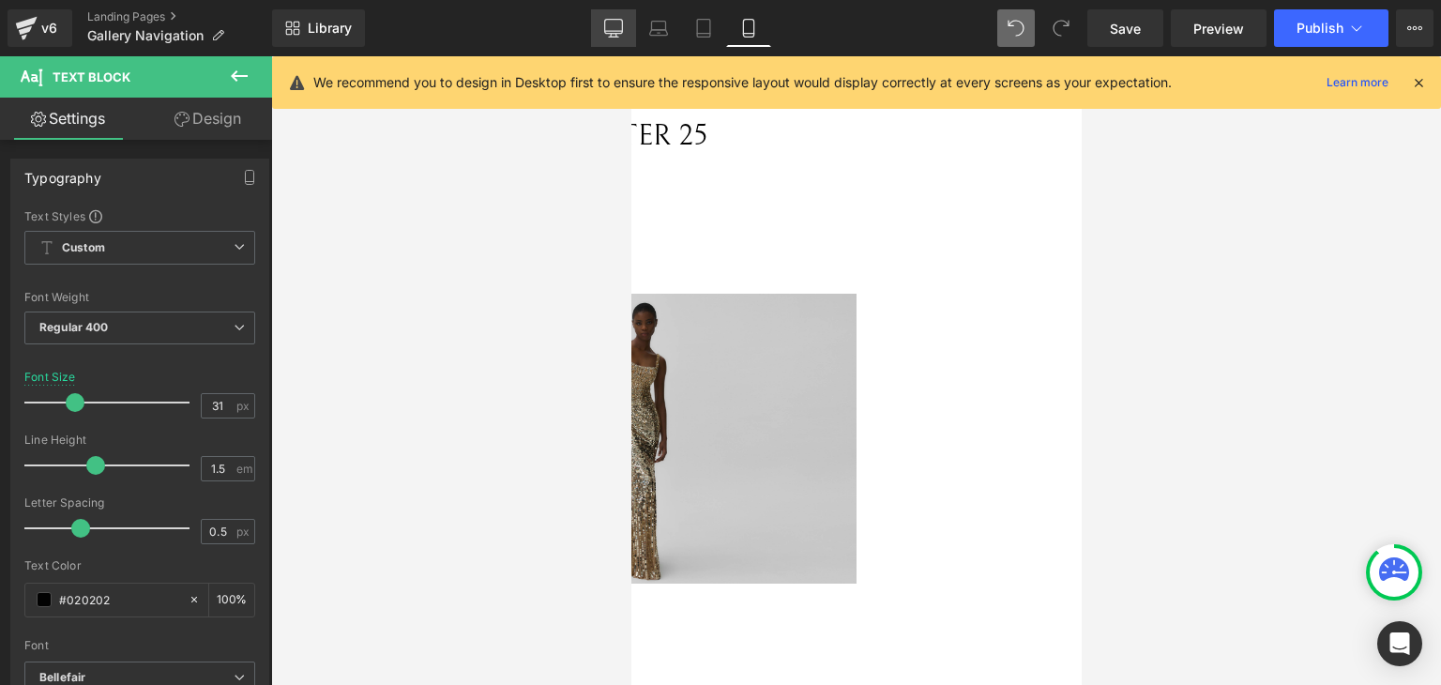
click at [601, 18] on link "Desktop" at bounding box center [613, 28] width 45 height 38
type input "24"
type input "100"
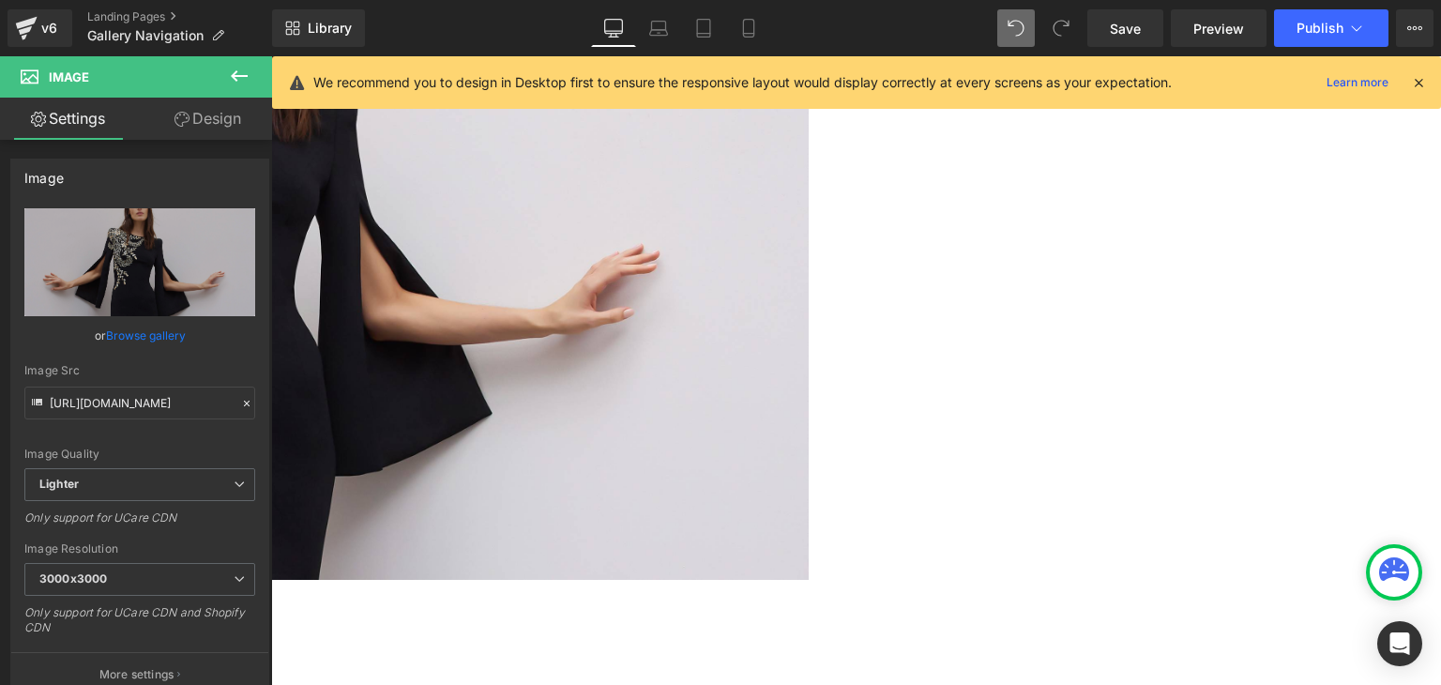
drag, startPoint x: 1032, startPoint y: 325, endPoint x: 1028, endPoint y: 339, distance: 14.6
click at [812, 339] on div "Image" at bounding box center [250, 210] width 1126 height 769
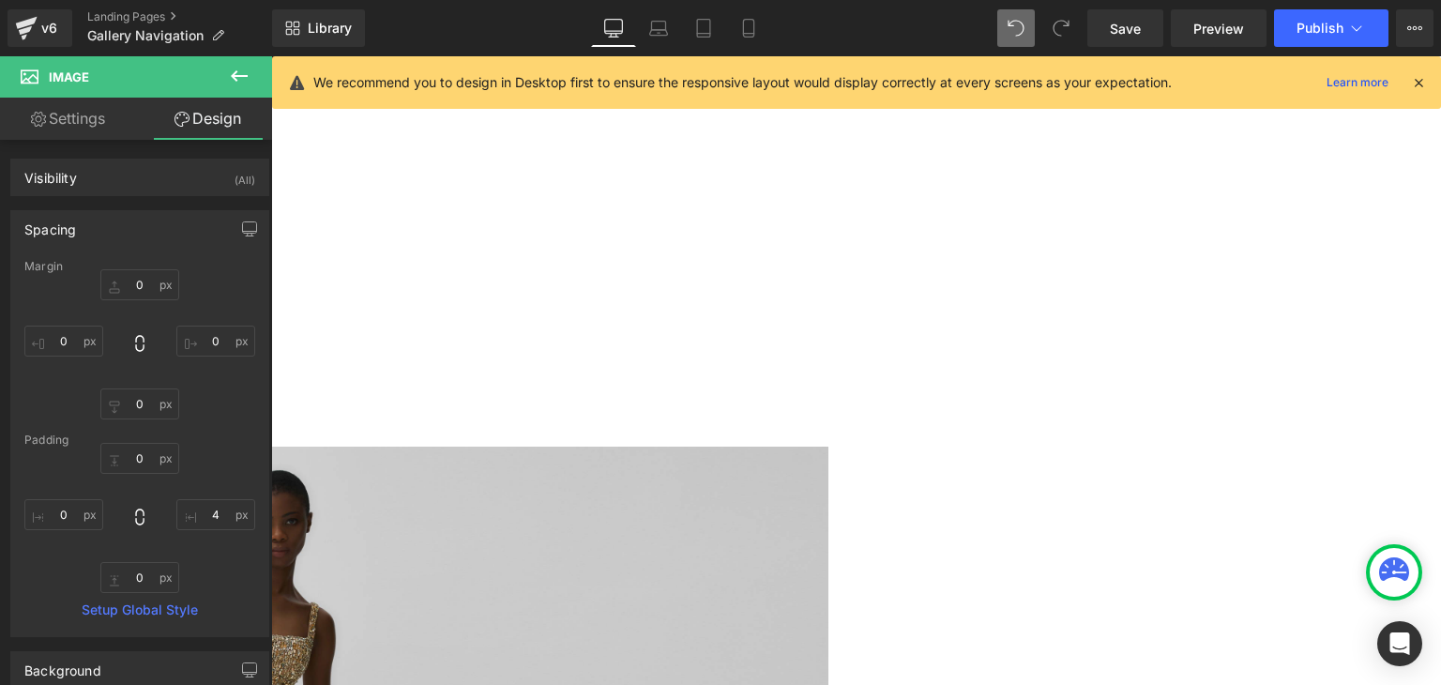
scroll to position [923, 0]
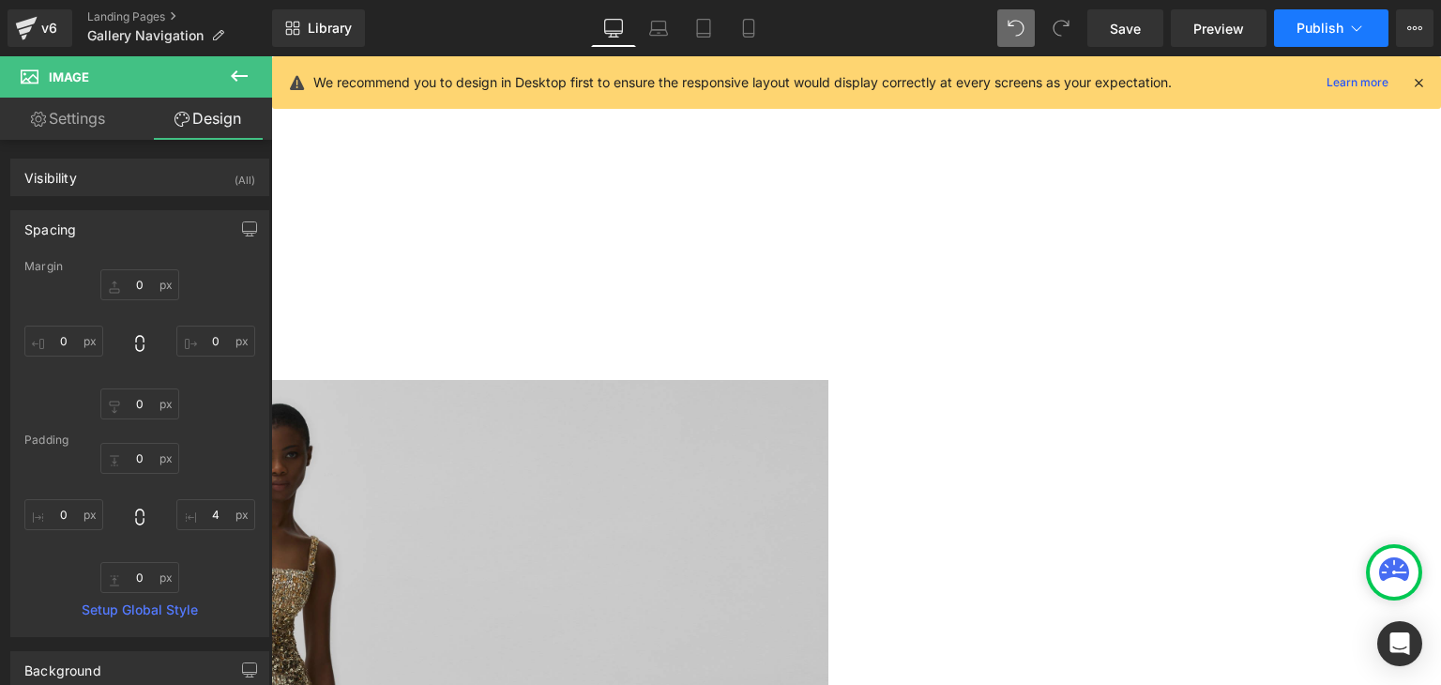
click at [1317, 35] on span "Publish" at bounding box center [1319, 28] width 47 height 15
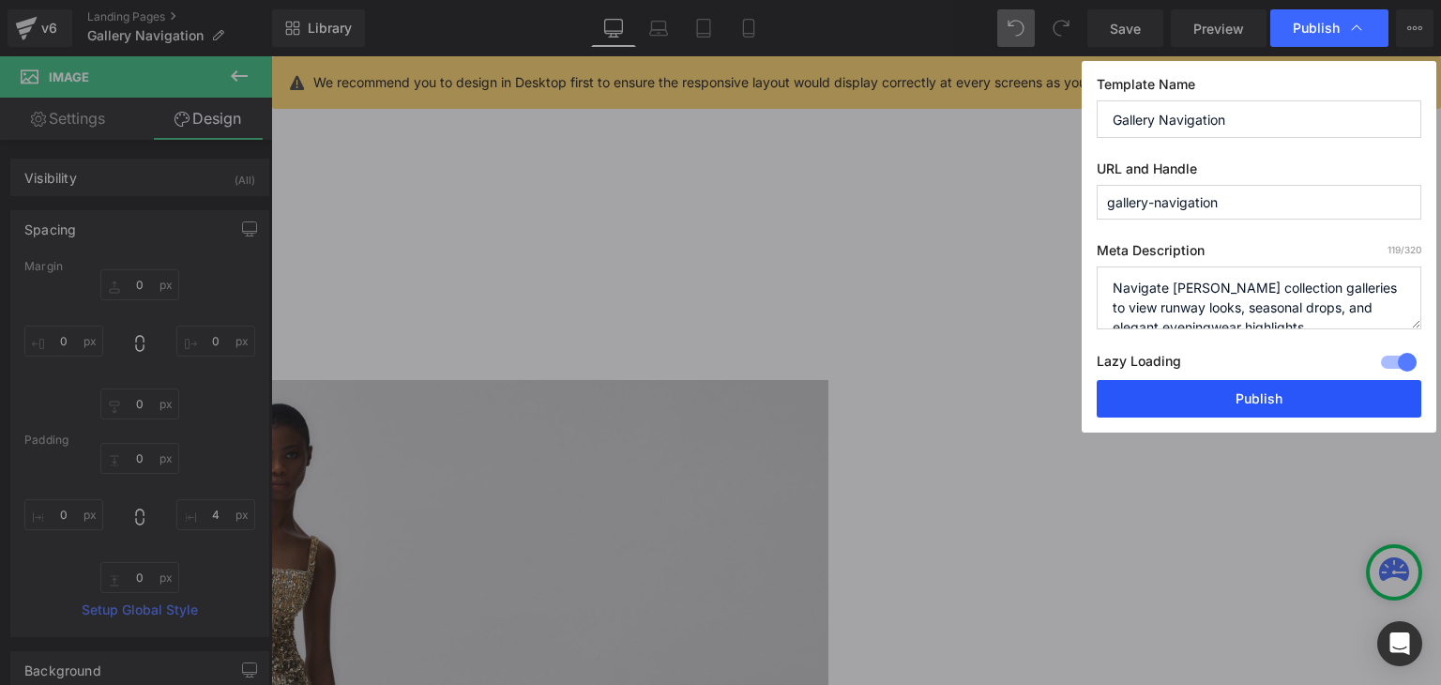
click at [1298, 397] on button "Publish" at bounding box center [1259, 399] width 325 height 38
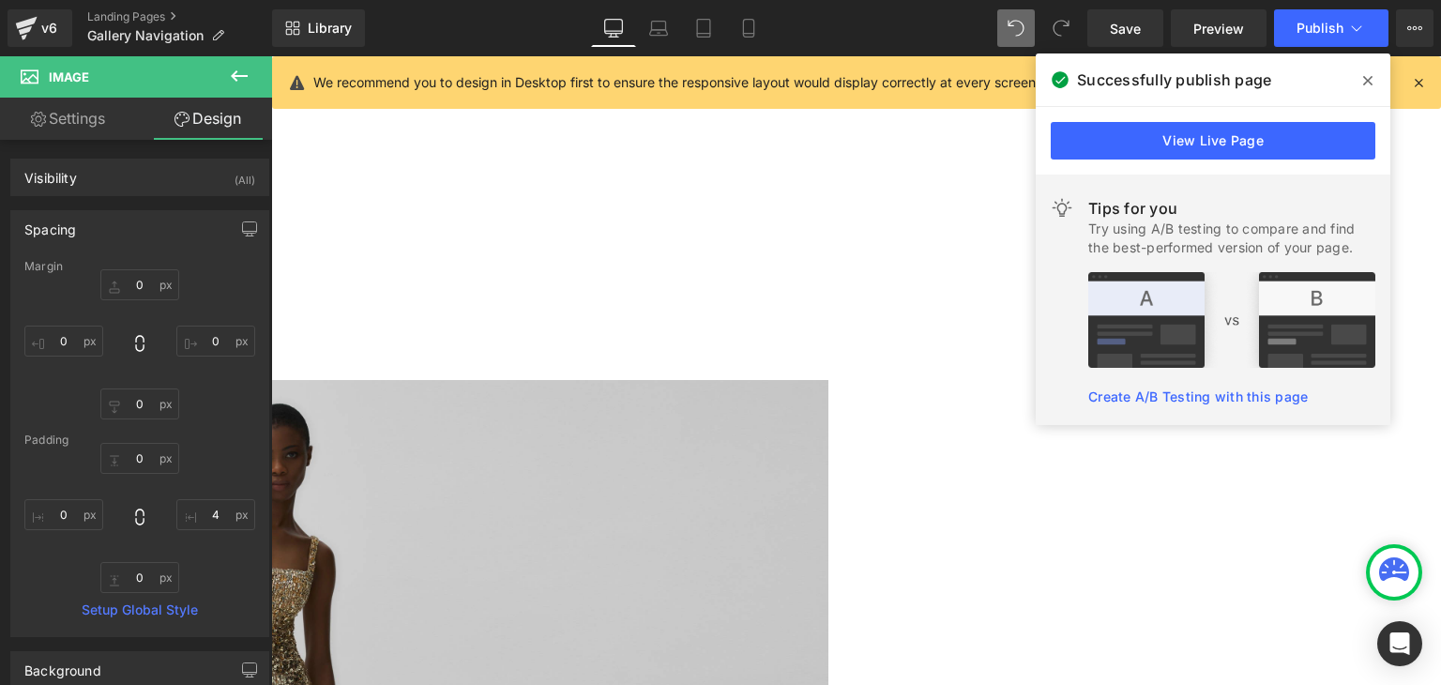
click at [1368, 83] on icon at bounding box center [1367, 80] width 9 height 15
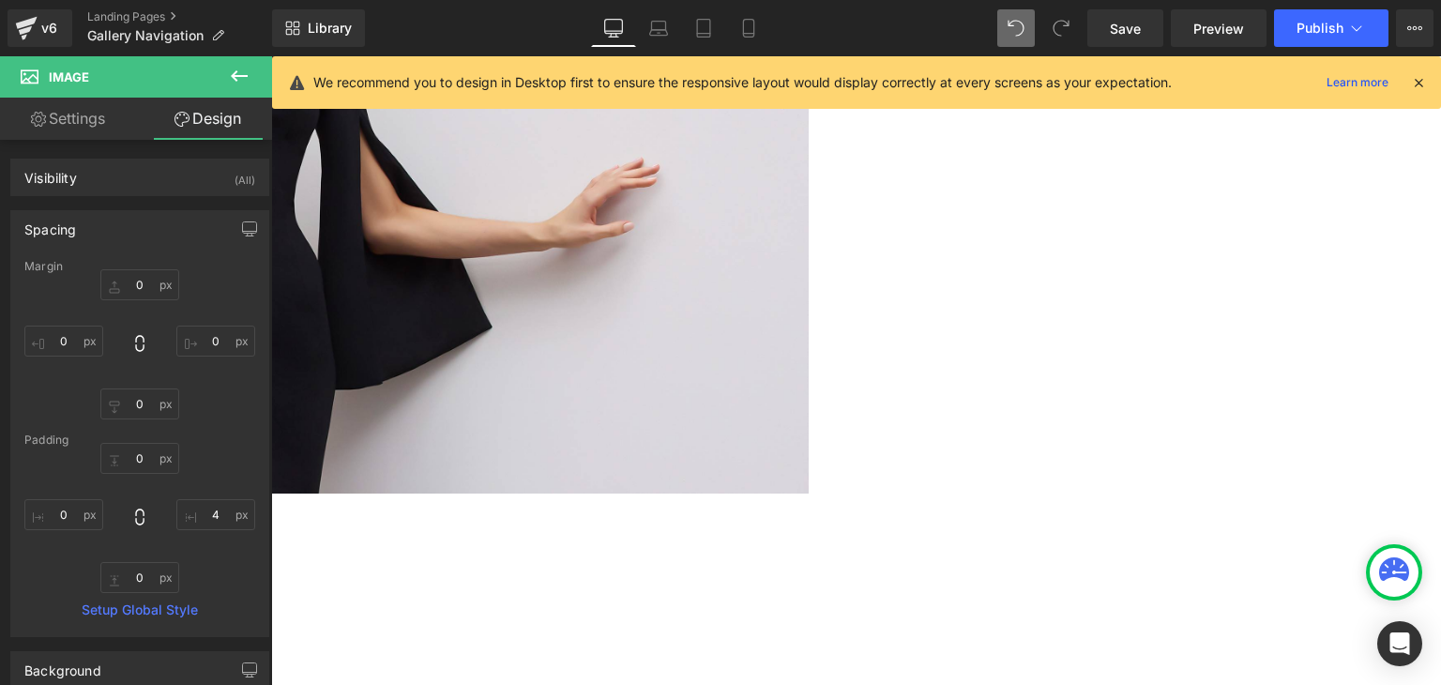
scroll to position [454, 0]
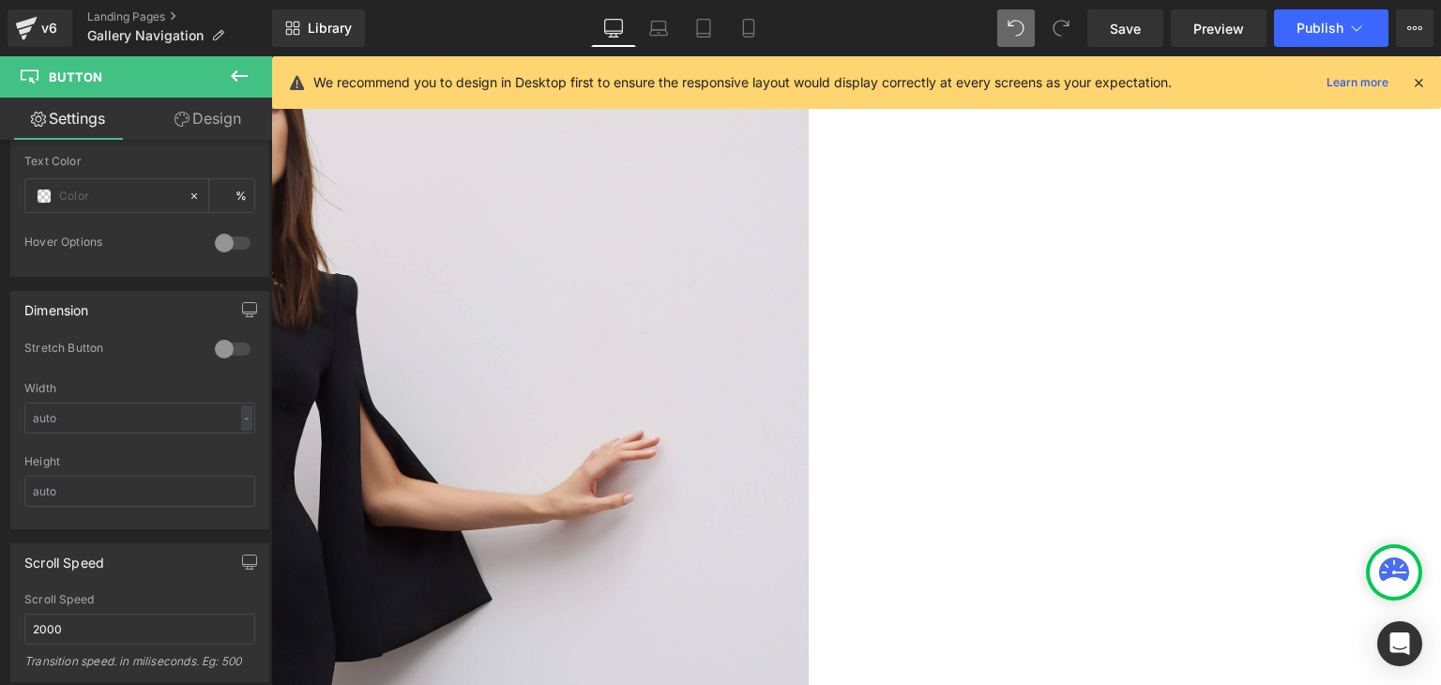
scroll to position [173, 0]
click at [271, 56] on span "Button" at bounding box center [271, 56] width 0 height 0
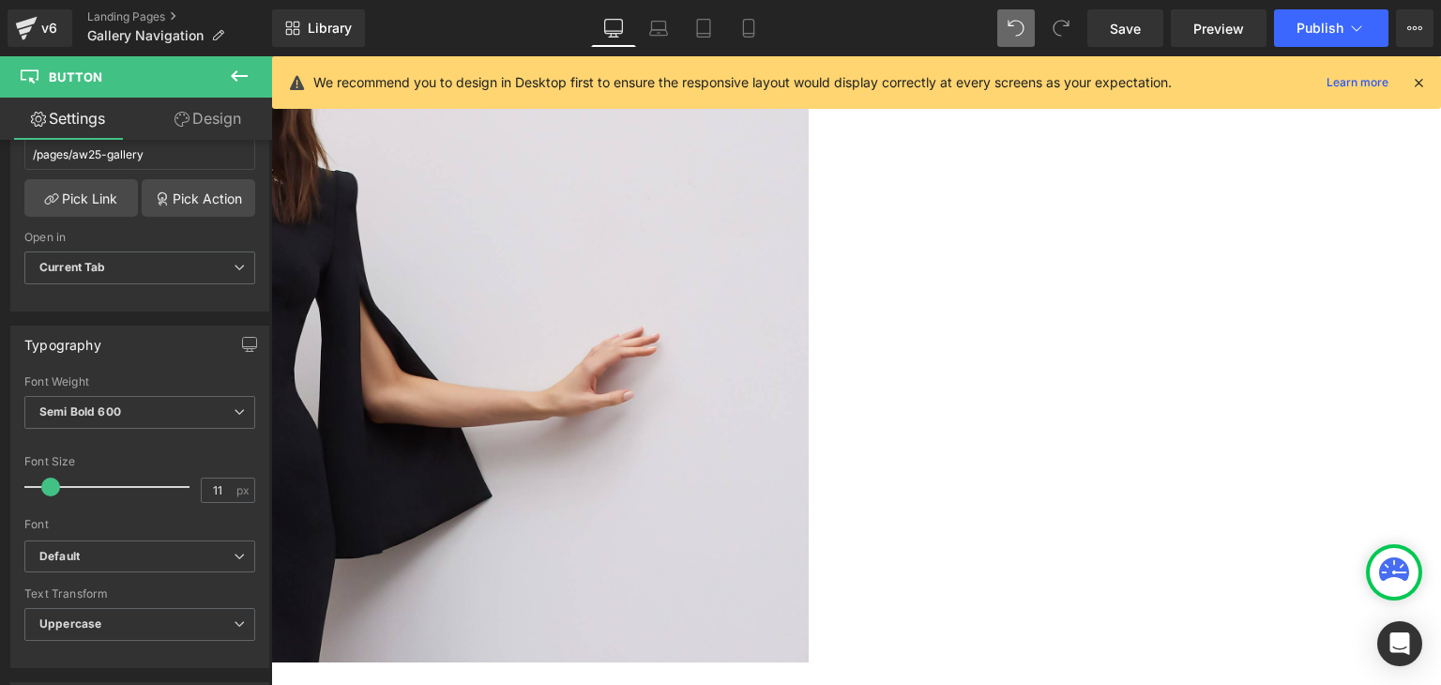
scroll to position [281, 0]
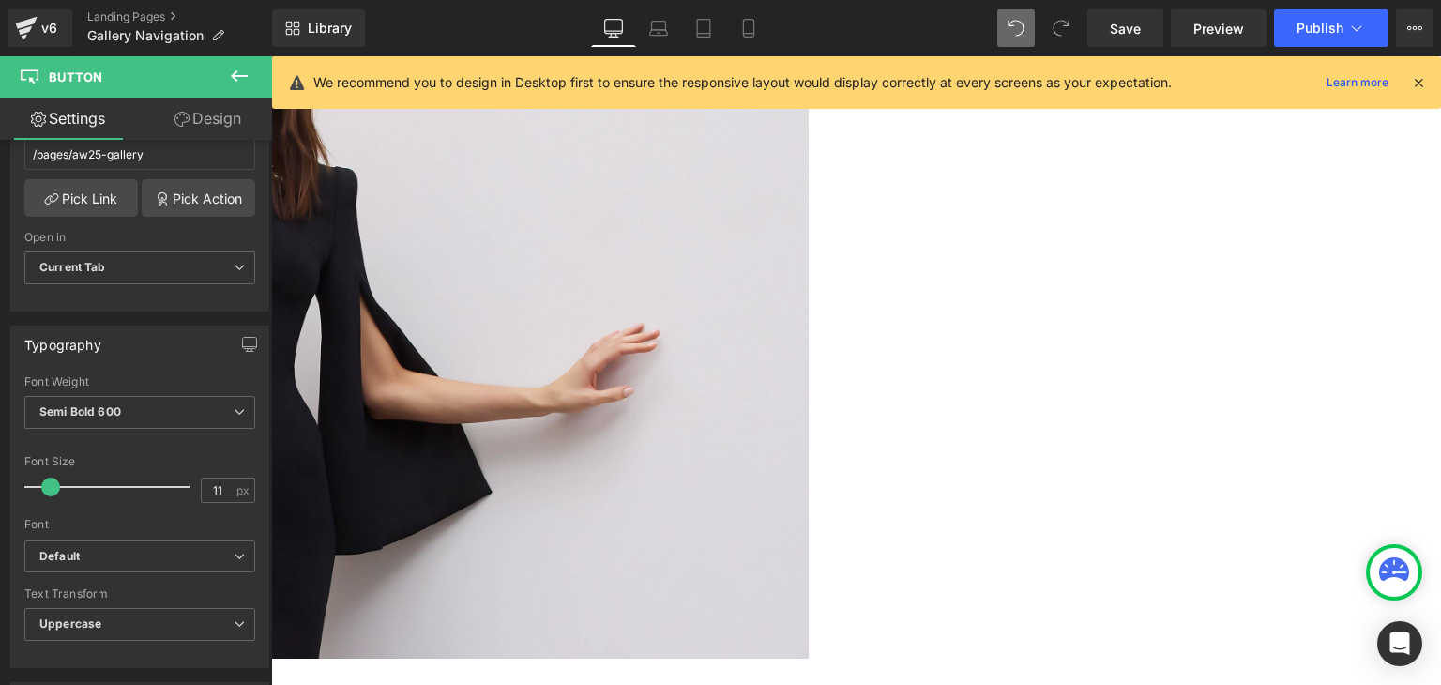
click at [205, 109] on link "Design" at bounding box center [208, 119] width 136 height 42
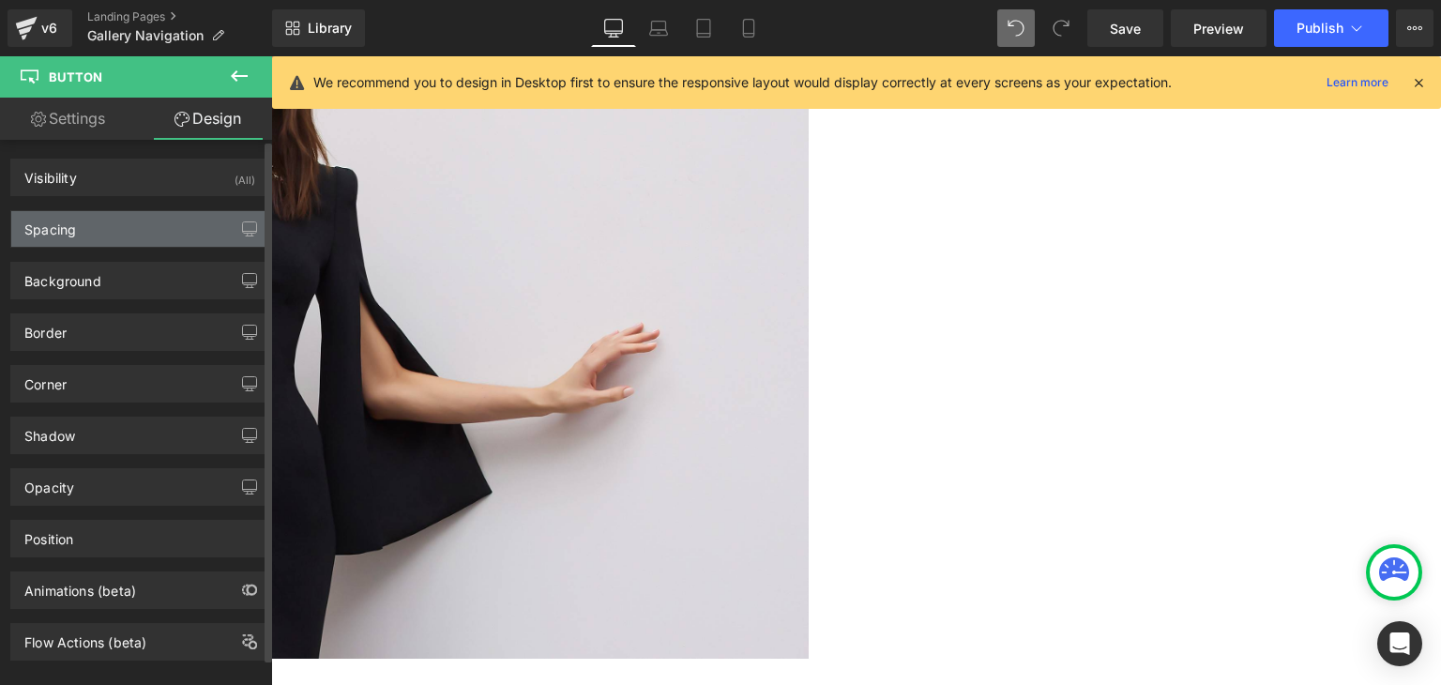
click at [178, 234] on div "Spacing" at bounding box center [139, 229] width 257 height 36
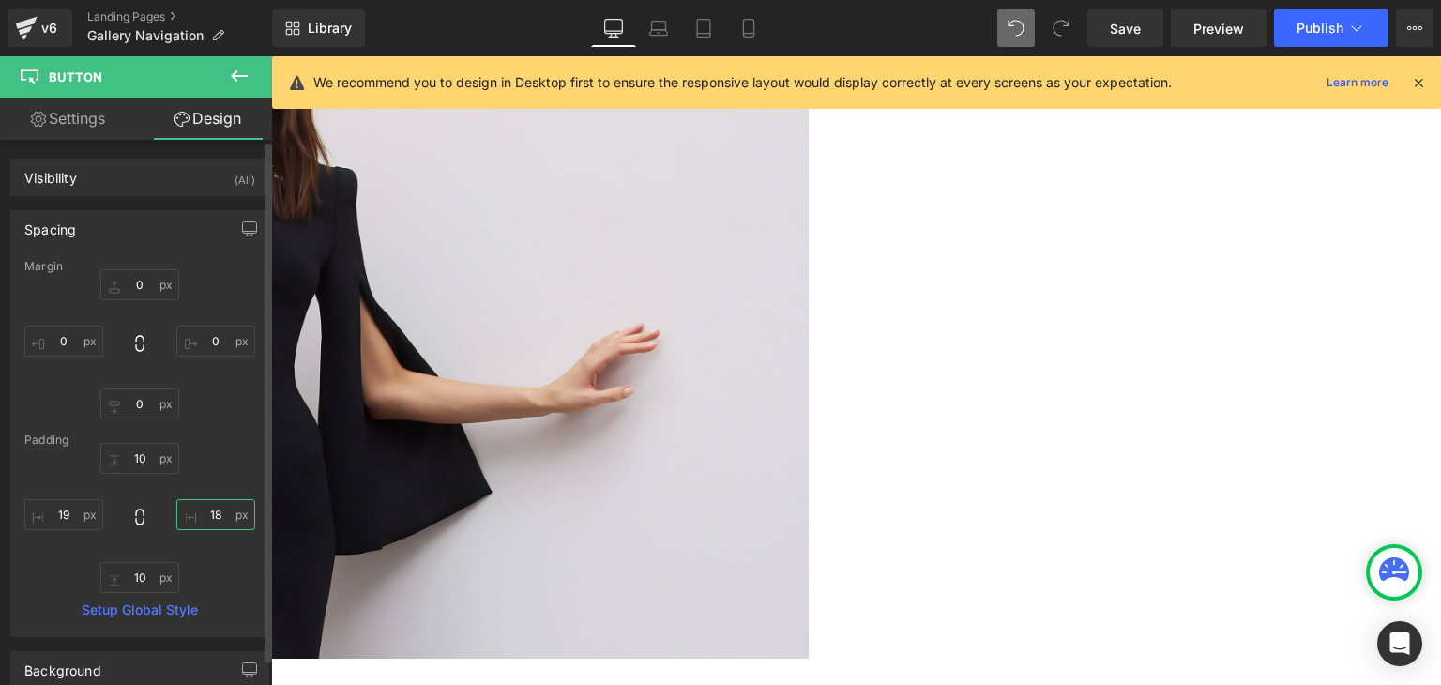
click at [205, 508] on input "18" at bounding box center [215, 514] width 79 height 31
type input "20"
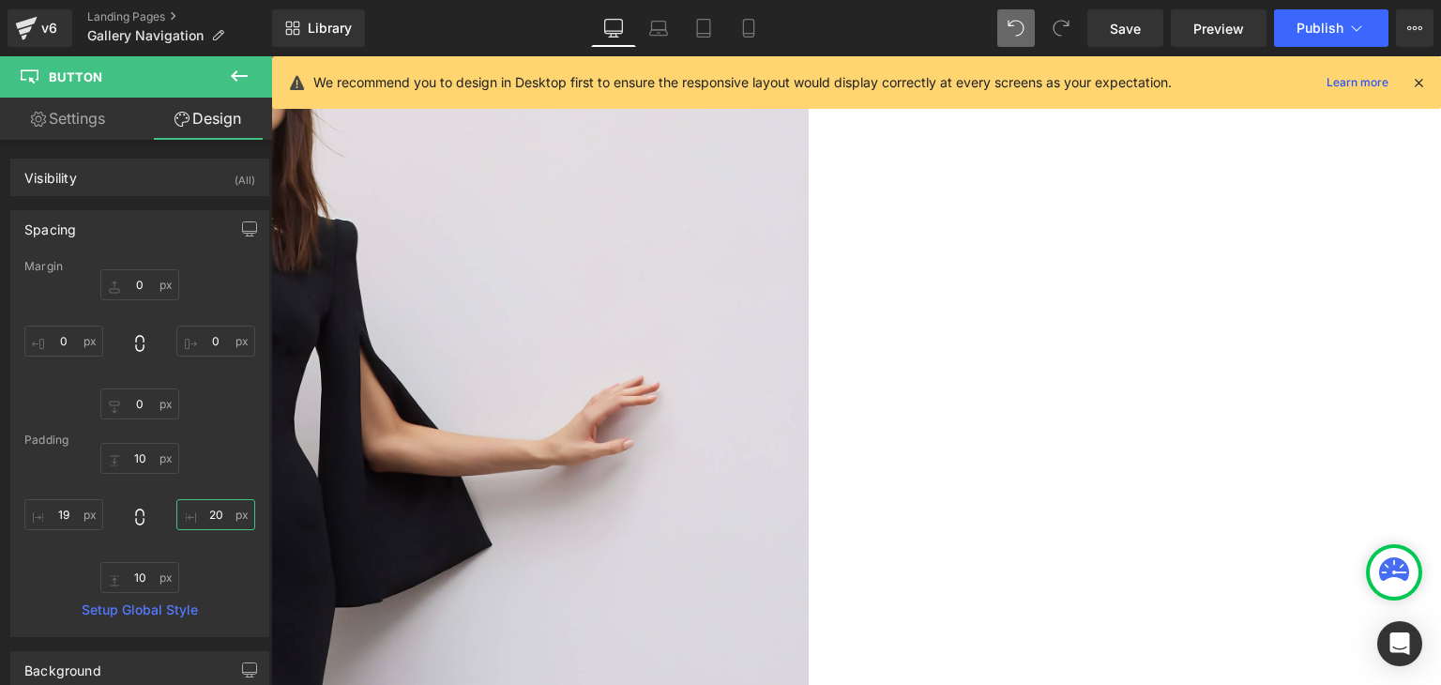
scroll to position [188, 0]
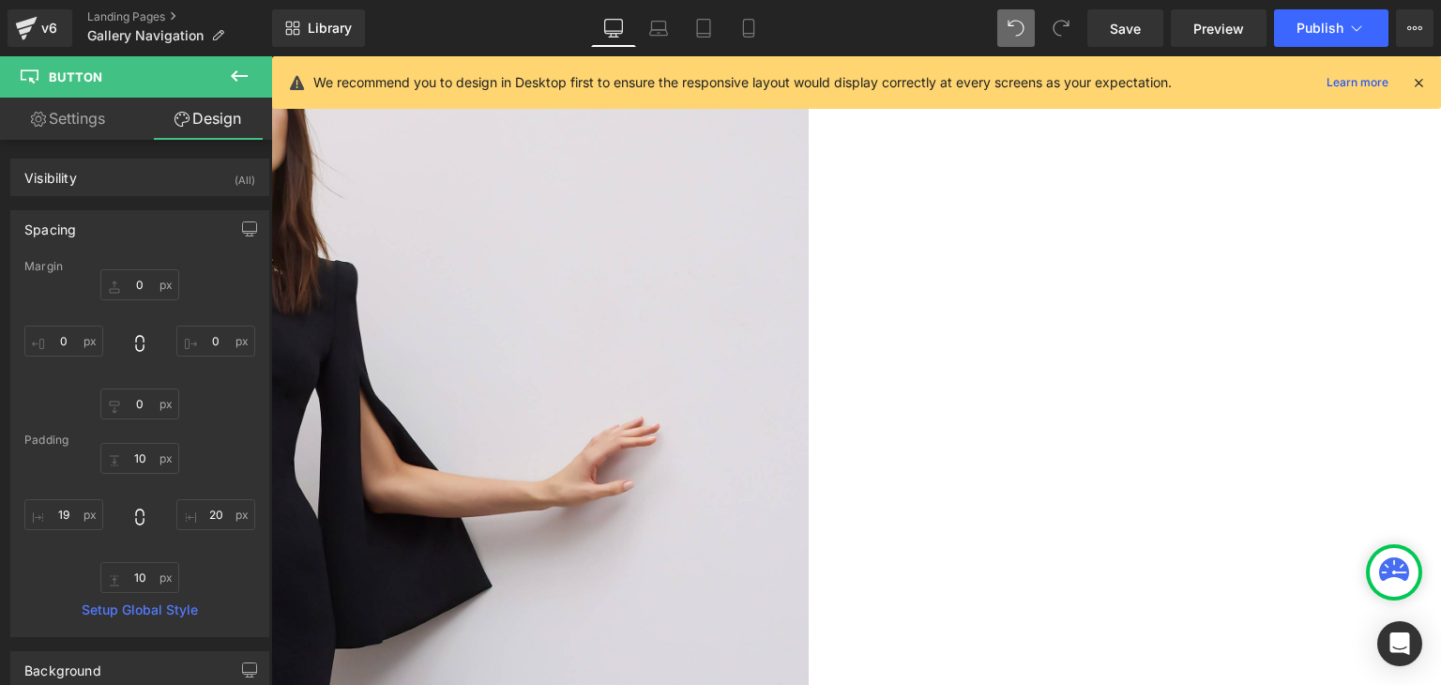
click at [812, 394] on div "Image AUTUMN WINTER 25 Text Block Row VIEW COLLECTION → Button Row" at bounding box center [250, 548] width 1126 height 1099
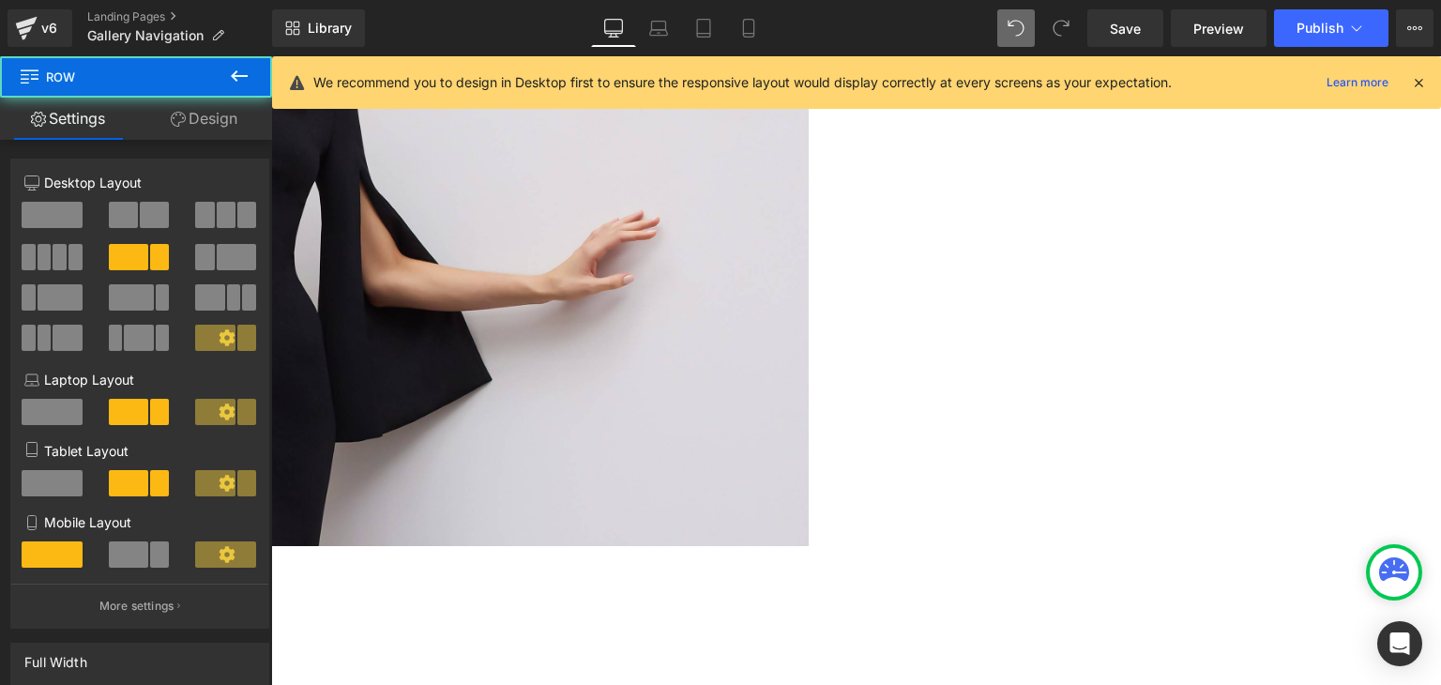
scroll to position [750, 0]
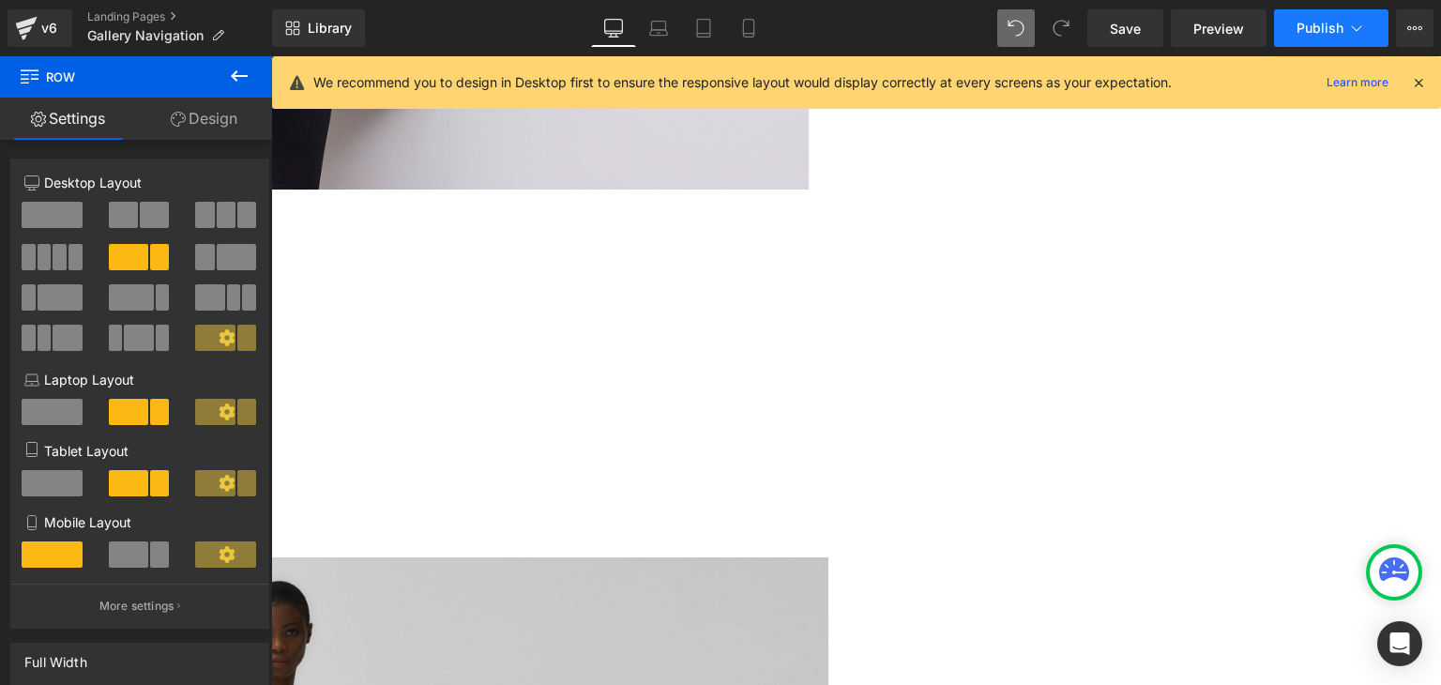
click at [1310, 25] on span "Publish" at bounding box center [1319, 28] width 47 height 15
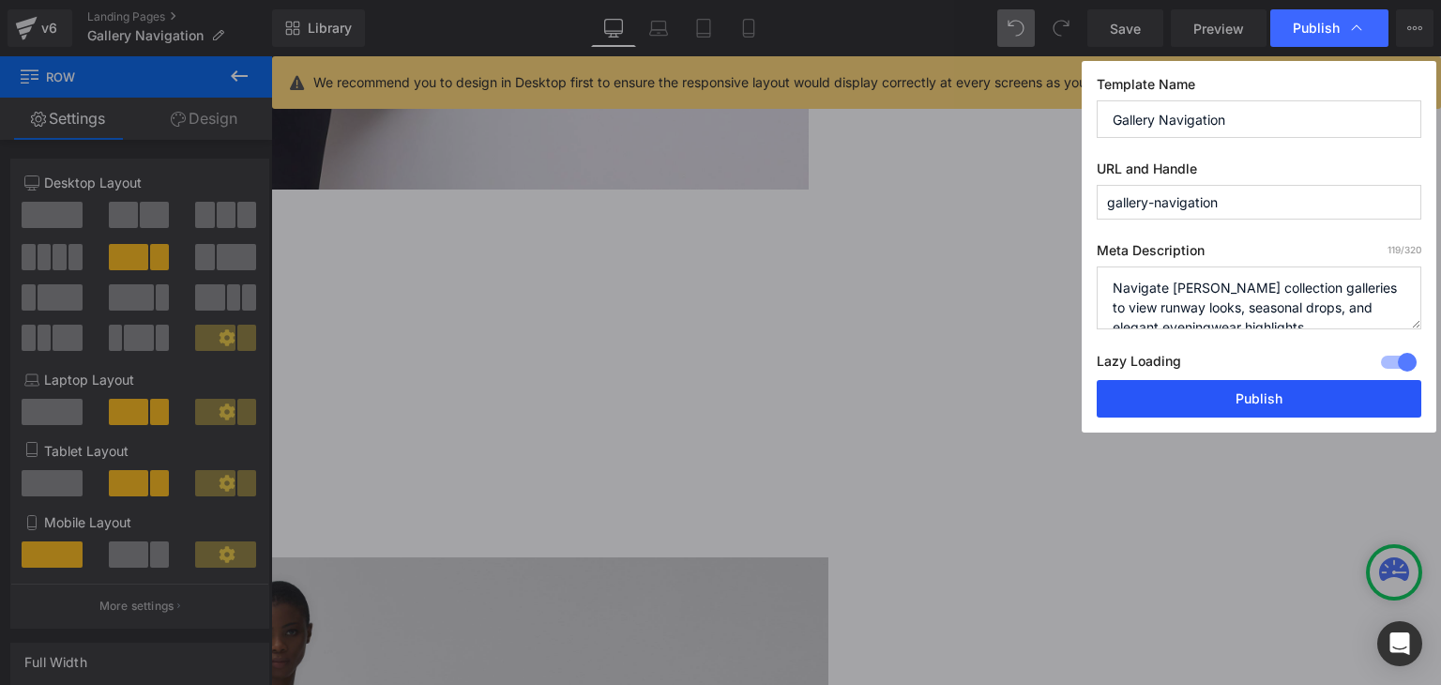
drag, startPoint x: 1228, startPoint y: 416, endPoint x: 956, endPoint y: 357, distance: 278.2
click at [1228, 416] on button "Publish" at bounding box center [1259, 399] width 325 height 38
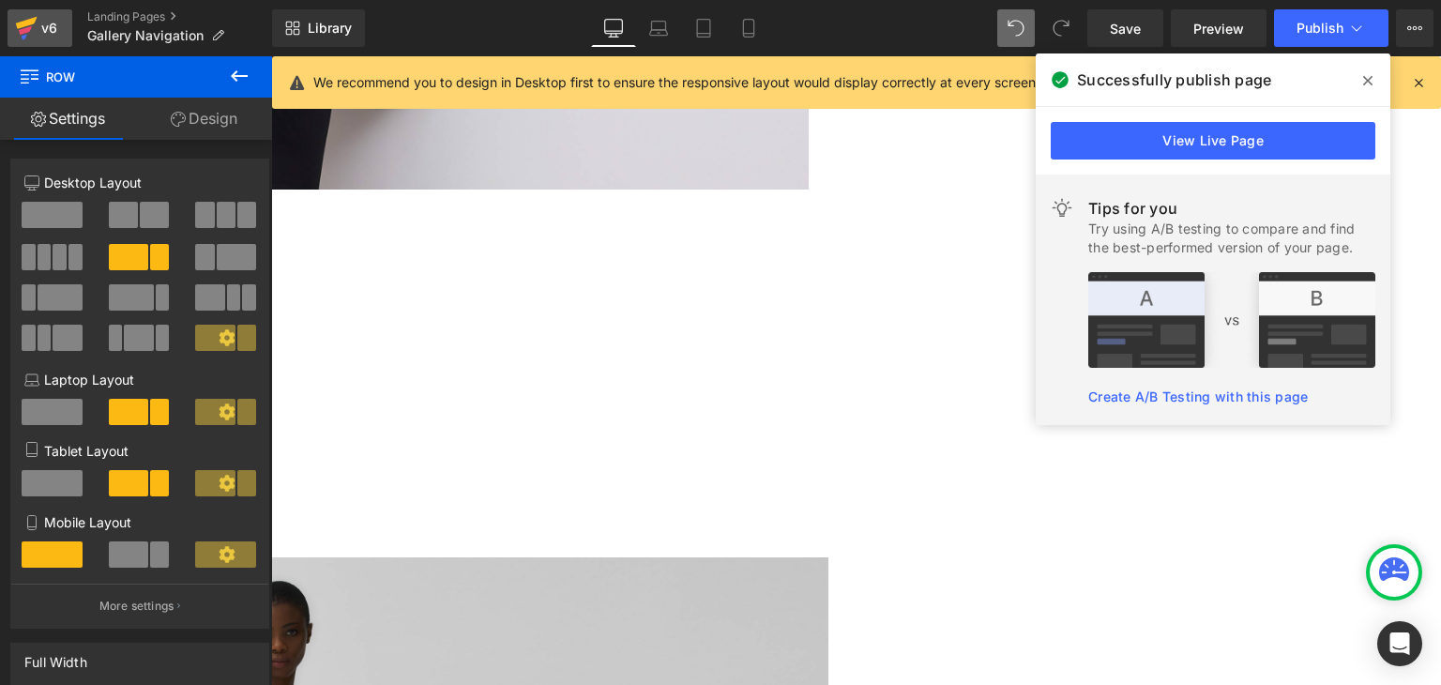
click at [47, 22] on div "v6" at bounding box center [49, 28] width 23 height 24
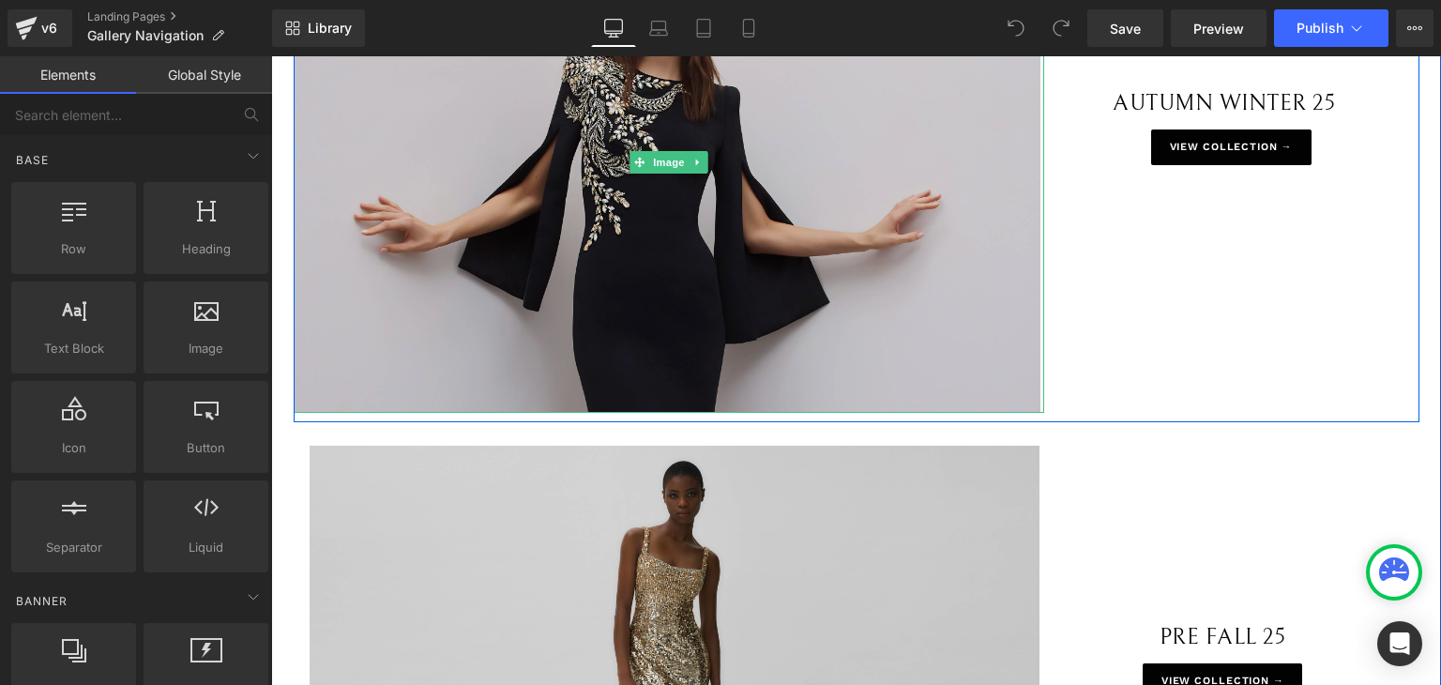
scroll to position [375, 0]
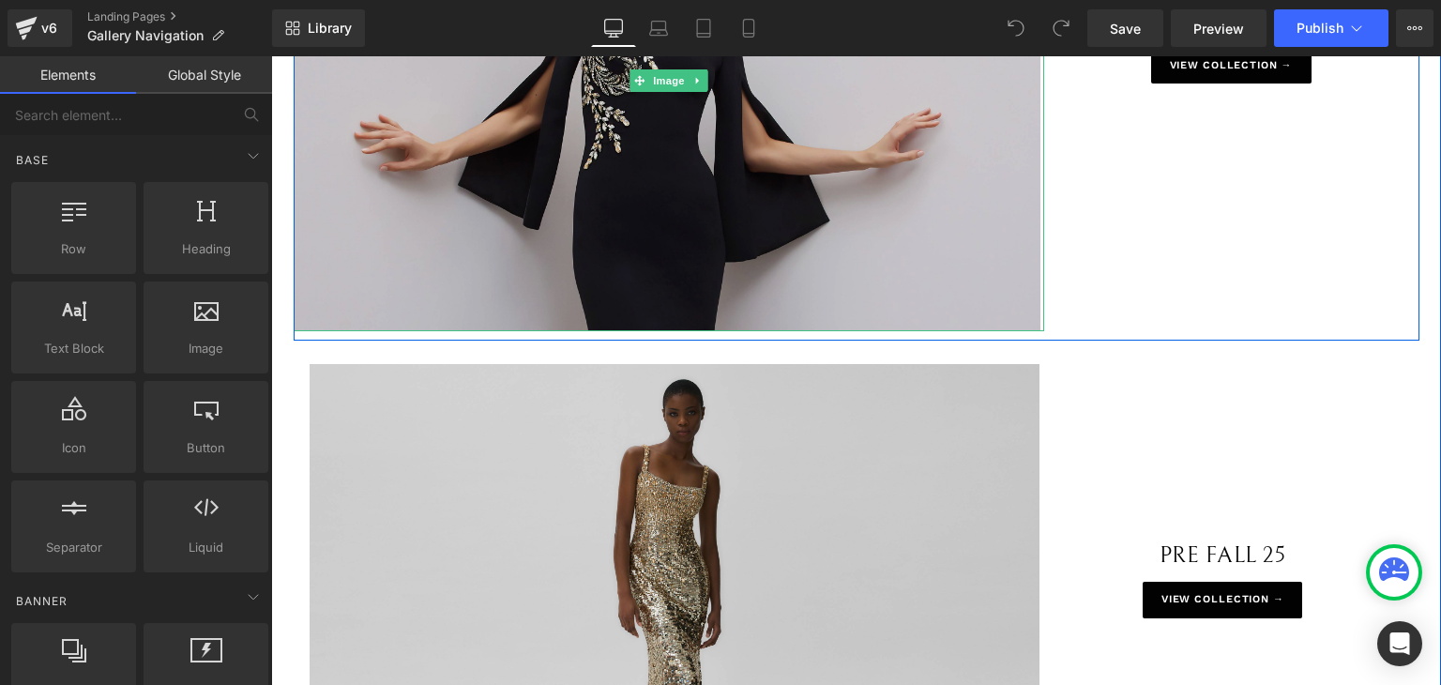
click at [304, 255] on img at bounding box center [669, 81] width 750 height 502
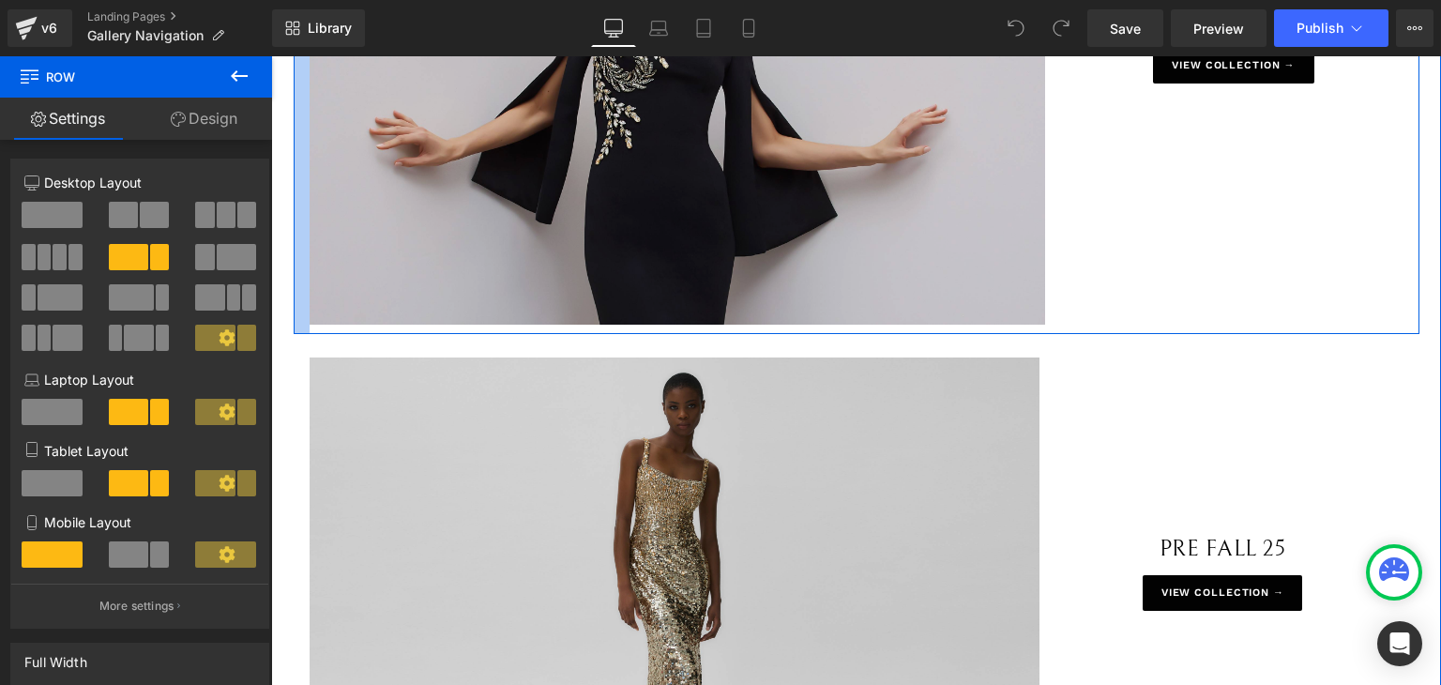
drag, startPoint x: 287, startPoint y: 243, endPoint x: 303, endPoint y: 252, distance: 18.5
click at [303, 252] on div "Image AUTUMN WINTER 25 Text Block Row VIEW COLLECTION → Button Row" at bounding box center [857, 68] width 1126 height 532
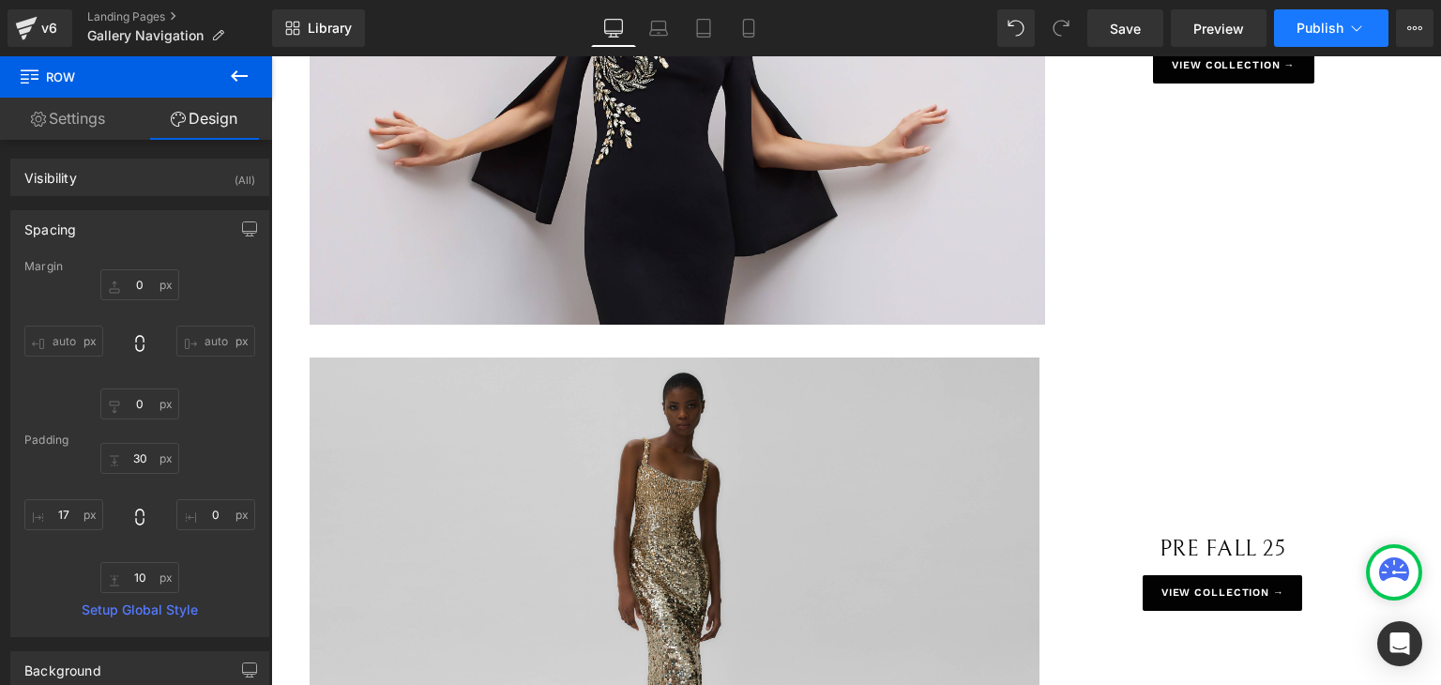
click at [1321, 42] on button "Publish" at bounding box center [1331, 28] width 114 height 38
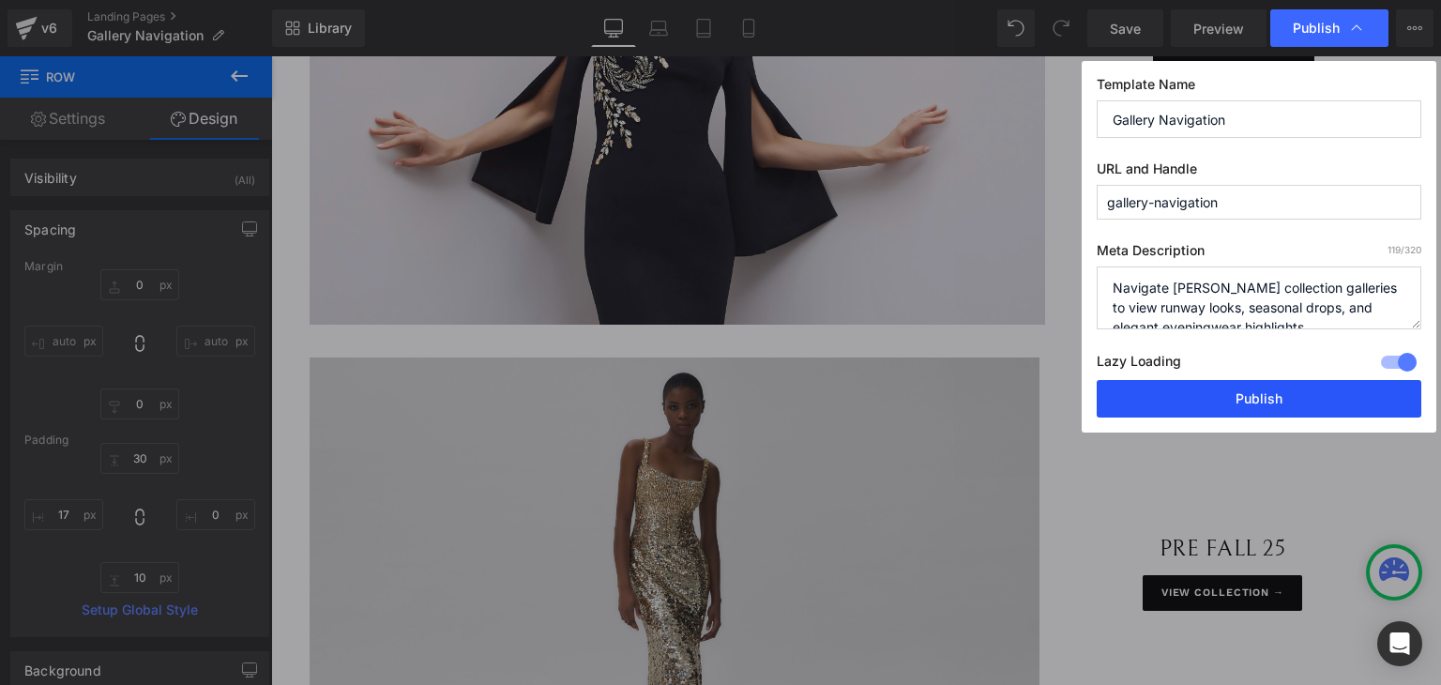
click at [1230, 394] on button "Publish" at bounding box center [1259, 399] width 325 height 38
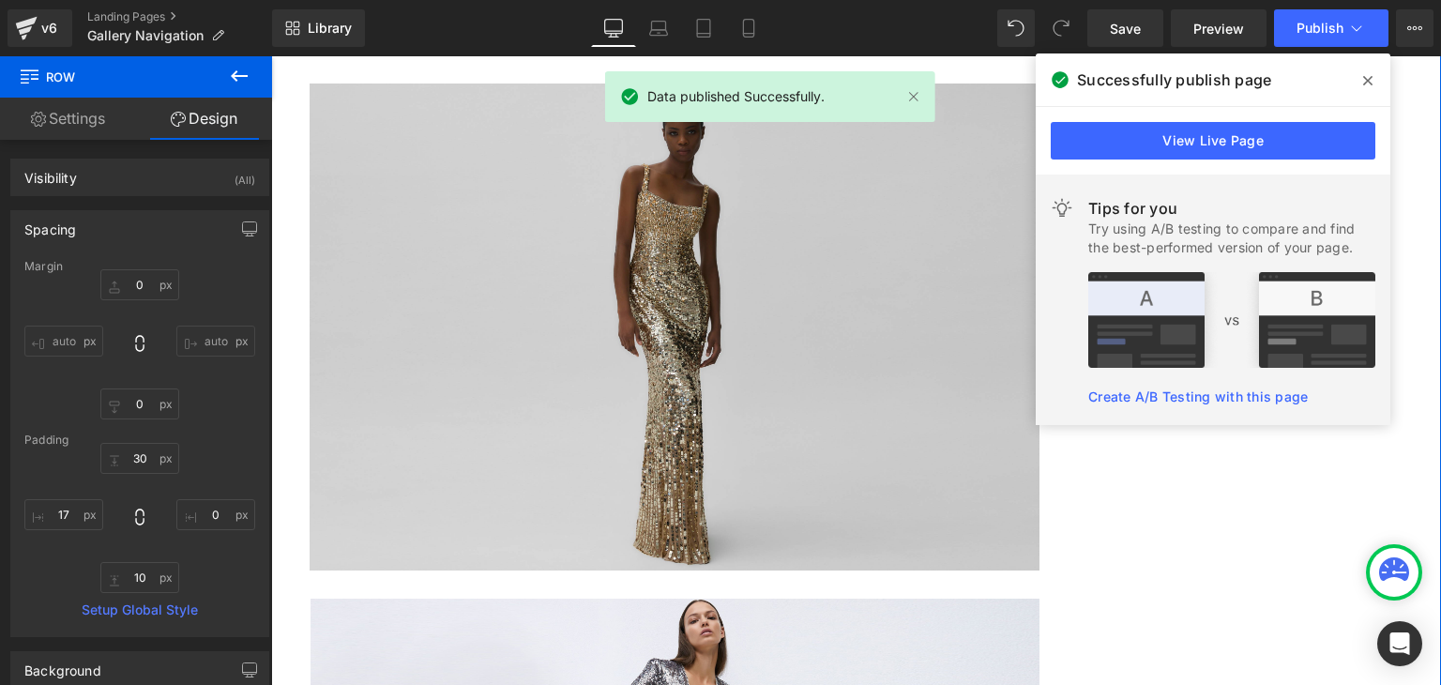
scroll to position [657, 0]
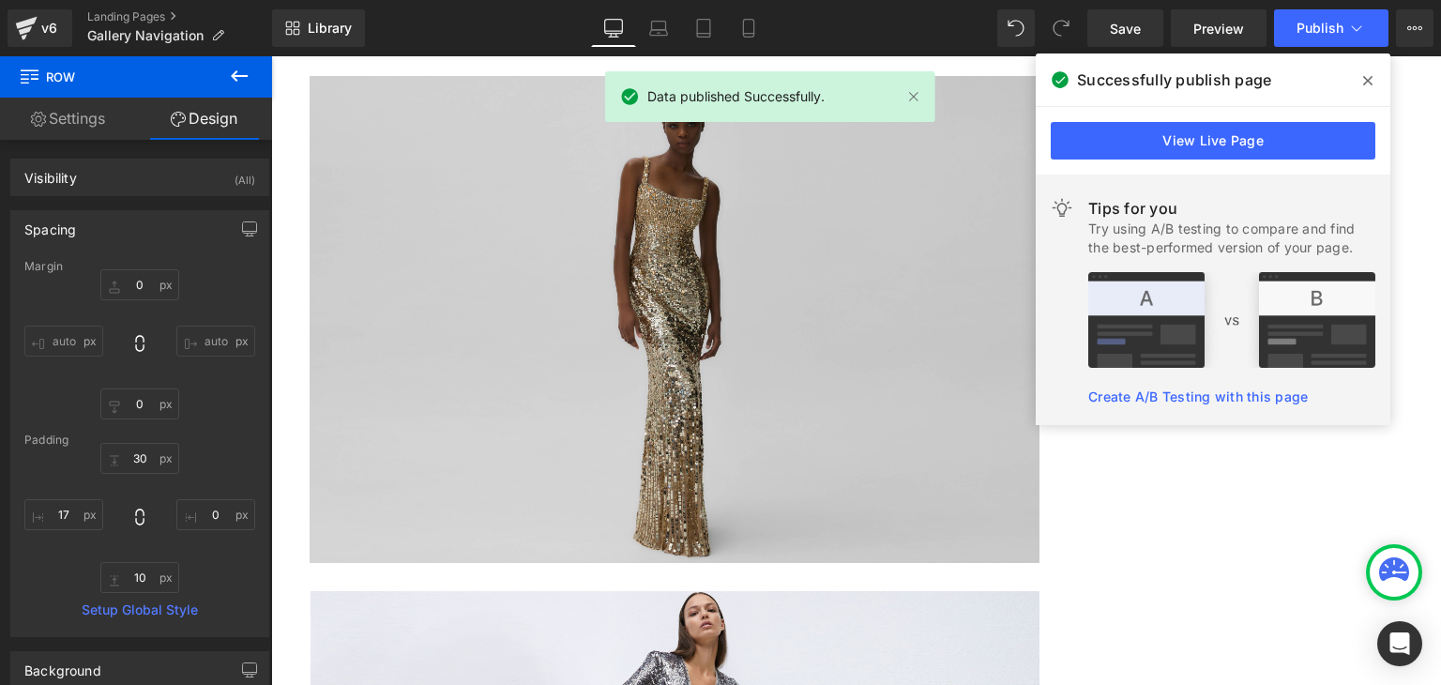
click at [1362, 82] on span at bounding box center [1368, 81] width 30 height 30
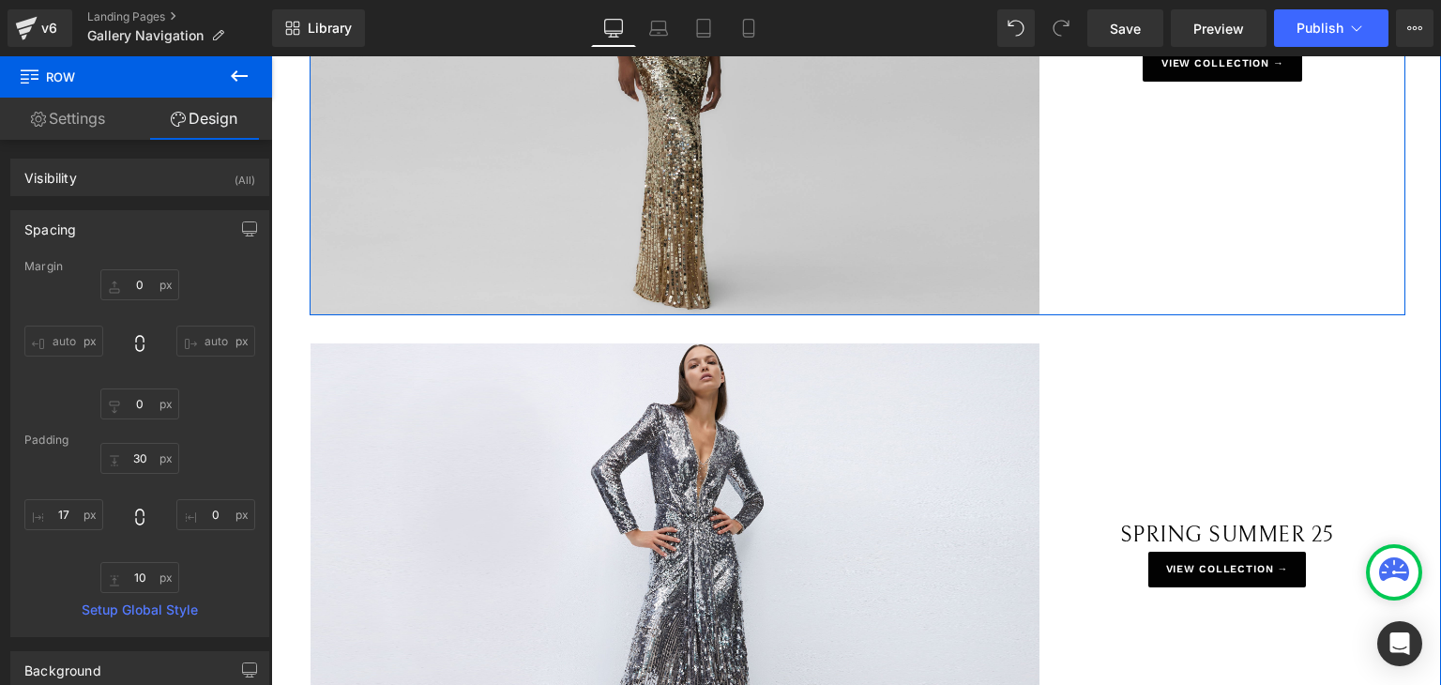
scroll to position [938, 0]
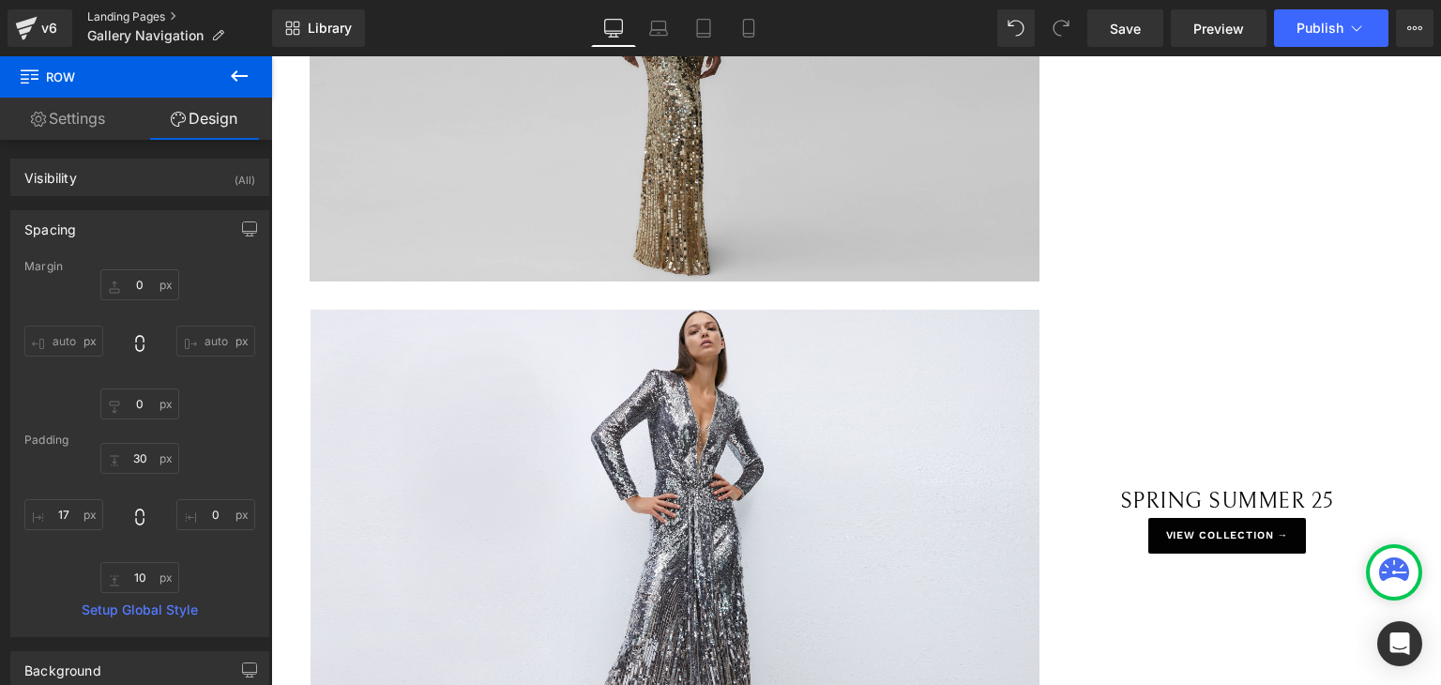
click at [113, 12] on link "Landing Pages" at bounding box center [179, 16] width 185 height 15
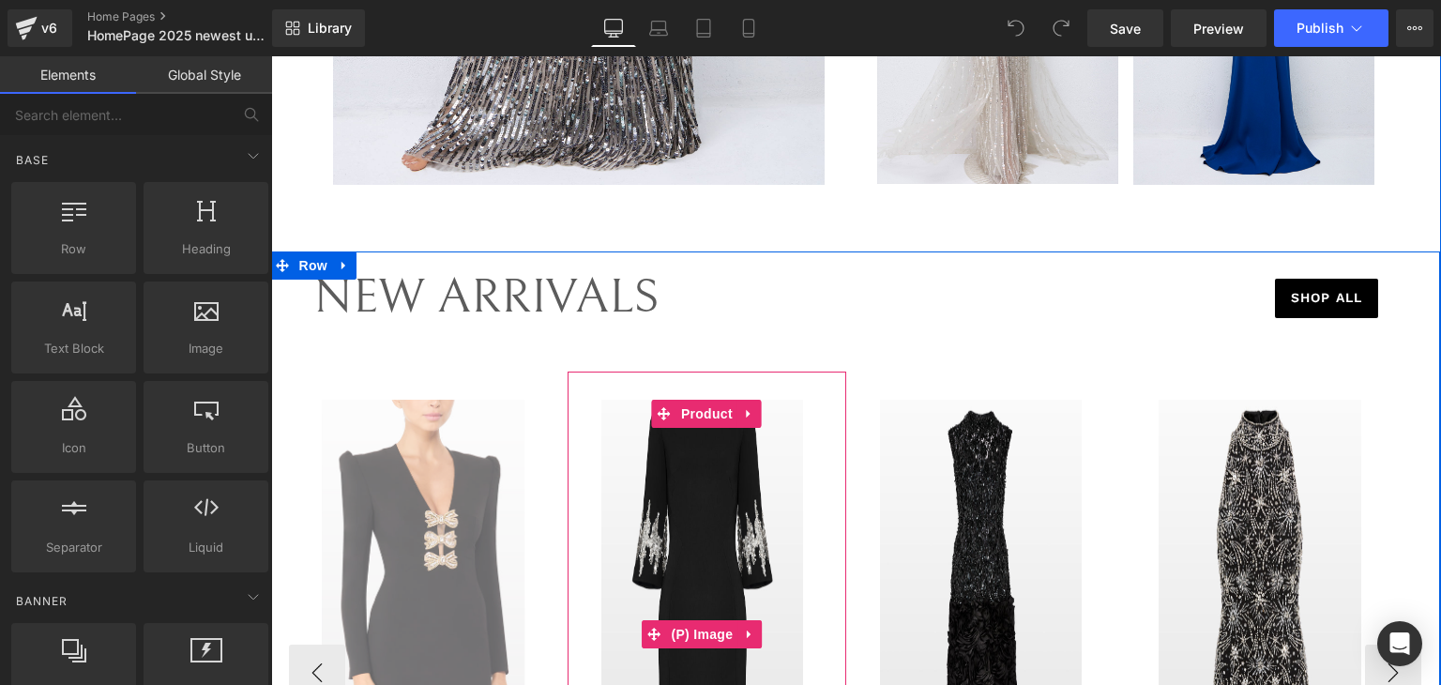
scroll to position [4691, 0]
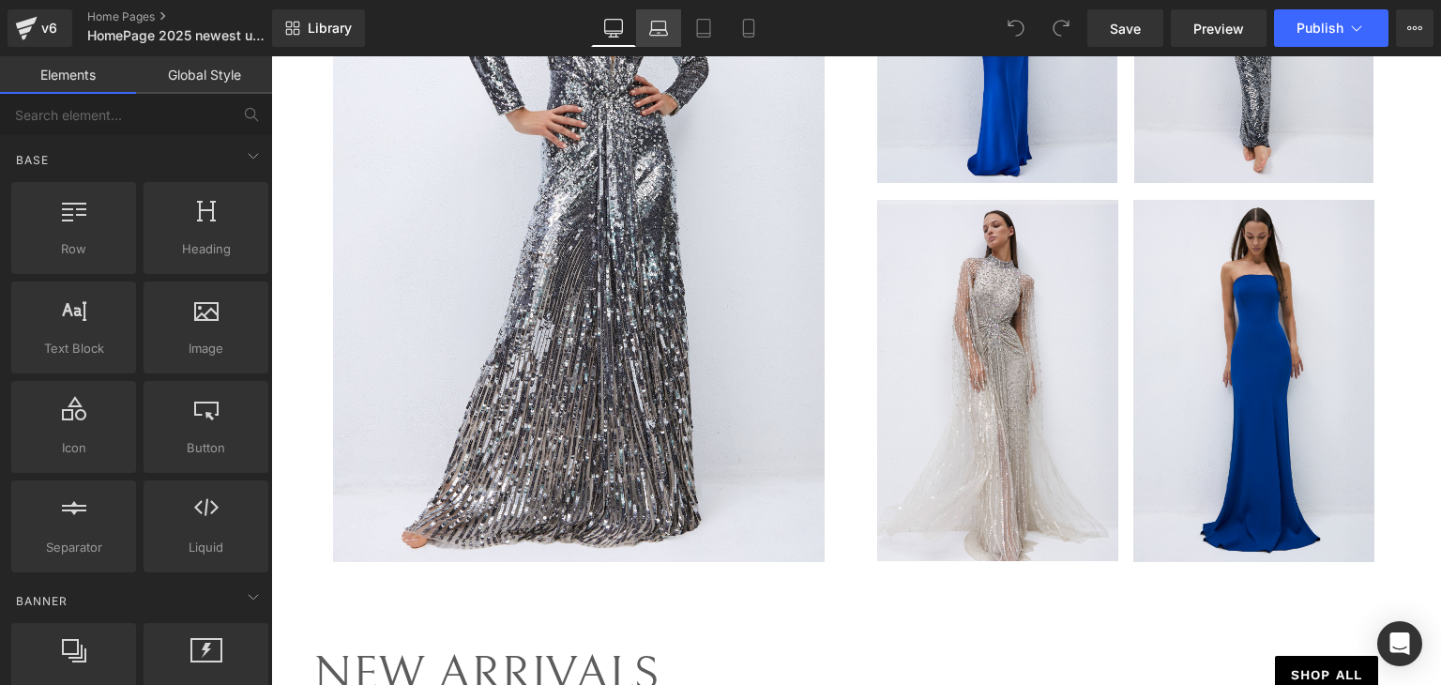
click at [666, 25] on icon at bounding box center [659, 26] width 14 height 8
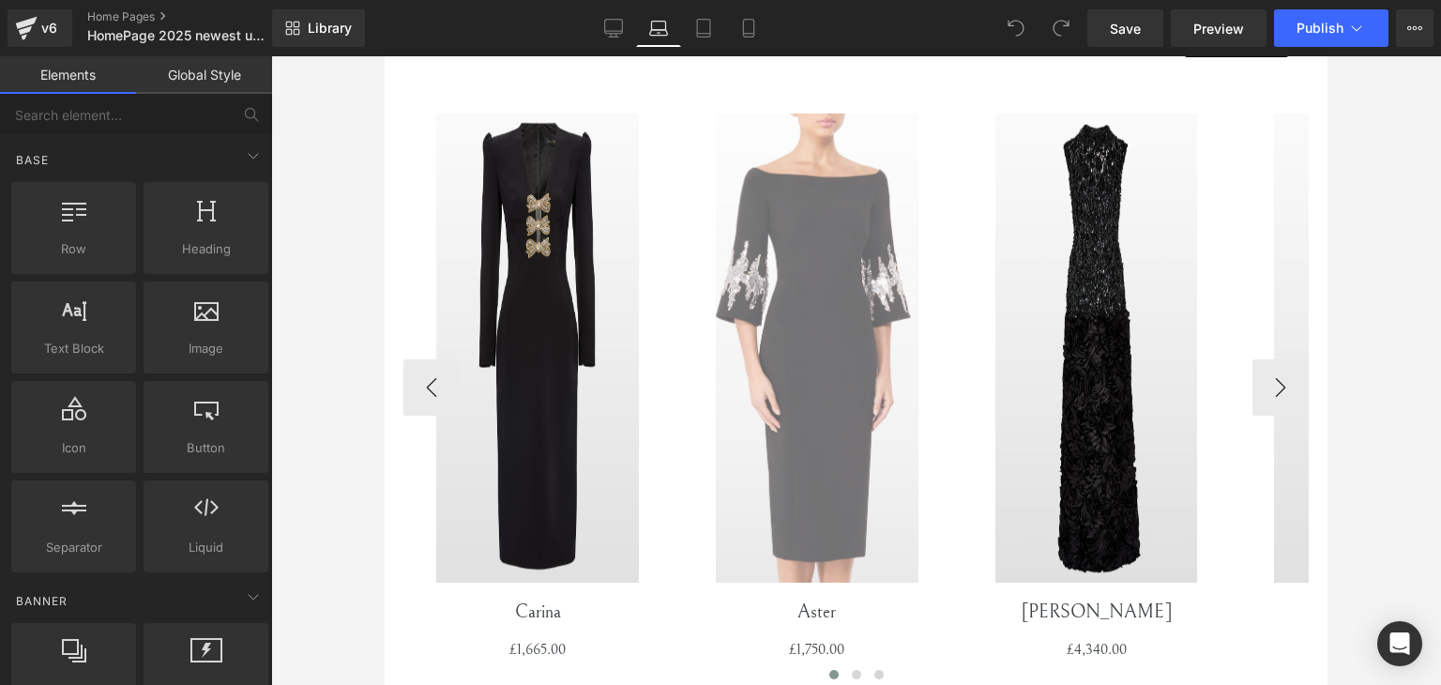
scroll to position [4055, 0]
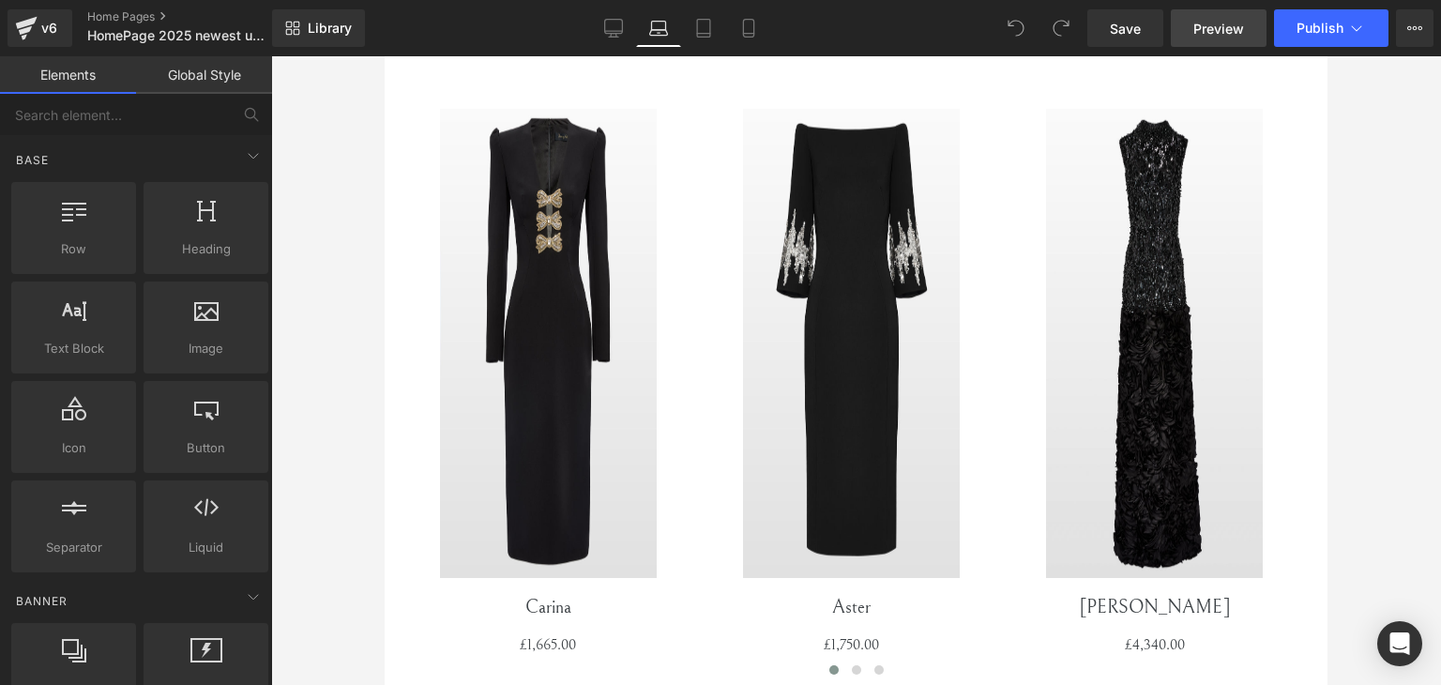
click at [1197, 21] on span "Preview" at bounding box center [1218, 29] width 51 height 20
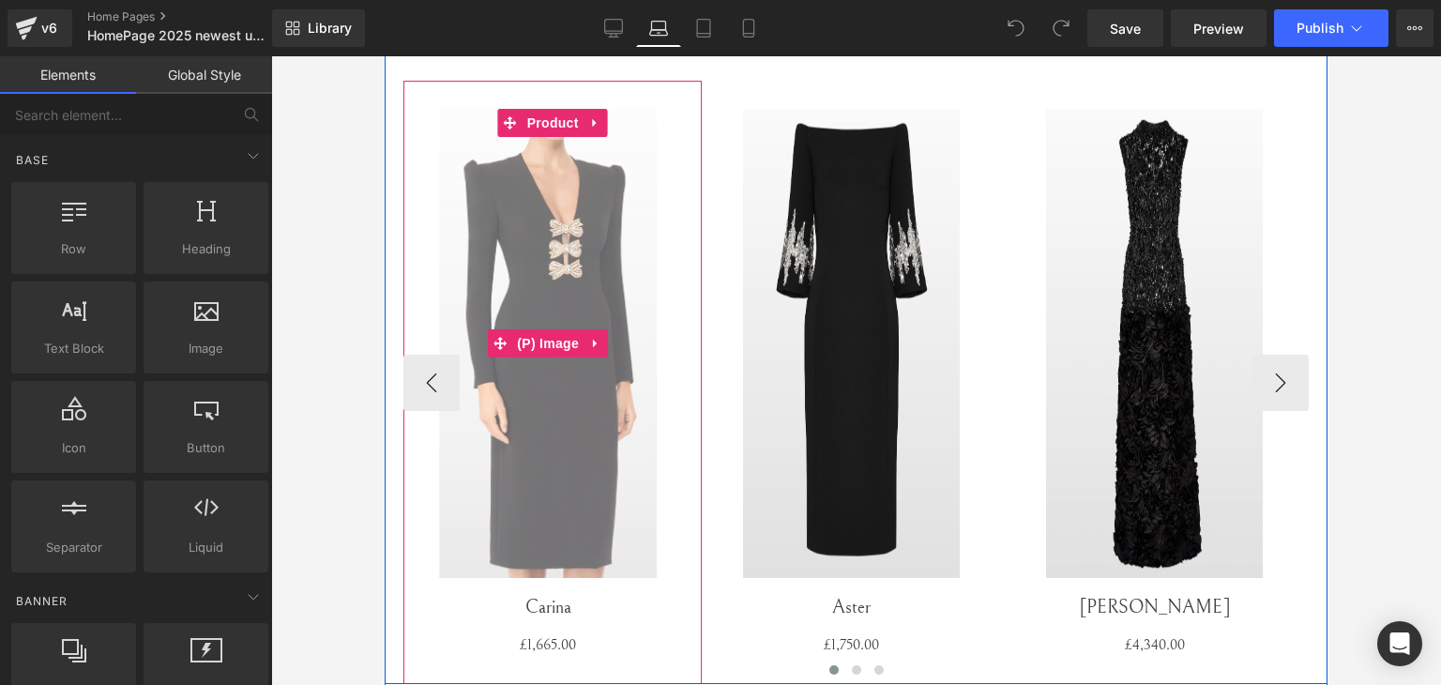
click at [630, 432] on img at bounding box center [548, 343] width 217 height 469
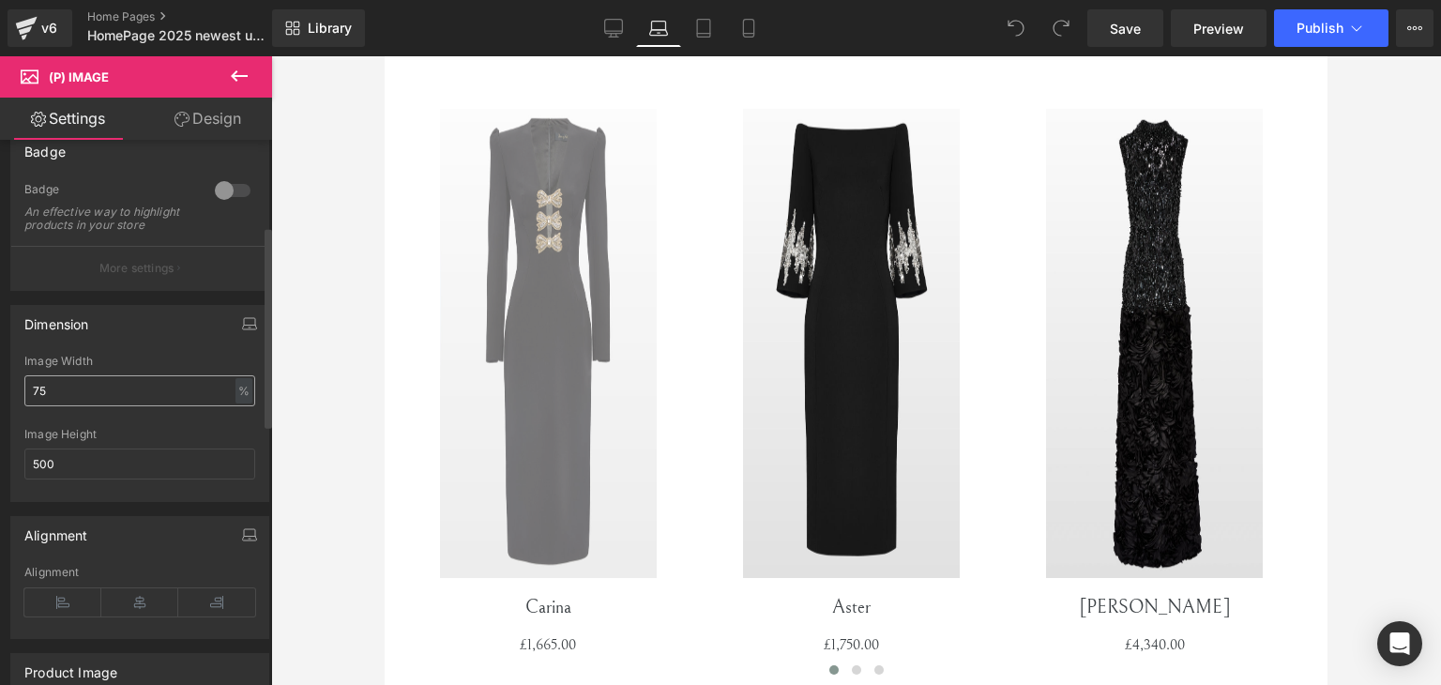
scroll to position [281, 0]
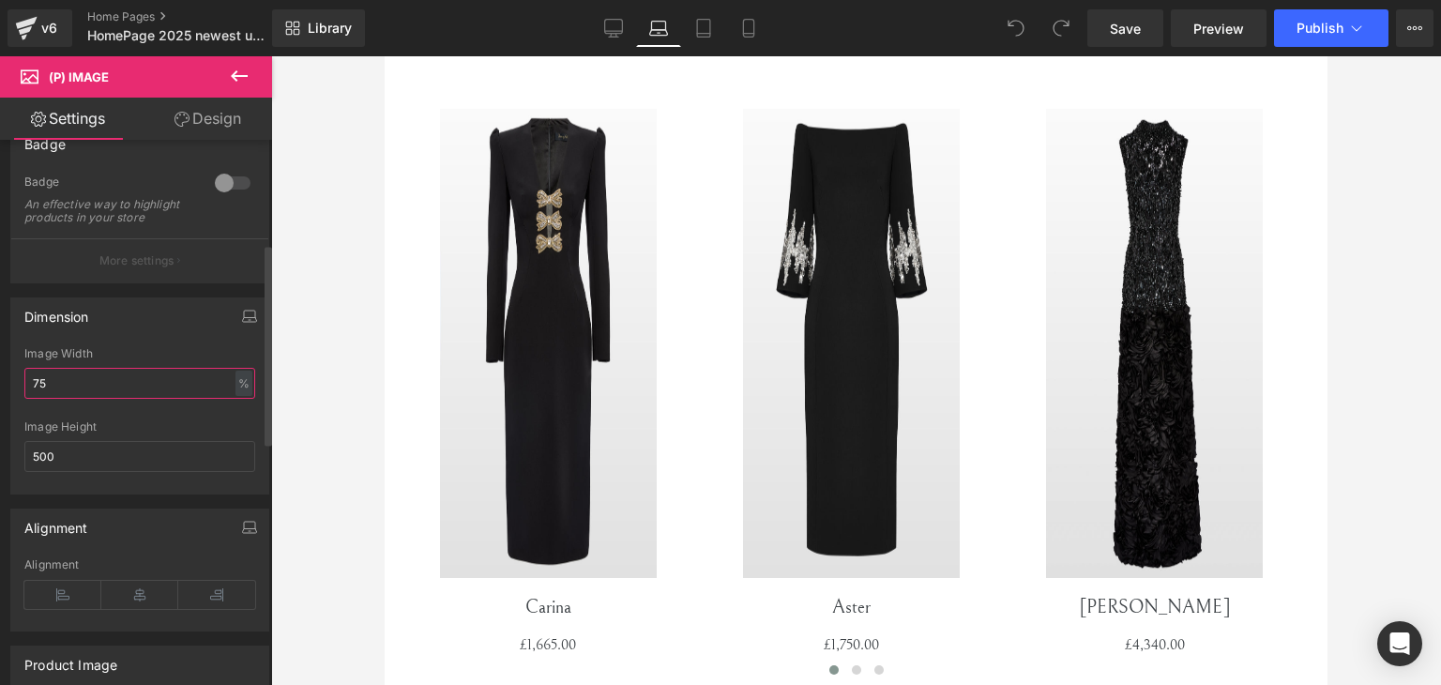
click at [159, 389] on input "75" at bounding box center [139, 383] width 231 height 31
type input "7"
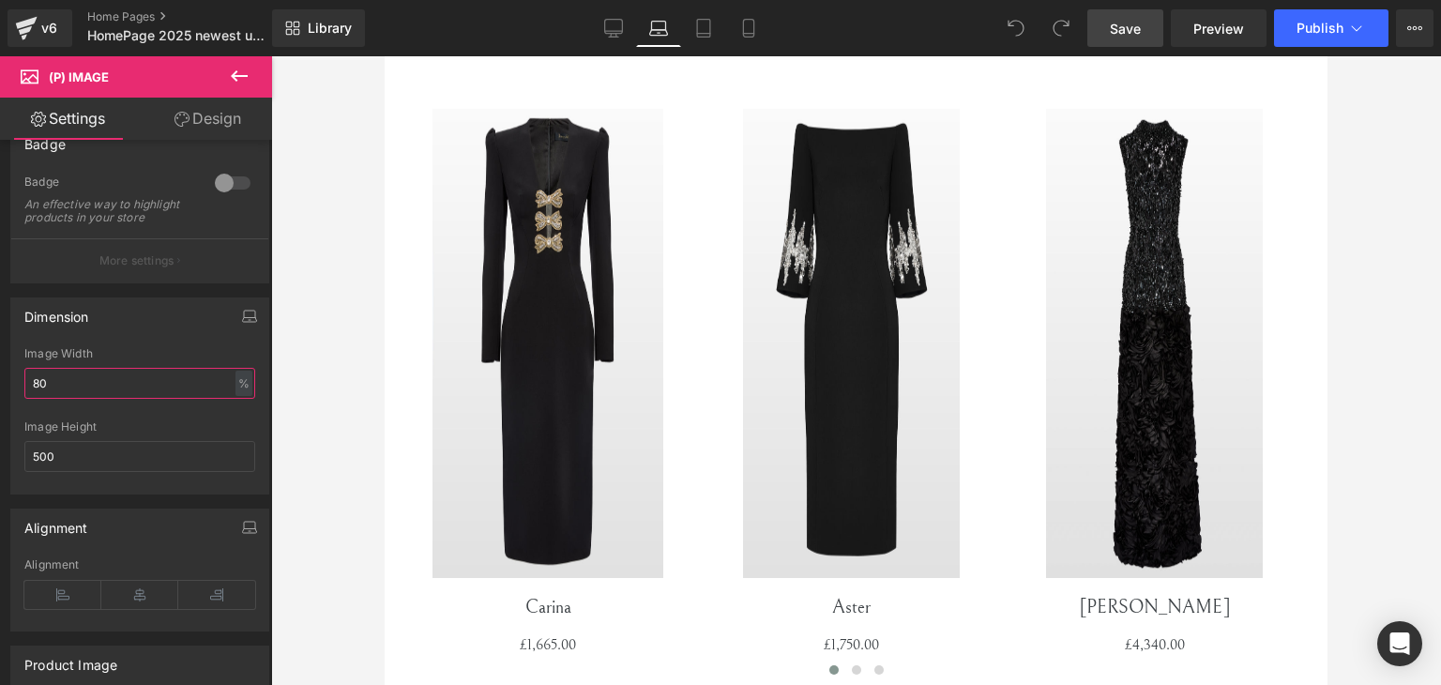
type input "80"
click at [1107, 29] on link "Save" at bounding box center [1125, 28] width 76 height 38
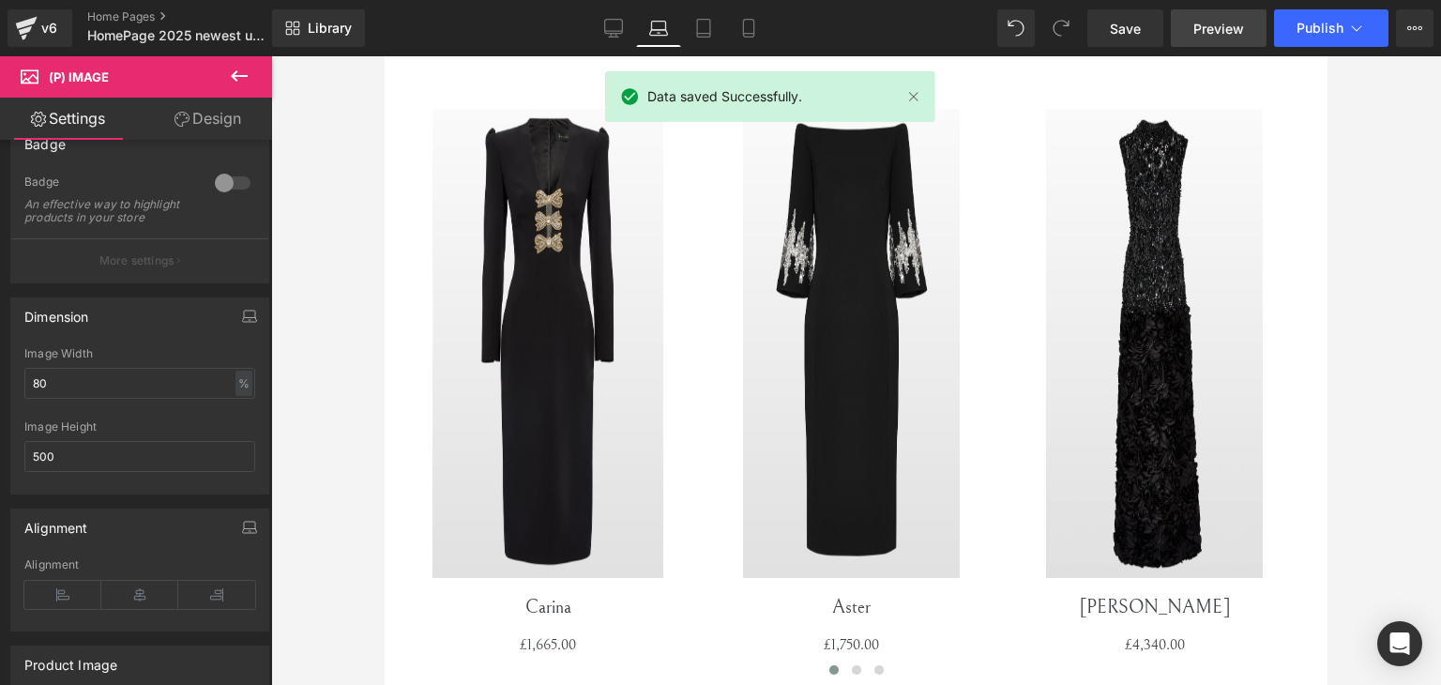
click at [1195, 27] on span "Preview" at bounding box center [1218, 29] width 51 height 20
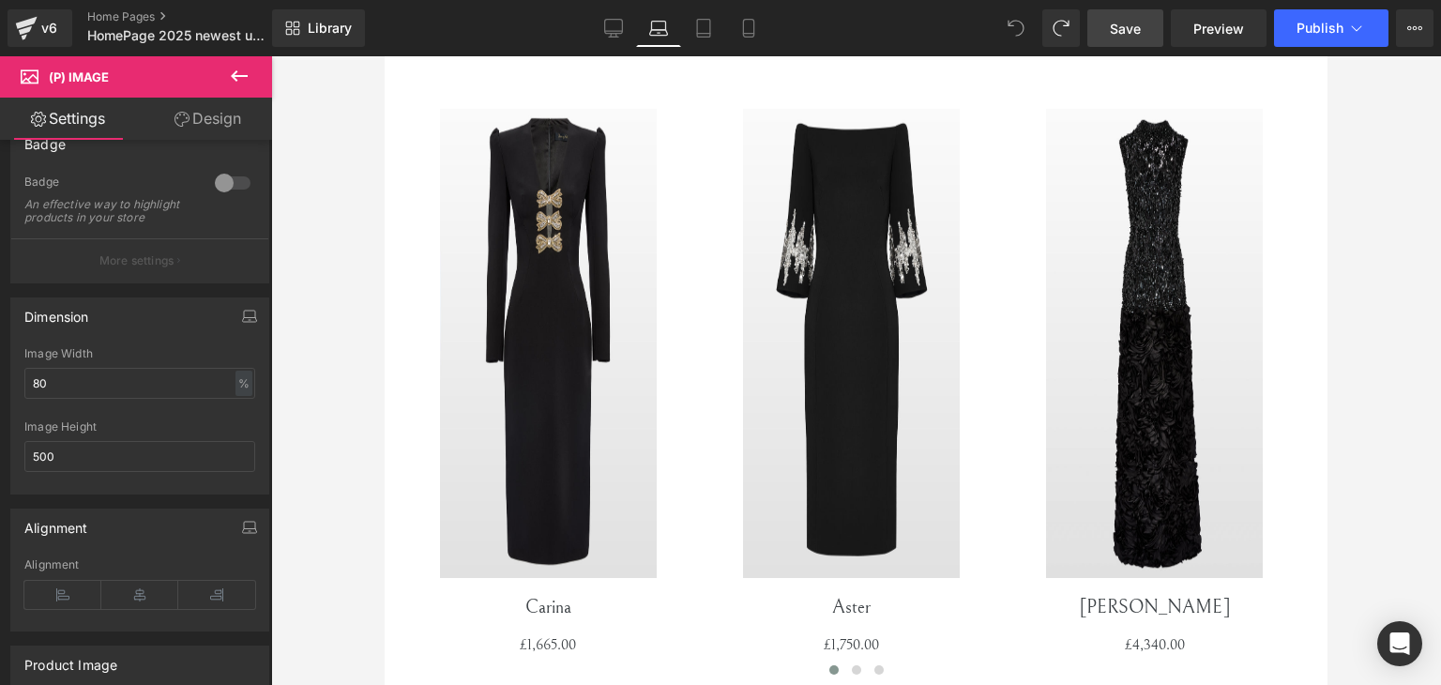
click at [1099, 23] on link "Save" at bounding box center [1125, 28] width 76 height 38
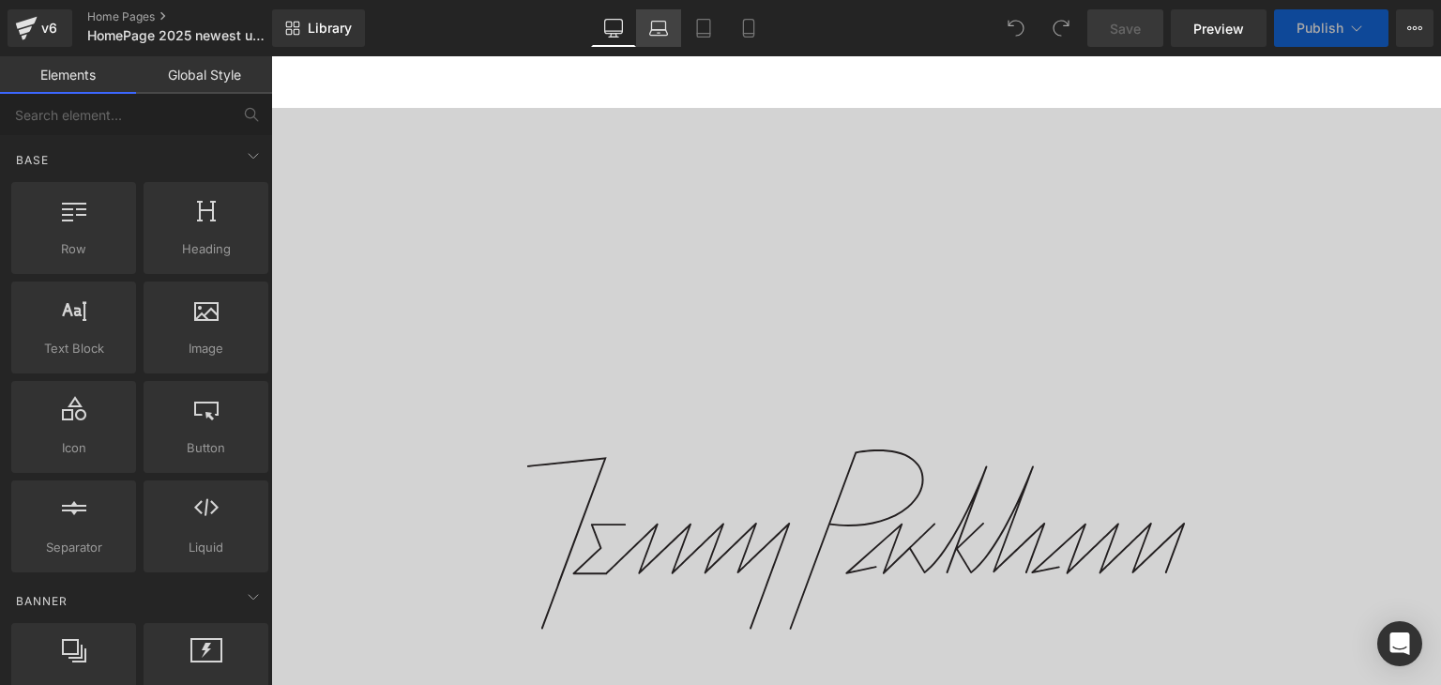
click at [663, 26] on icon at bounding box center [658, 28] width 19 height 19
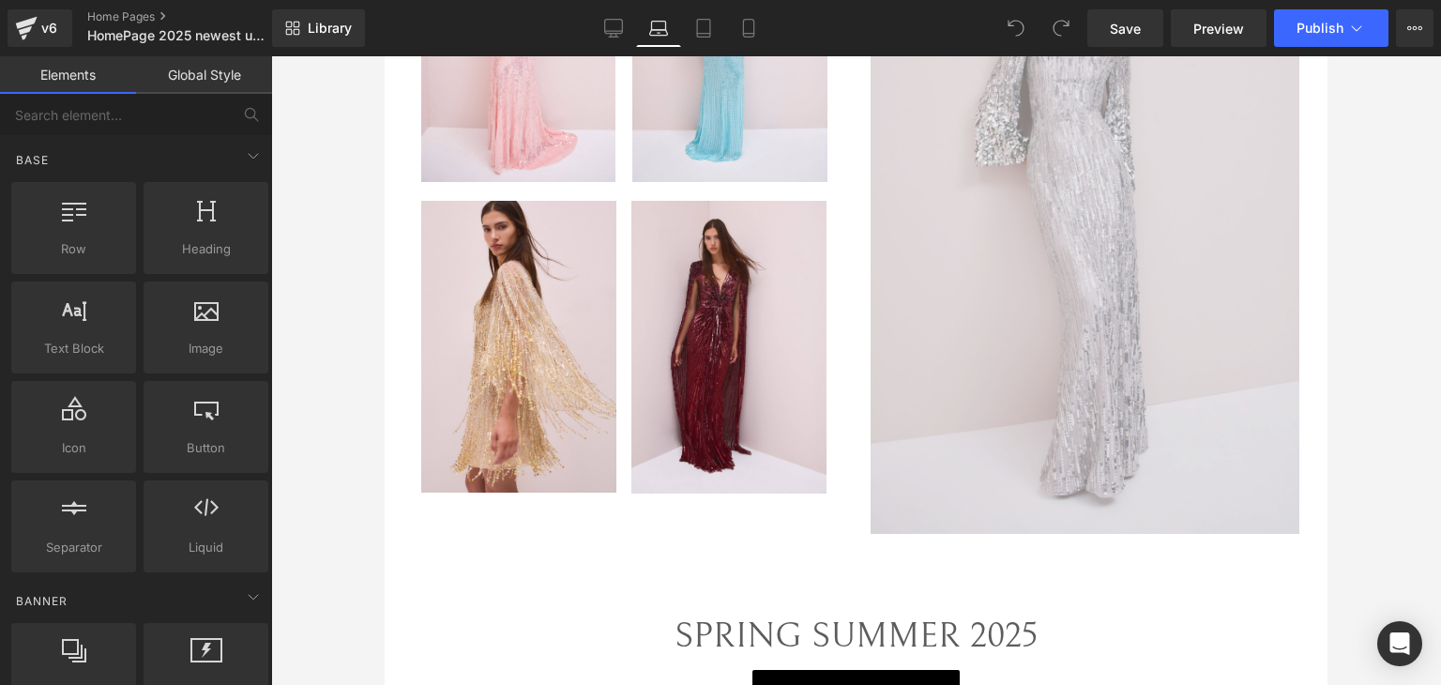
scroll to position [2721, 0]
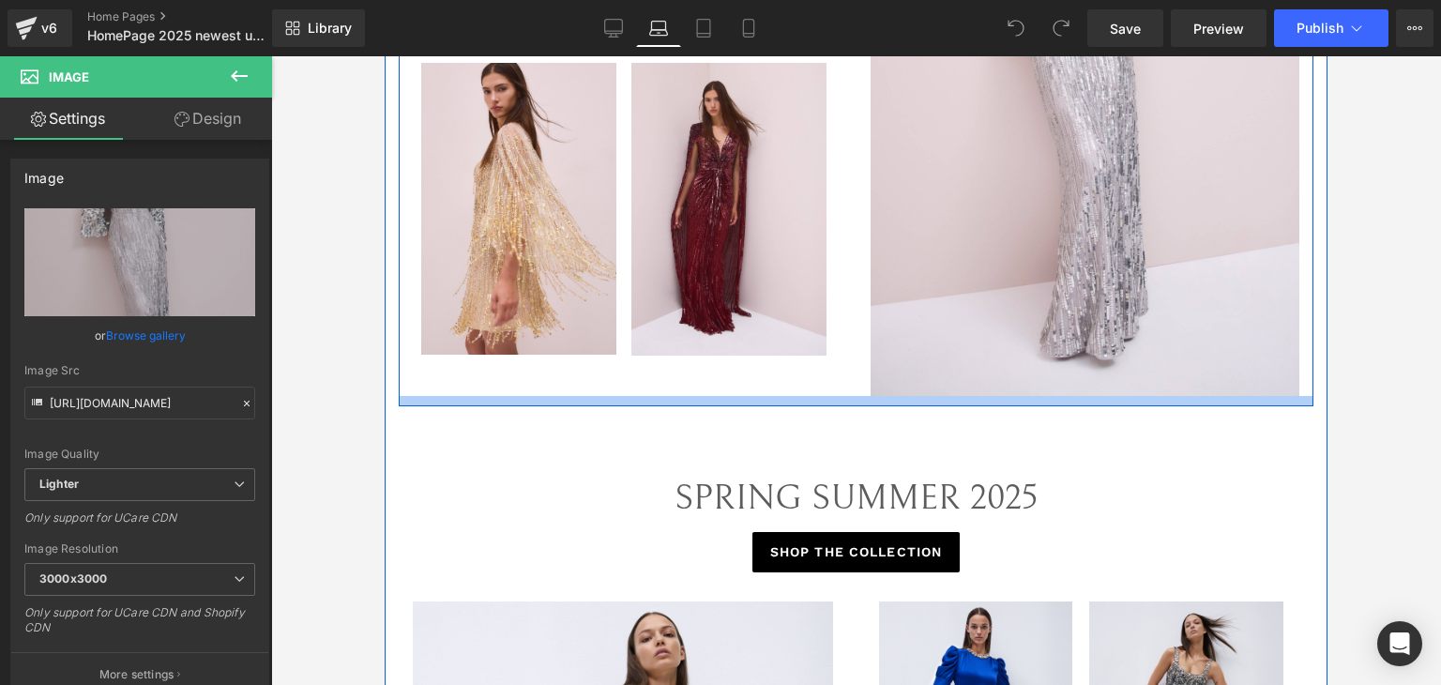
click at [955, 401] on div "Image Image Row Image Image Row Image Row" at bounding box center [856, 50] width 915 height 712
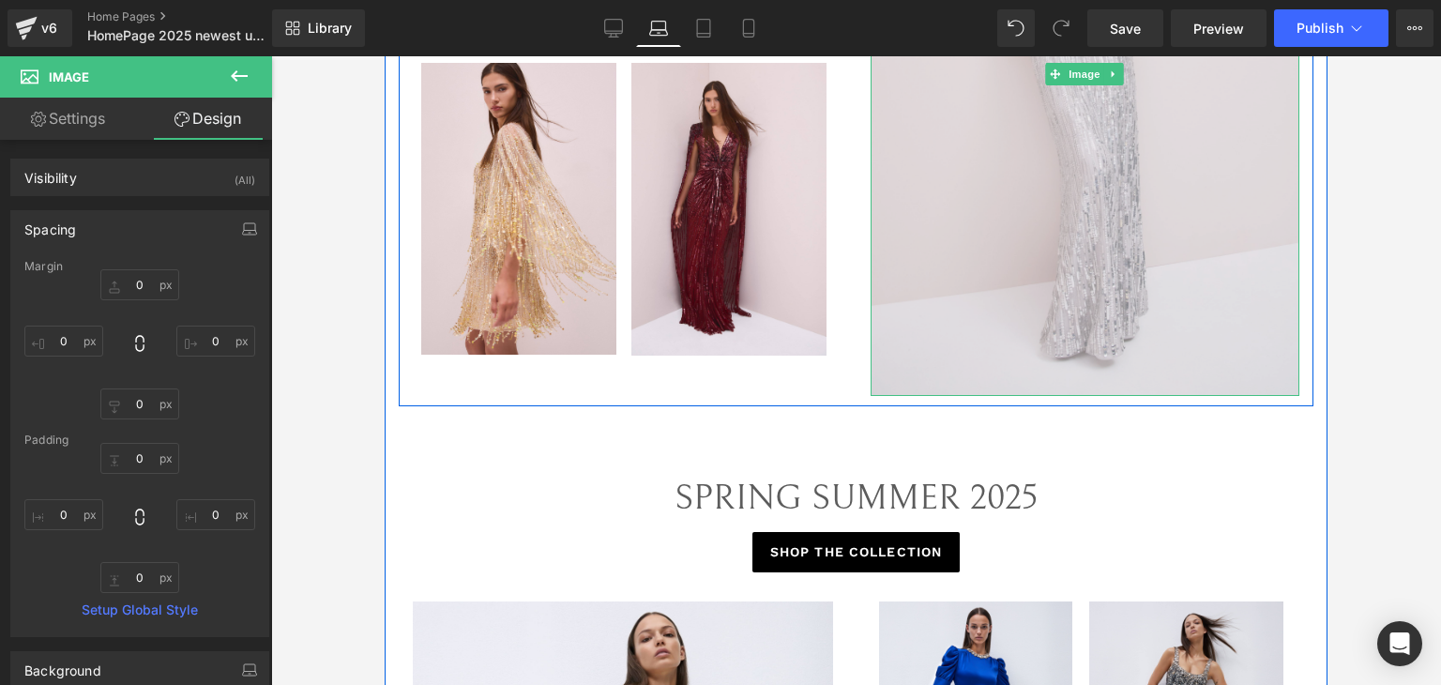
drag, startPoint x: 954, startPoint y: 390, endPoint x: 960, endPoint y: 368, distance: 23.2
click at [960, 368] on div "Image" at bounding box center [1086, 74] width 430 height 644
drag, startPoint x: 912, startPoint y: 391, endPoint x: 919, endPoint y: 369, distance: 23.7
click at [919, 369] on div "Image" at bounding box center [1086, 74] width 430 height 644
drag, startPoint x: 919, startPoint y: 391, endPoint x: 928, endPoint y: 346, distance: 45.8
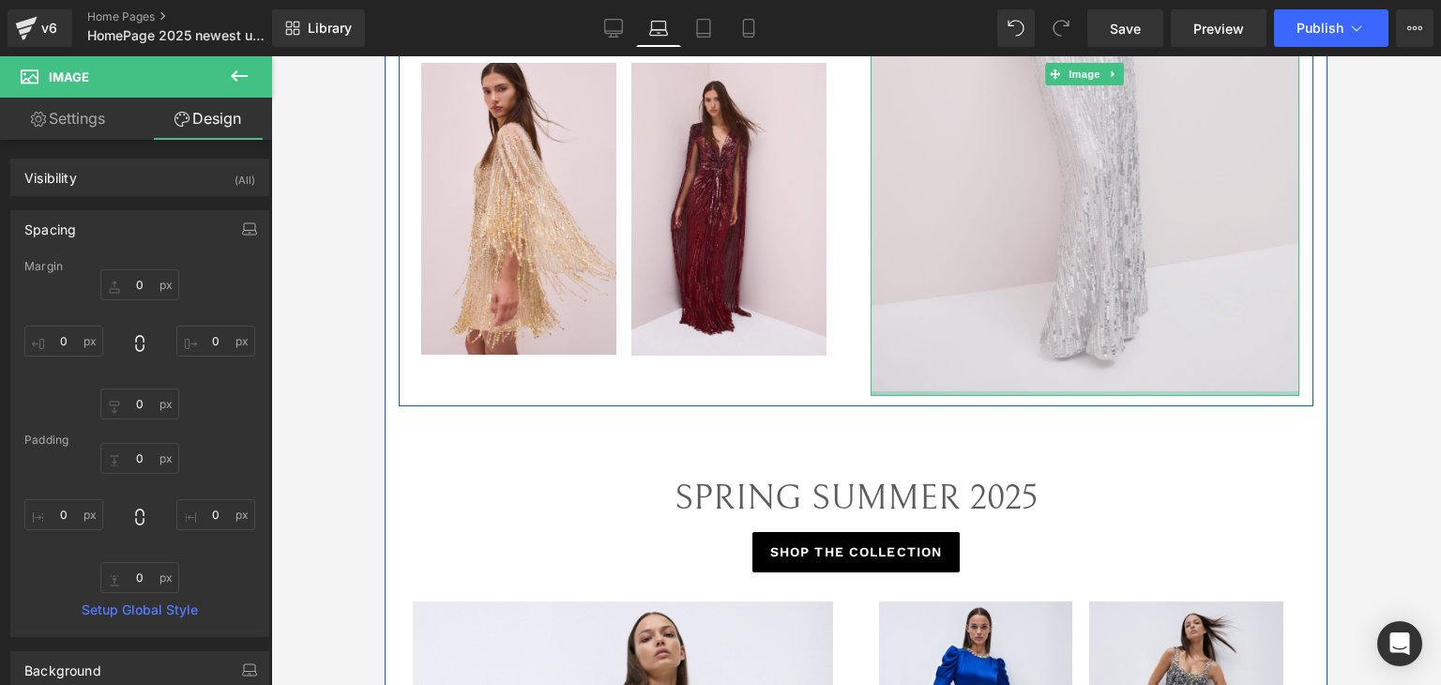
click at [928, 346] on div "Image" at bounding box center [1086, 74] width 430 height 644
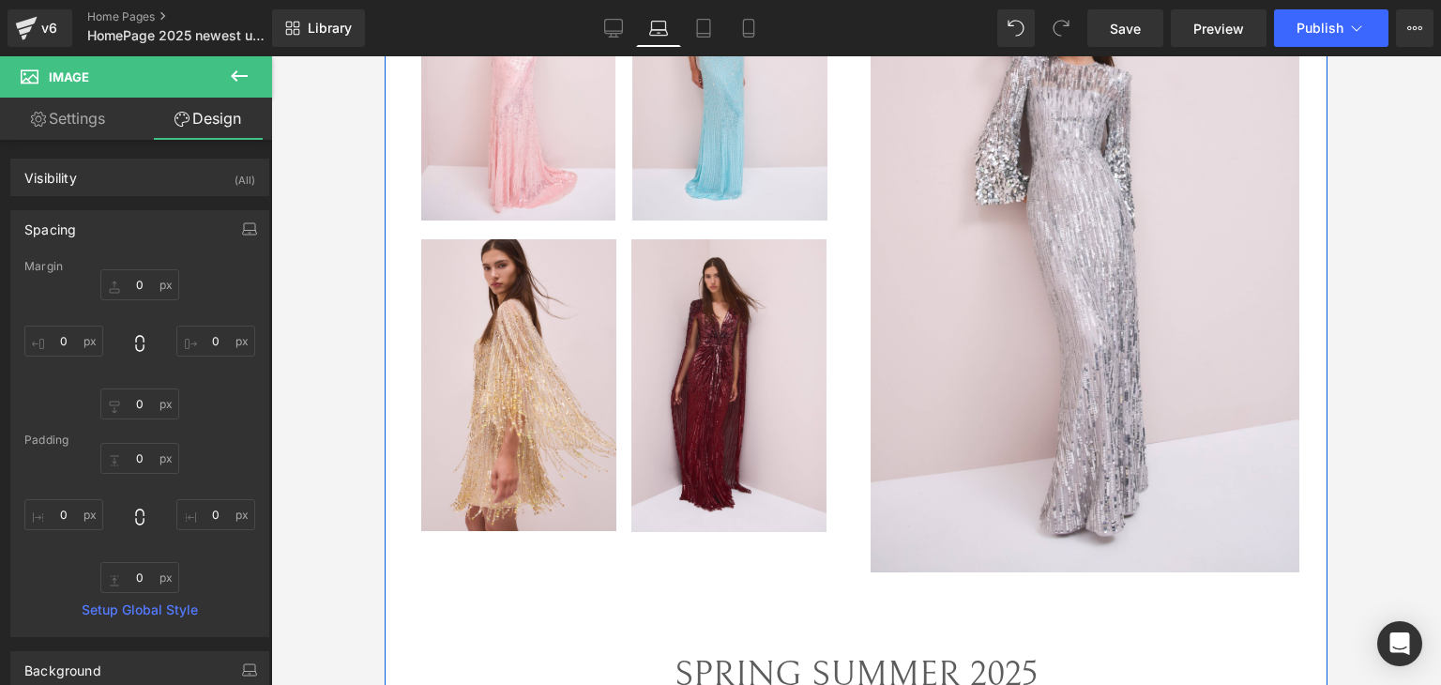
scroll to position [2533, 0]
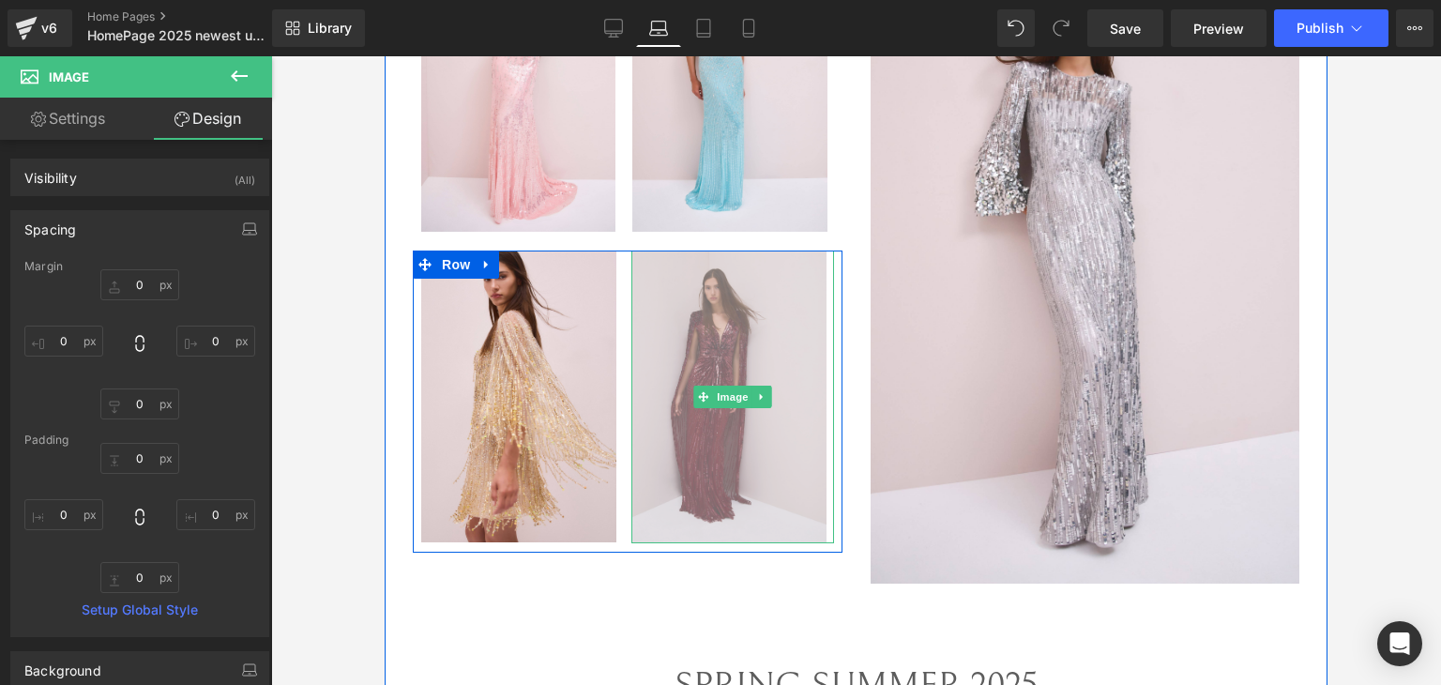
click at [777, 511] on img at bounding box center [732, 396] width 203 height 293
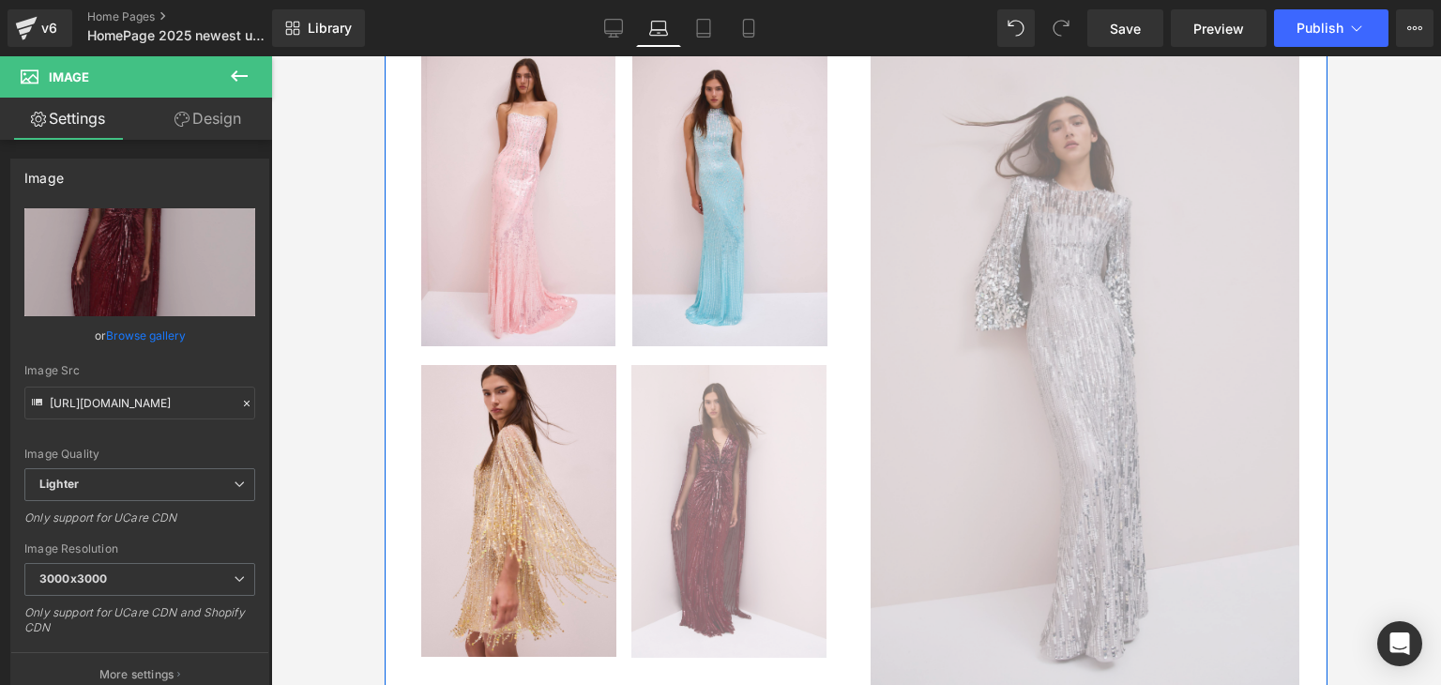
scroll to position [2439, 0]
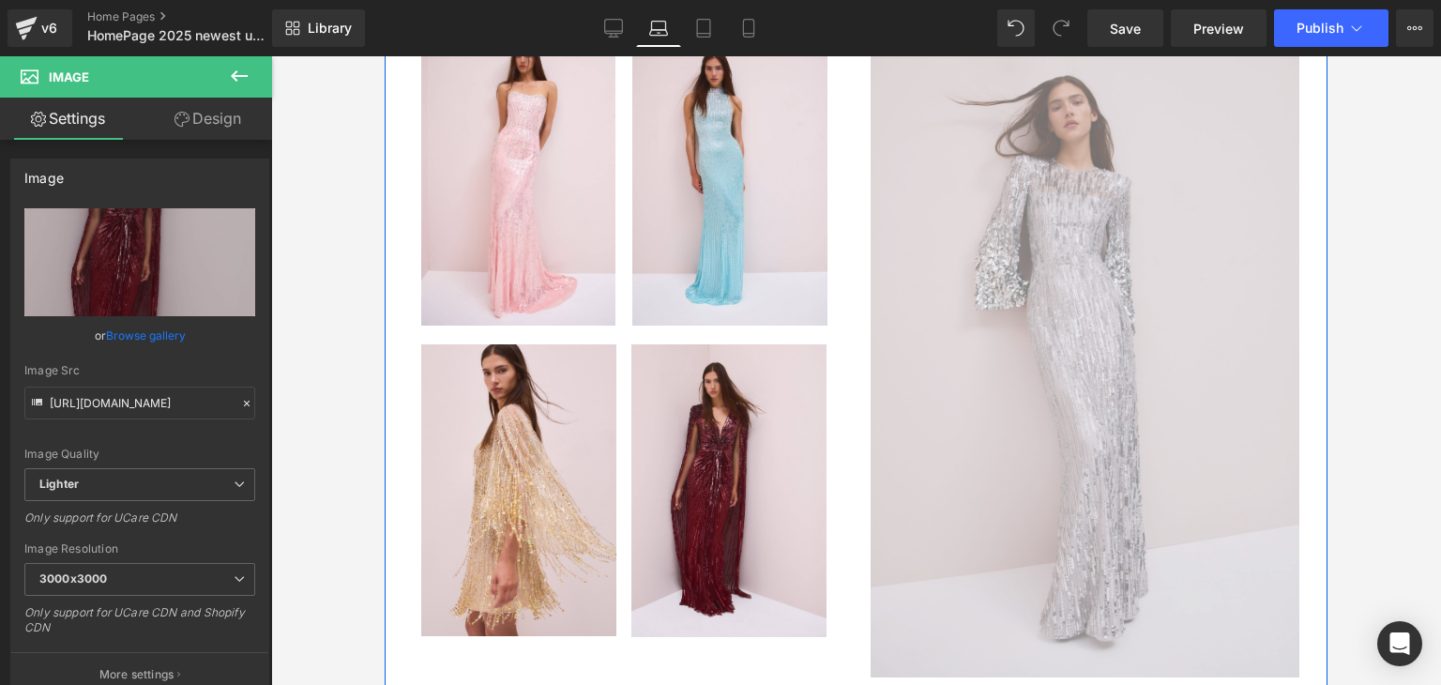
click at [1066, 305] on img at bounding box center [1086, 356] width 430 height 644
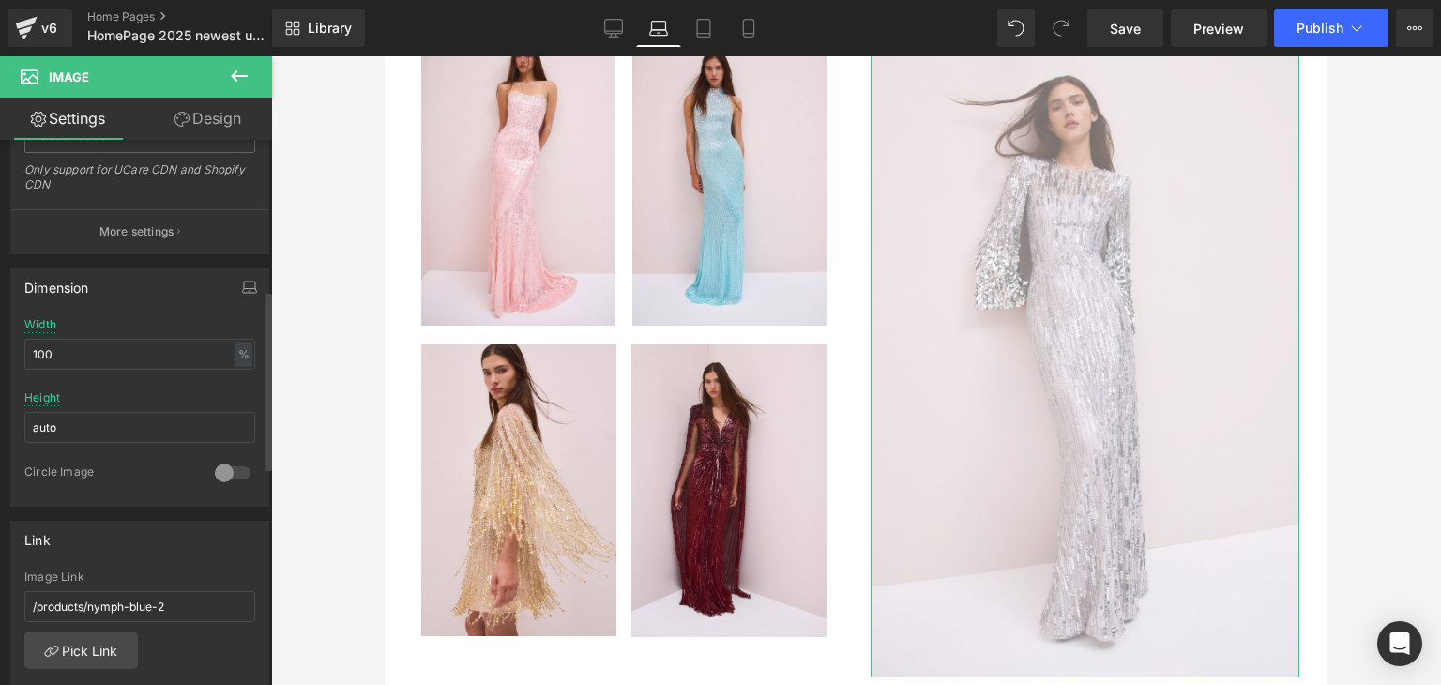
scroll to position [469, 0]
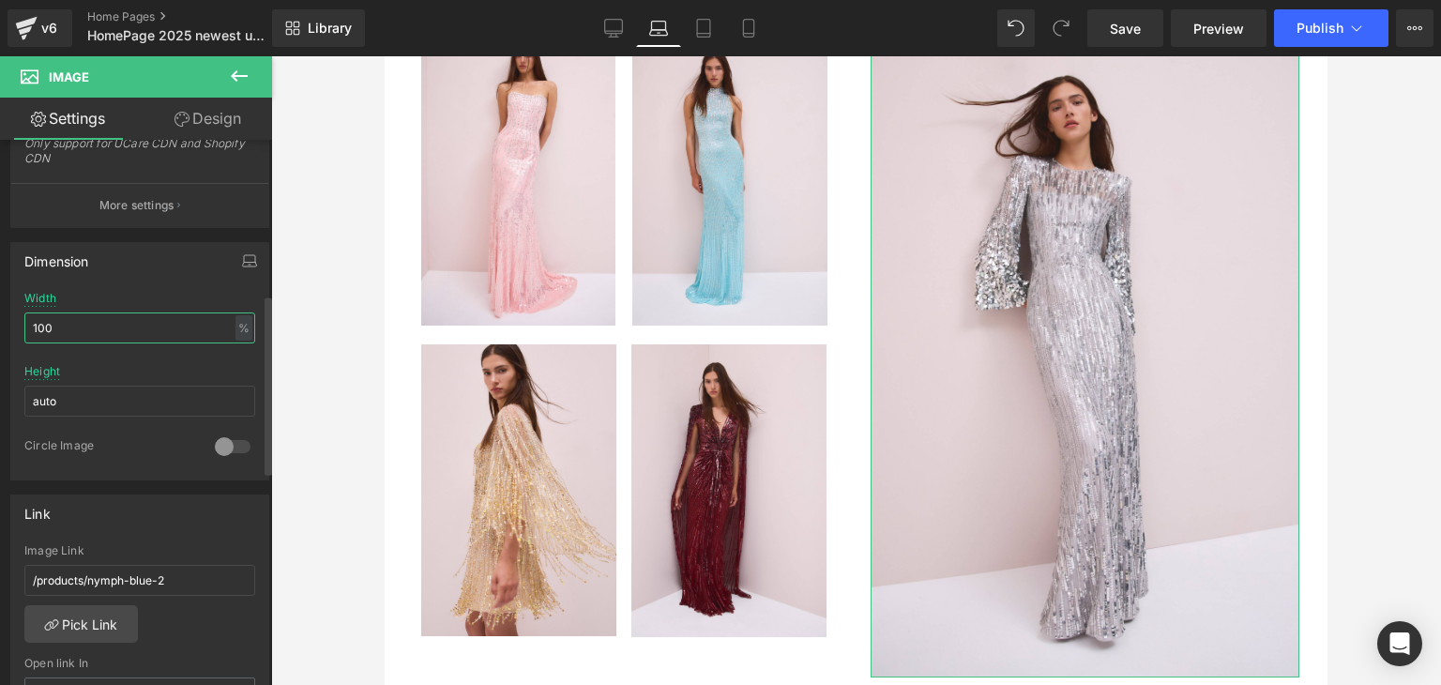
drag, startPoint x: 197, startPoint y: 330, endPoint x: 8, endPoint y: 326, distance: 188.6
click at [8, 326] on div "Dimension 100% Width 100 % % px auto Height auto 0 Circle Image" at bounding box center [140, 354] width 280 height 252
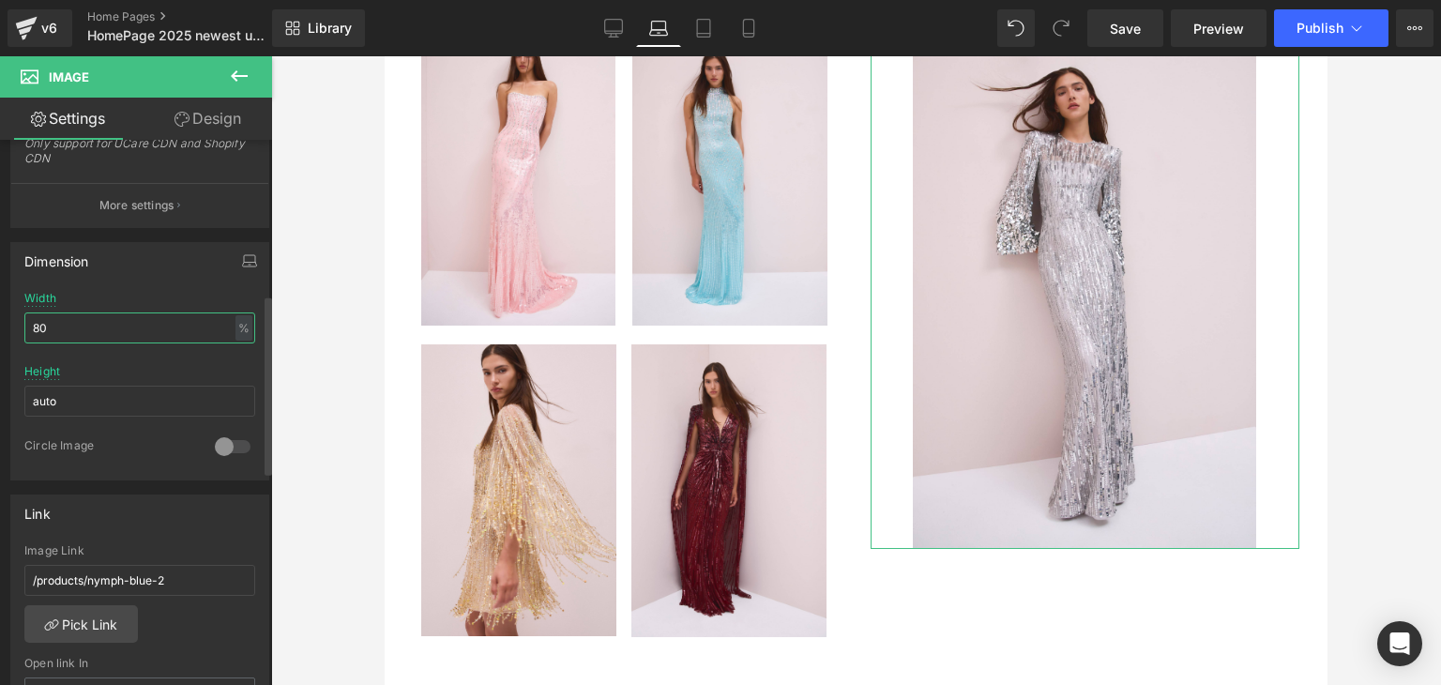
type input "8"
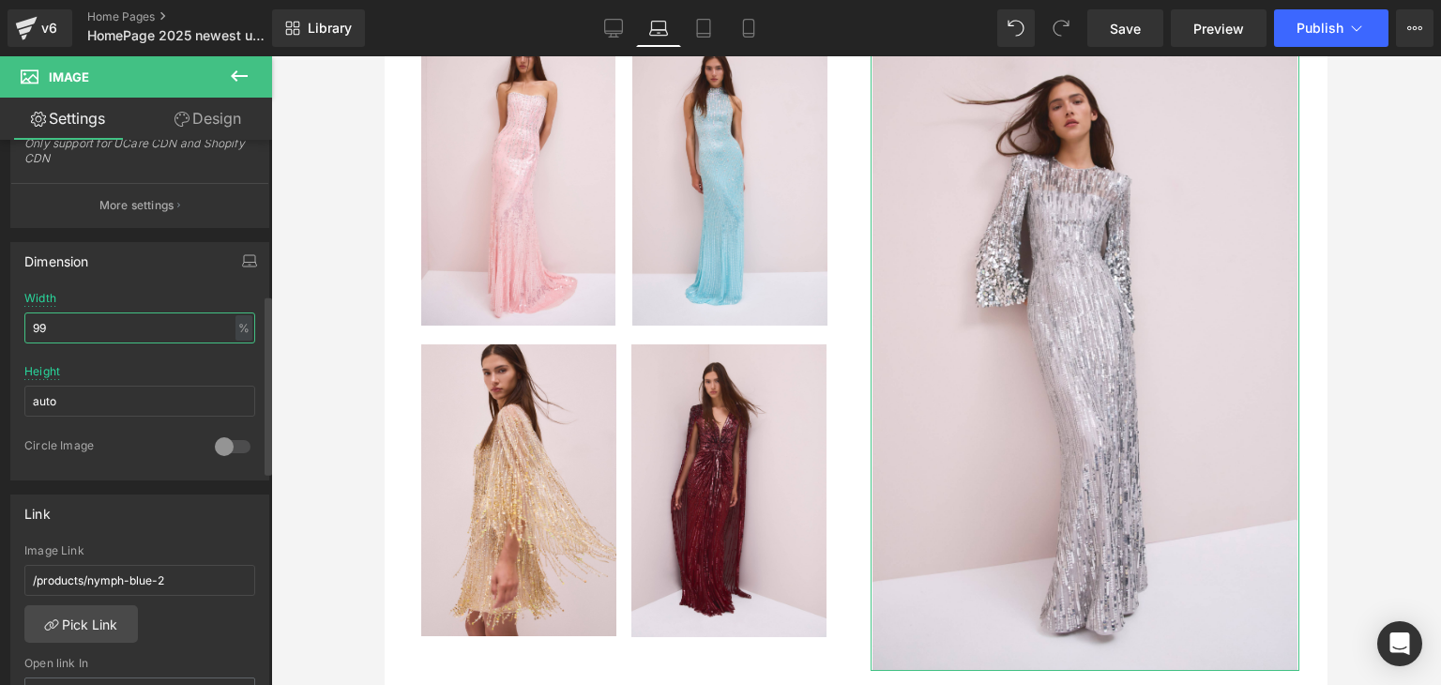
type input "9"
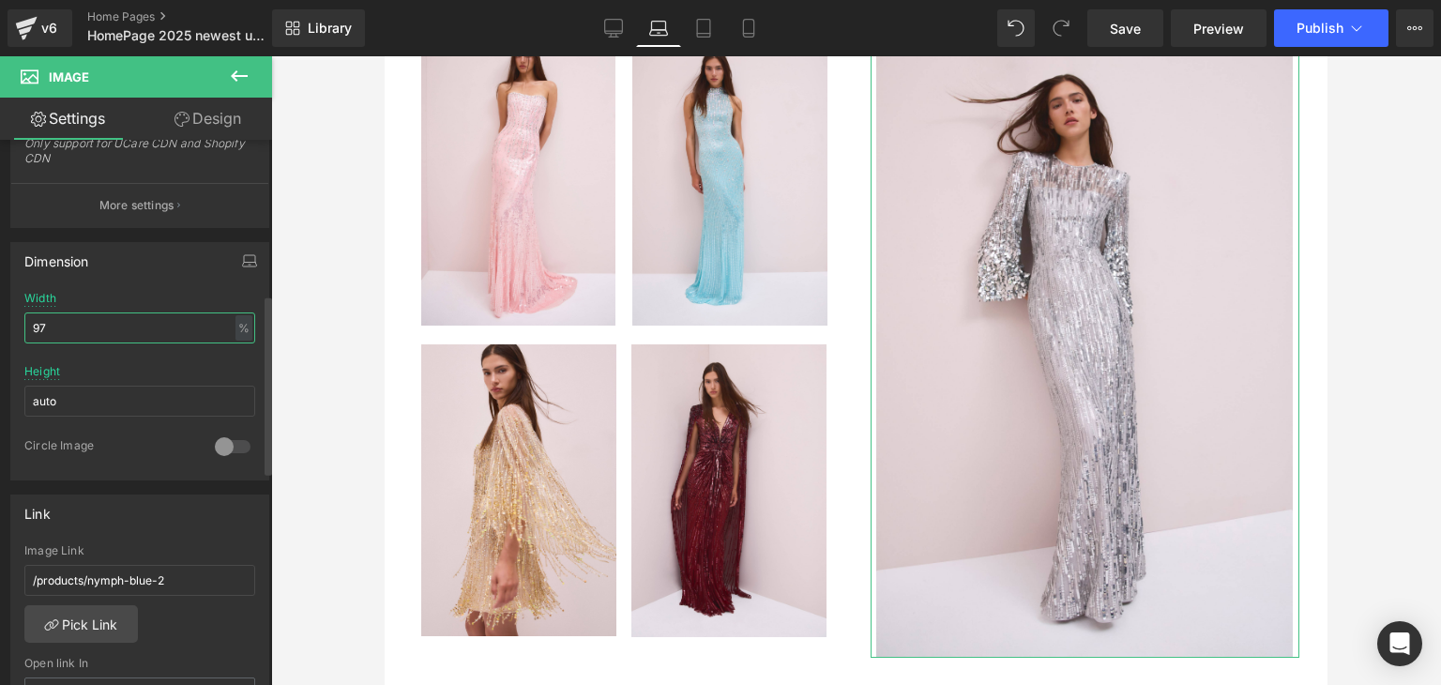
type input "9"
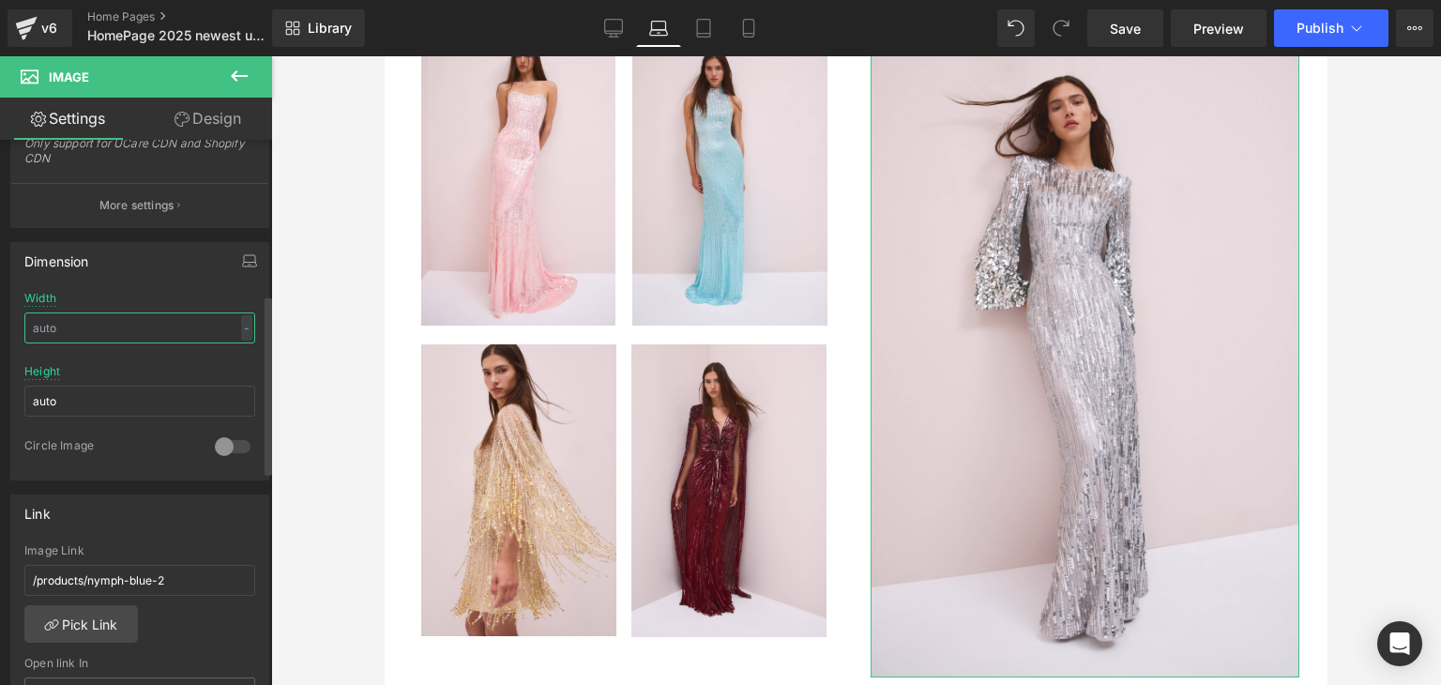
type input "0"
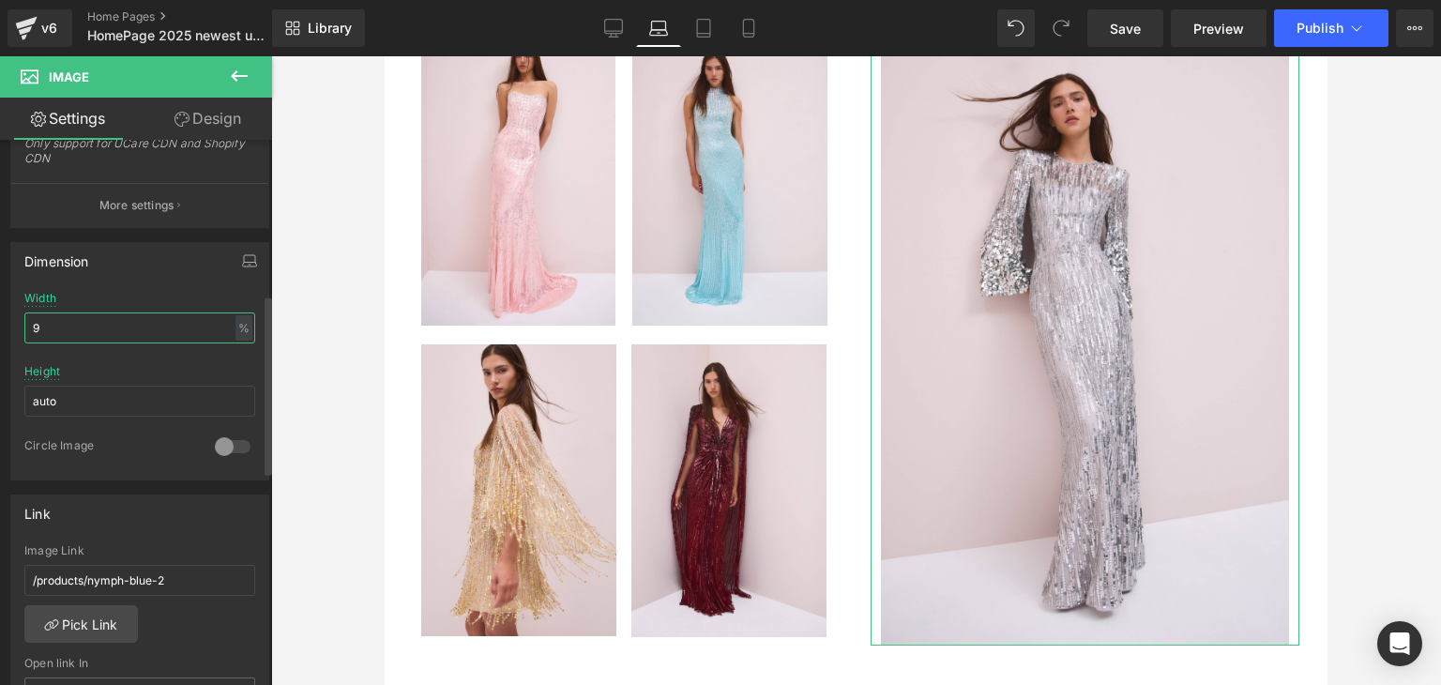
type input "94"
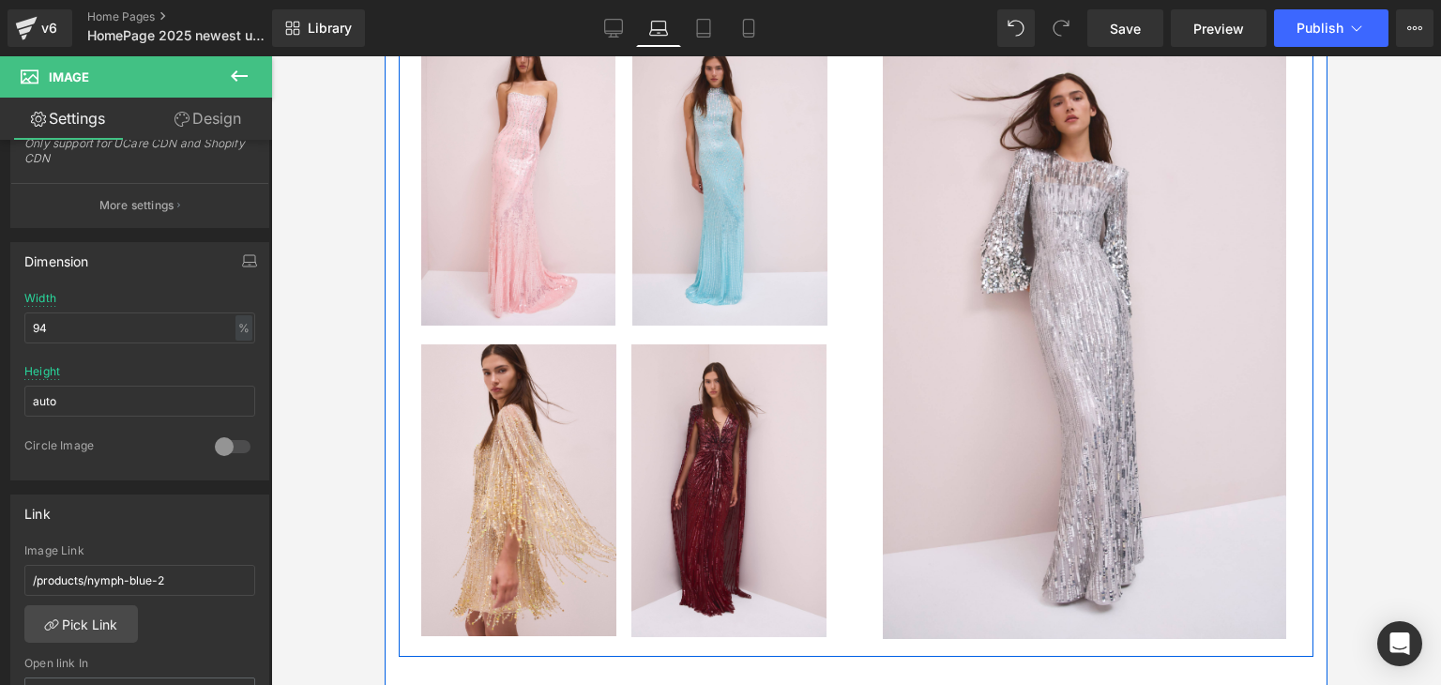
click at [856, 388] on div "Image" at bounding box center [1085, 336] width 458 height 605
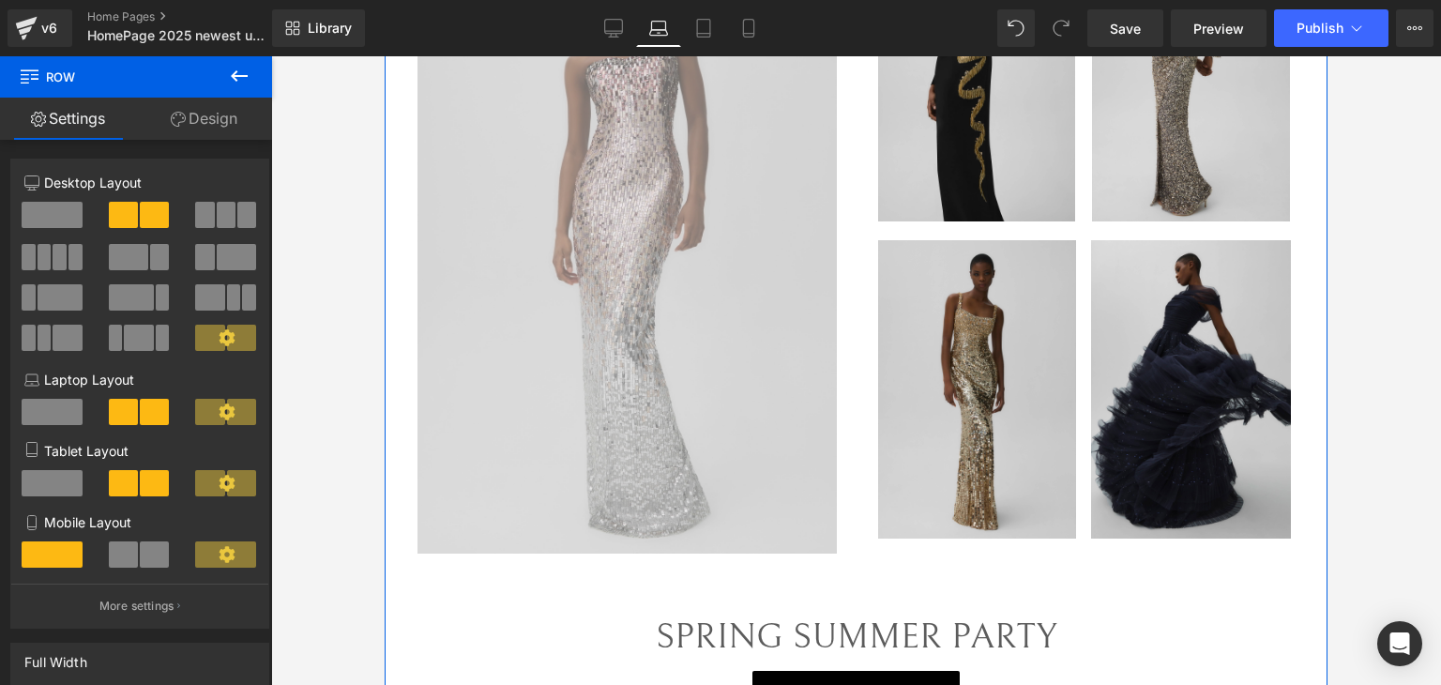
scroll to position [1689, 0]
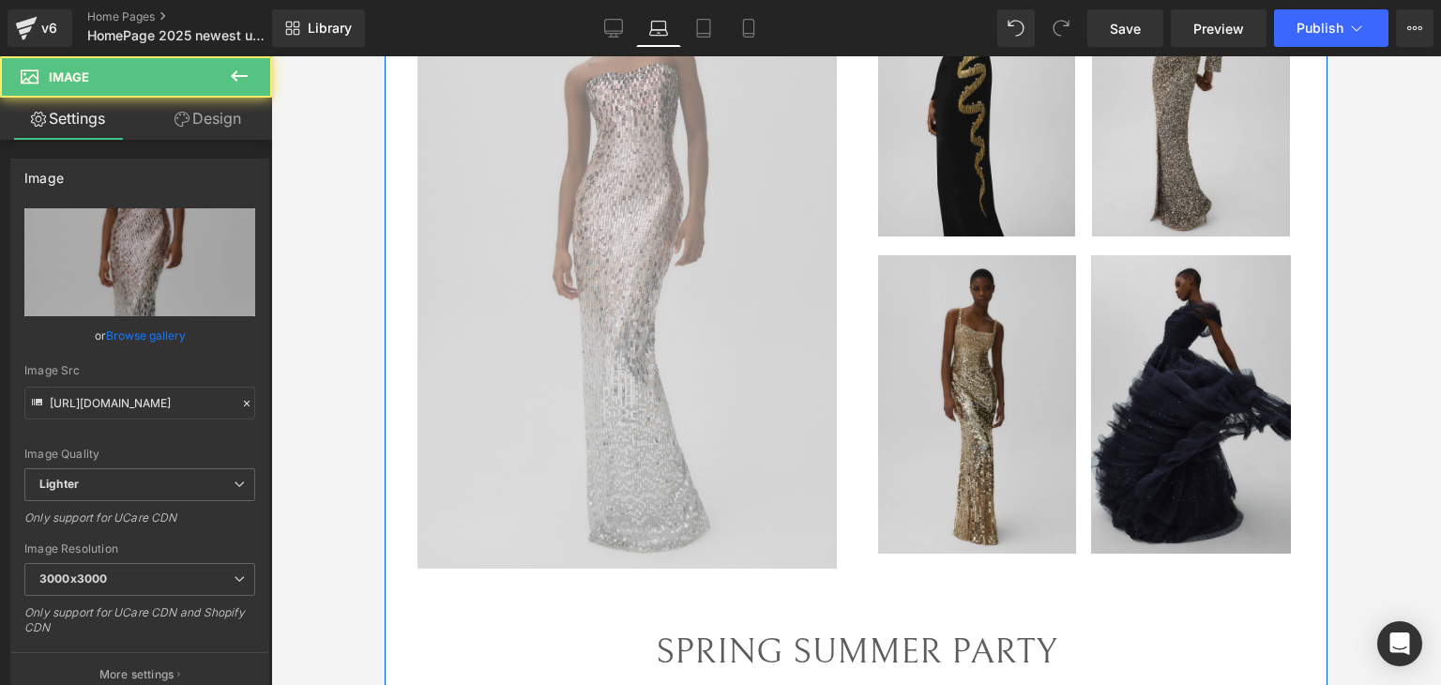
click at [653, 417] on img at bounding box center [635, 254] width 437 height 629
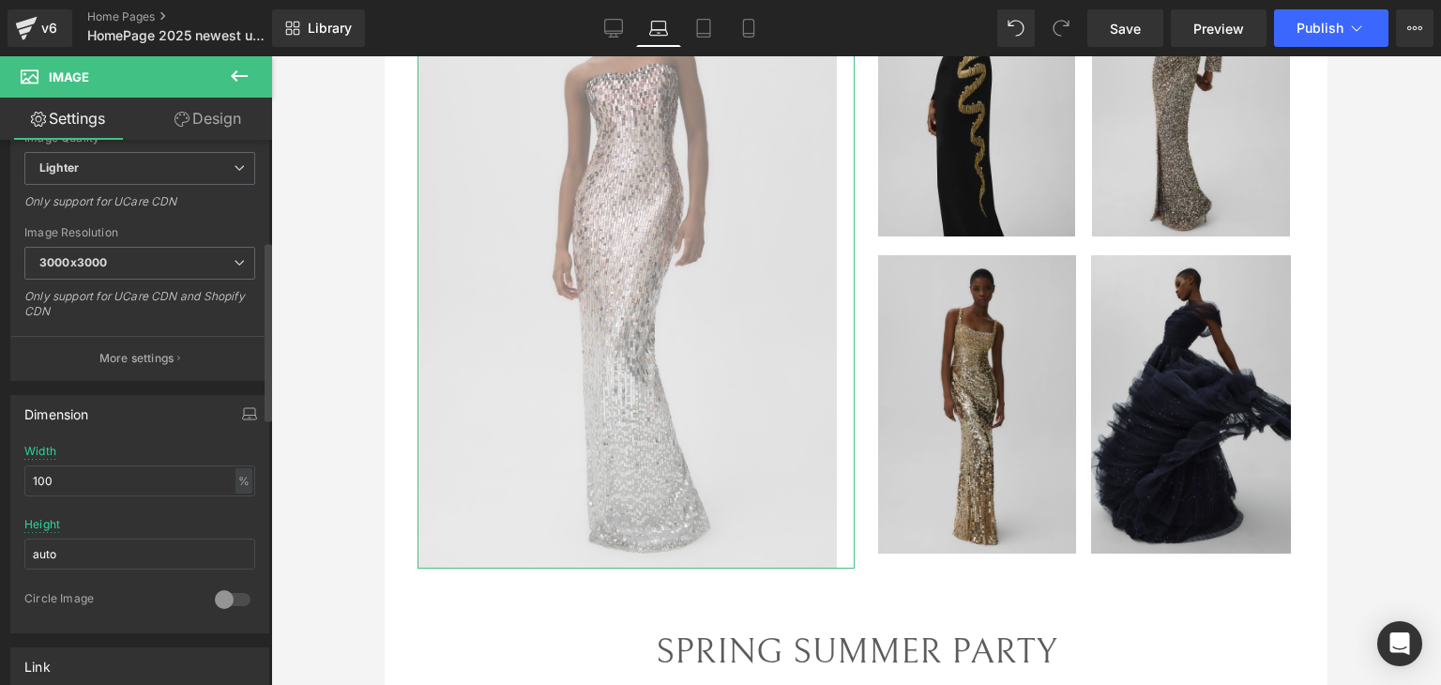
scroll to position [375, 0]
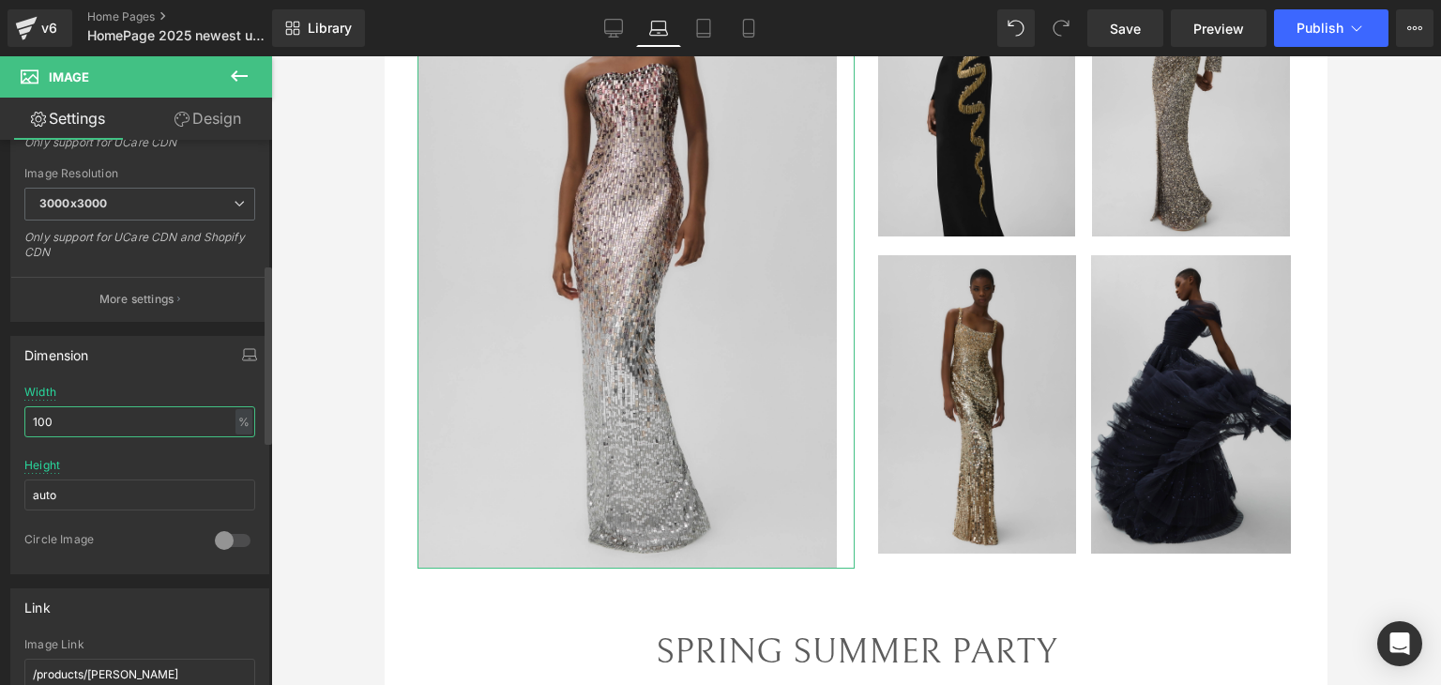
click at [143, 426] on input "100" at bounding box center [139, 421] width 231 height 31
type input "1"
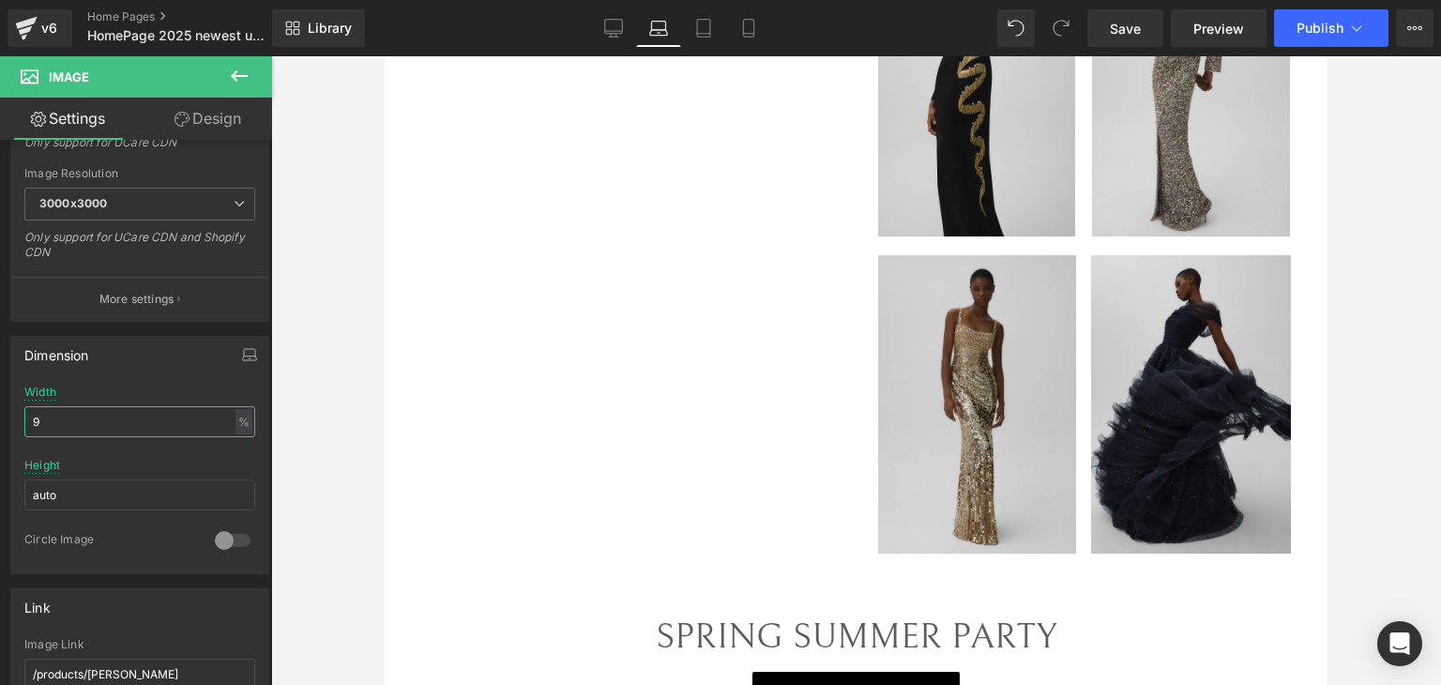
type input "98"
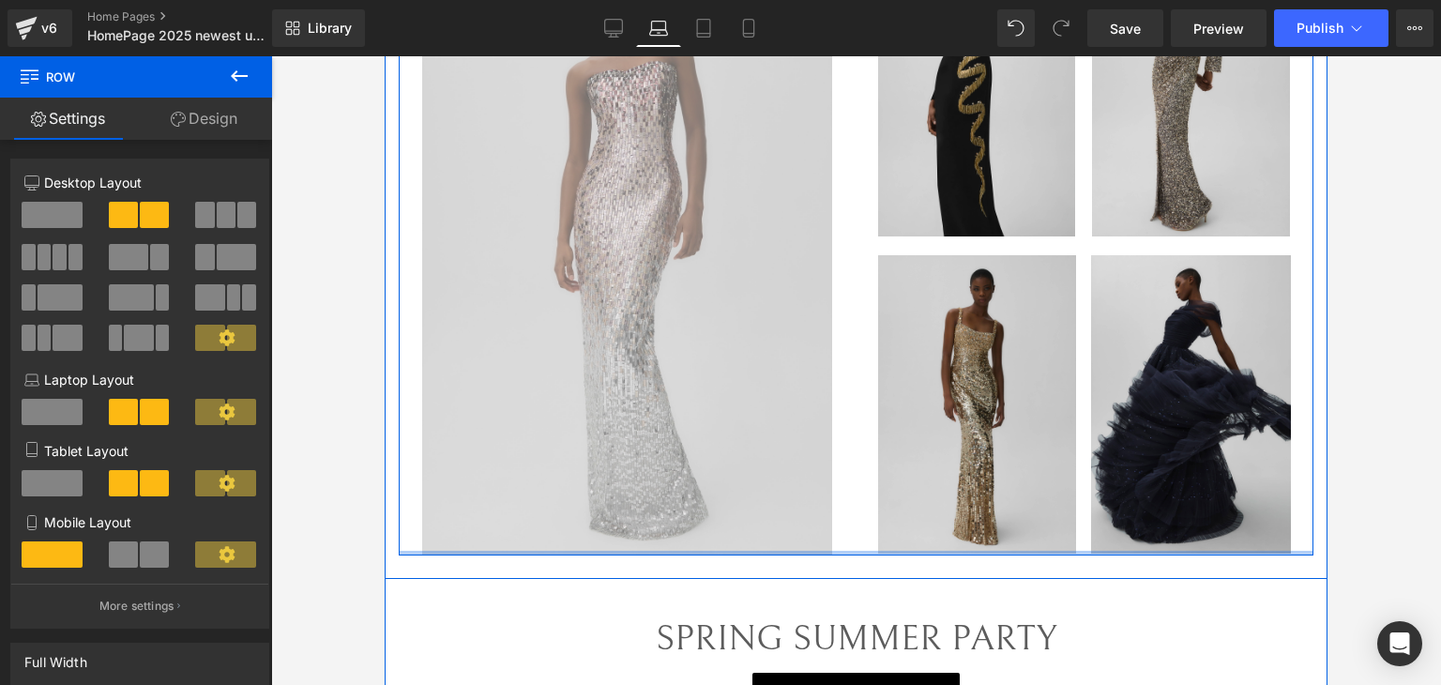
drag, startPoint x: 804, startPoint y: 549, endPoint x: 812, endPoint y: 530, distance: 20.6
click at [812, 530] on div "Image Image Image Row Image Image Row Row" at bounding box center [856, 228] width 915 height 653
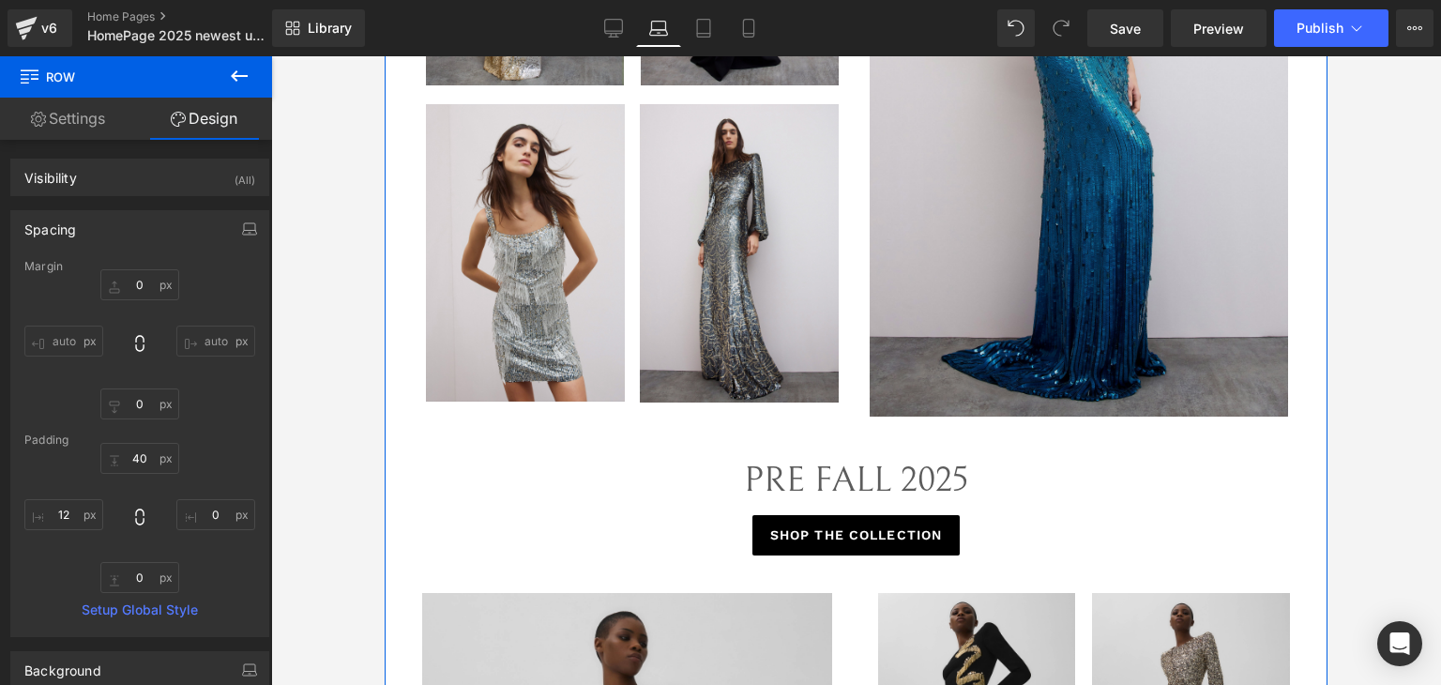
scroll to position [1032, 0]
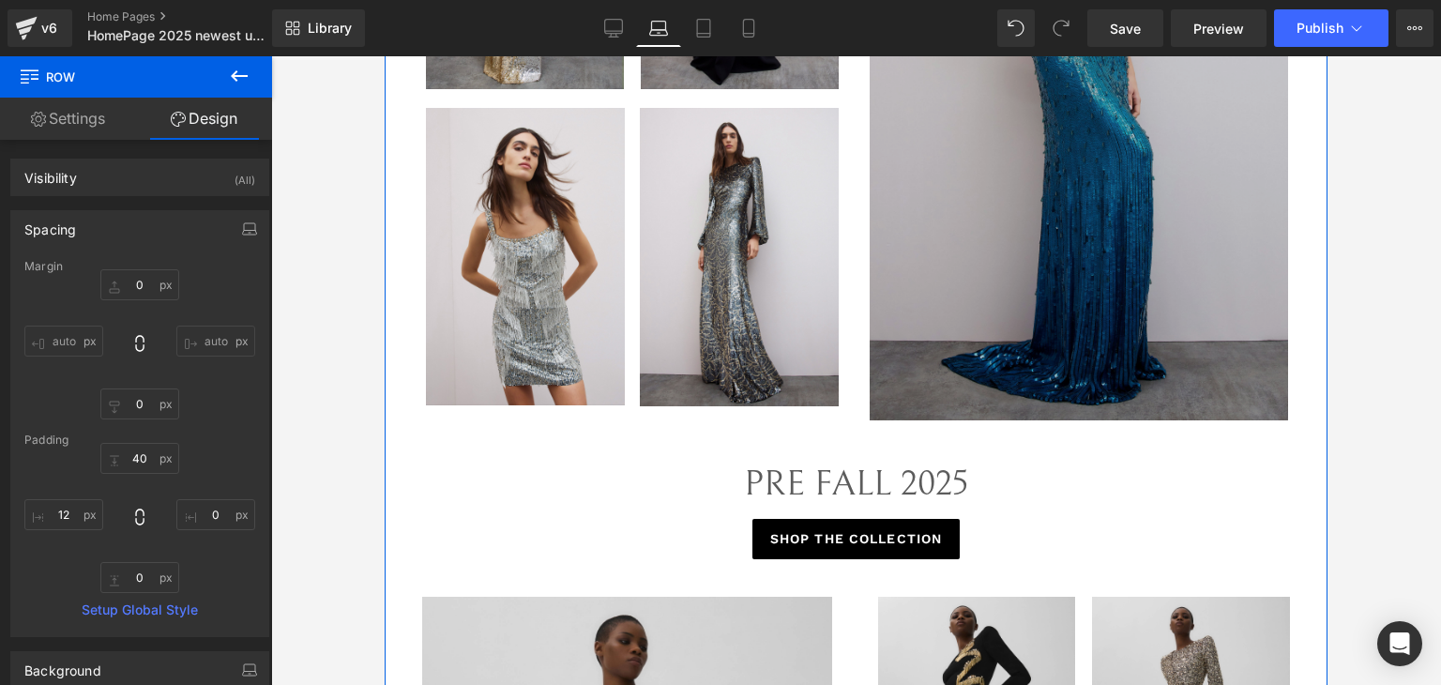
click at [992, 352] on img at bounding box center [1088, 107] width 437 height 629
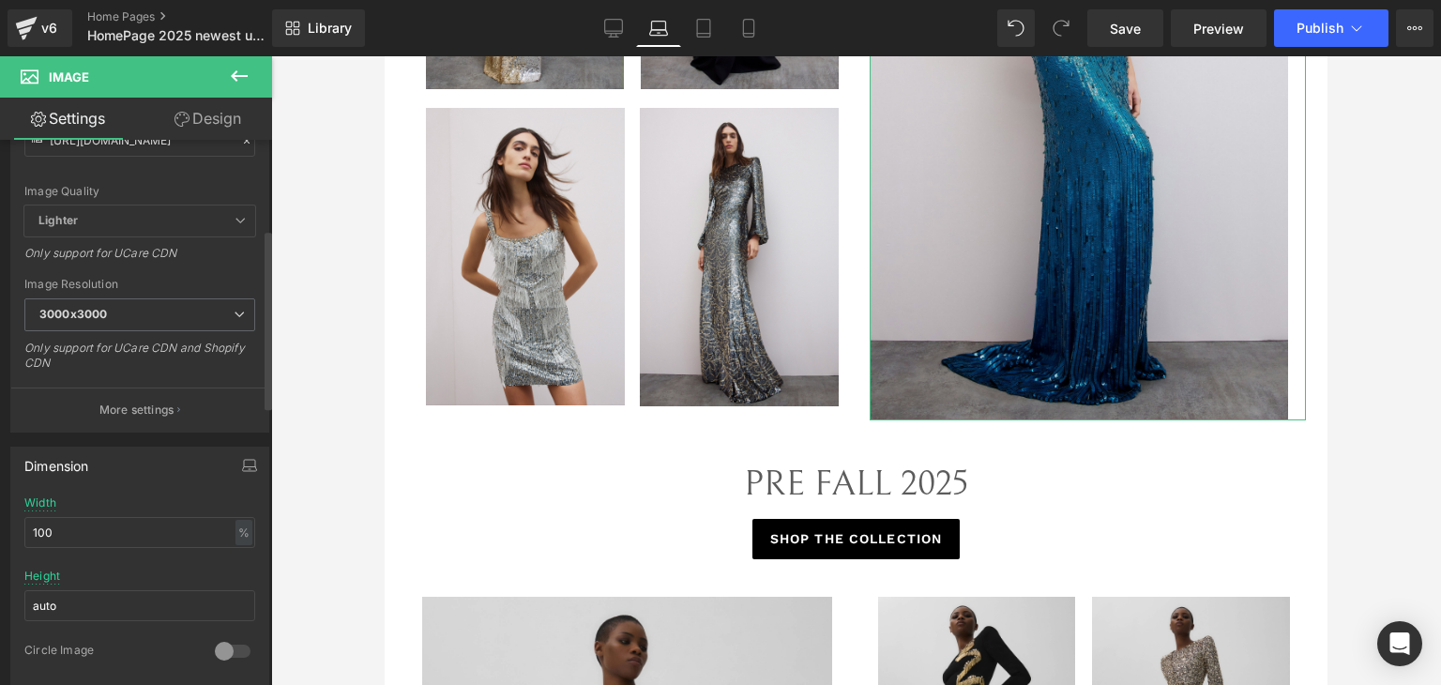
scroll to position [281, 0]
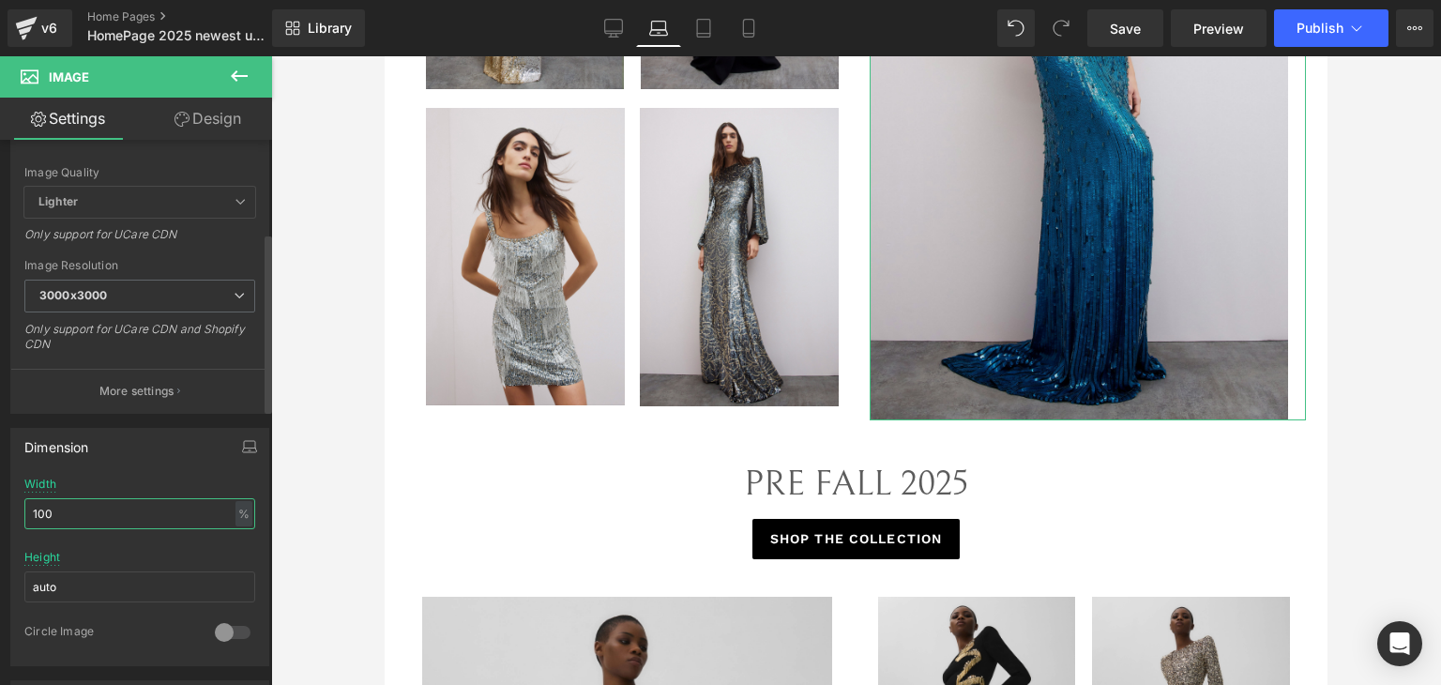
click at [154, 521] on input "100" at bounding box center [139, 513] width 231 height 31
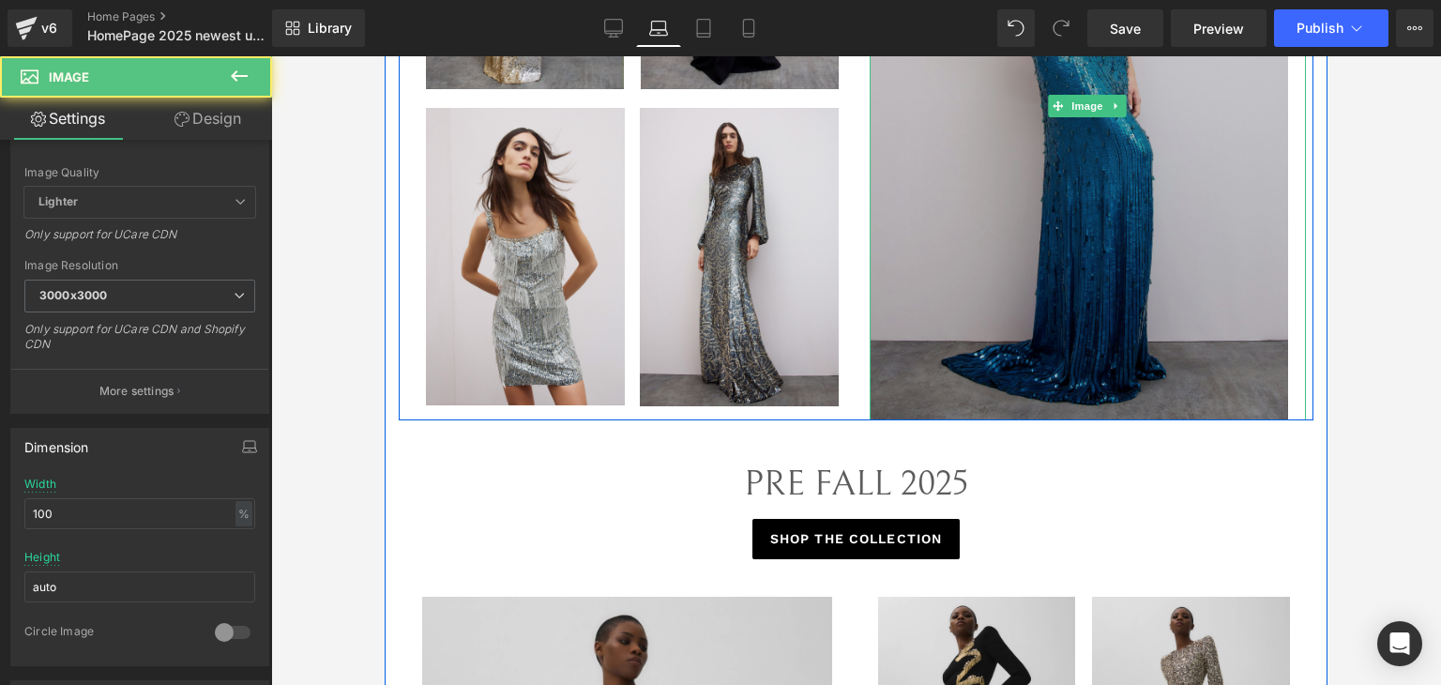
click at [1287, 223] on img at bounding box center [1088, 107] width 437 height 629
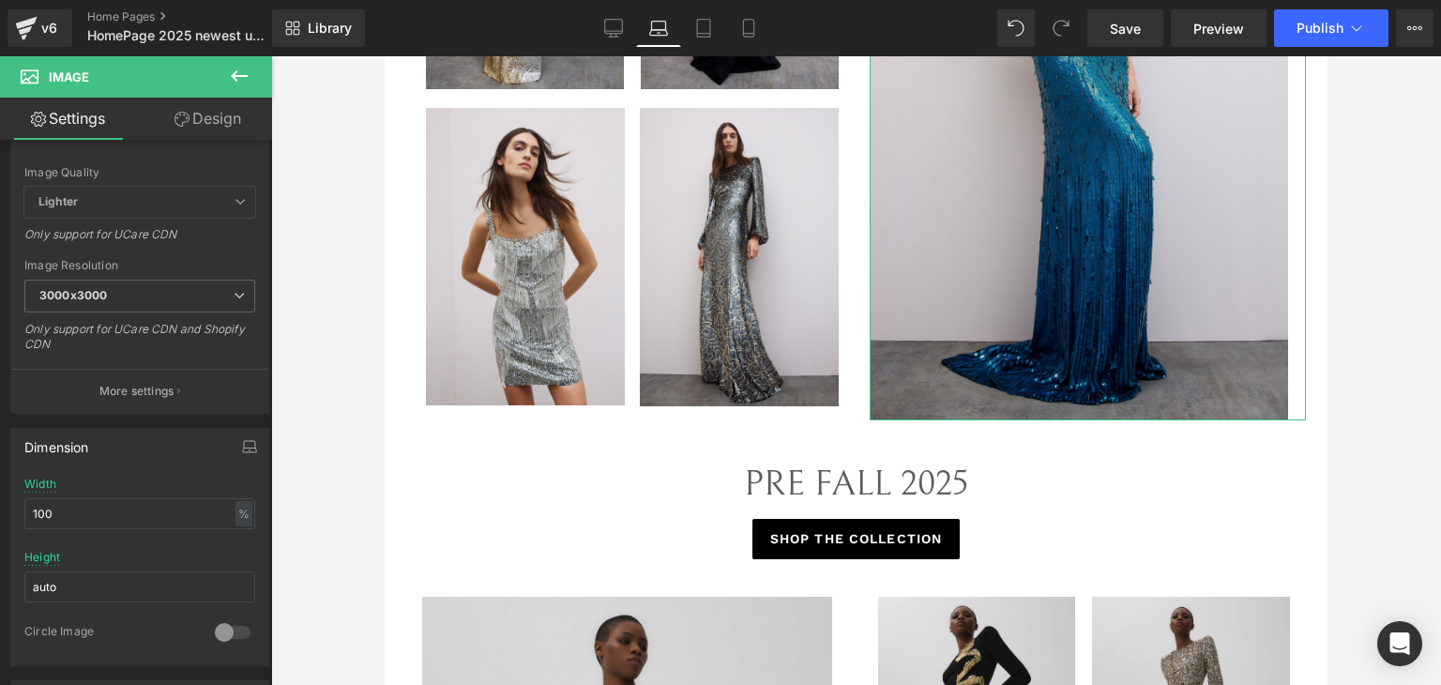
click at [169, 119] on link "Design" at bounding box center [208, 119] width 136 height 42
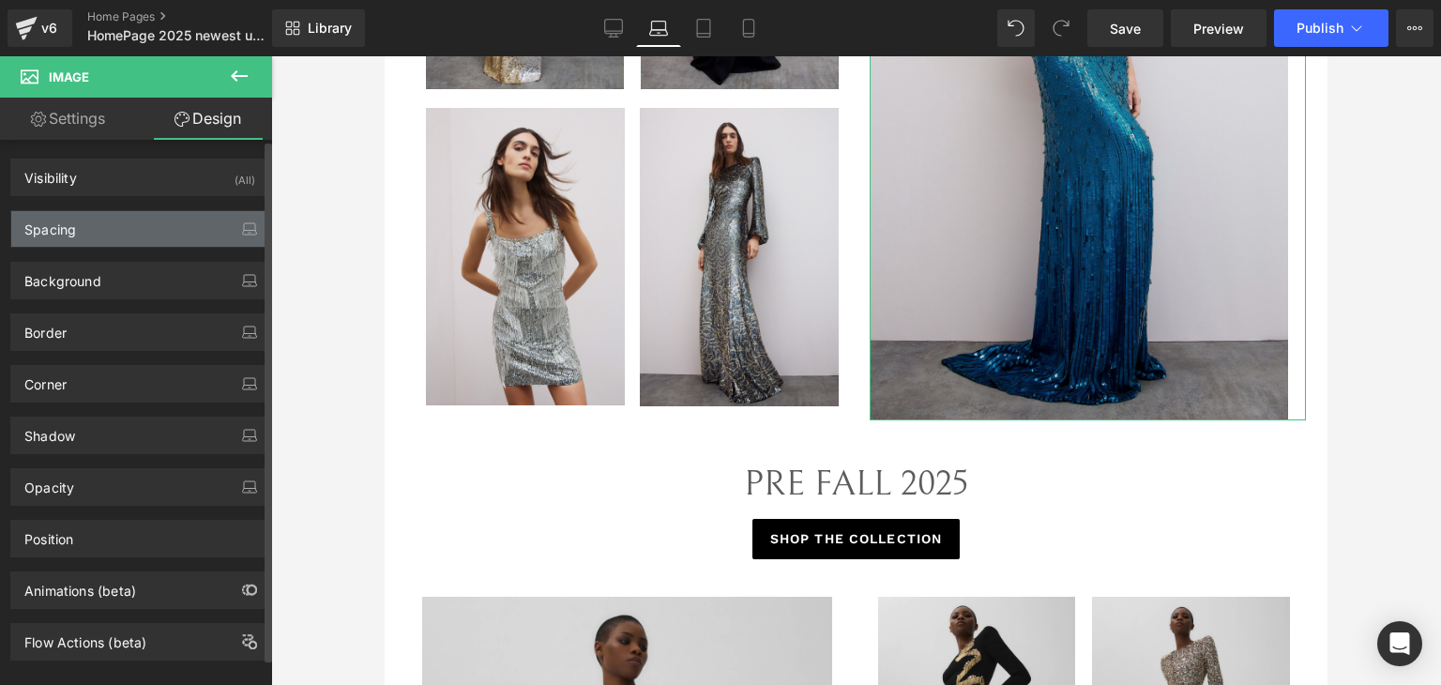
drag, startPoint x: 151, startPoint y: 233, endPoint x: 150, endPoint y: 305, distance: 72.2
click at [151, 232] on div "Spacing" at bounding box center [139, 229] width 257 height 36
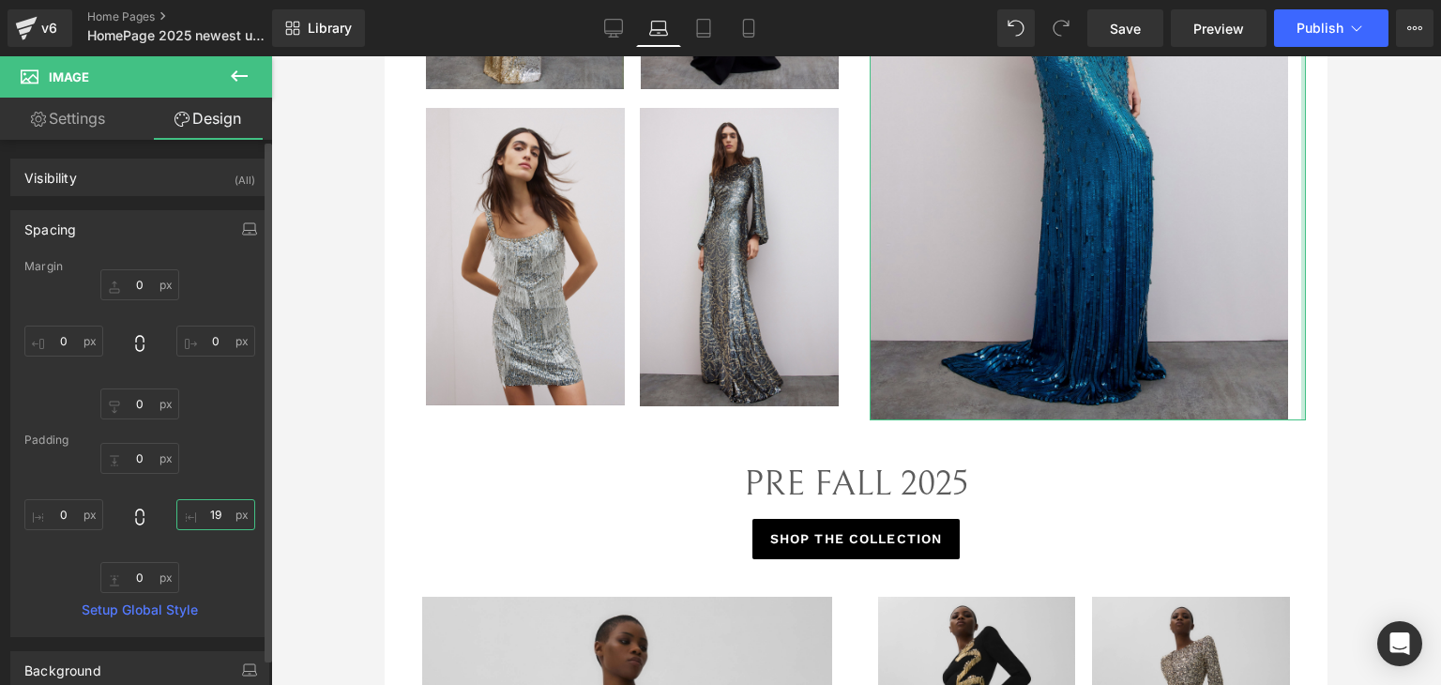
click at [213, 515] on input "text" at bounding box center [215, 514] width 79 height 31
type input "19"
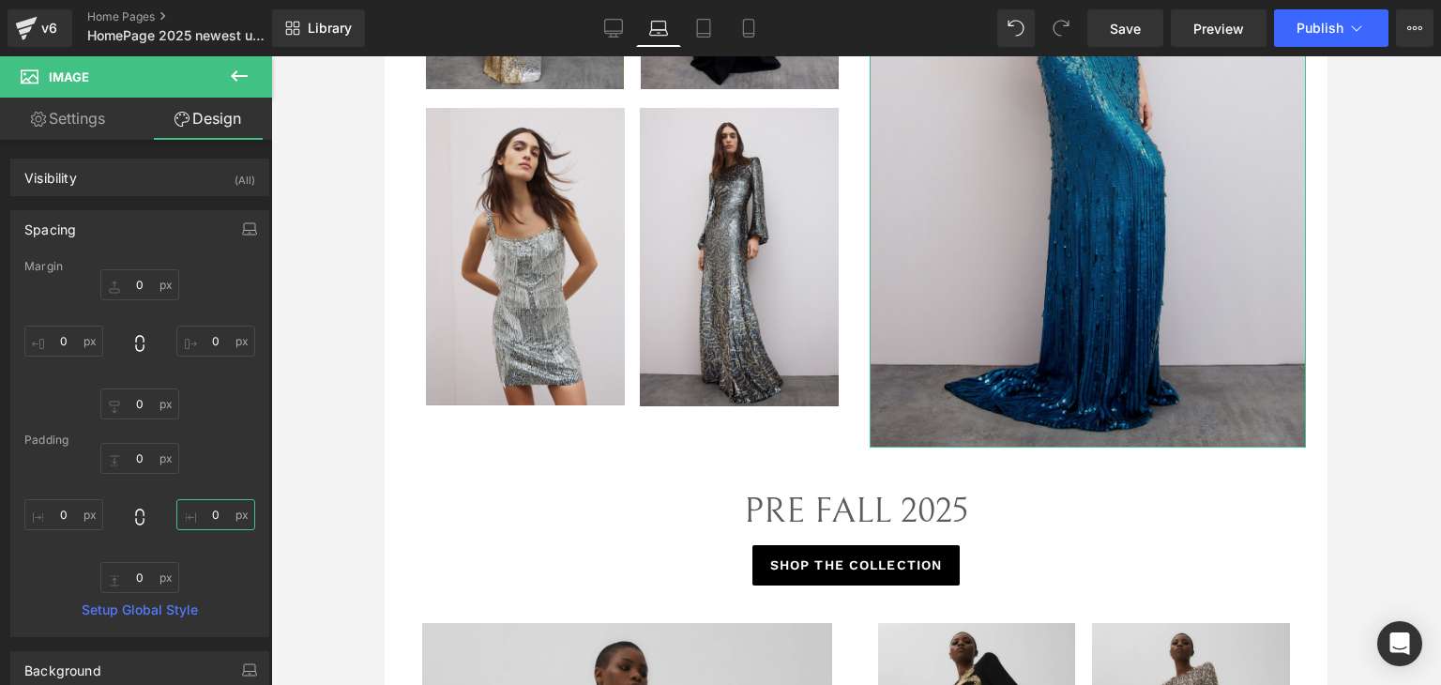
type input "0"
click at [41, 117] on icon at bounding box center [38, 119] width 15 height 15
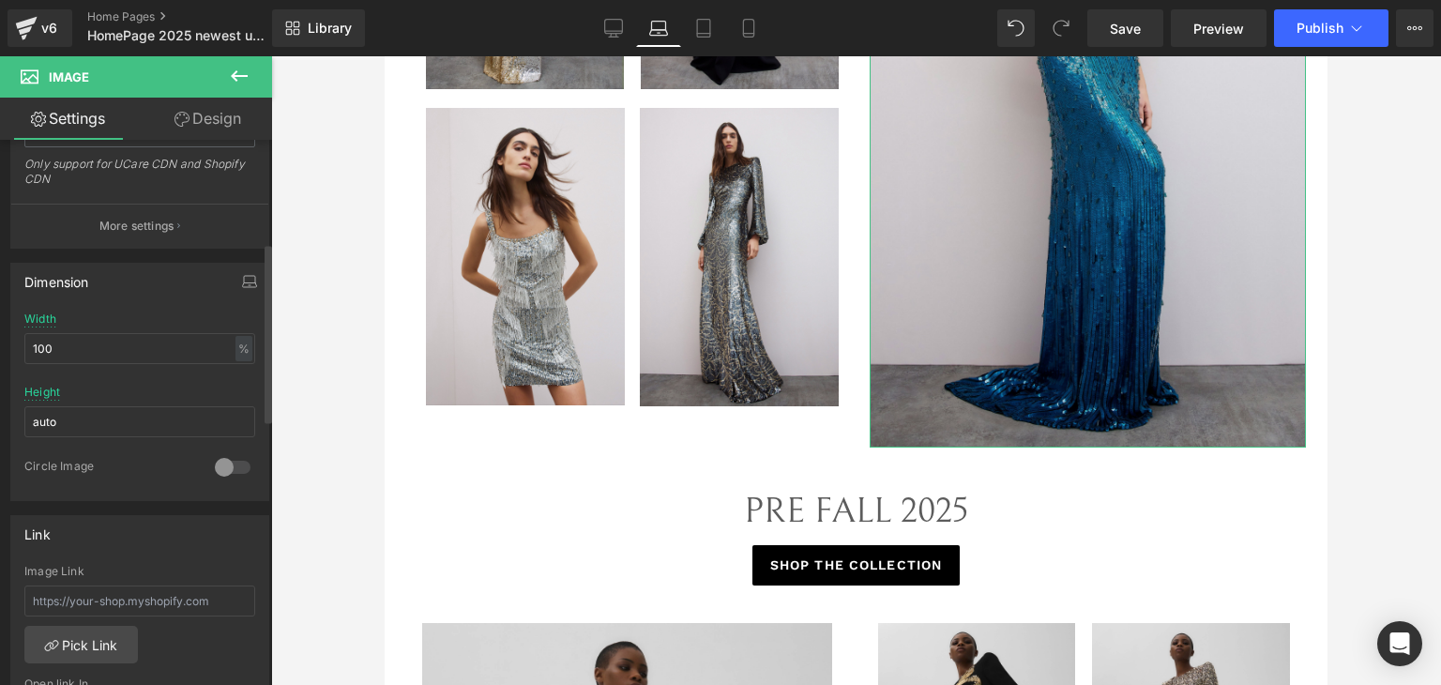
scroll to position [469, 0]
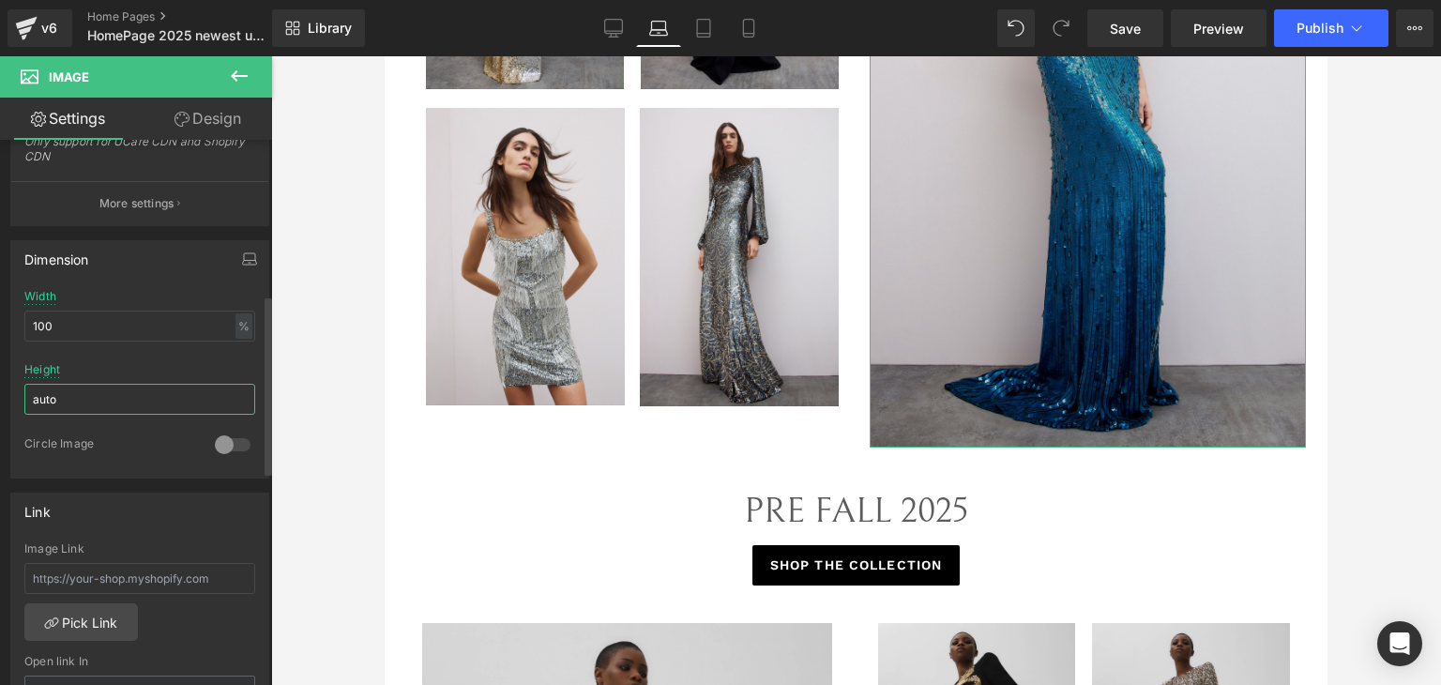
click at [94, 396] on input "auto" at bounding box center [139, 399] width 231 height 31
drag, startPoint x: 86, startPoint y: 323, endPoint x: 0, endPoint y: 327, distance: 86.4
click at [0, 327] on div "Dimension 100% Width 100 % % px auto Height auto 0 Circle Image" at bounding box center [140, 352] width 280 height 252
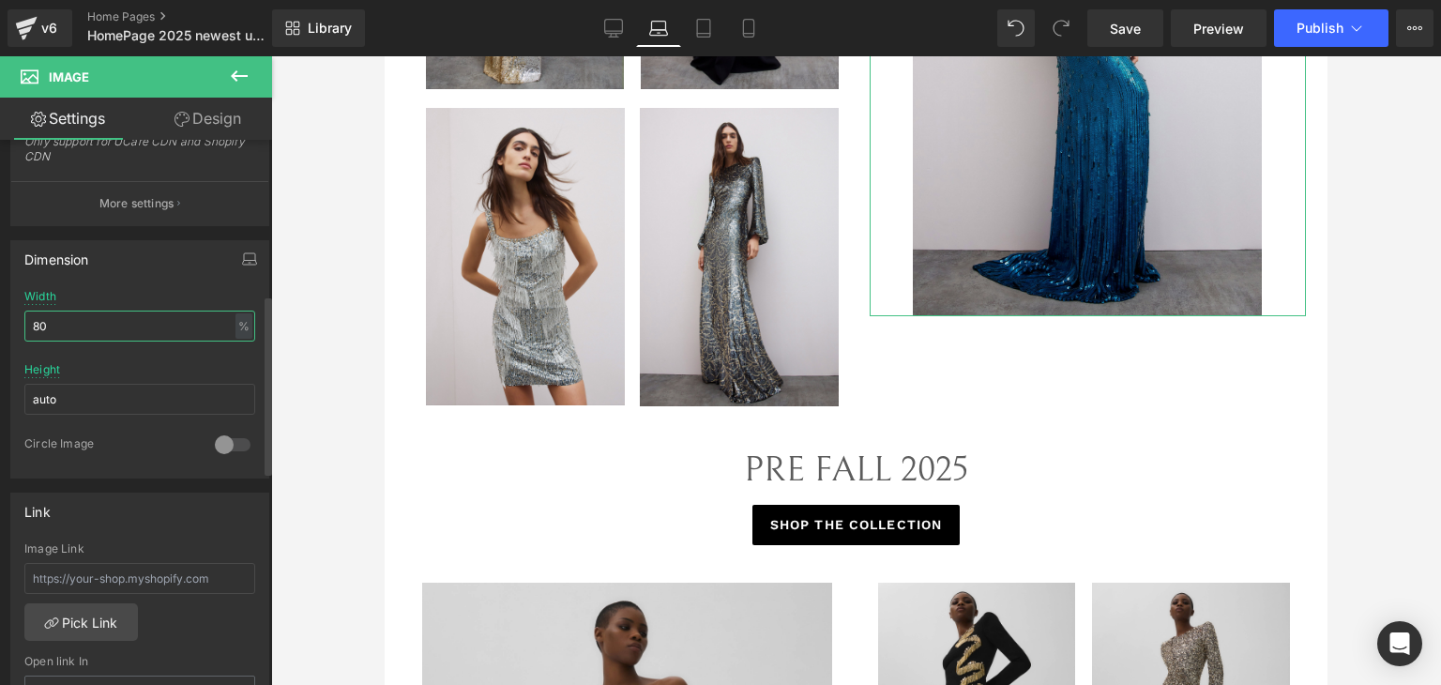
type input "8"
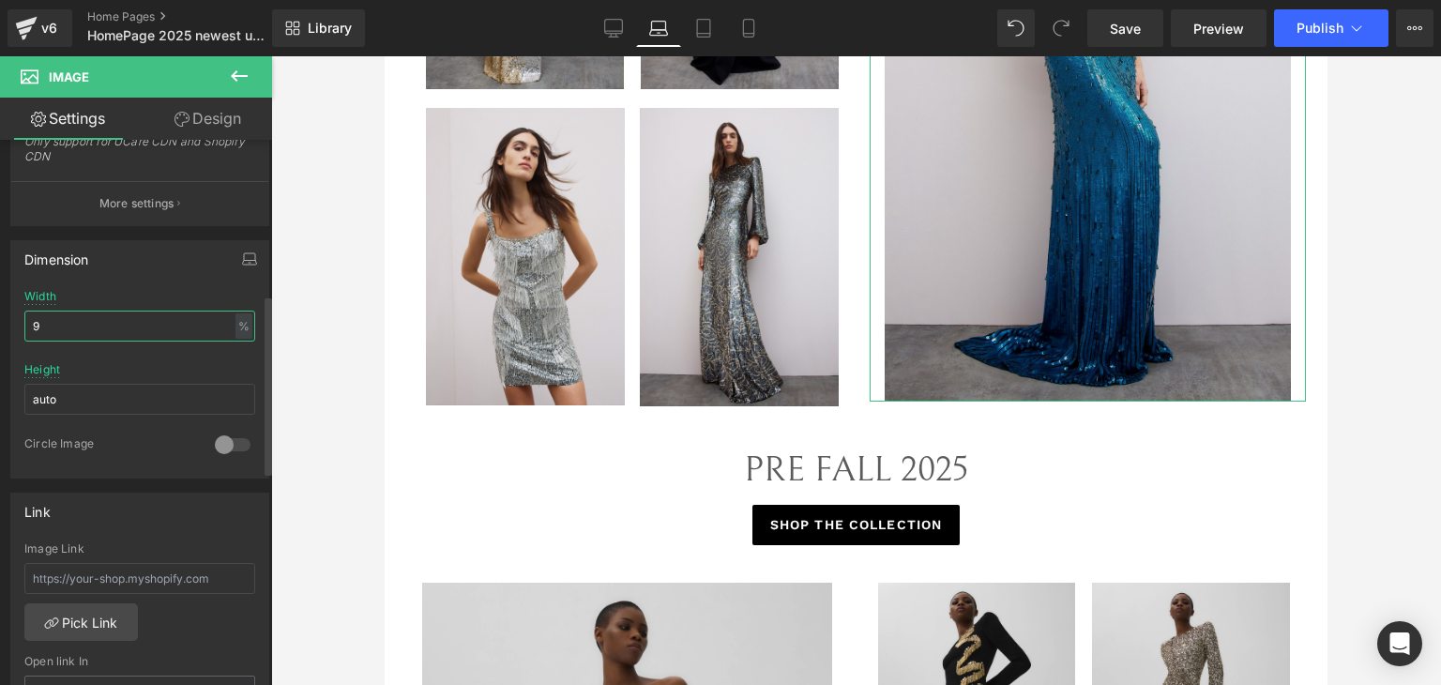
type input "94"
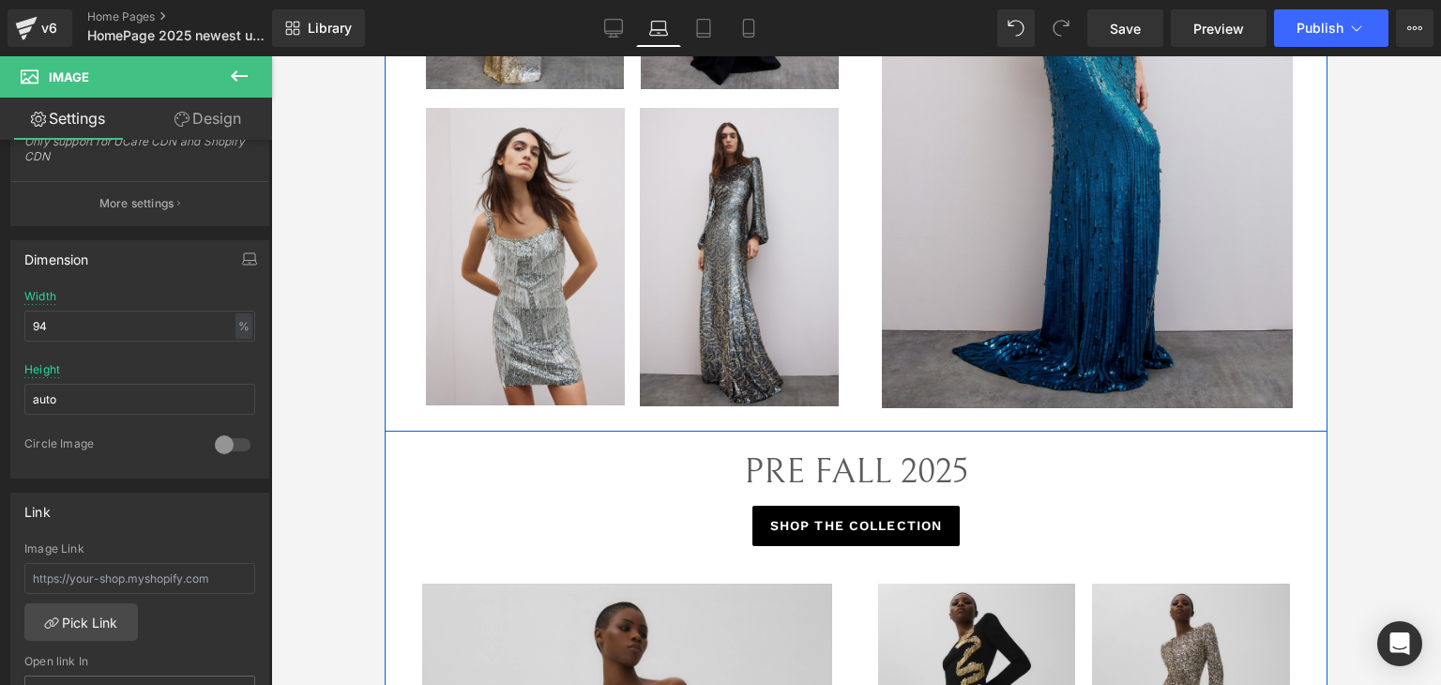
click at [1088, 462] on div "PRE FALL 2025" at bounding box center [856, 478] width 915 height 56
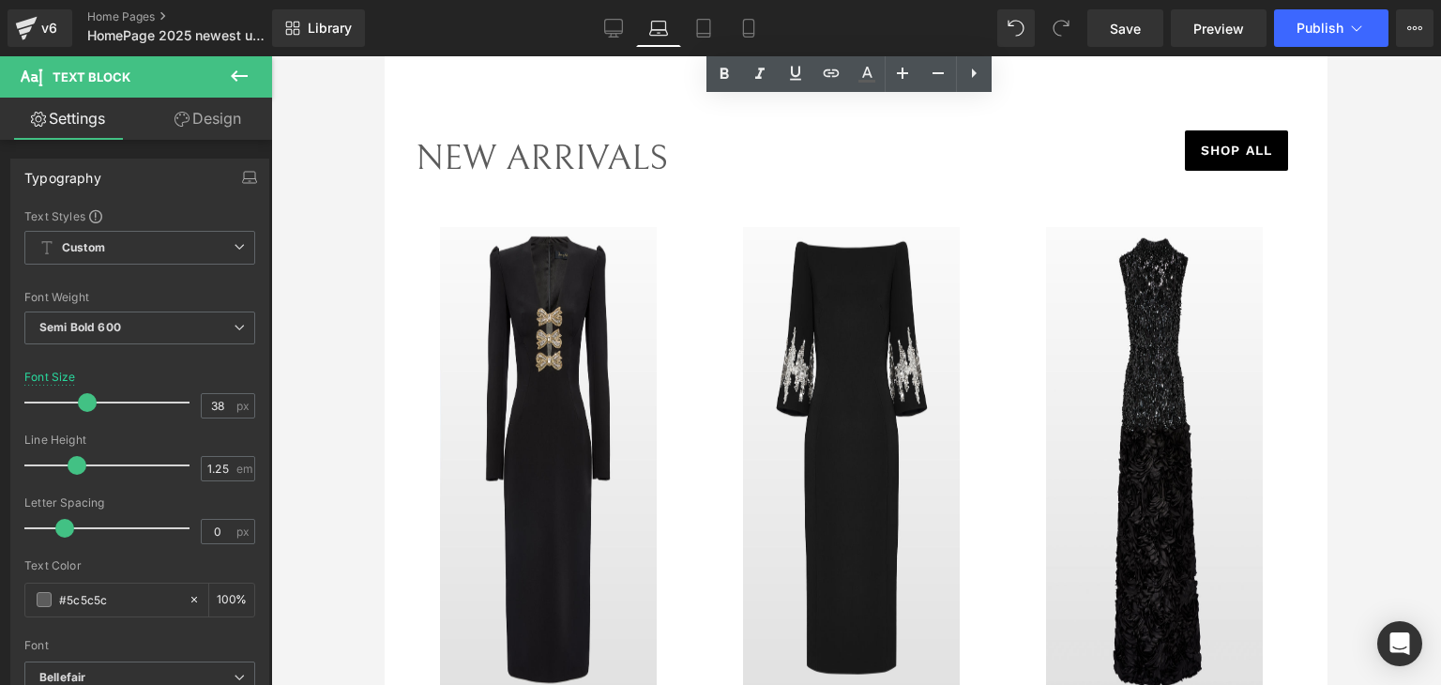
scroll to position [3940, 0]
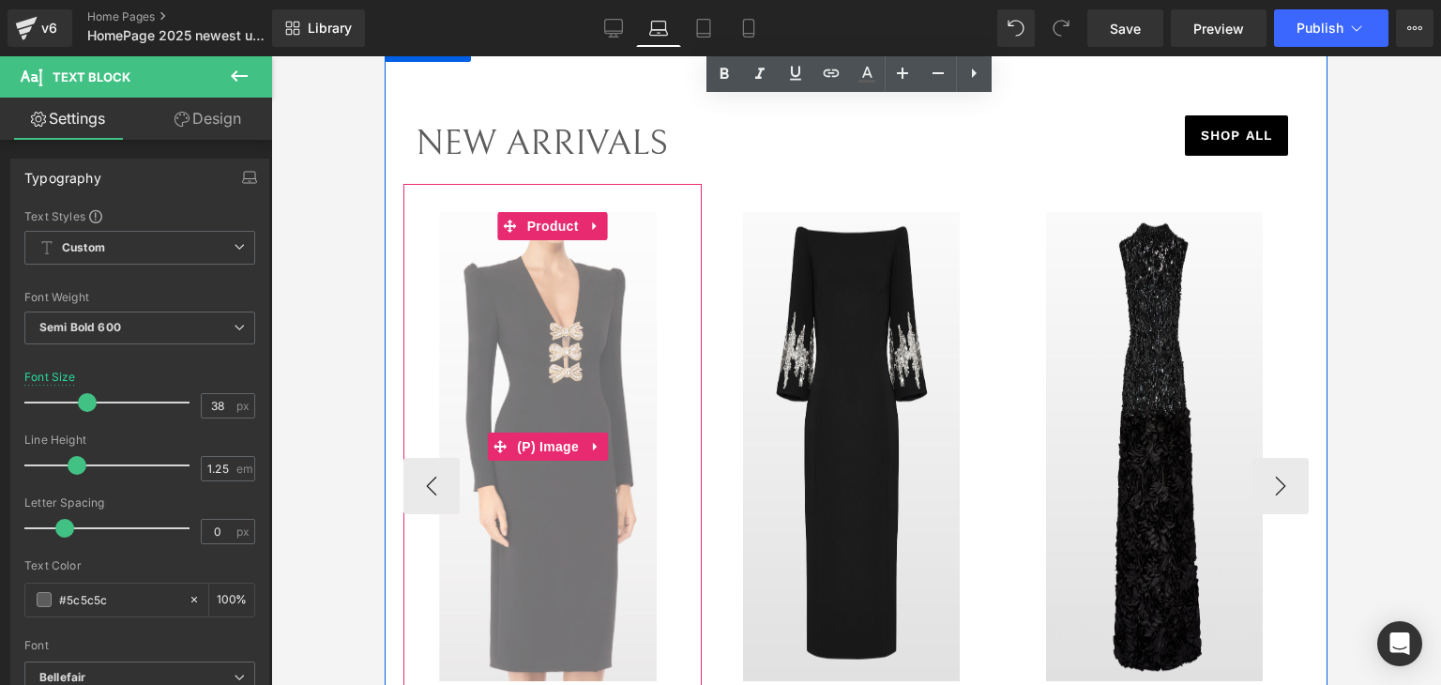
click at [667, 301] on link "Sale Off" at bounding box center [547, 446] width 289 height 469
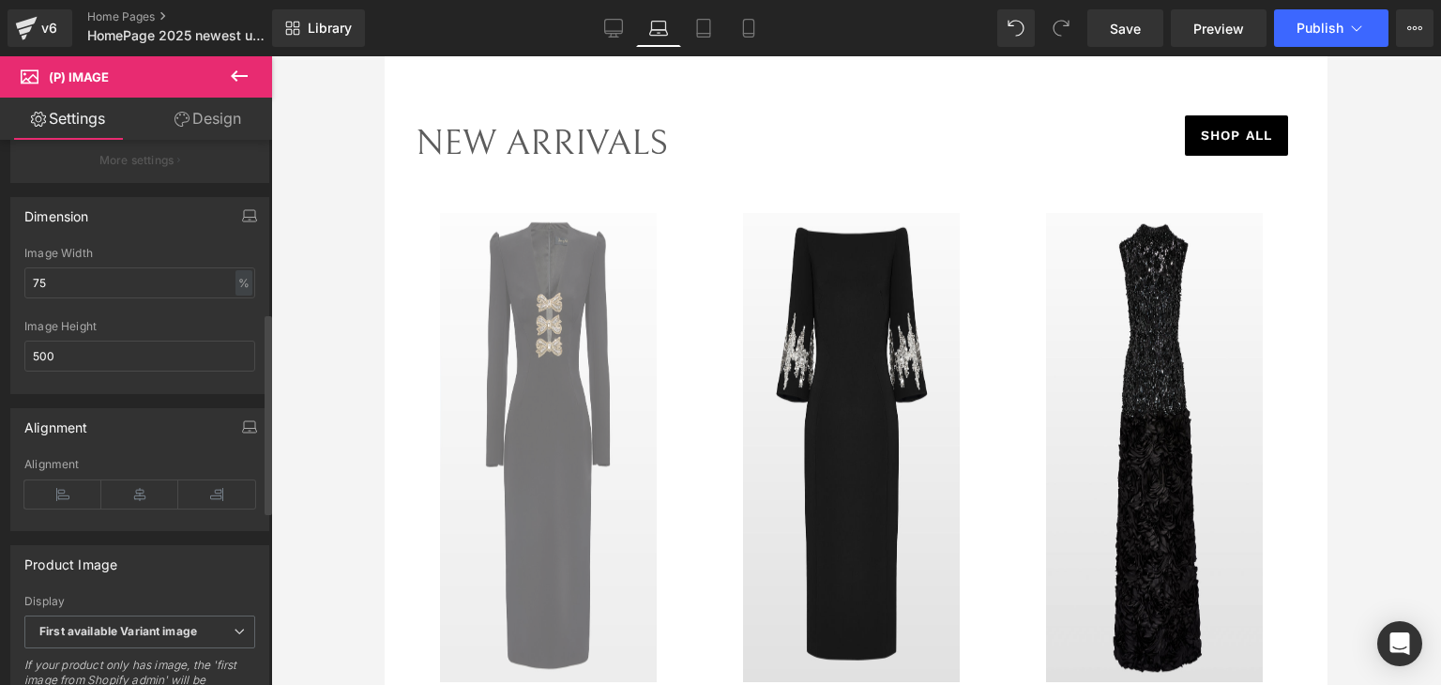
scroll to position [375, 0]
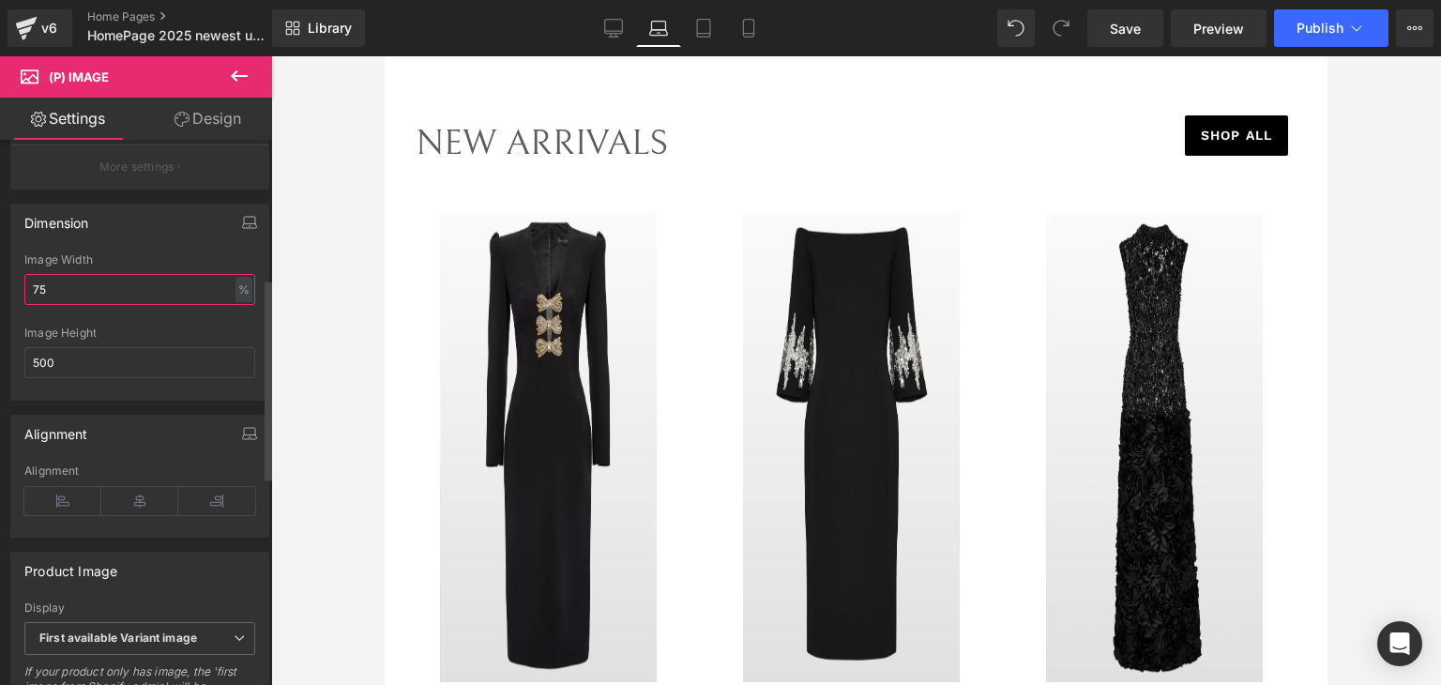
click at [111, 296] on input "75" at bounding box center [139, 289] width 231 height 31
type input "7"
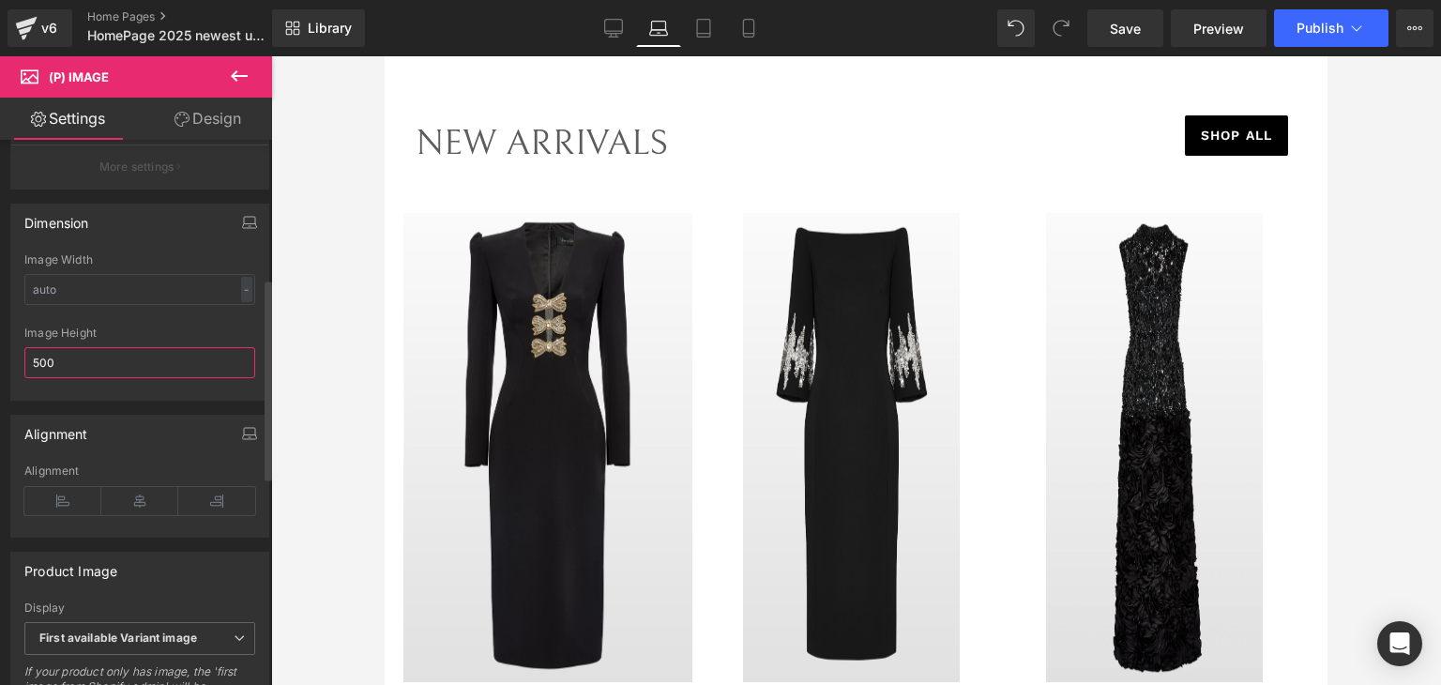
drag, startPoint x: 114, startPoint y: 375, endPoint x: 0, endPoint y: 376, distance: 114.5
click at [0, 376] on div "Dimension 75% Image Width - % px 500px Image Height 500" at bounding box center [140, 294] width 280 height 211
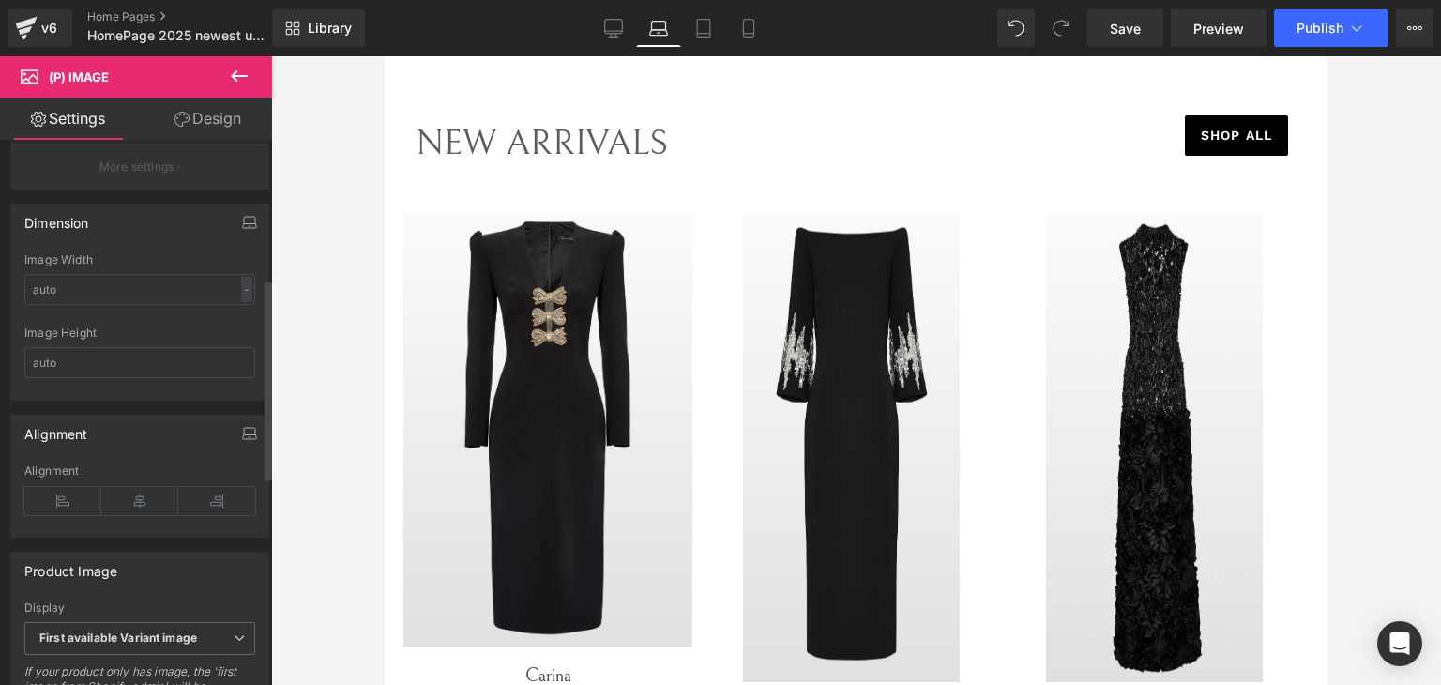
click at [151, 340] on div "Image Height" at bounding box center [139, 332] width 231 height 13
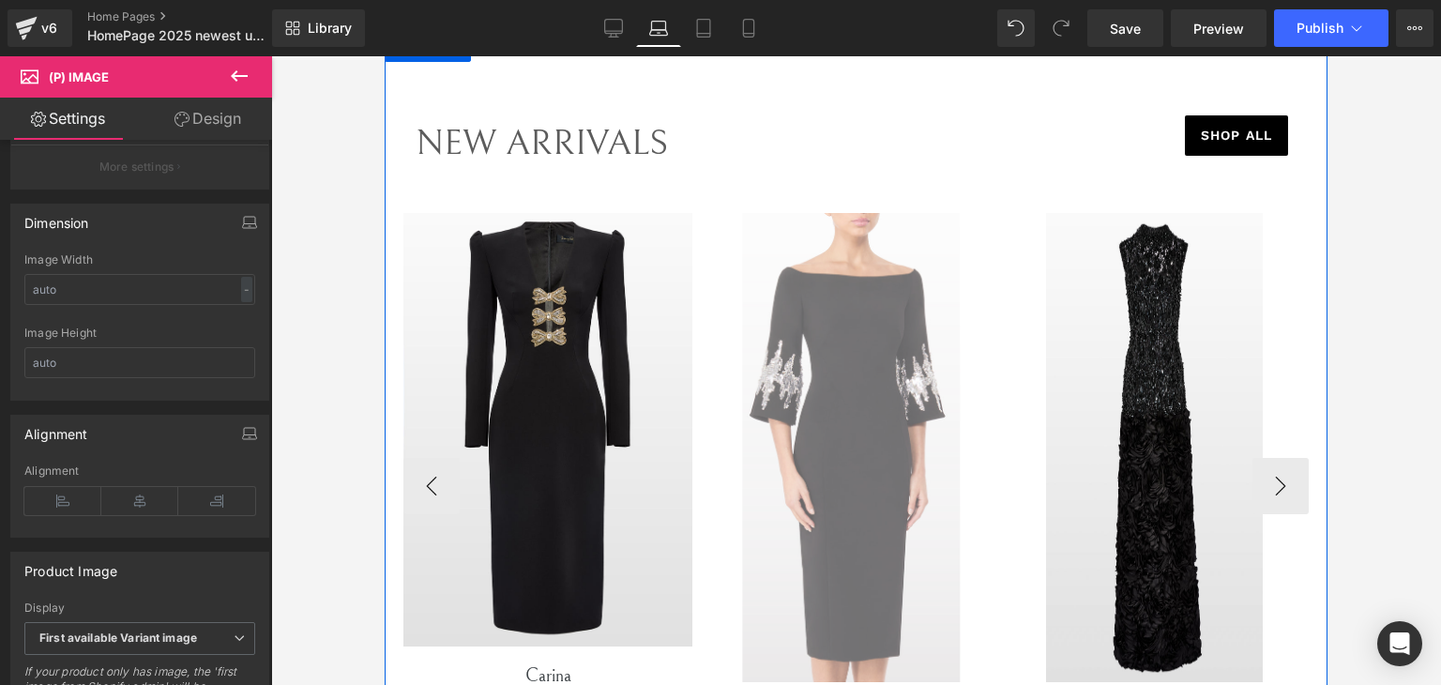
click at [780, 336] on img at bounding box center [851, 447] width 217 height 469
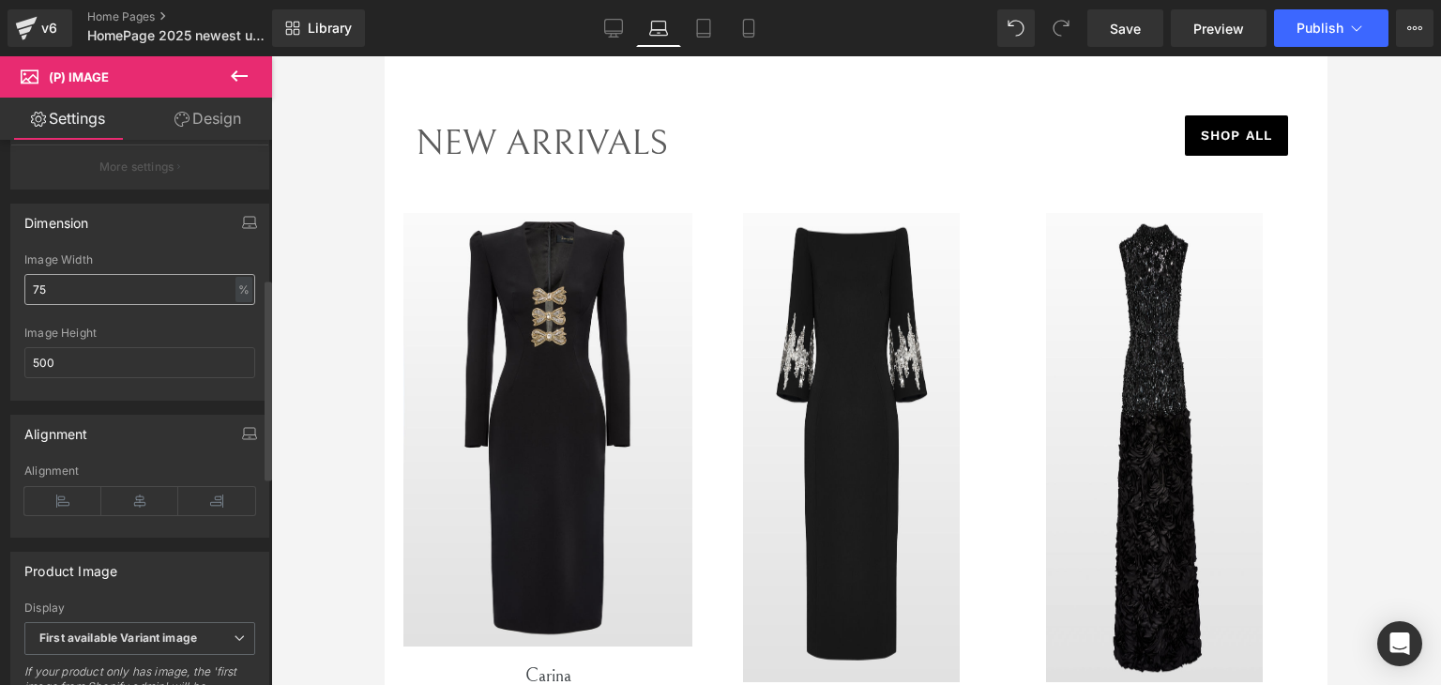
click at [109, 300] on input "75" at bounding box center [139, 289] width 231 height 31
click at [0, 274] on div "Dimension 75% Image Width 75 % % px 500px Image Height 500" at bounding box center [140, 294] width 280 height 211
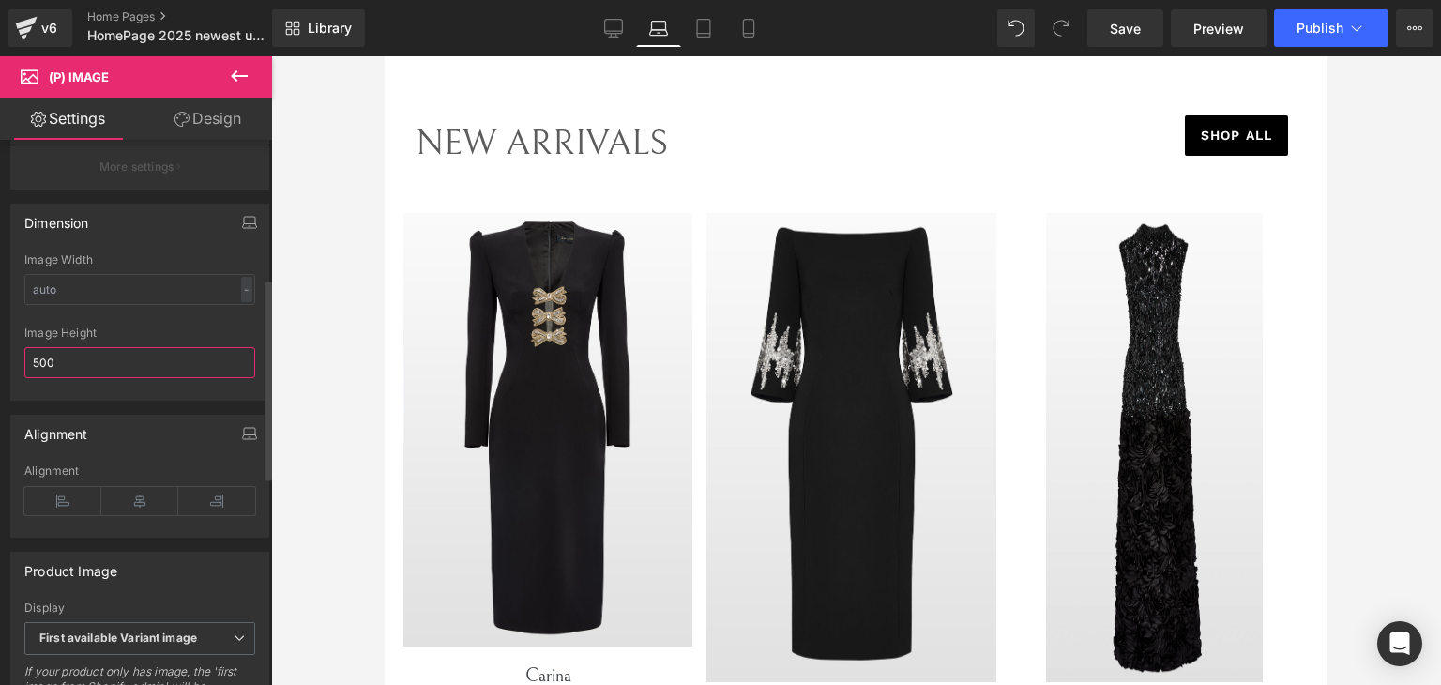
drag, startPoint x: 34, startPoint y: 379, endPoint x: 0, endPoint y: 380, distance: 33.8
click at [0, 380] on div "Dimension 75% Image Width - % px 500px Image Height 500" at bounding box center [140, 294] width 280 height 211
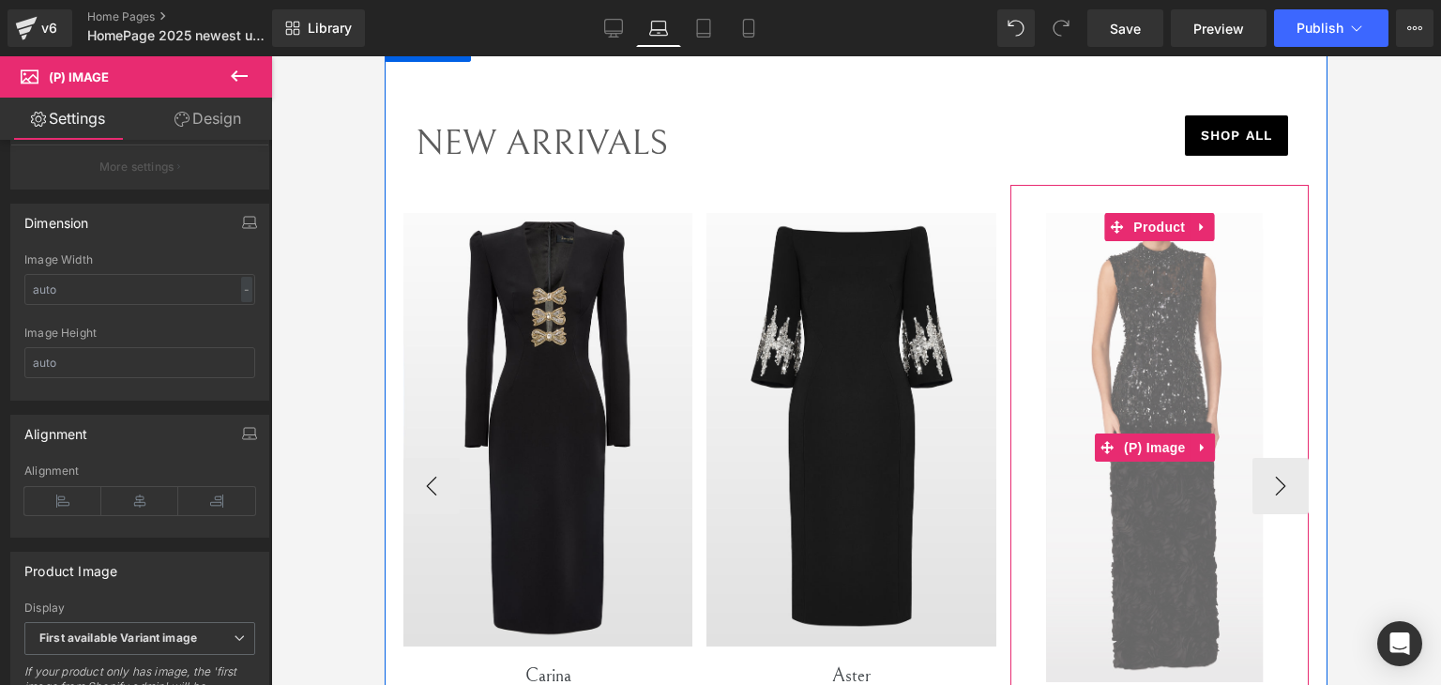
click at [1107, 389] on img at bounding box center [1154, 447] width 217 height 469
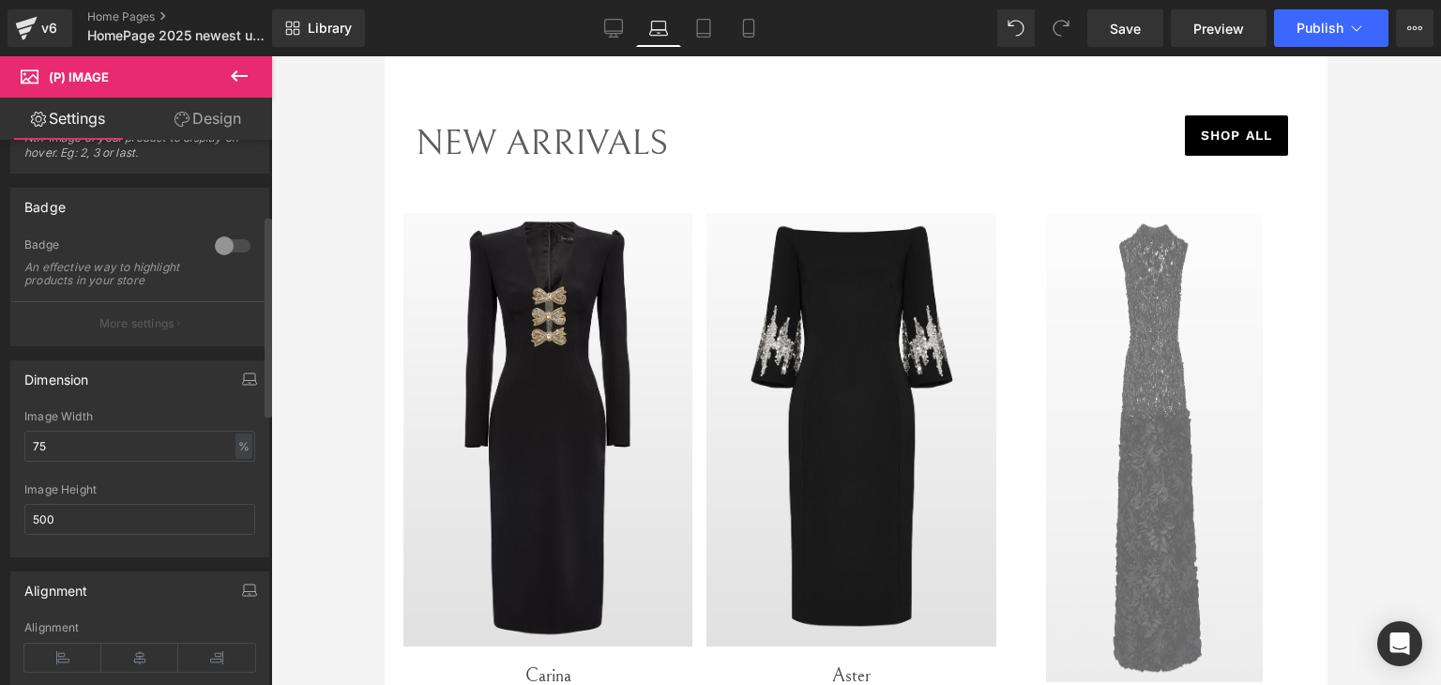
scroll to position [192, 0]
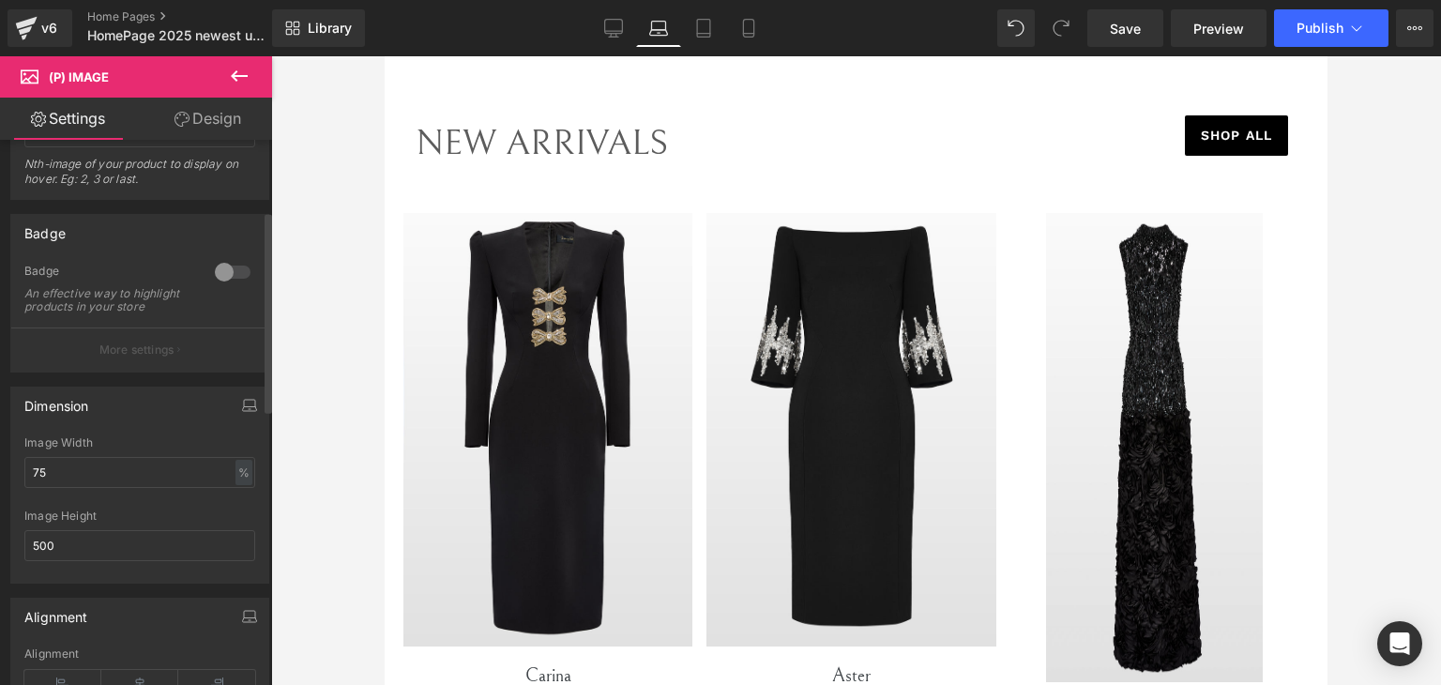
drag, startPoint x: 91, startPoint y: 473, endPoint x: 0, endPoint y: 486, distance: 91.9
click at [0, 486] on div "Dimension 75% Image Width 75 % % px 500px Image Height 500" at bounding box center [140, 477] width 280 height 211
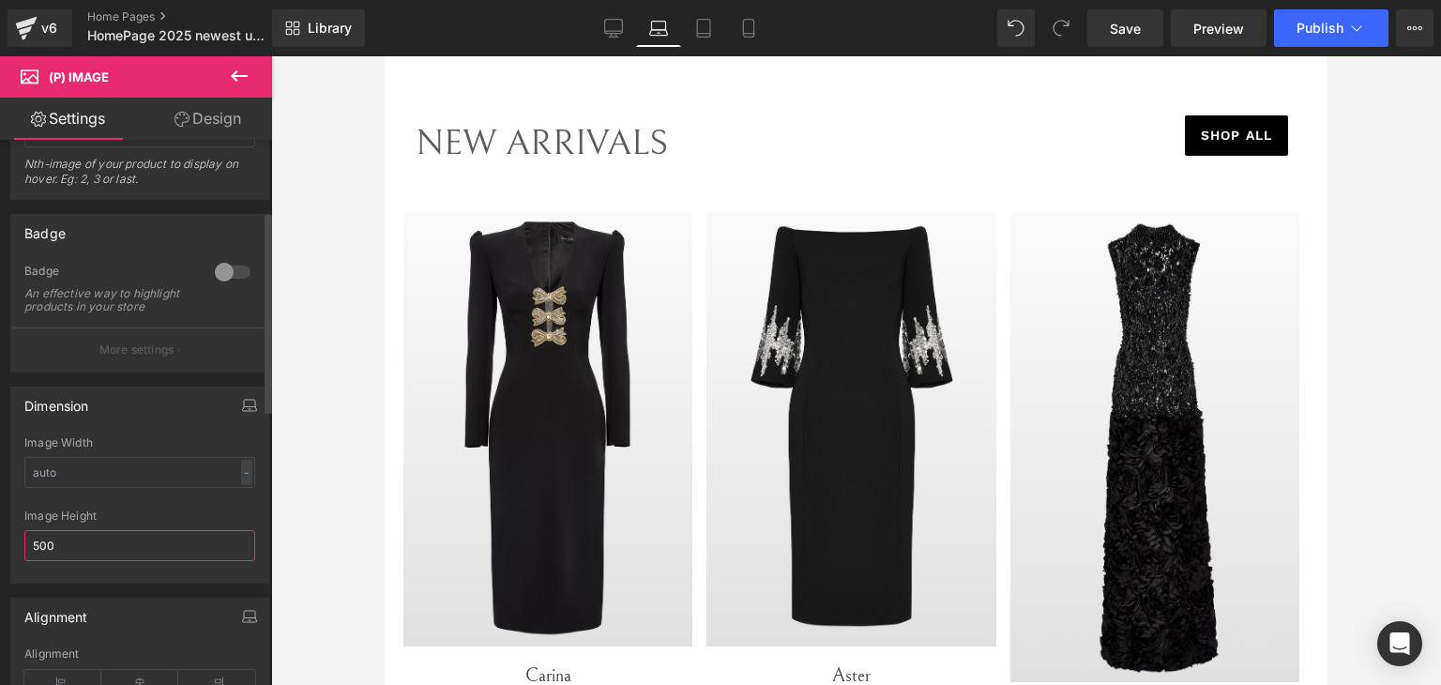
drag, startPoint x: 83, startPoint y: 549, endPoint x: 0, endPoint y: 556, distance: 82.9
click at [0, 556] on div "Dimension 75% Image Width - % px 500px Image Height 500" at bounding box center [140, 477] width 280 height 211
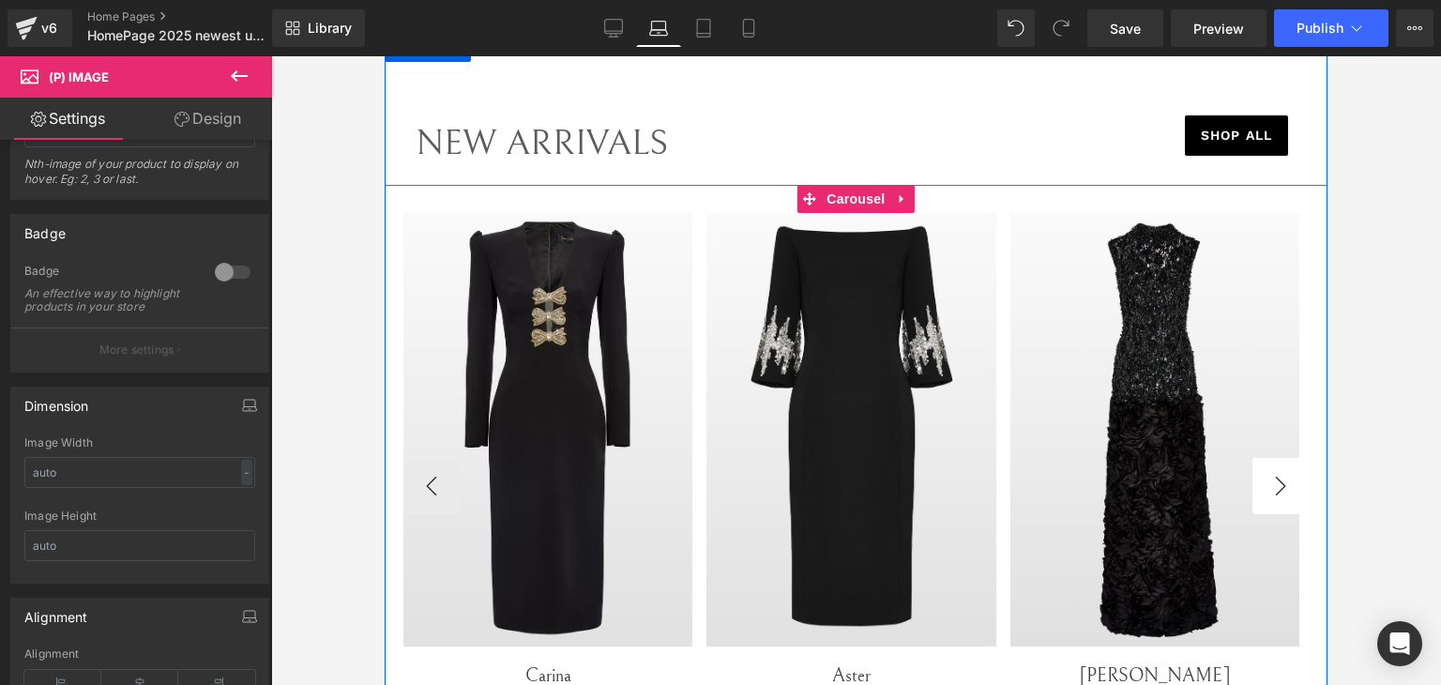
click at [1291, 485] on button "›" at bounding box center [1280, 486] width 56 height 56
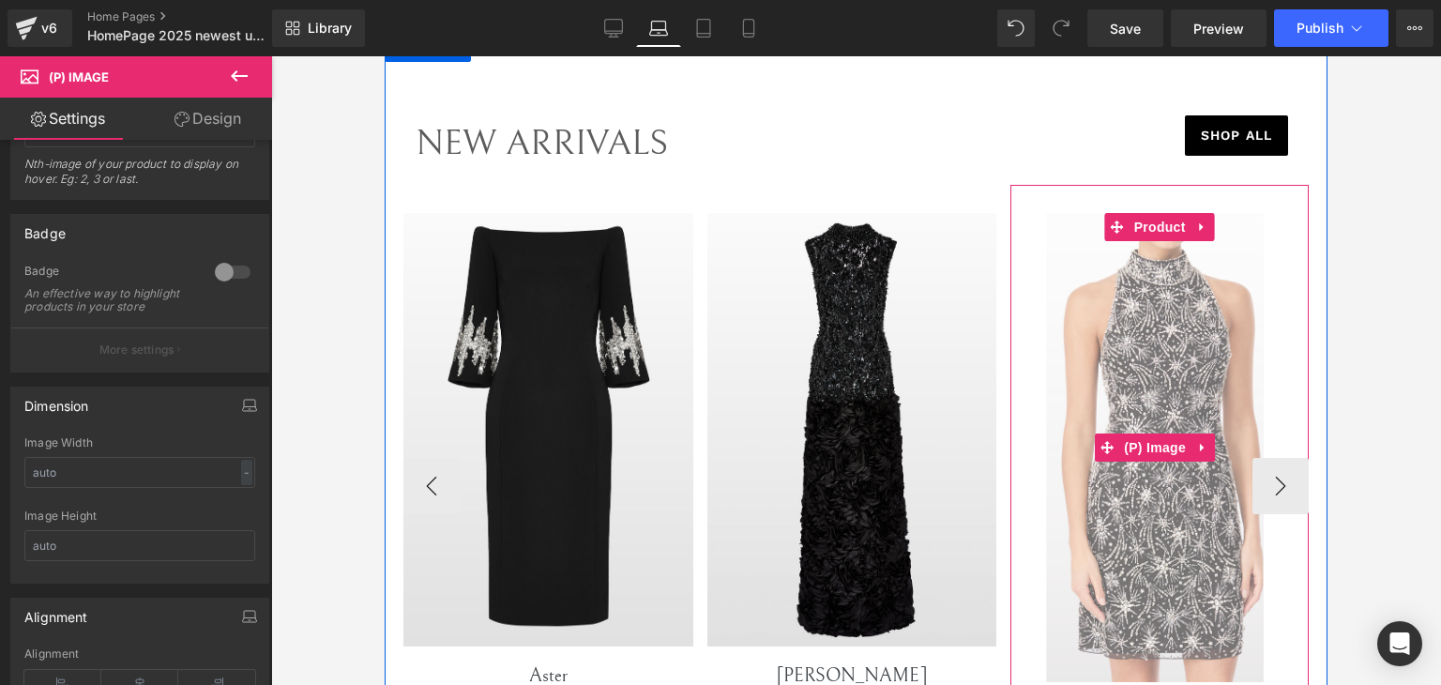
click at [1171, 398] on img at bounding box center [1155, 447] width 217 height 469
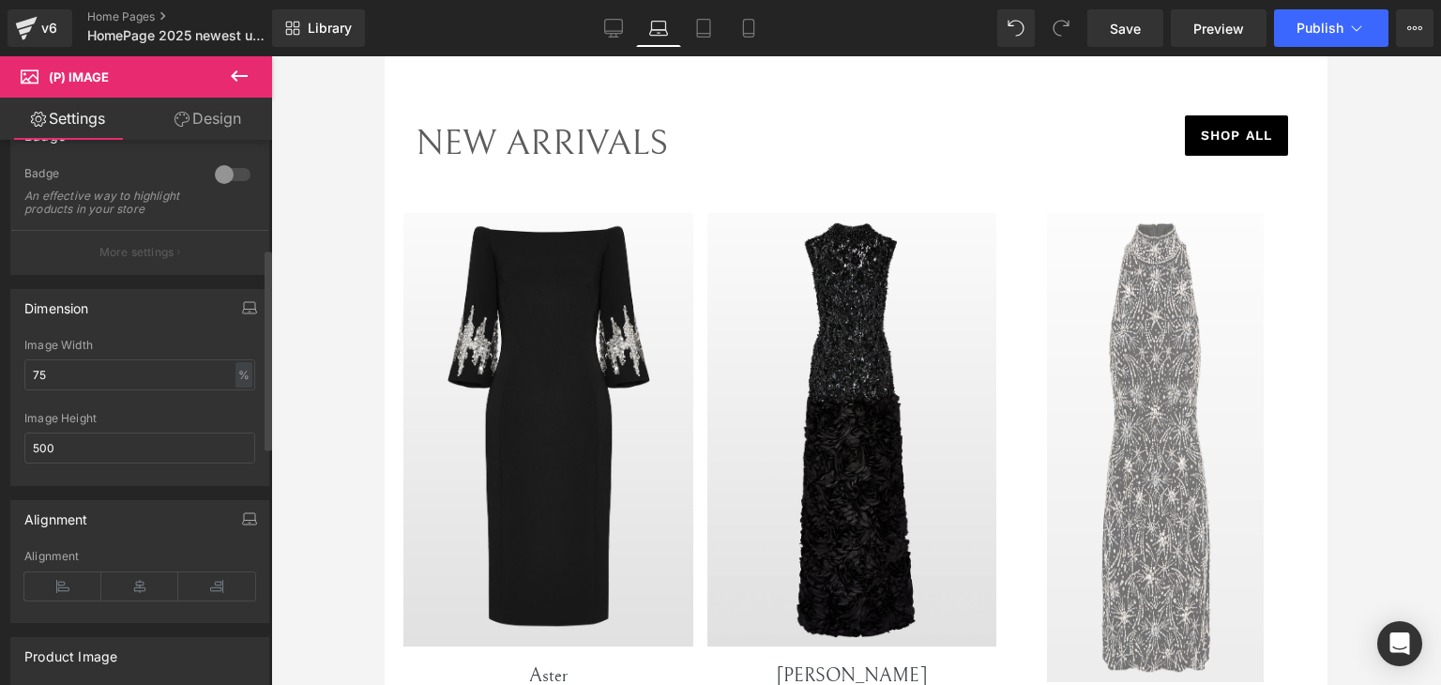
scroll to position [286, 0]
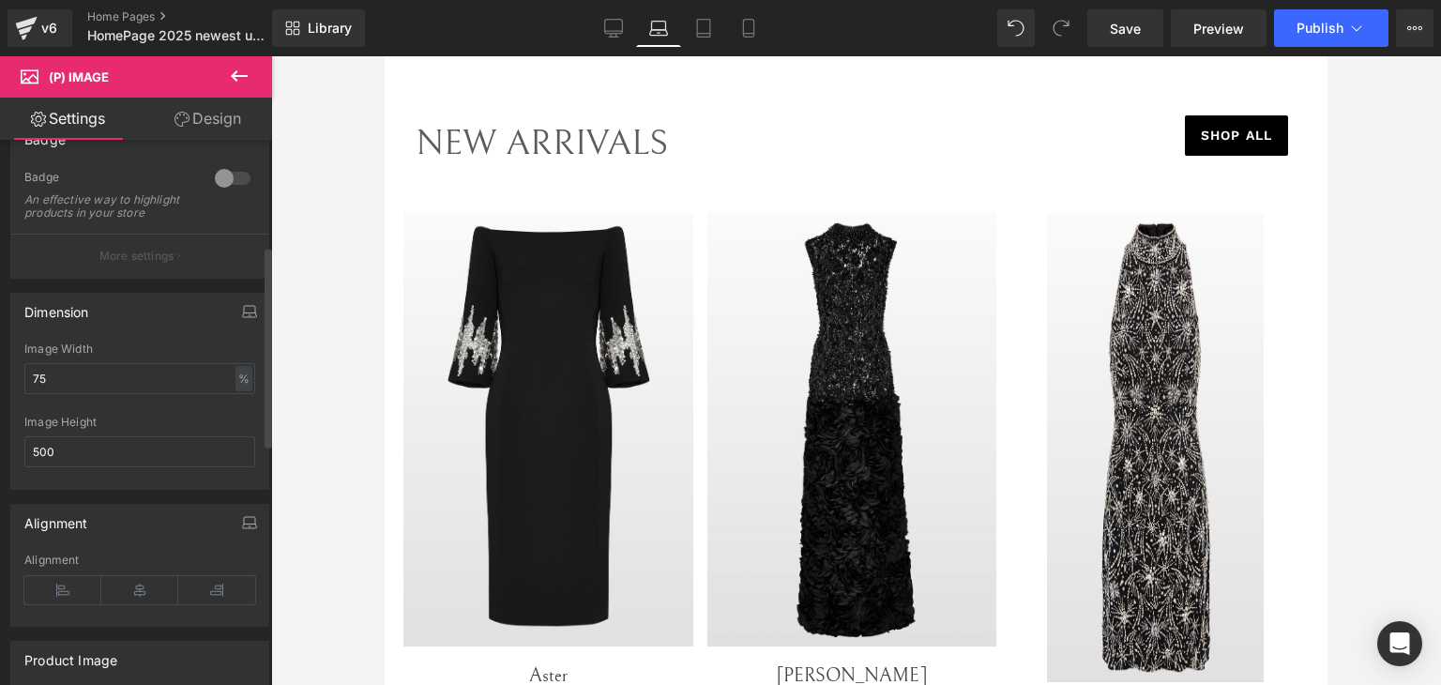
click at [0, 397] on div "Dimension 75% Image Width 75 % % px 500px Image Height 500" at bounding box center [140, 384] width 280 height 211
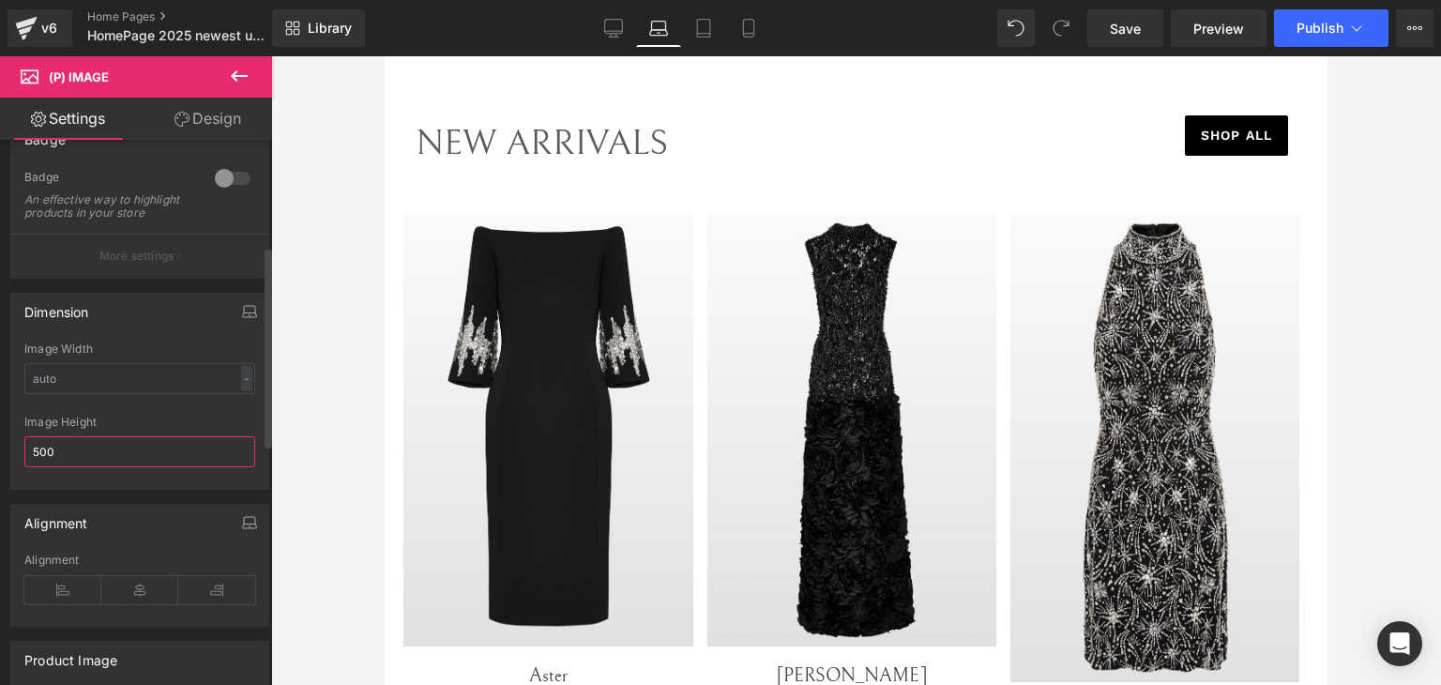
drag, startPoint x: 68, startPoint y: 460, endPoint x: 26, endPoint y: 462, distance: 42.3
click at [47, 462] on input "500" at bounding box center [139, 451] width 231 height 31
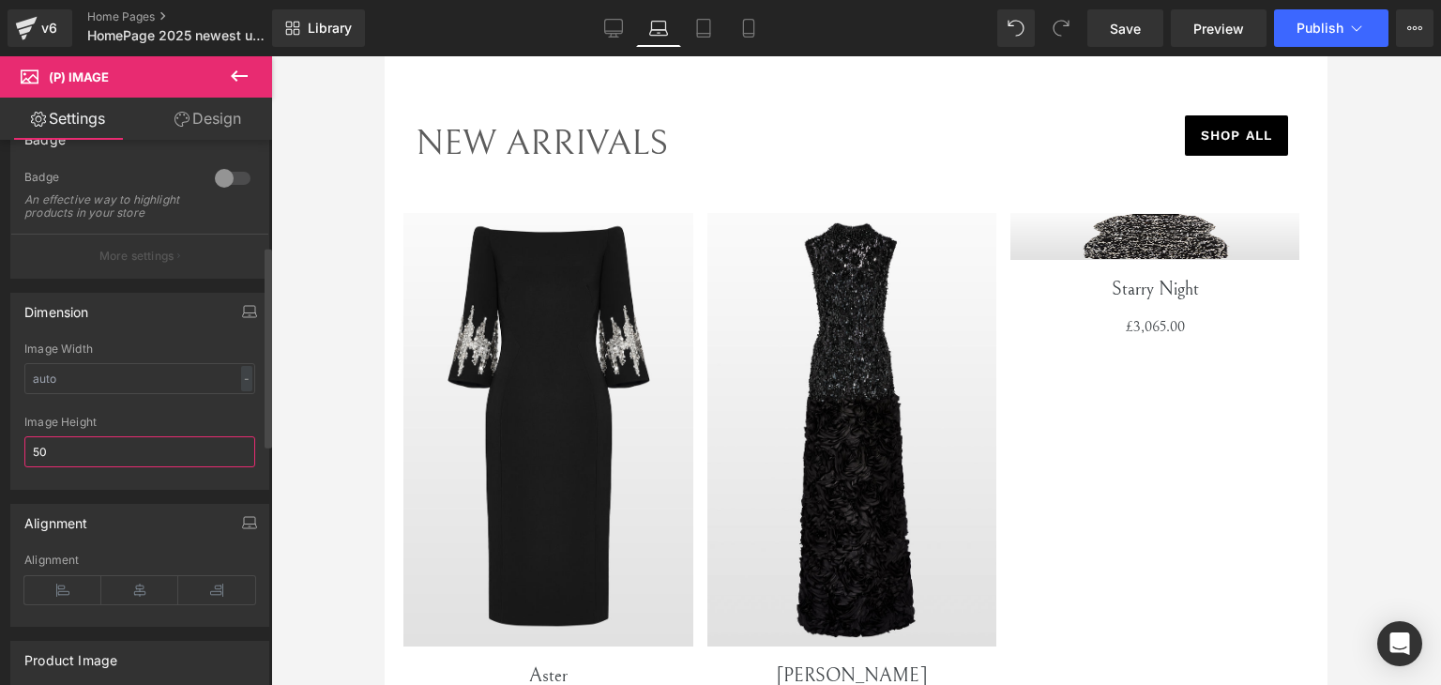
type input "5"
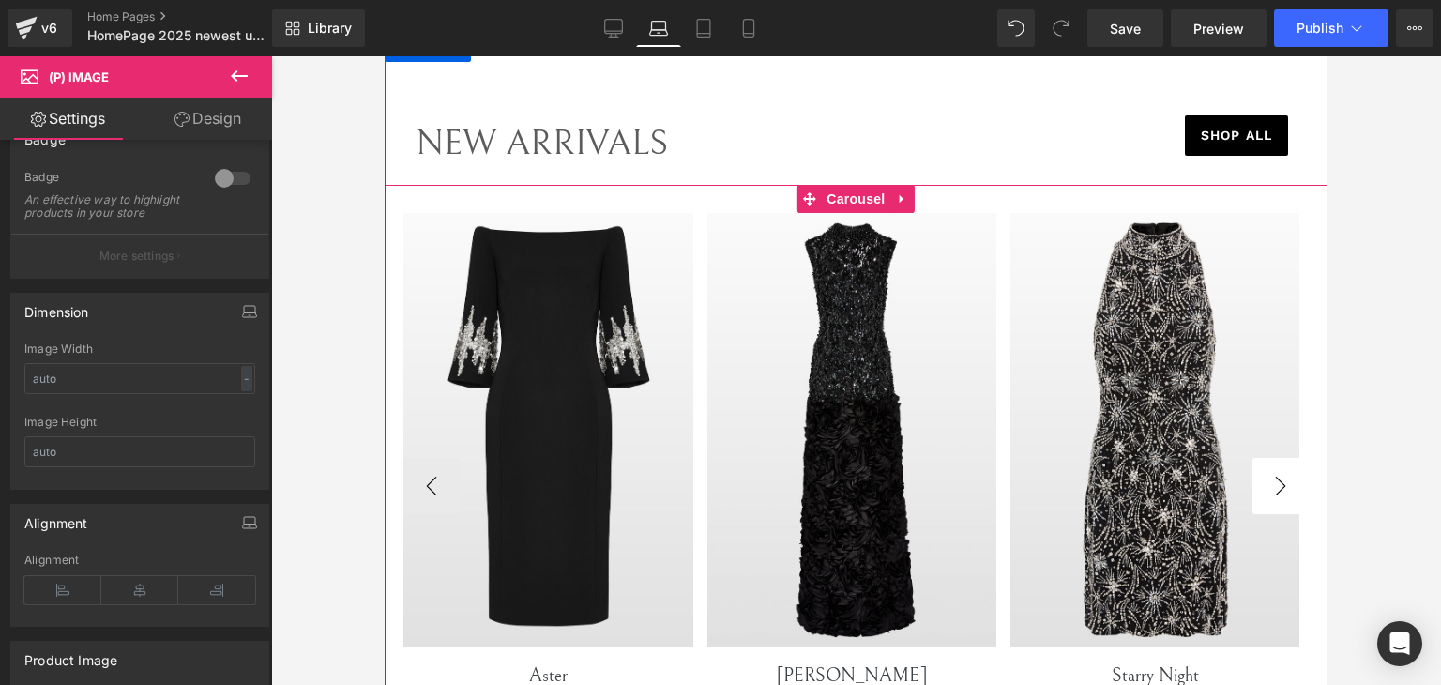
click at [1280, 474] on button "›" at bounding box center [1280, 486] width 56 height 56
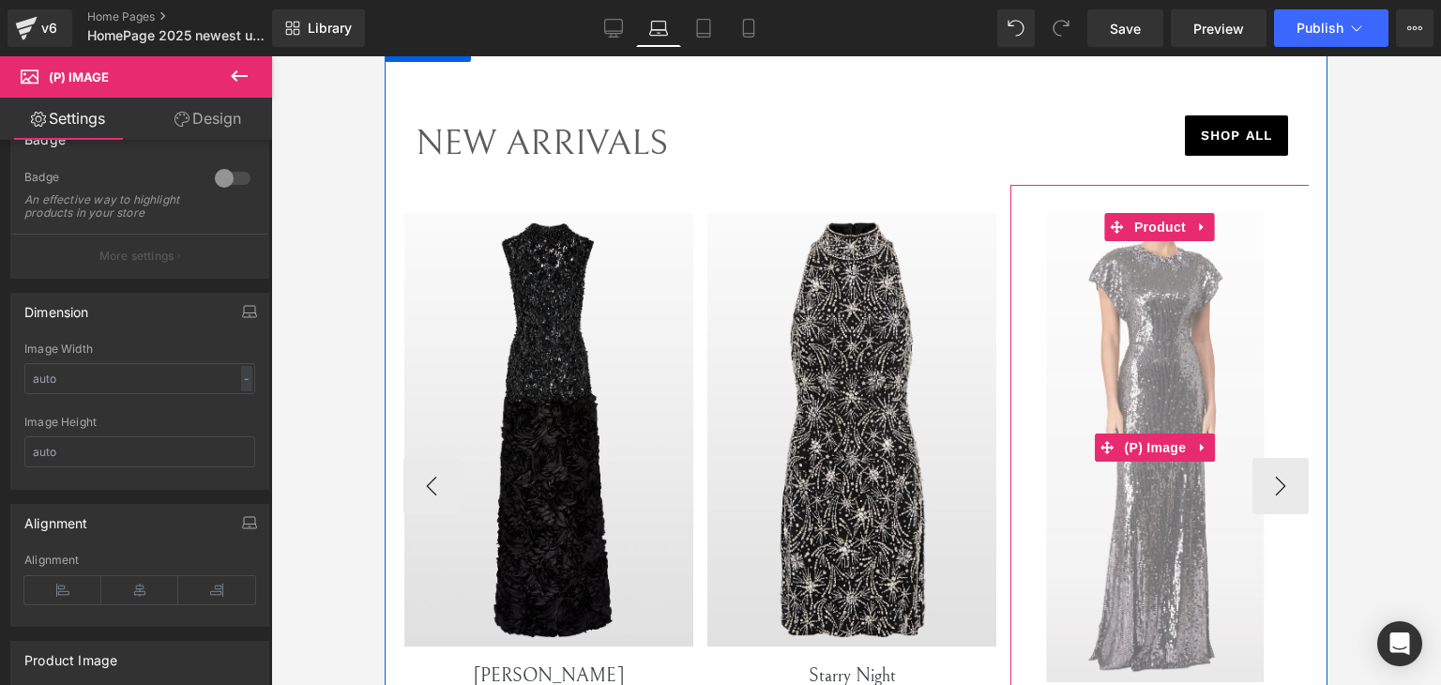
click at [1198, 416] on img at bounding box center [1155, 447] width 217 height 469
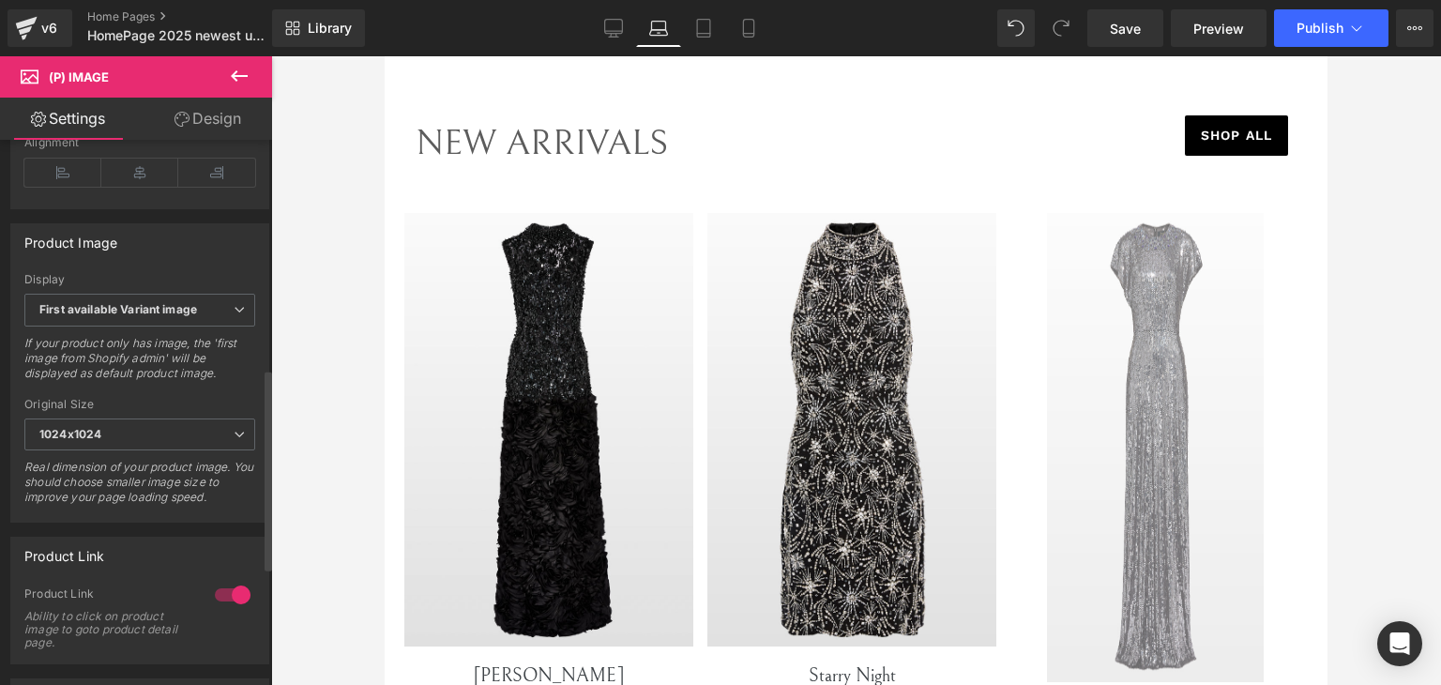
scroll to position [375, 0]
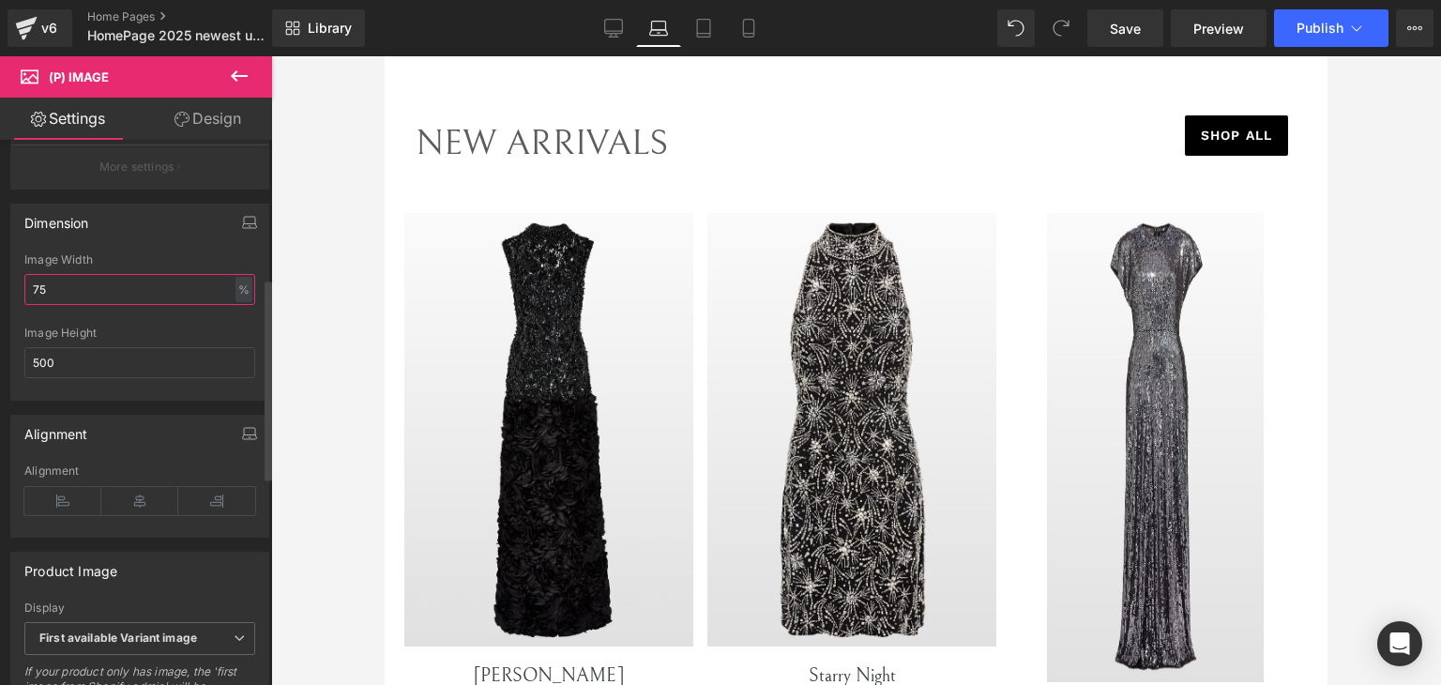
drag, startPoint x: 70, startPoint y: 307, endPoint x: 0, endPoint y: 327, distance: 73.3
click at [0, 327] on div "Dimension 75% Image Width 75 % % px 500px Image Height 500" at bounding box center [140, 294] width 280 height 211
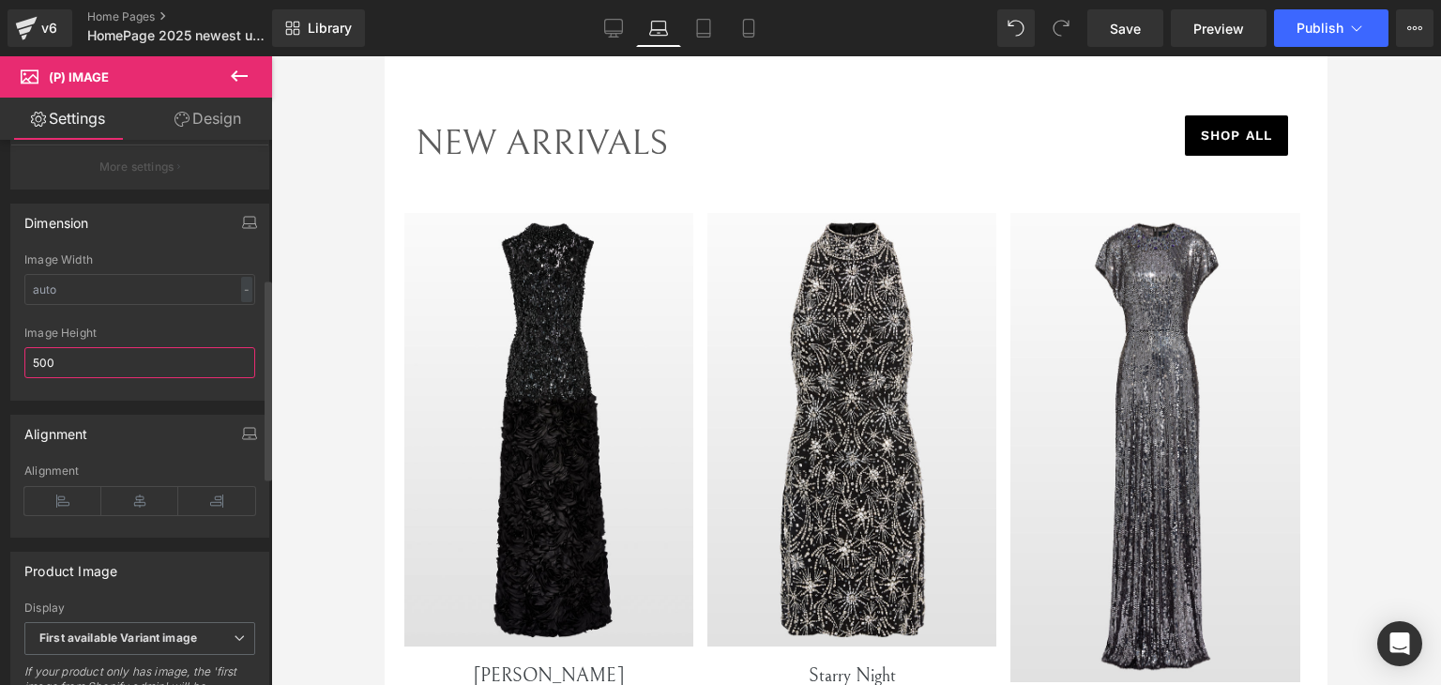
drag, startPoint x: 55, startPoint y: 371, endPoint x: 44, endPoint y: 375, distance: 12.2
click at [0, 385] on div "Dimension 75% Image Width - % px 500px Image Height 500" at bounding box center [140, 294] width 280 height 211
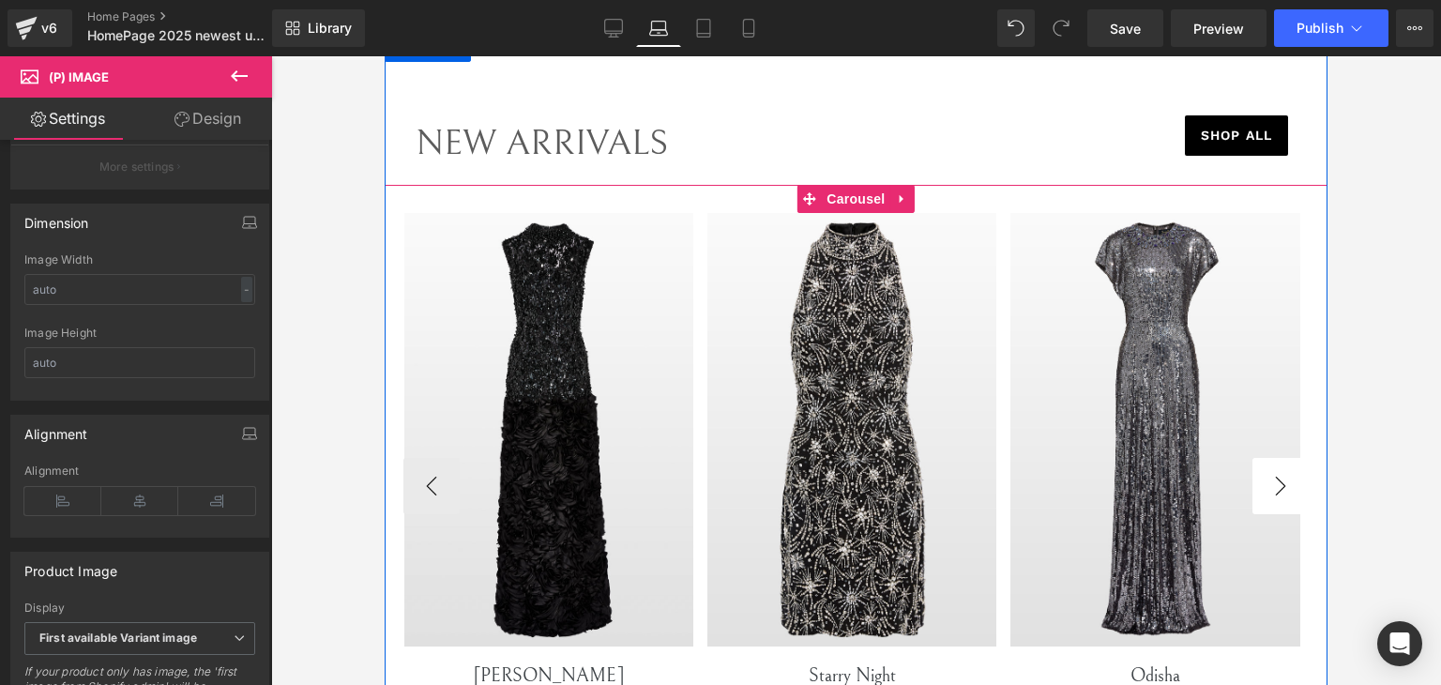
click at [1281, 487] on button "›" at bounding box center [1280, 486] width 56 height 56
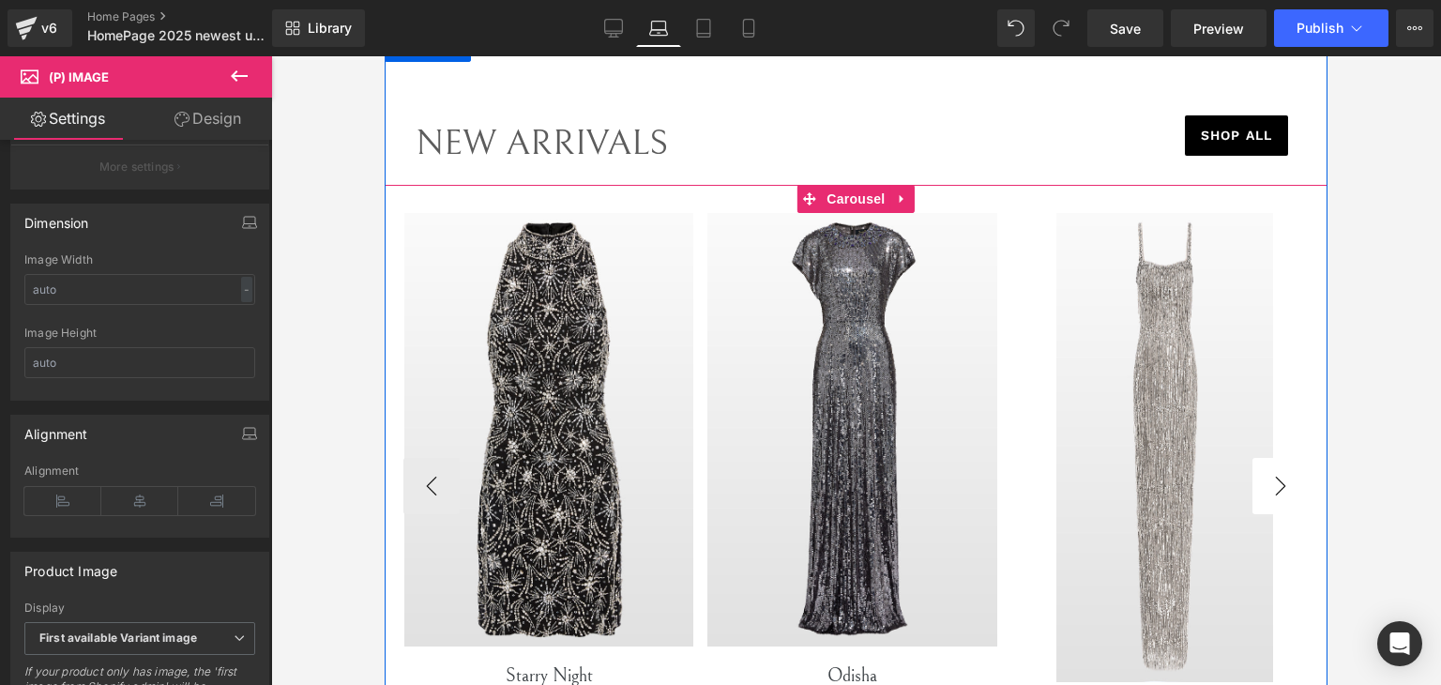
click at [1281, 481] on button "›" at bounding box center [1280, 486] width 56 height 56
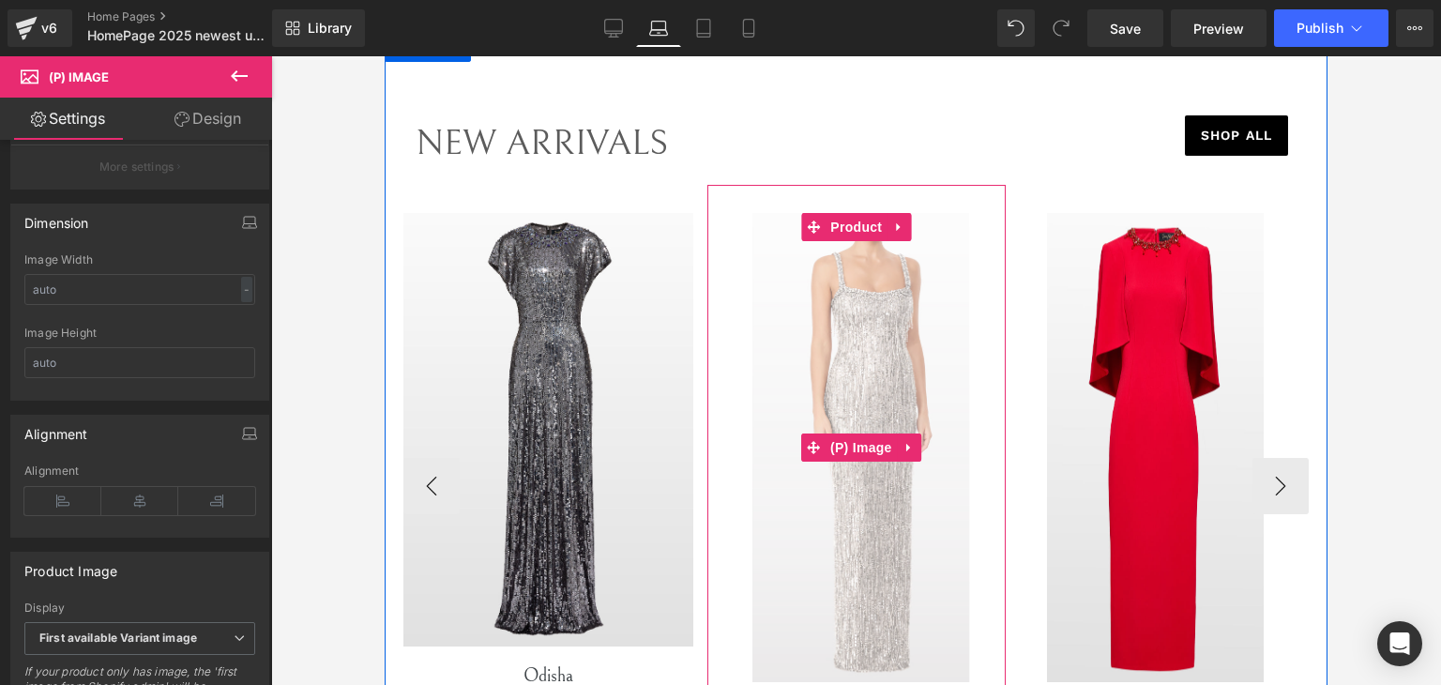
click at [881, 417] on img at bounding box center [860, 447] width 217 height 469
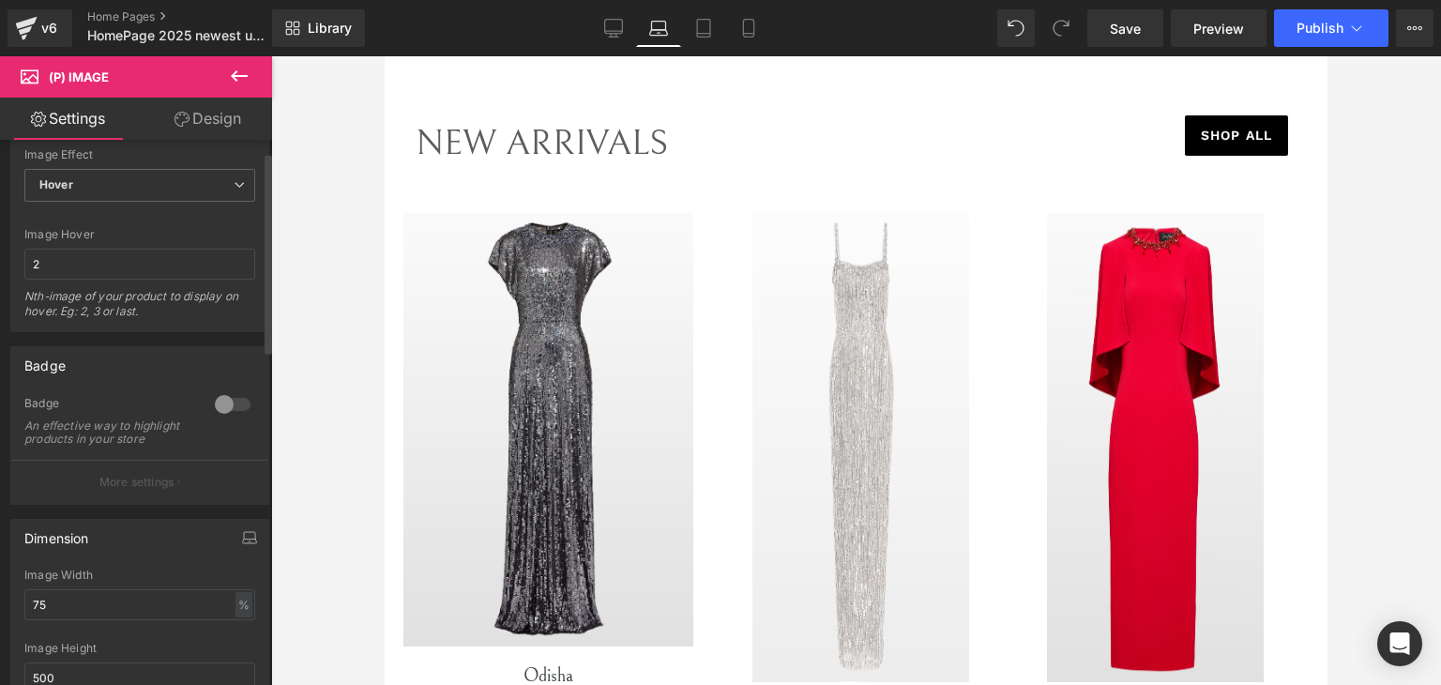
scroll to position [188, 0]
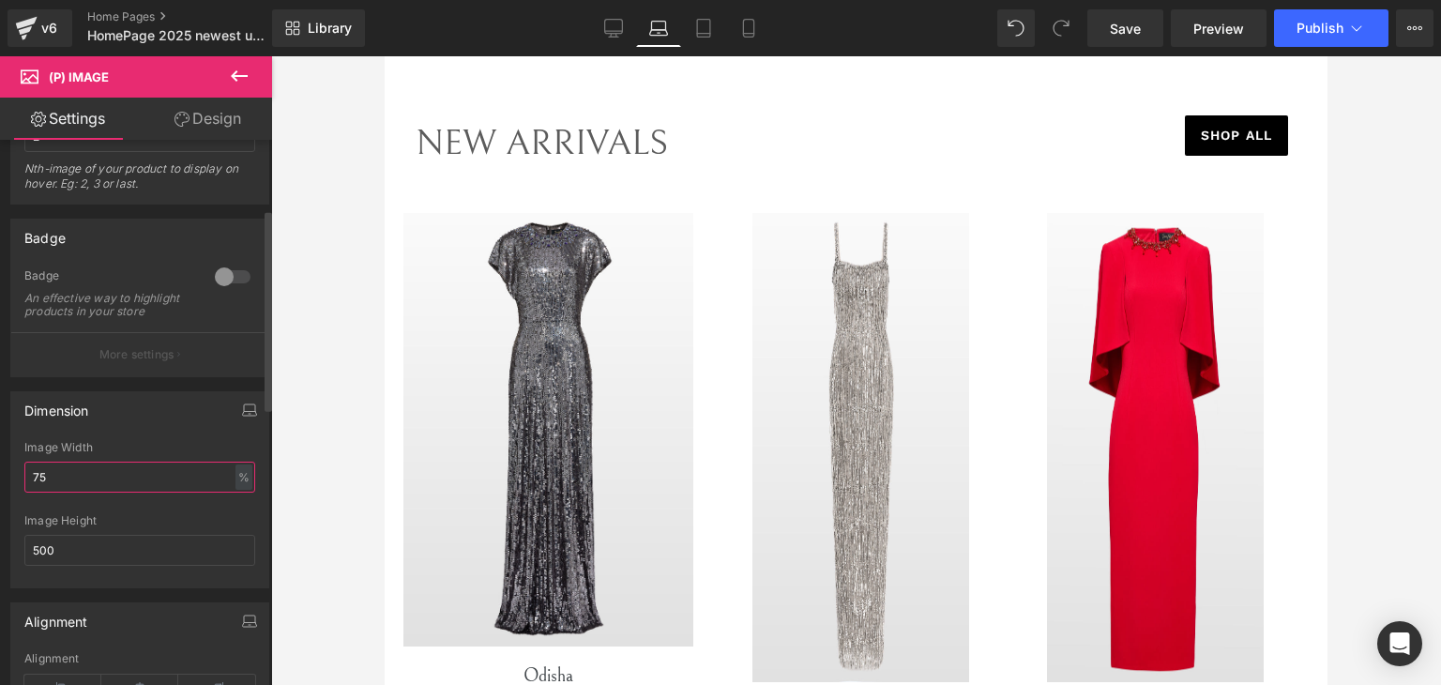
drag, startPoint x: 167, startPoint y: 489, endPoint x: 10, endPoint y: 493, distance: 156.7
click at [4, 493] on div "Dimension 75% Image Width 75 % % px 500px Image Height 500" at bounding box center [140, 482] width 280 height 211
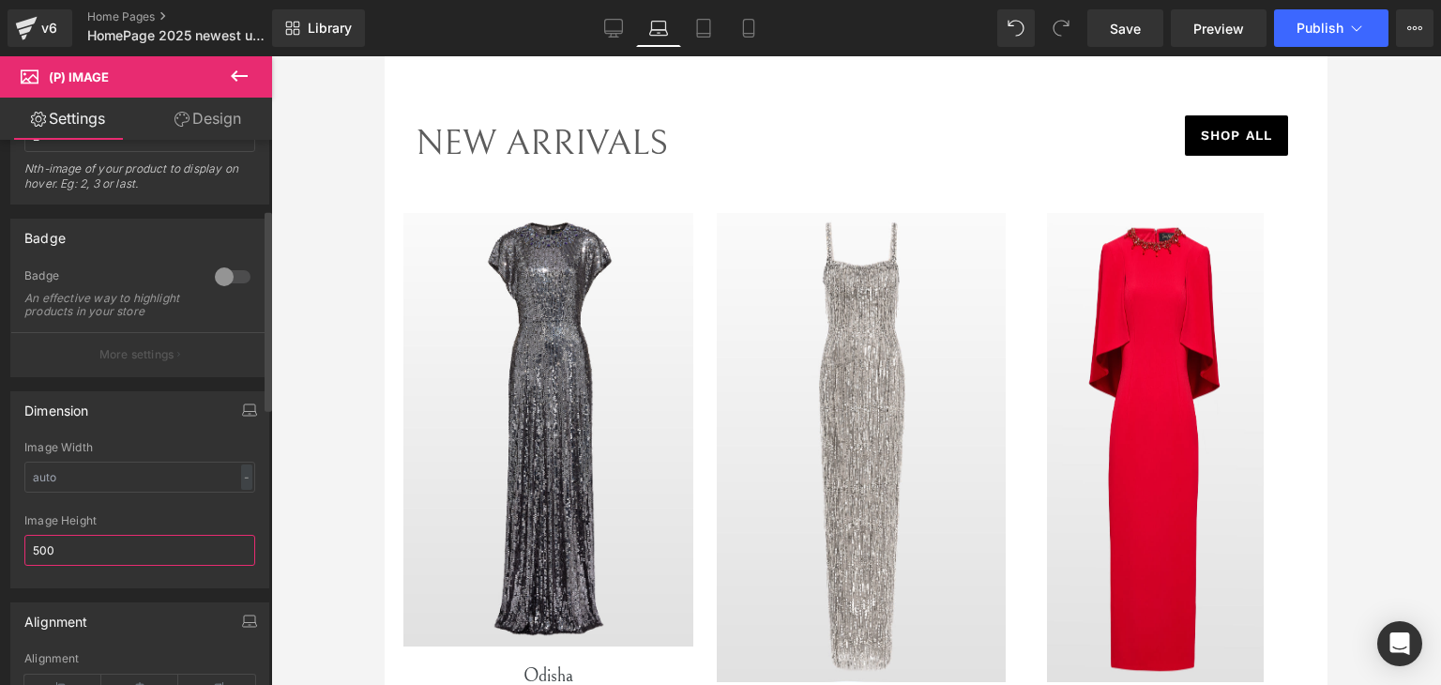
drag, startPoint x: 105, startPoint y: 550, endPoint x: 0, endPoint y: 561, distance: 105.7
click at [0, 561] on div "Dimension 75% Image Width - % px 500px Image Height 500" at bounding box center [140, 482] width 280 height 211
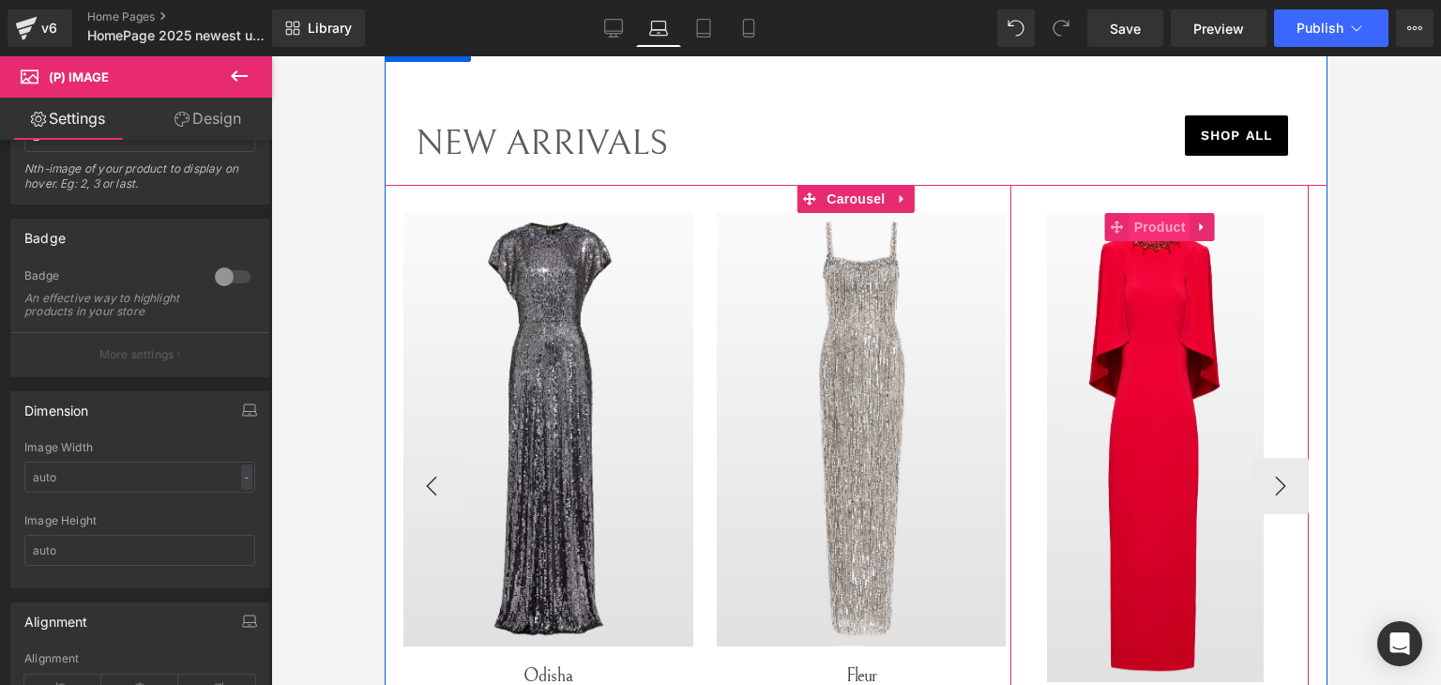
click at [1152, 229] on span "Product" at bounding box center [1159, 227] width 61 height 28
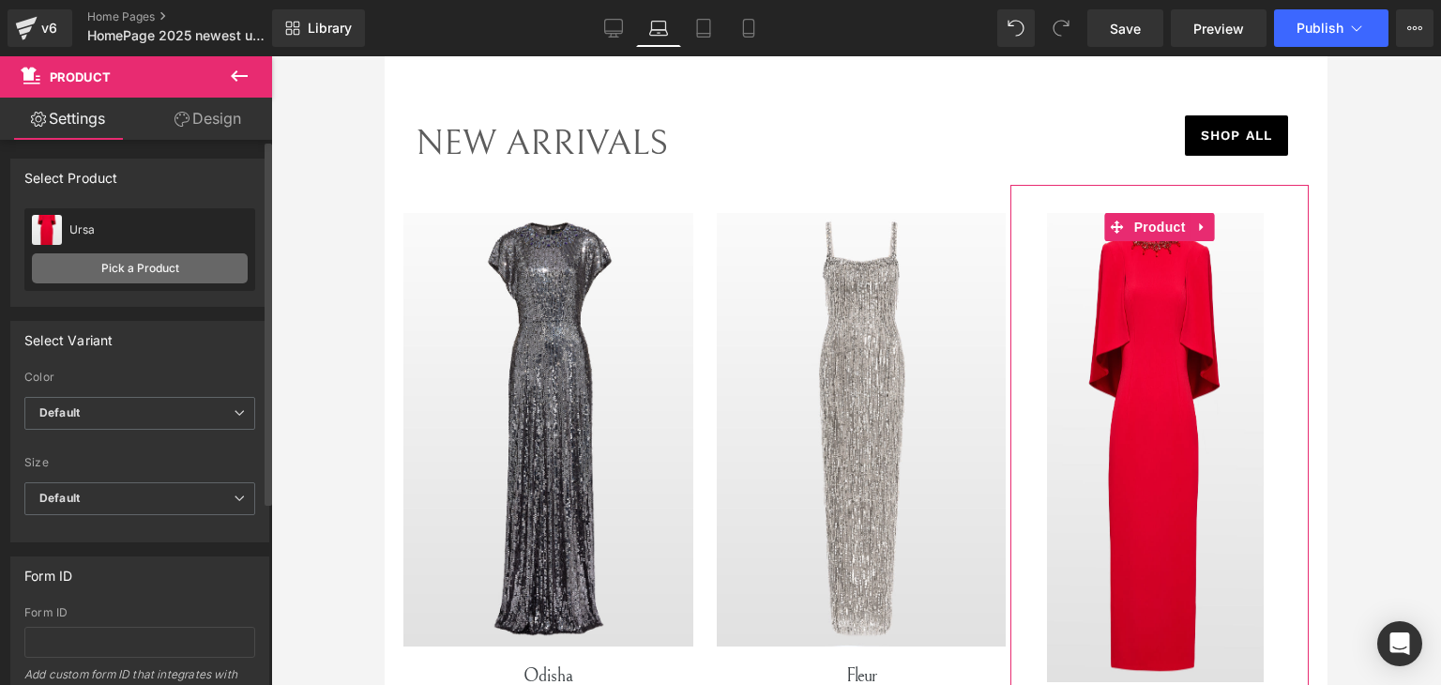
click at [149, 271] on link "Pick a Product" at bounding box center [140, 268] width 216 height 30
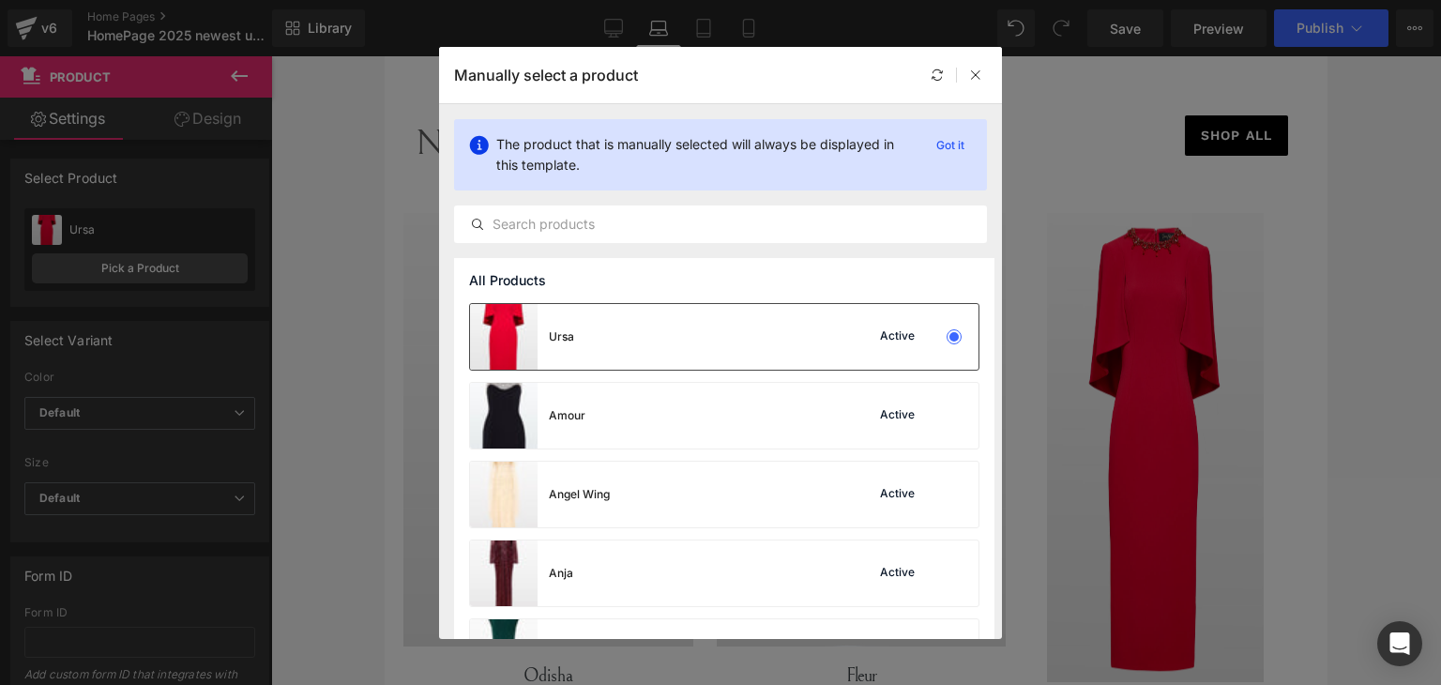
click at [560, 336] on div "Ursa" at bounding box center [561, 336] width 25 height 17
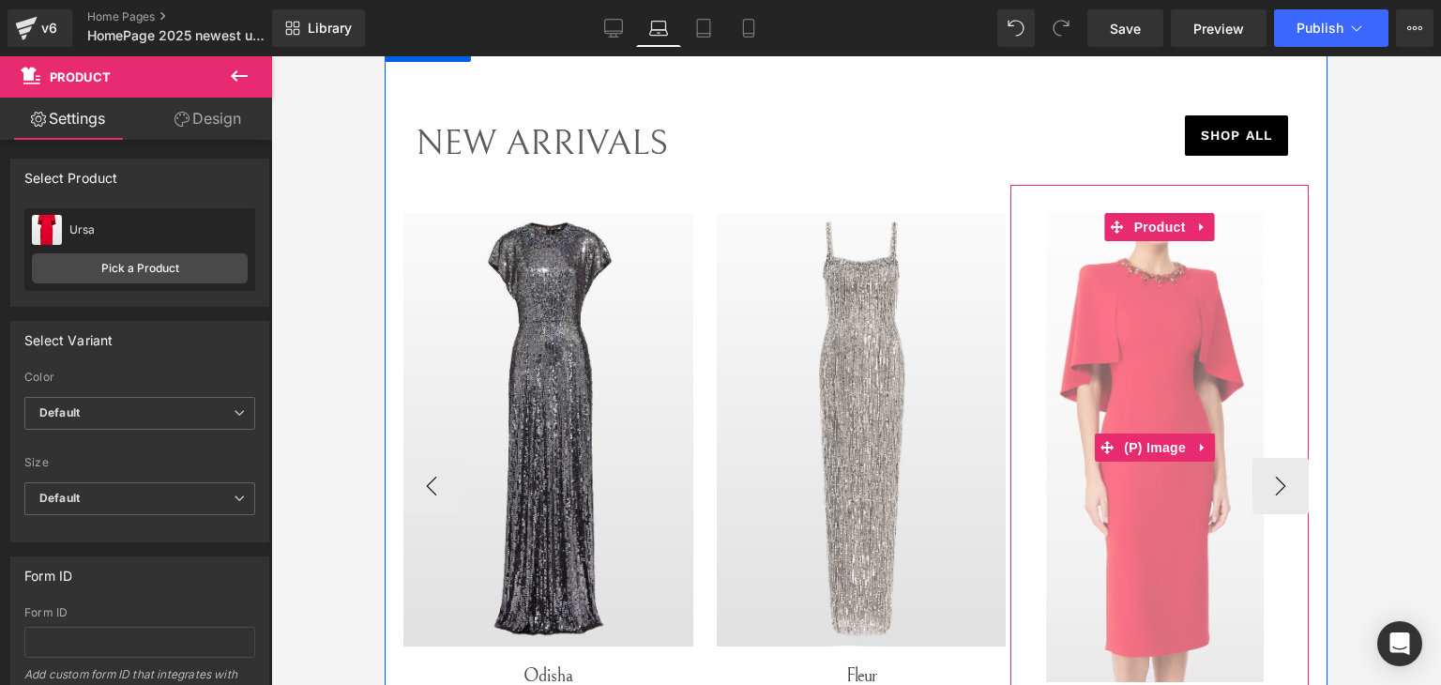
click at [1141, 327] on img at bounding box center [1155, 447] width 217 height 469
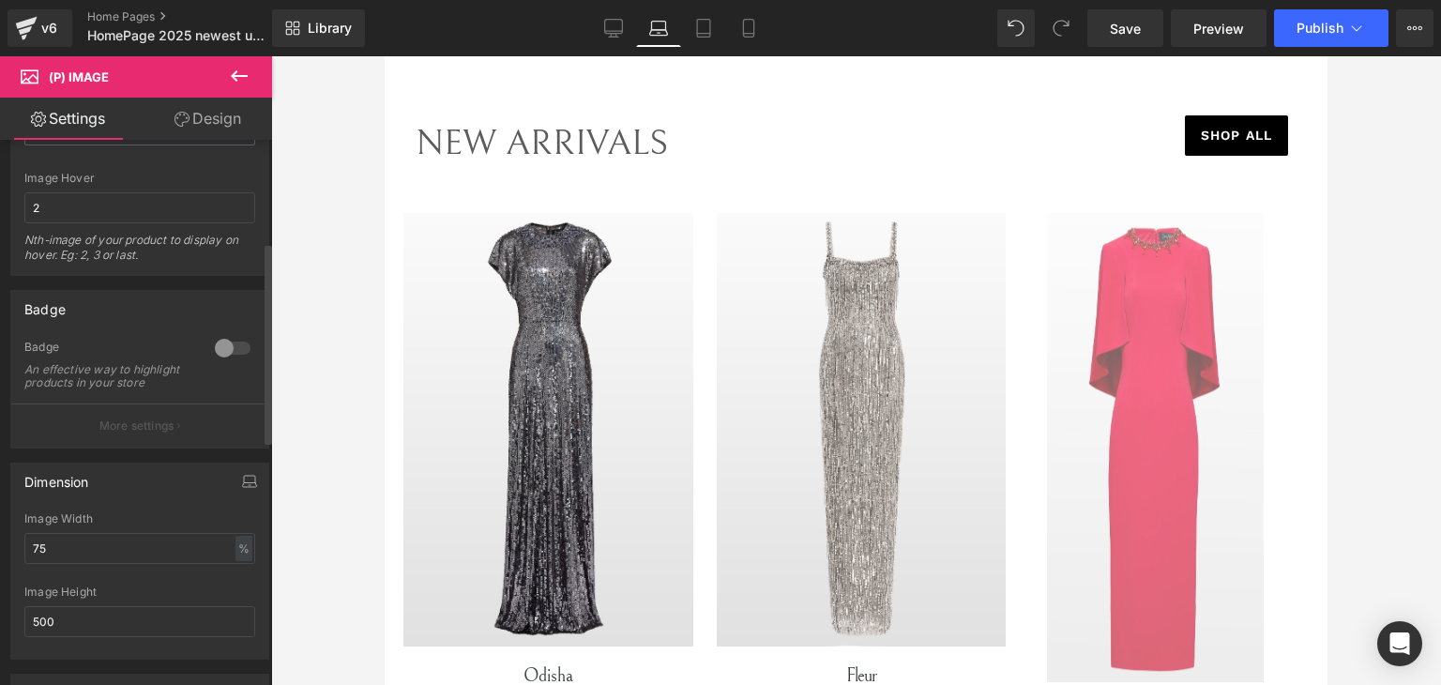
scroll to position [281, 0]
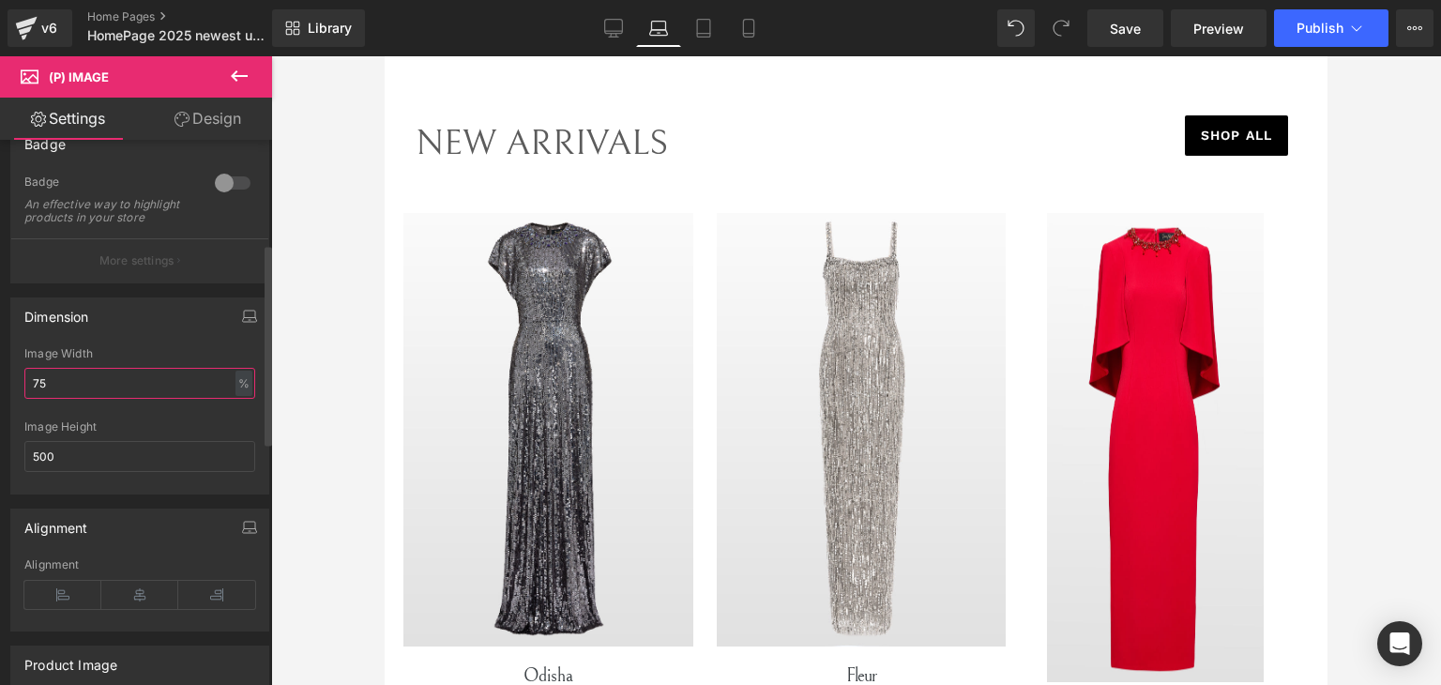
drag, startPoint x: 114, startPoint y: 399, endPoint x: 0, endPoint y: 401, distance: 113.5
click at [0, 401] on div "Dimension 75% Image Width 75 % % px 500px Image Height 500" at bounding box center [140, 388] width 280 height 211
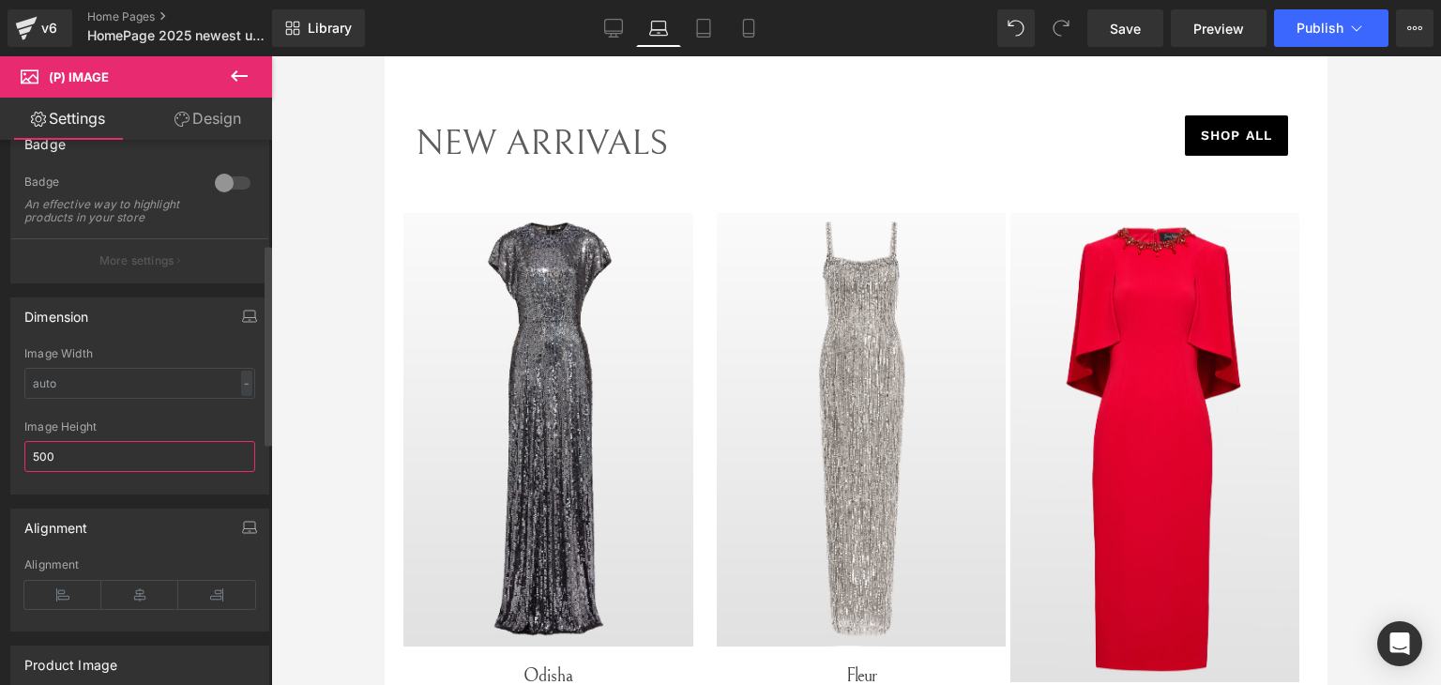
drag, startPoint x: 80, startPoint y: 463, endPoint x: 0, endPoint y: 466, distance: 79.8
click at [0, 466] on div "Dimension 75% Image Width - % px 500px Image Height 500" at bounding box center [140, 388] width 280 height 211
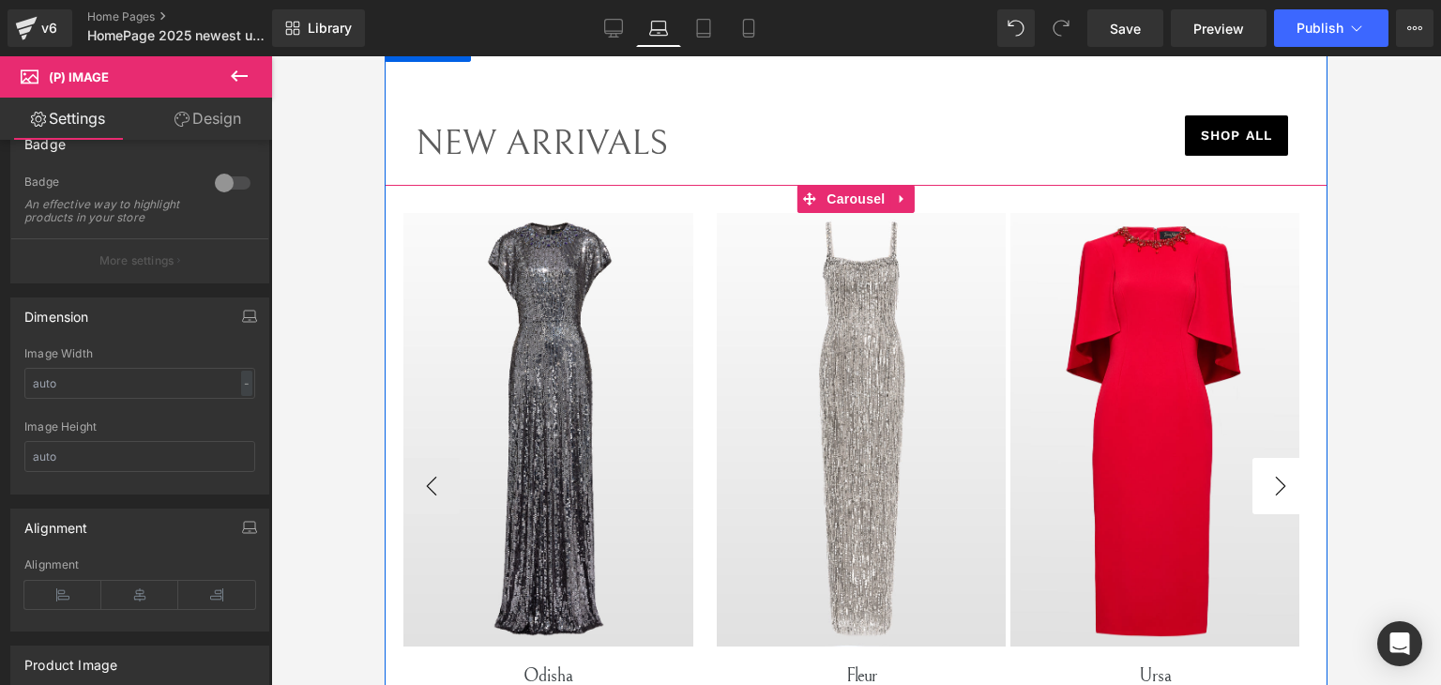
click at [1280, 478] on button "›" at bounding box center [1280, 486] width 56 height 56
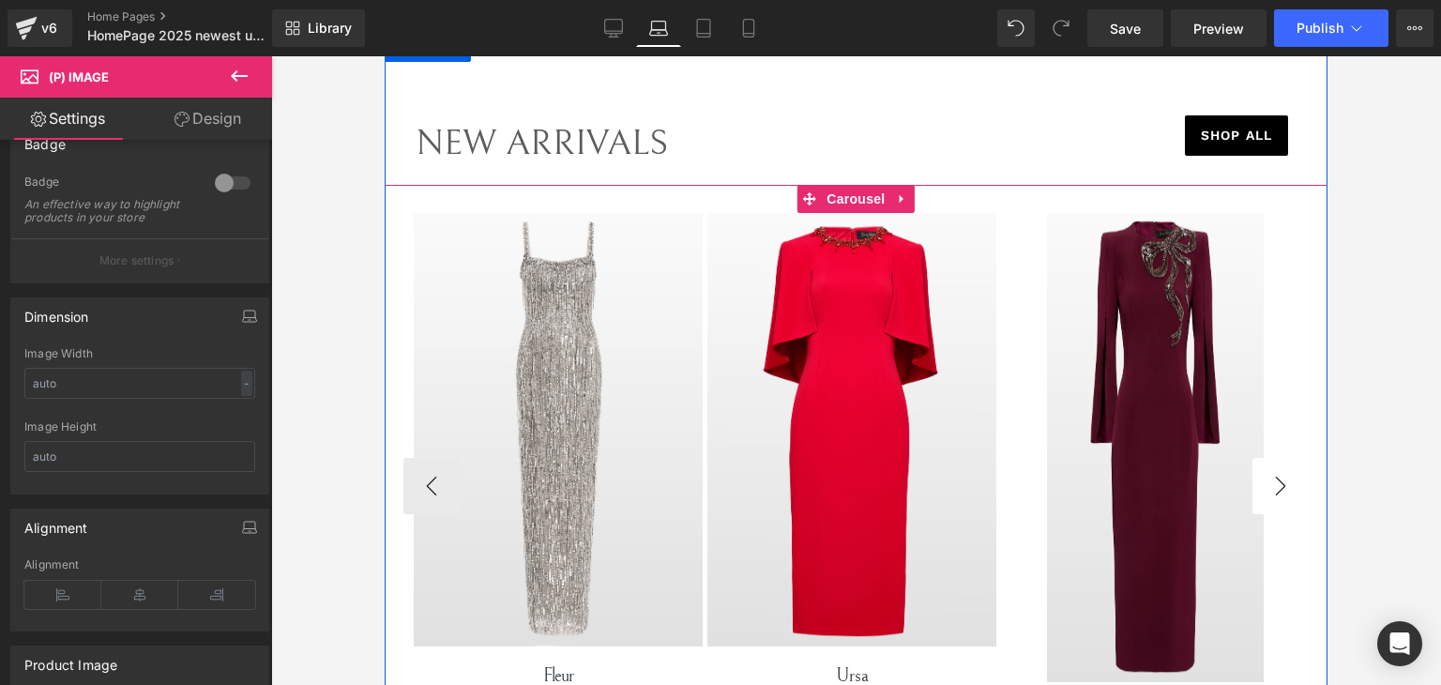
click at [1280, 478] on button "›" at bounding box center [1280, 486] width 56 height 56
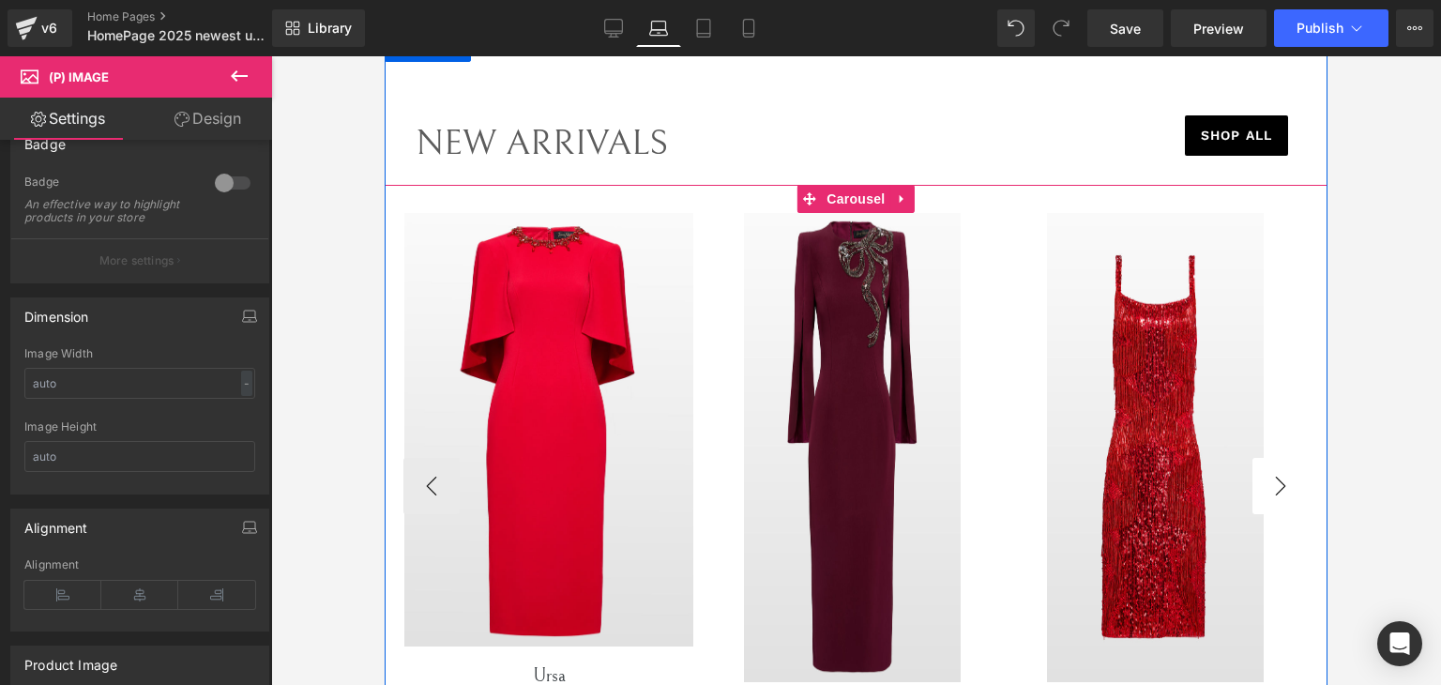
click at [1279, 478] on button "›" at bounding box center [1280, 486] width 56 height 56
click at [1279, 477] on button "›" at bounding box center [1280, 486] width 56 height 56
click at [1277, 477] on button "›" at bounding box center [1280, 486] width 56 height 56
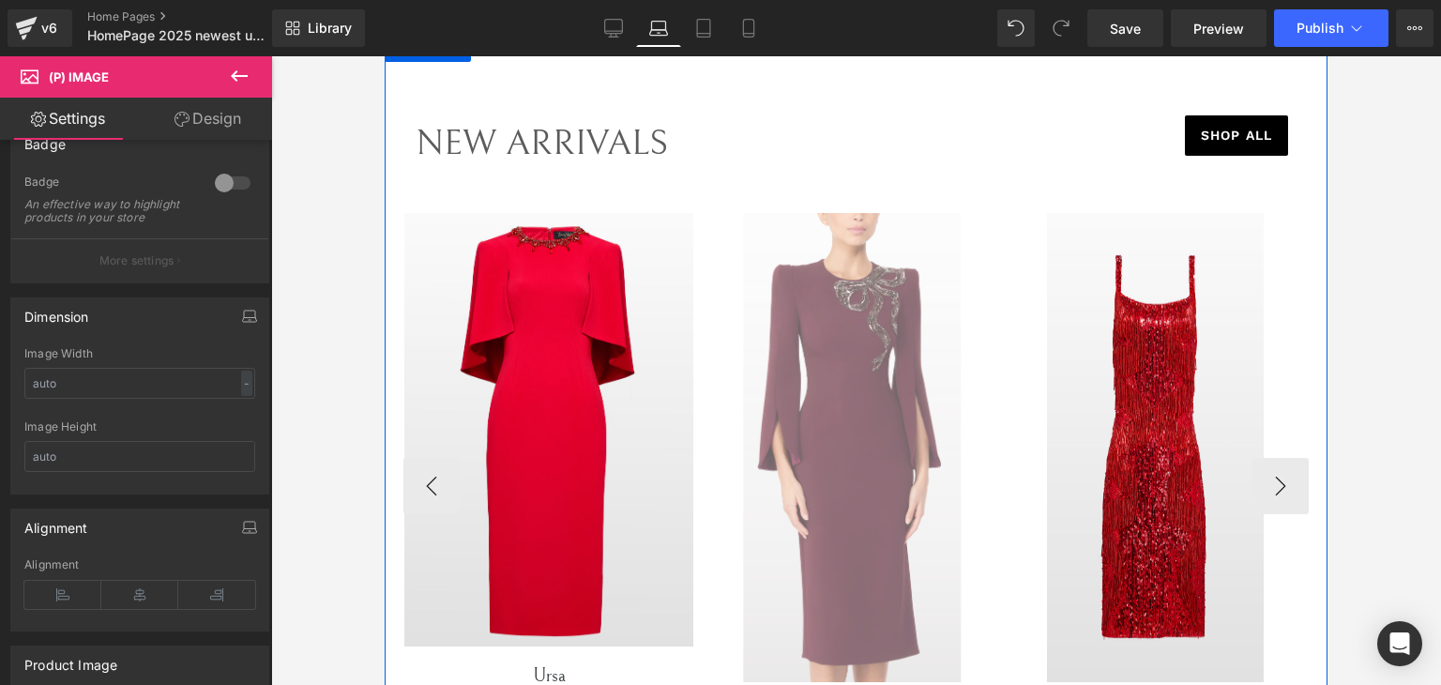
click at [949, 464] on img at bounding box center [852, 447] width 217 height 469
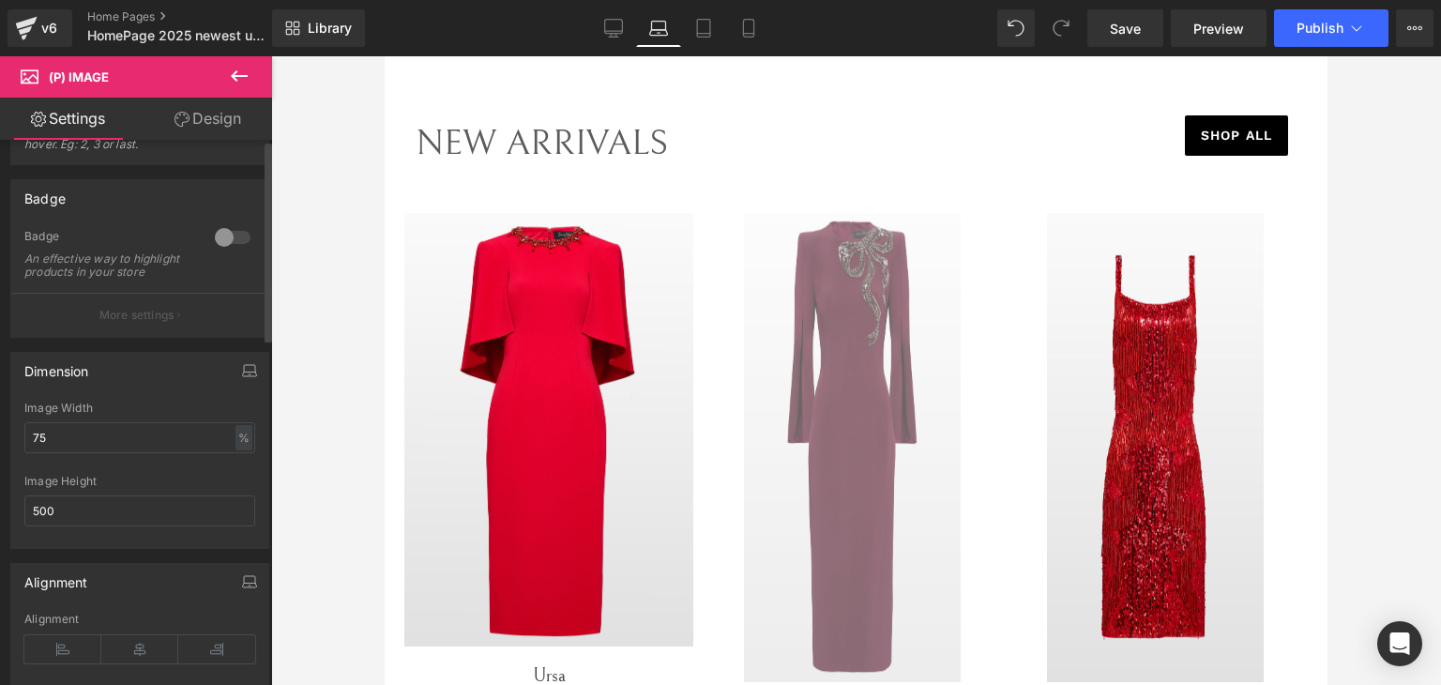
scroll to position [469, 0]
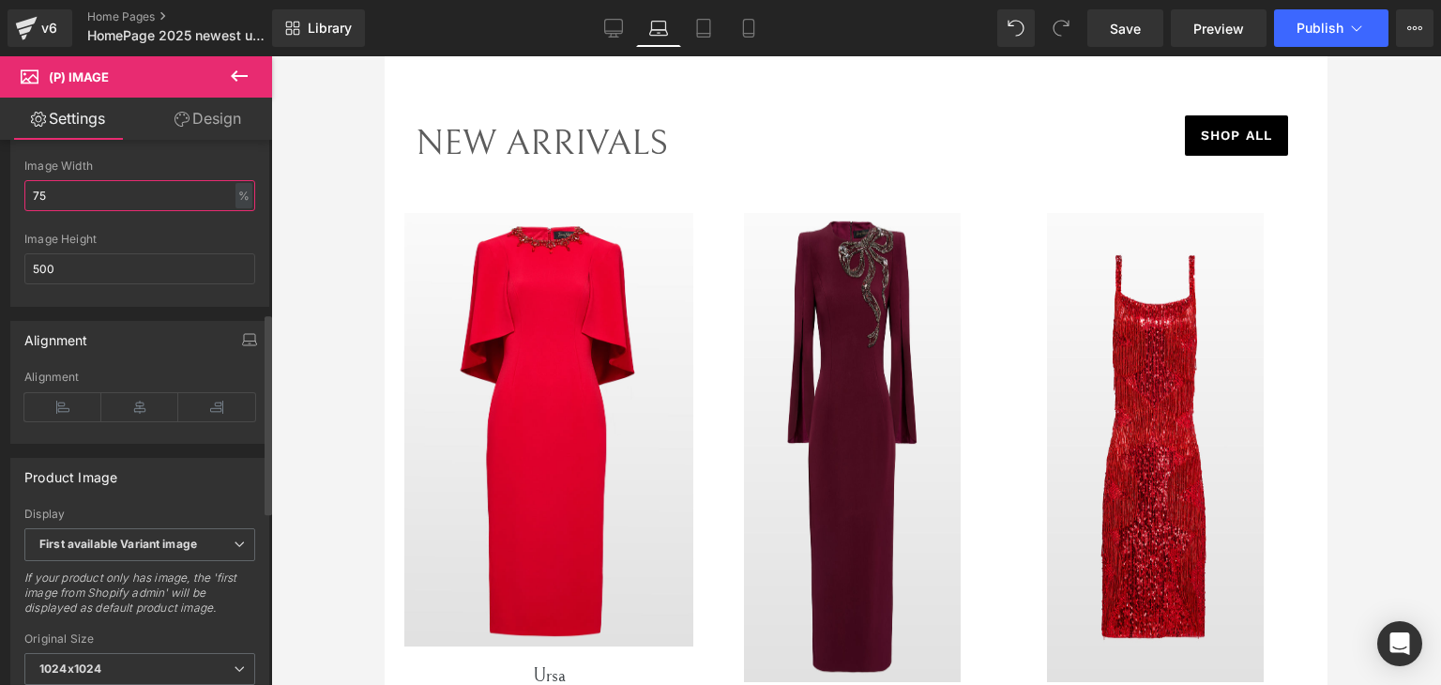
drag, startPoint x: 92, startPoint y: 219, endPoint x: 0, endPoint y: 256, distance: 99.3
click at [0, 256] on div "Dimension 75% Image Width 75 % % px 500px Image Height 500" at bounding box center [140, 201] width 280 height 211
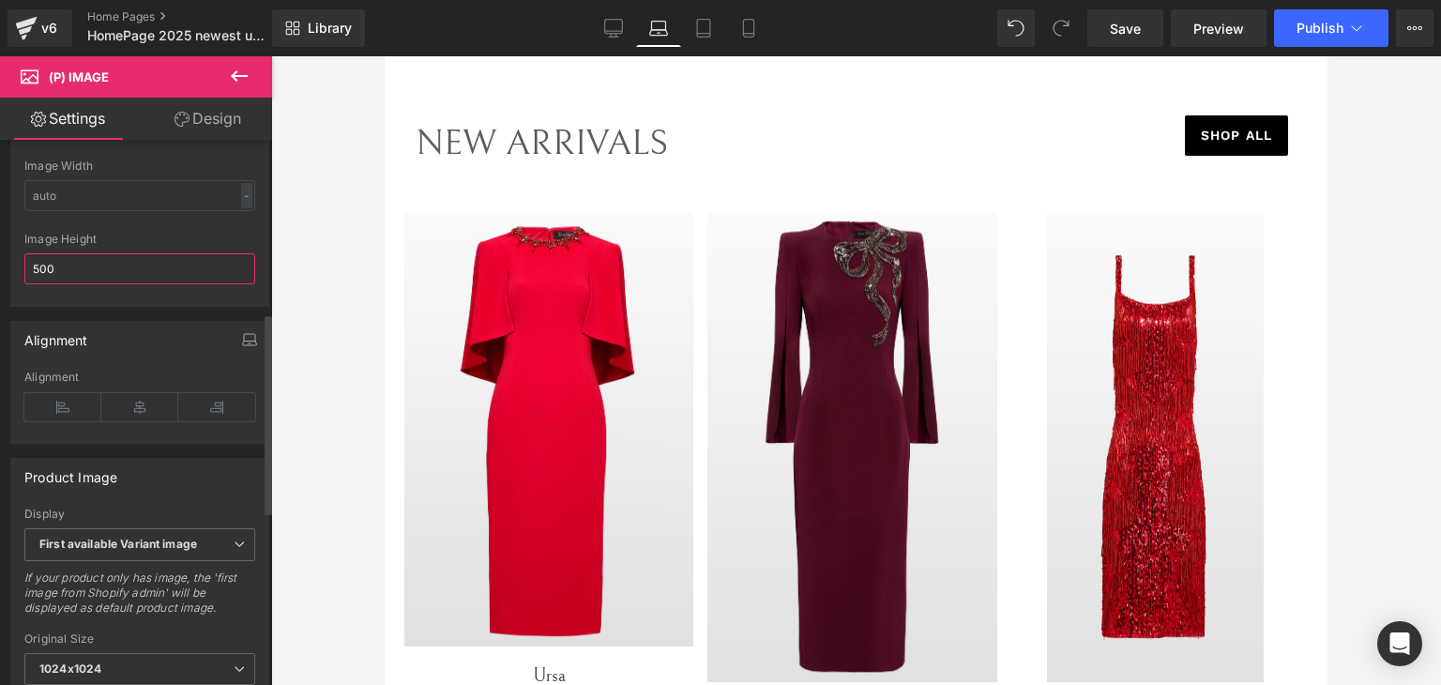
drag, startPoint x: 0, startPoint y: 301, endPoint x: 1, endPoint y: 318, distance: 16.9
click at [0, 318] on div "Effect Default Zoom Hover Image Effect Hover Default Zoom Hover 2 Image Hover 2…" at bounding box center [140, 384] width 280 height 1426
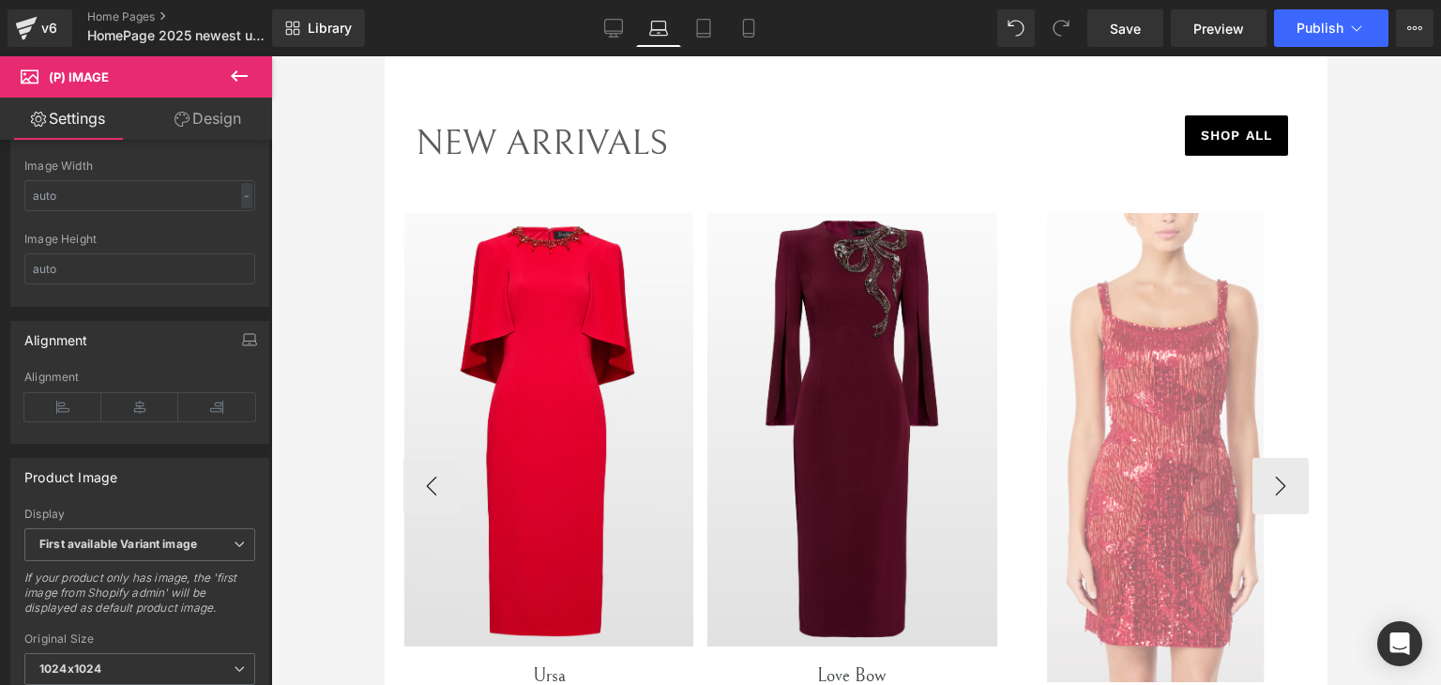
click at [1197, 466] on img at bounding box center [1155, 447] width 217 height 469
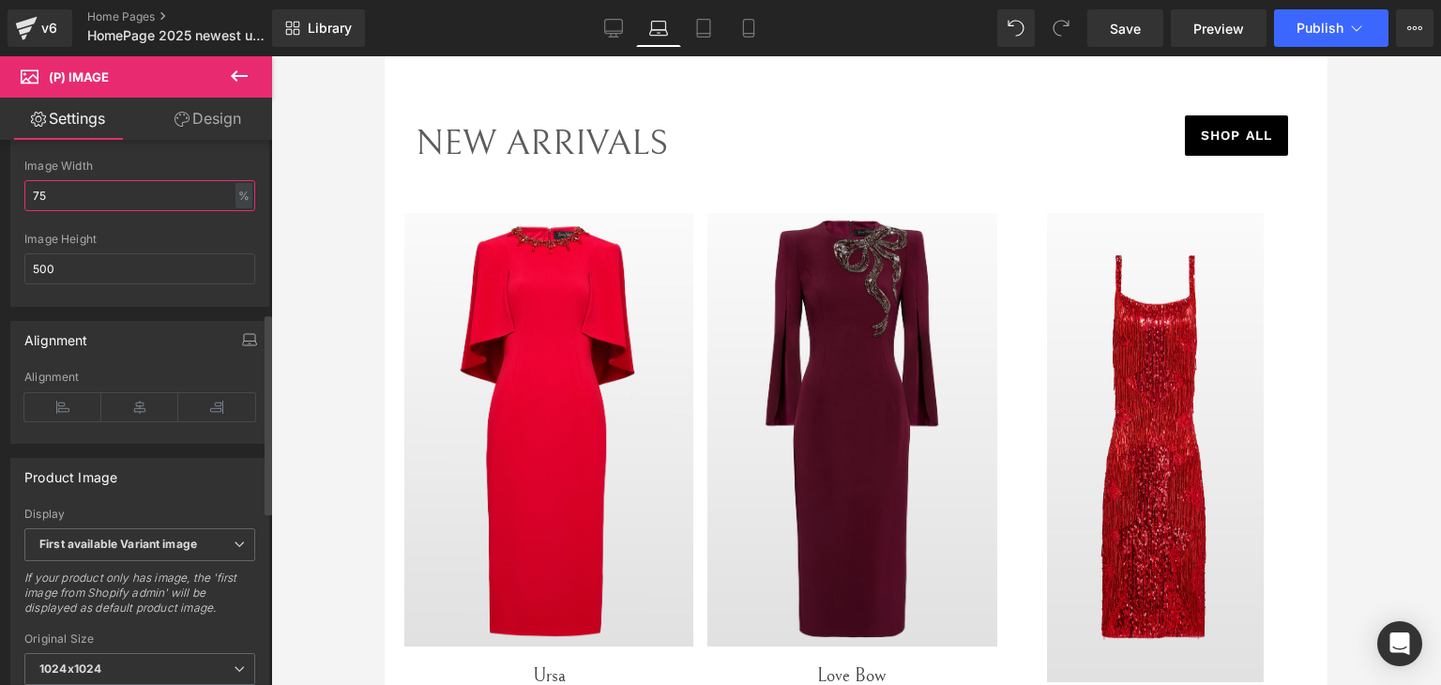
drag, startPoint x: 83, startPoint y: 215, endPoint x: 28, endPoint y: 301, distance: 102.0
click at [0, 259] on div "Dimension 75% Image Width 75 % % px 500px Image Height 500" at bounding box center [140, 201] width 280 height 211
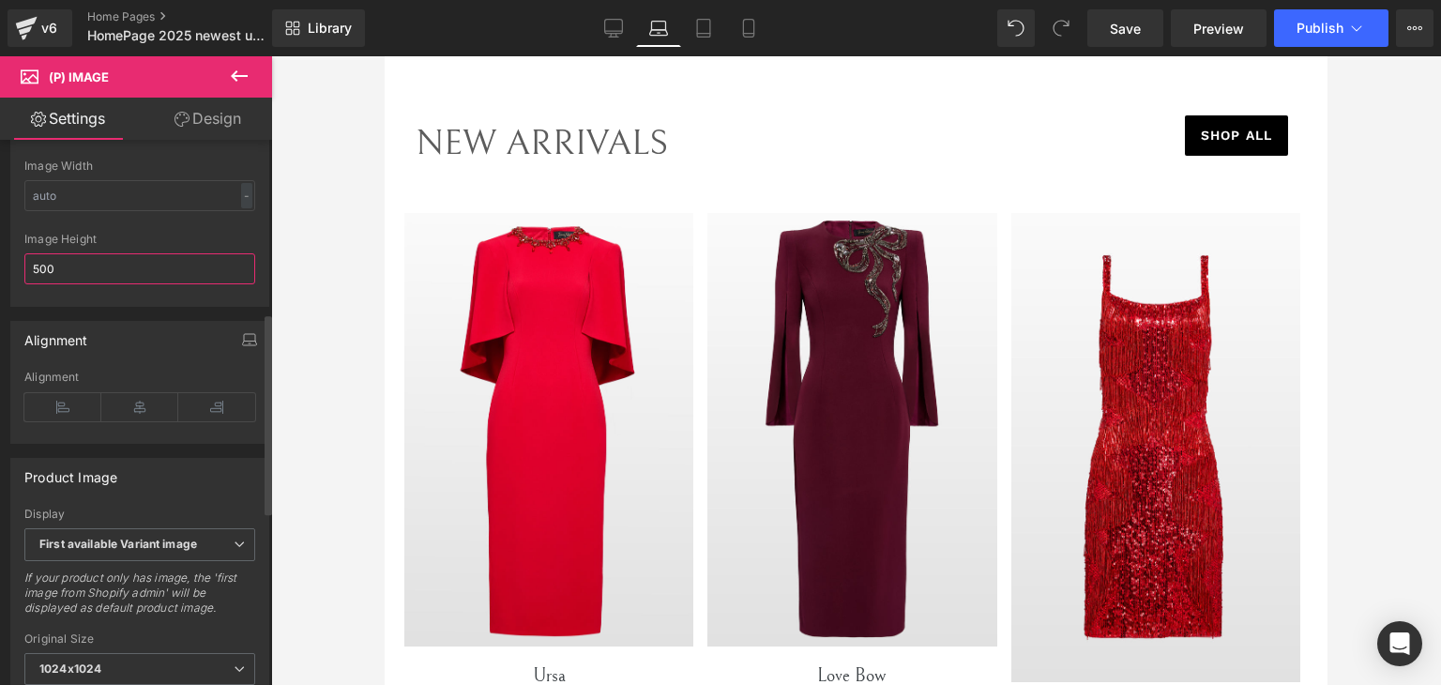
drag, startPoint x: 105, startPoint y: 281, endPoint x: 68, endPoint y: 281, distance: 37.5
click at [0, 280] on div "Dimension 75% Image Width - % px 500px Image Height 500" at bounding box center [140, 201] width 280 height 211
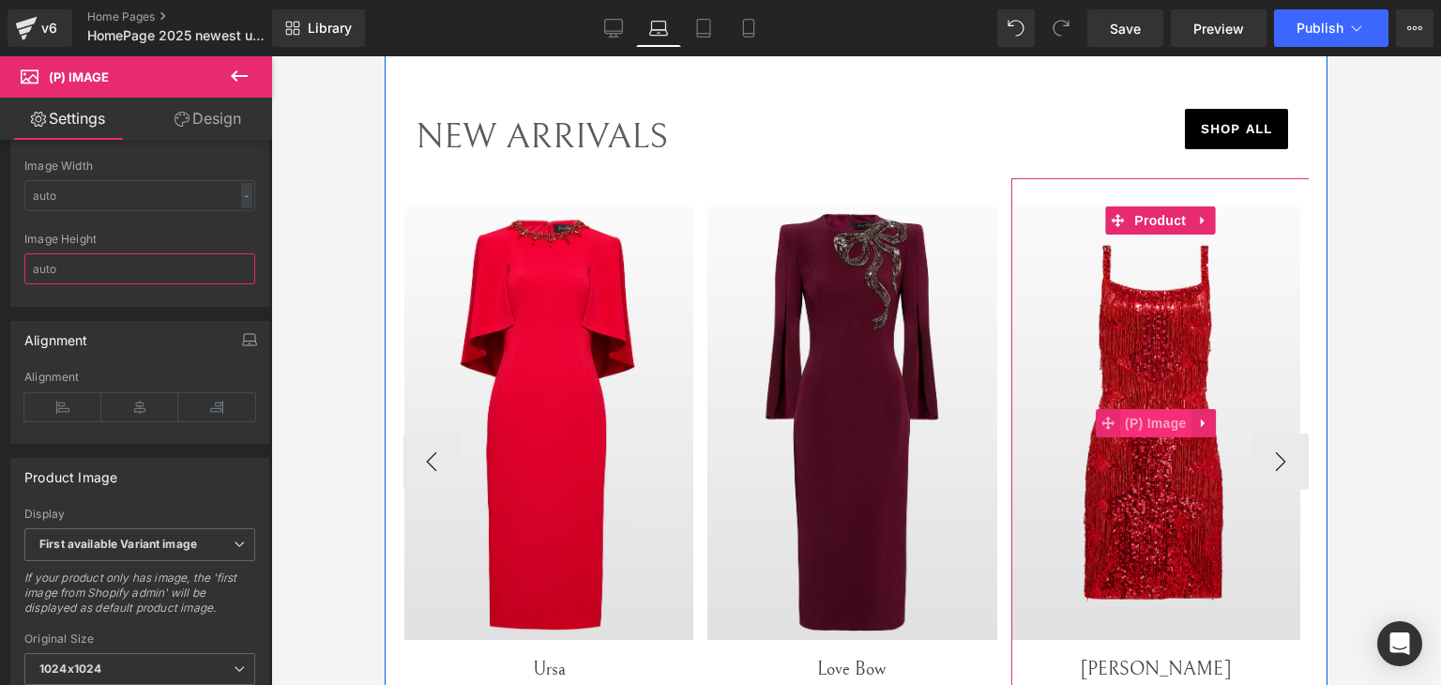
scroll to position [3895, 0]
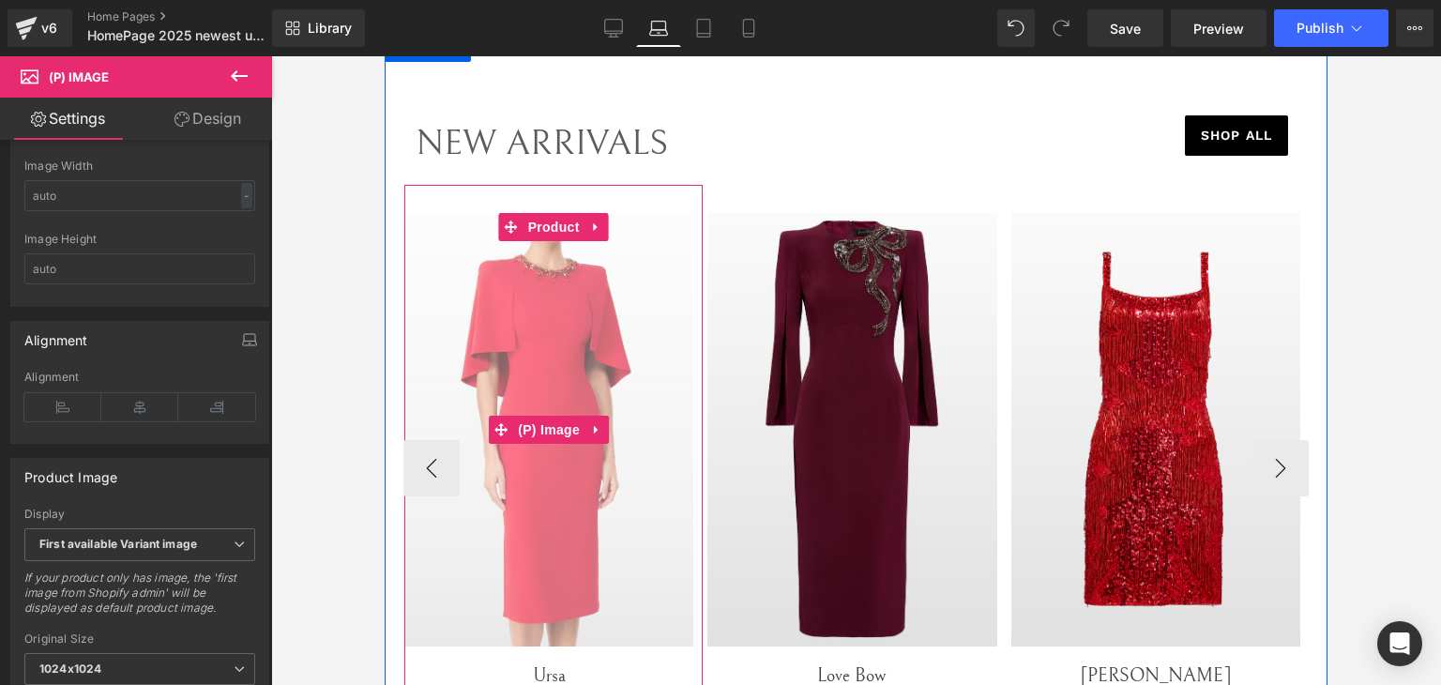
click at [534, 408] on link "Sale Off" at bounding box center [548, 429] width 289 height 433
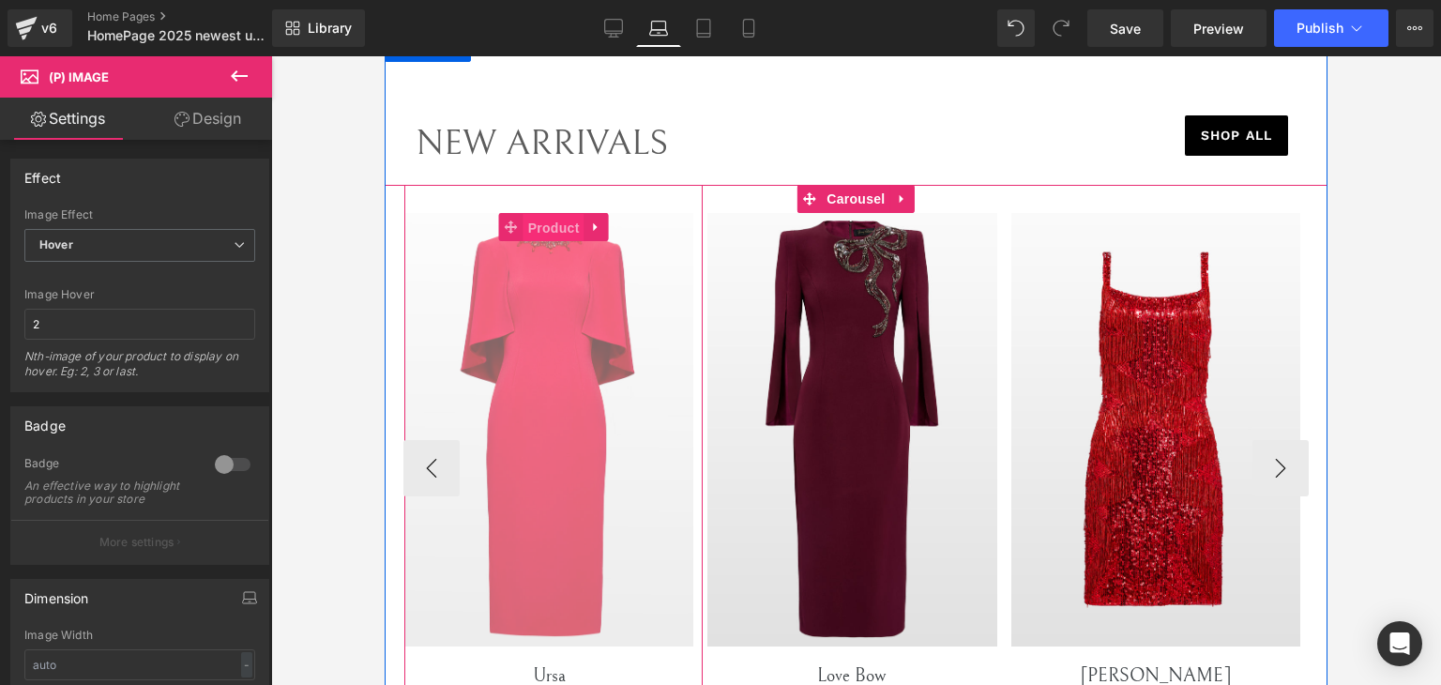
click at [545, 222] on span "Product" at bounding box center [553, 228] width 61 height 28
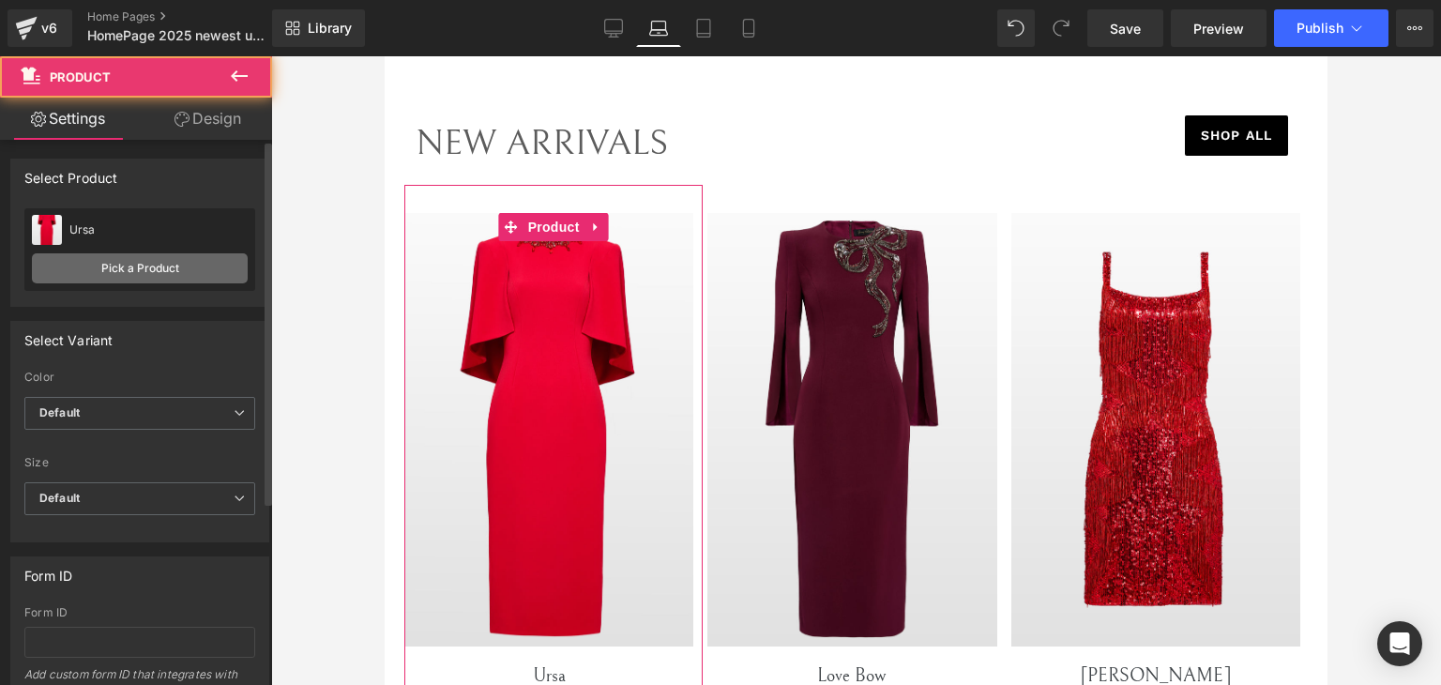
click at [128, 274] on link "Pick a Product" at bounding box center [140, 268] width 216 height 30
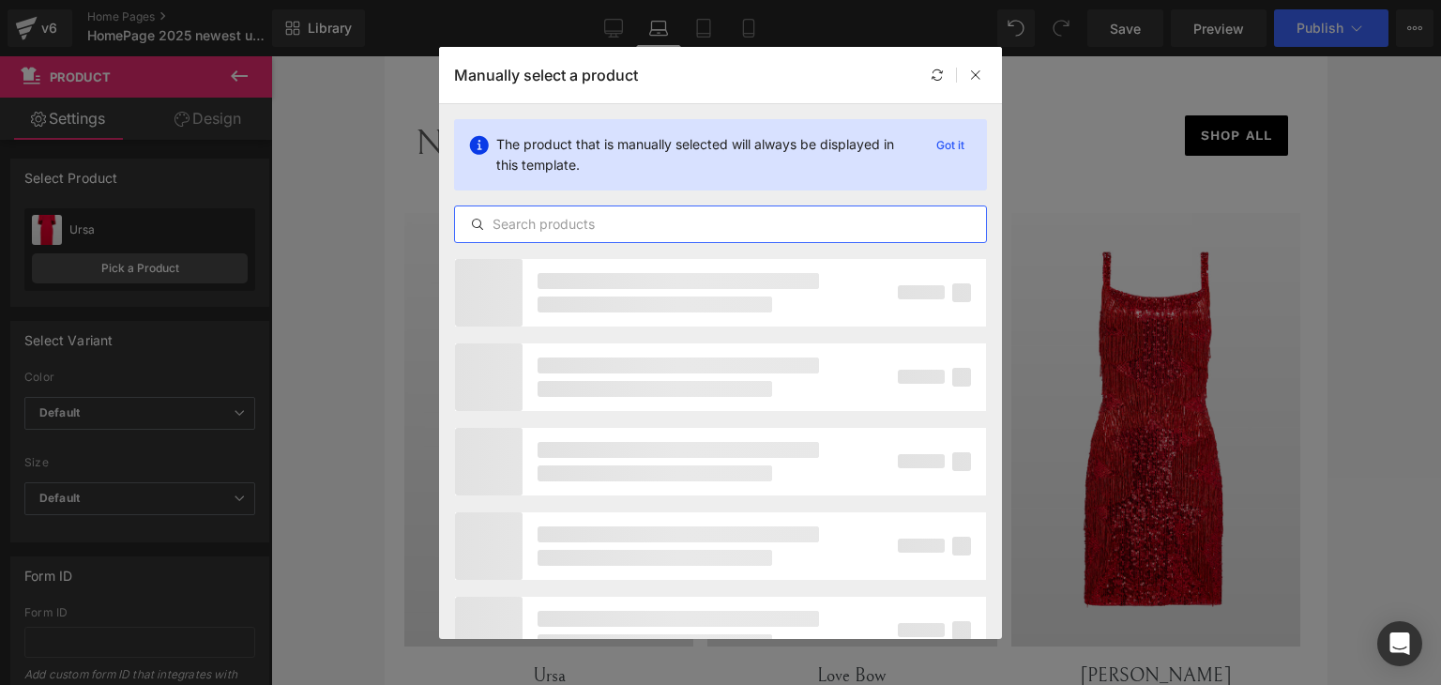
click at [730, 226] on input "text" at bounding box center [720, 224] width 531 height 23
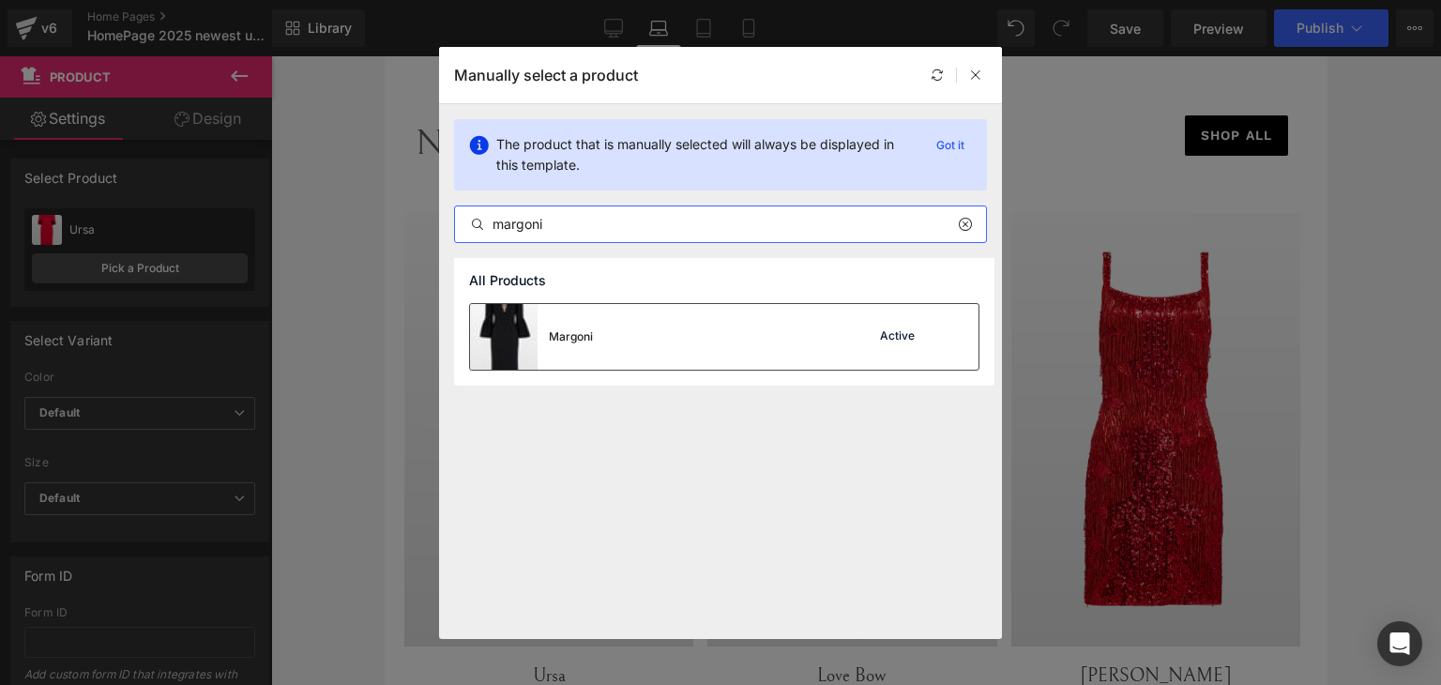
type input "margoni"
click at [629, 336] on div "Margoni Active" at bounding box center [724, 337] width 508 height 66
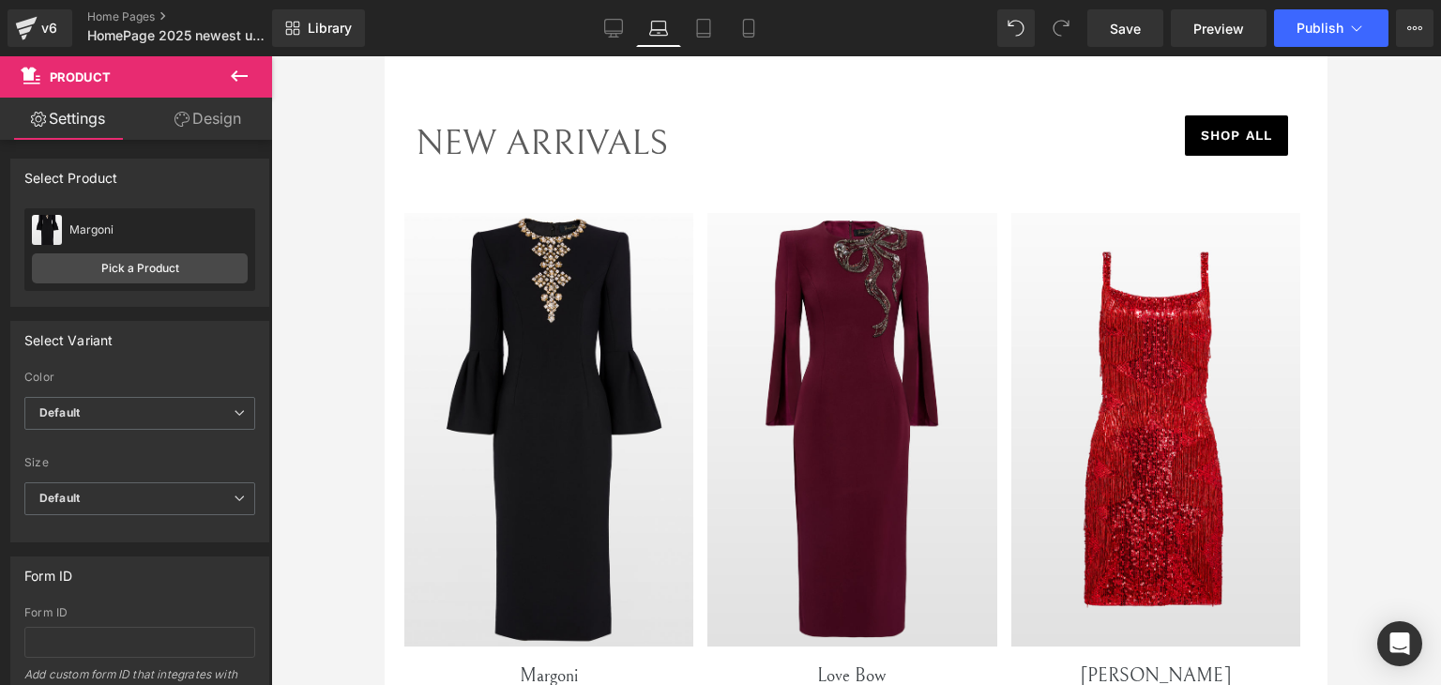
click at [1084, 26] on div "Save Preview Publish Scheduled View Live Page View with current Template Save T…" at bounding box center [1260, 28] width 361 height 38
click at [1108, 25] on link "Save" at bounding box center [1125, 28] width 76 height 38
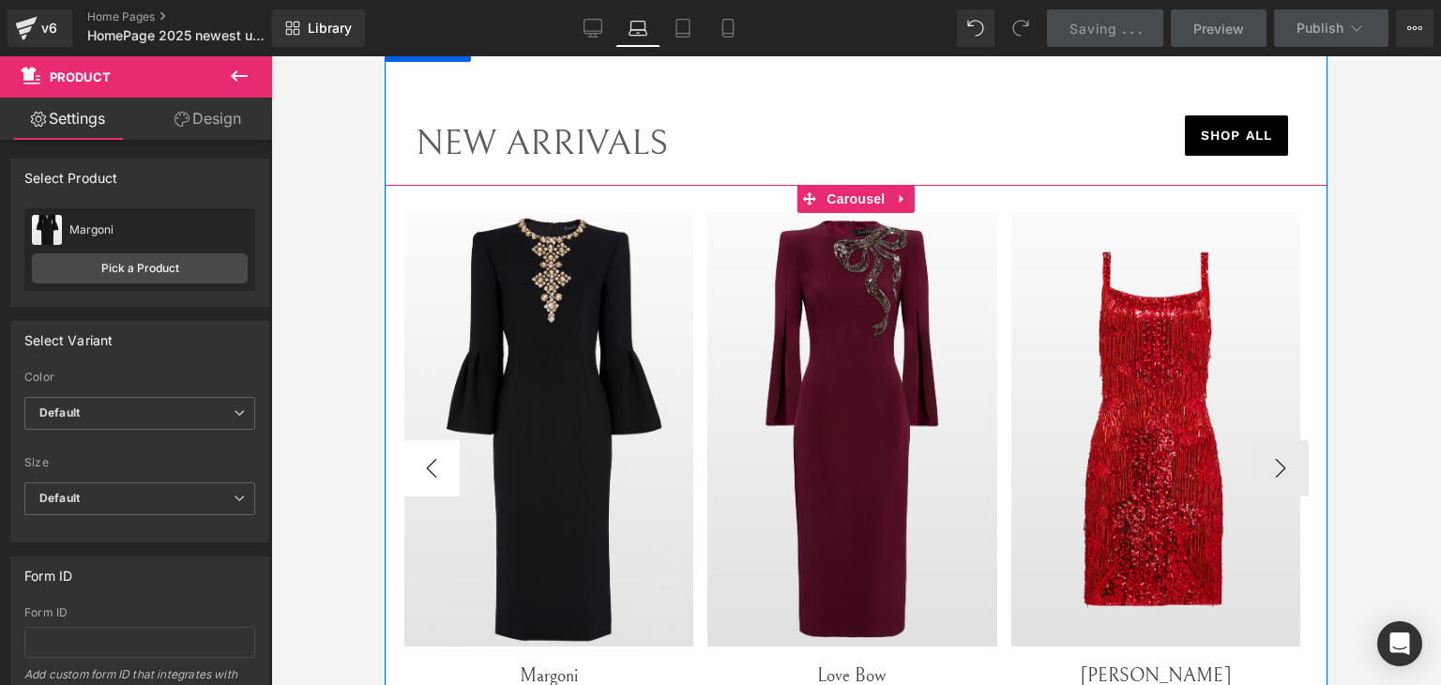
click at [405, 462] on button "‹" at bounding box center [431, 468] width 56 height 56
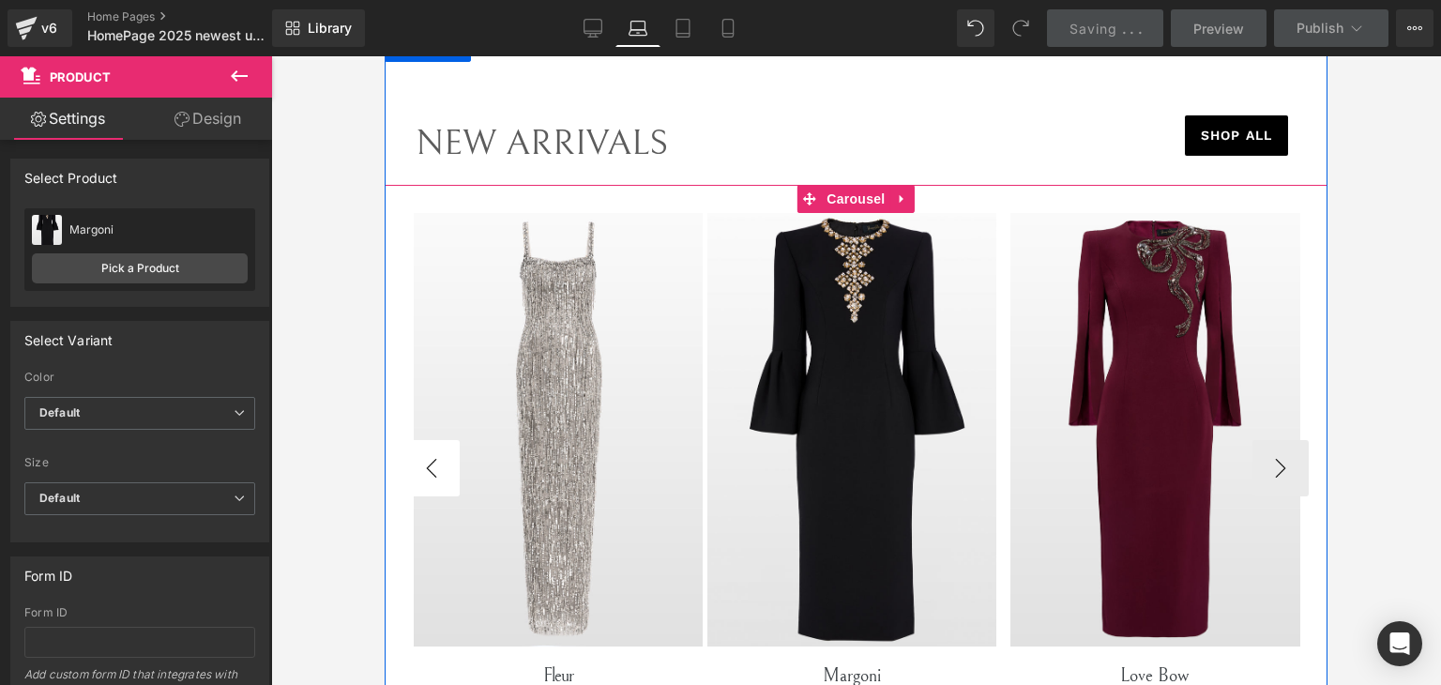
click at [405, 462] on button "‹" at bounding box center [431, 468] width 56 height 56
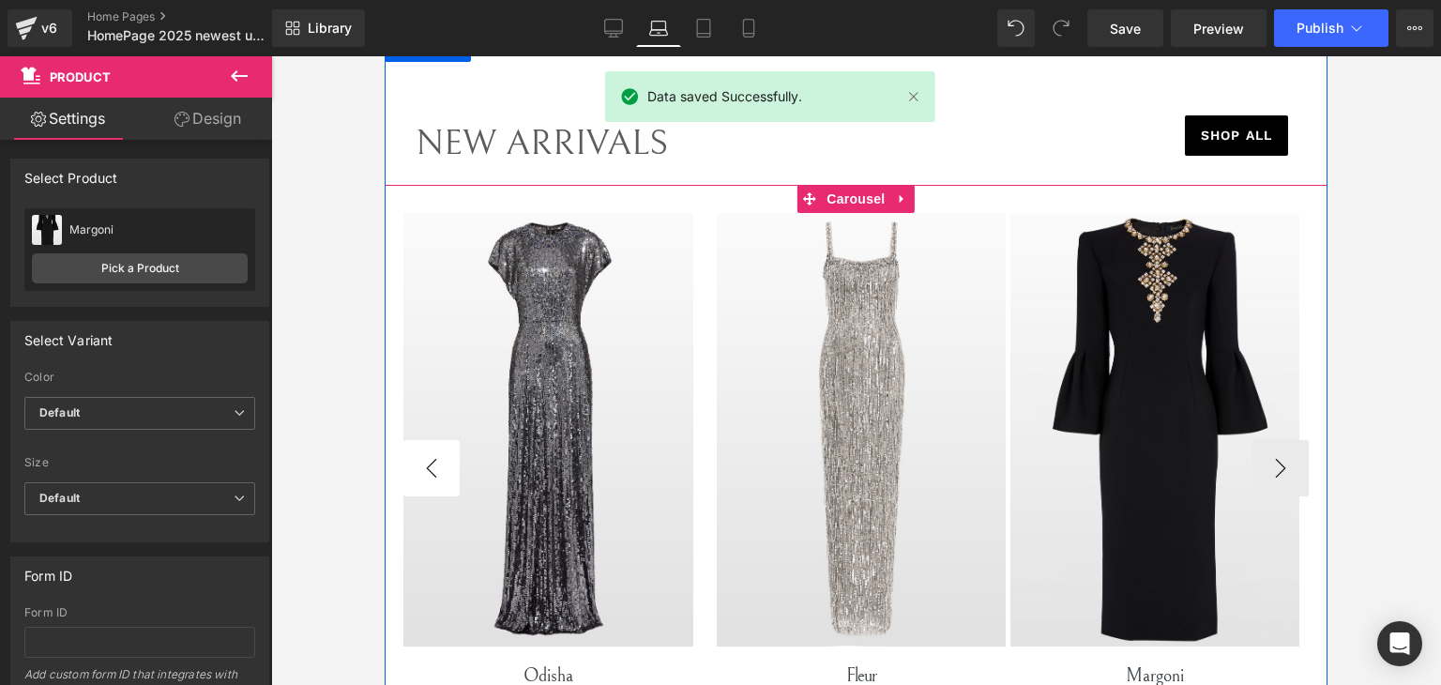
click at [405, 462] on button "‹" at bounding box center [431, 468] width 56 height 56
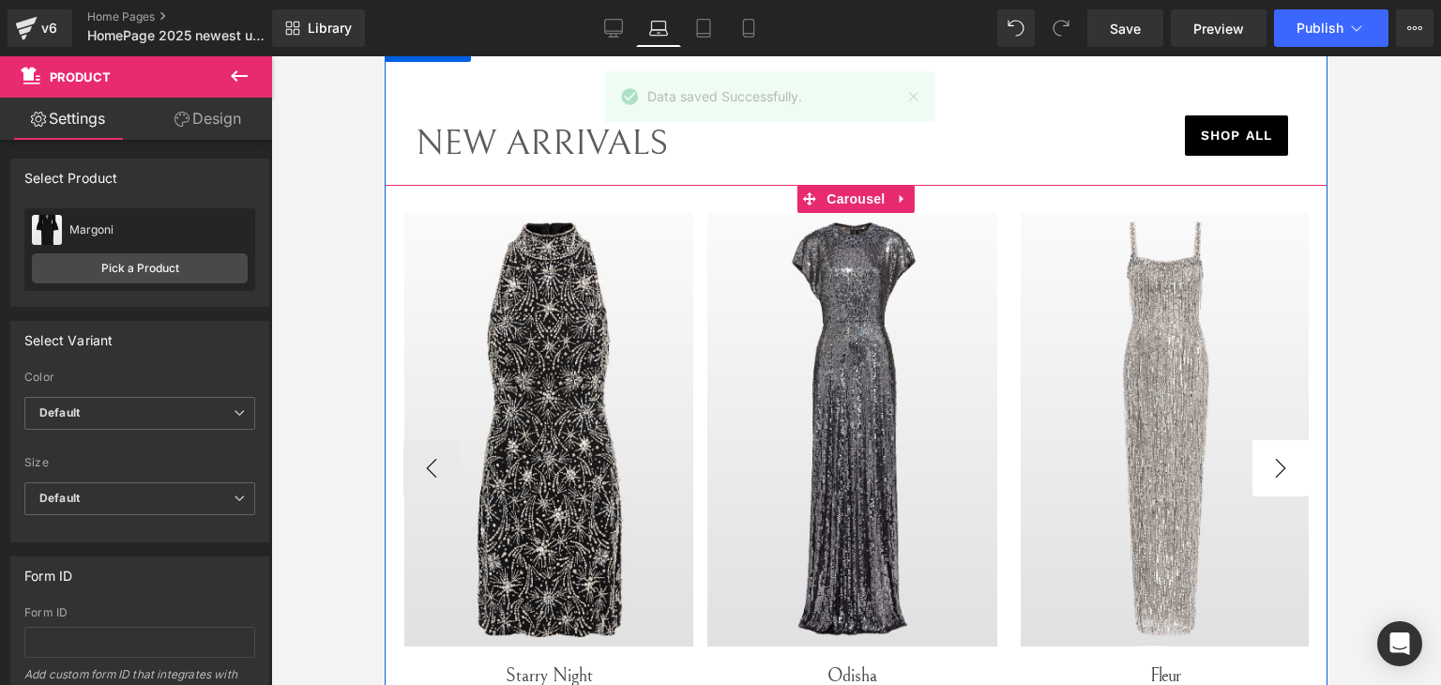
click at [1267, 488] on button "›" at bounding box center [1280, 468] width 56 height 56
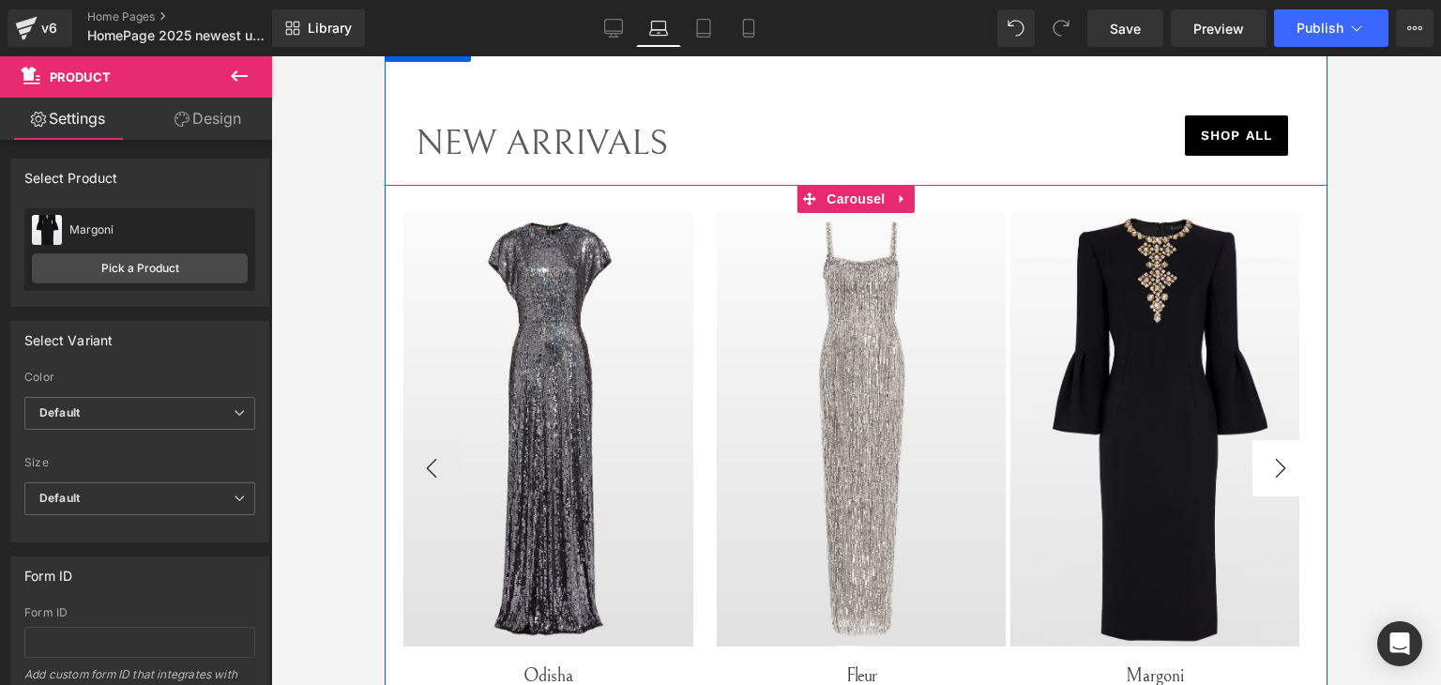
click at [1267, 488] on button "›" at bounding box center [1280, 468] width 56 height 56
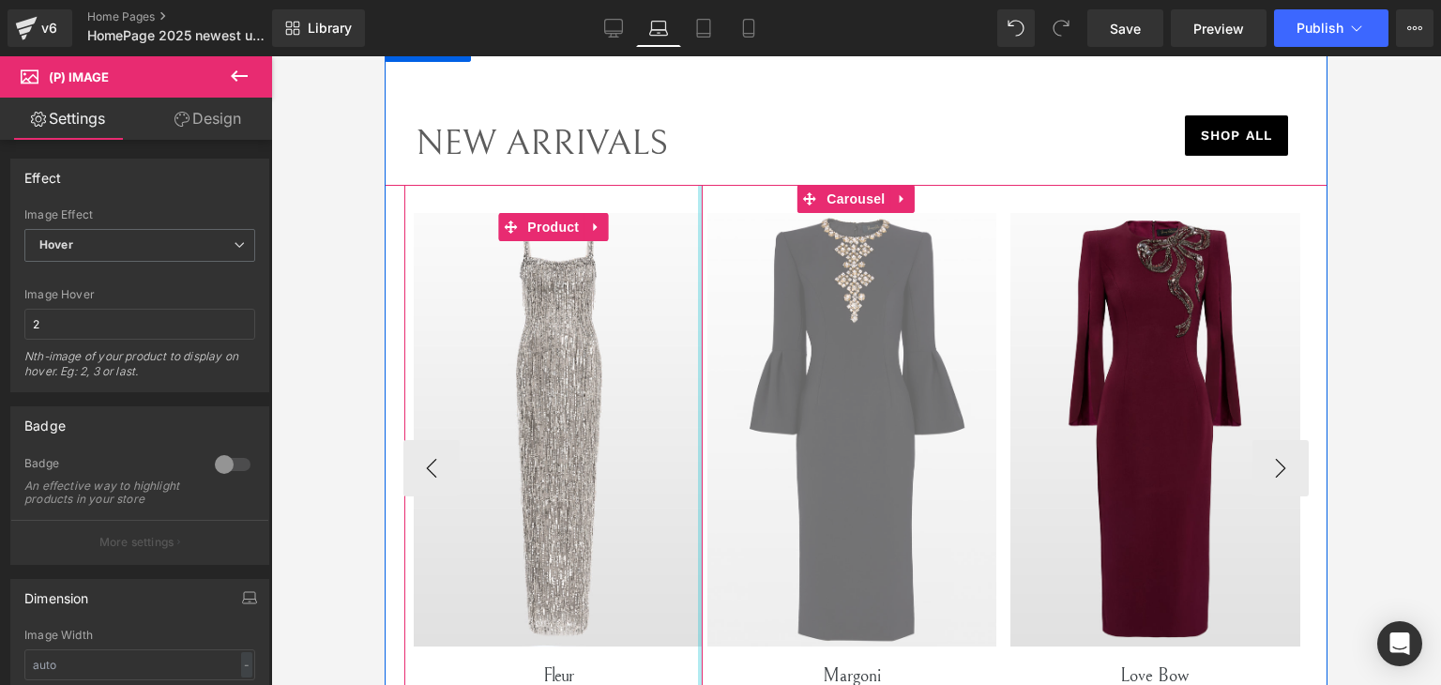
click at [698, 197] on div at bounding box center [700, 469] width 5 height 568
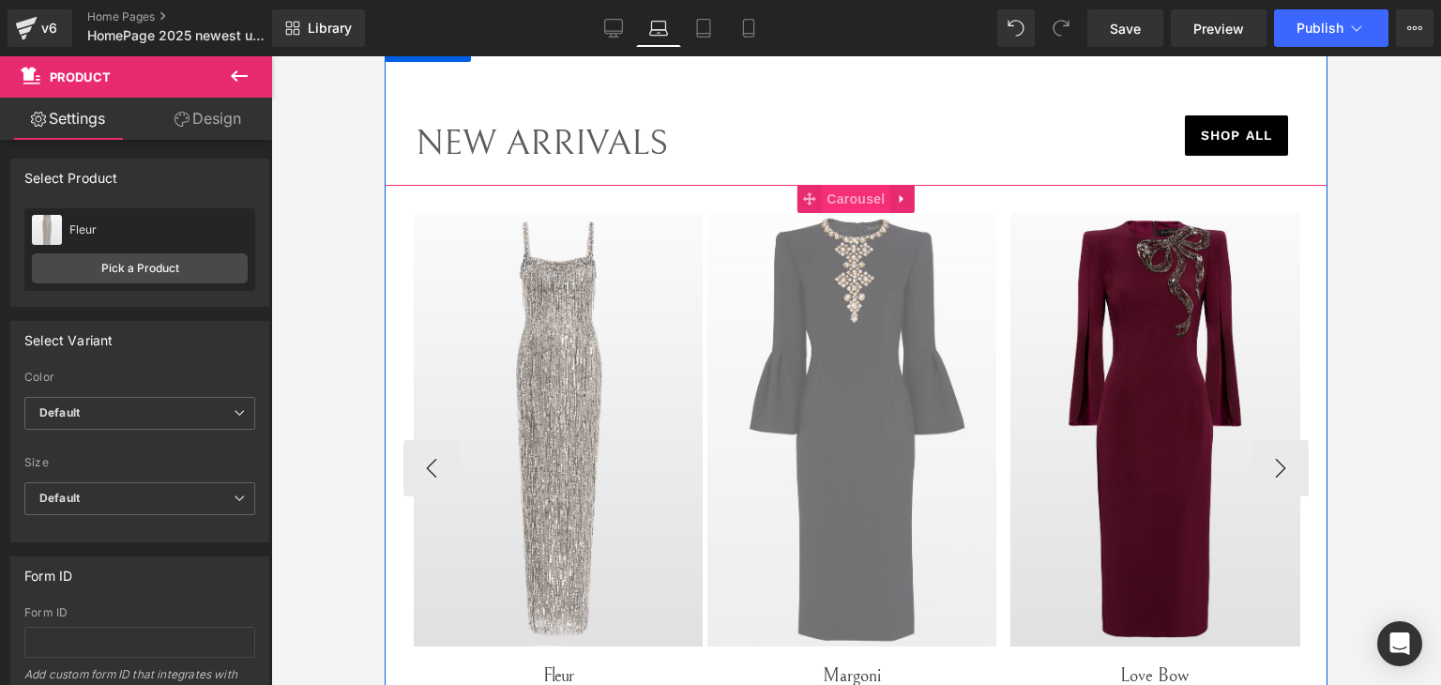
click at [873, 194] on span "Carousel" at bounding box center [856, 199] width 68 height 28
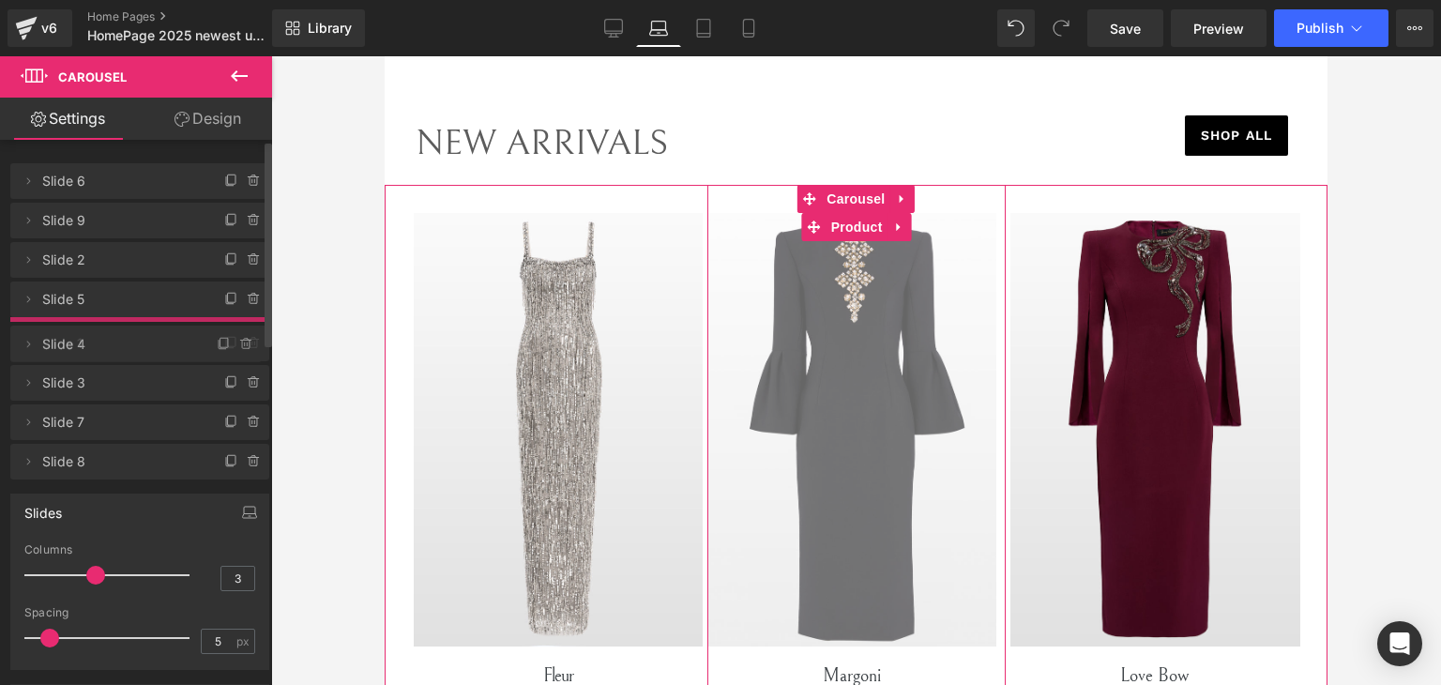
drag, startPoint x: 63, startPoint y: 408, endPoint x: 94, endPoint y: 334, distance: 80.3
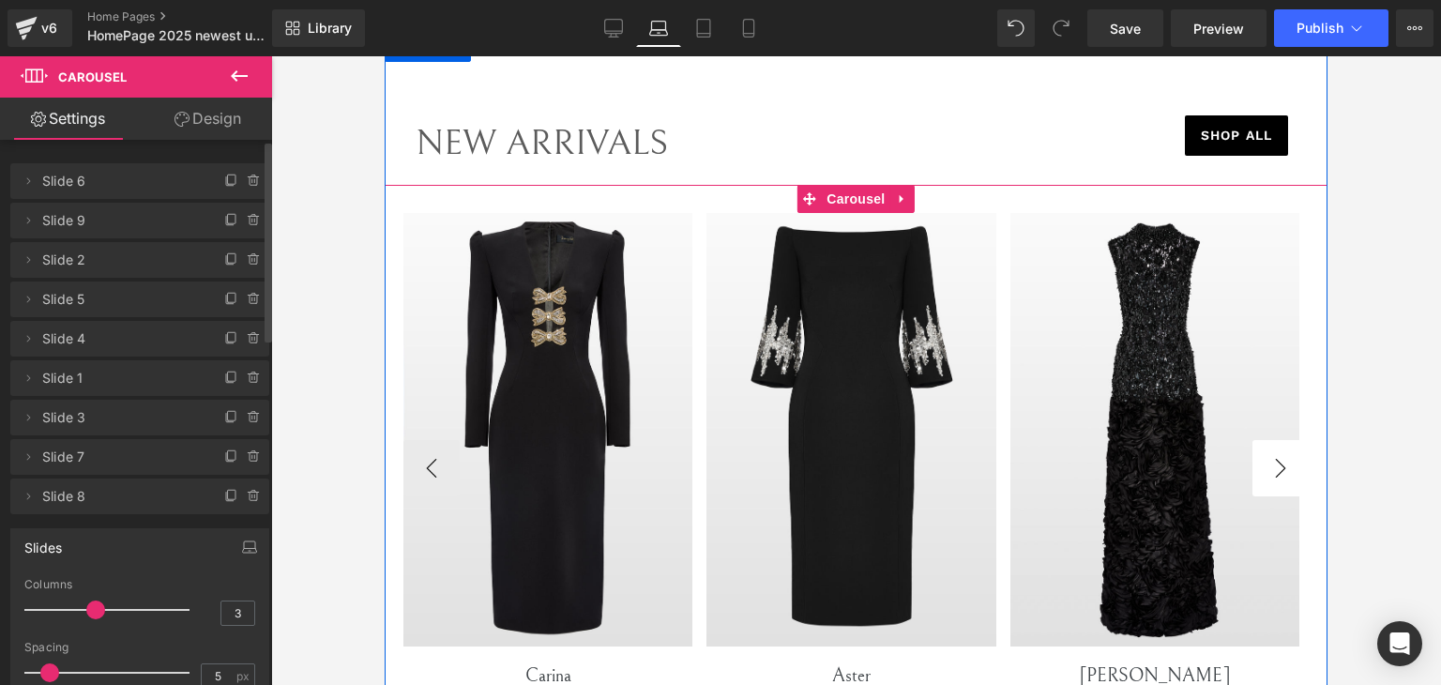
click at [1280, 462] on button "›" at bounding box center [1280, 468] width 56 height 56
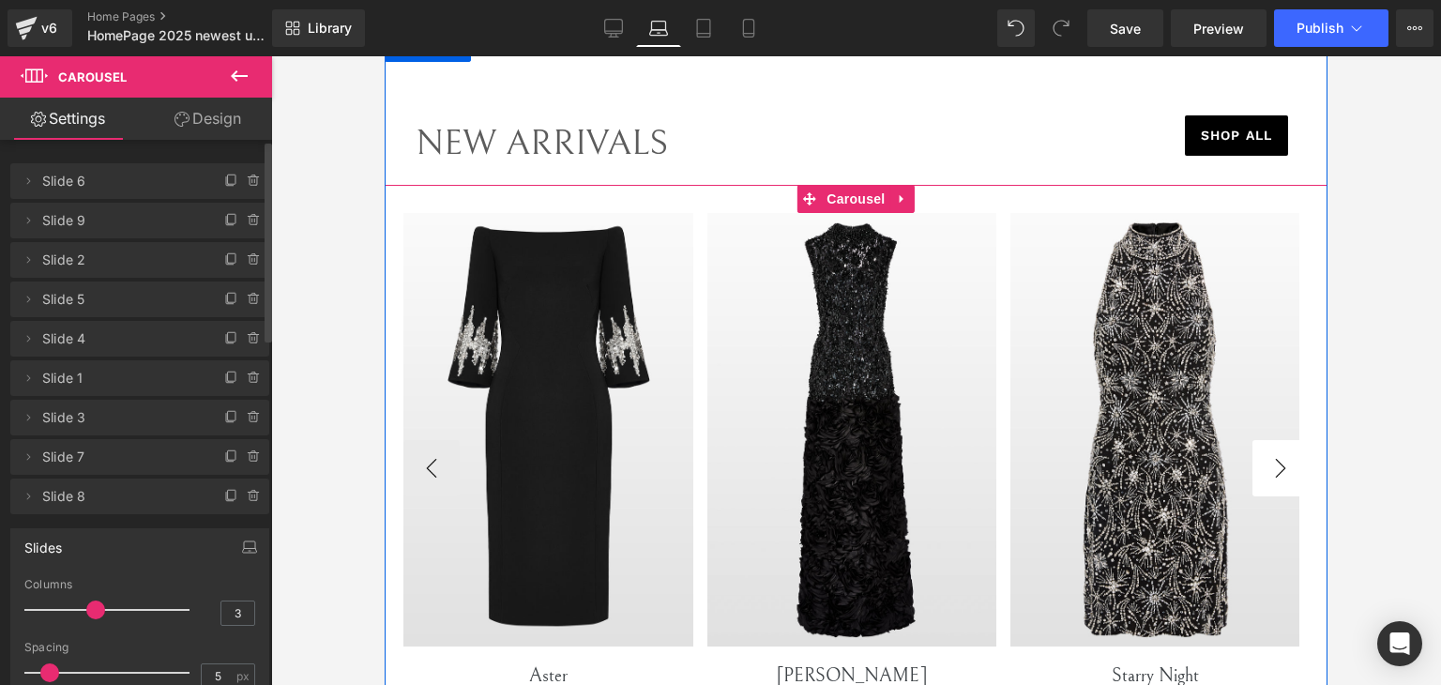
click at [1280, 462] on button "›" at bounding box center [1280, 468] width 56 height 56
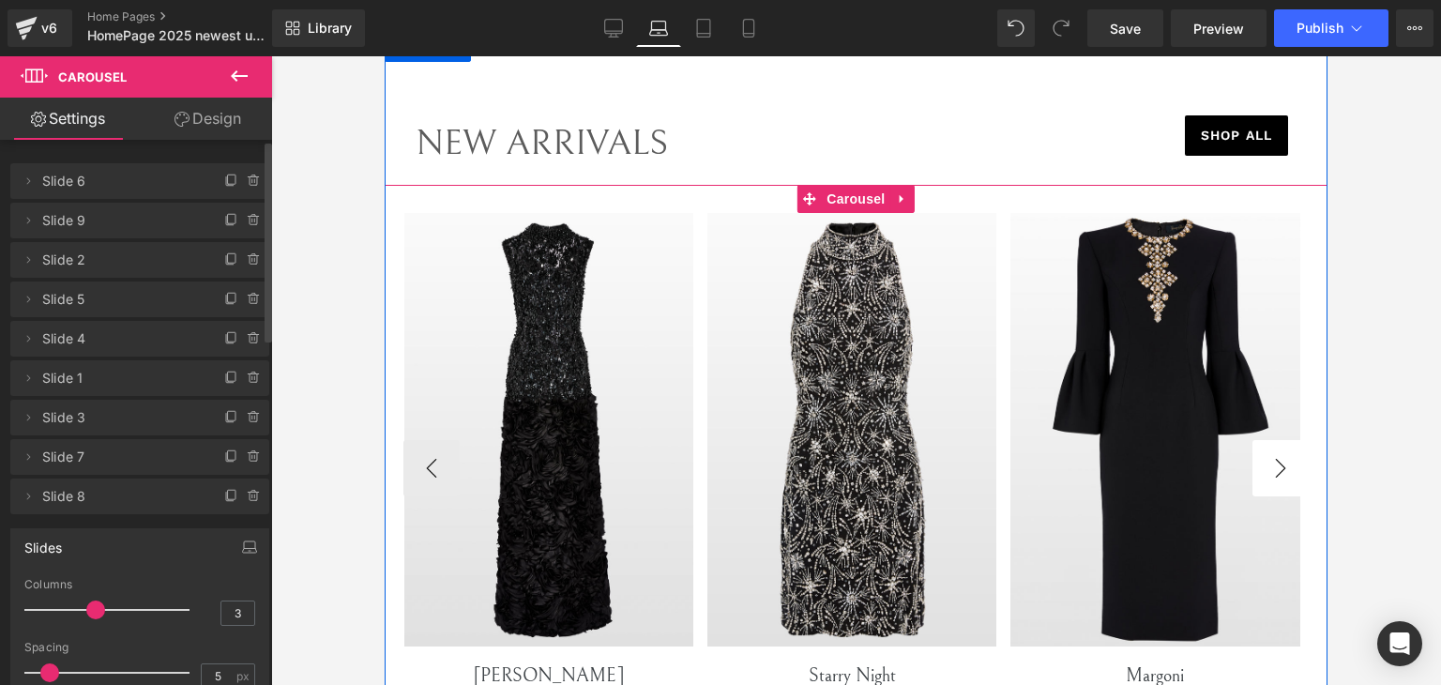
click at [1280, 462] on button "›" at bounding box center [1280, 468] width 56 height 56
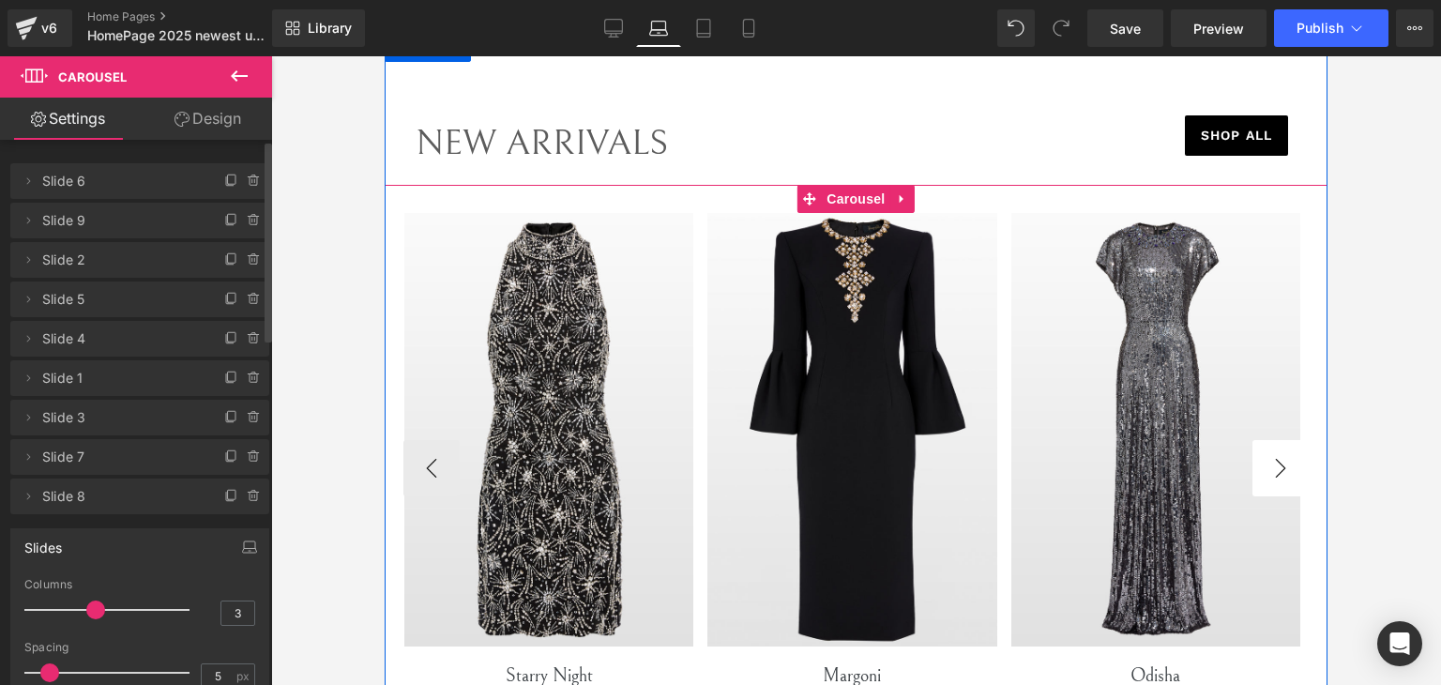
click at [1280, 462] on button "›" at bounding box center [1280, 468] width 56 height 56
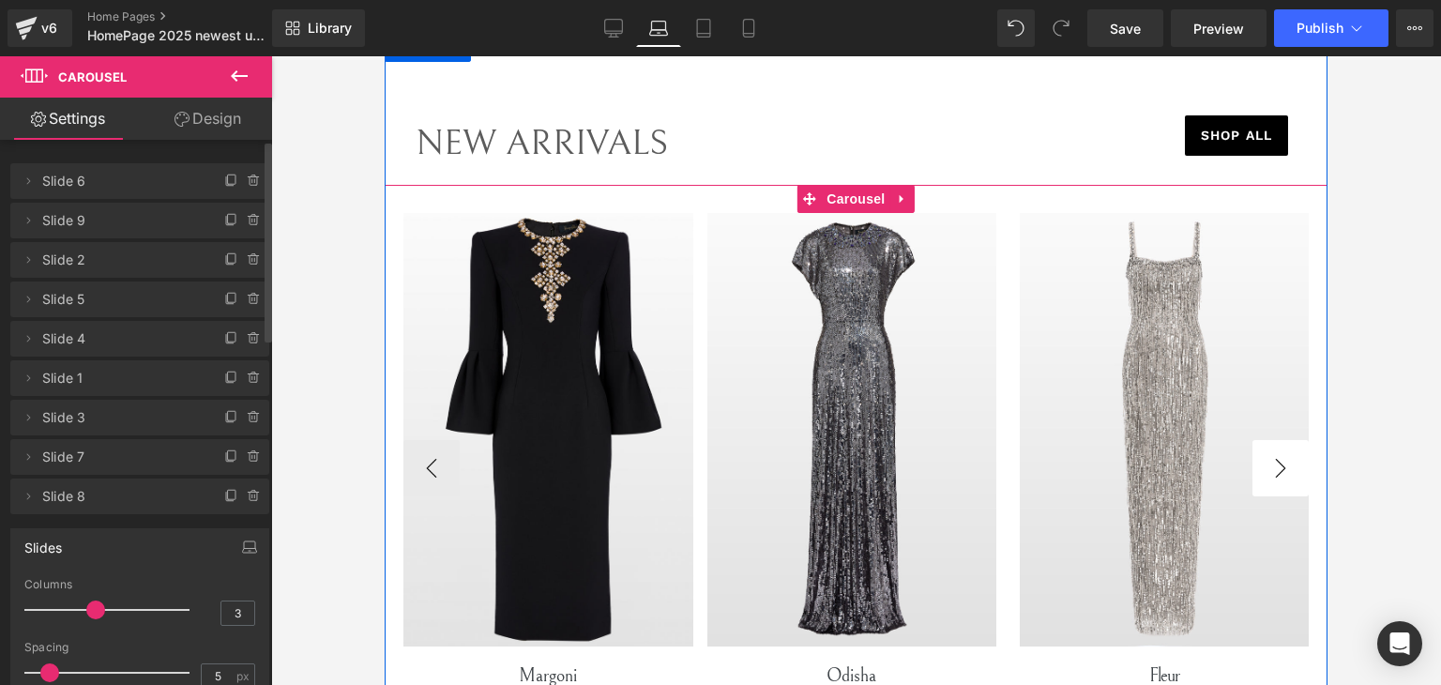
click at [1280, 462] on button "›" at bounding box center [1280, 468] width 56 height 56
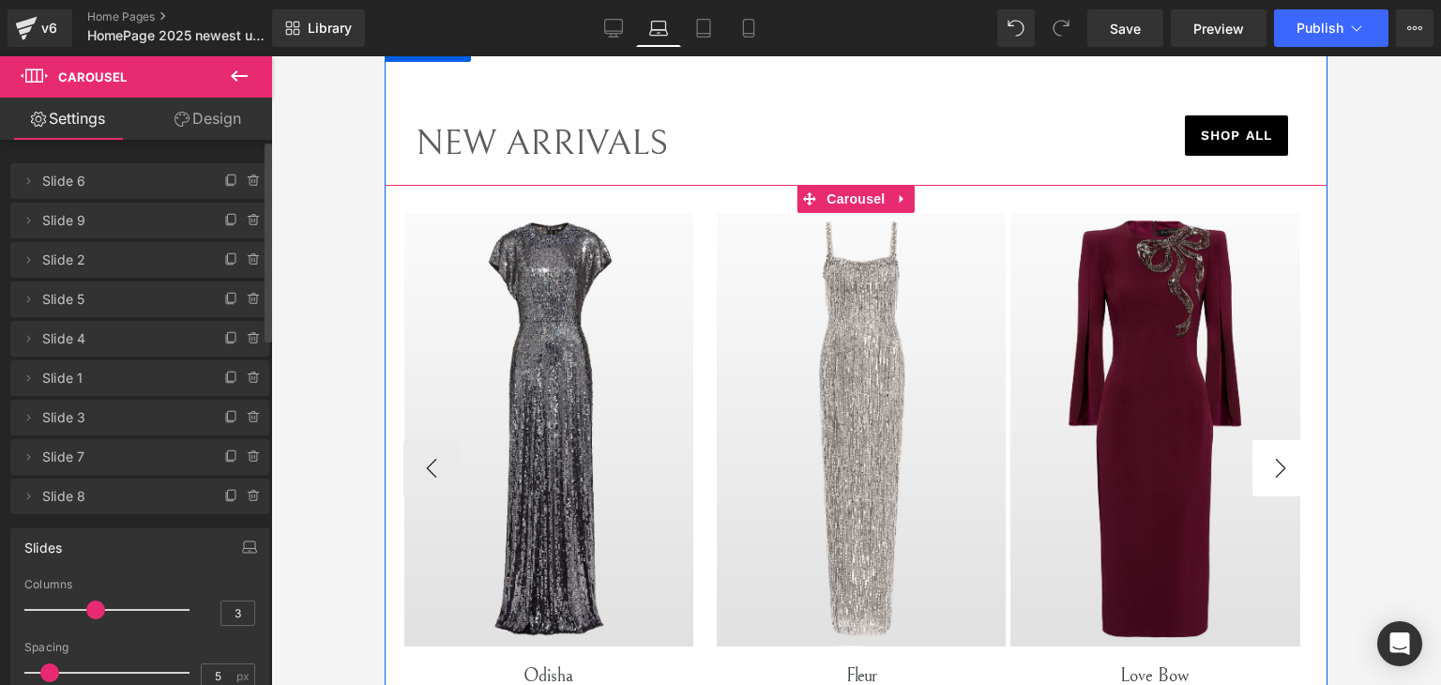
click at [1280, 462] on button "›" at bounding box center [1280, 468] width 56 height 56
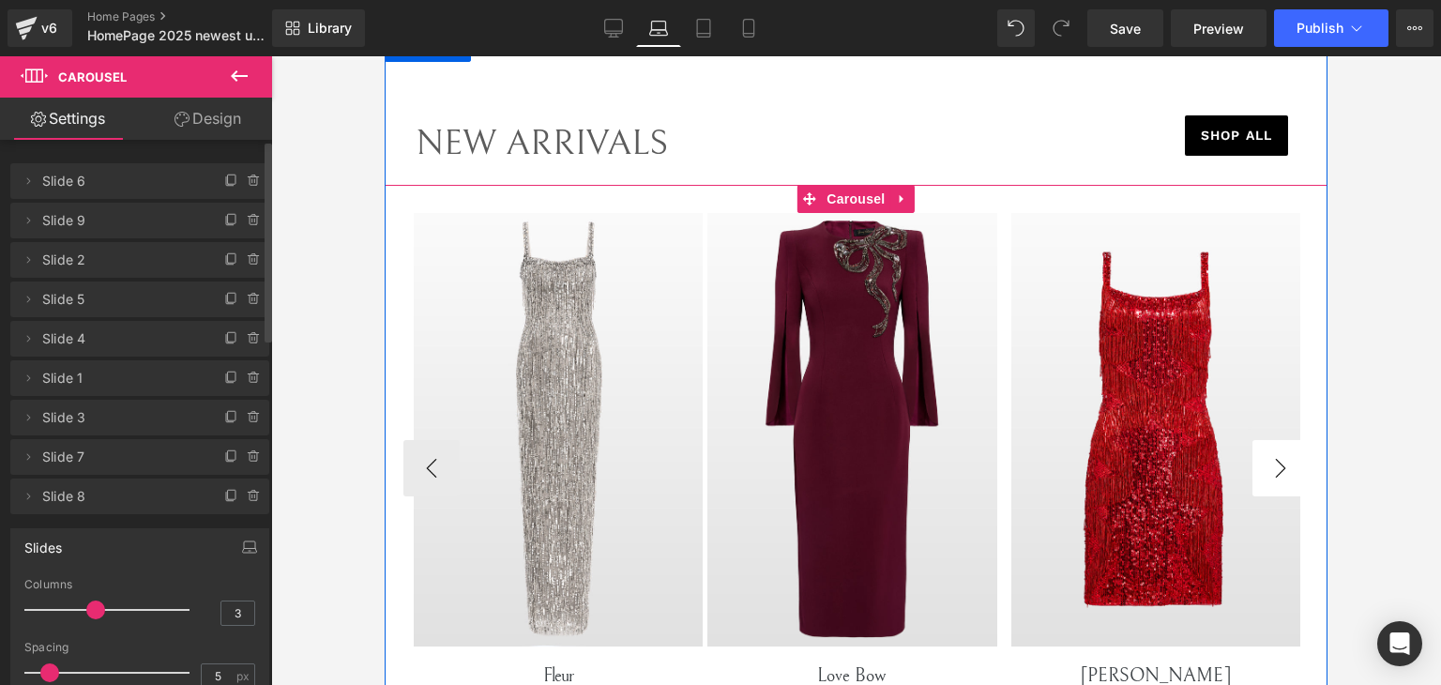
click at [1280, 462] on button "›" at bounding box center [1280, 468] width 56 height 56
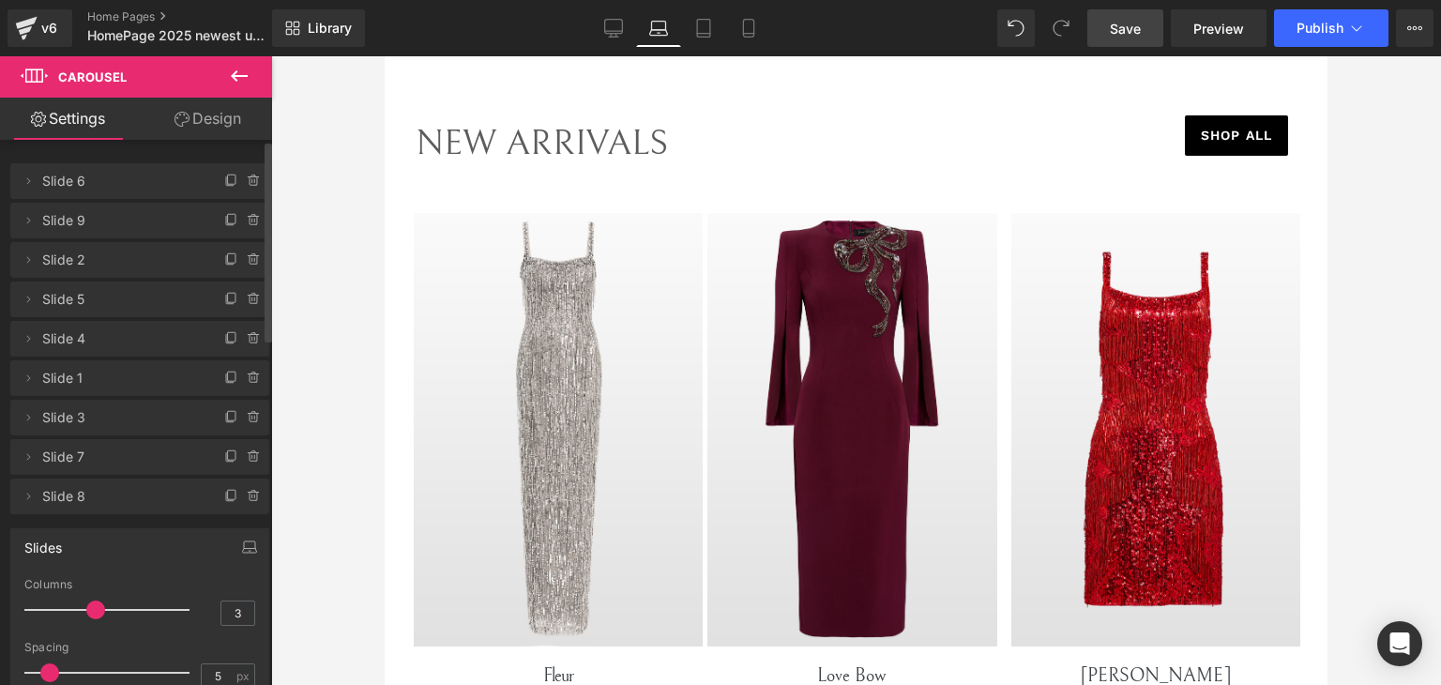
click at [1095, 33] on link "Save" at bounding box center [1125, 28] width 76 height 38
click at [1284, 36] on button "Publish" at bounding box center [1331, 28] width 114 height 38
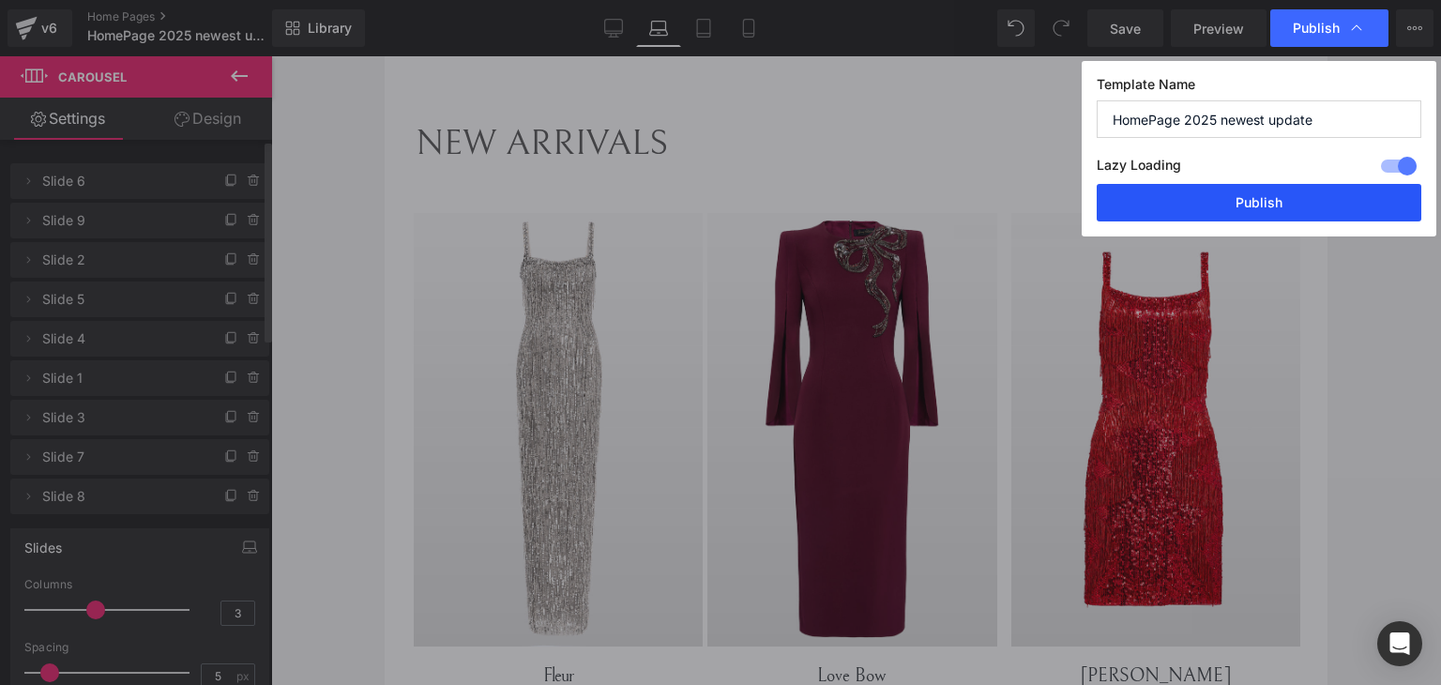
drag, startPoint x: 1266, startPoint y: 216, endPoint x: 648, endPoint y: 584, distance: 719.3
click at [1266, 216] on button "Publish" at bounding box center [1259, 203] width 325 height 38
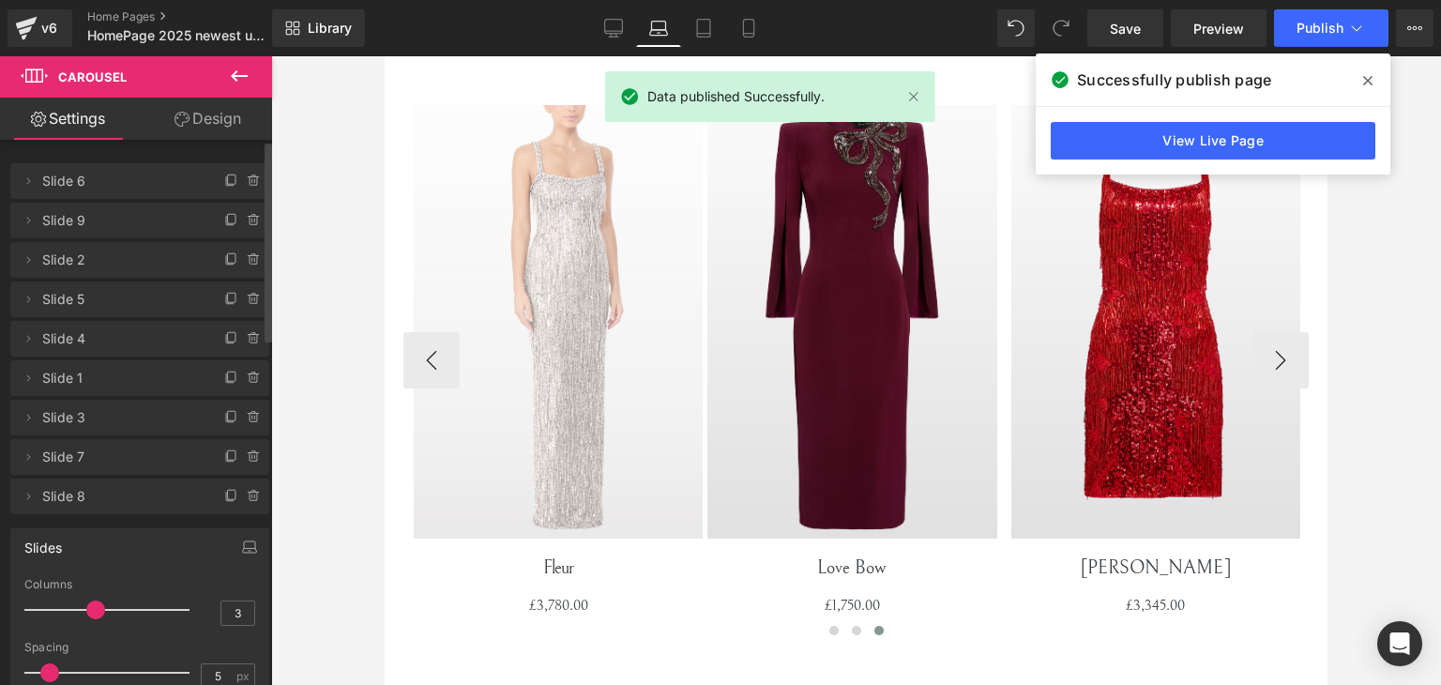
scroll to position [3940, 0]
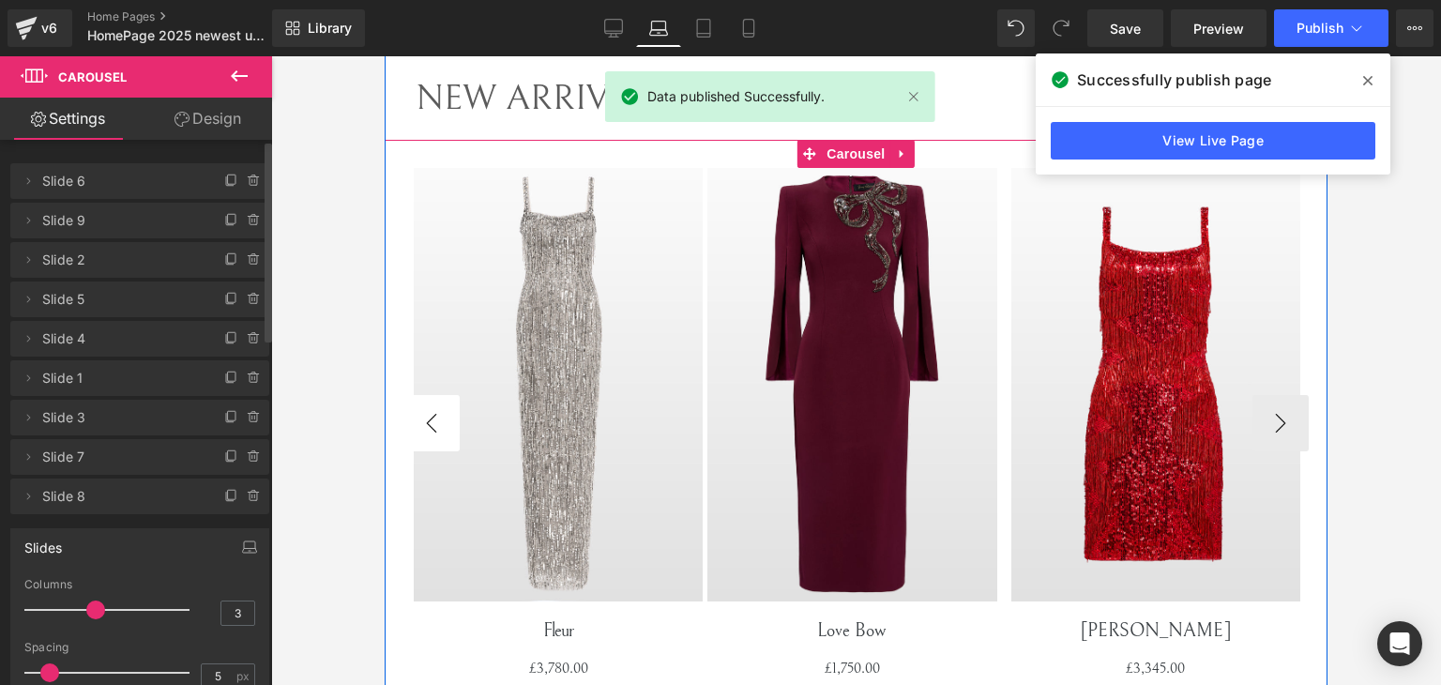
click at [424, 417] on button "‹" at bounding box center [431, 423] width 56 height 56
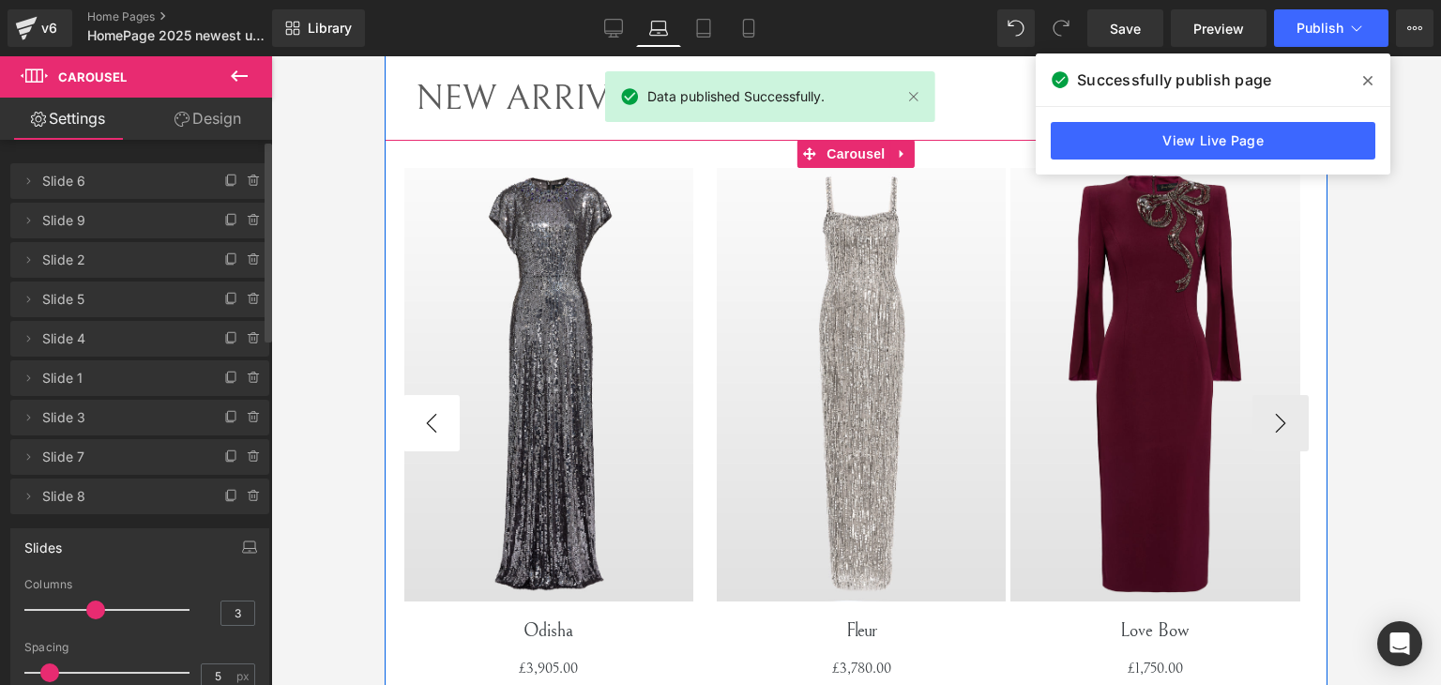
click at [424, 417] on button "‹" at bounding box center [431, 423] width 56 height 56
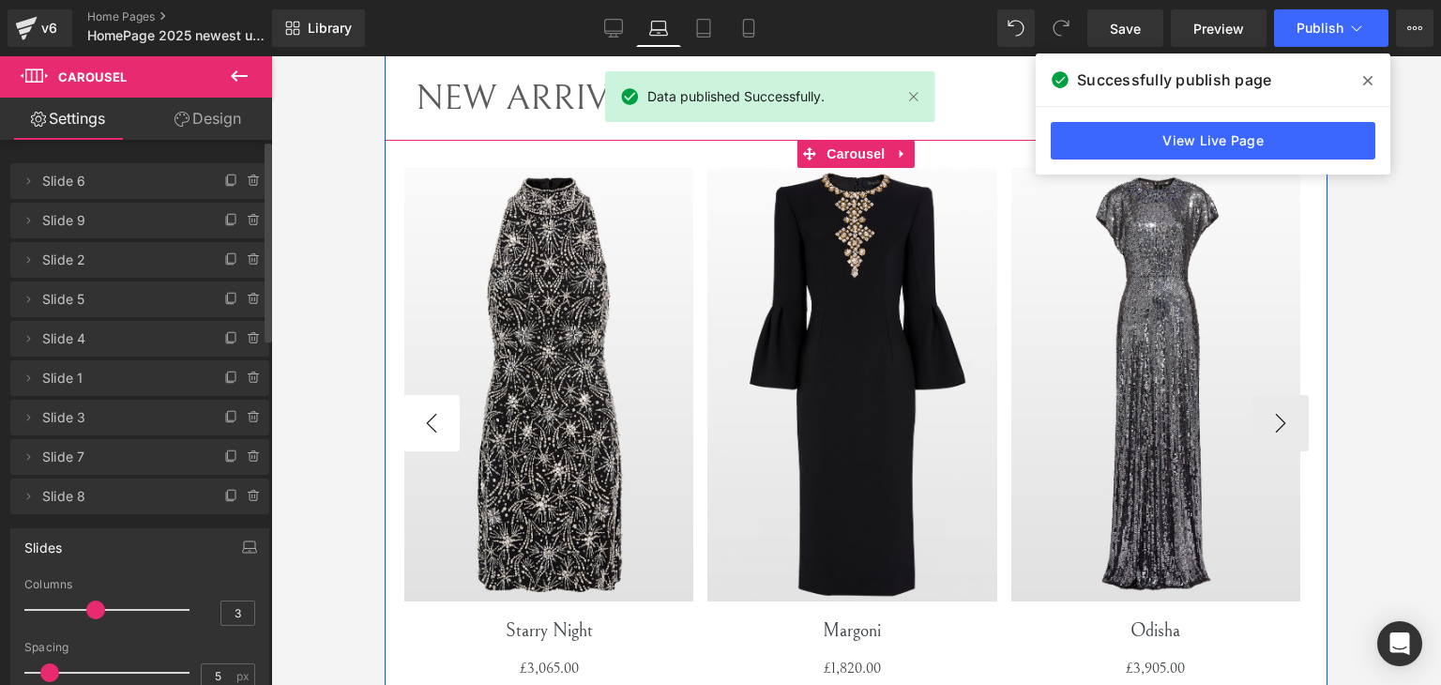
click at [424, 417] on button "‹" at bounding box center [431, 423] width 56 height 56
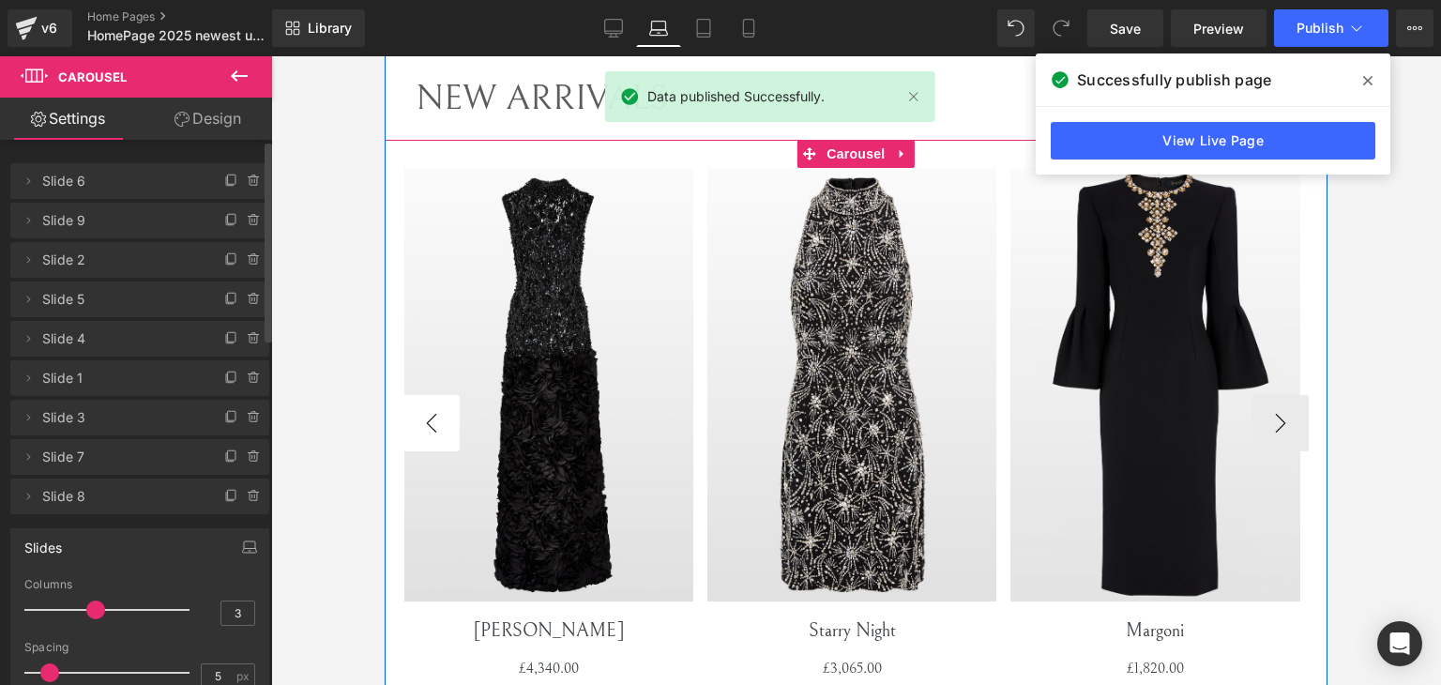
click at [424, 417] on button "‹" at bounding box center [431, 423] width 56 height 56
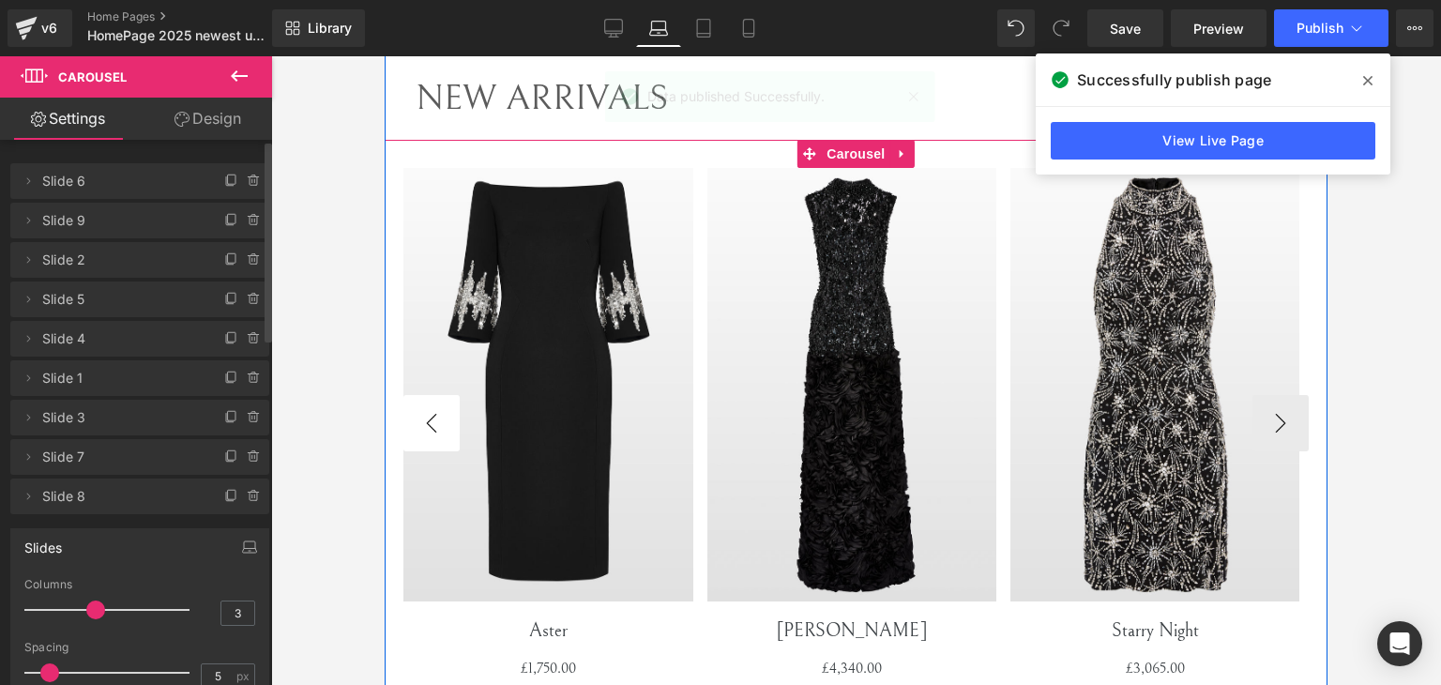
click at [424, 417] on button "‹" at bounding box center [431, 423] width 56 height 56
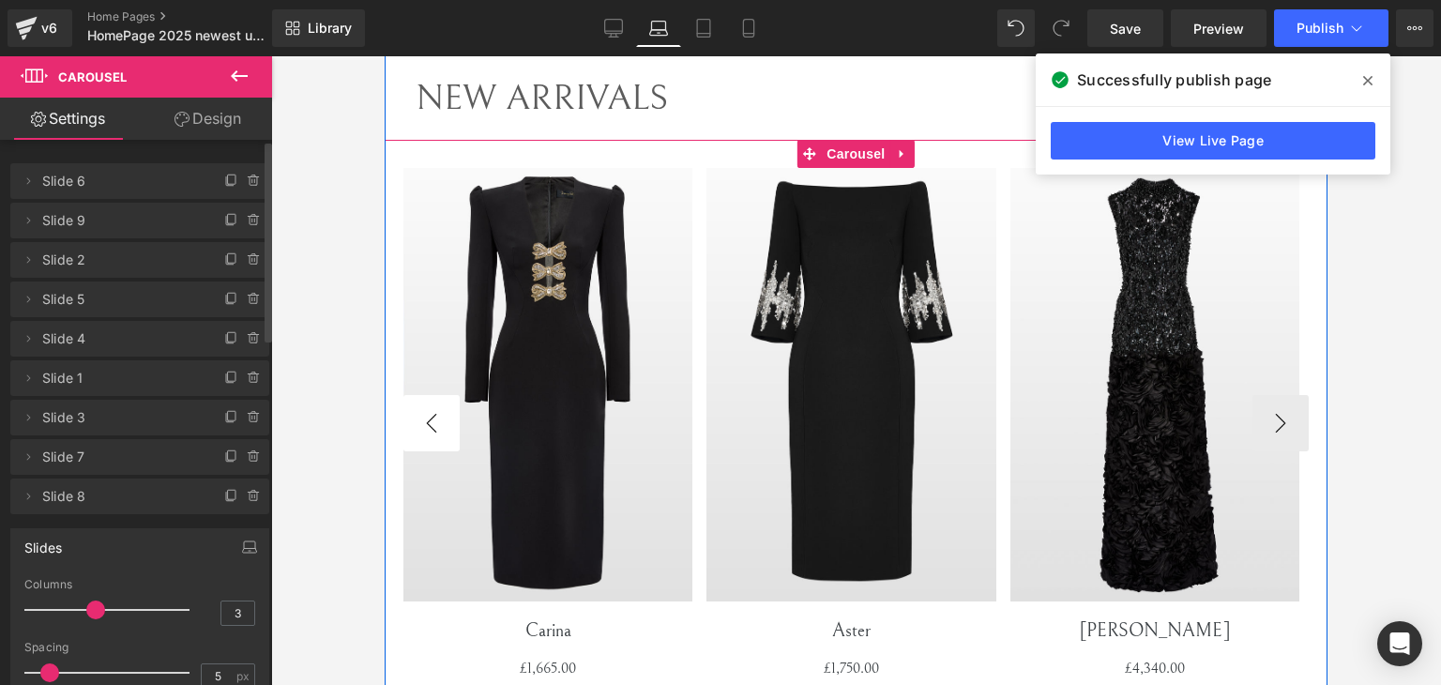
click at [424, 417] on button "‹" at bounding box center [431, 423] width 56 height 56
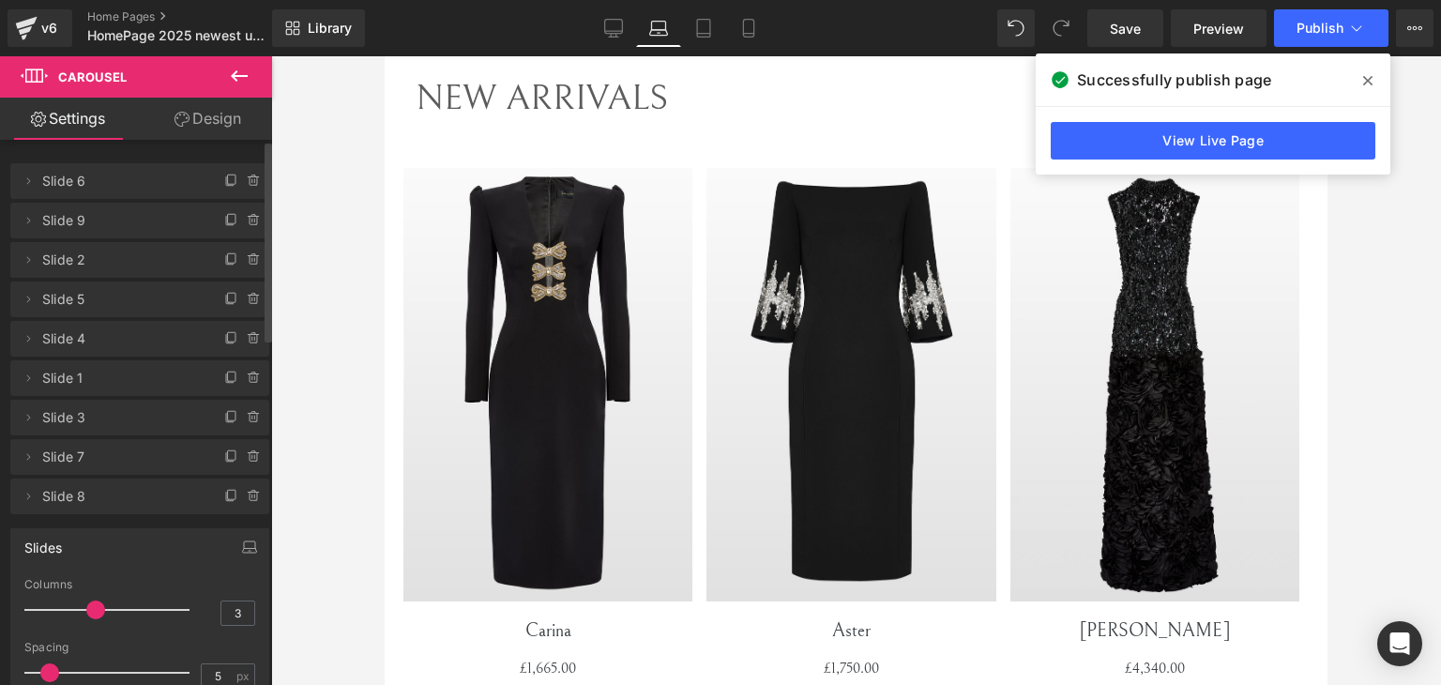
click at [1373, 83] on span at bounding box center [1368, 81] width 30 height 30
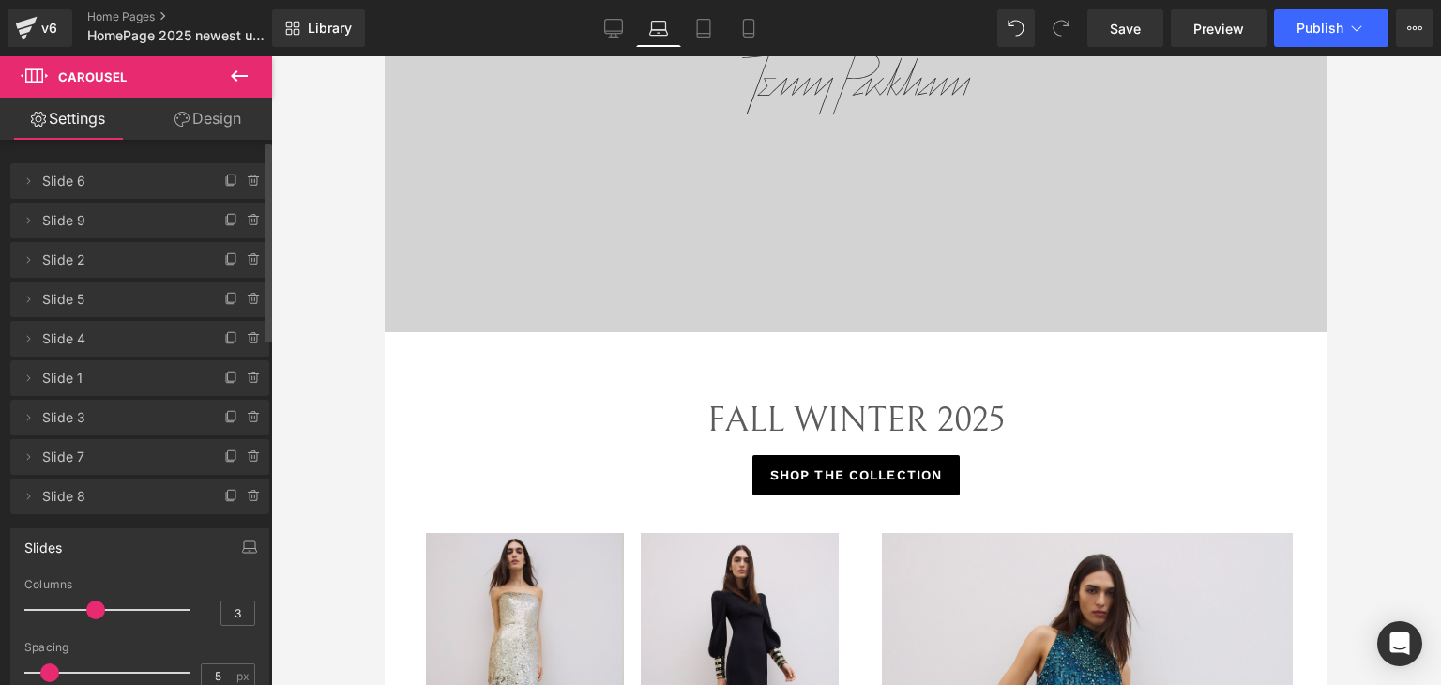
scroll to position [0, 0]
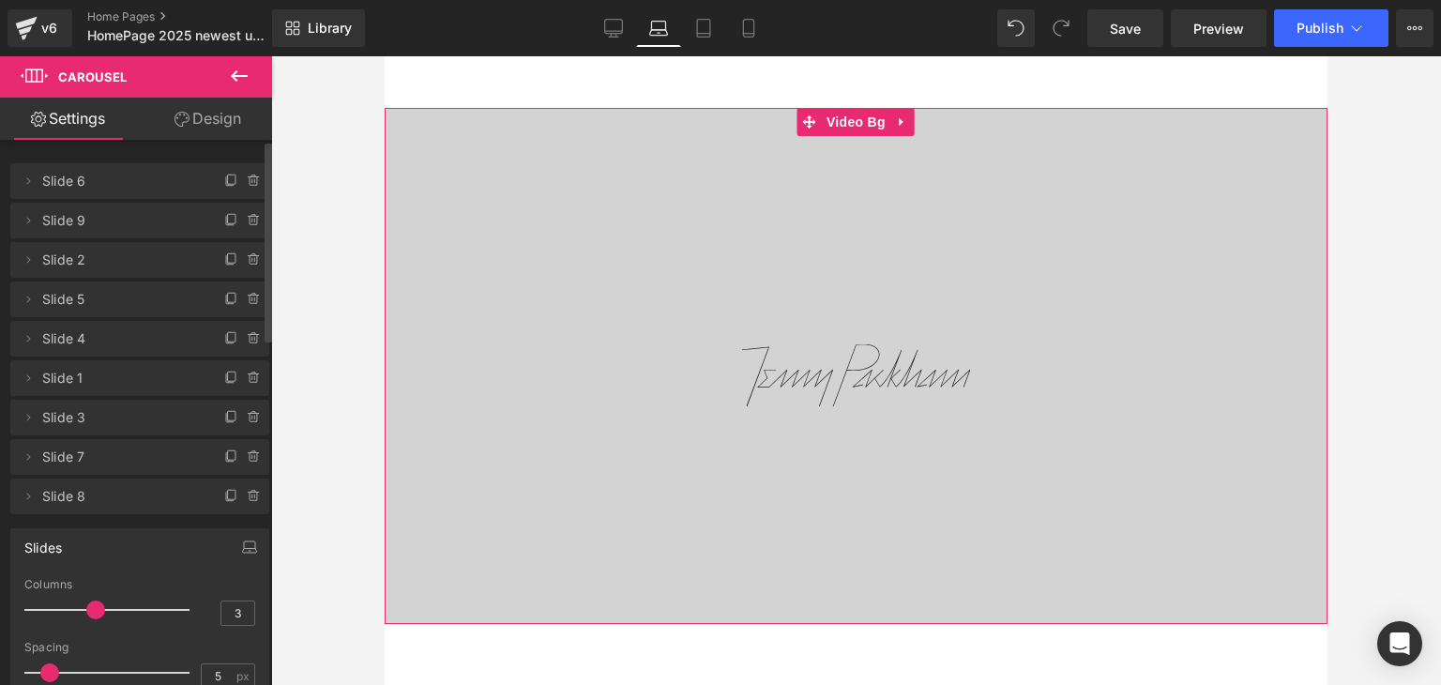
click at [619, 522] on div at bounding box center [856, 366] width 943 height 516
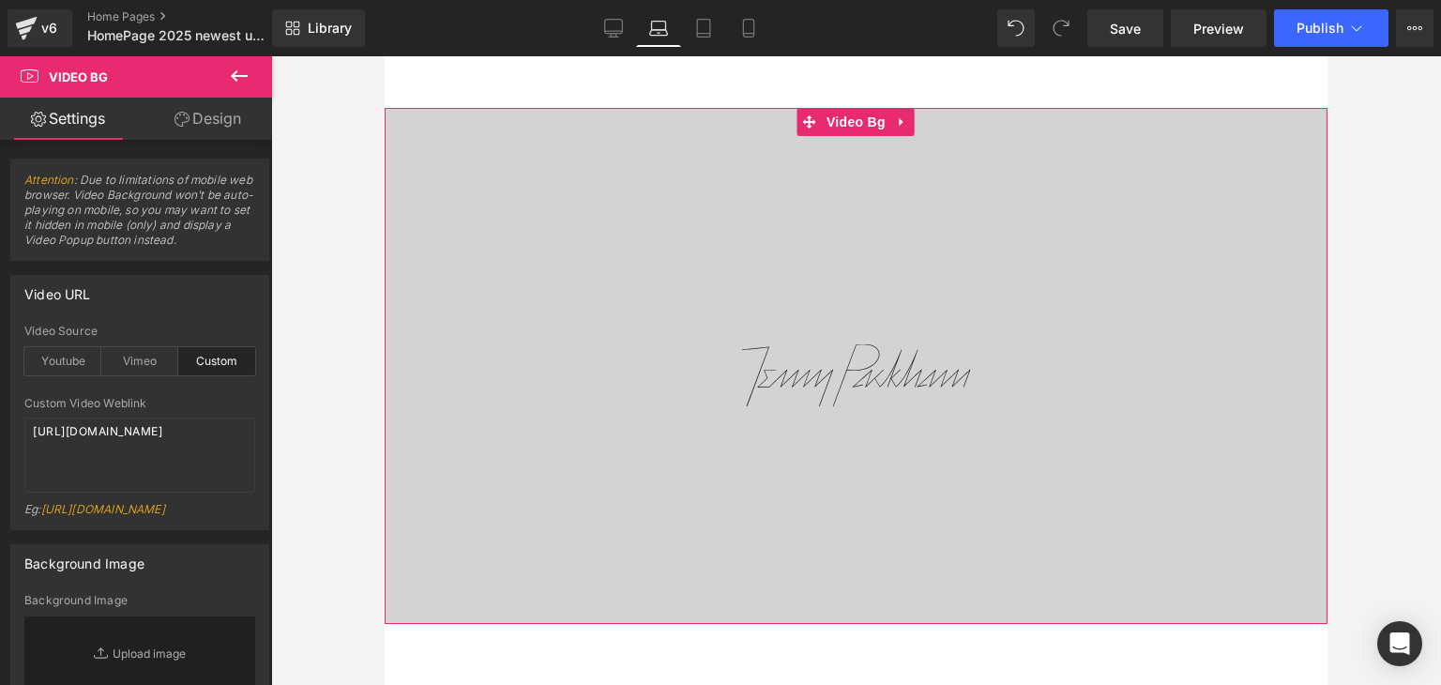
click at [620, 500] on div at bounding box center [856, 366] width 943 height 516
click at [211, 113] on link "Design" at bounding box center [208, 119] width 136 height 42
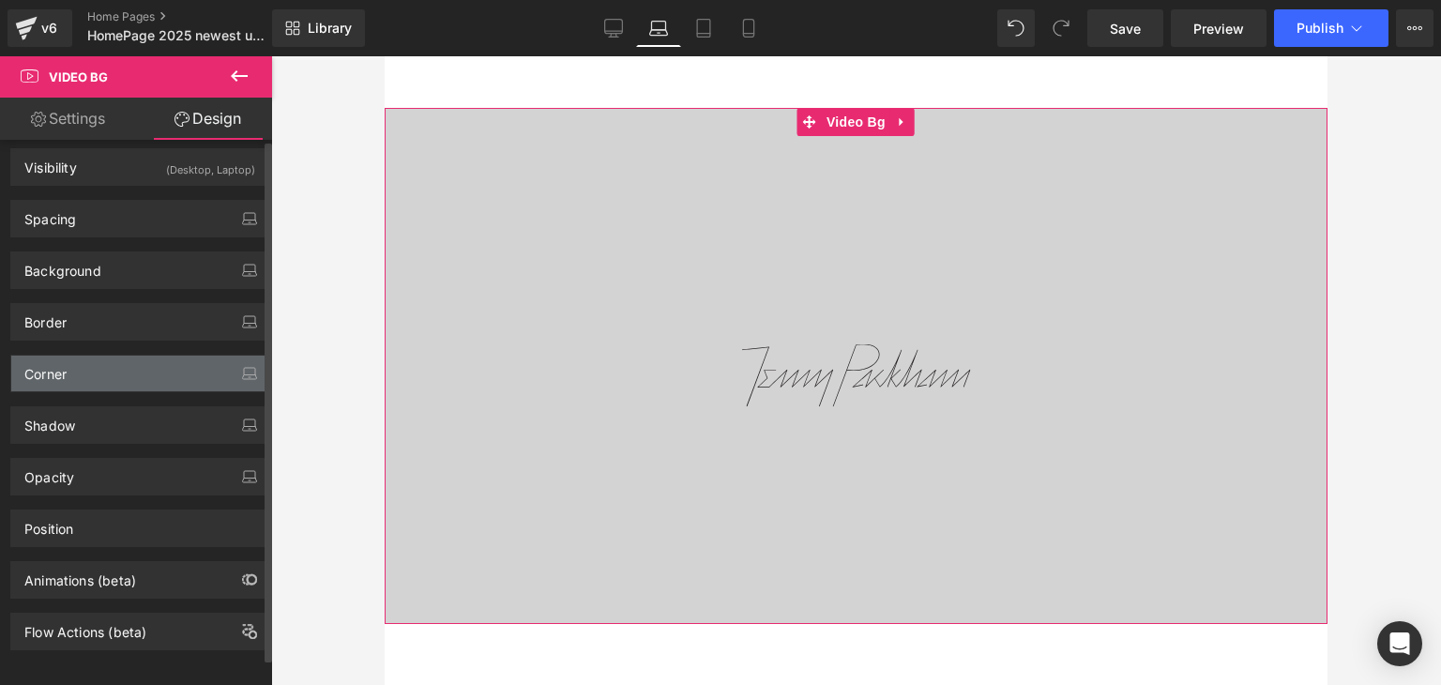
scroll to position [24, 0]
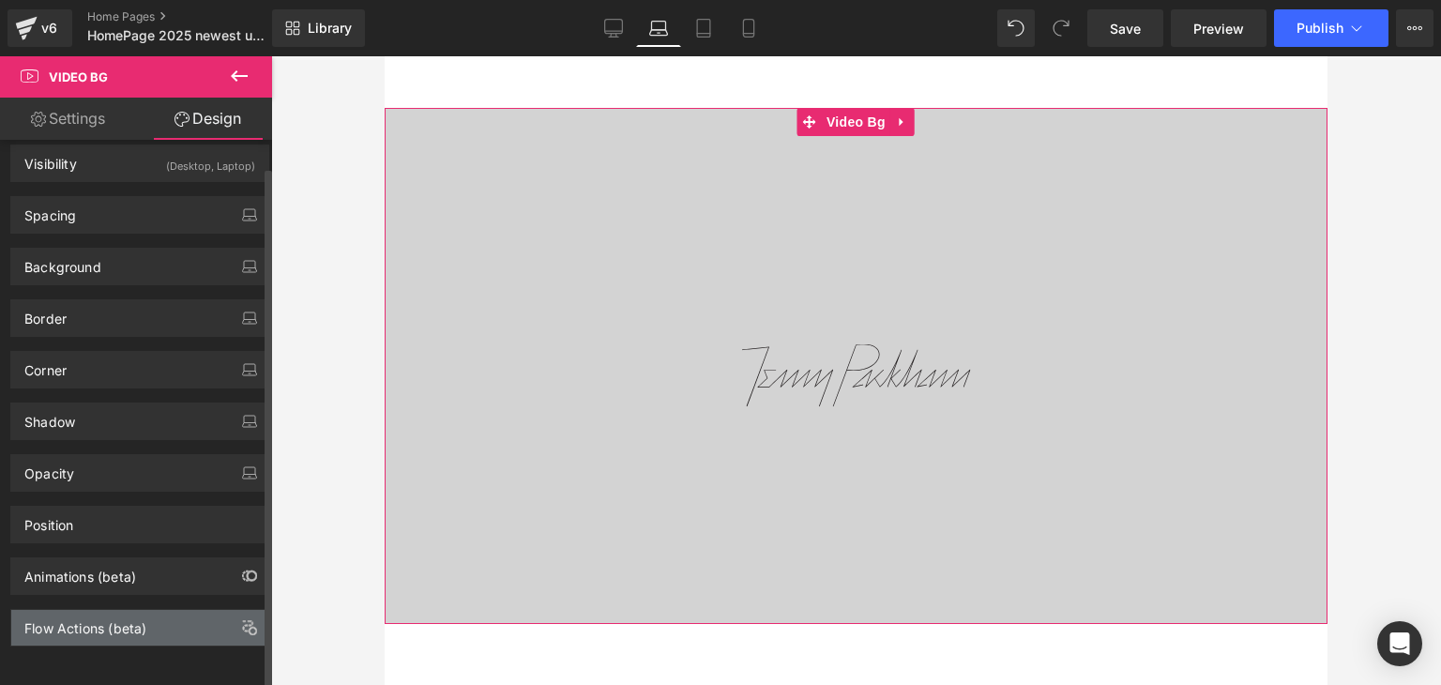
click at [143, 619] on div "Flow Actions (beta)" at bounding box center [85, 623] width 122 height 26
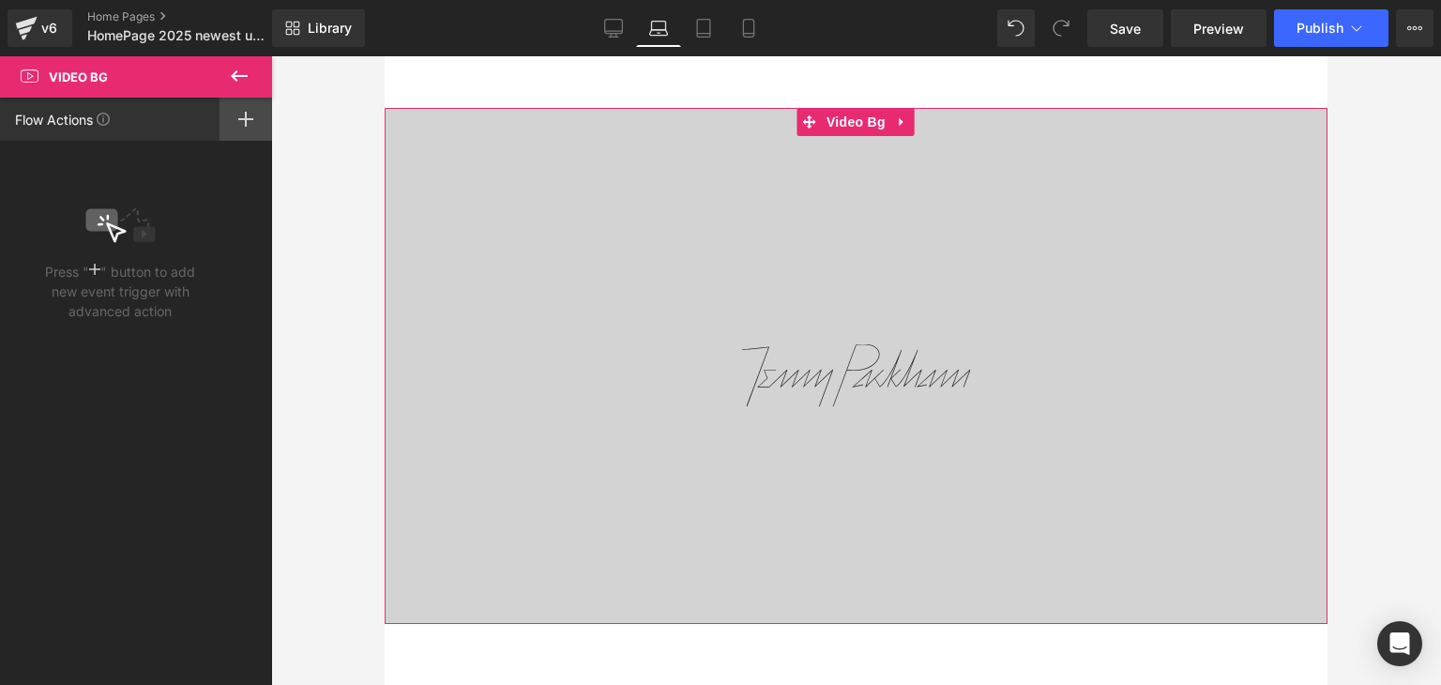
click at [243, 129] on div at bounding box center [246, 119] width 53 height 43
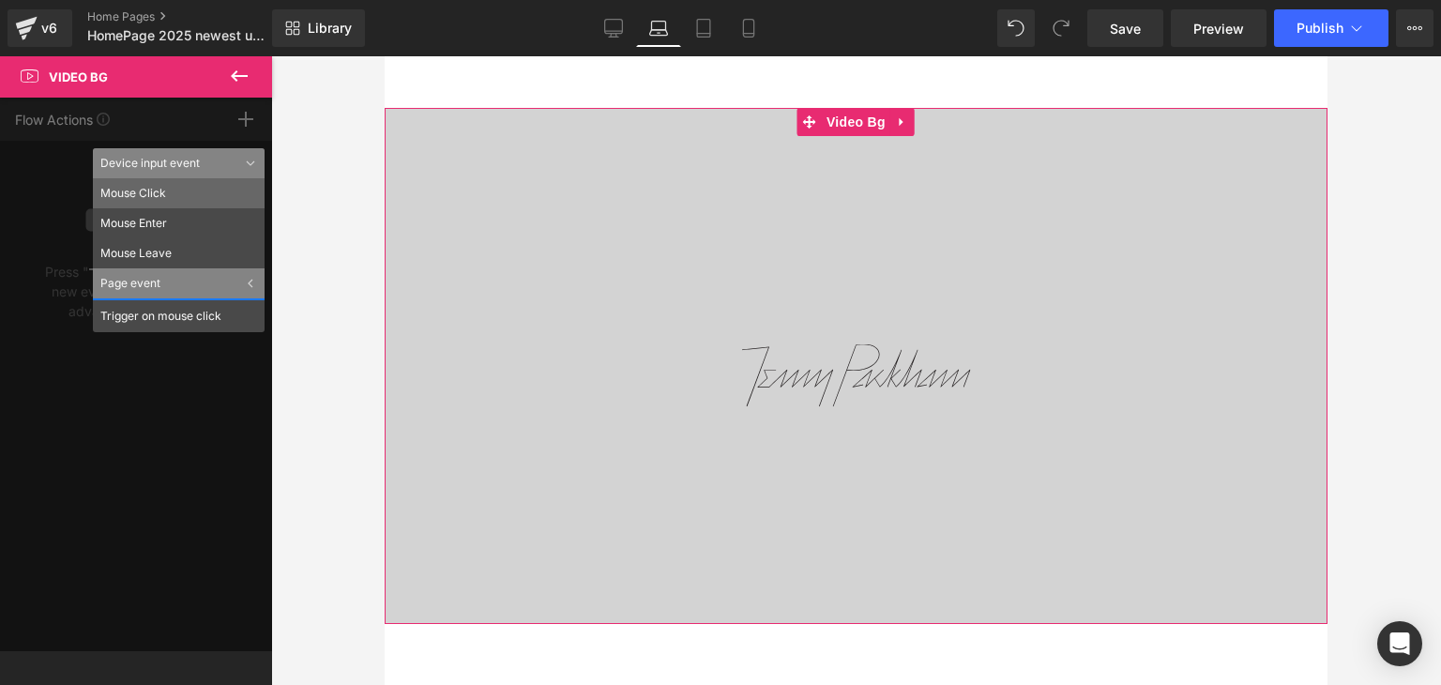
click at [218, 190] on li "Mouse Click" at bounding box center [179, 193] width 172 height 30
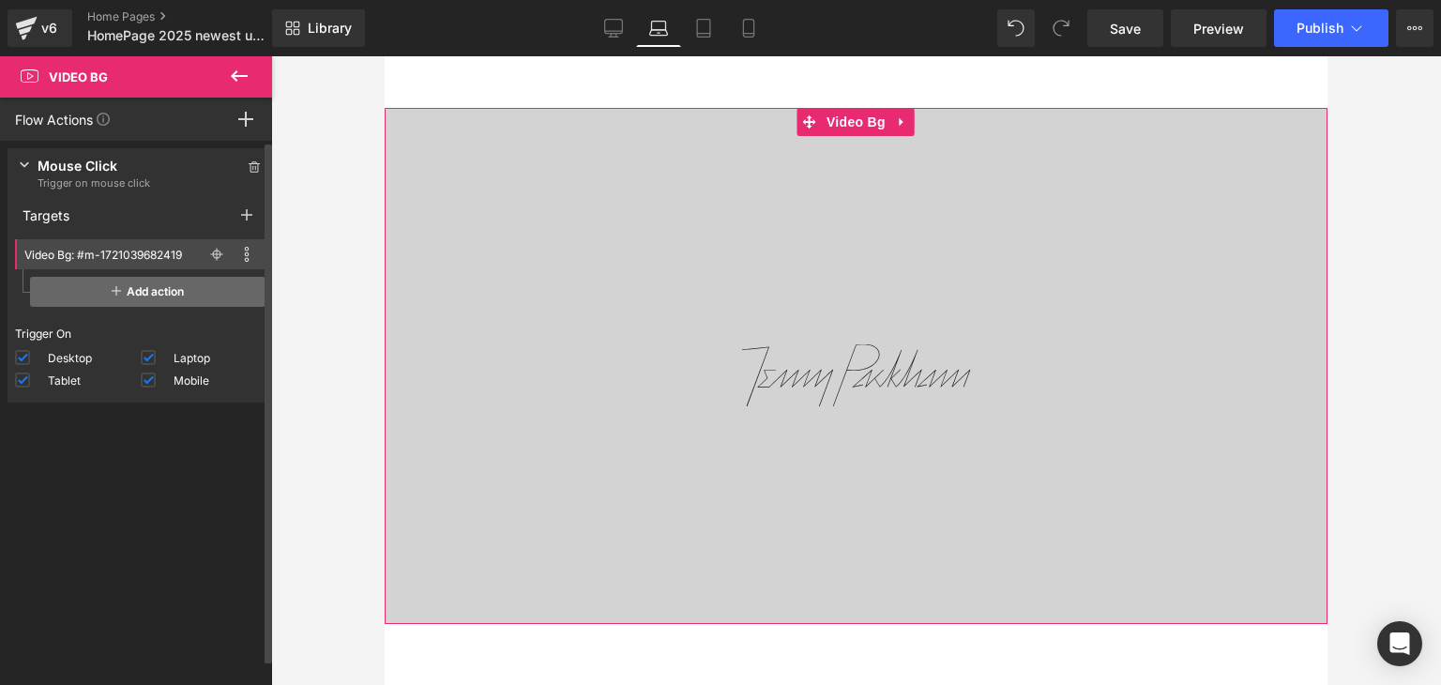
click at [150, 298] on span "Add action" at bounding box center [147, 292] width 235 height 30
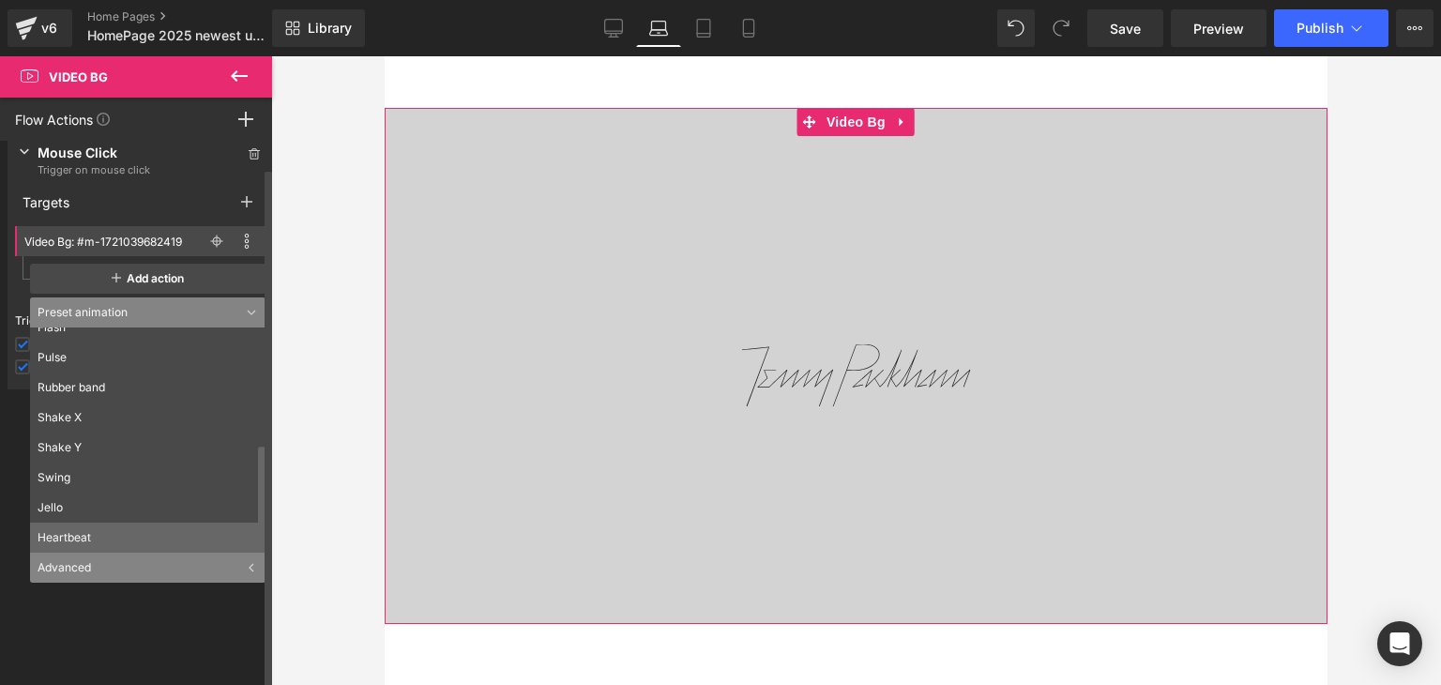
scroll to position [14, 0]
click at [111, 566] on div "Advanced" at bounding box center [147, 567] width 235 height 30
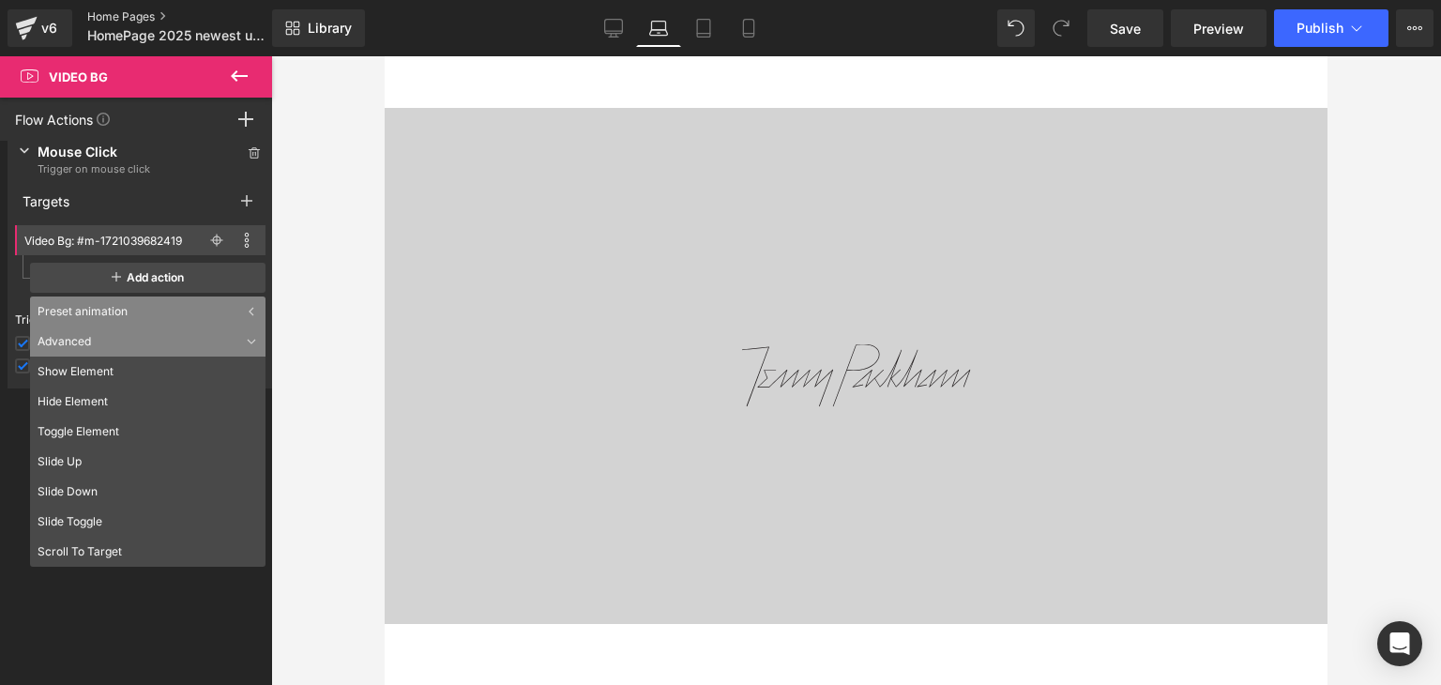
click at [139, 19] on link "Home Pages" at bounding box center [195, 16] width 216 height 15
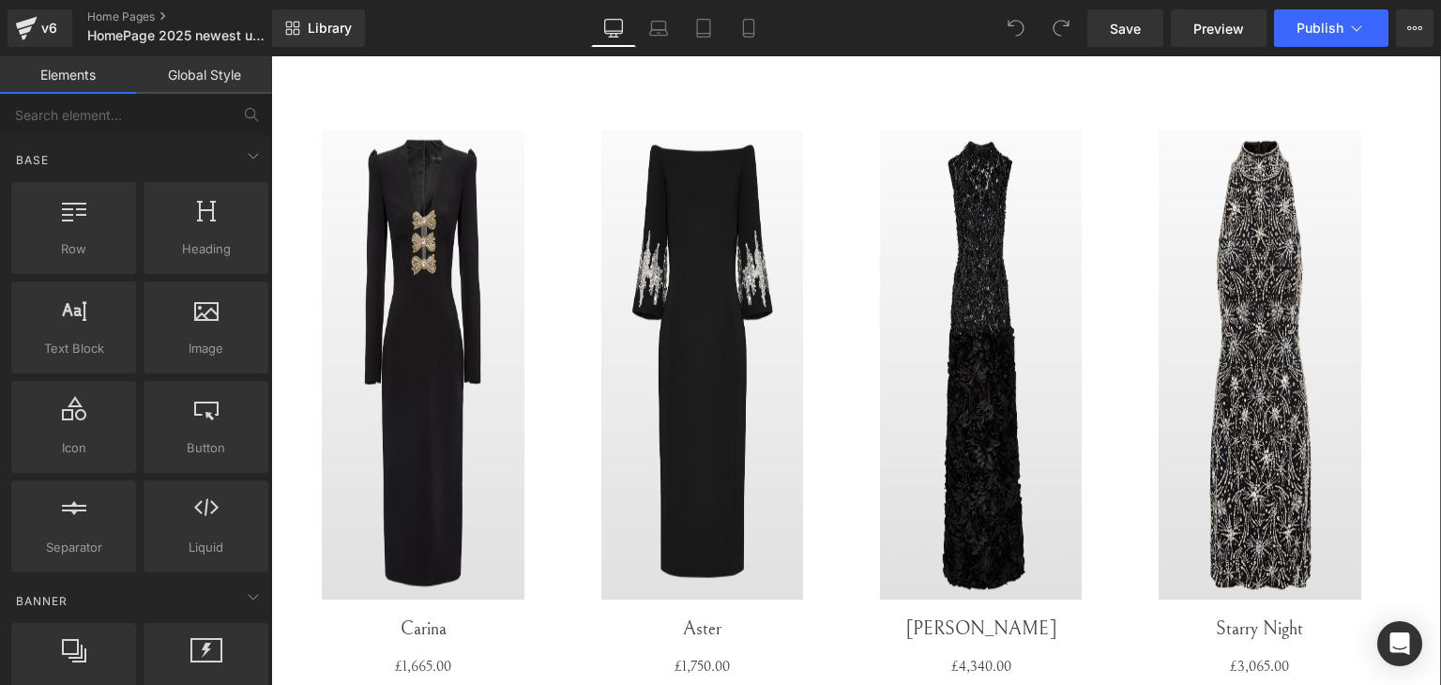
scroll to position [4972, 0]
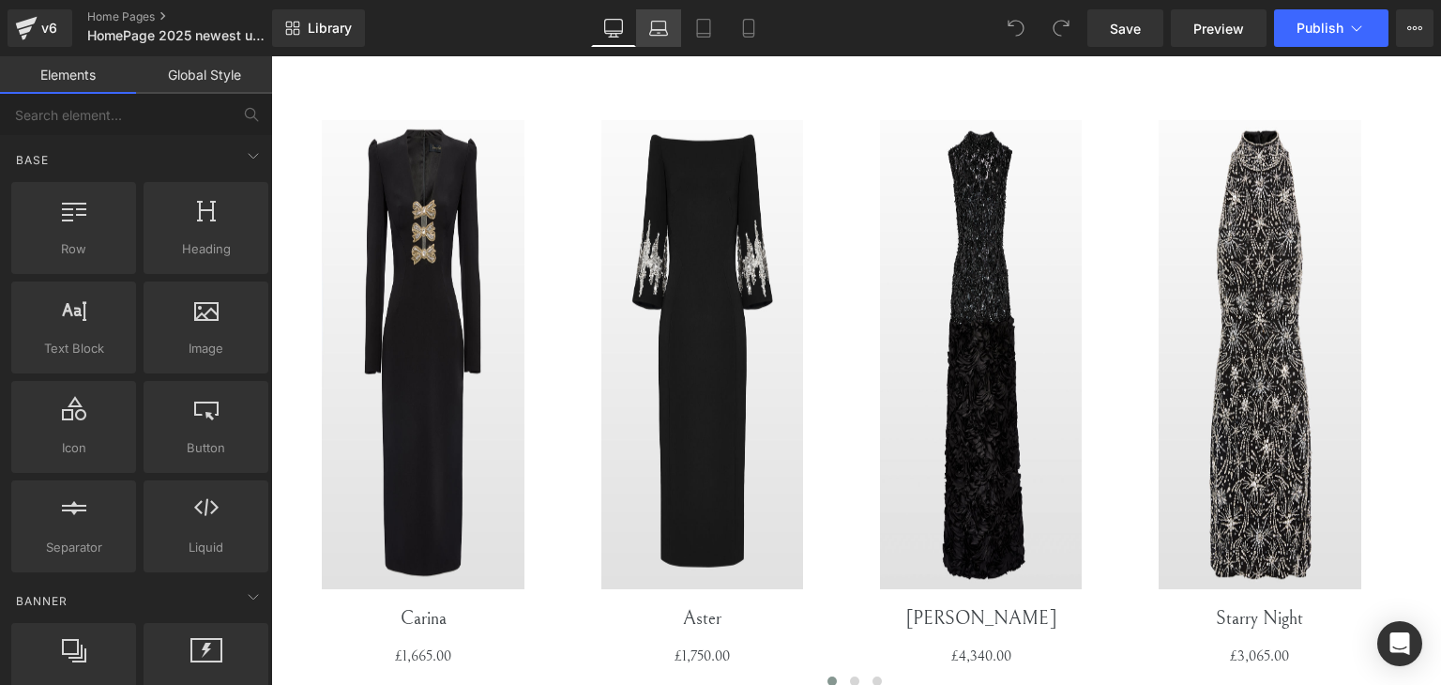
click at [654, 38] on link "Laptop" at bounding box center [658, 28] width 45 height 38
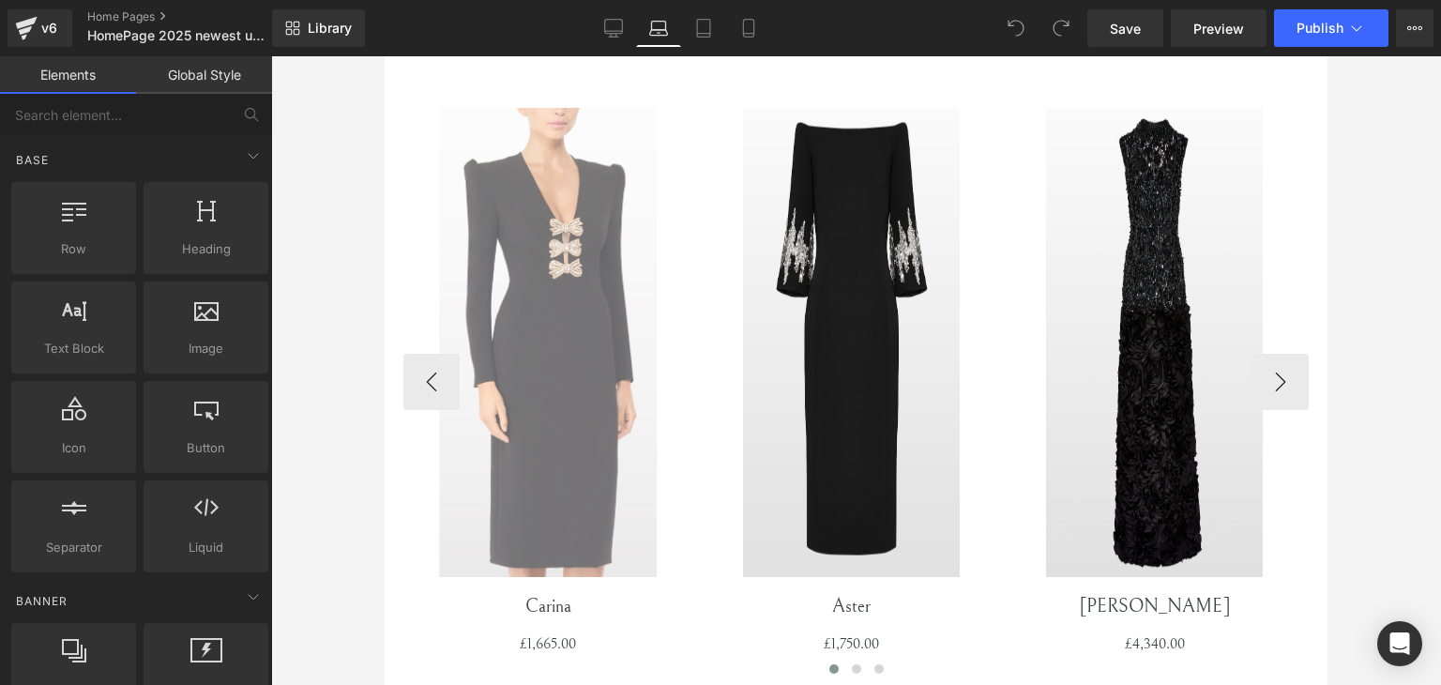
scroll to position [4055, 0]
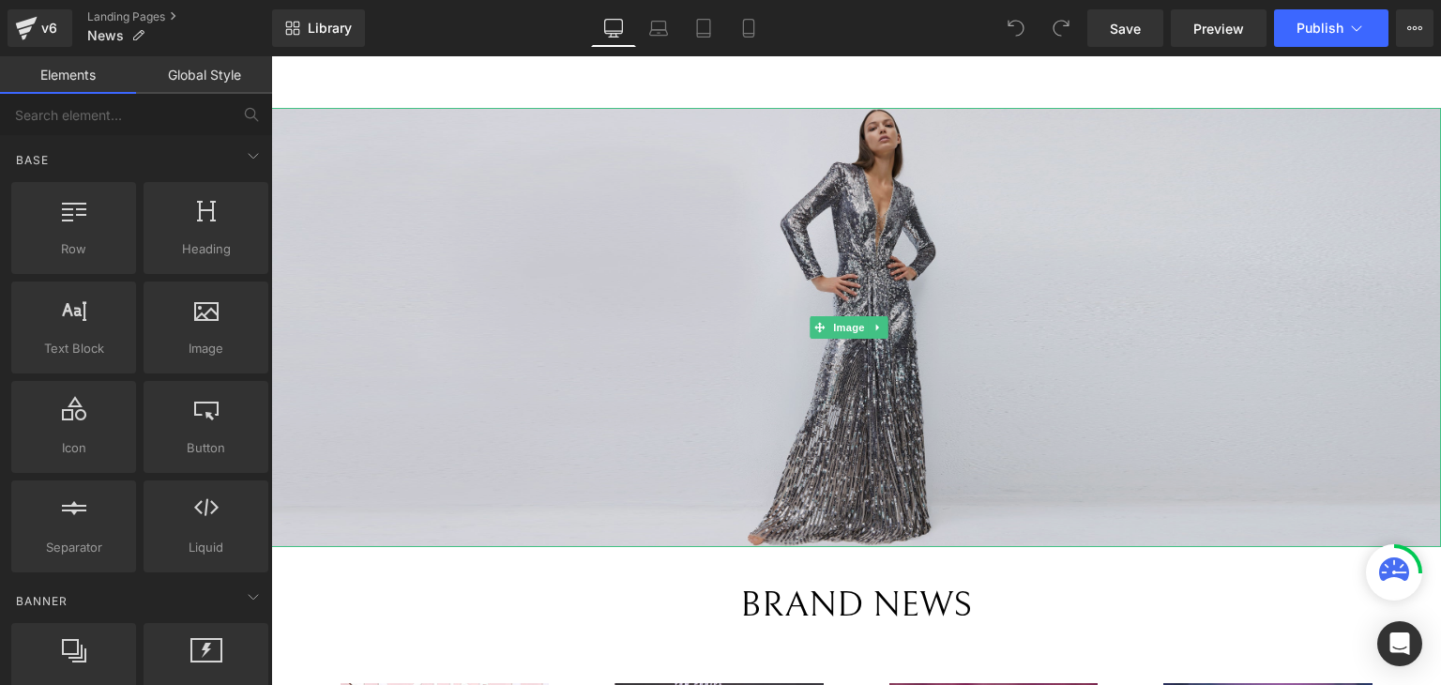
click at [916, 318] on img at bounding box center [856, 327] width 1170 height 439
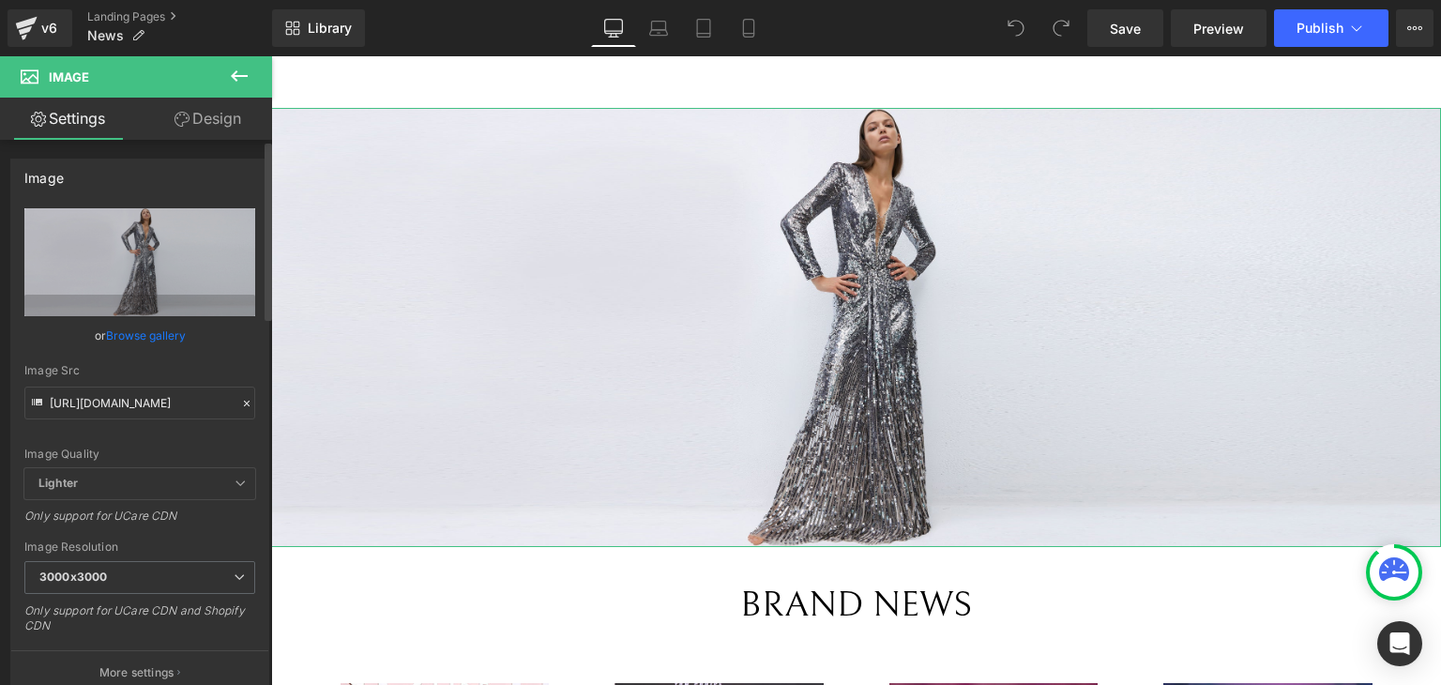
click at [132, 338] on link "Browse gallery" at bounding box center [146, 335] width 80 height 33
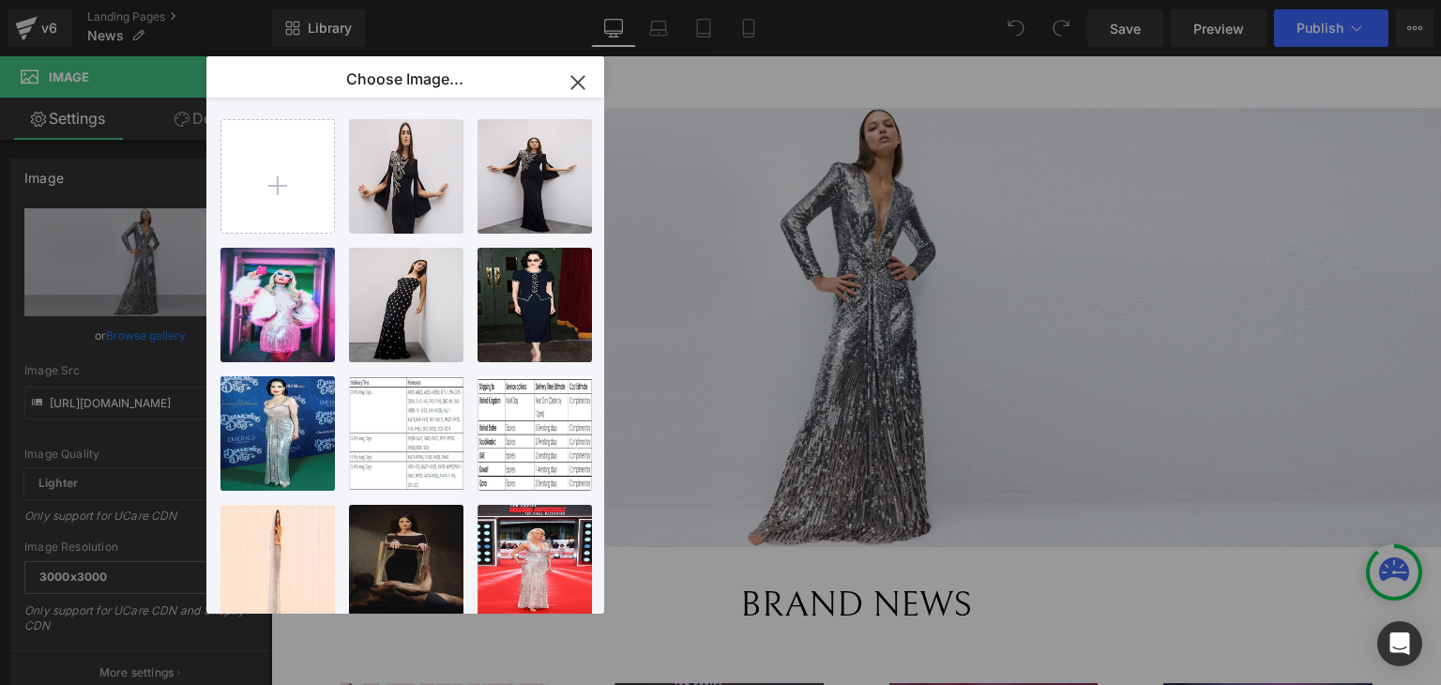
type input "C:\fakepath\Banner Francolin ZCD146L.jpg"
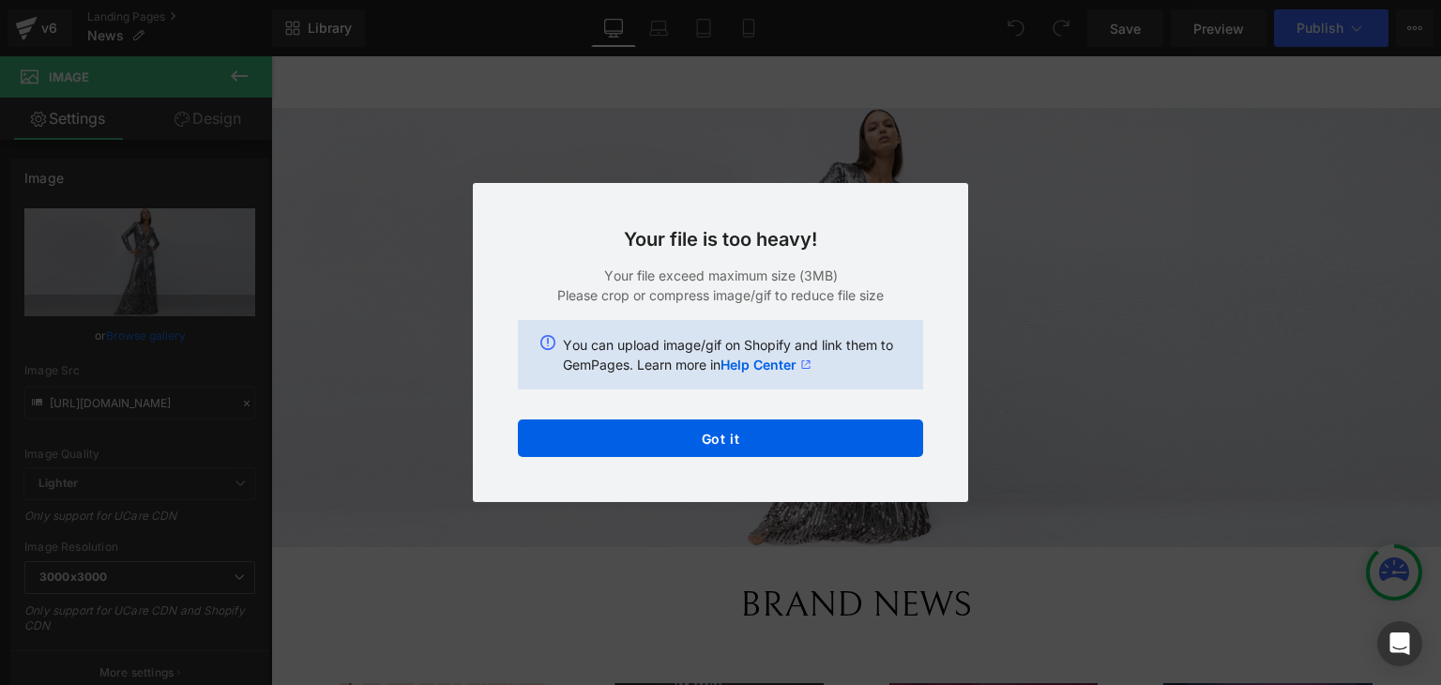
click at [759, 0] on div "Text Color Highlight Color #333333 Choose Image... Back to Library Insert New P…" at bounding box center [720, 0] width 1441 height 0
click at [0, 0] on div "Your file is too heavy! Your file exceed maximum size (3MB) Please crop or comp…" at bounding box center [0, 0] width 0 height 0
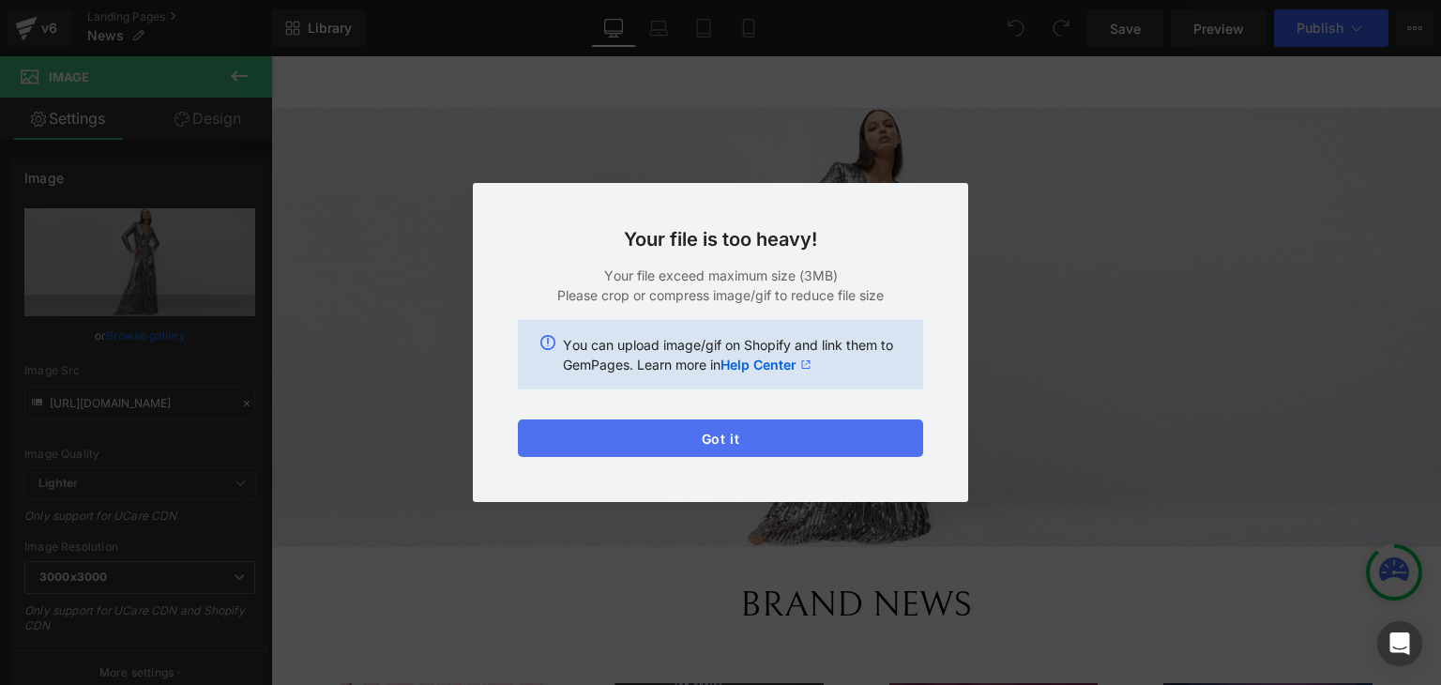
click at [0, 0] on button "Got it" at bounding box center [0, 0] width 0 height 0
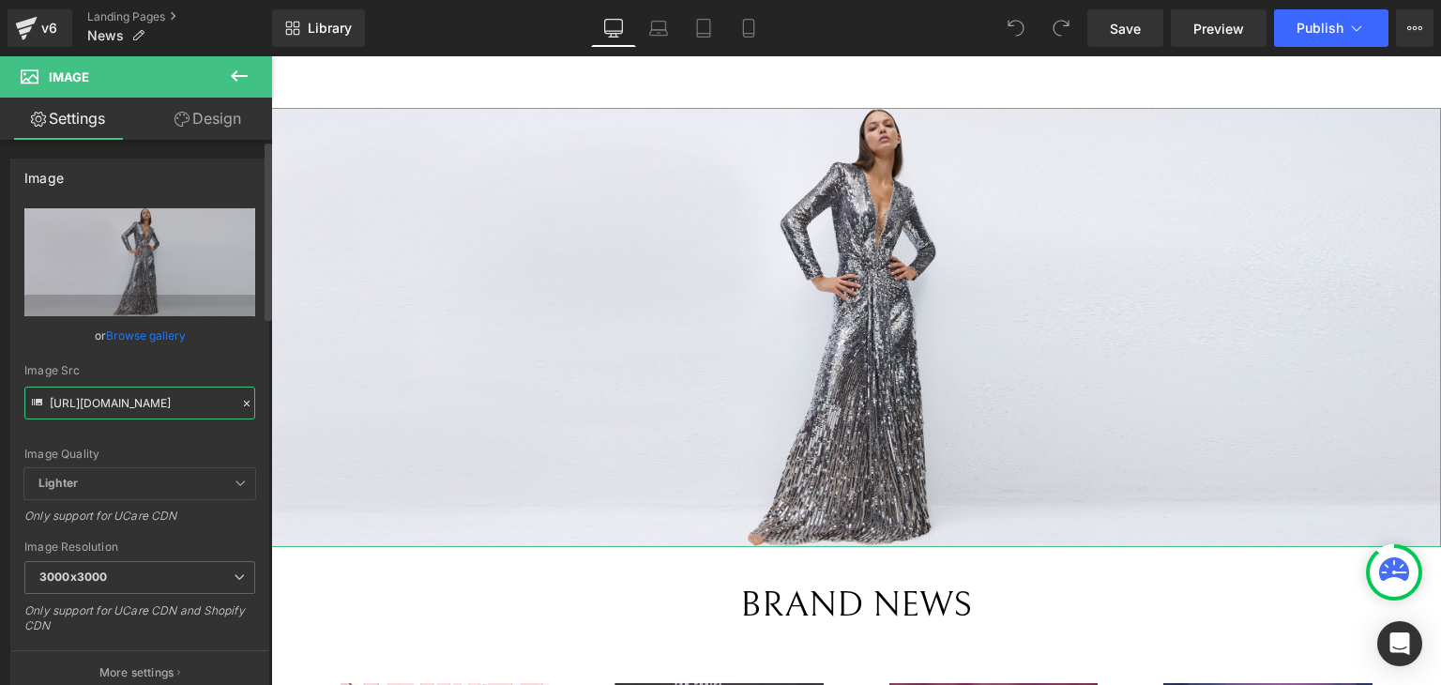
click at [165, 405] on input "[URL][DOMAIN_NAME]" at bounding box center [139, 402] width 231 height 33
paste input "Banner_Francolin_ZCD146L.jpg?v=1756312404"
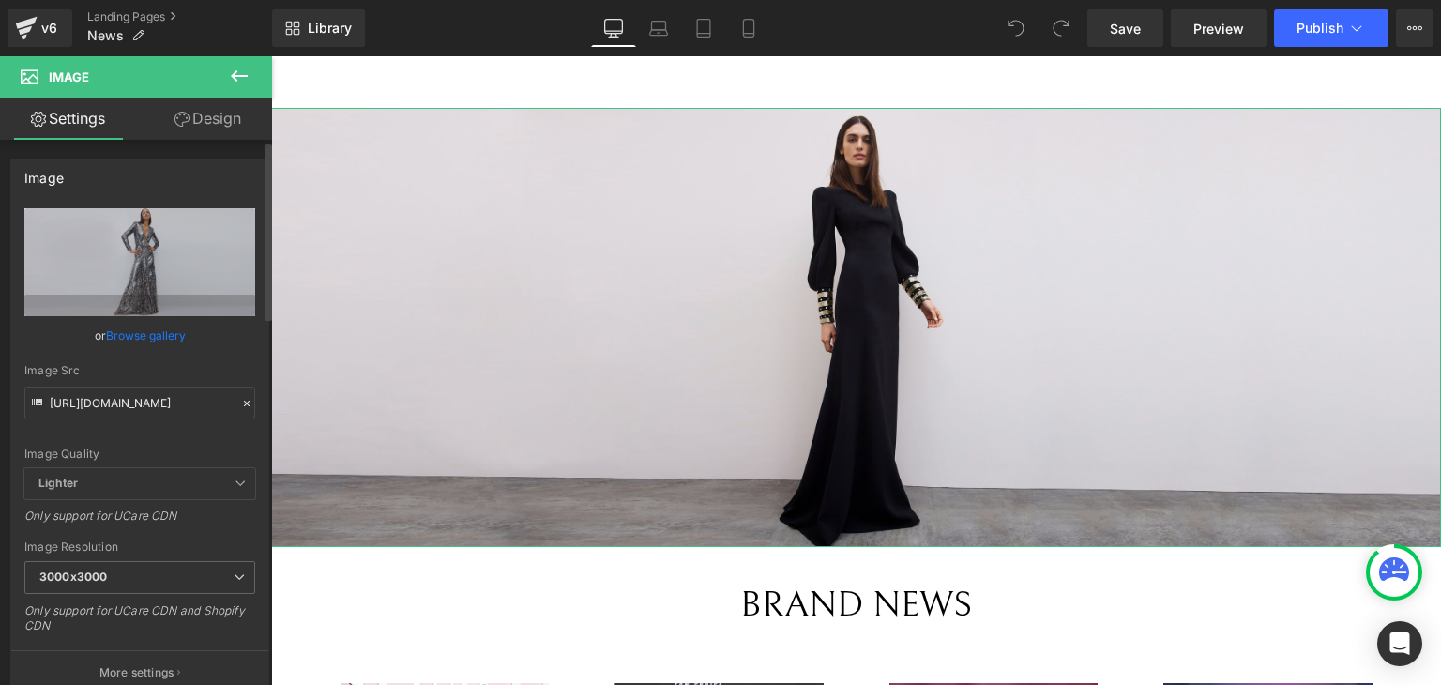
click at [164, 426] on div "Image Quality Lighter Lightest Lighter Lighter Lightest Only support for UCare …" at bounding box center [139, 338] width 231 height 260
click at [164, 406] on input "[URL][DOMAIN_NAME]" at bounding box center [139, 402] width 231 height 33
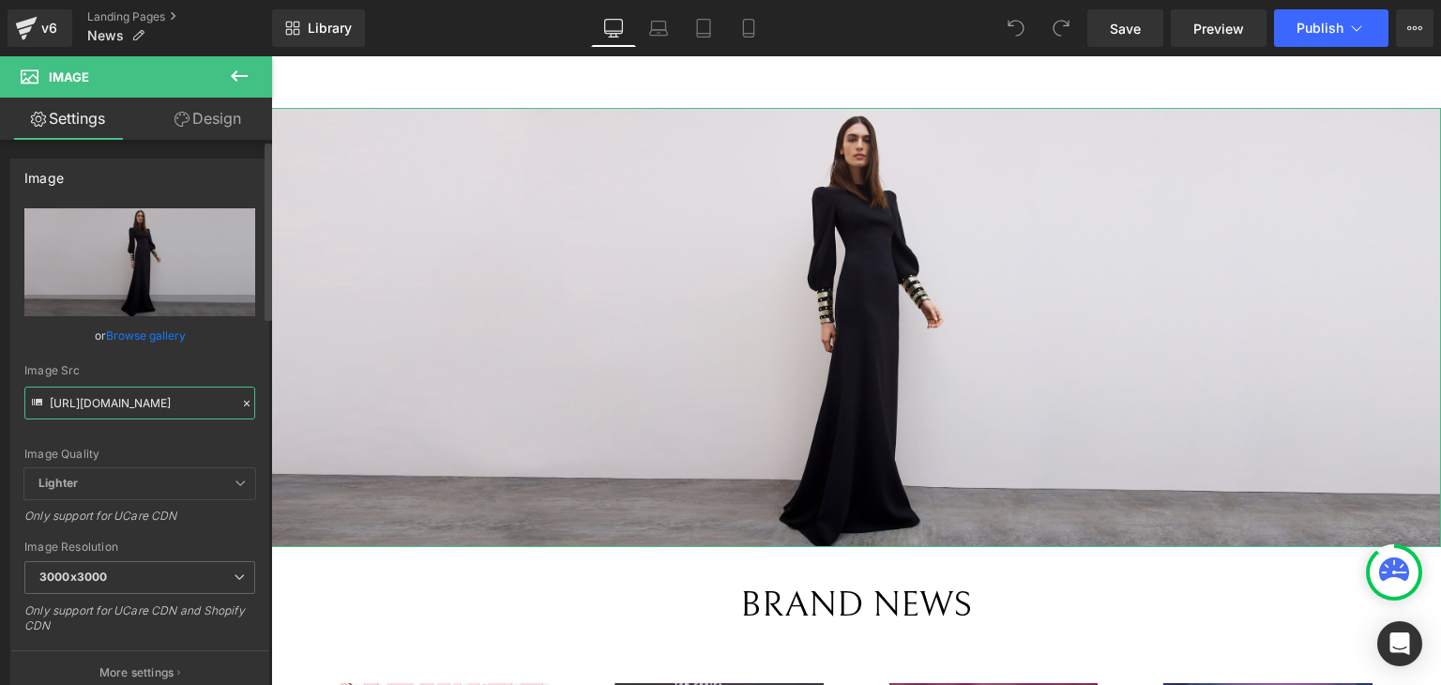
click at [164, 406] on input "[URL][DOMAIN_NAME]" at bounding box center [139, 402] width 231 height 33
click at [154, 443] on div "Image Quality Lighter Lightest Lighter Lighter Lightest Only support for UCare …" at bounding box center [139, 338] width 231 height 260
type input "[URL][DOMAIN_NAME]"
click at [1306, 21] on span "Publish" at bounding box center [1319, 28] width 47 height 15
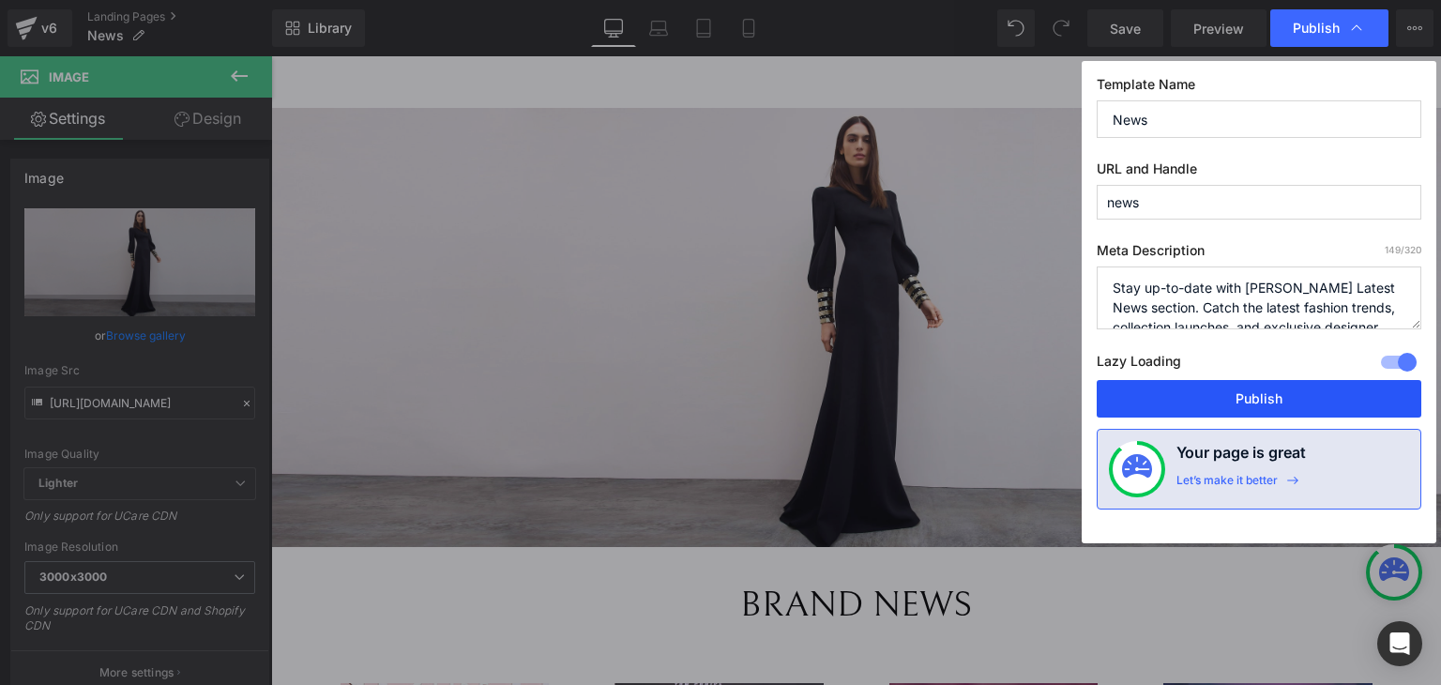
click at [0, 0] on button "Publish" at bounding box center [0, 0] width 0 height 0
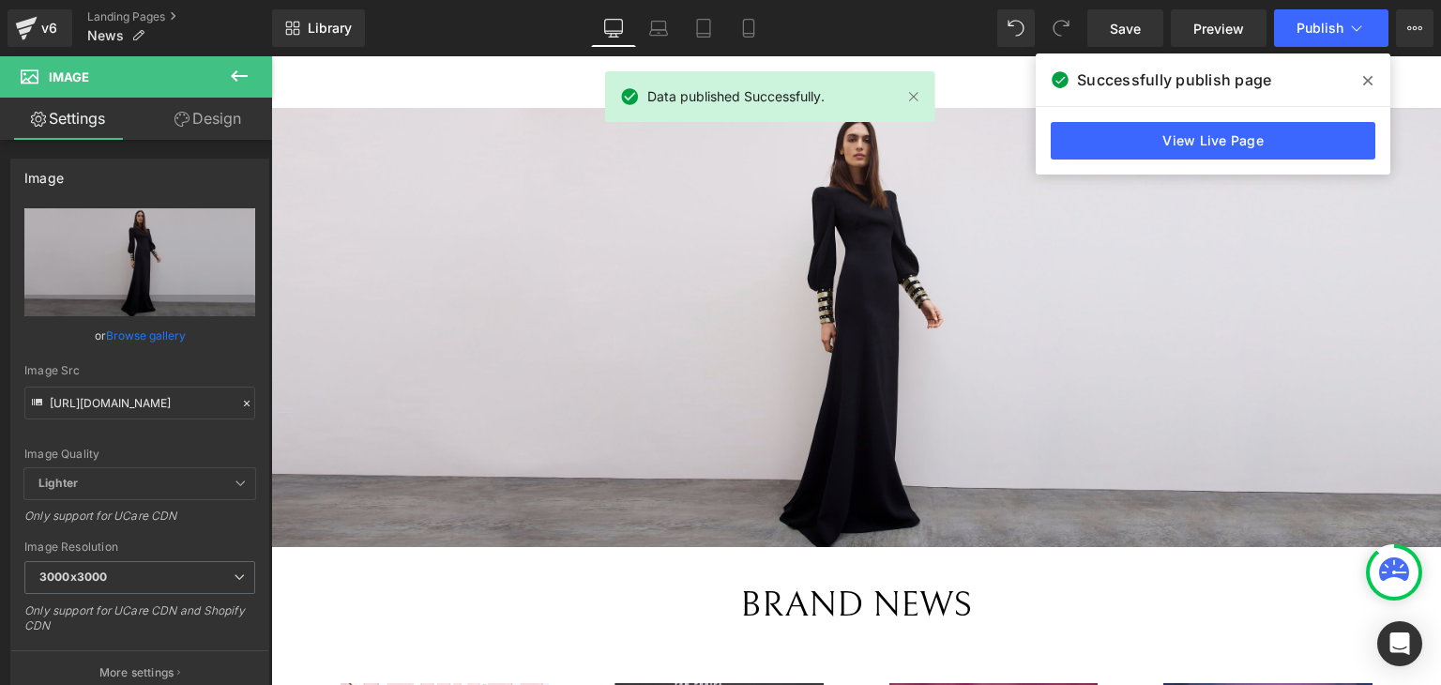
click at [0, 0] on span at bounding box center [0, 0] width 0 height 0
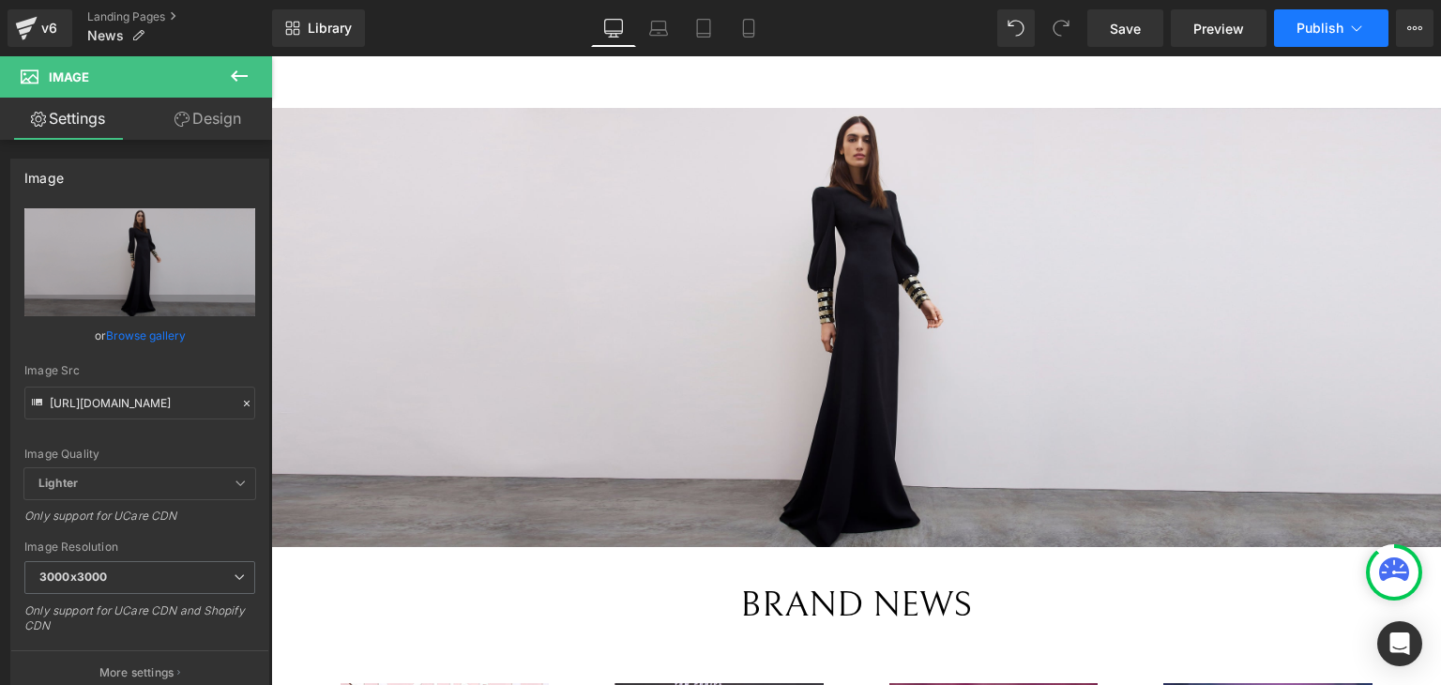
click at [1355, 34] on icon at bounding box center [1356, 28] width 19 height 19
click at [120, 20] on link "Landing Pages" at bounding box center [179, 16] width 185 height 15
